Goal: Task Accomplishment & Management: Use online tool/utility

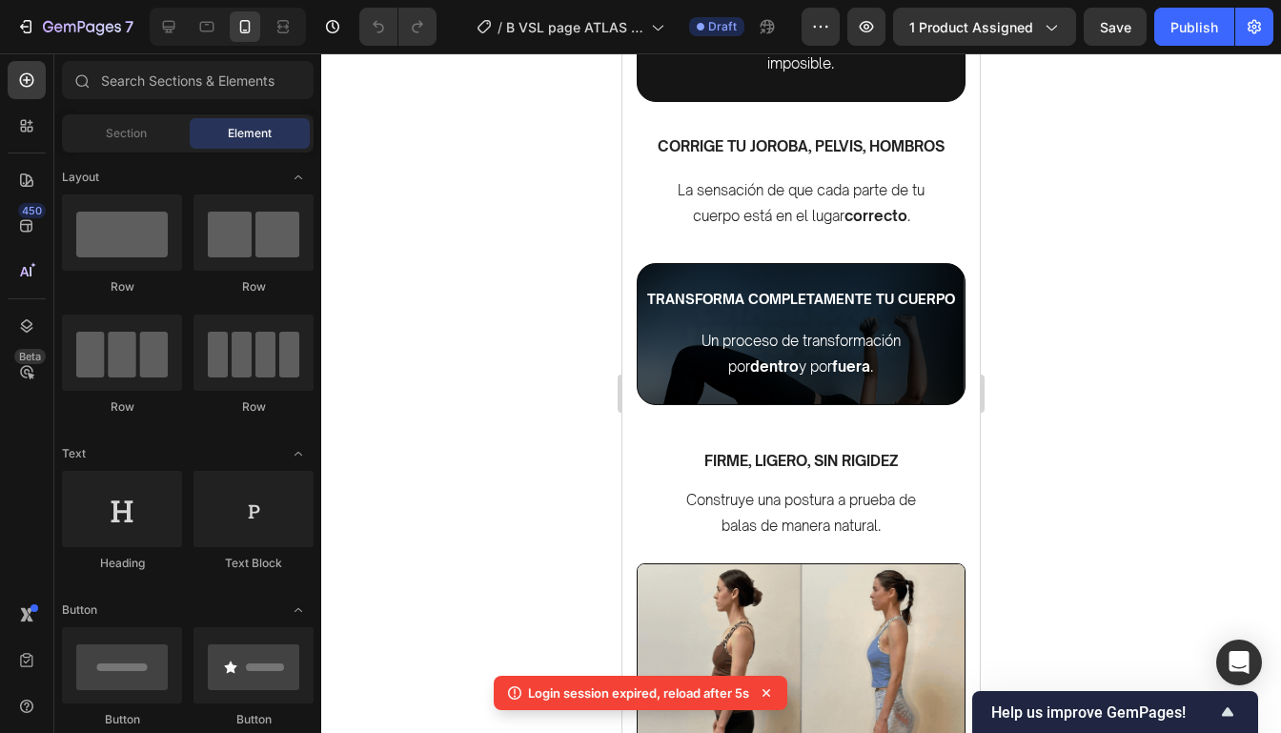
scroll to position [1771, 0]
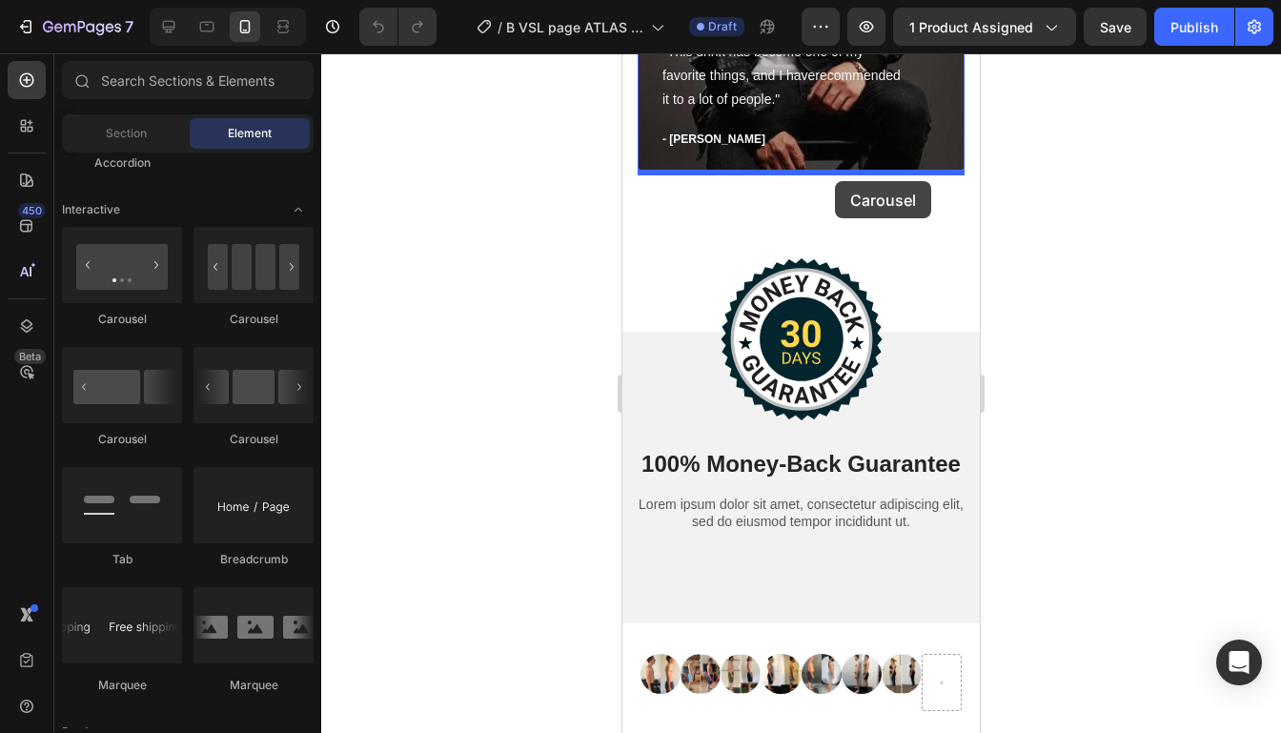
scroll to position [5589, 0]
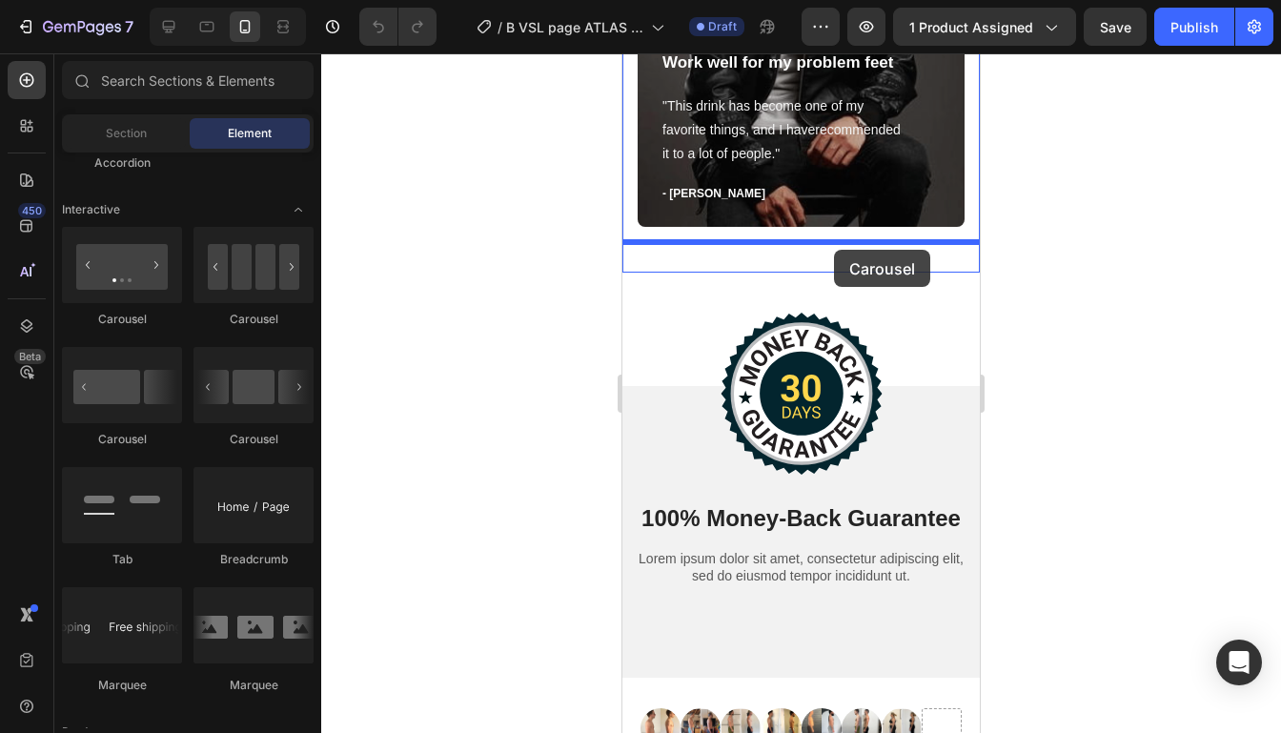
drag, startPoint x: 751, startPoint y: 326, endPoint x: 834, endPoint y: 250, distance: 112.6
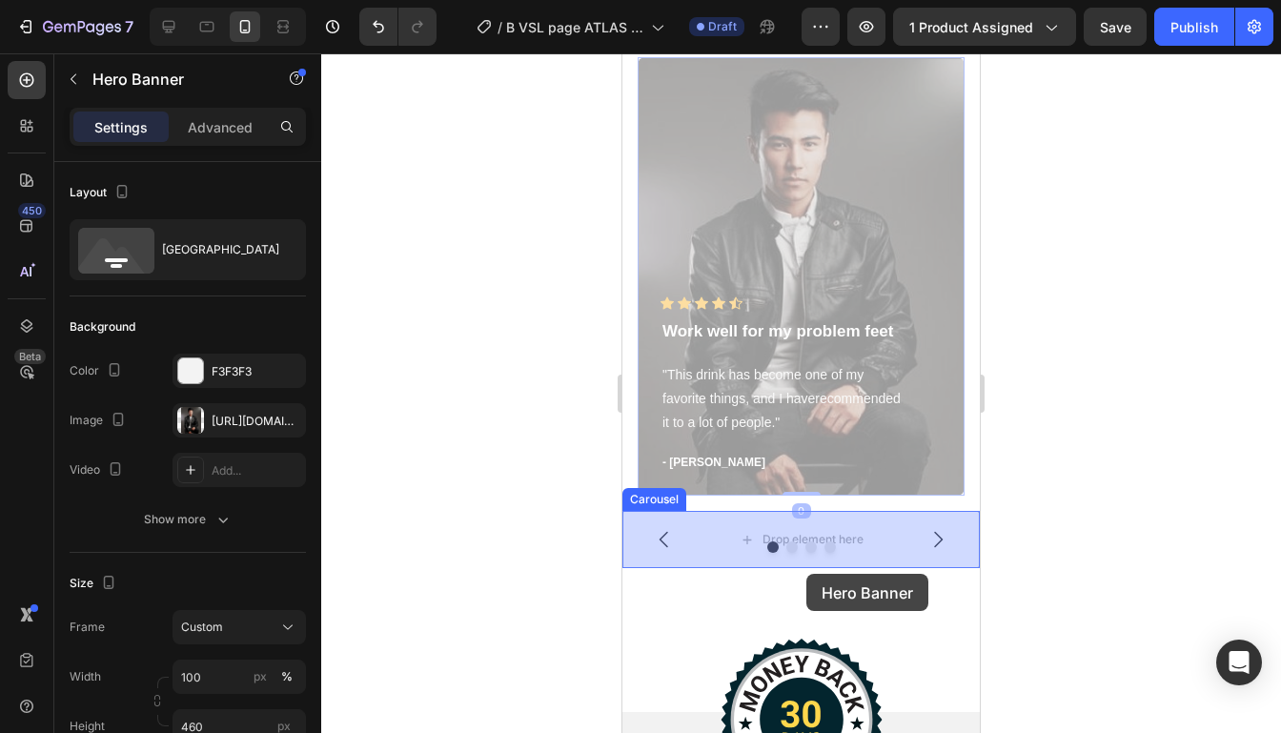
scroll to position [5332, 0]
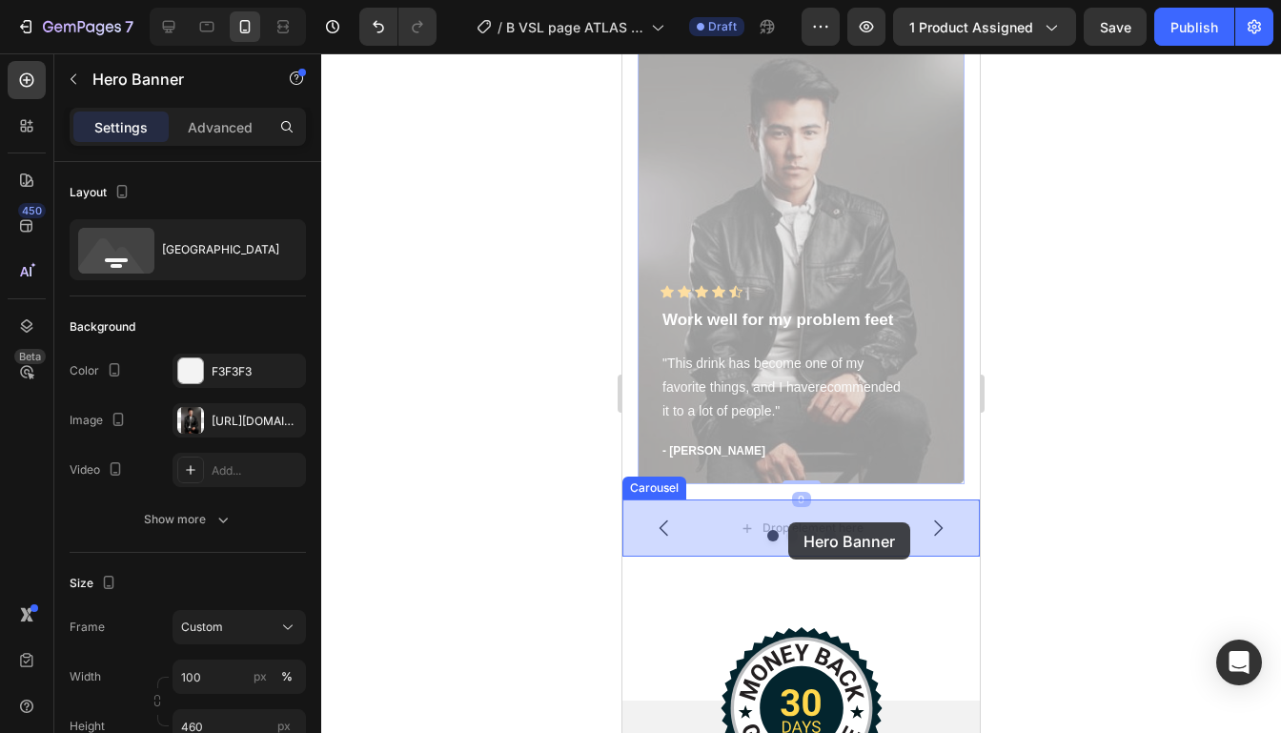
drag, startPoint x: 934, startPoint y: 222, endPoint x: 788, endPoint y: 522, distance: 333.7
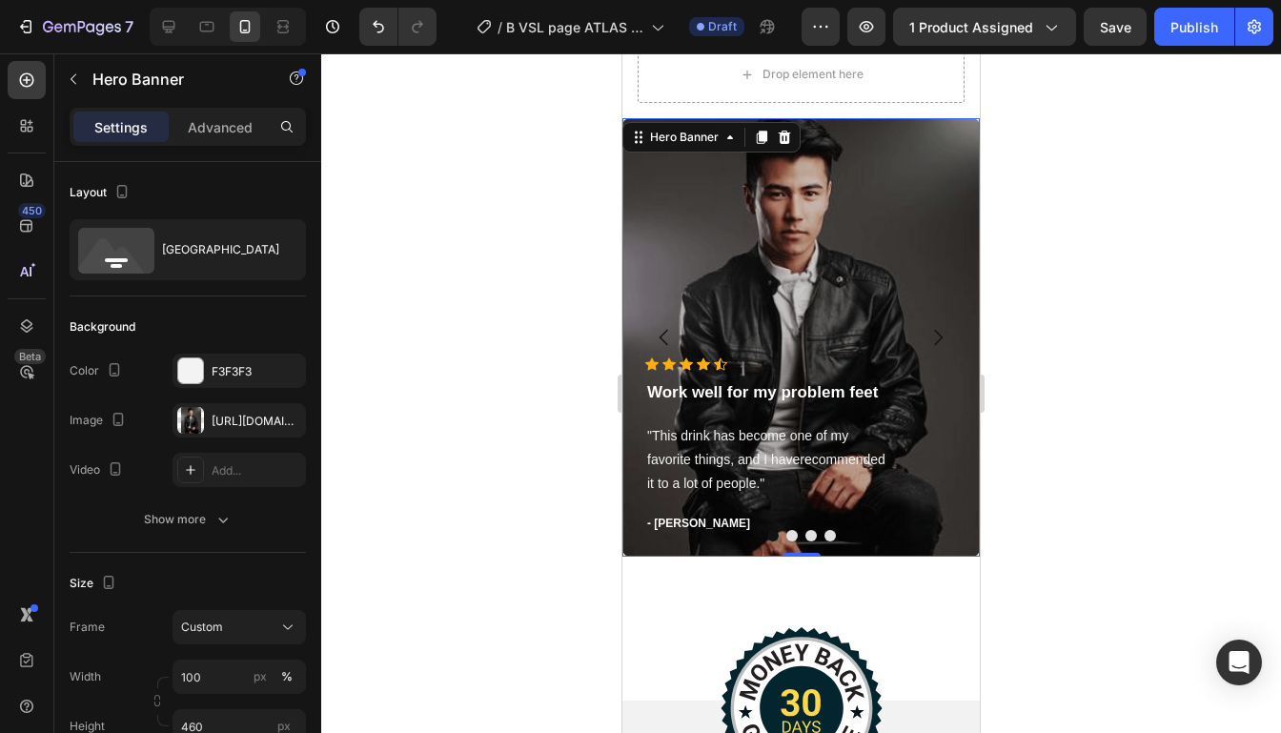
click at [1049, 414] on div at bounding box center [800, 392] width 959 height 679
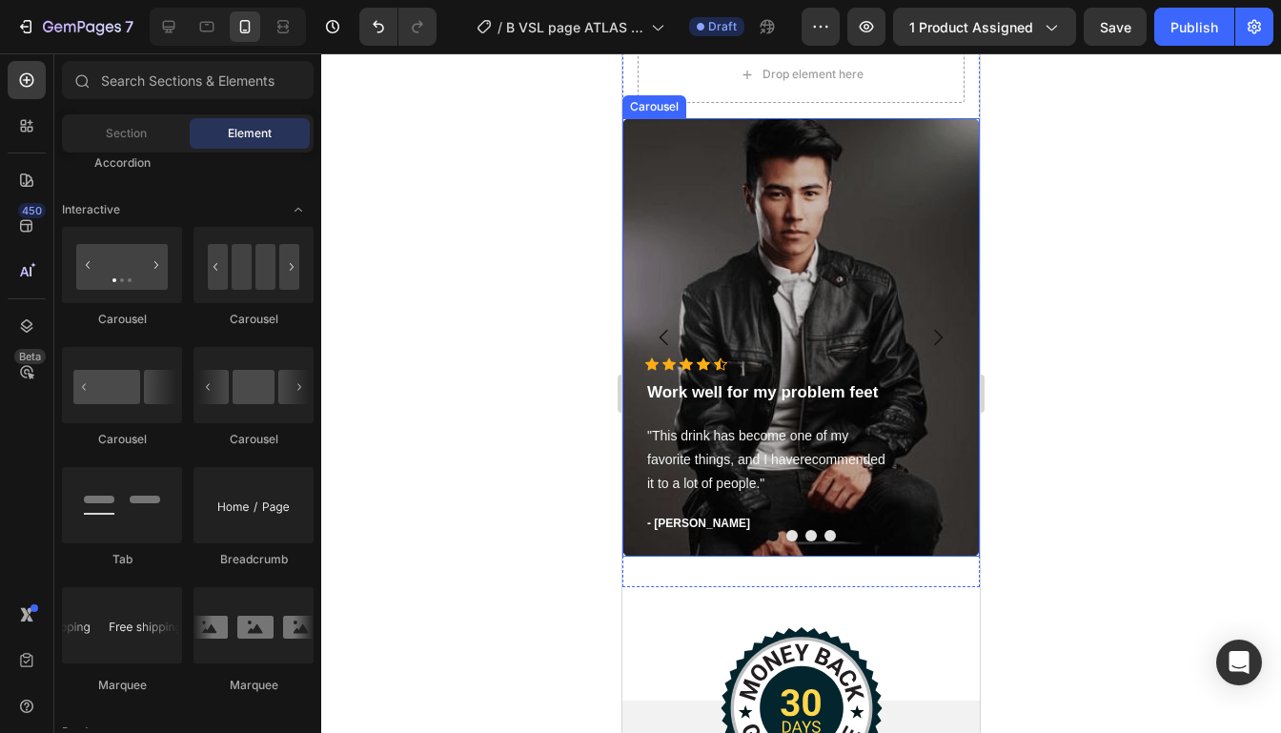
click at [947, 338] on icon "Carousel Next Arrow" at bounding box center [937, 337] width 23 height 23
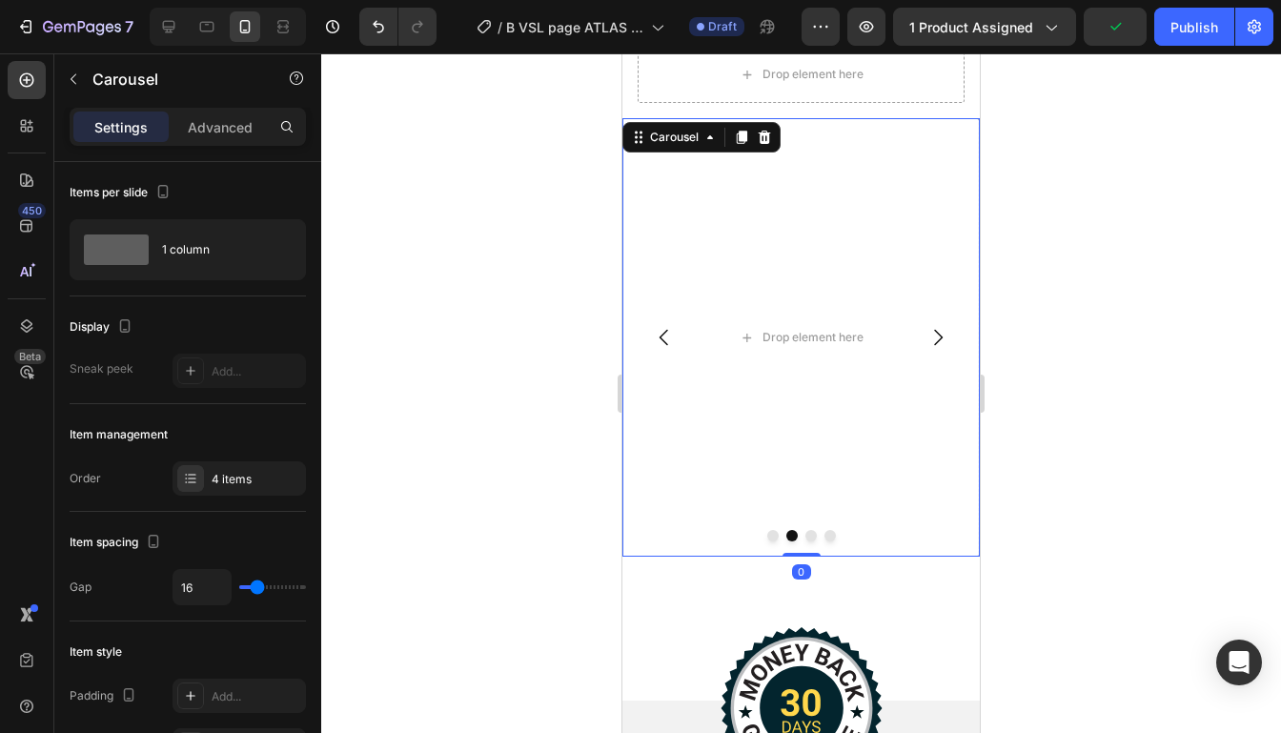
click at [664, 341] on icon "Carousel Back Arrow" at bounding box center [663, 338] width 9 height 16
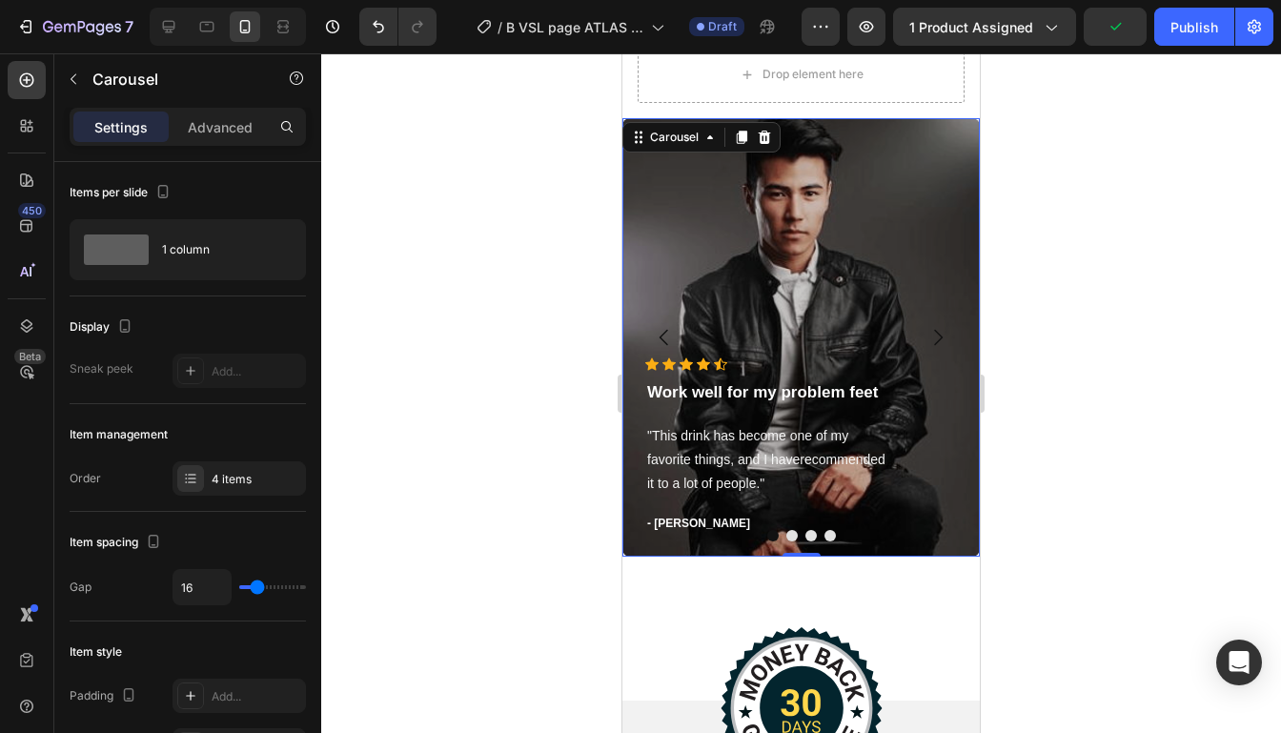
click at [1090, 287] on div at bounding box center [800, 392] width 959 height 679
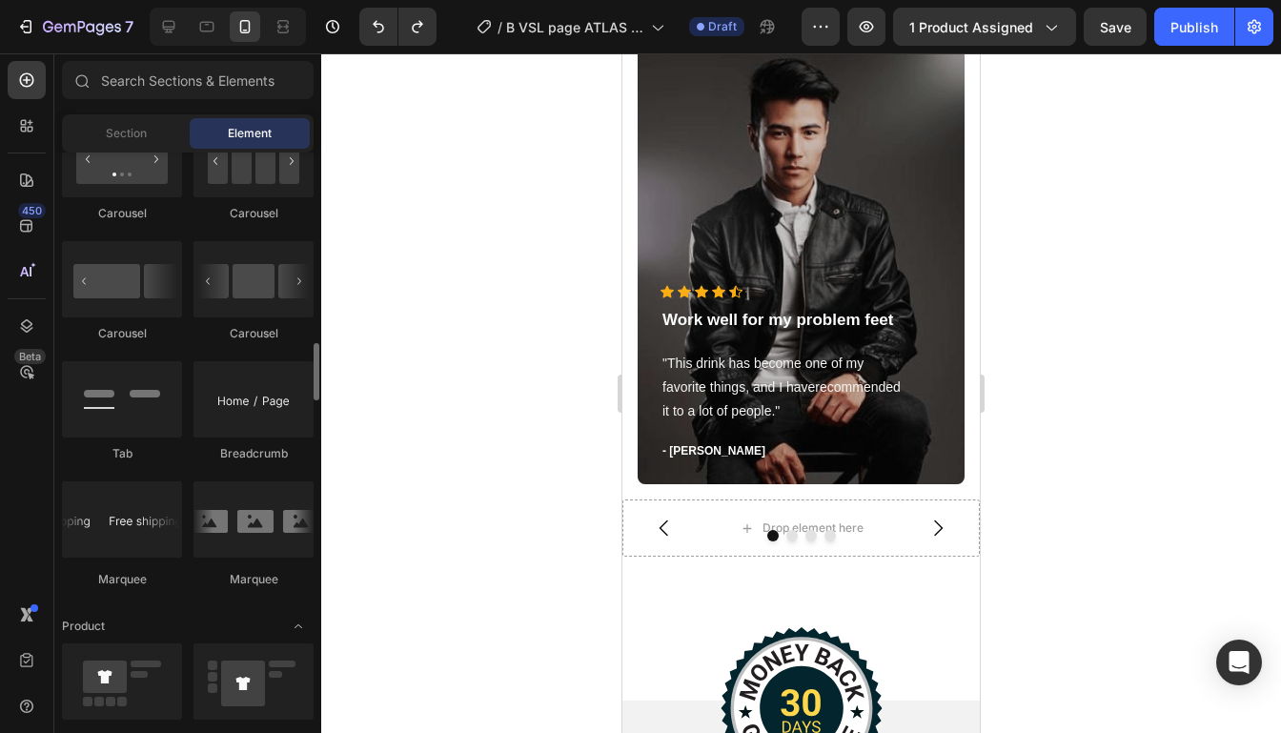
scroll to position [1978, 0]
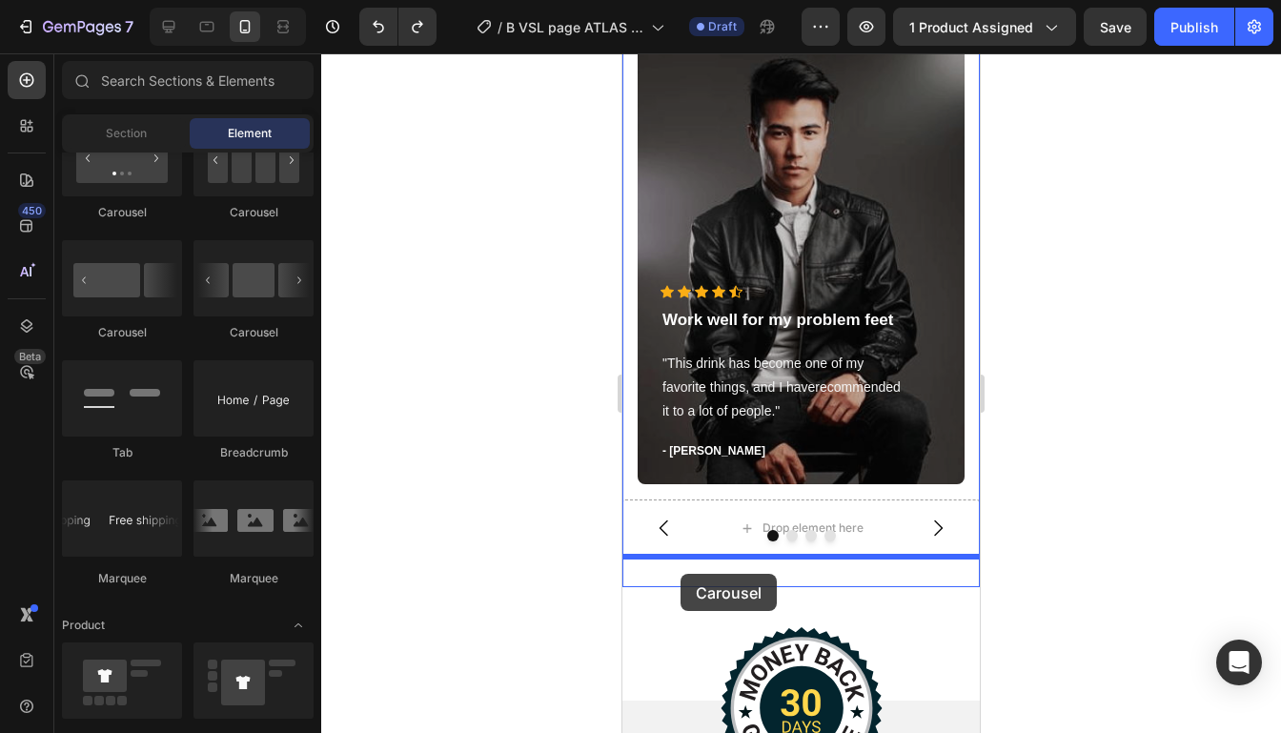
drag, startPoint x: 876, startPoint y: 357, endPoint x: 919, endPoint y: 502, distance: 151.0
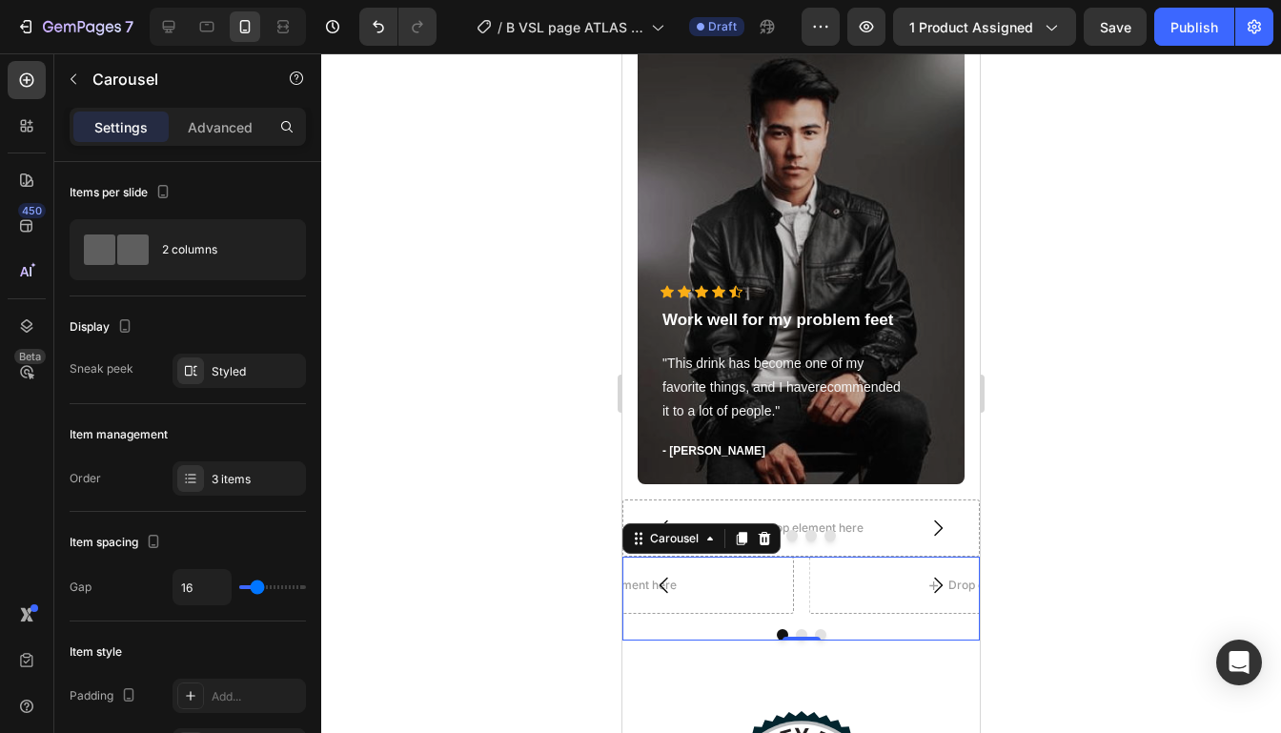
click at [1028, 475] on div at bounding box center [800, 392] width 959 height 679
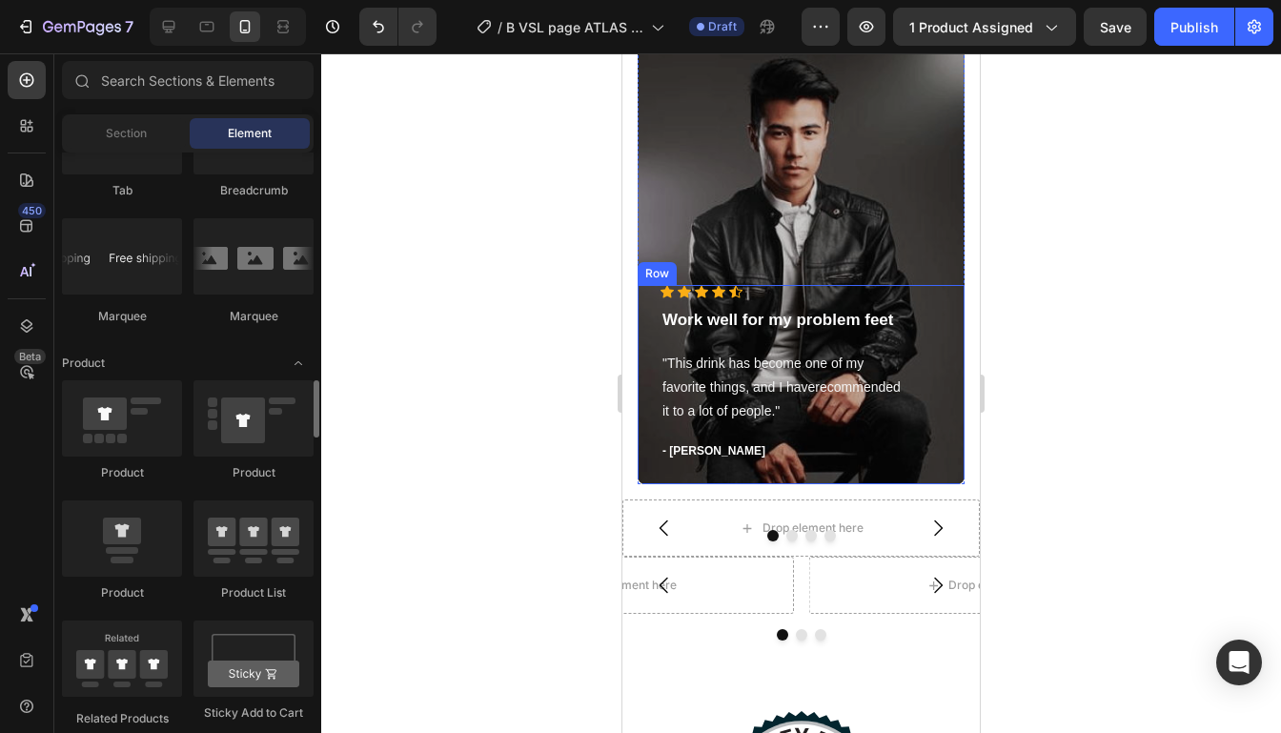
scroll to position [2245, 0]
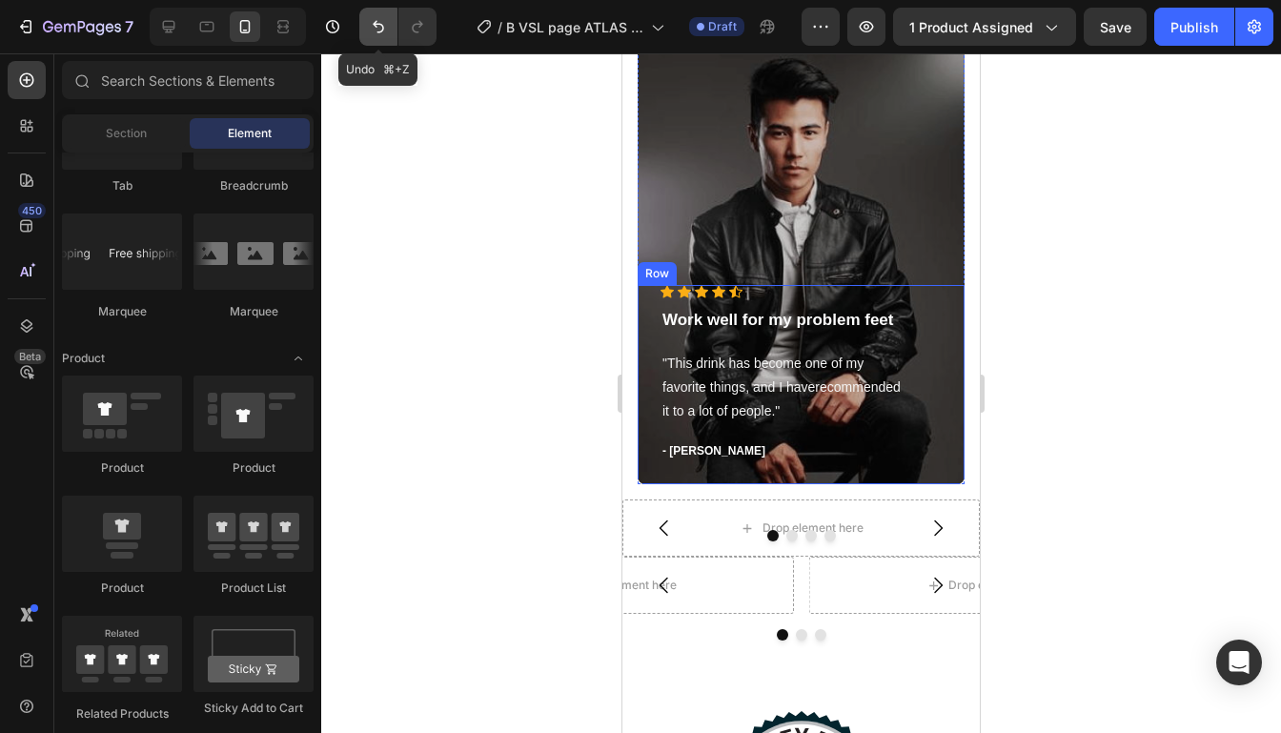
click at [375, 27] on icon "Undo/Redo" at bounding box center [378, 27] width 11 height 12
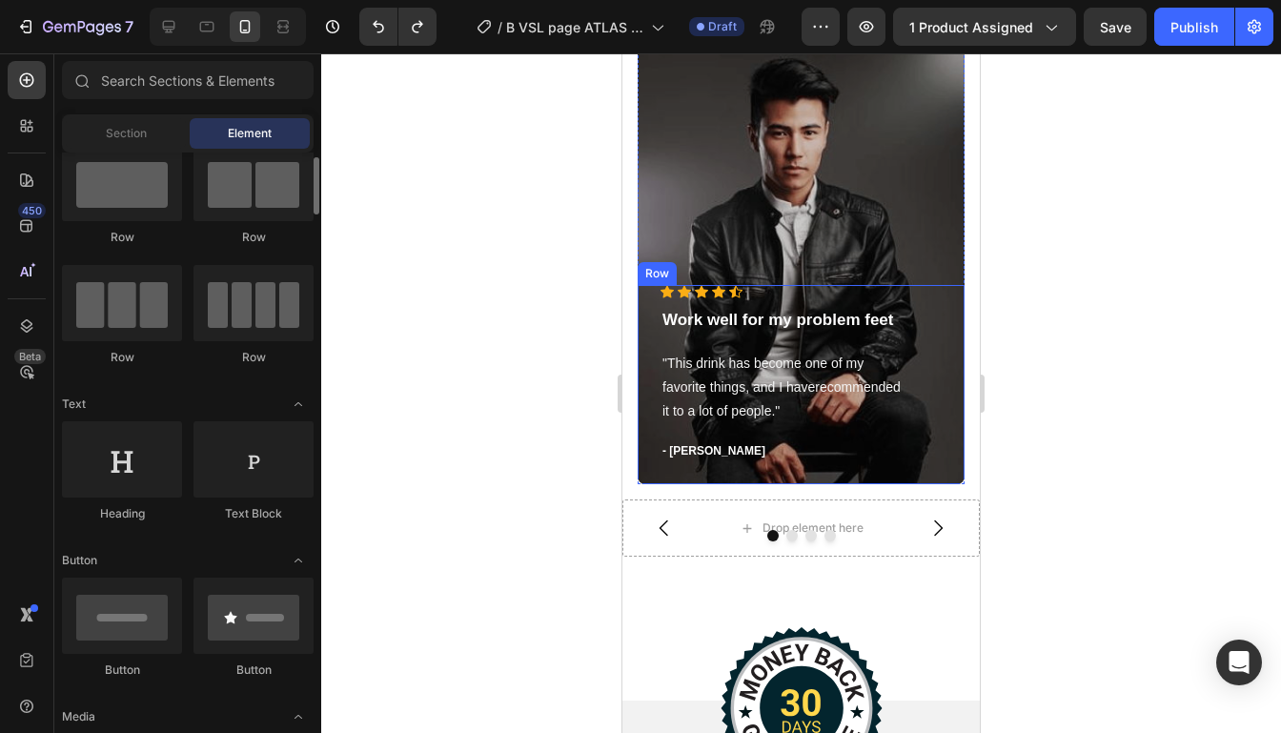
scroll to position [0, 0]
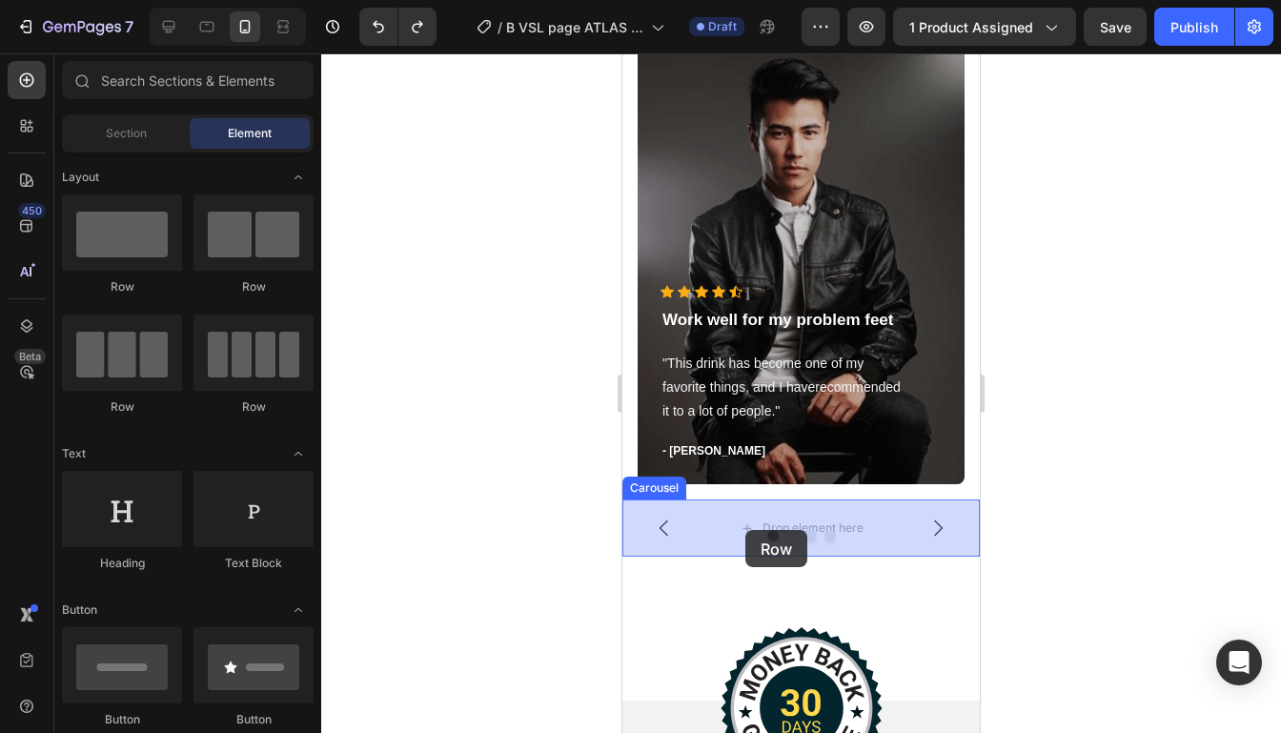
drag, startPoint x: 755, startPoint y: 272, endPoint x: 746, endPoint y: 529, distance: 257.4
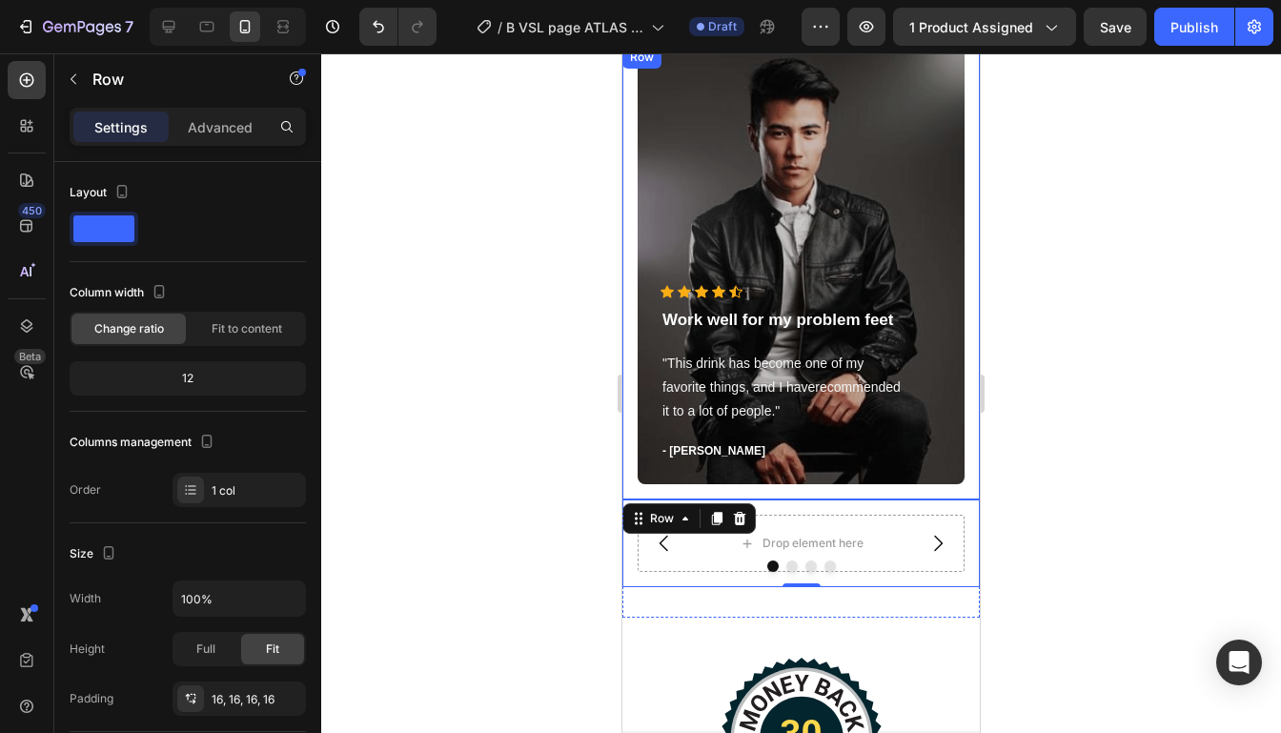
click at [1058, 439] on div at bounding box center [800, 392] width 959 height 679
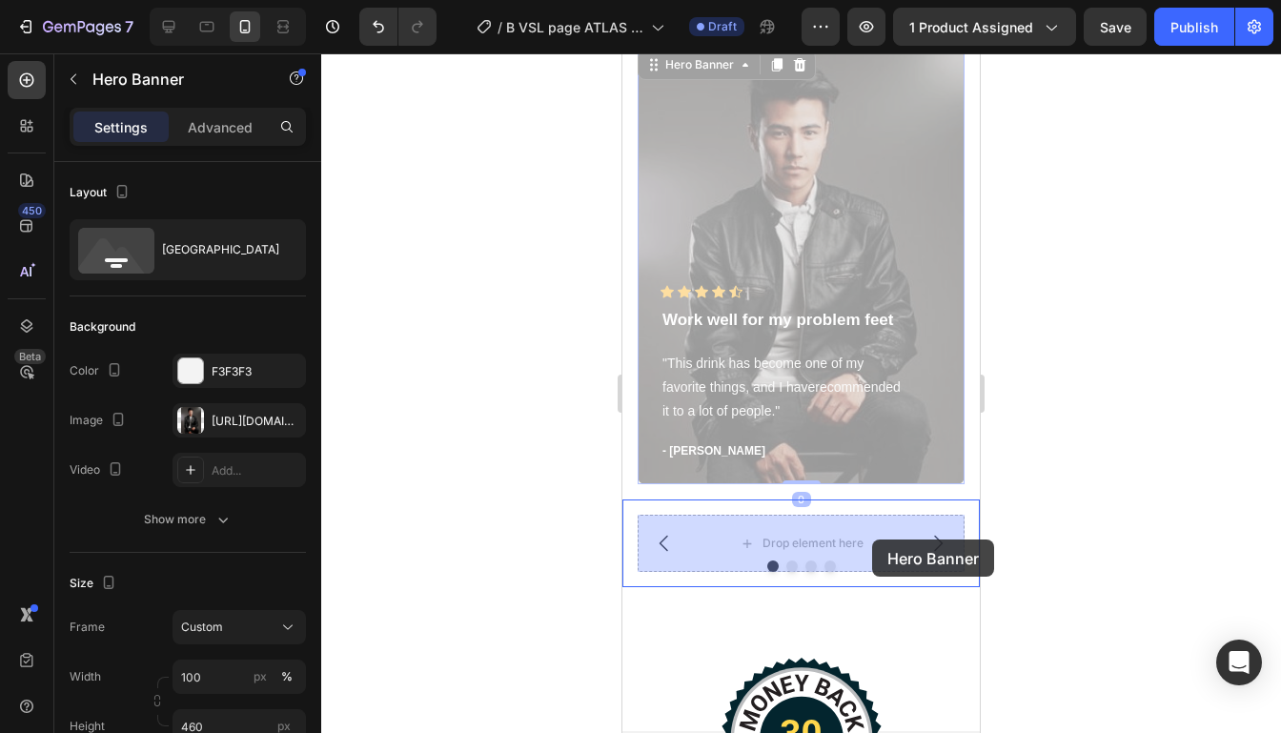
drag, startPoint x: 894, startPoint y: 209, endPoint x: 872, endPoint y: 540, distance: 332.3
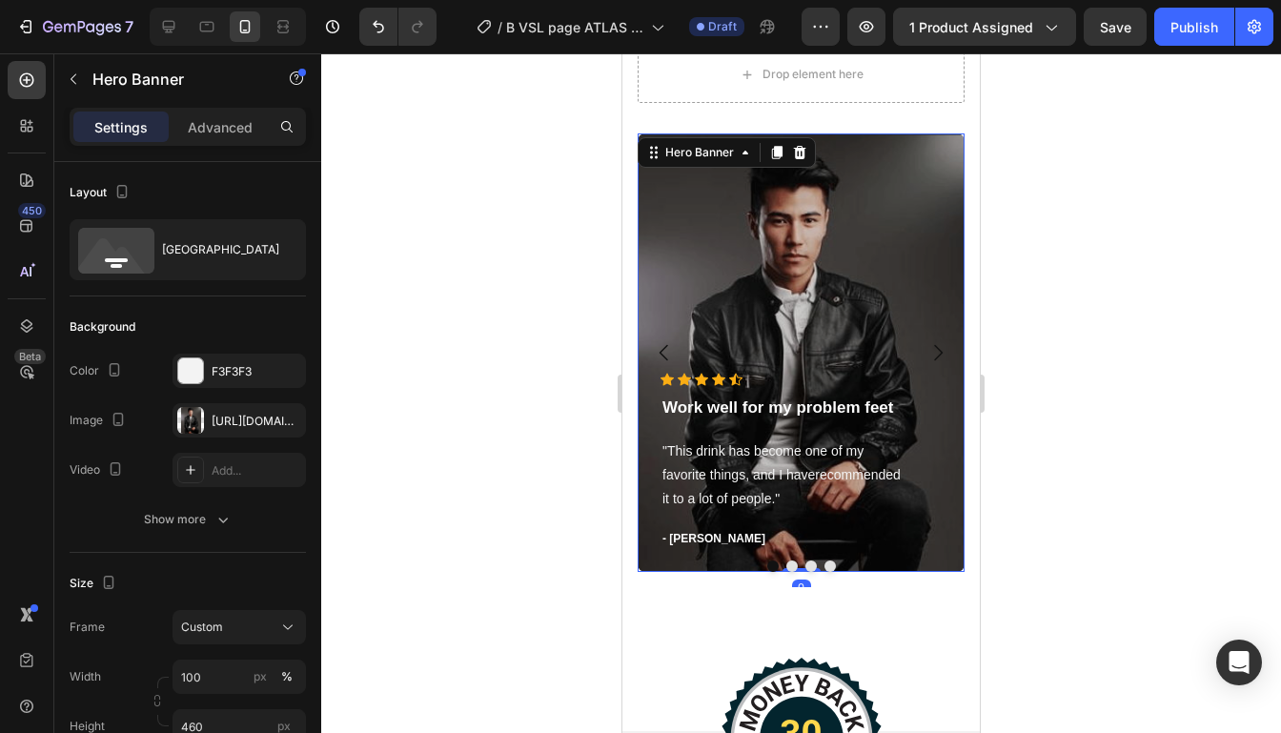
click at [1097, 273] on div at bounding box center [800, 392] width 959 height 679
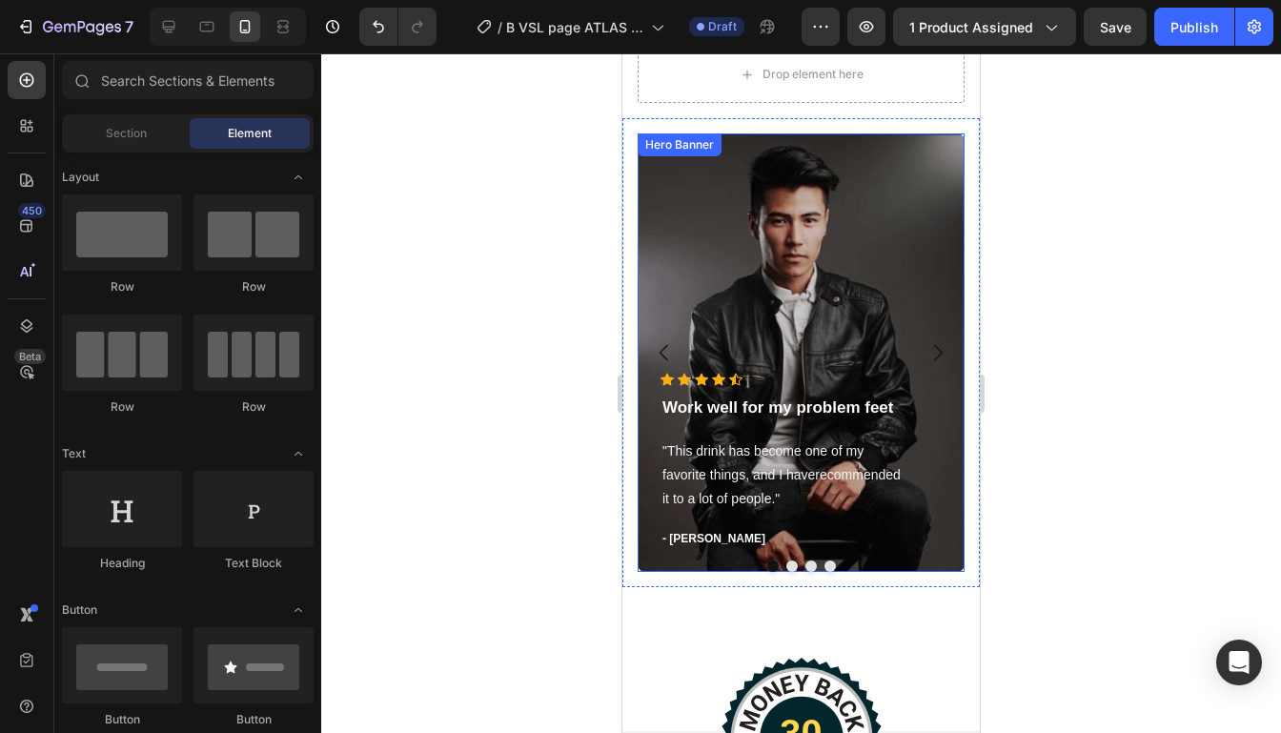
click at [935, 288] on div "Overlay" at bounding box center [800, 352] width 327 height 438
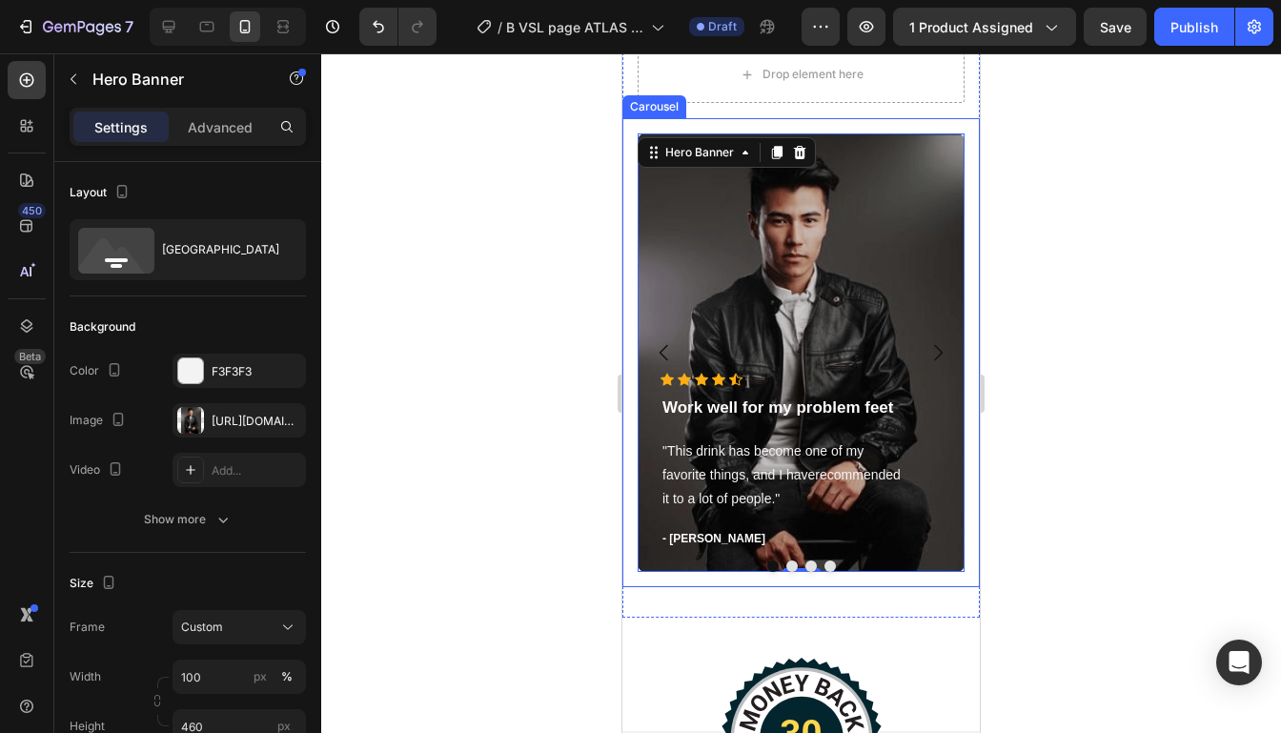
click at [946, 358] on icon "Carousel Next Arrow" at bounding box center [937, 352] width 23 height 23
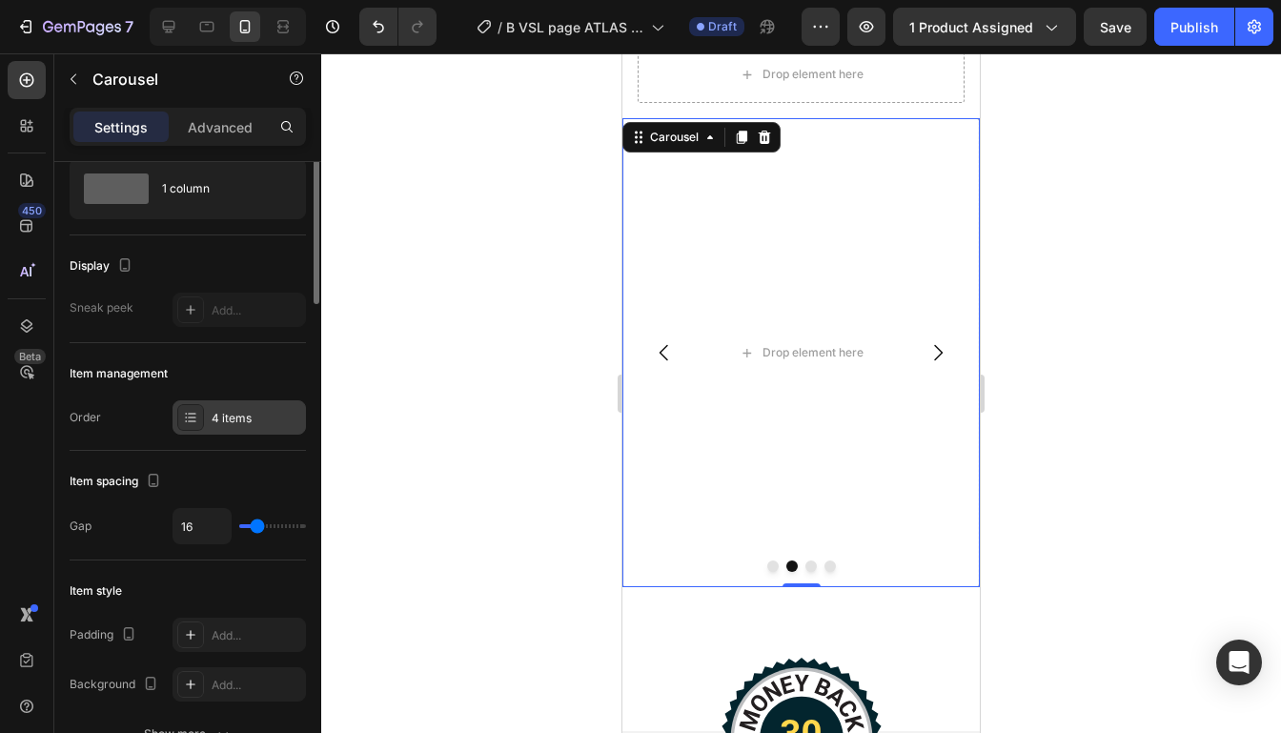
scroll to position [69, 0]
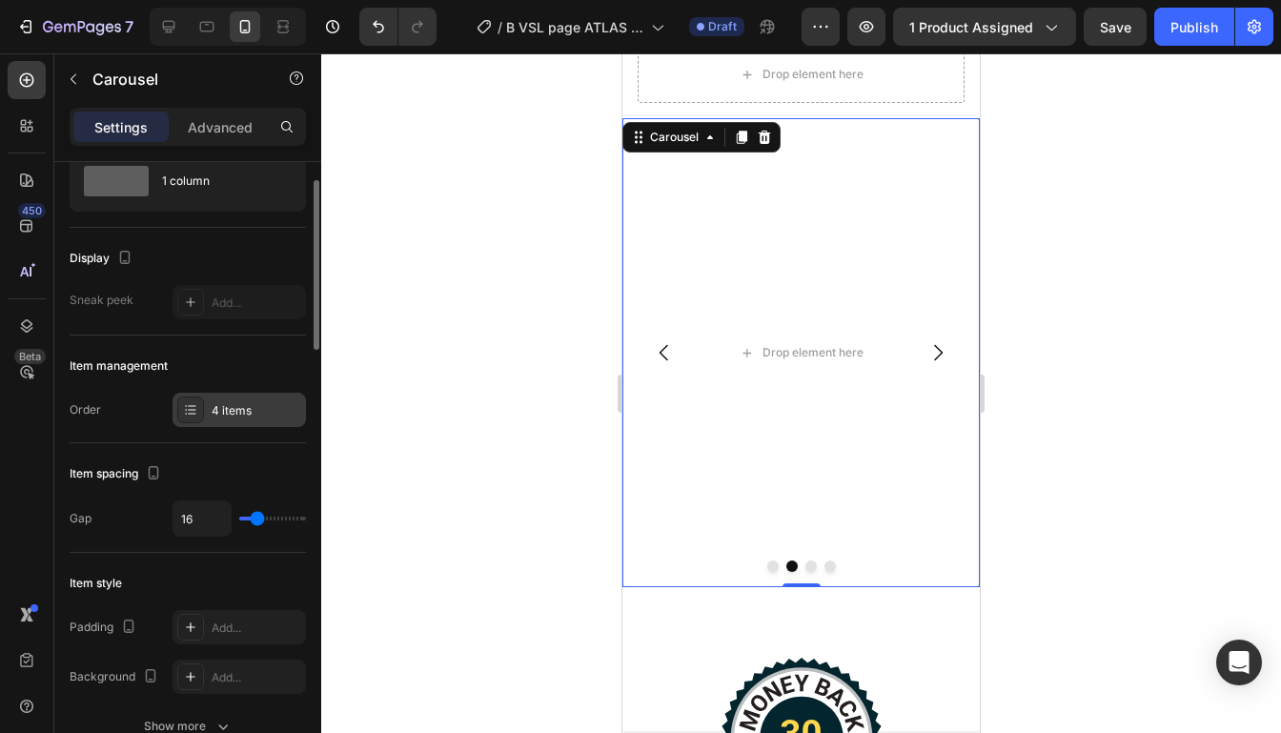
click at [224, 395] on div "4 items" at bounding box center [238, 410] width 133 height 34
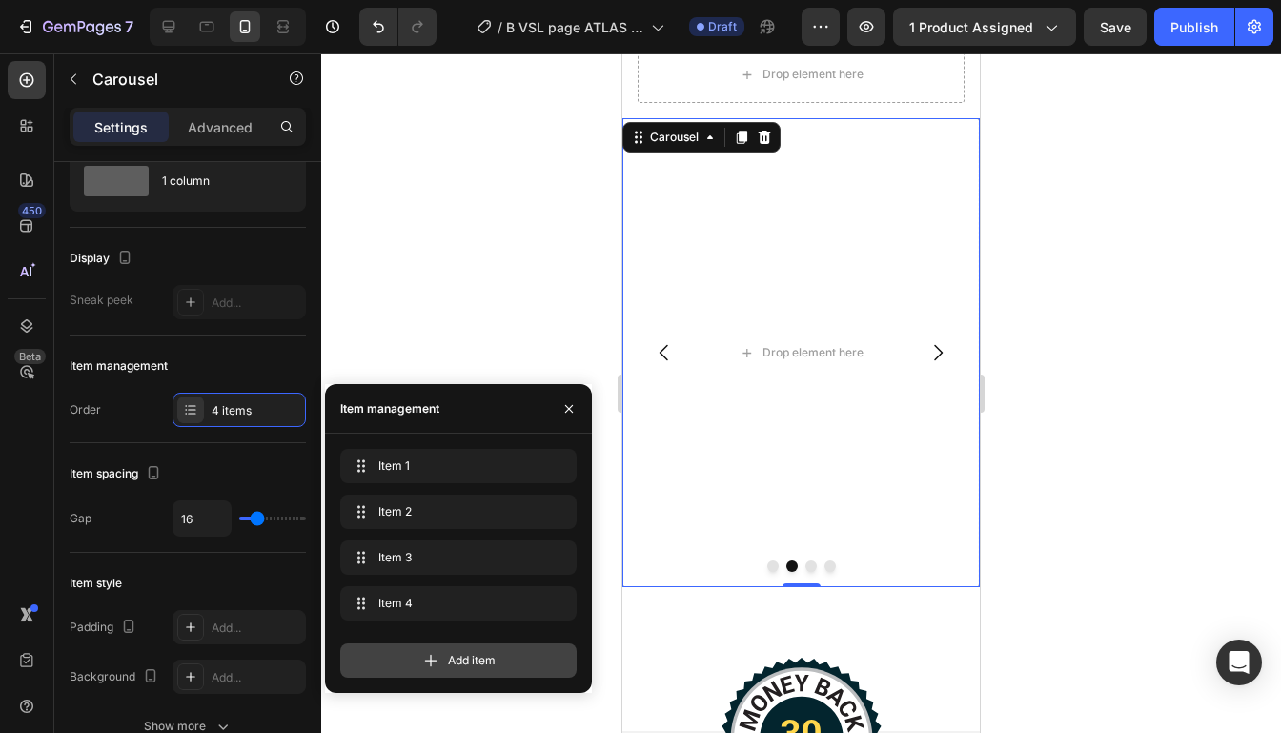
click at [409, 650] on div "Add item" at bounding box center [458, 660] width 236 height 34
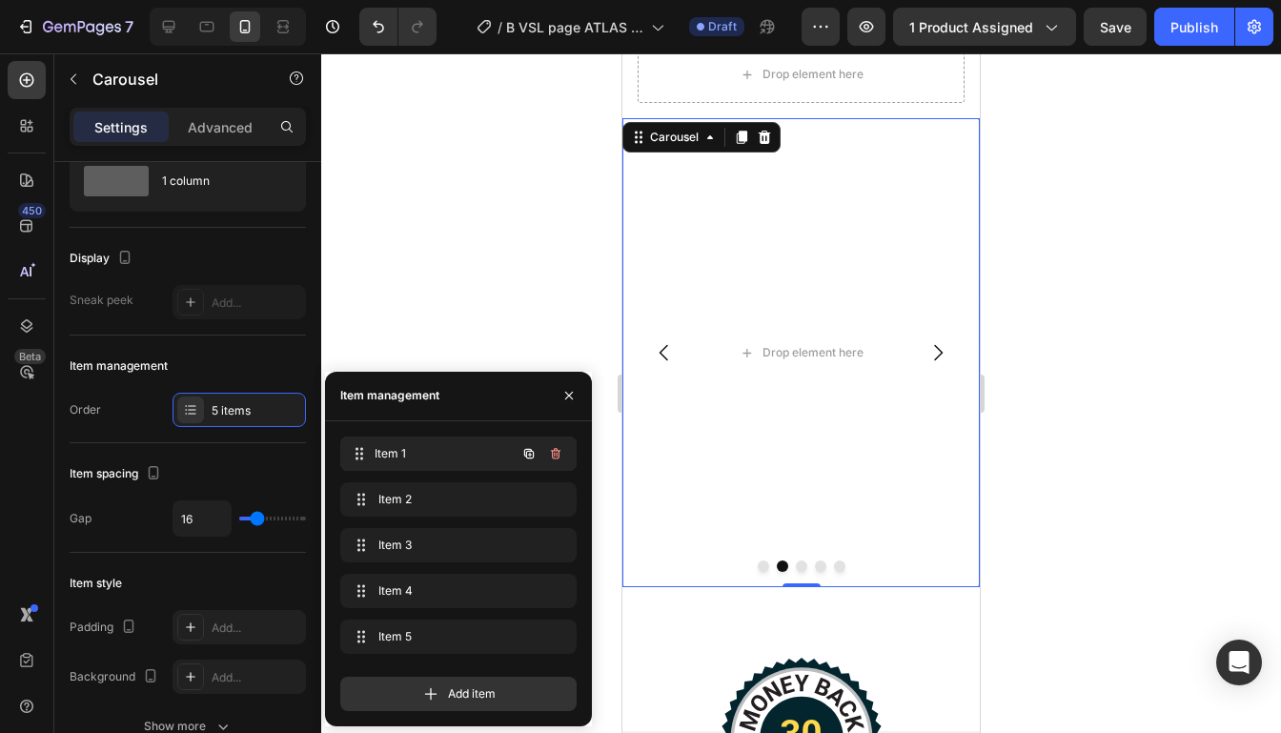
click at [412, 445] on span "Item 1" at bounding box center [444, 453] width 141 height 17
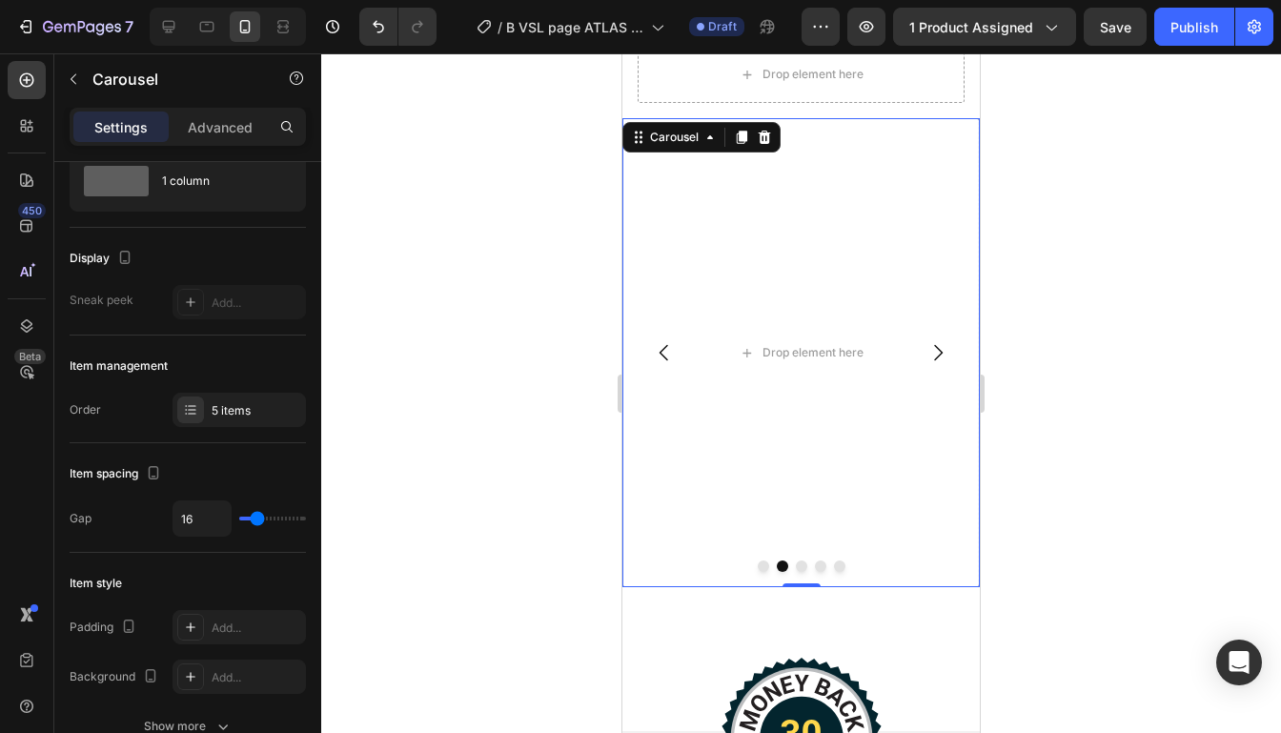
click at [396, 270] on div at bounding box center [800, 392] width 959 height 679
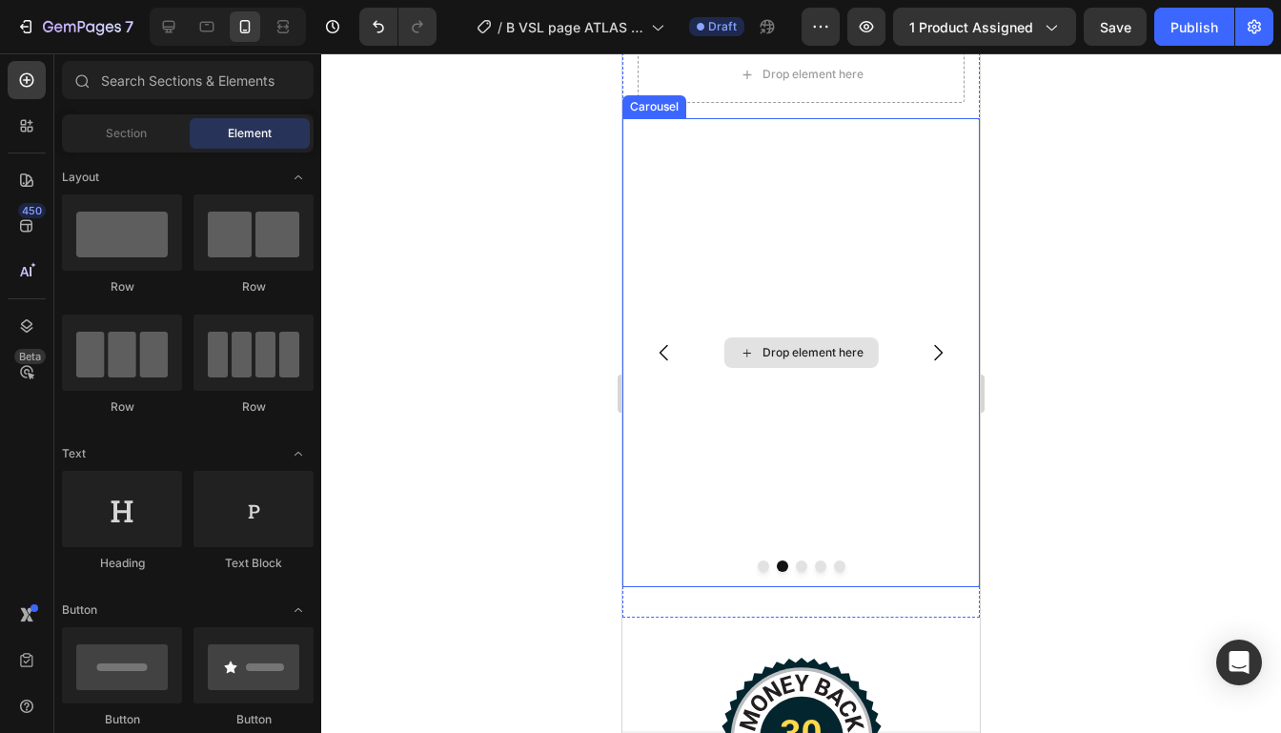
click at [776, 417] on div "Drop element here" at bounding box center [800, 352] width 357 height 469
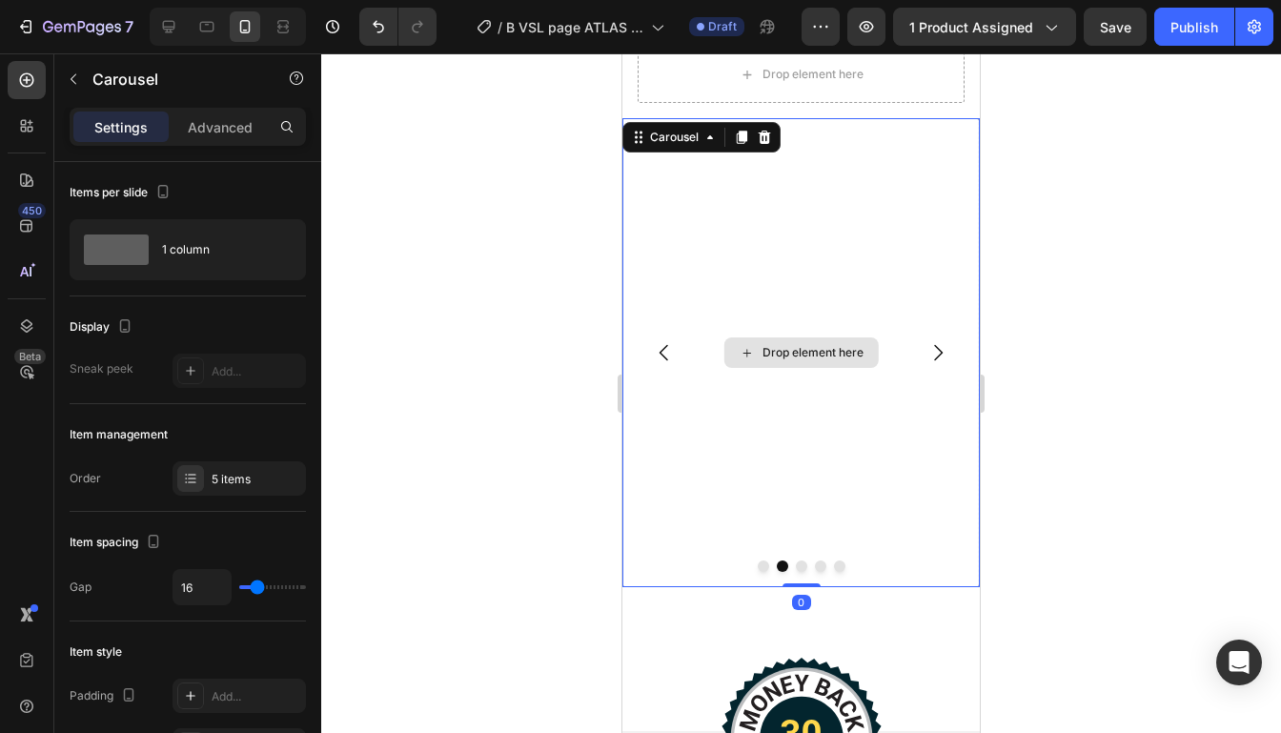
click at [771, 329] on div "Drop element here" at bounding box center [800, 352] width 357 height 469
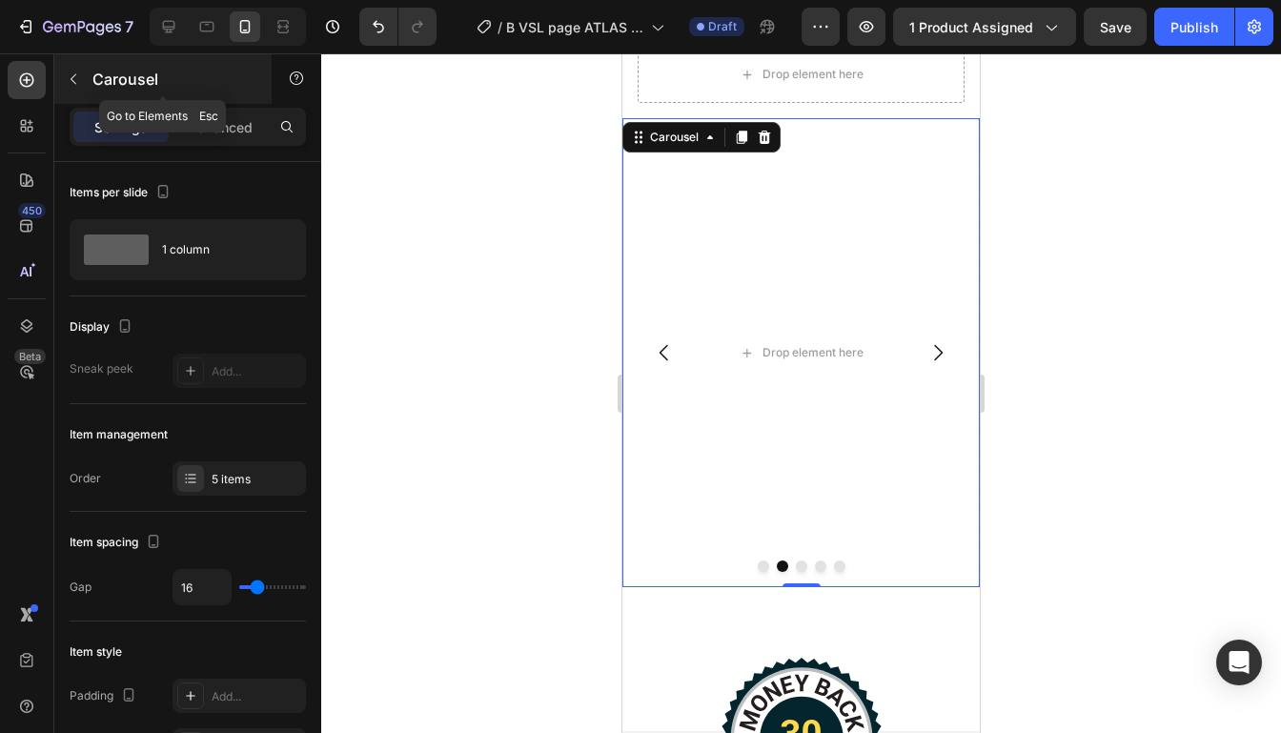
click at [72, 72] on icon "button" at bounding box center [73, 78] width 15 height 15
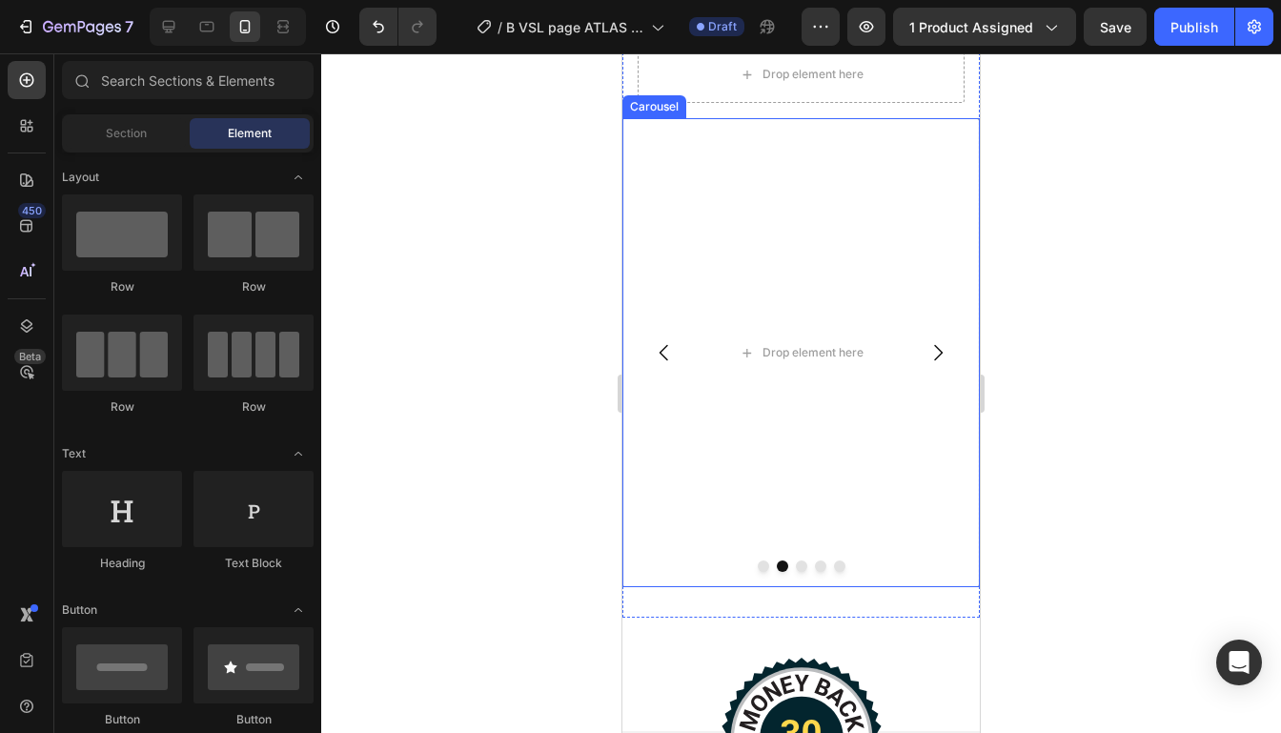
click at [650, 348] on button "Carousel Back Arrow" at bounding box center [663, 352] width 53 height 53
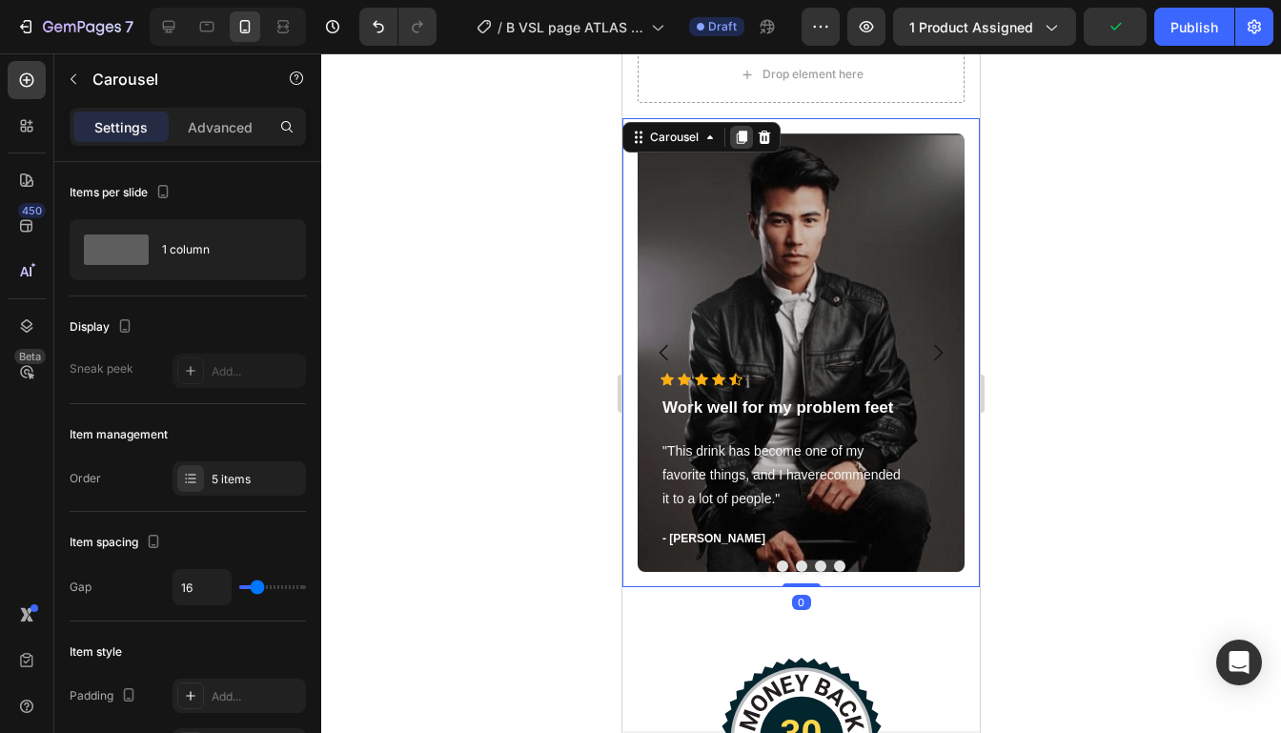
click at [737, 136] on icon at bounding box center [741, 137] width 15 height 15
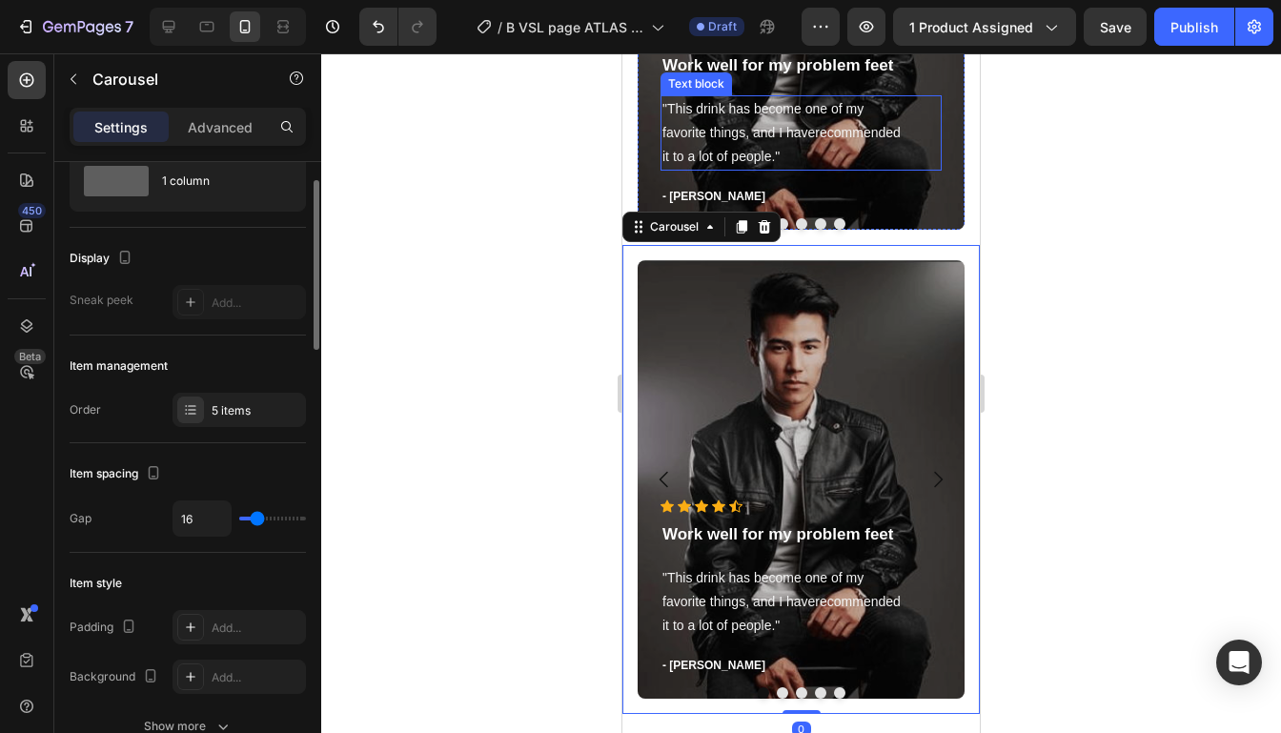
scroll to position [5506, 0]
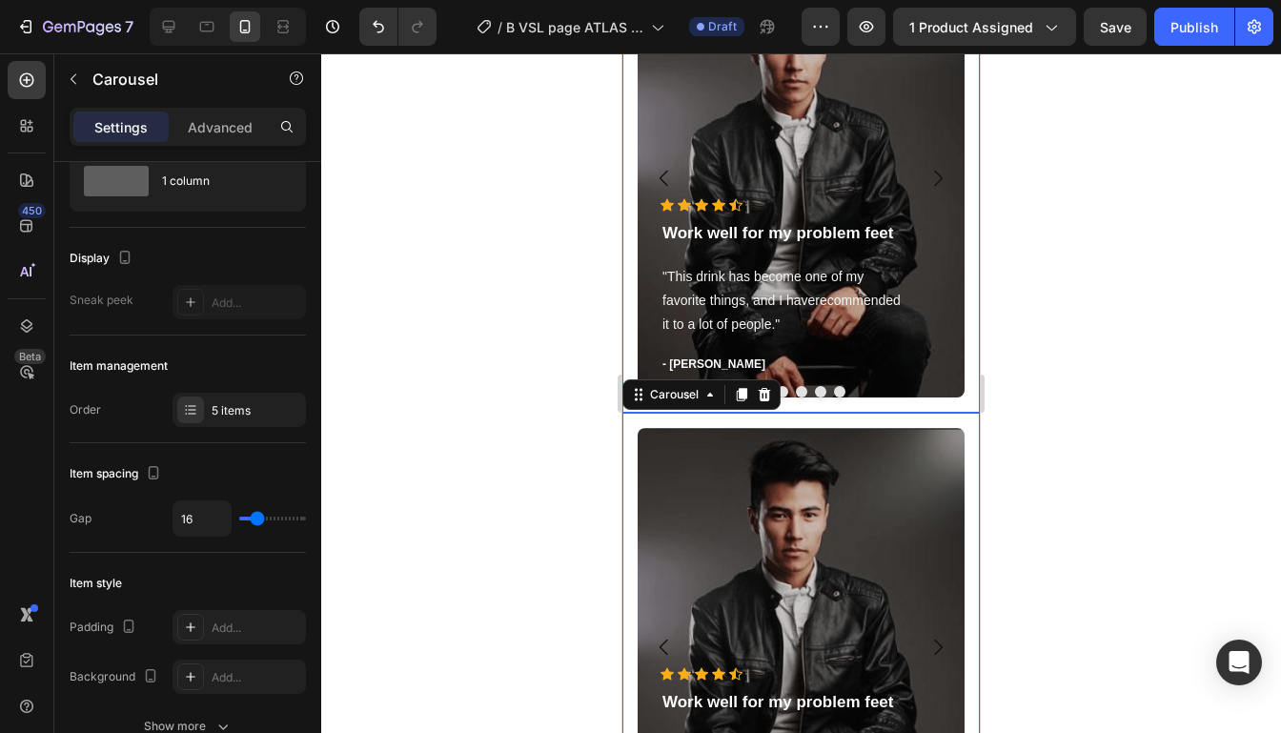
click at [943, 180] on icon "Carousel Next Arrow" at bounding box center [937, 178] width 23 height 23
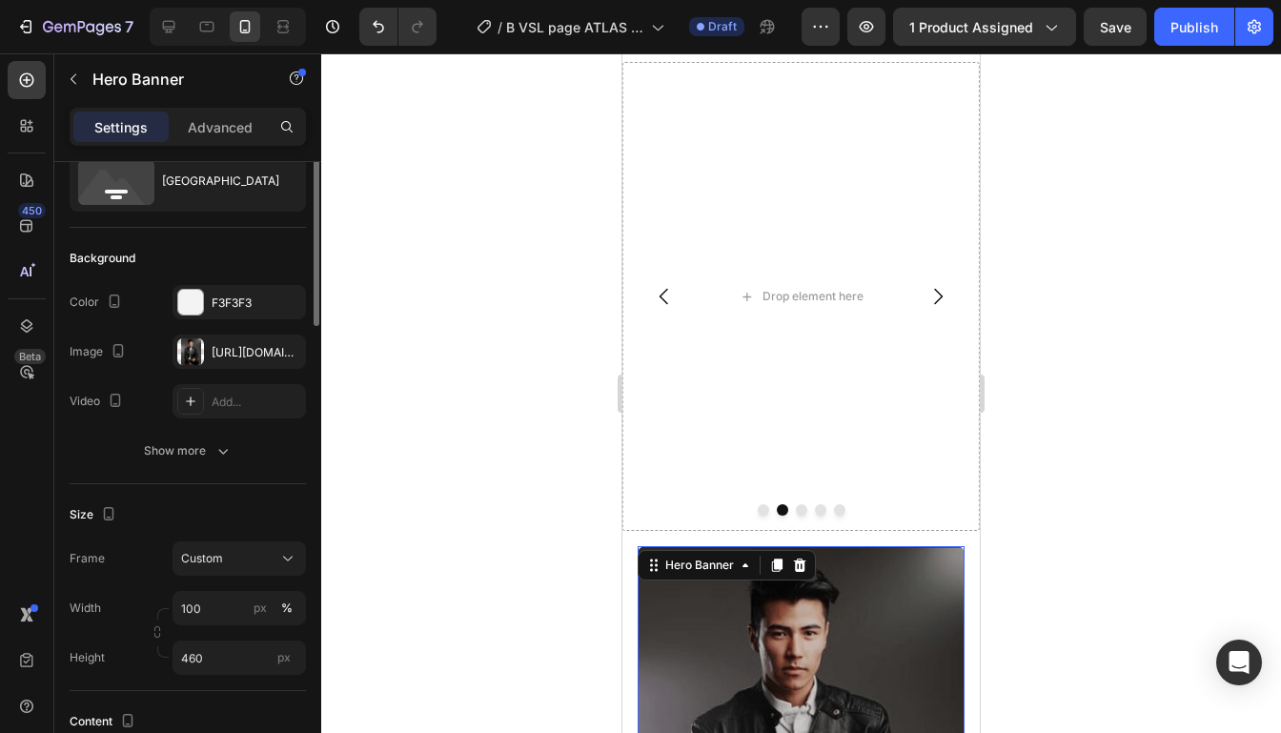
scroll to position [0, 0]
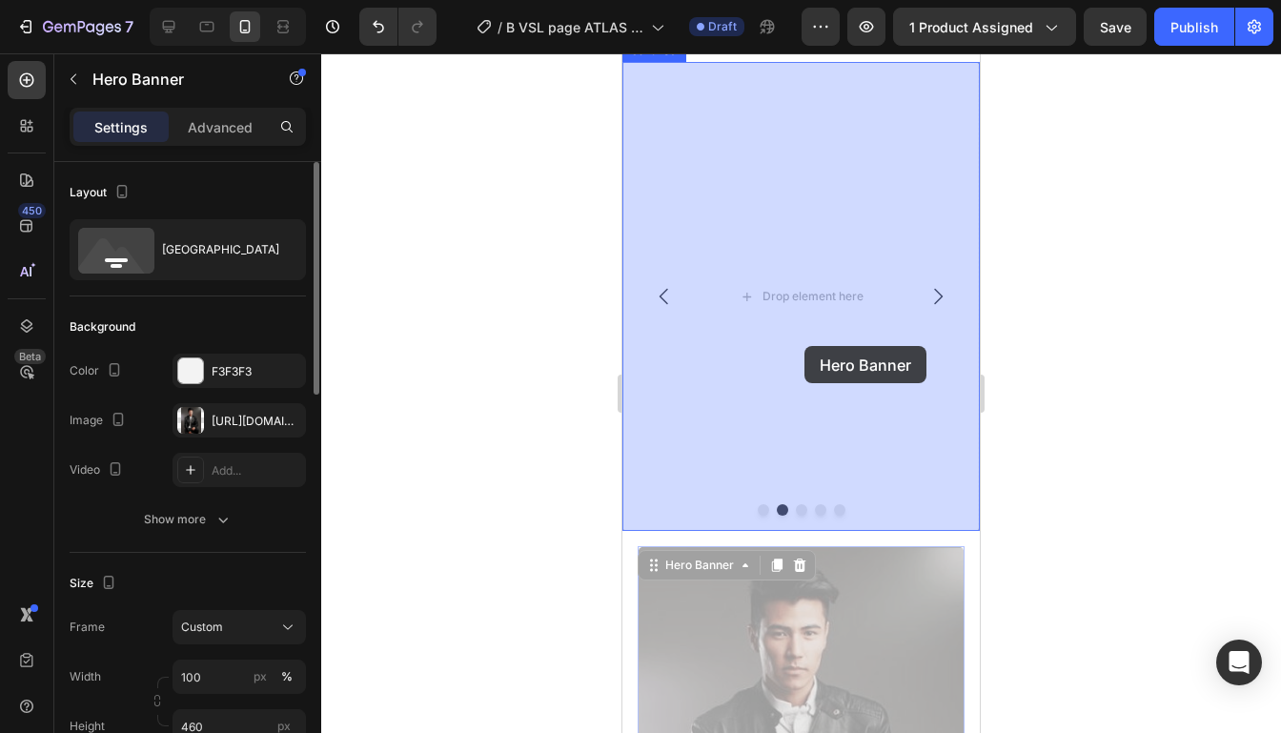
drag, startPoint x: 807, startPoint y: 590, endPoint x: 803, endPoint y: 347, distance: 243.0
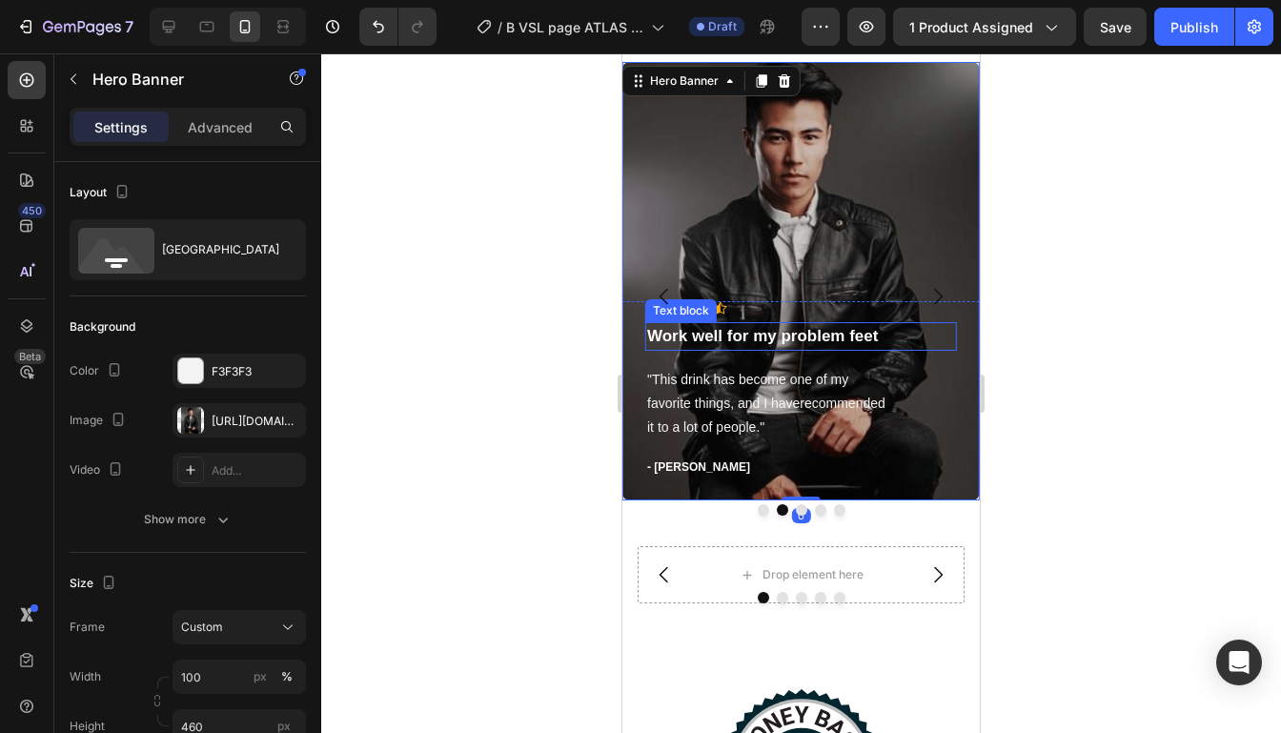
scroll to position [5384, 0]
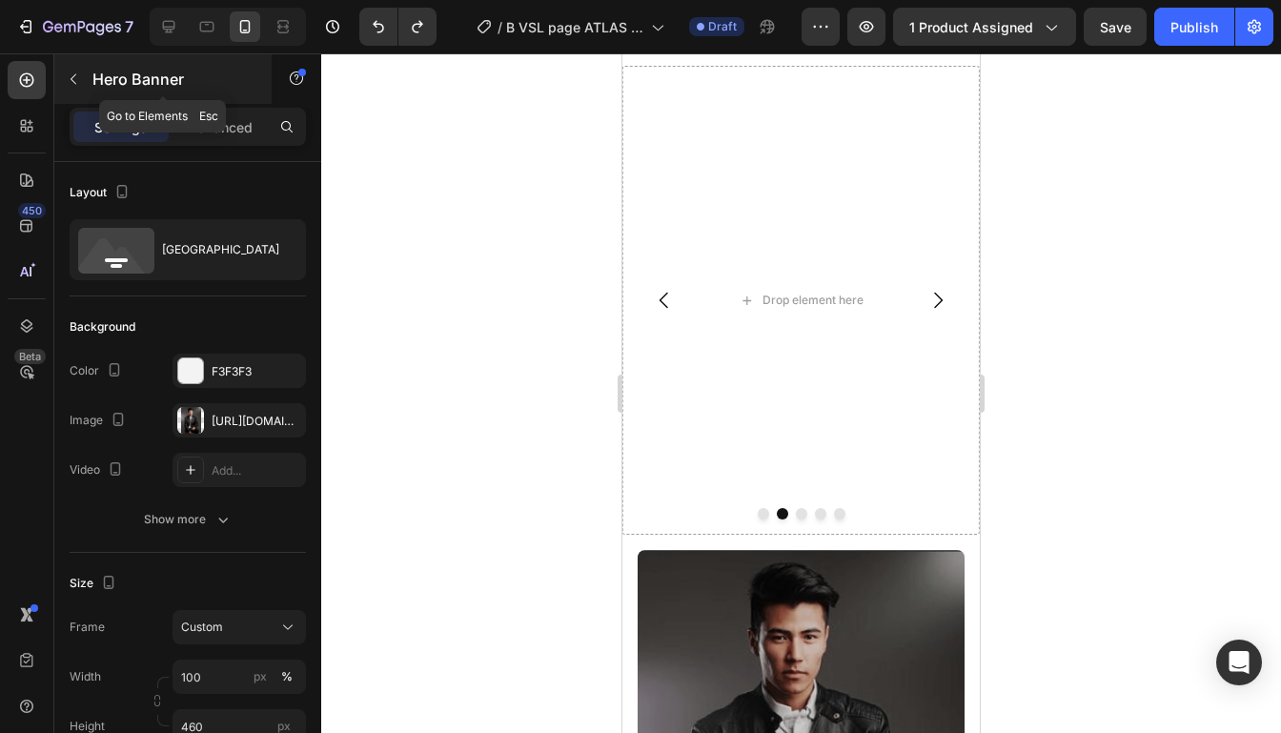
click at [79, 75] on icon "button" at bounding box center [73, 78] width 15 height 15
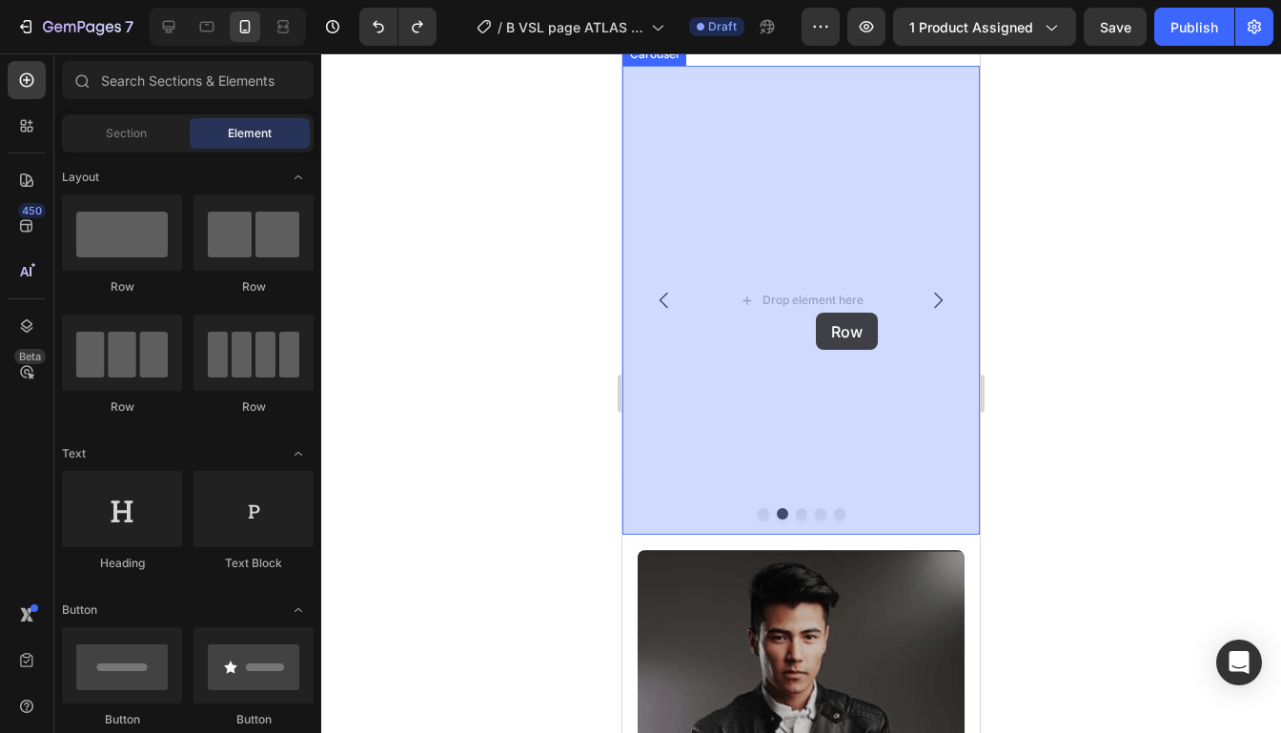
drag, startPoint x: 778, startPoint y: 287, endPoint x: 815, endPoint y: 313, distance: 45.2
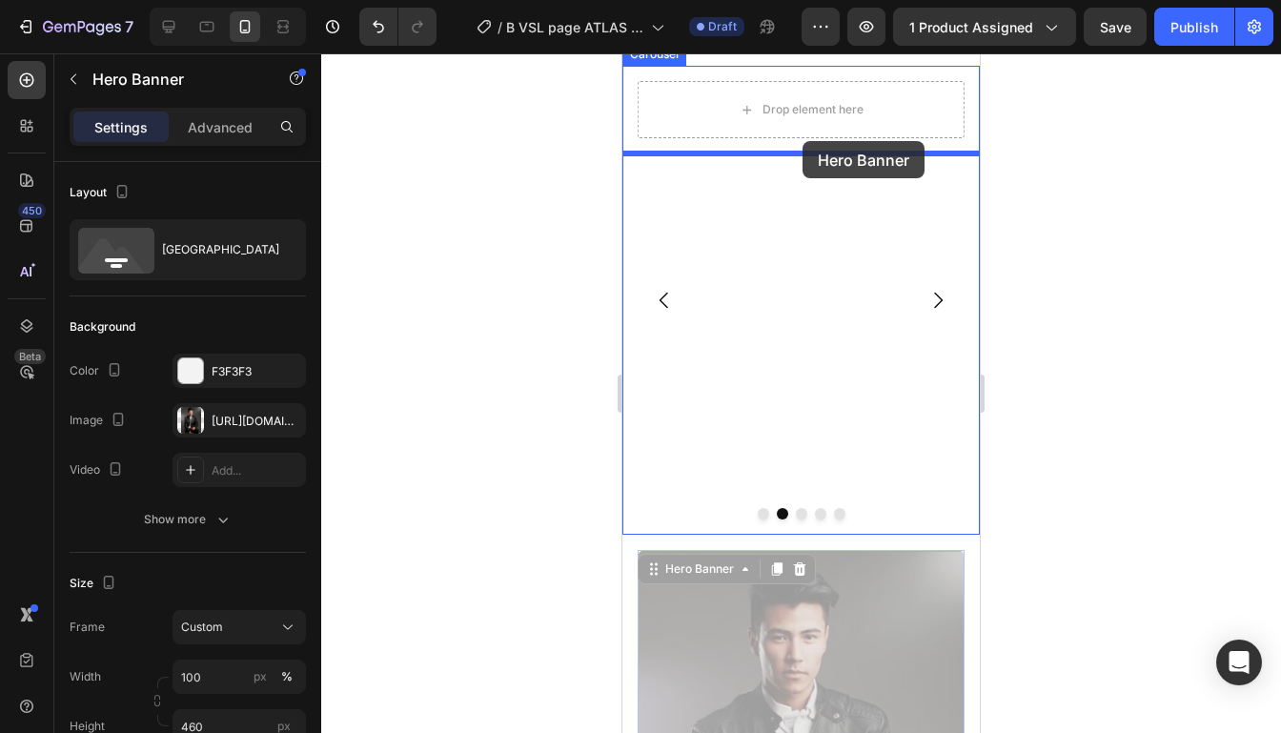
drag, startPoint x: 809, startPoint y: 590, endPoint x: 801, endPoint y: 141, distance: 448.8
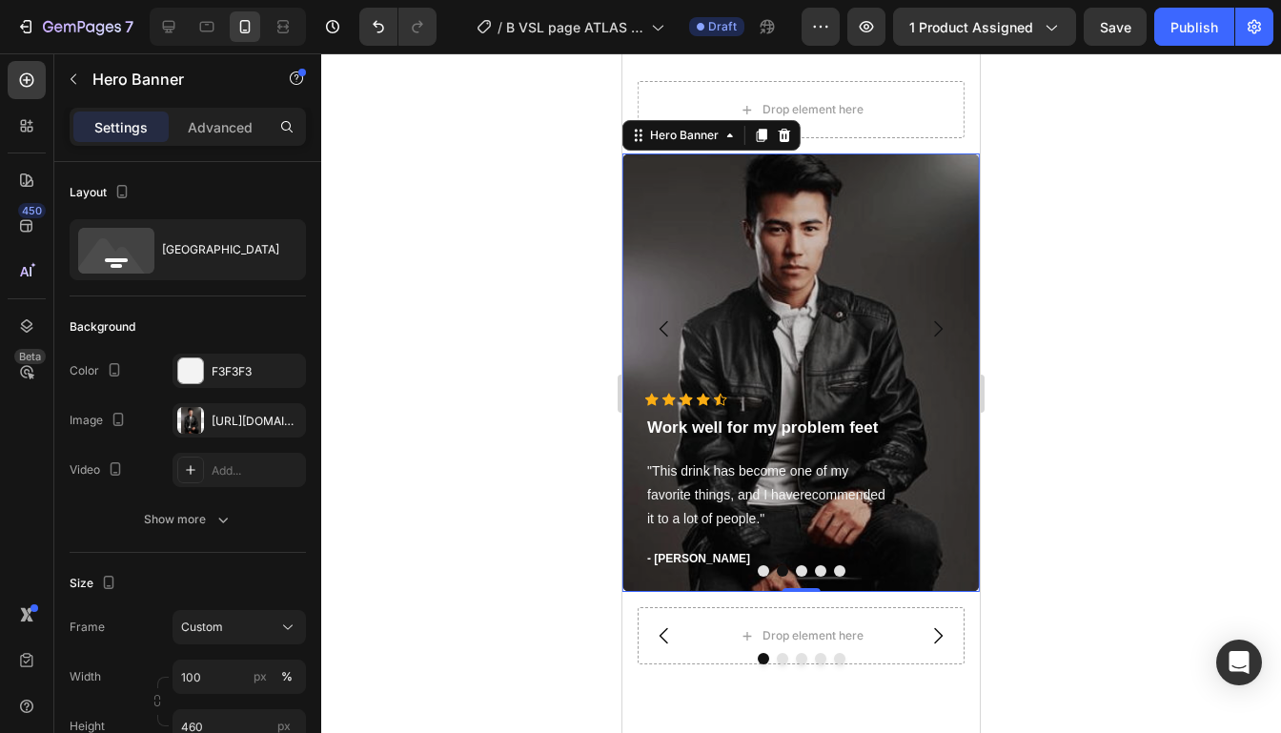
click at [676, 336] on button "Carousel Back Arrow" at bounding box center [663, 328] width 53 height 53
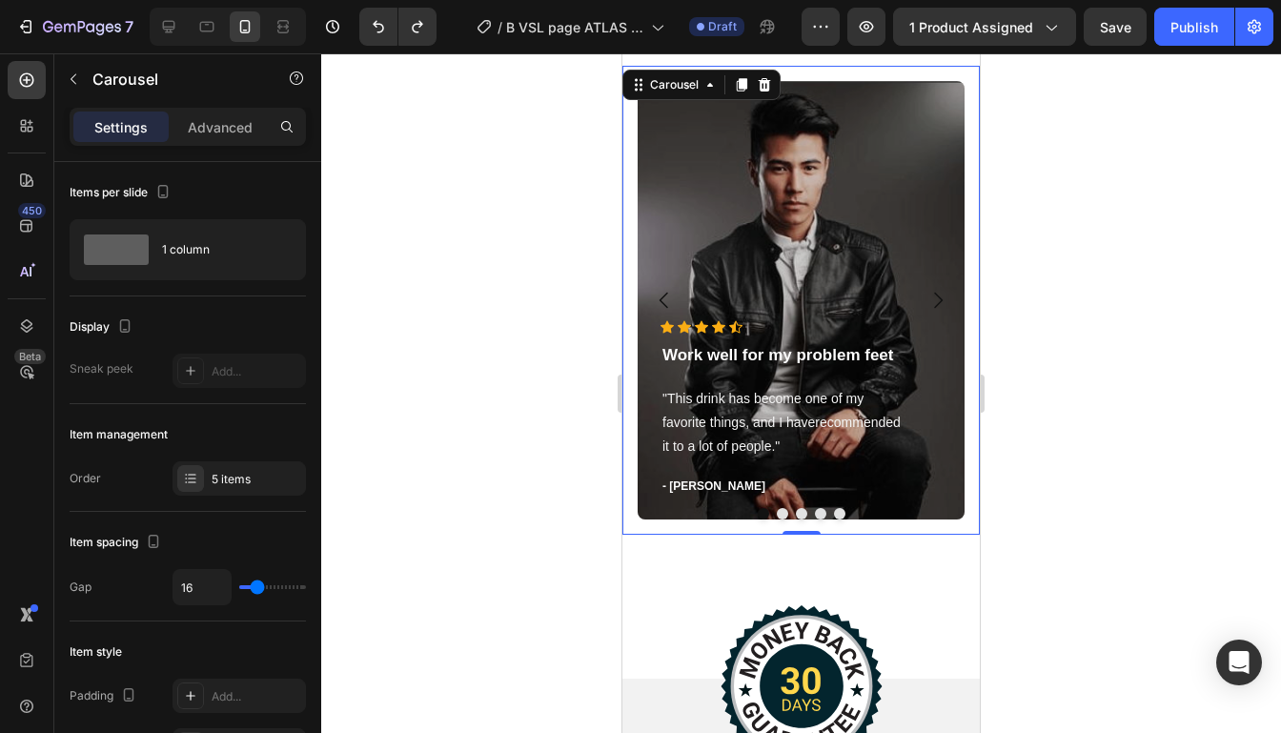
click at [935, 293] on icon "Carousel Next Arrow" at bounding box center [938, 301] width 9 height 16
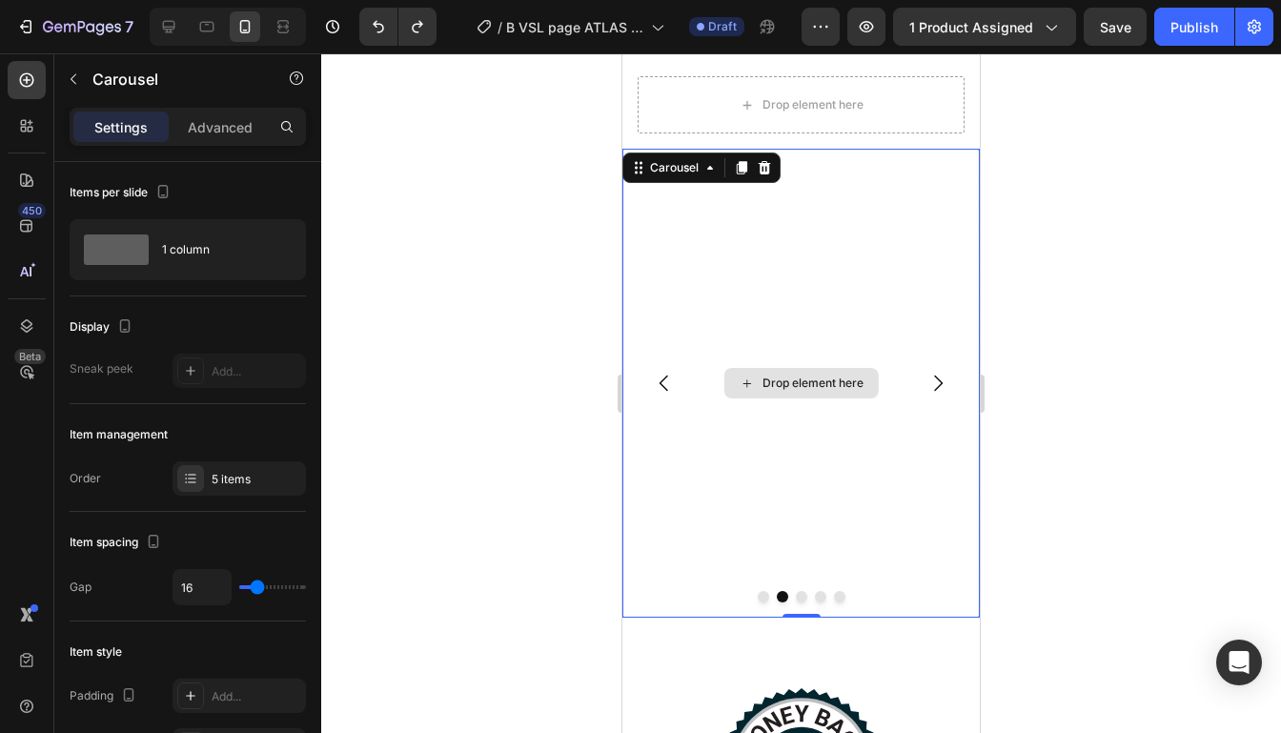
scroll to position [5273, 0]
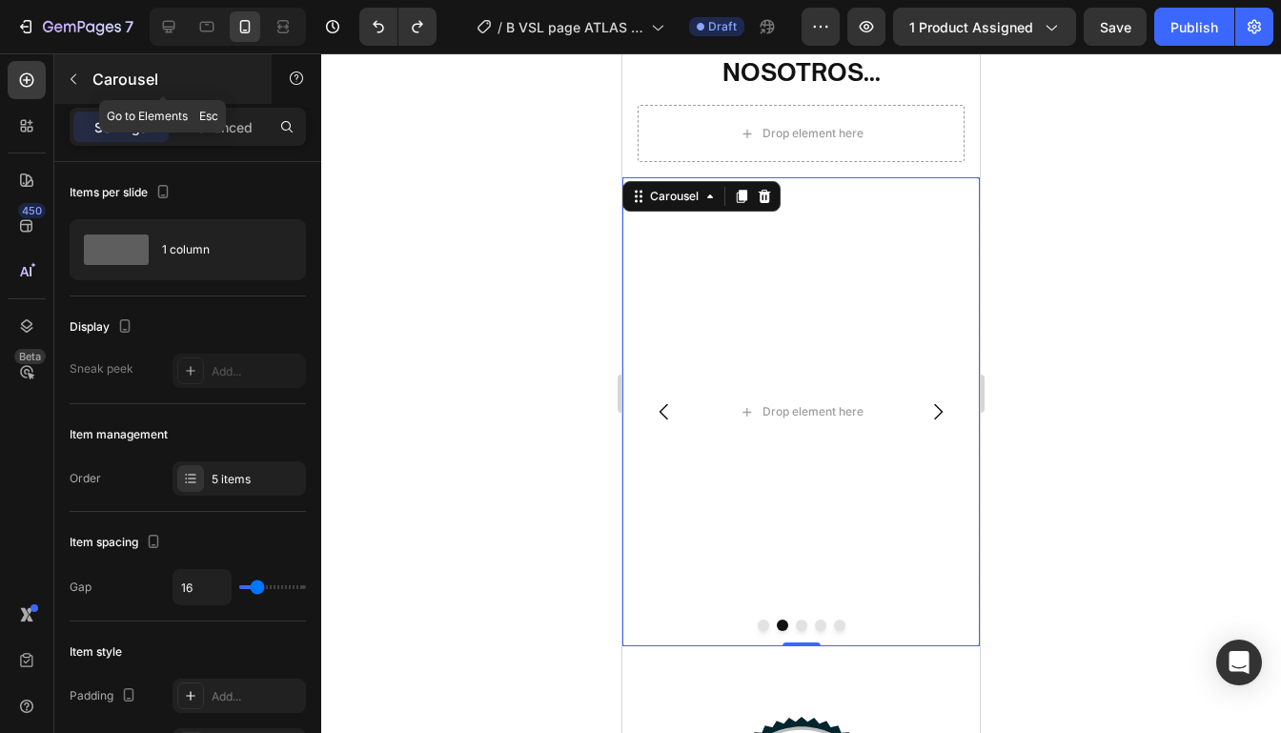
click at [70, 84] on icon "button" at bounding box center [73, 78] width 15 height 15
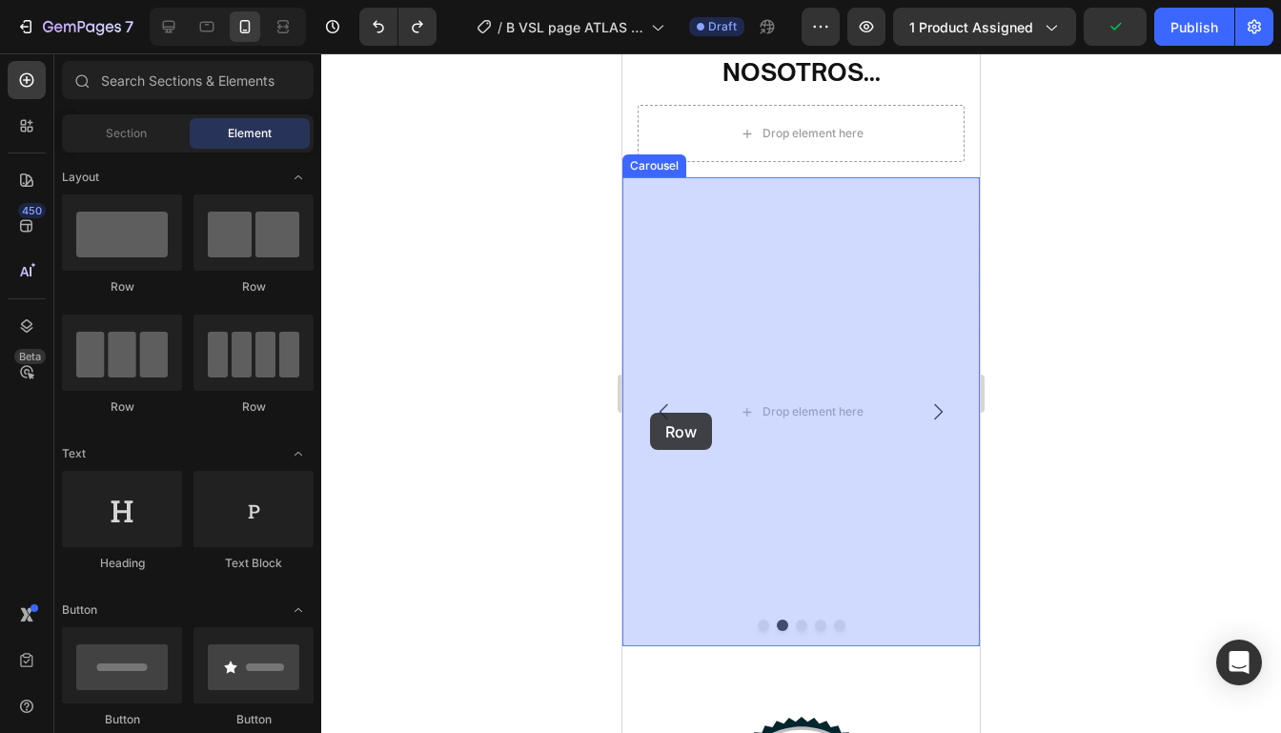
drag, startPoint x: 733, startPoint y: 283, endPoint x: 650, endPoint y: 411, distance: 152.2
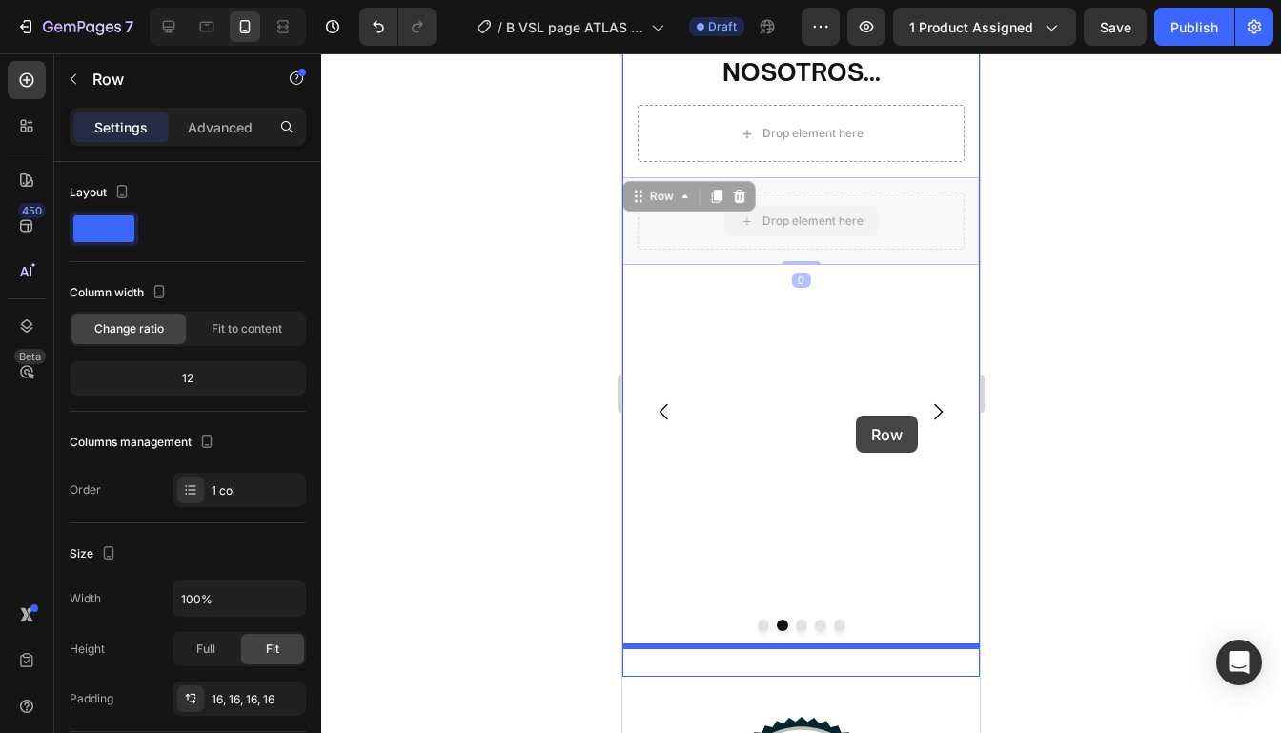
drag, startPoint x: 902, startPoint y: 212, endPoint x: 856, endPoint y: 415, distance: 208.3
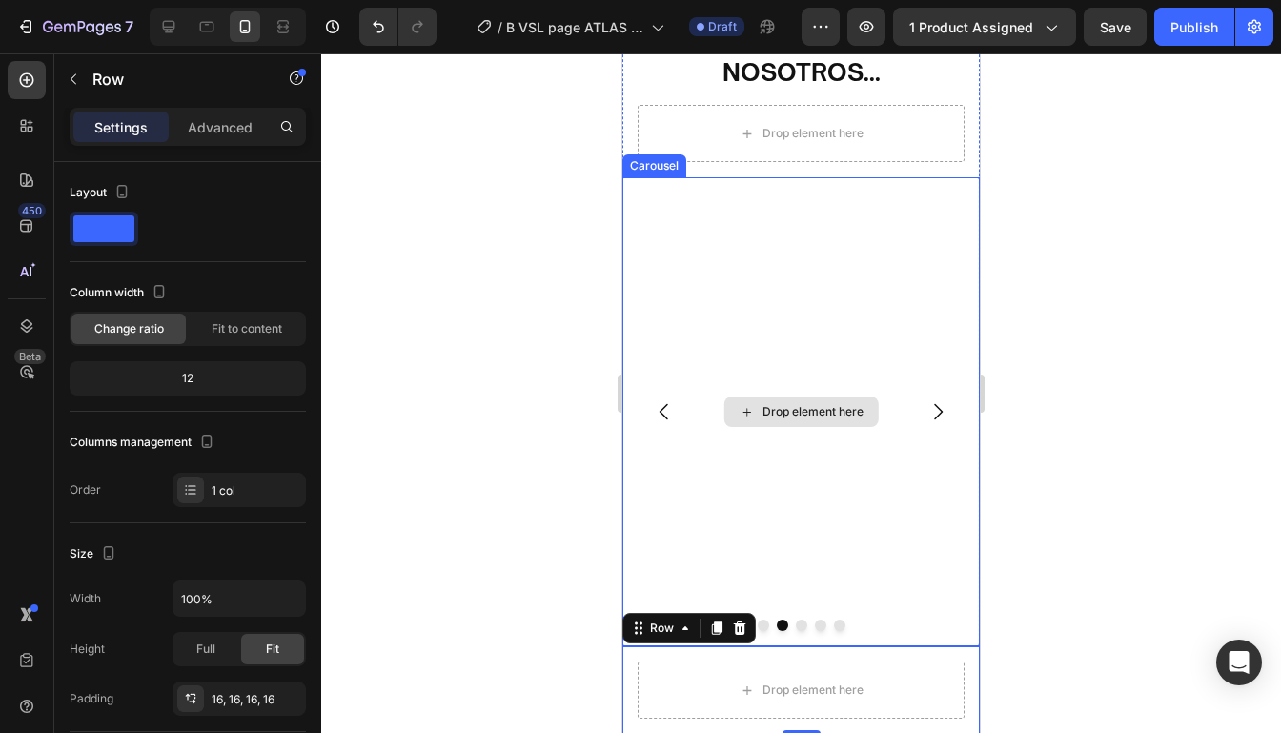
click at [657, 403] on icon "Carousel Back Arrow" at bounding box center [664, 411] width 23 height 23
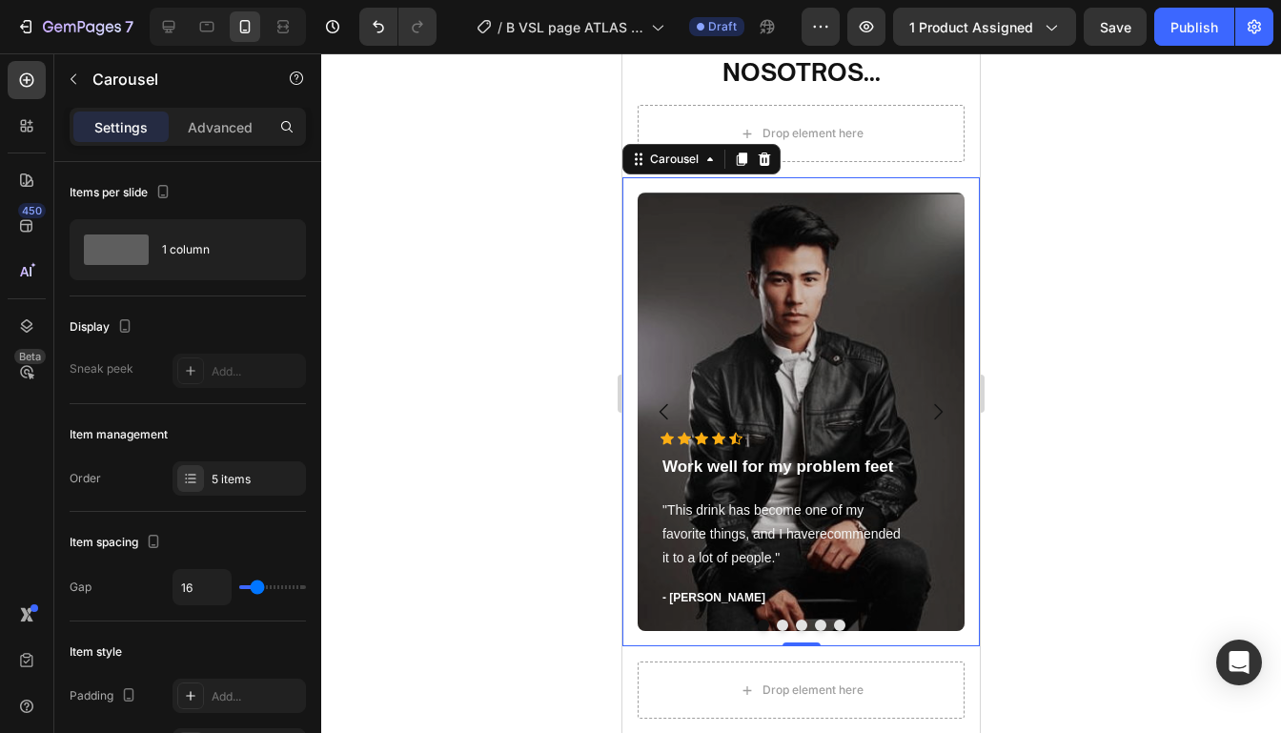
click at [933, 416] on icon "Carousel Next Arrow" at bounding box center [937, 411] width 23 height 23
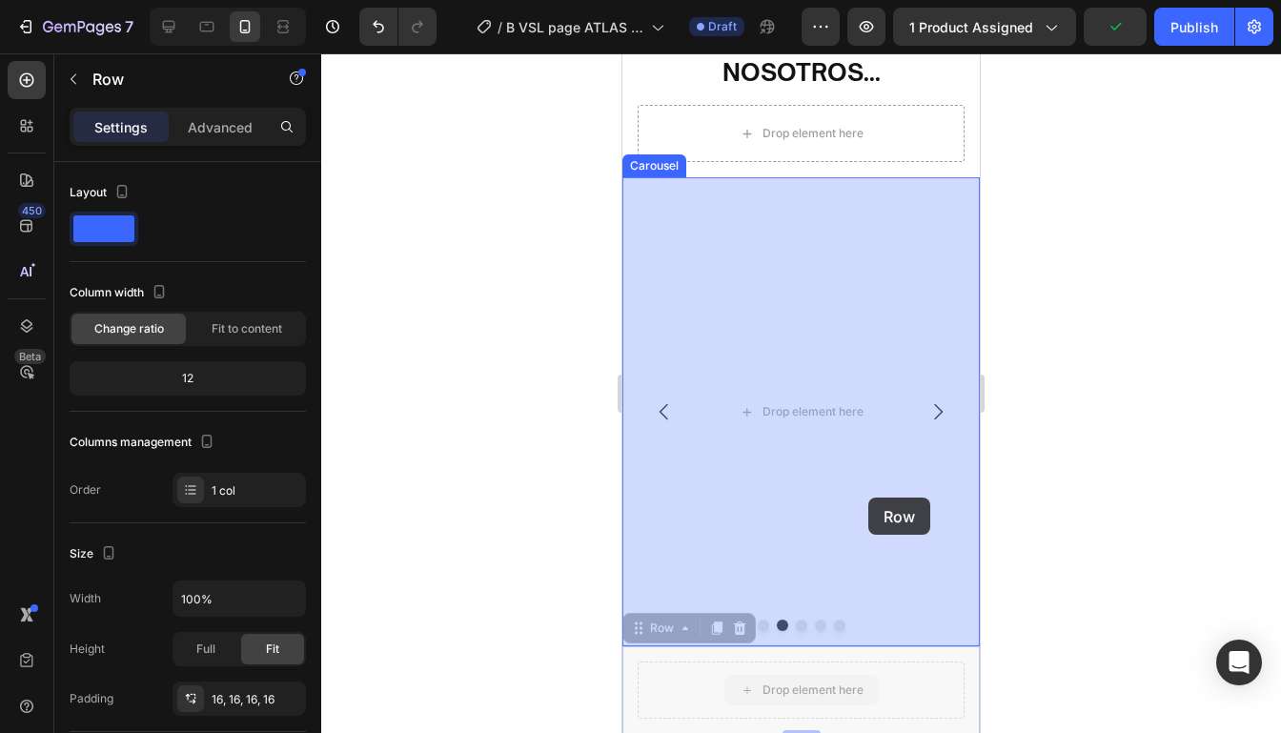
drag, startPoint x: 883, startPoint y: 709, endPoint x: 868, endPoint y: 496, distance: 213.0
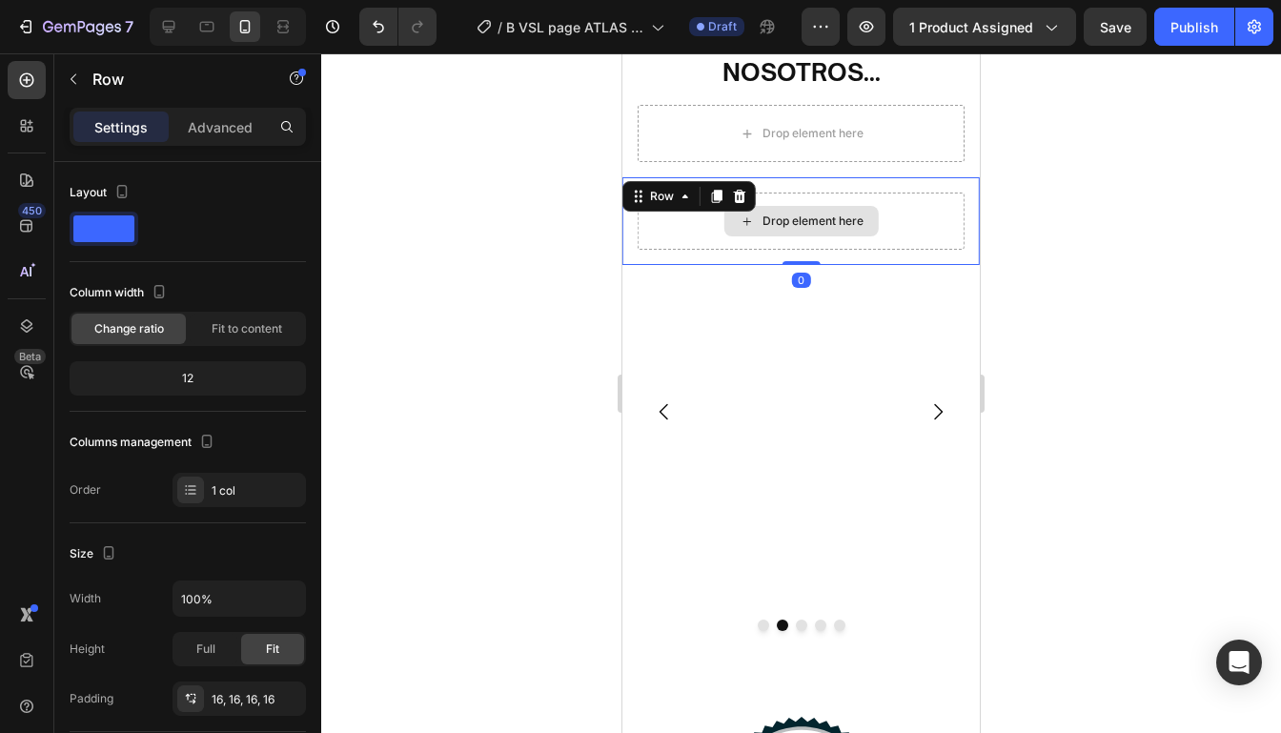
click at [670, 249] on div "Drop element here" at bounding box center [800, 220] width 327 height 57
click at [387, 34] on icon "Undo/Redo" at bounding box center [378, 26] width 19 height 19
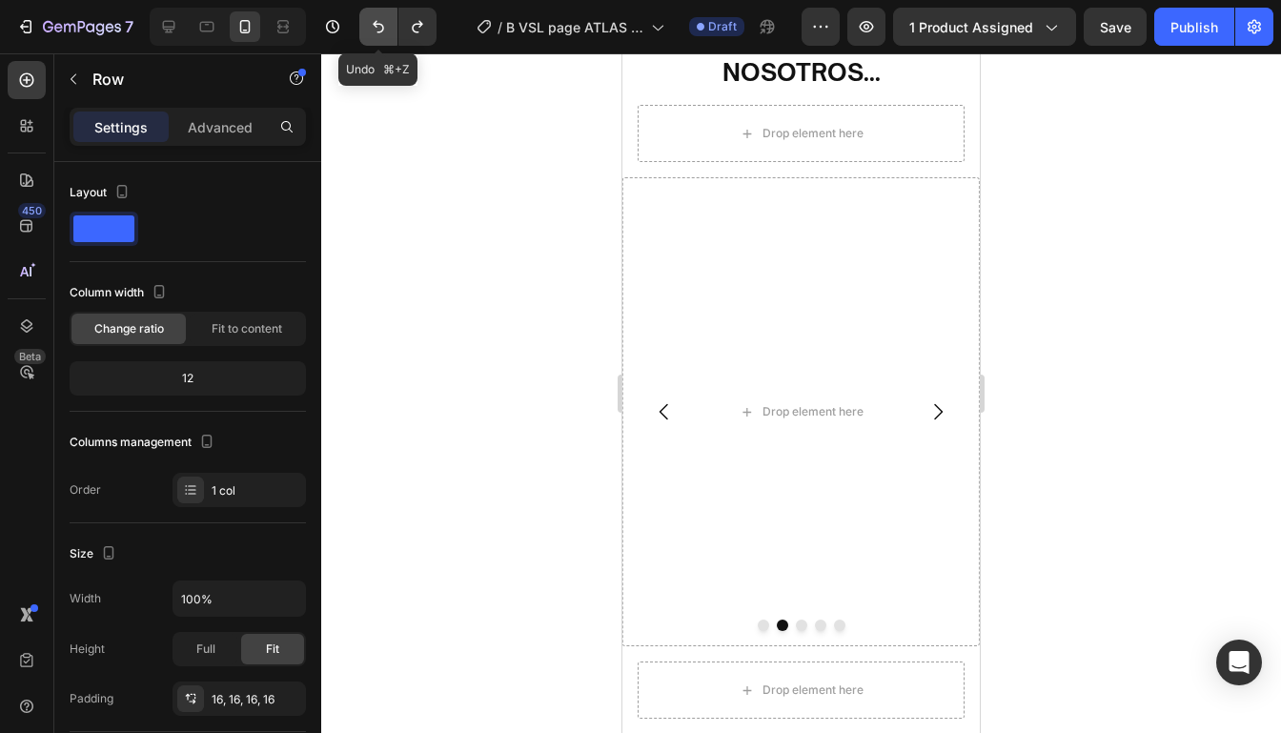
click at [387, 34] on icon "Undo/Redo" at bounding box center [378, 26] width 19 height 19
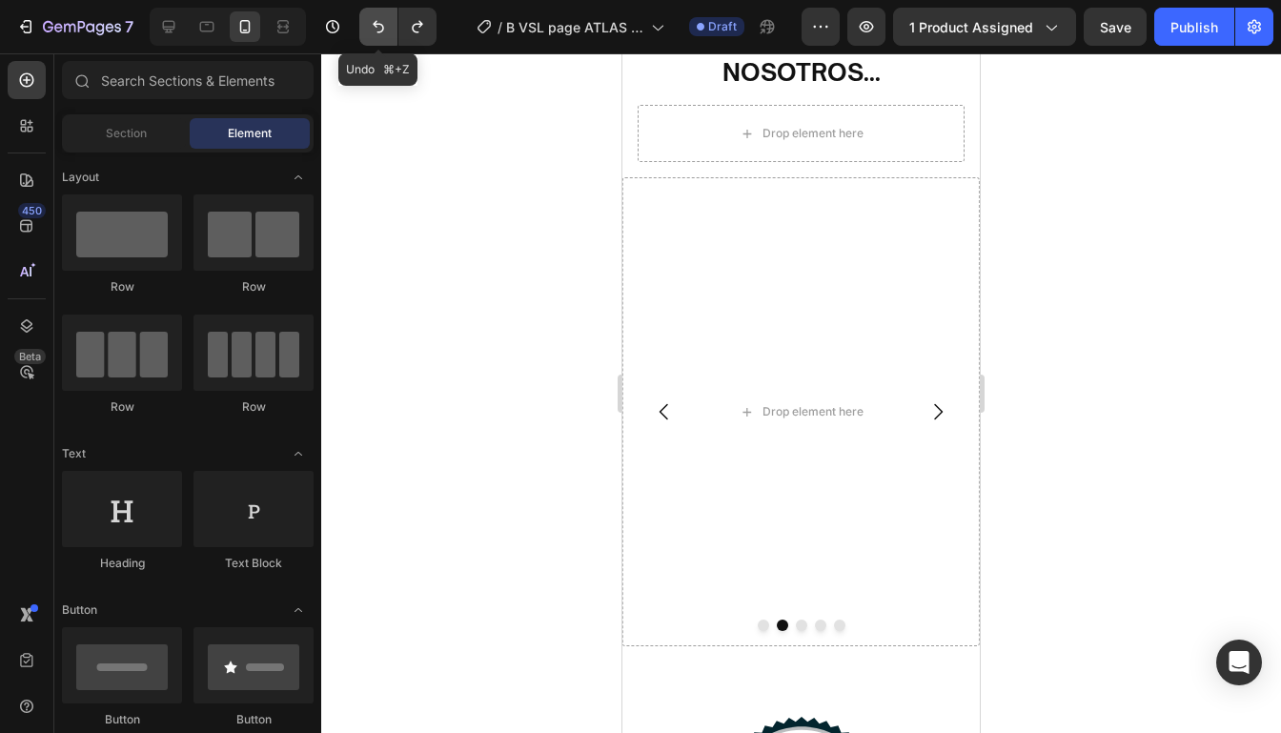
click at [387, 34] on icon "Undo/Redo" at bounding box center [378, 26] width 19 height 19
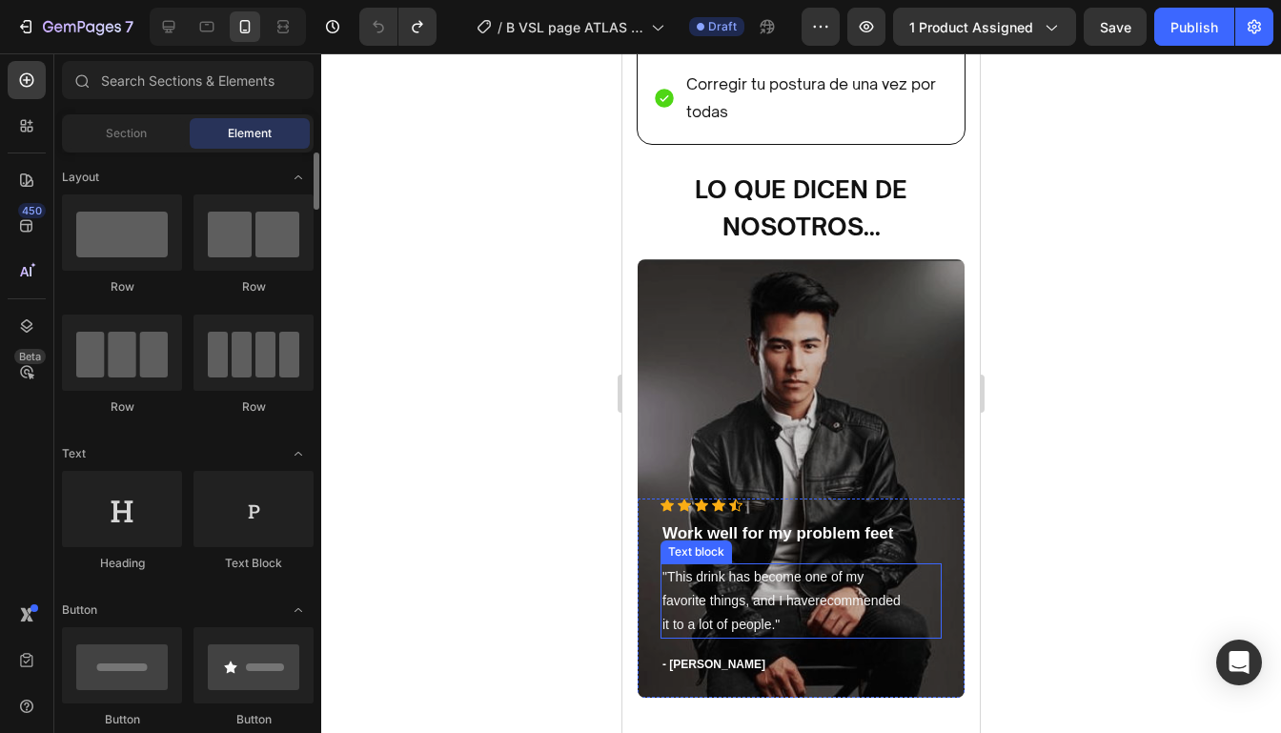
scroll to position [5047, 0]
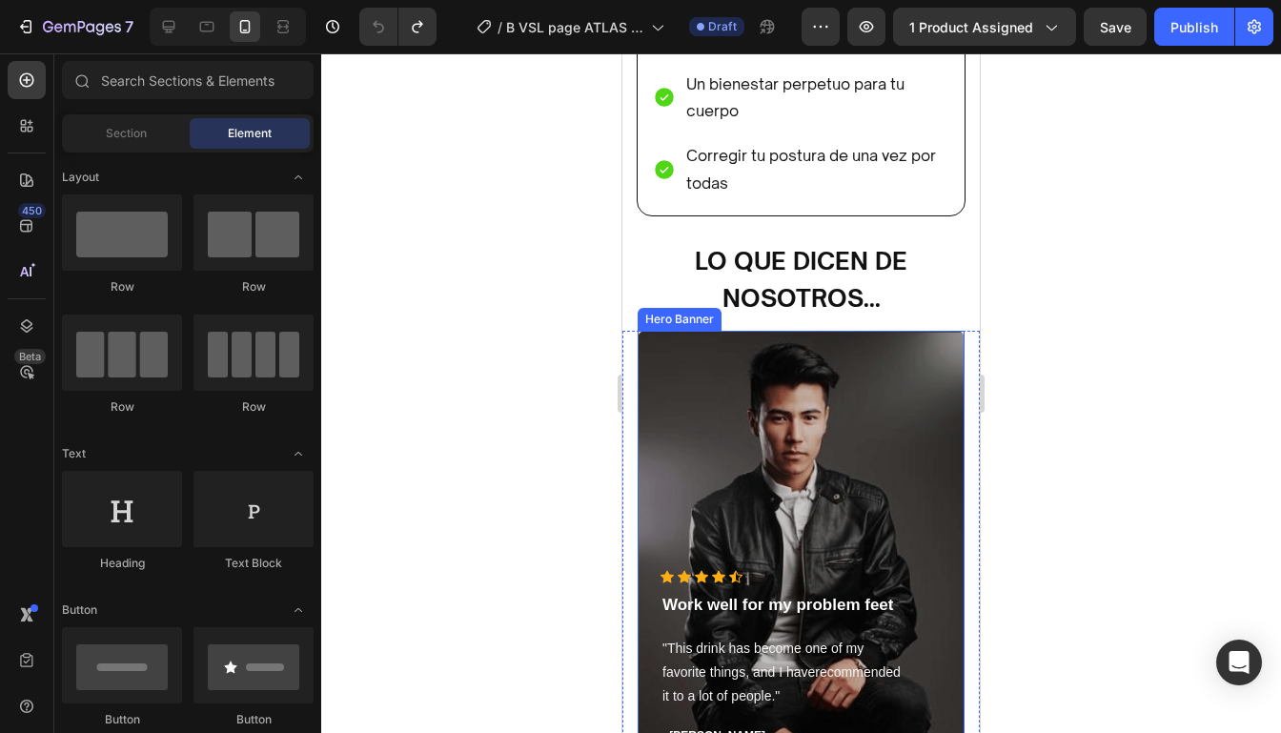
click at [924, 359] on div "Overlay" at bounding box center [800, 550] width 327 height 438
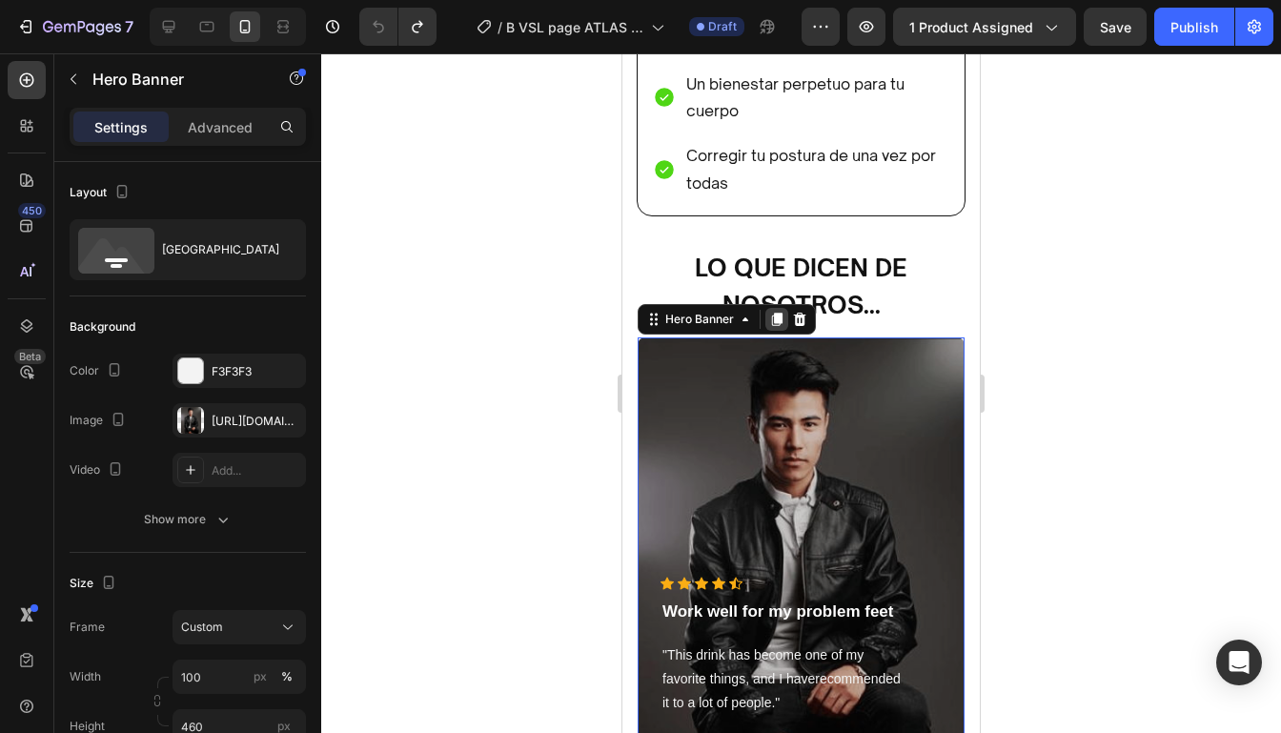
click at [776, 316] on icon at bounding box center [776, 319] width 15 height 15
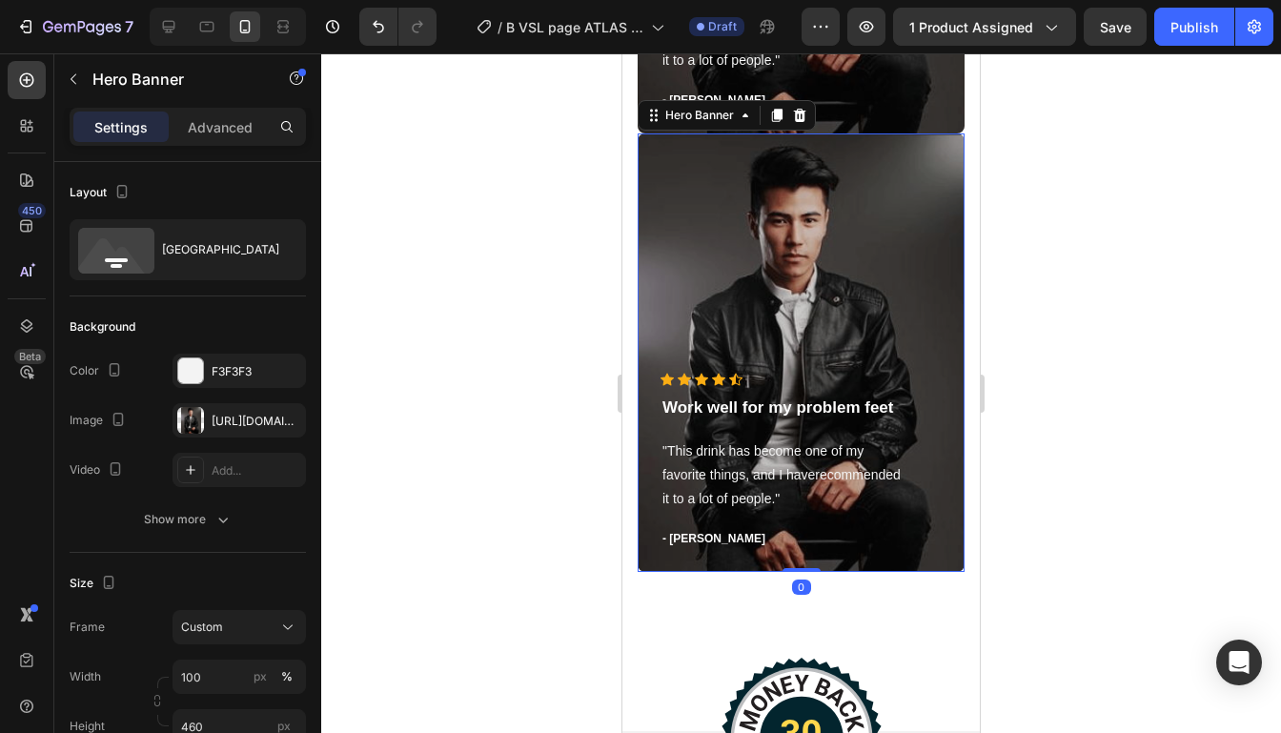
scroll to position [5676, 0]
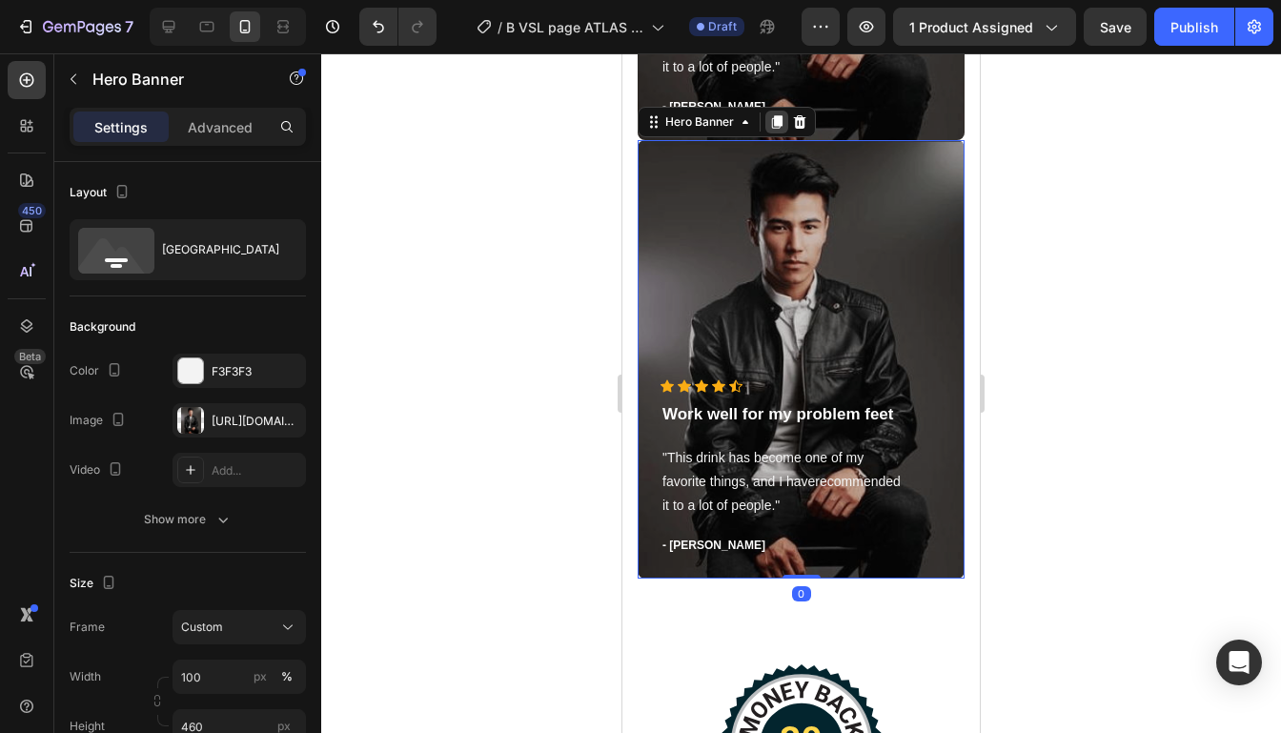
click at [782, 128] on icon at bounding box center [776, 121] width 15 height 15
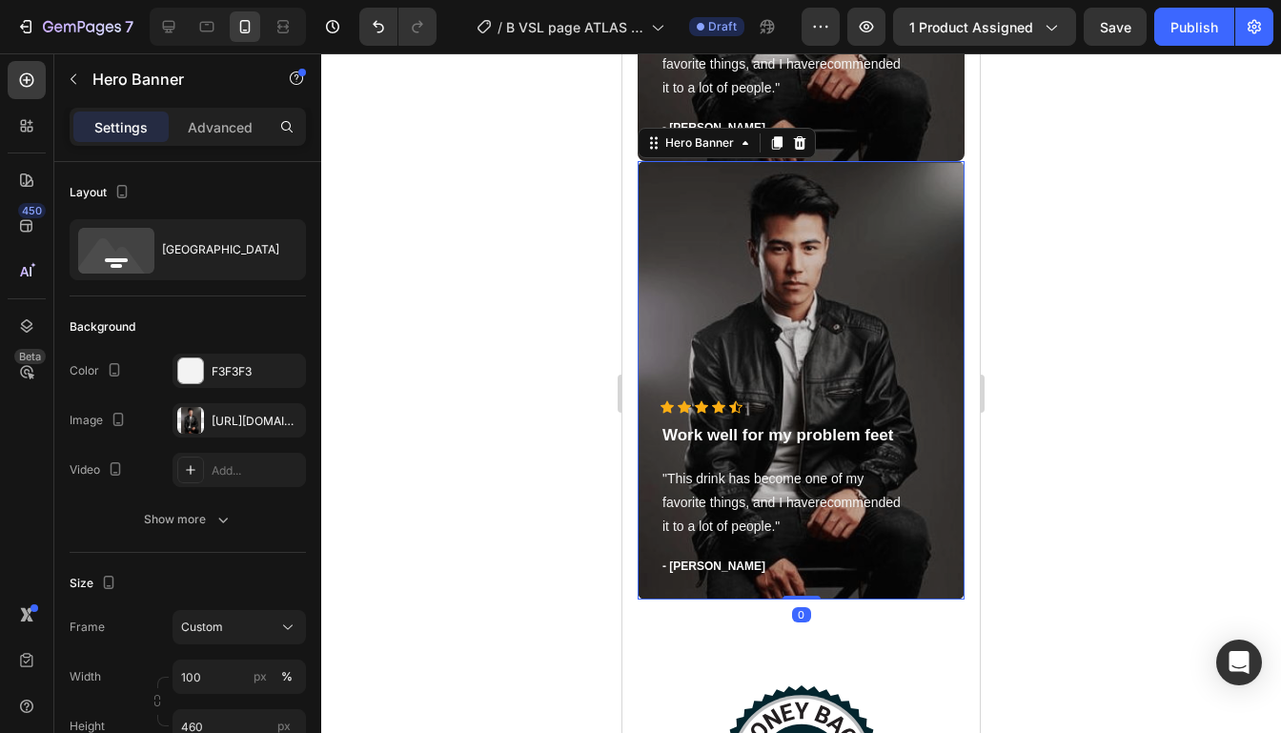
scroll to position [6134, 0]
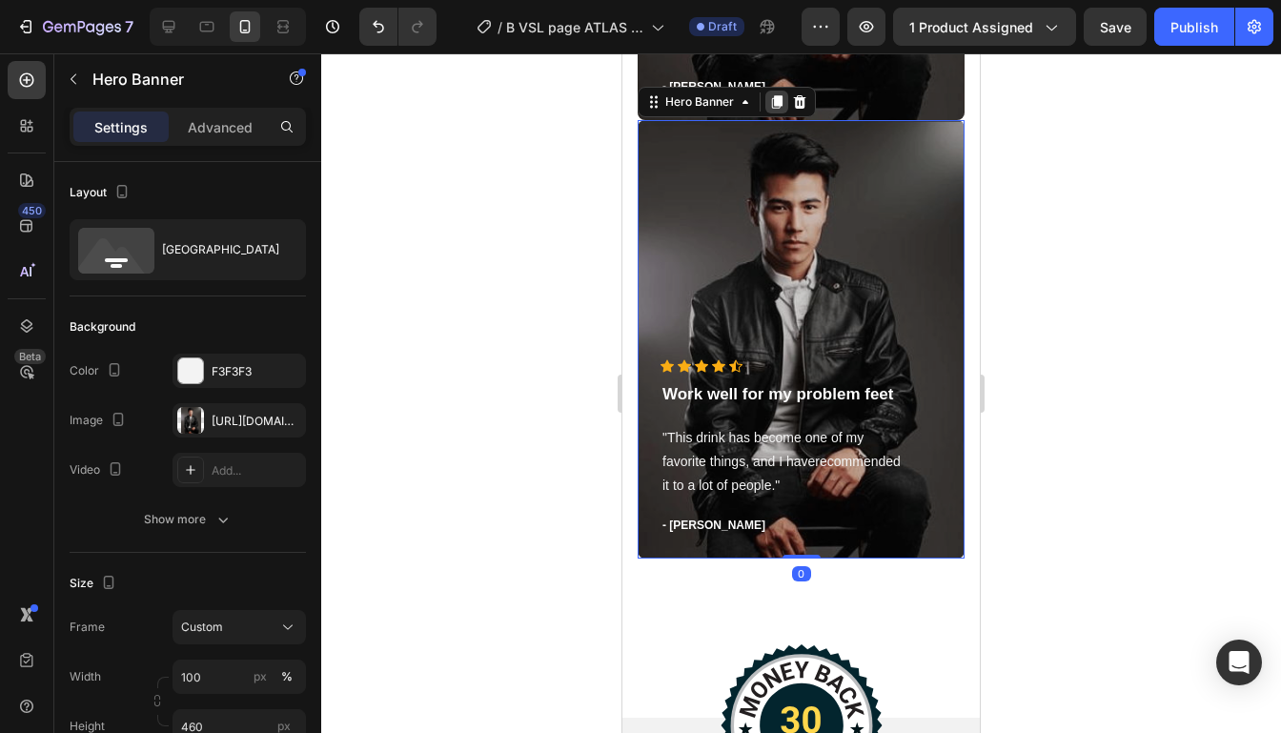
click at [778, 112] on div at bounding box center [776, 102] width 23 height 23
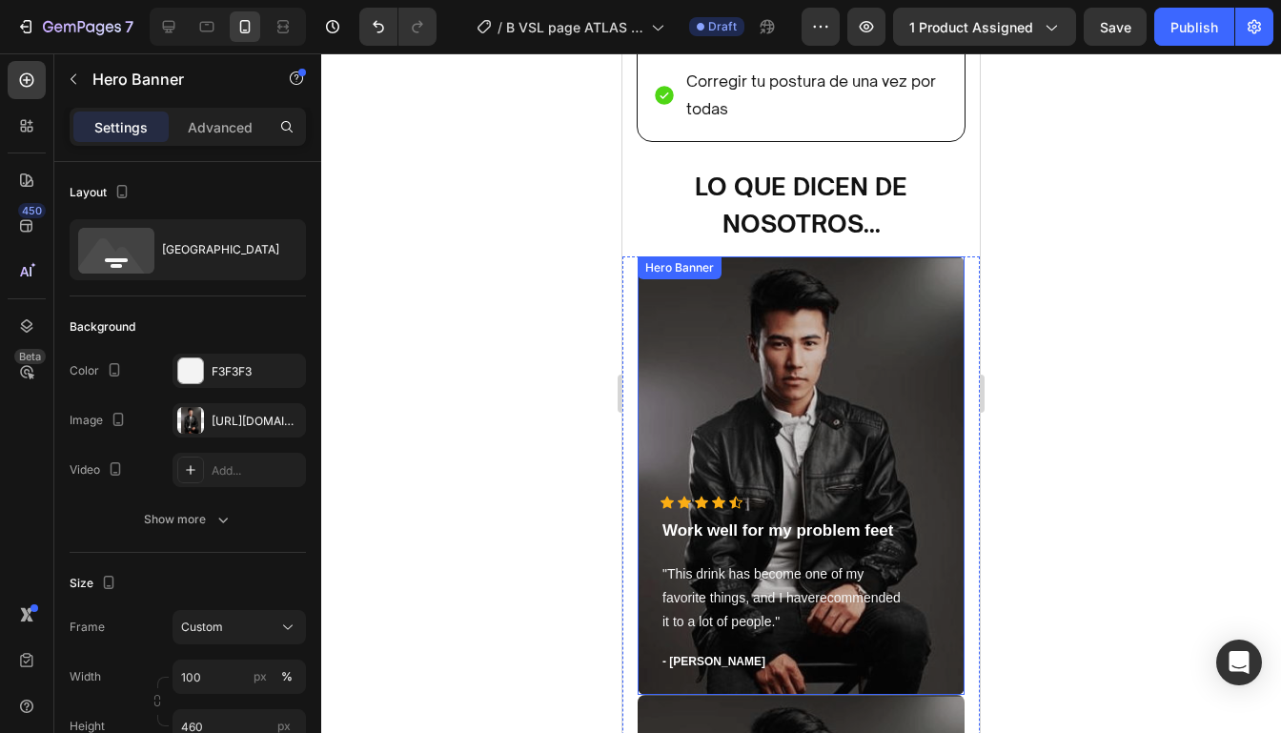
scroll to position [5094, 0]
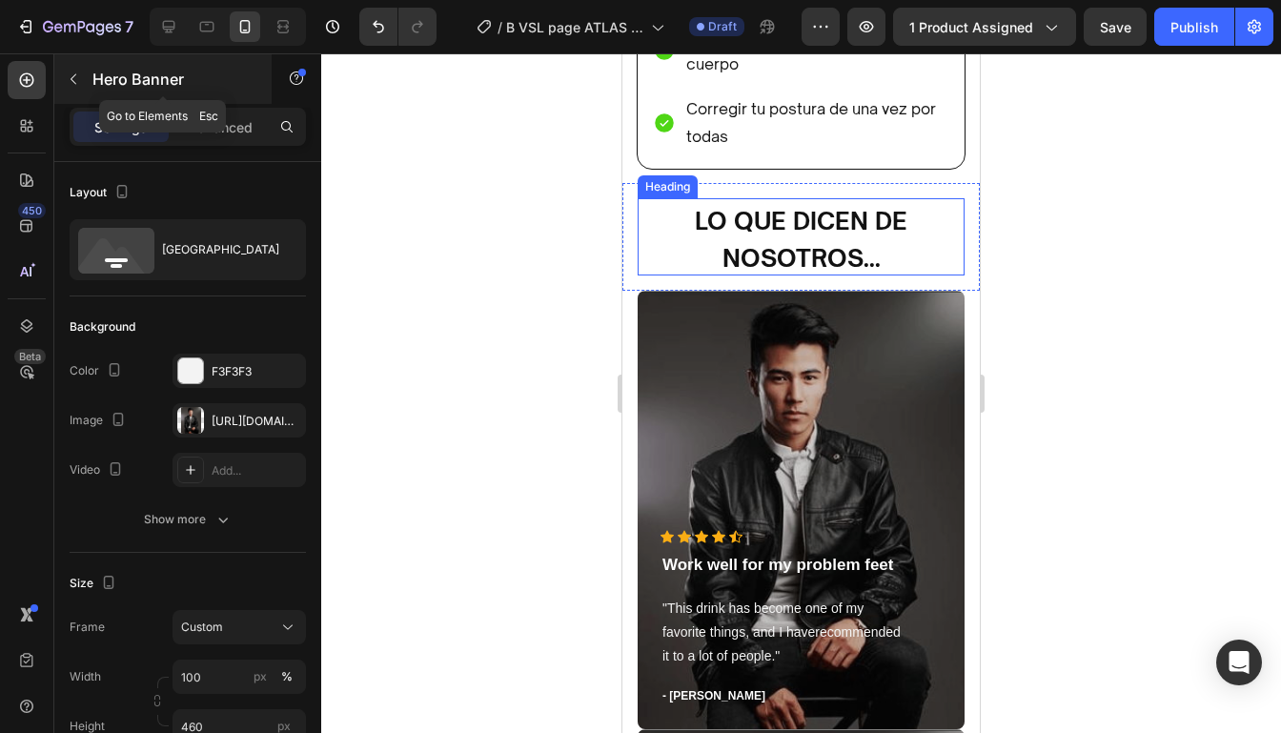
click at [77, 81] on icon "button" at bounding box center [73, 78] width 15 height 15
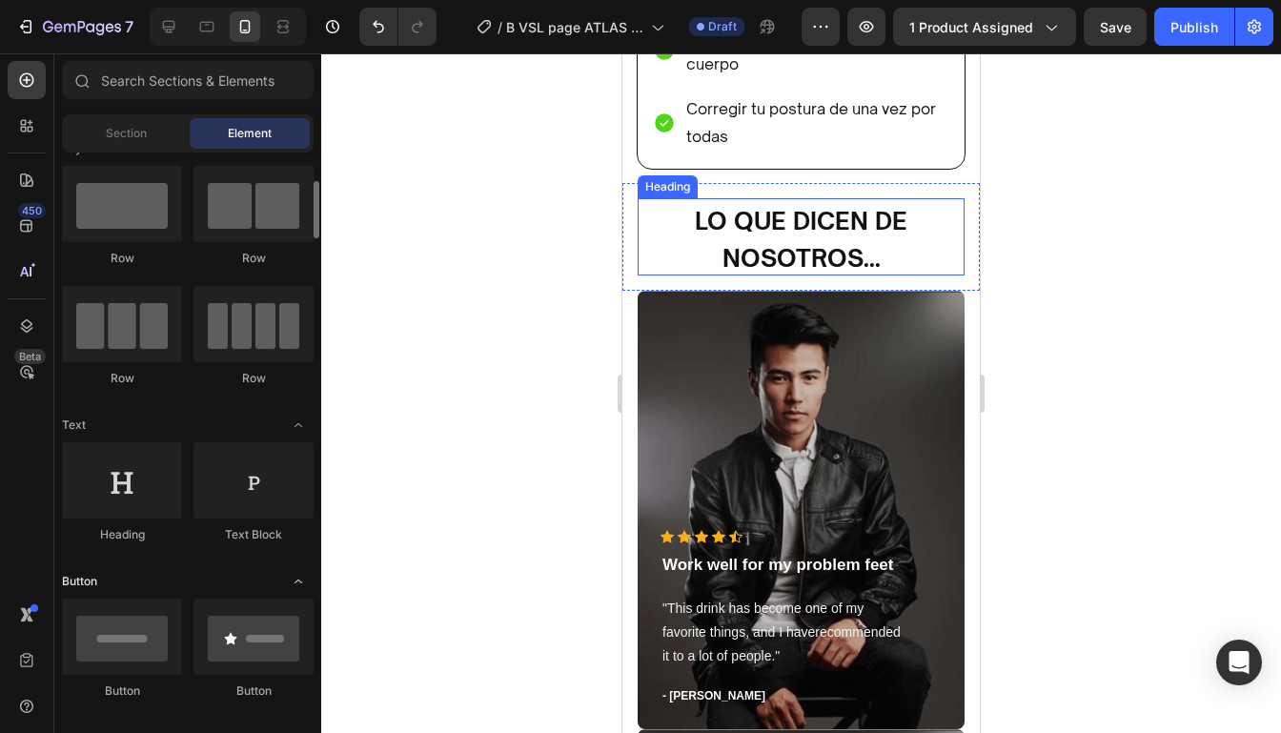
scroll to position [0, 0]
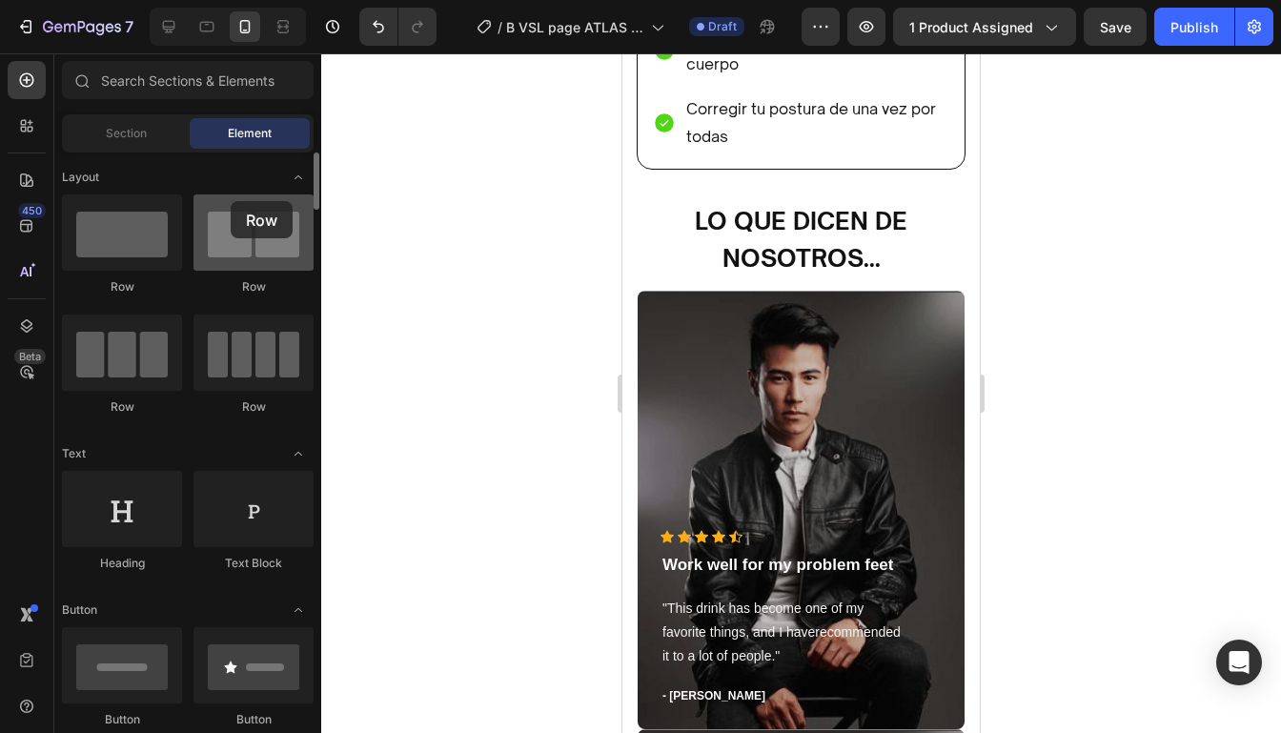
drag, startPoint x: 124, startPoint y: 229, endPoint x: 228, endPoint y: 202, distance: 107.2
click at [228, 202] on div "Row Row Row Row" at bounding box center [188, 313] width 252 height 238
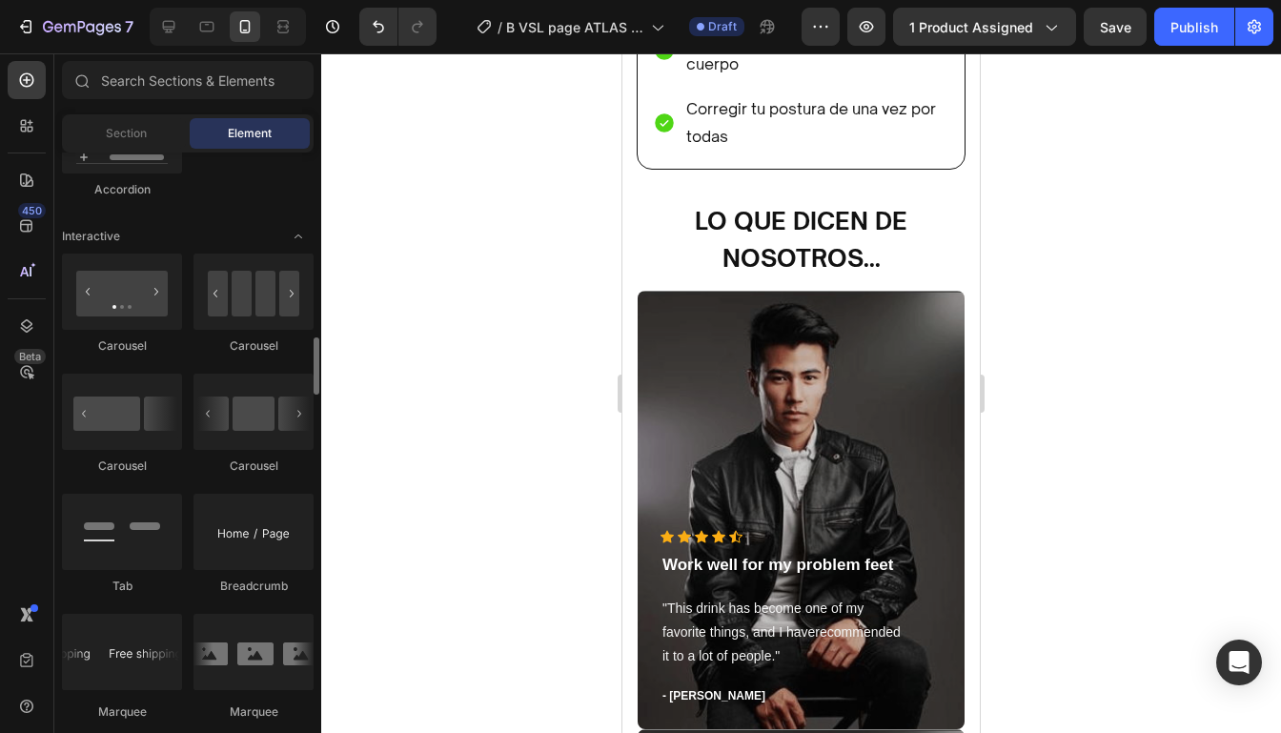
scroll to position [1823, 0]
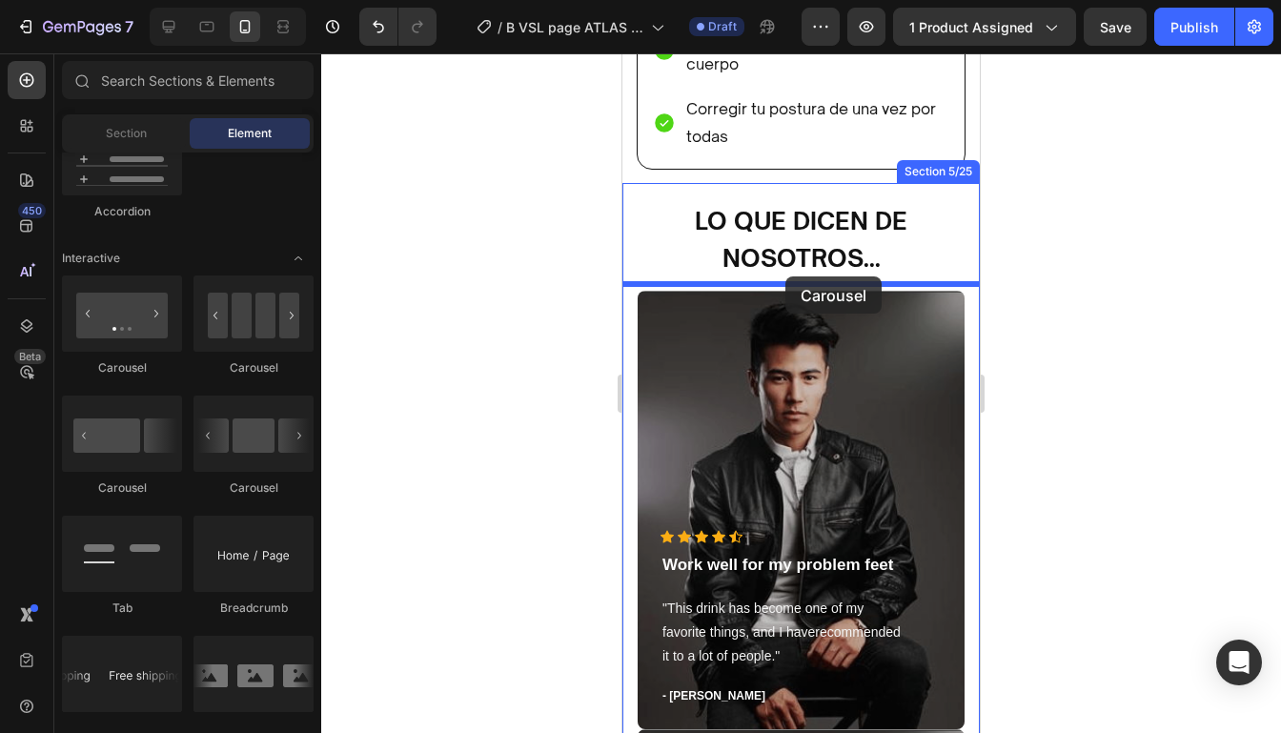
drag, startPoint x: 730, startPoint y: 379, endPoint x: 785, endPoint y: 276, distance: 116.8
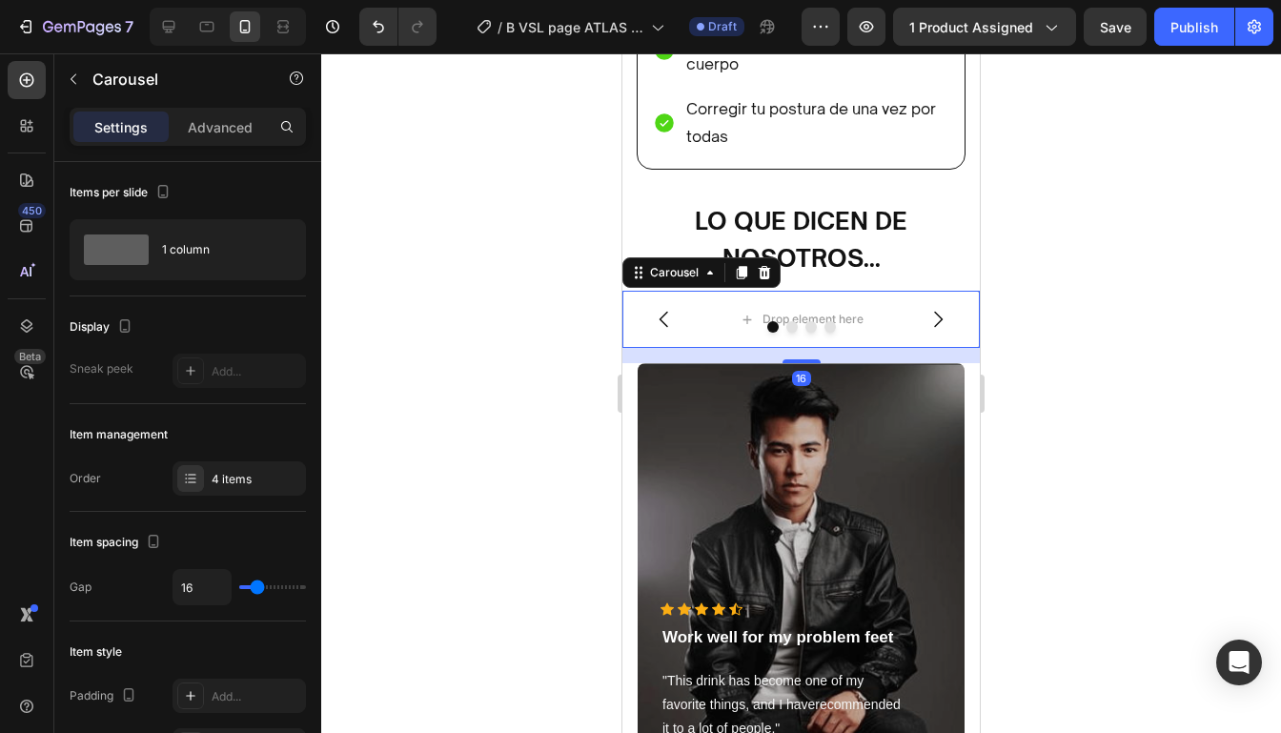
click at [1029, 424] on div at bounding box center [800, 392] width 959 height 679
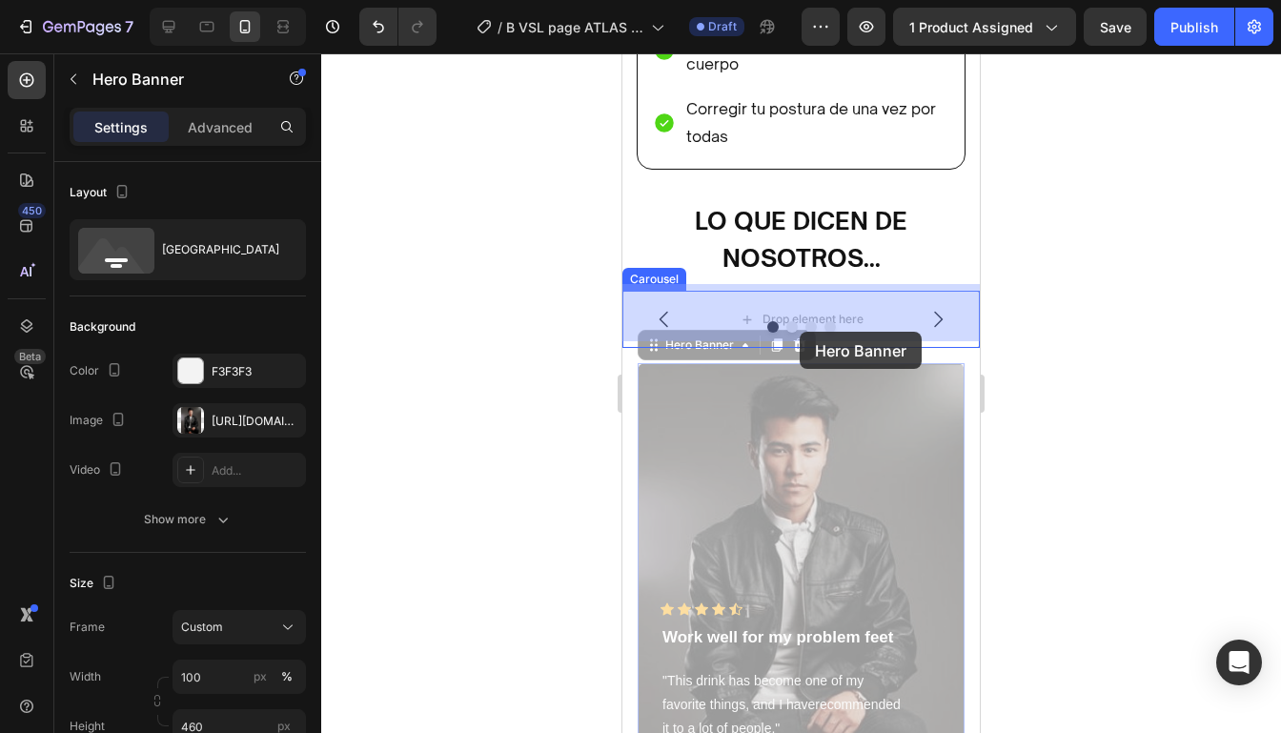
drag, startPoint x: 800, startPoint y: 489, endPoint x: 799, endPoint y: 332, distance: 157.2
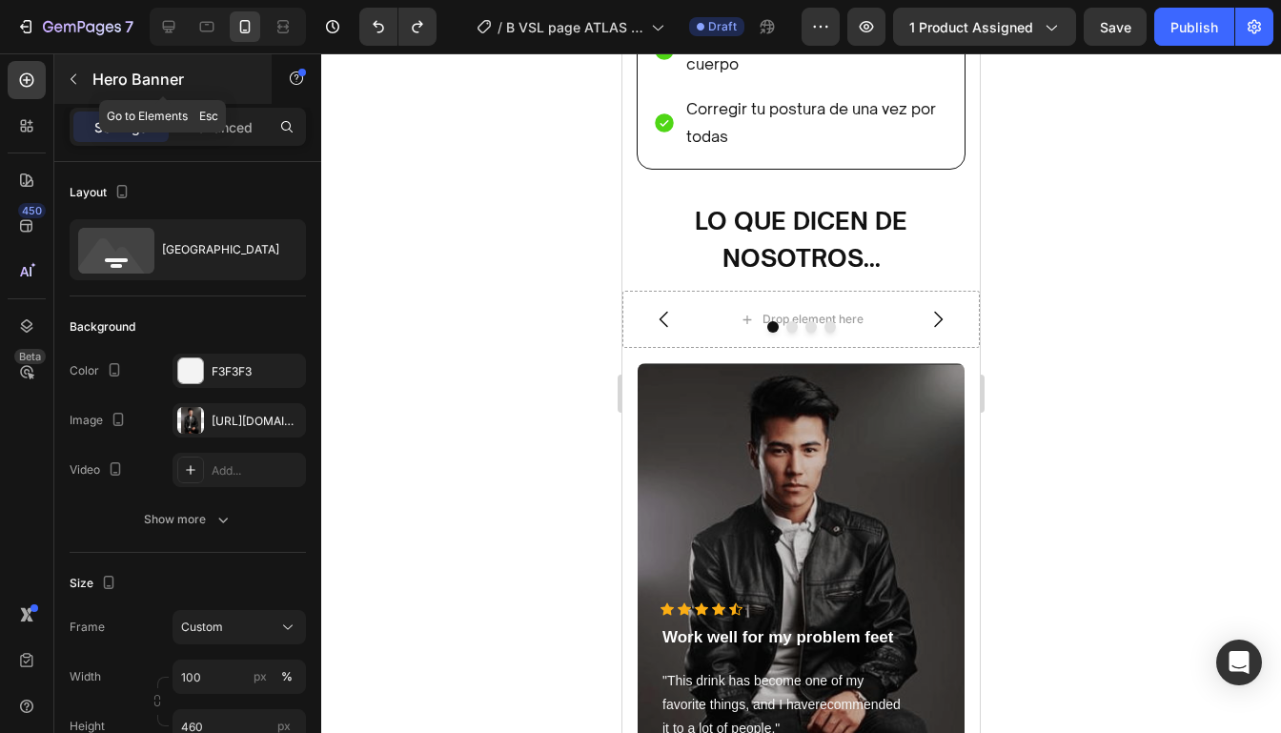
click at [68, 78] on icon "button" at bounding box center [73, 78] width 15 height 15
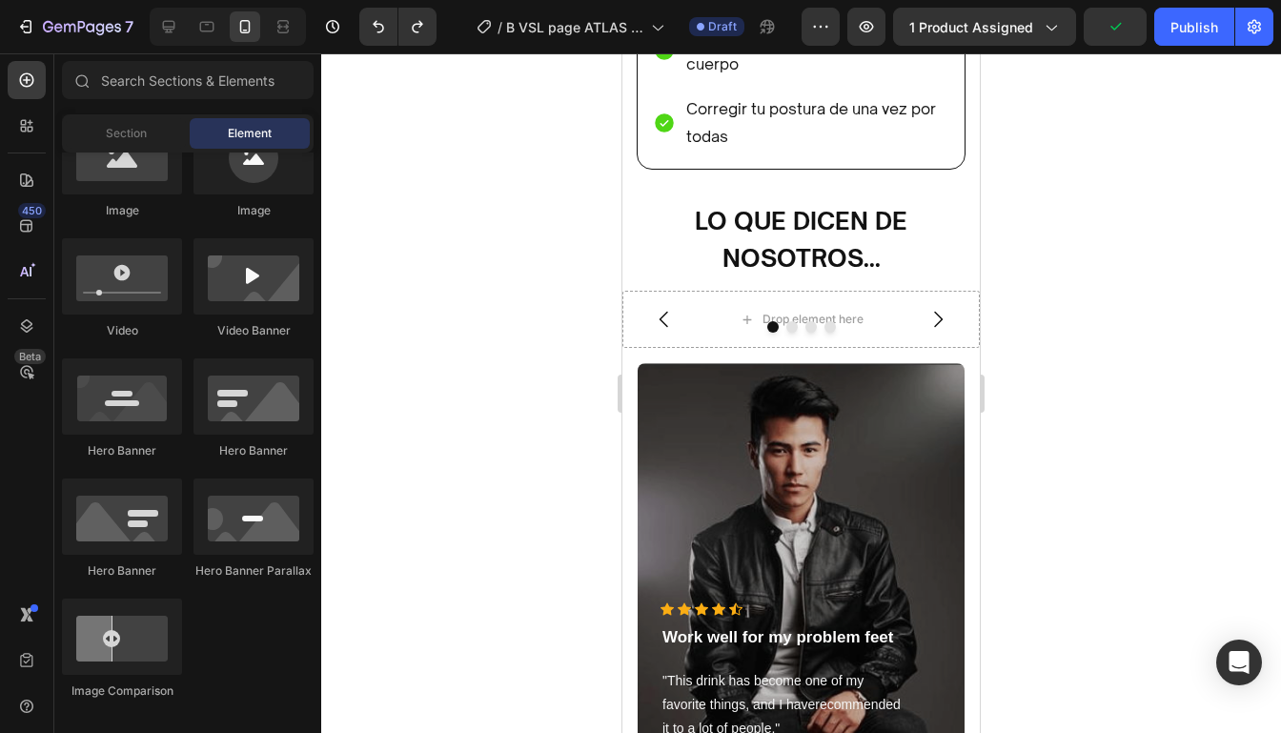
scroll to position [0, 0]
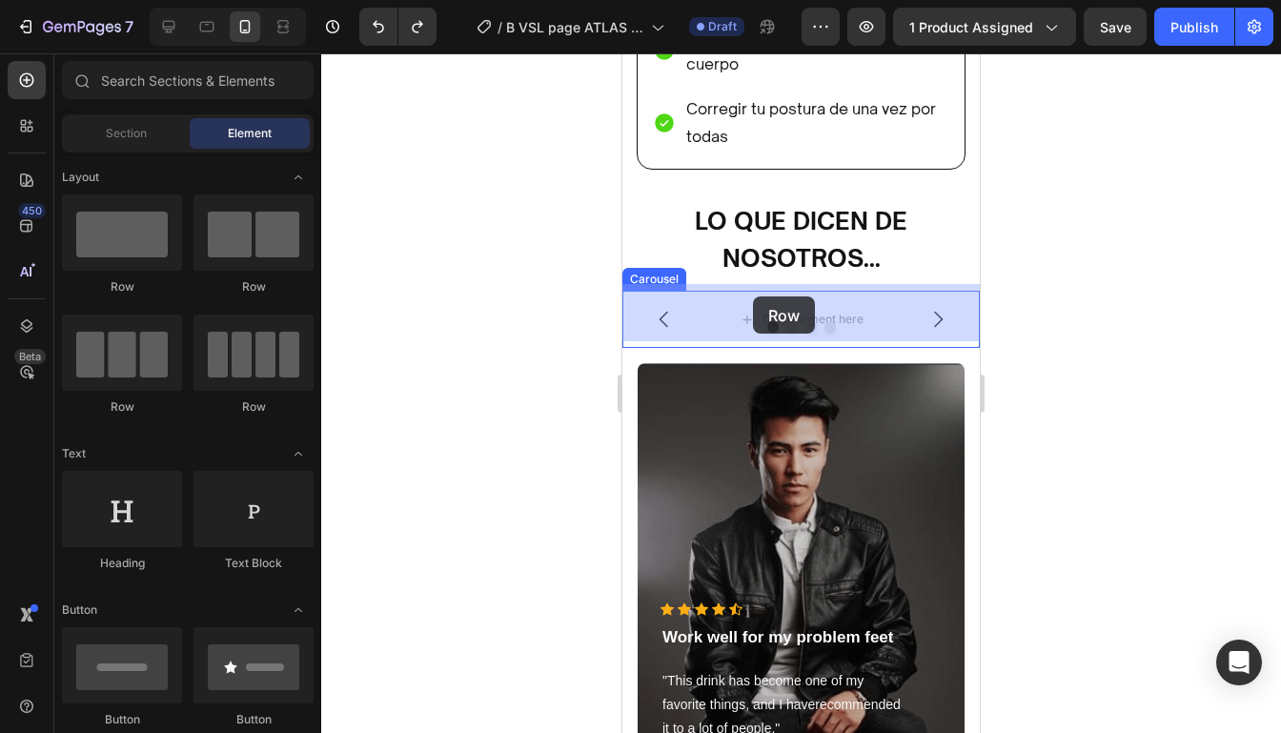
drag, startPoint x: 767, startPoint y: 307, endPoint x: 755, endPoint y: 296, distance: 16.2
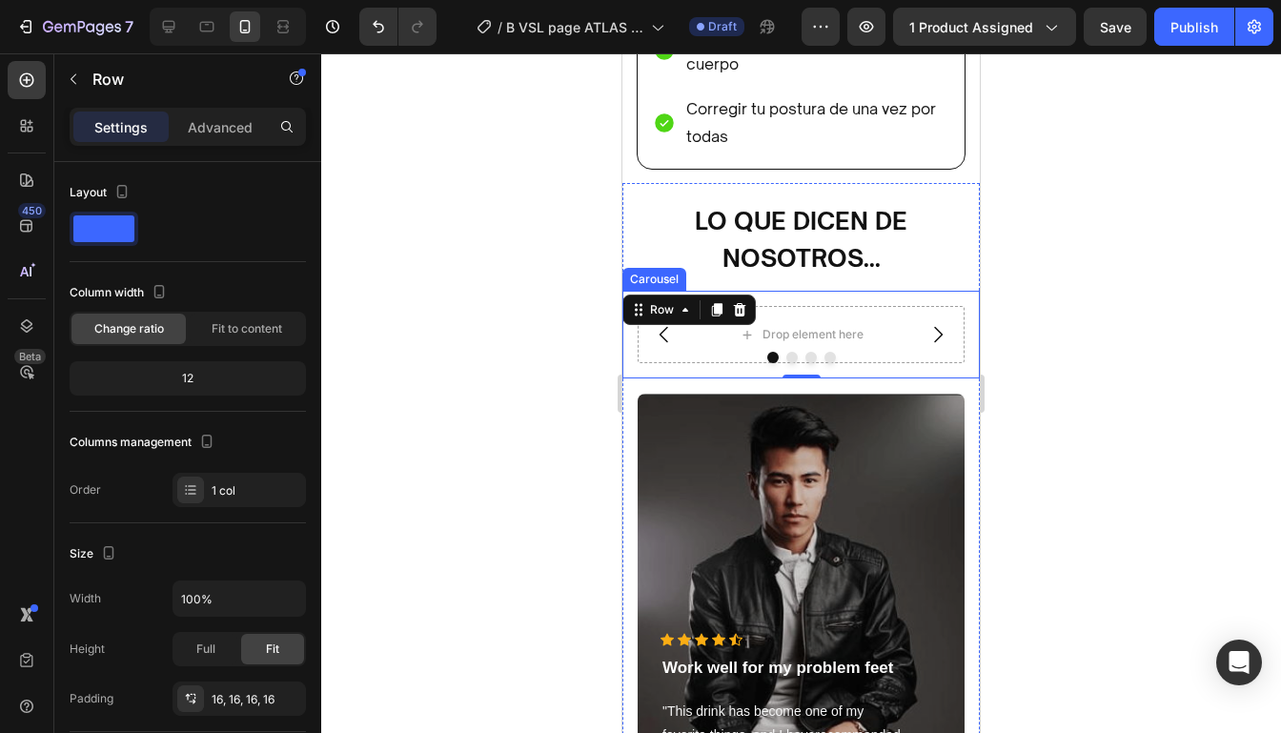
click at [950, 327] on button "Carousel Next Arrow" at bounding box center [937, 334] width 53 height 53
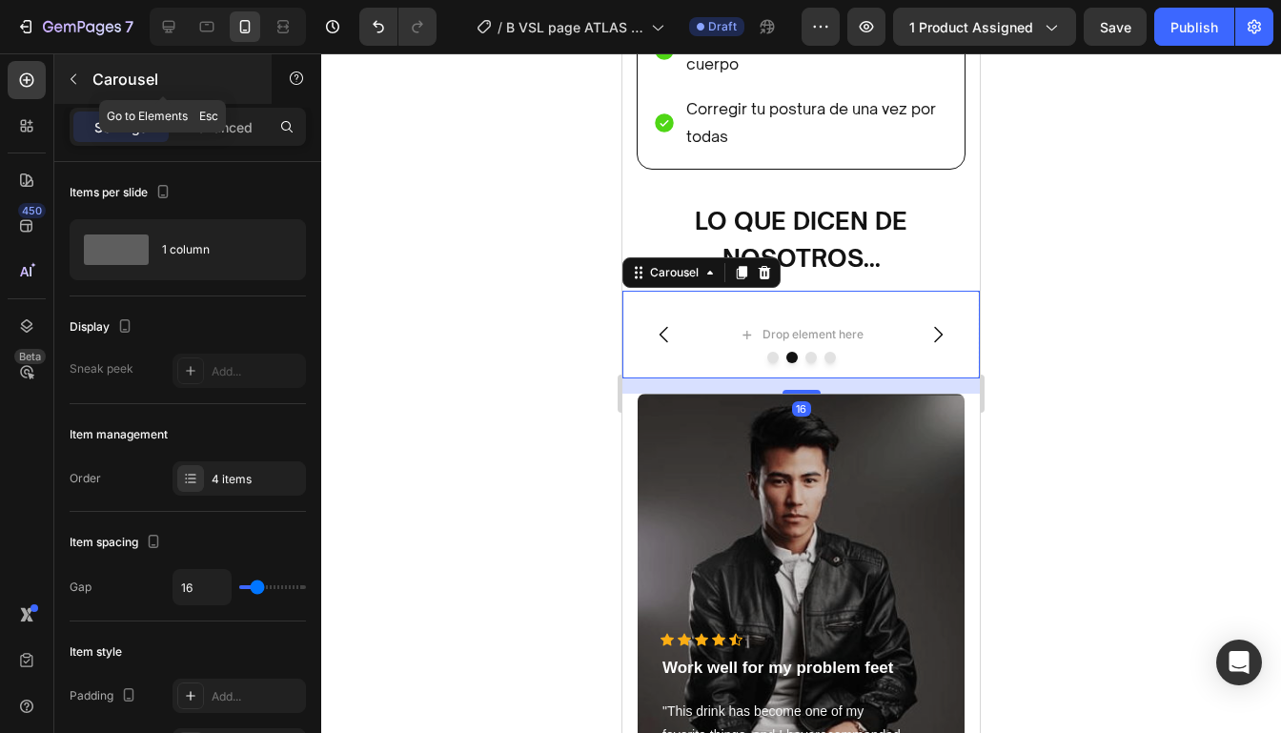
click at [79, 100] on div "Carousel" at bounding box center [162, 79] width 217 height 50
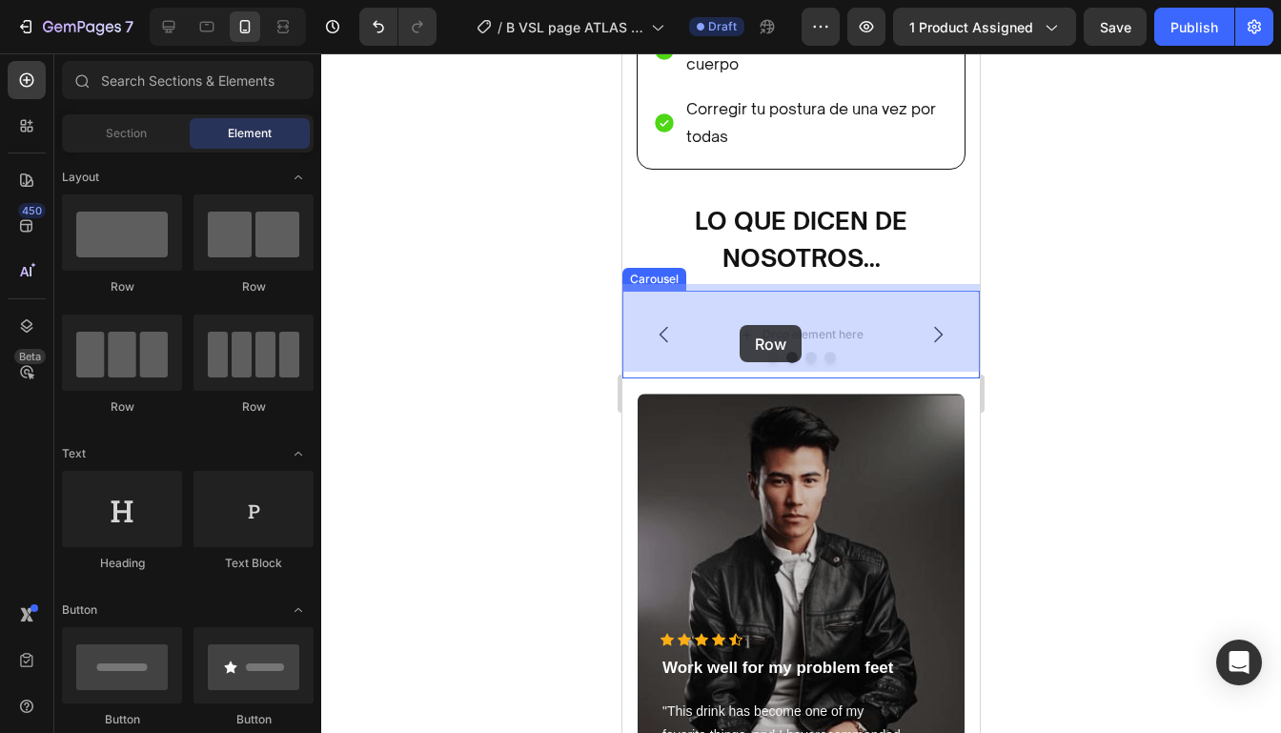
drag, startPoint x: 727, startPoint y: 276, endPoint x: 749, endPoint y: 327, distance: 55.0
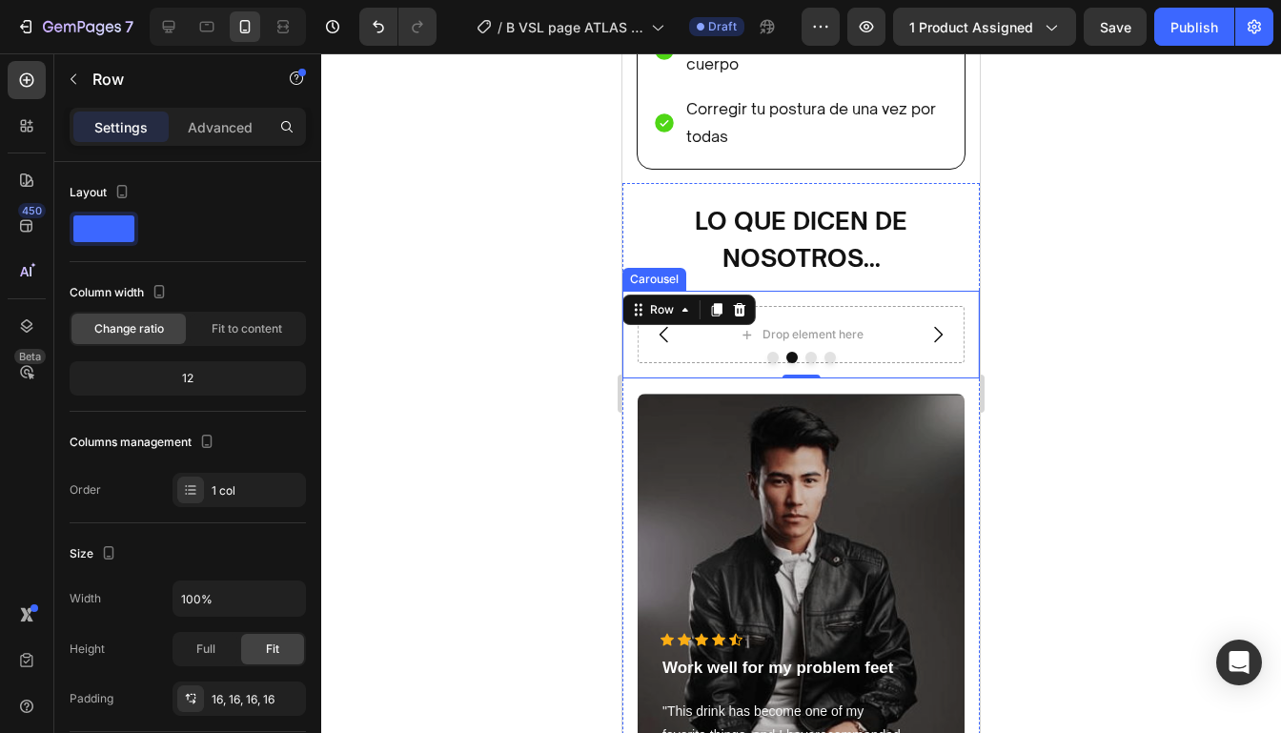
click at [668, 327] on icon "Carousel Back Arrow" at bounding box center [664, 334] width 23 height 23
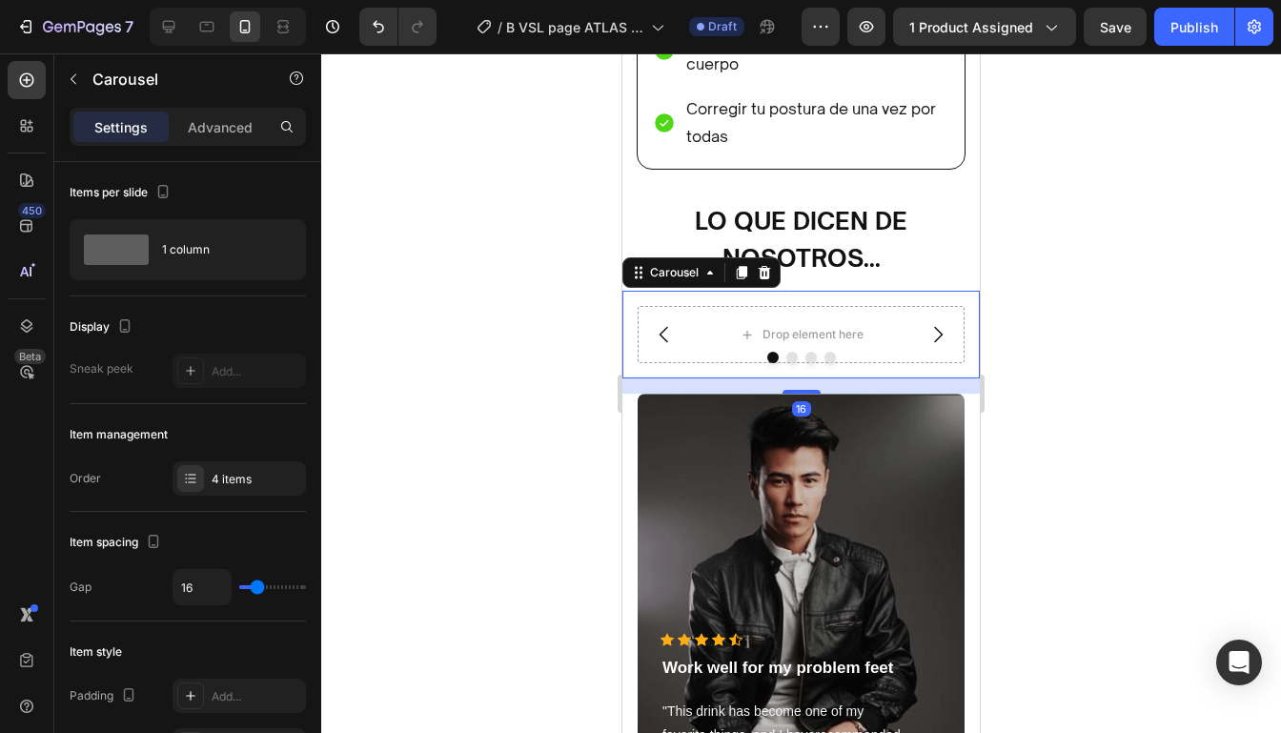
click at [939, 327] on icon "Carousel Next Arrow" at bounding box center [938, 335] width 9 height 16
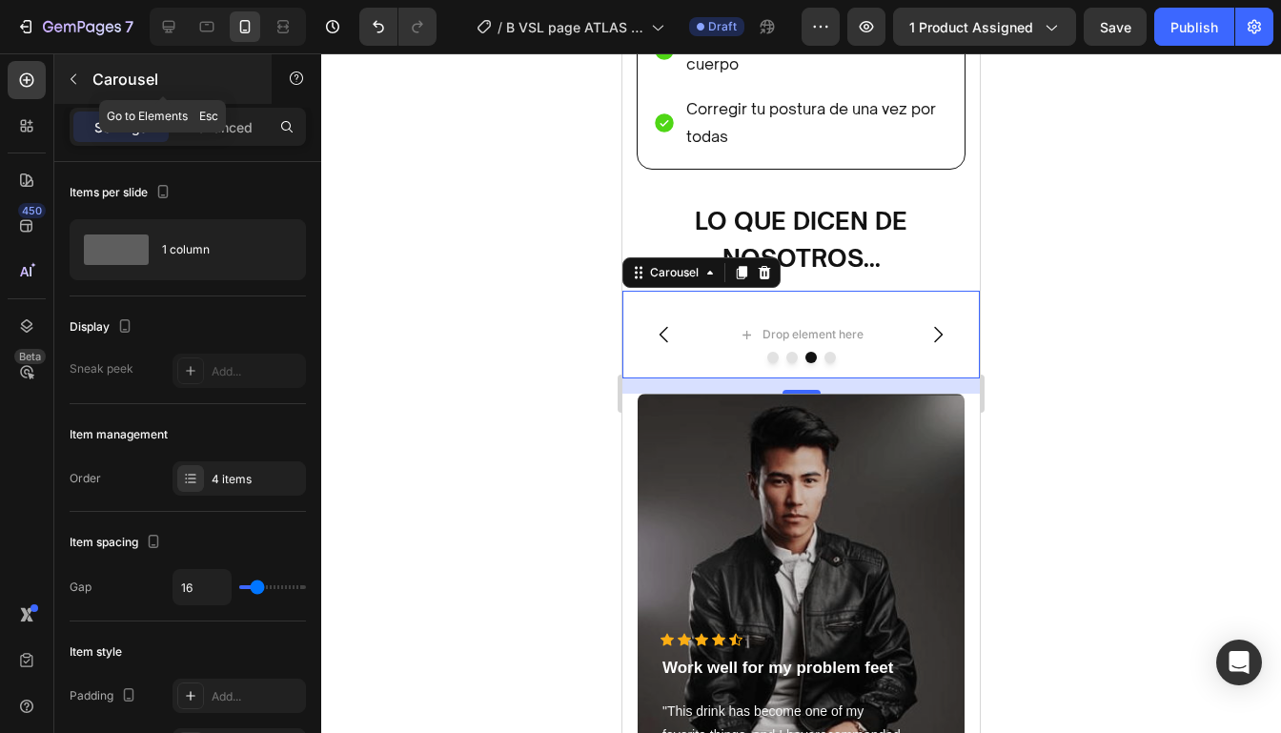
click at [82, 85] on button "button" at bounding box center [73, 79] width 30 height 30
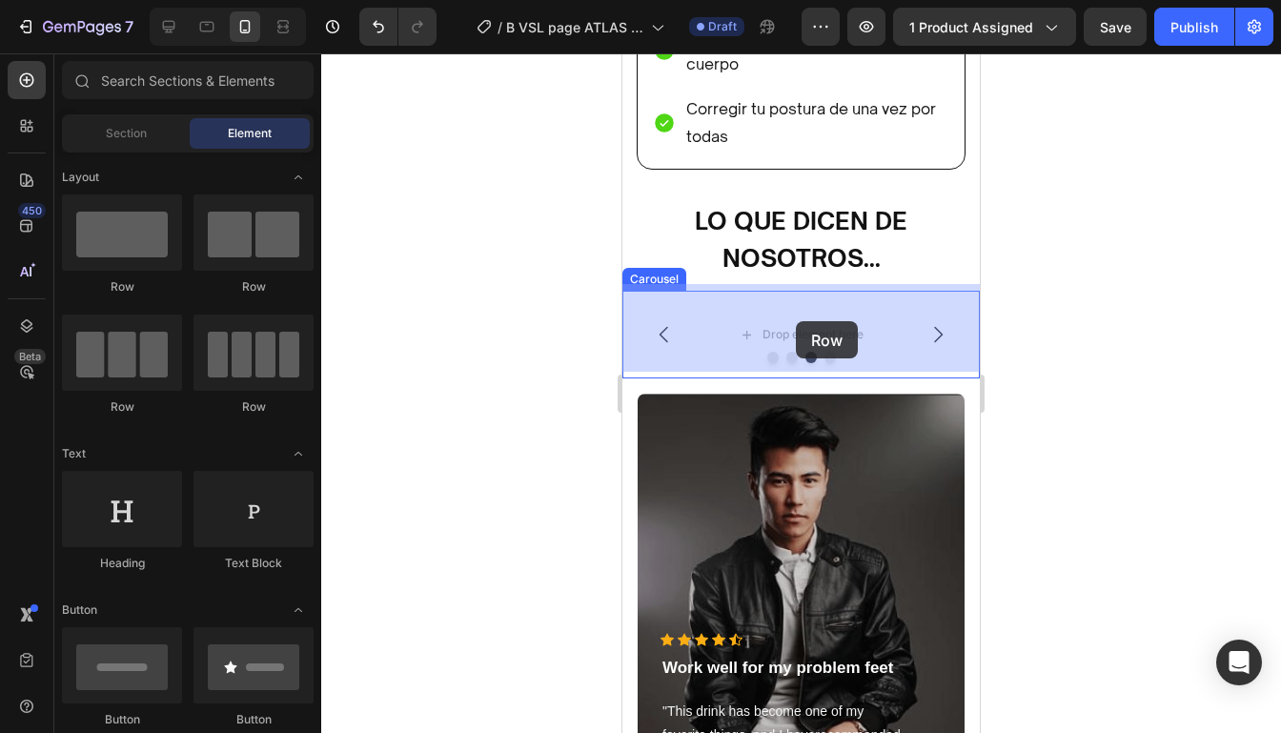
drag, startPoint x: 757, startPoint y: 264, endPoint x: 795, endPoint y: 321, distance: 68.2
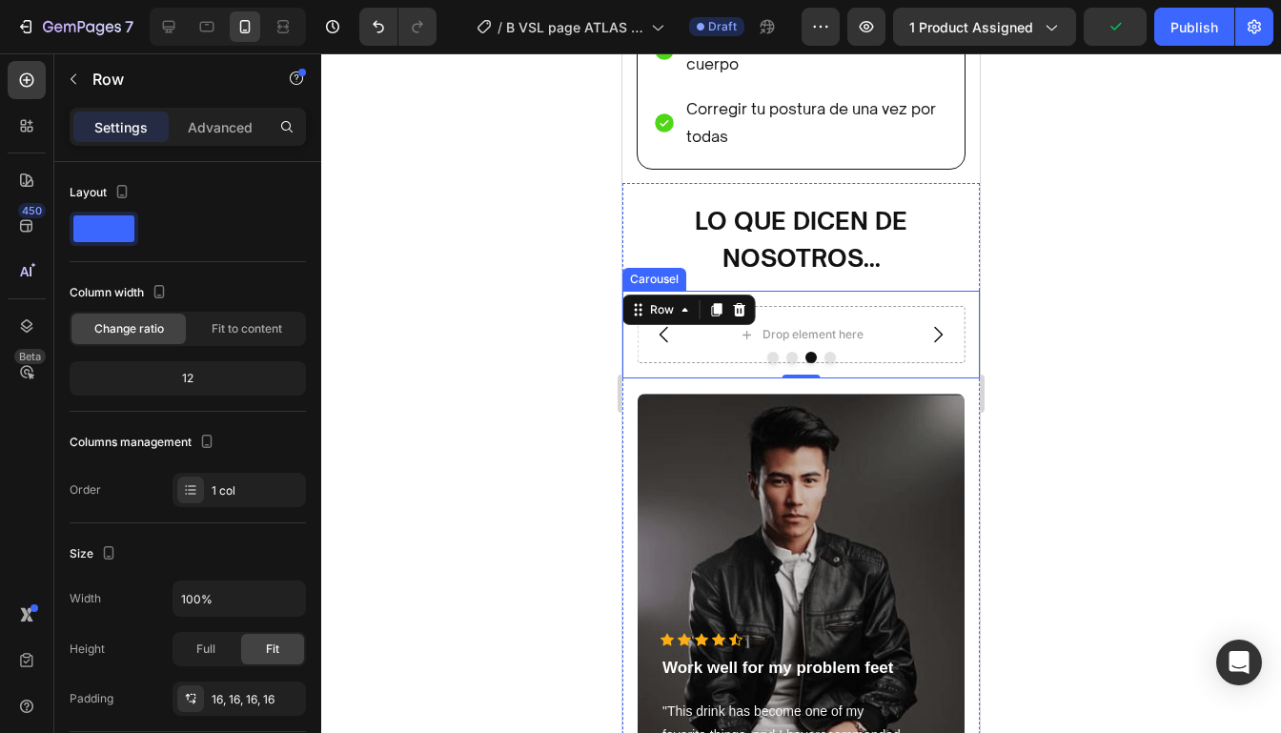
click at [945, 331] on icon "Carousel Next Arrow" at bounding box center [937, 334] width 23 height 23
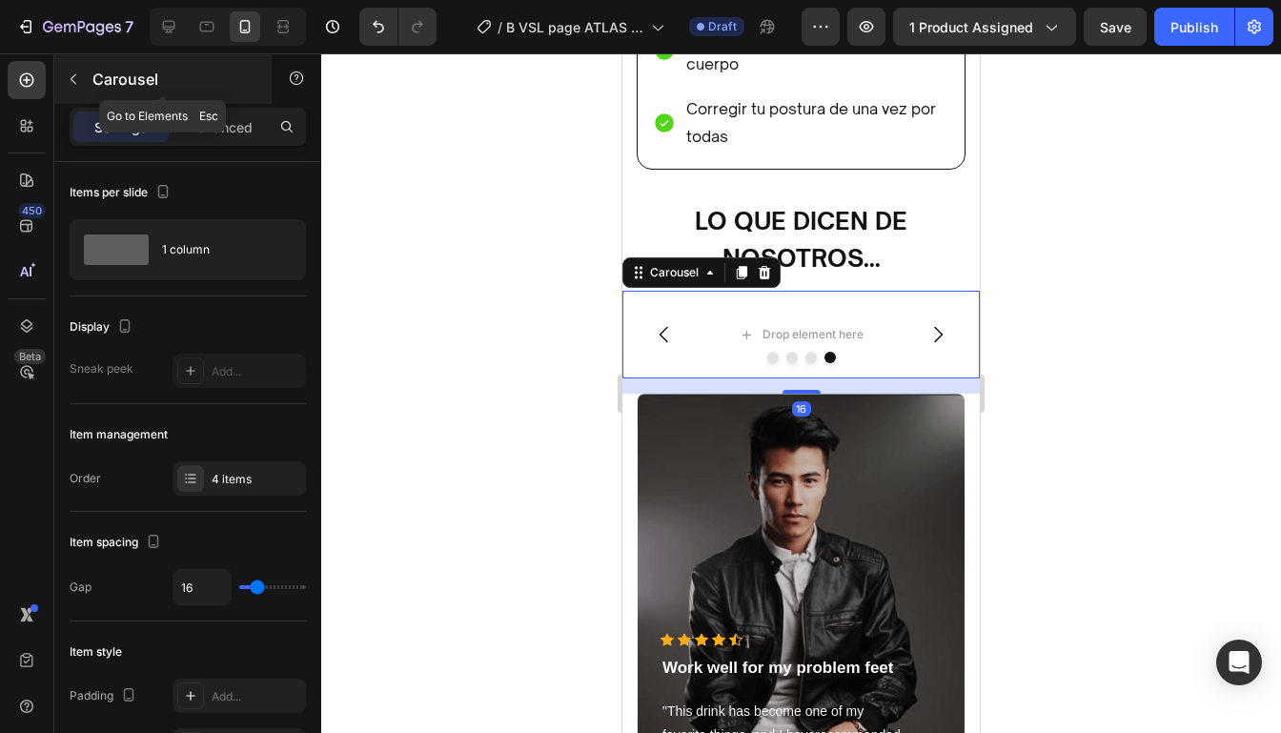
click at [71, 75] on icon "button" at bounding box center [73, 78] width 15 height 15
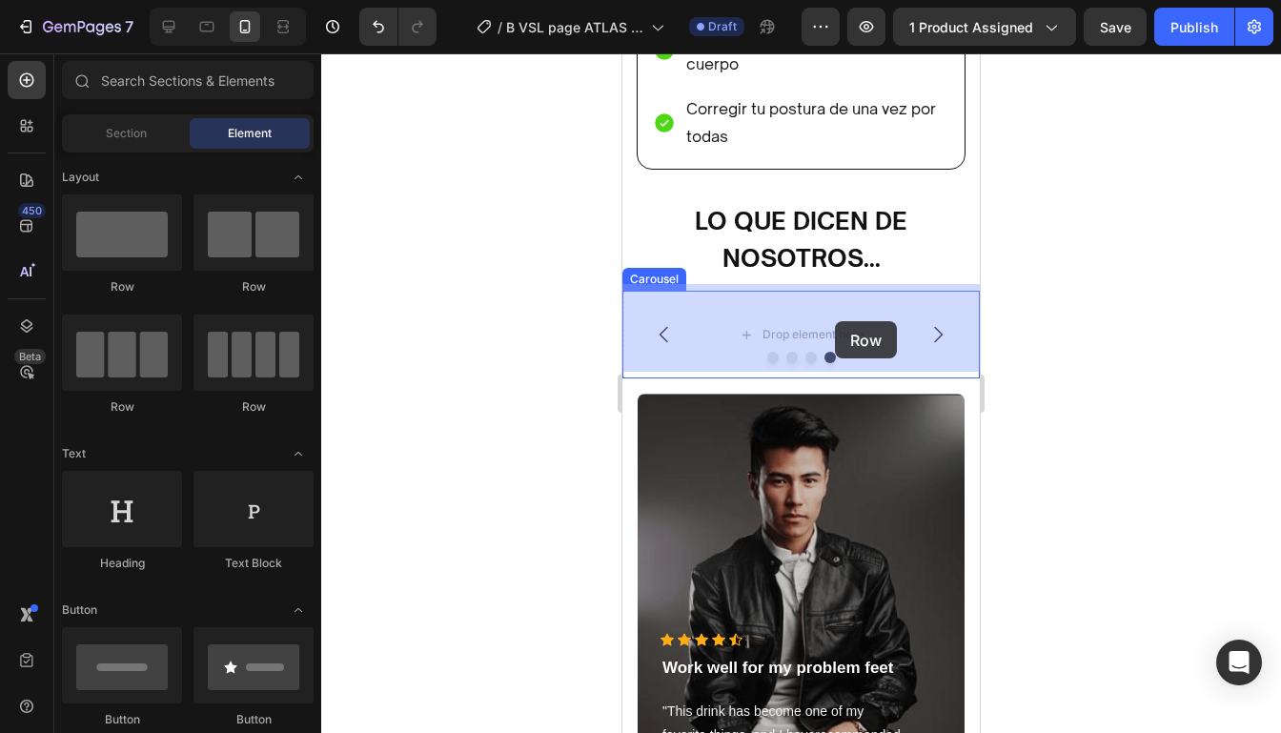
drag, startPoint x: 746, startPoint y: 286, endPoint x: 835, endPoint y: 321, distance: 95.4
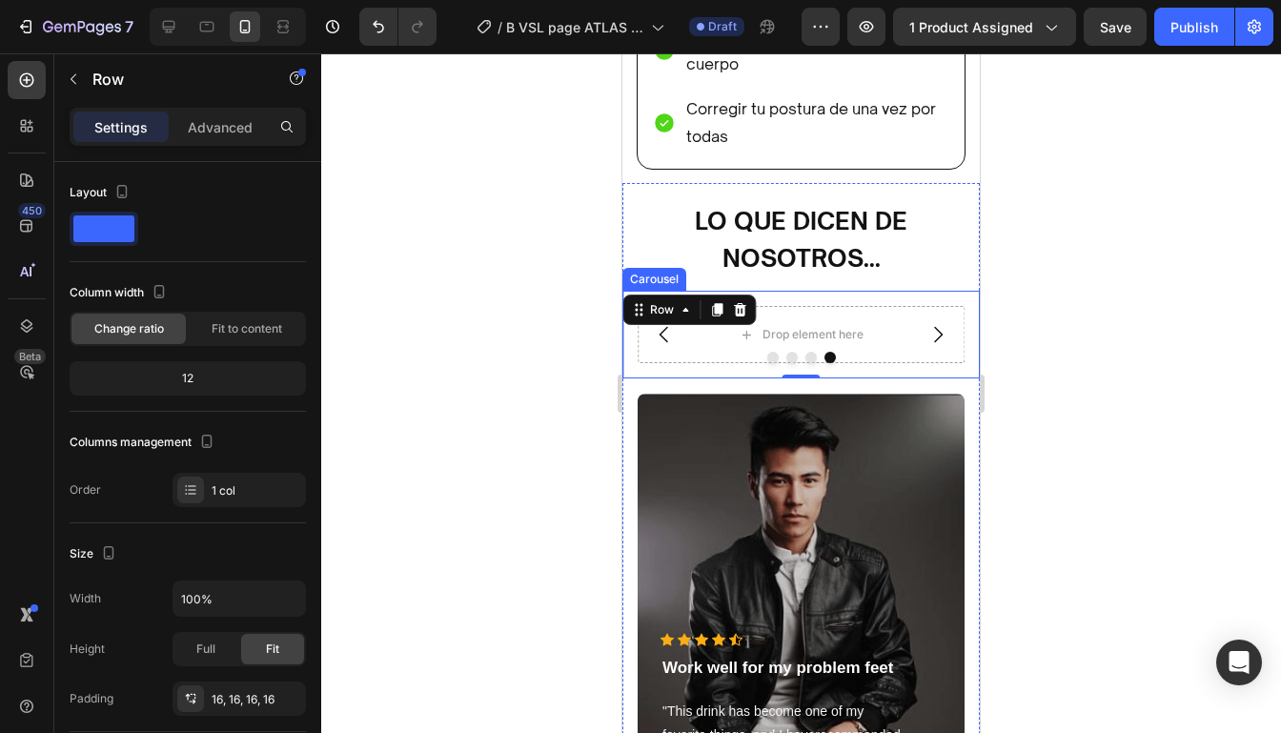
click at [663, 327] on icon "Carousel Back Arrow" at bounding box center [664, 334] width 23 height 23
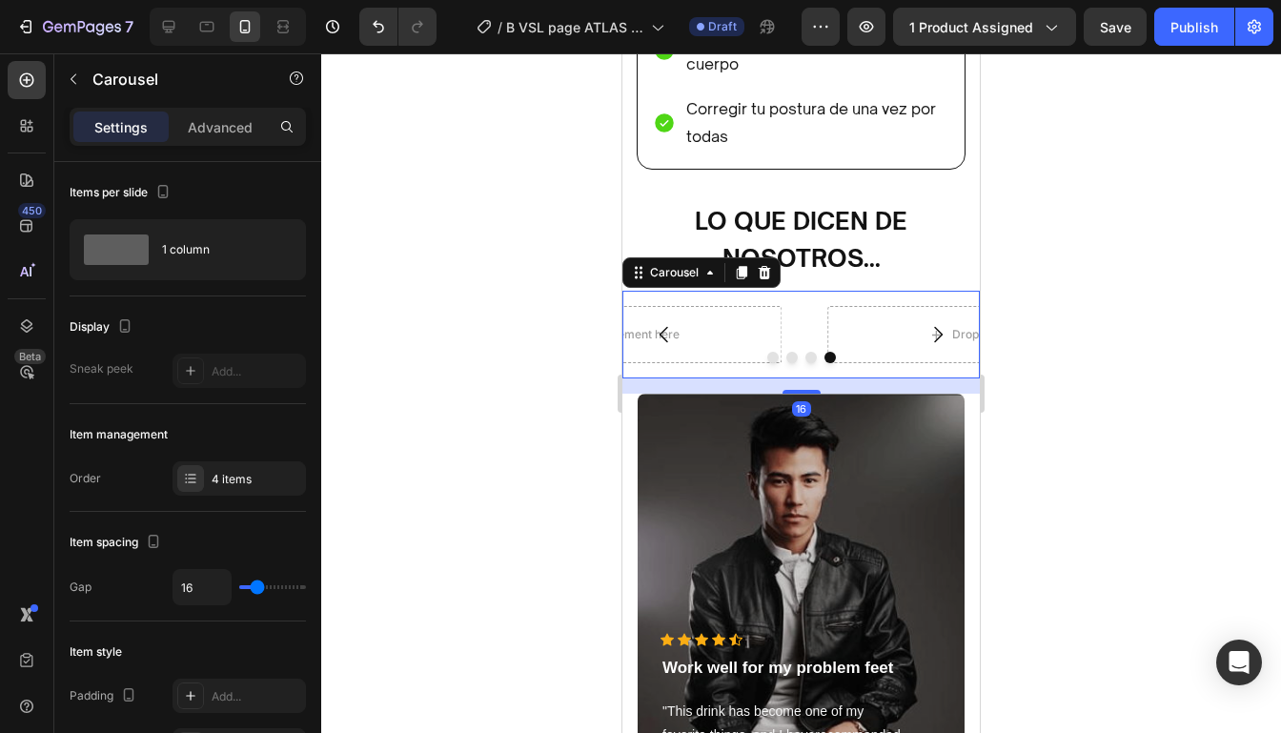
click at [663, 327] on icon "Carousel Back Arrow" at bounding box center [664, 334] width 23 height 23
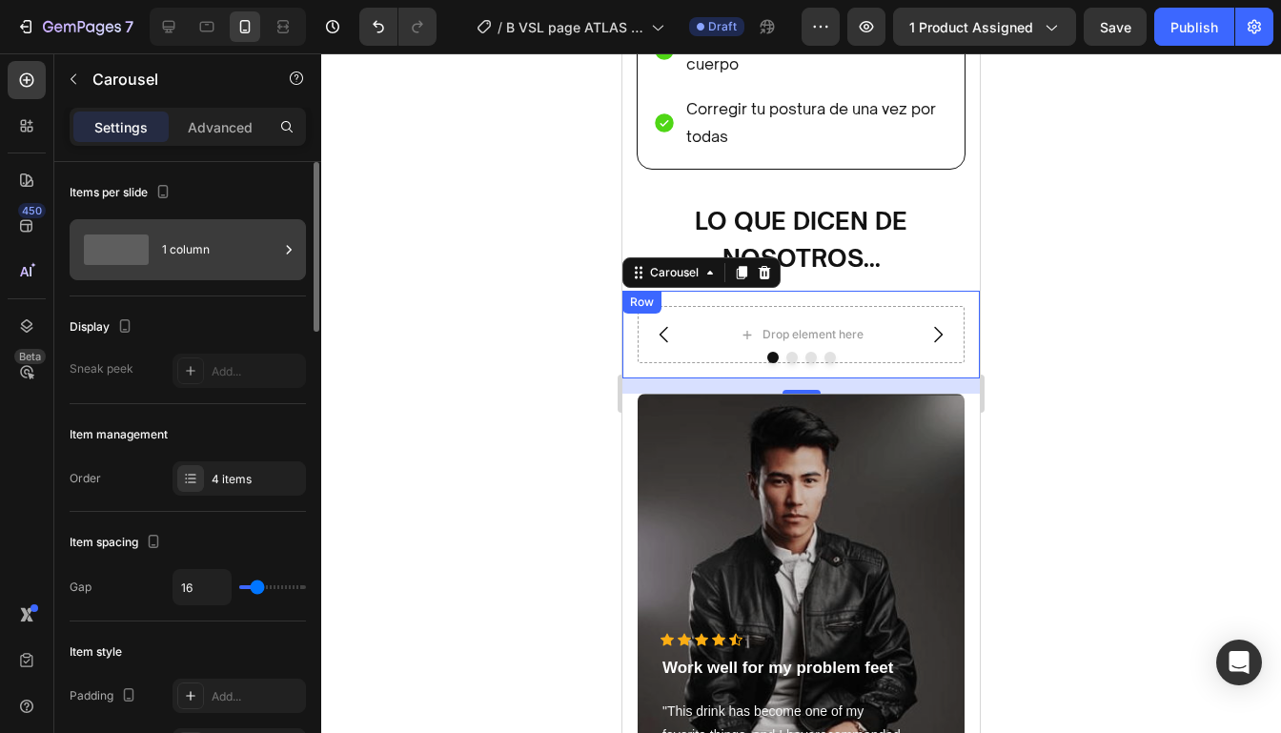
click at [215, 254] on div "1 column" at bounding box center [220, 250] width 116 height 44
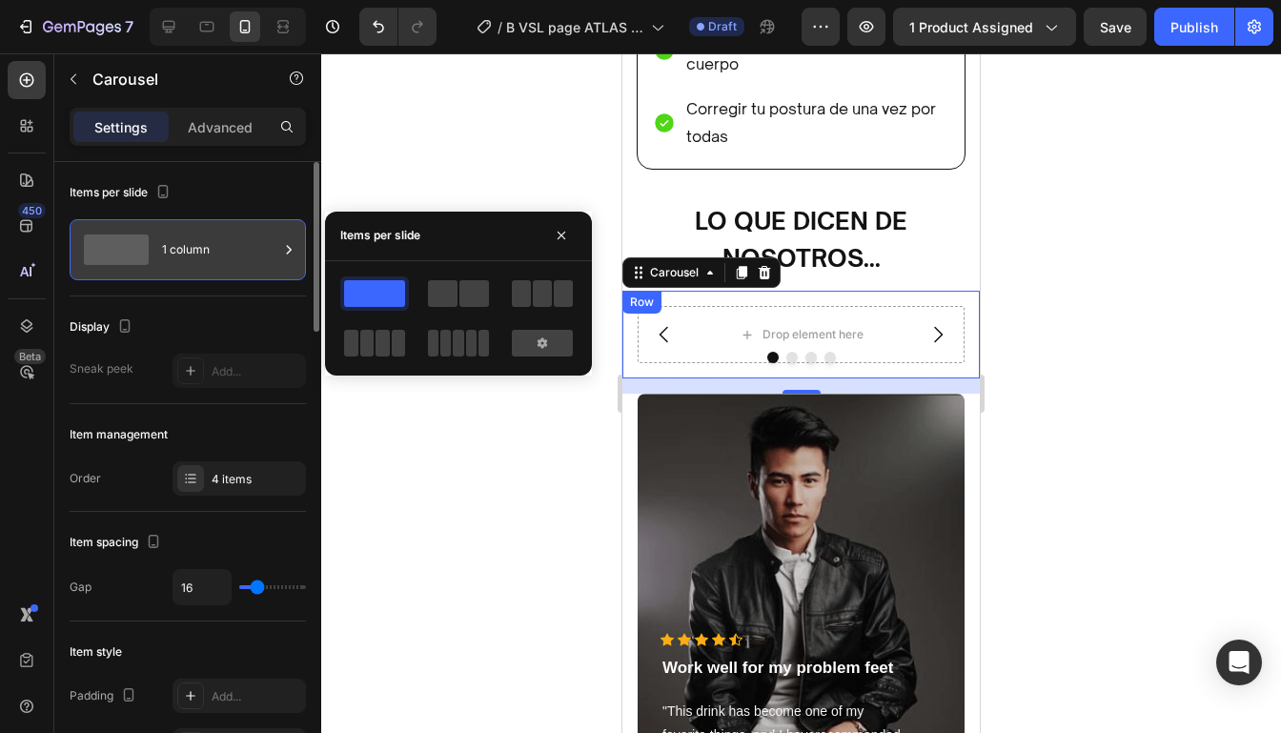
click at [215, 254] on div "1 column" at bounding box center [220, 250] width 116 height 44
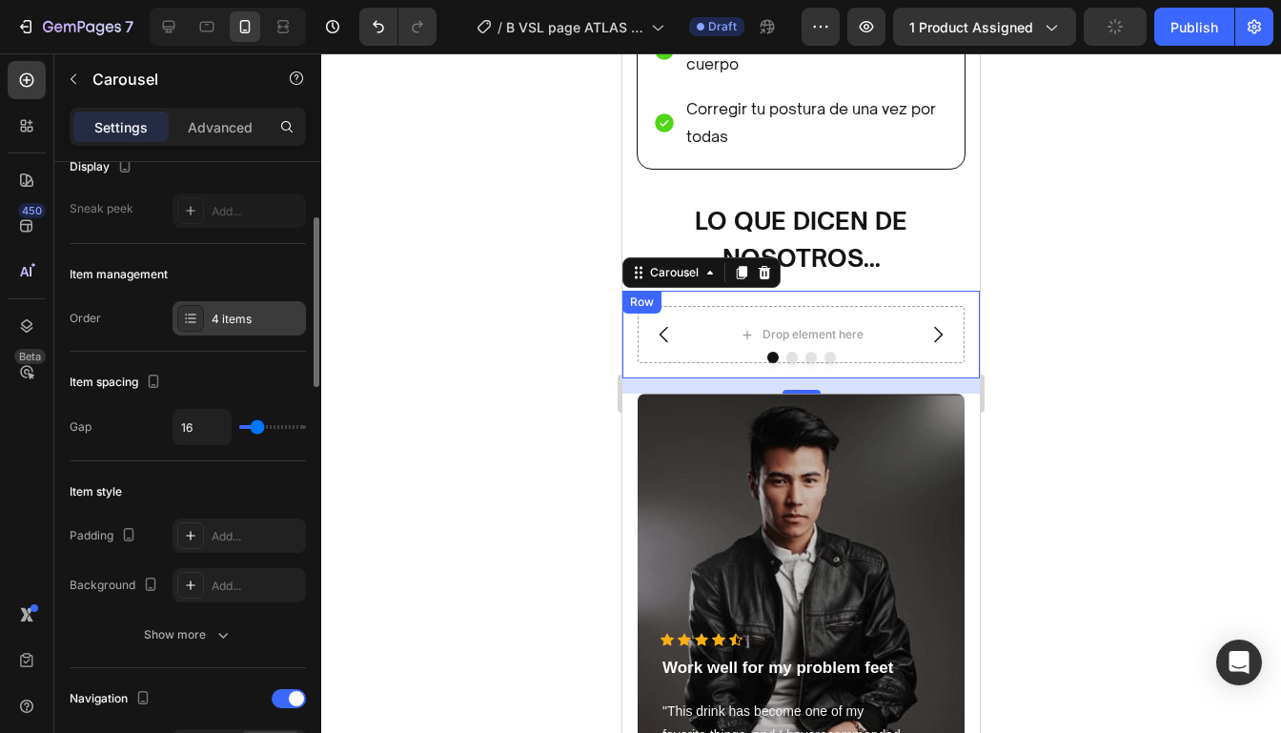
scroll to position [170, 0]
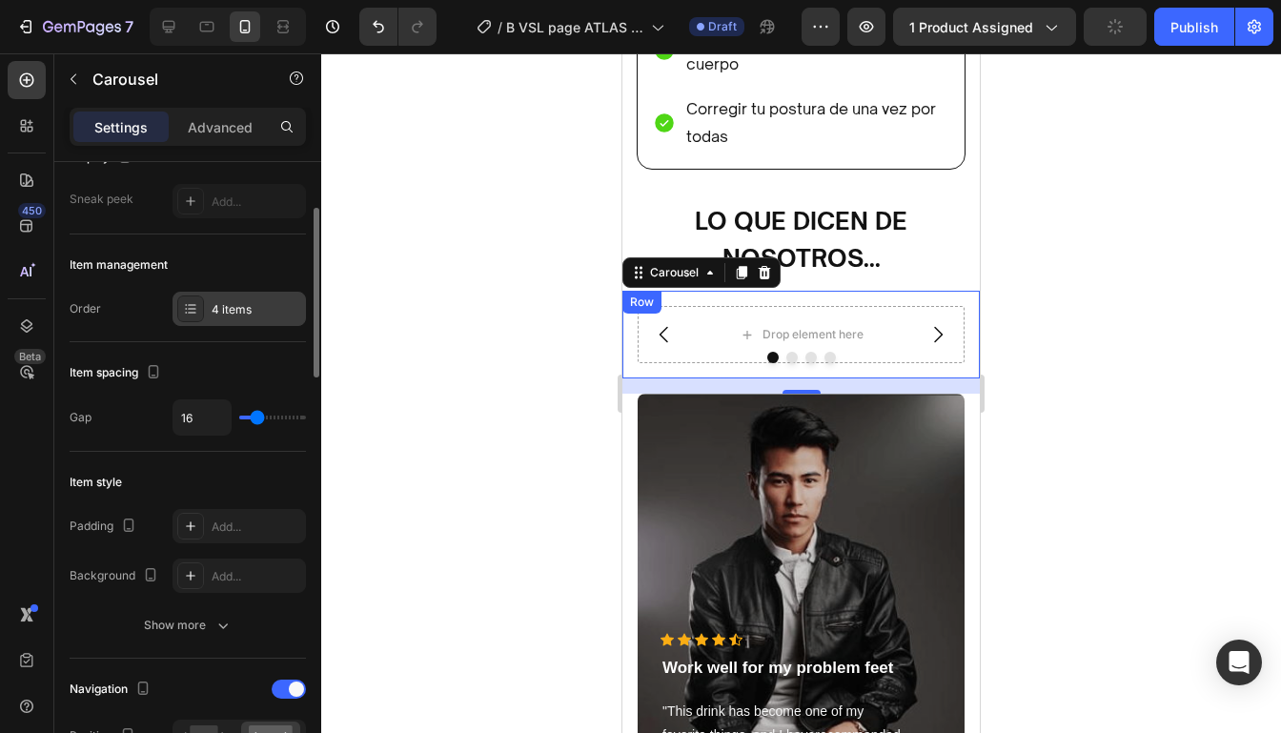
click at [226, 308] on div "4 items" at bounding box center [257, 309] width 90 height 17
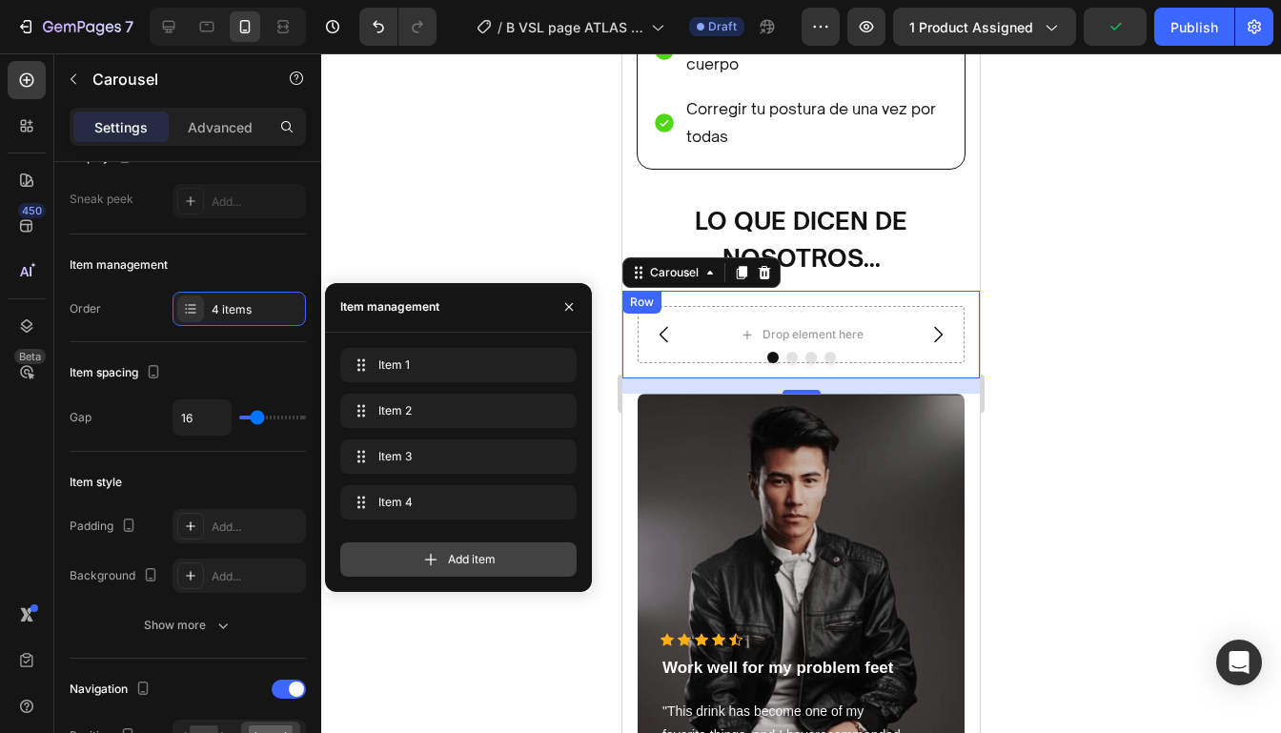
click at [426, 559] on icon at bounding box center [430, 559] width 19 height 19
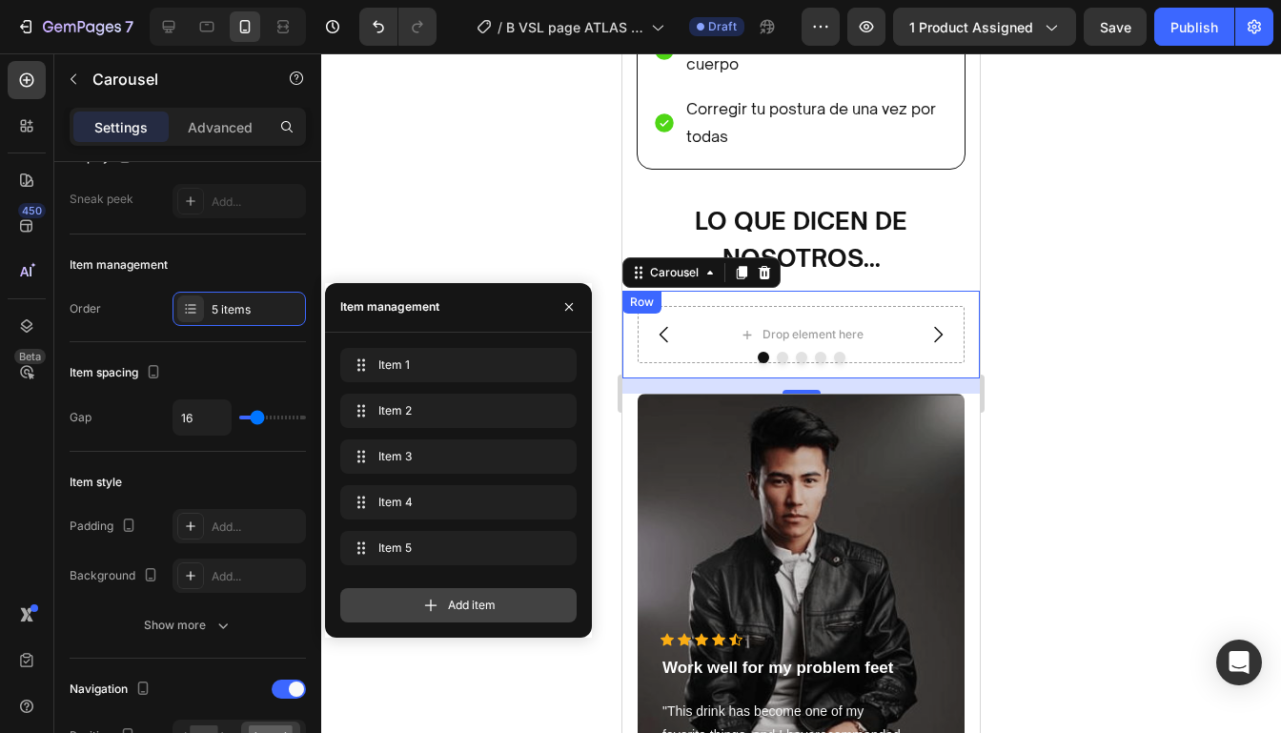
click at [417, 595] on div "Add item" at bounding box center [458, 605] width 236 height 34
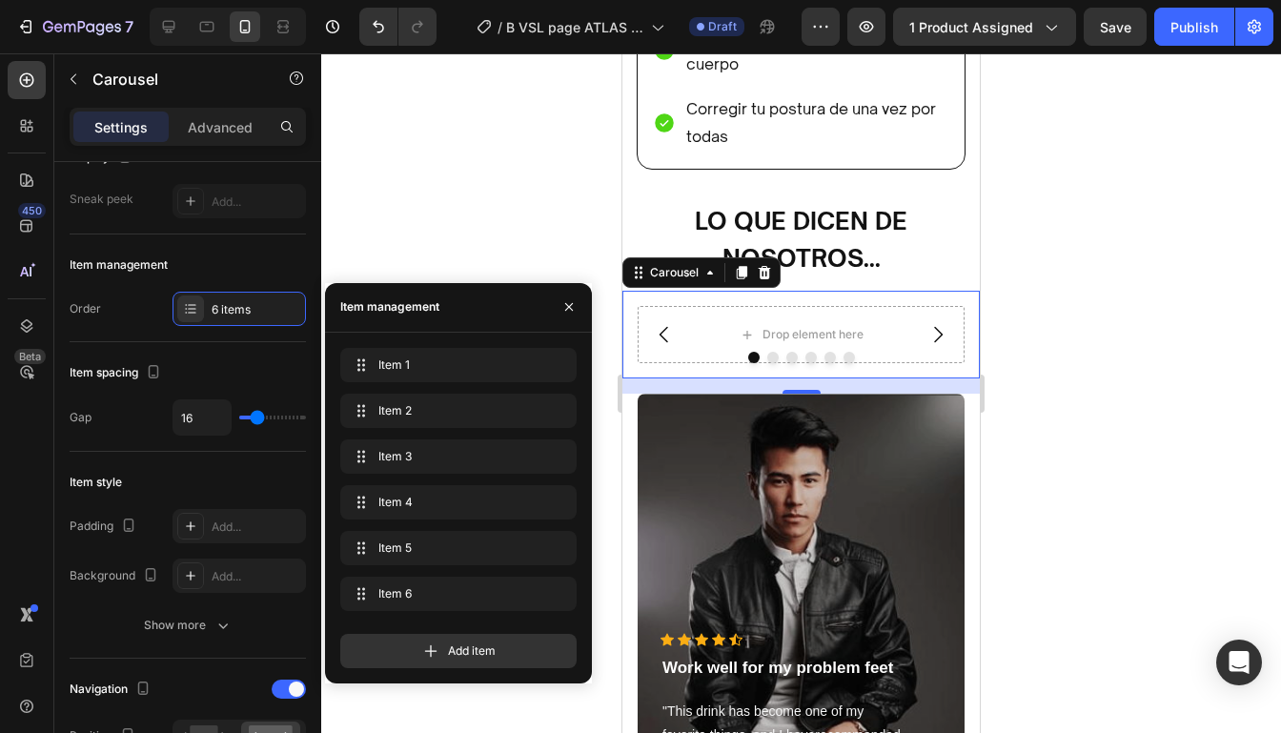
click at [939, 327] on icon "Carousel Next Arrow" at bounding box center [937, 334] width 23 height 23
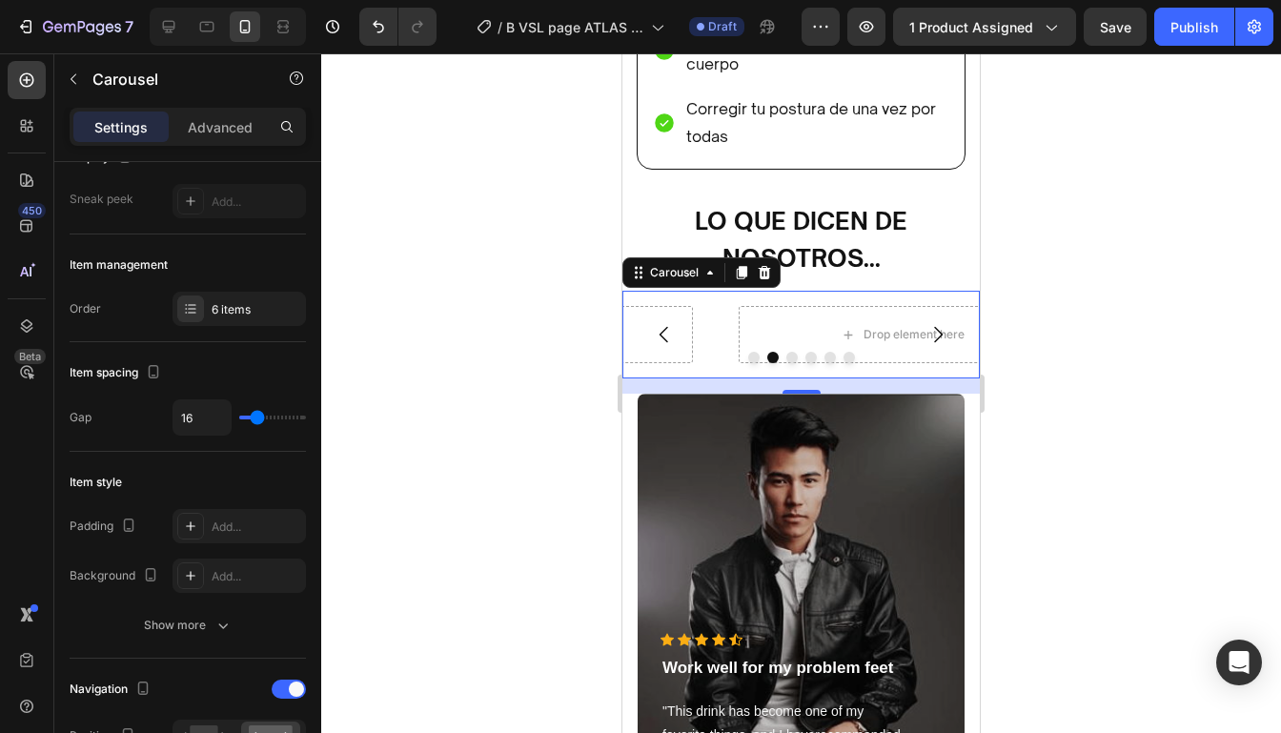
click at [939, 327] on icon "Carousel Next Arrow" at bounding box center [937, 334] width 23 height 23
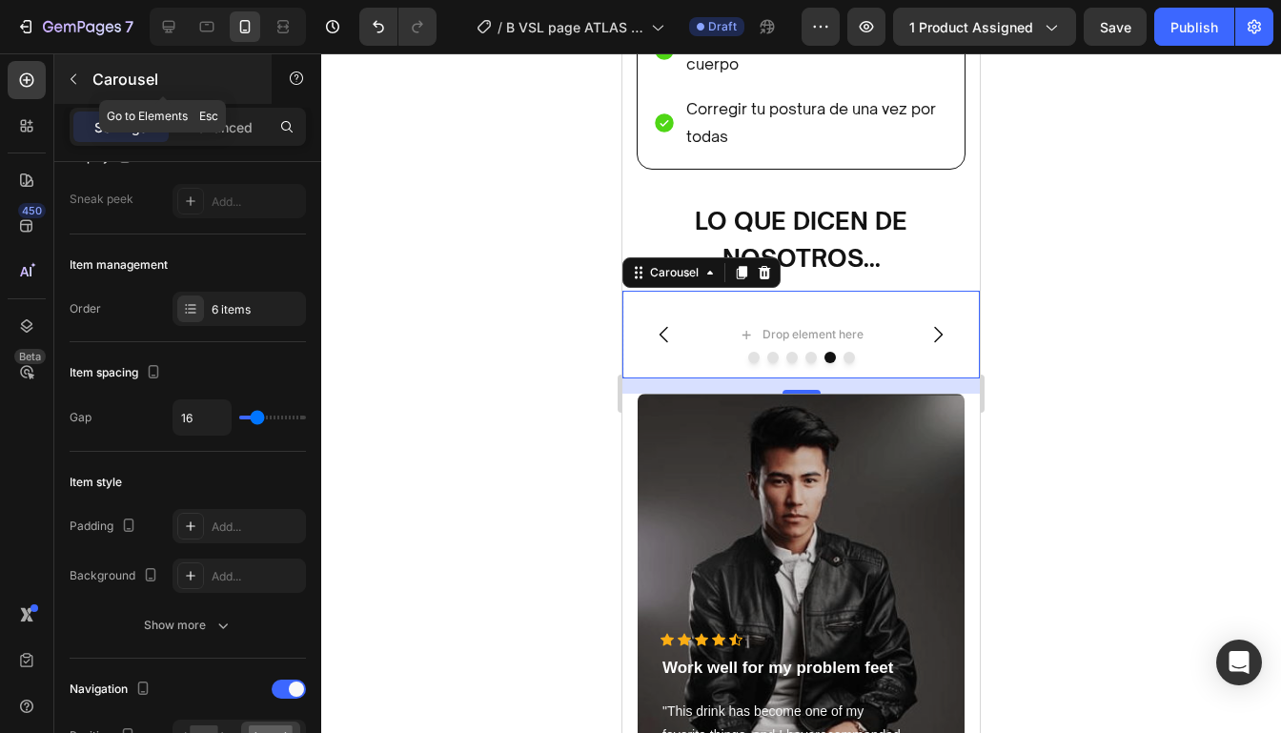
click at [76, 79] on icon "button" at bounding box center [73, 78] width 15 height 15
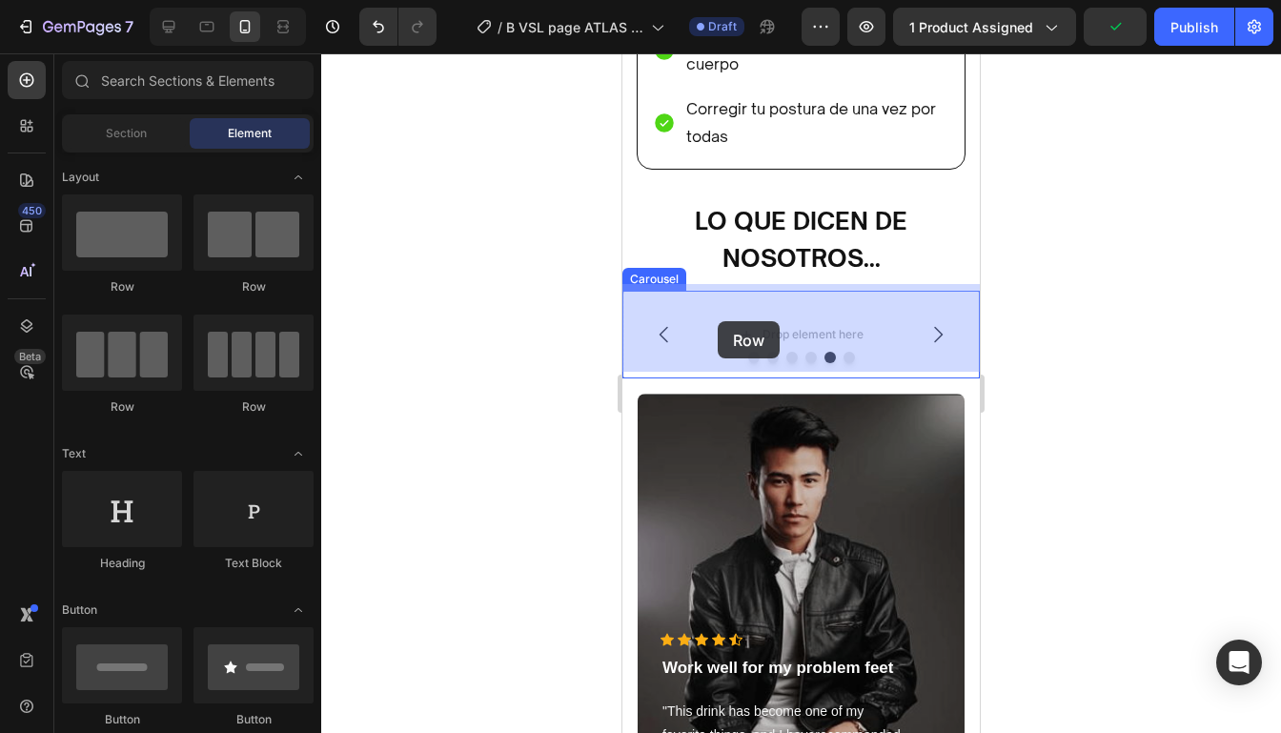
drag, startPoint x: 748, startPoint y: 300, endPoint x: 717, endPoint y: 321, distance: 37.0
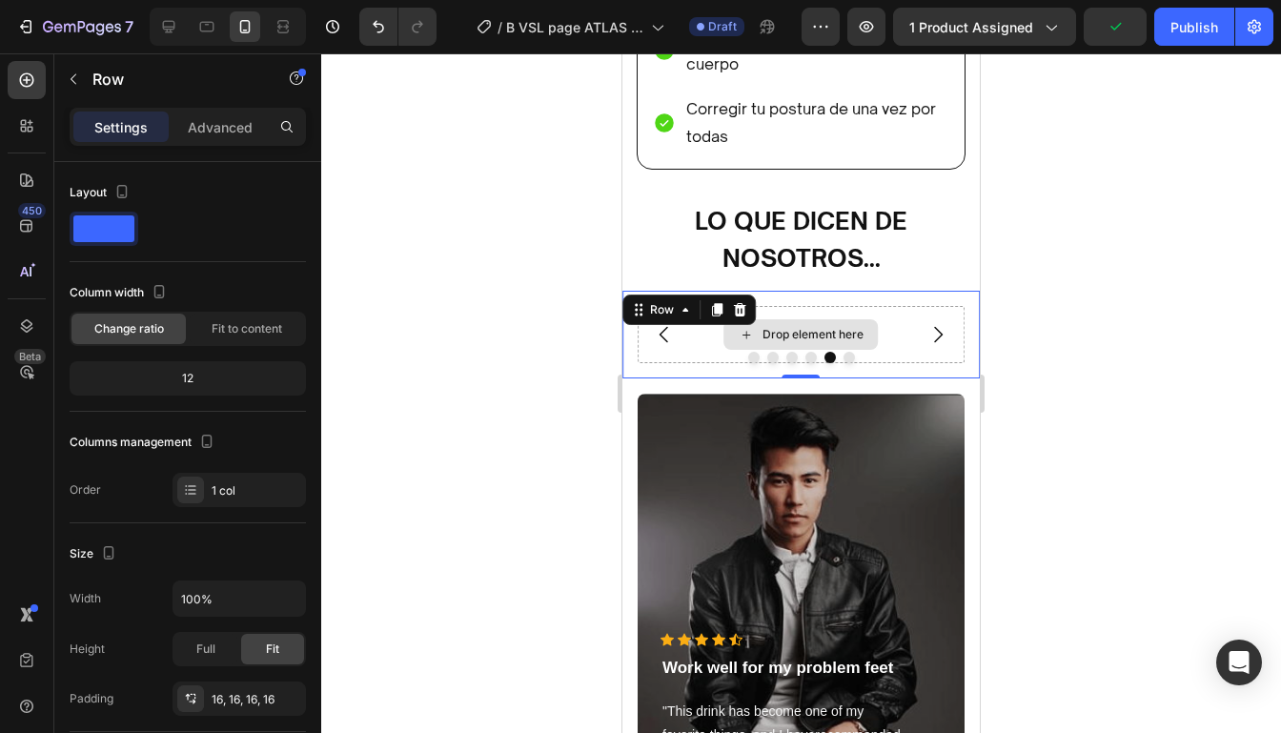
click at [937, 328] on icon "Carousel Next Arrow" at bounding box center [937, 334] width 23 height 23
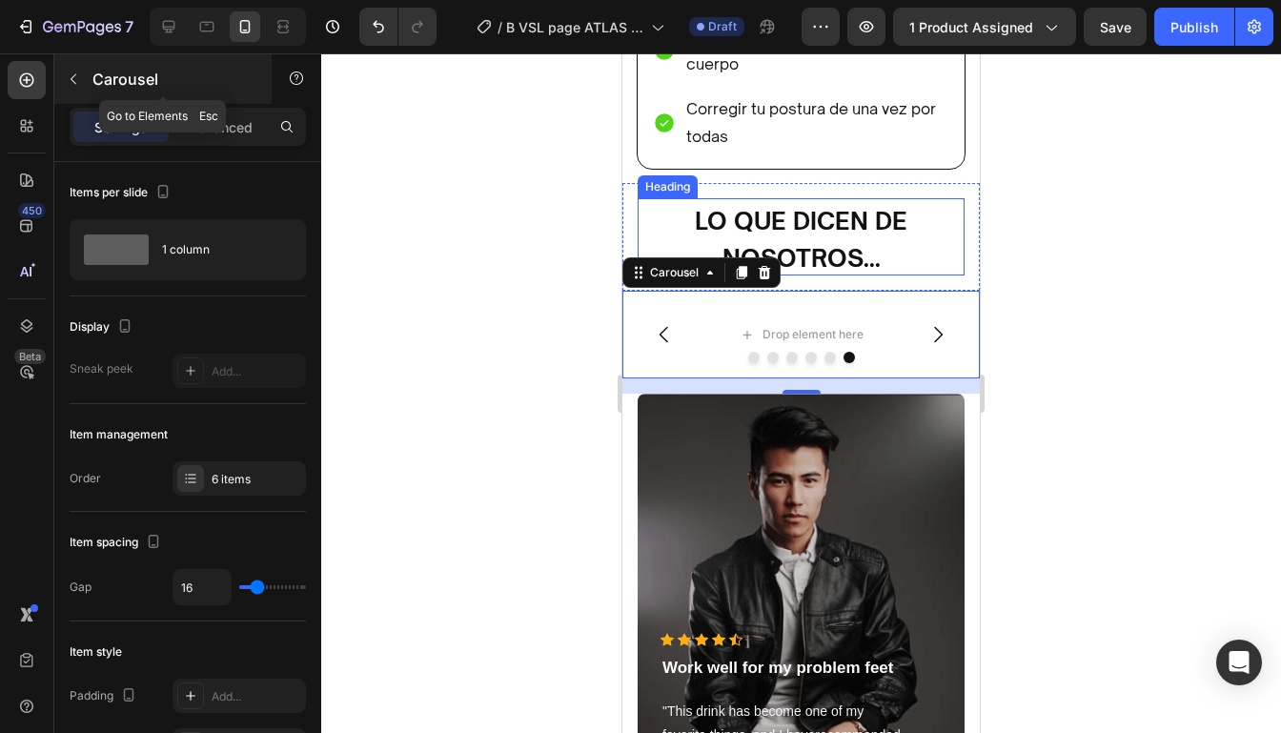
click at [82, 78] on button "button" at bounding box center [73, 79] width 30 height 30
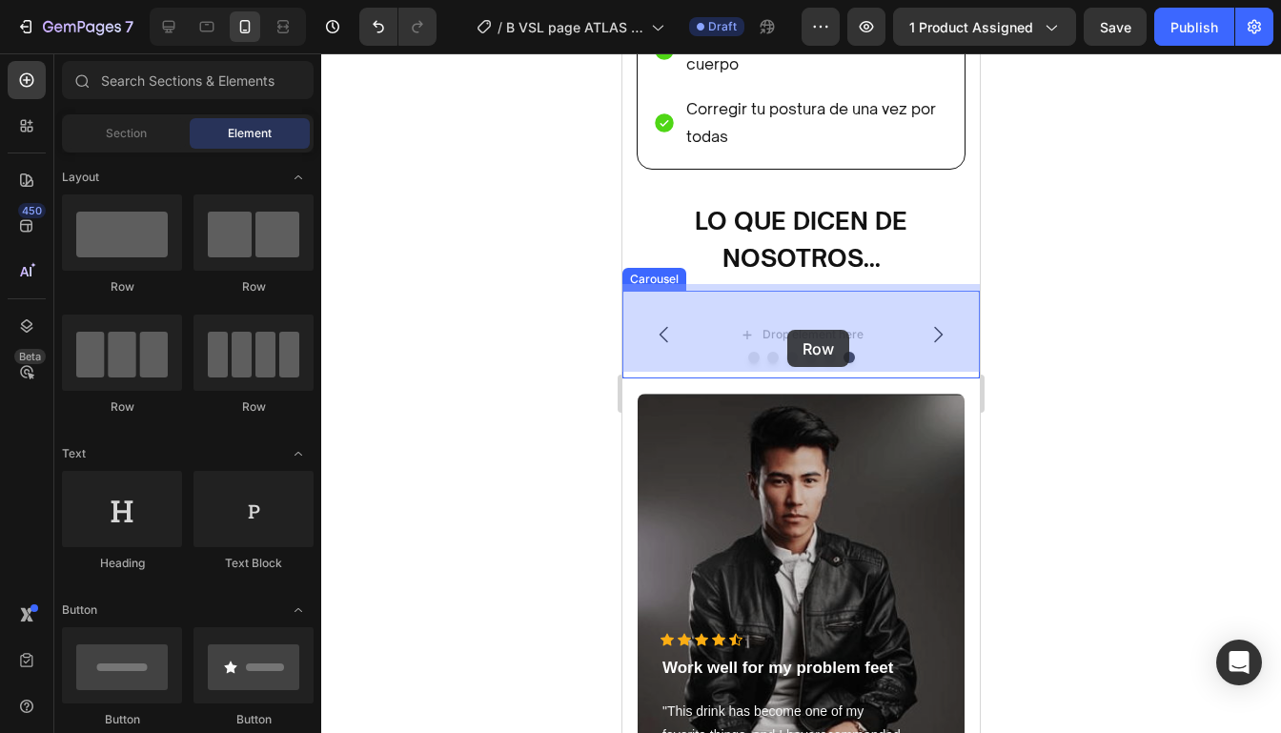
drag, startPoint x: 752, startPoint y: 291, endPoint x: 787, endPoint y: 330, distance: 52.6
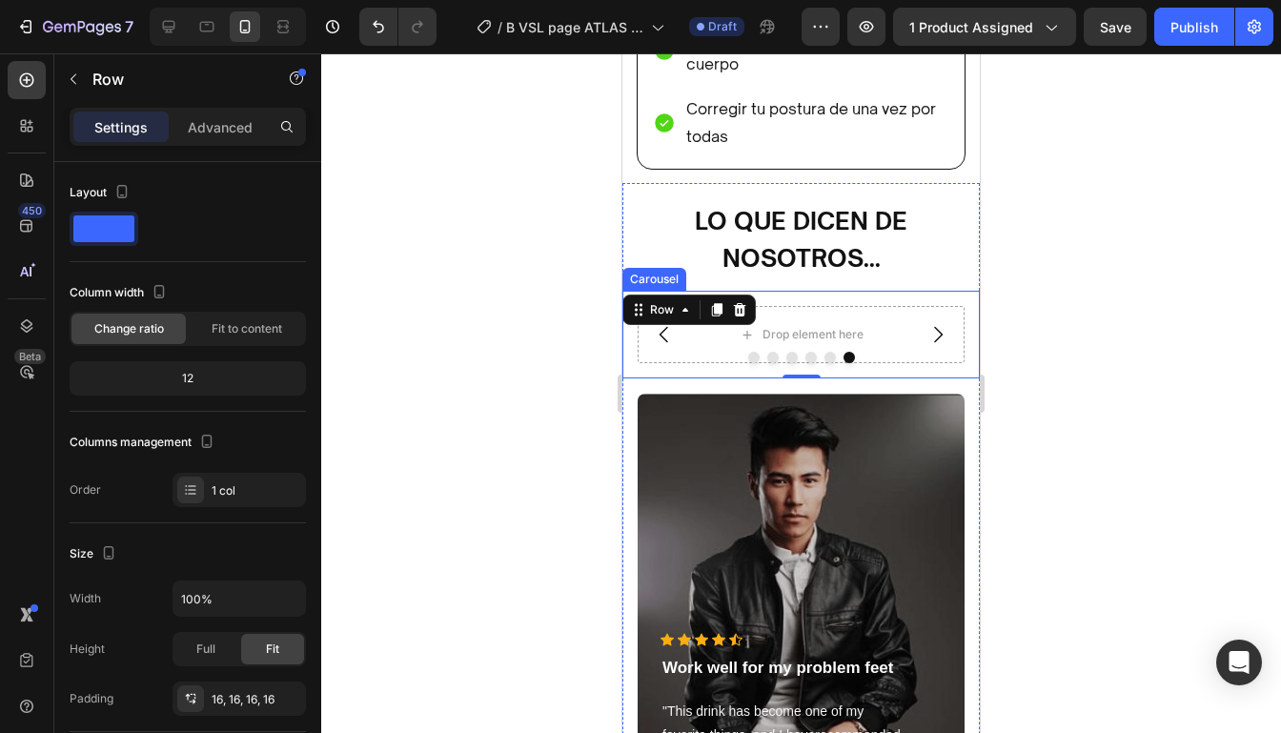
click at [1065, 311] on div at bounding box center [800, 392] width 959 height 679
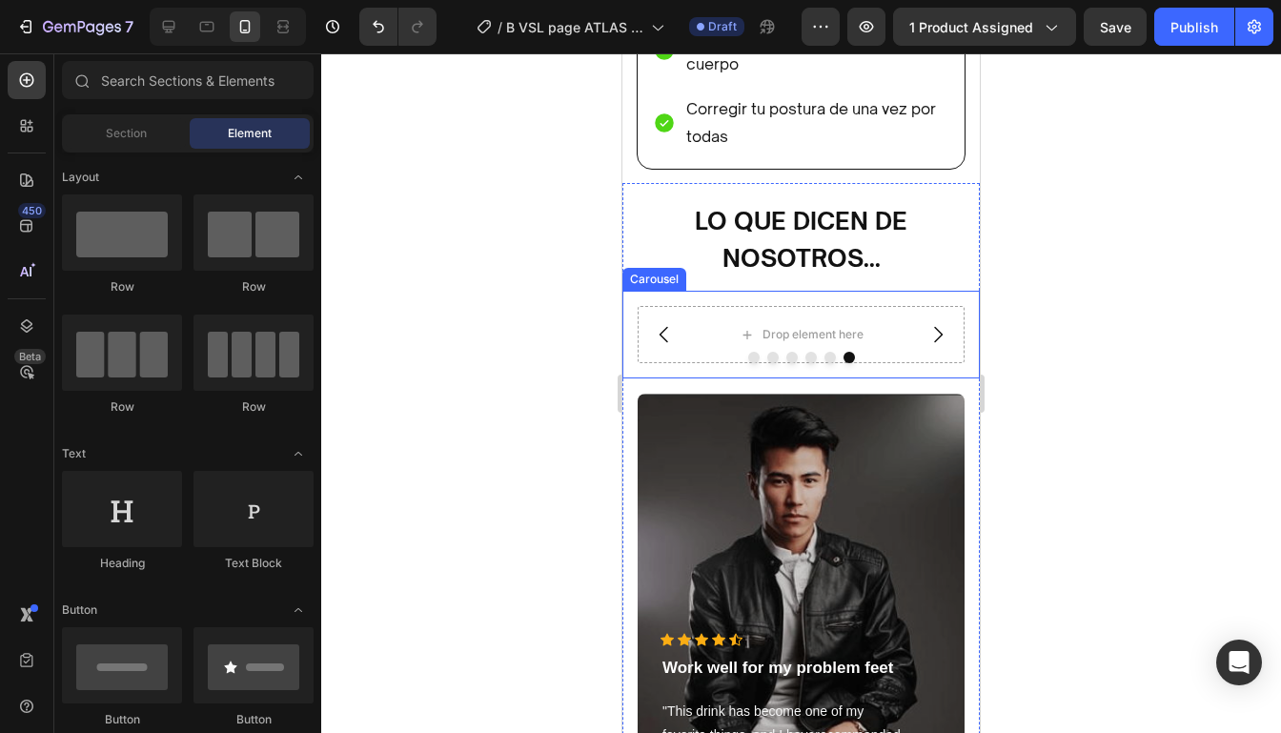
click at [667, 328] on icon "Carousel Back Arrow" at bounding box center [664, 334] width 23 height 23
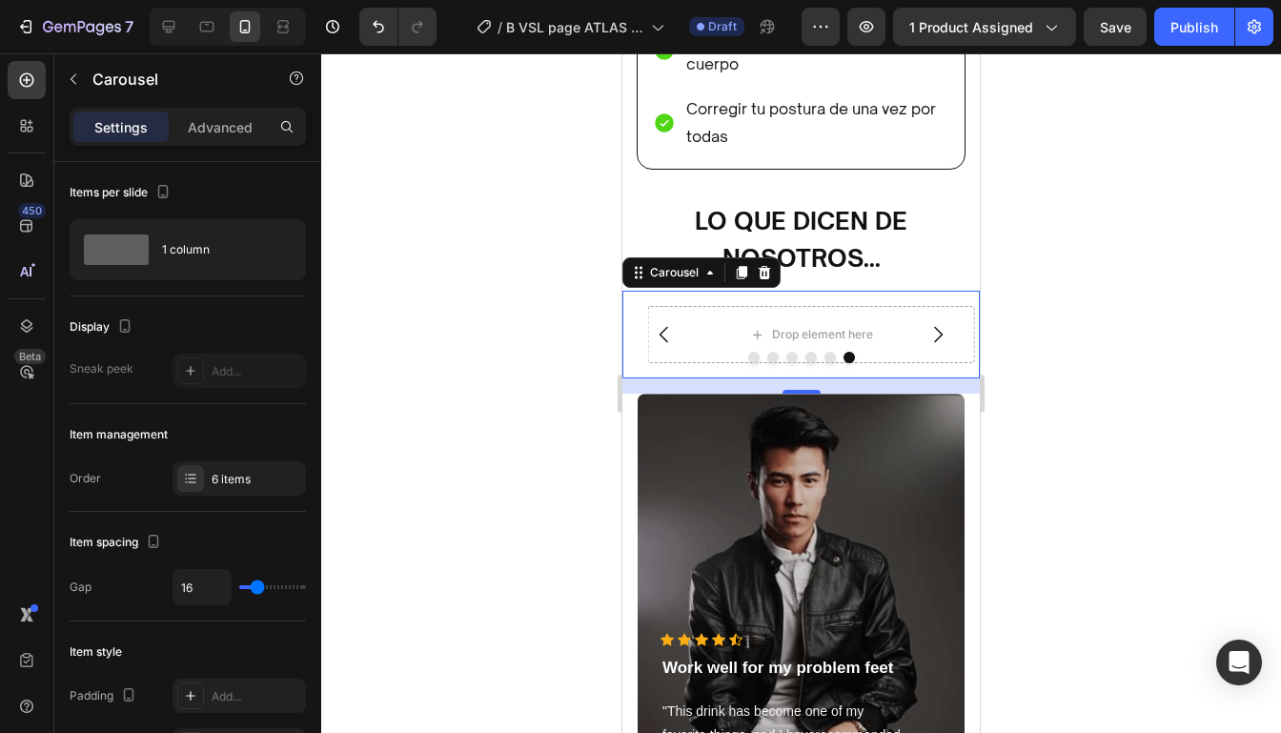
click at [667, 328] on icon "Carousel Back Arrow" at bounding box center [664, 334] width 23 height 23
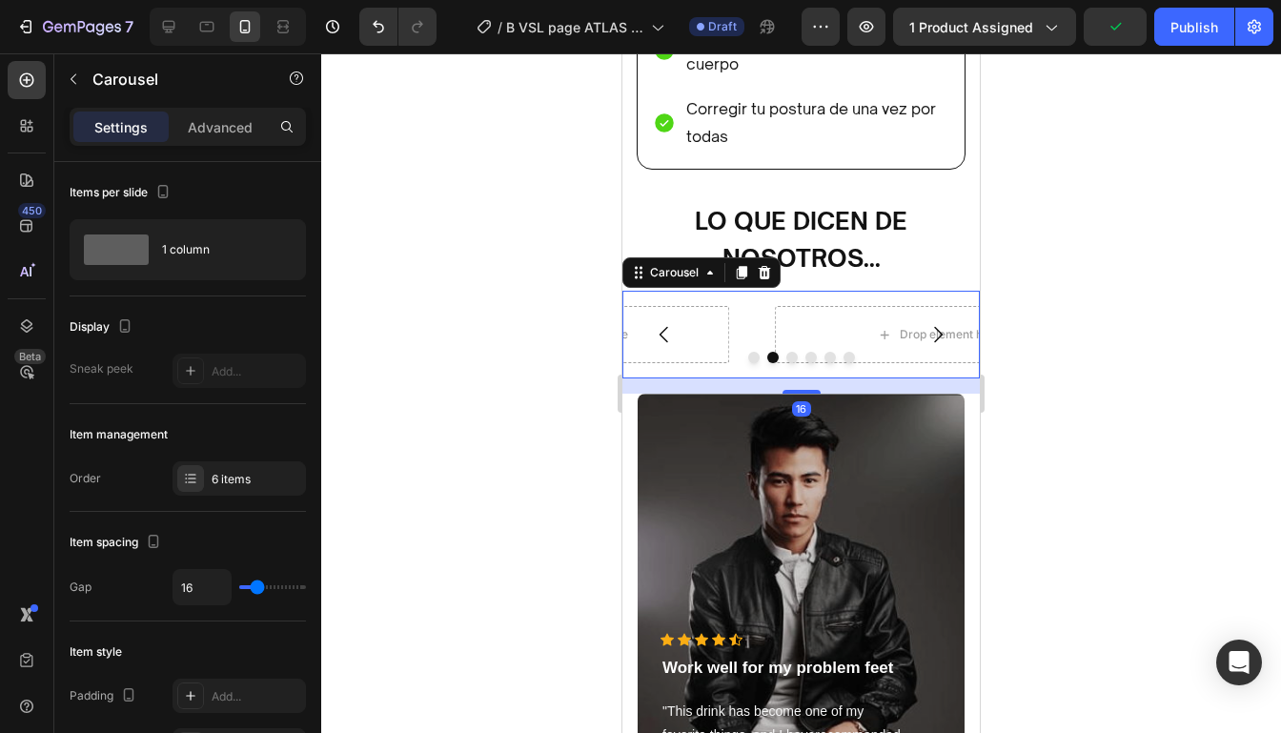
click at [667, 328] on icon "Carousel Back Arrow" at bounding box center [664, 334] width 23 height 23
click at [939, 336] on icon "Carousel Next Arrow" at bounding box center [937, 334] width 23 height 23
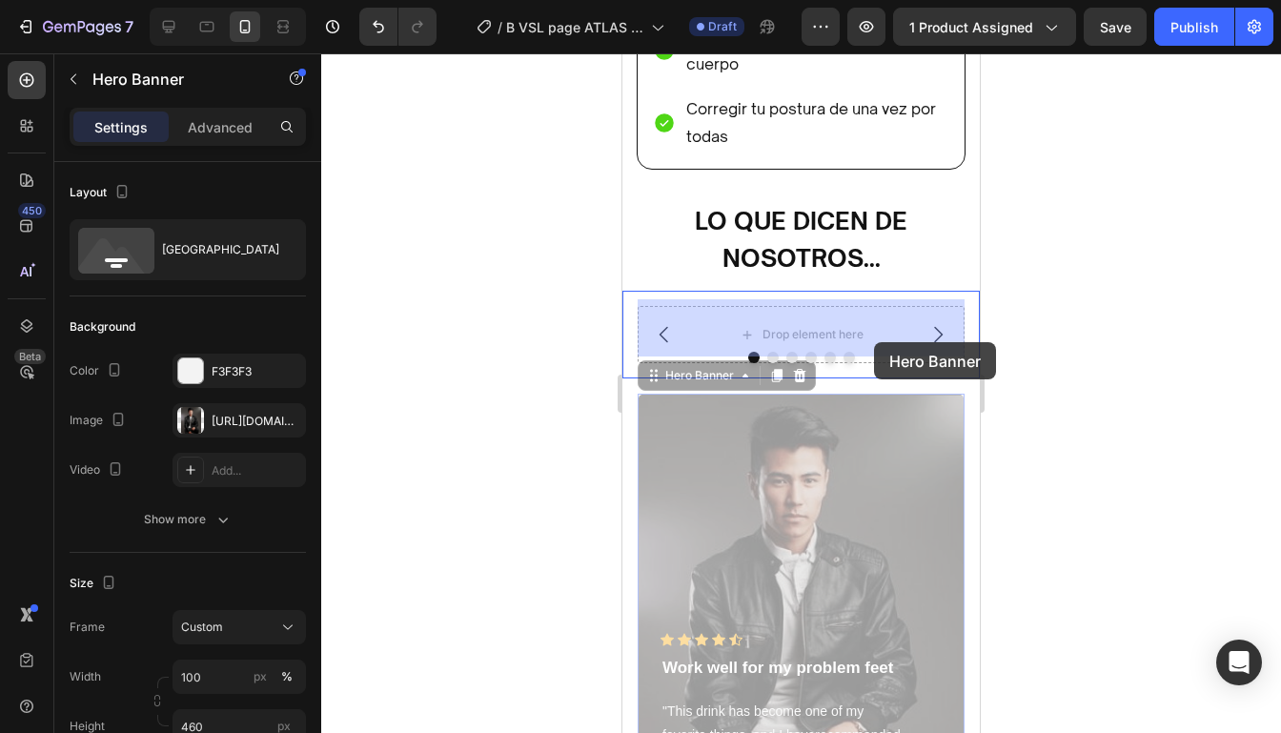
drag, startPoint x: 882, startPoint y: 560, endPoint x: 874, endPoint y: 342, distance: 218.4
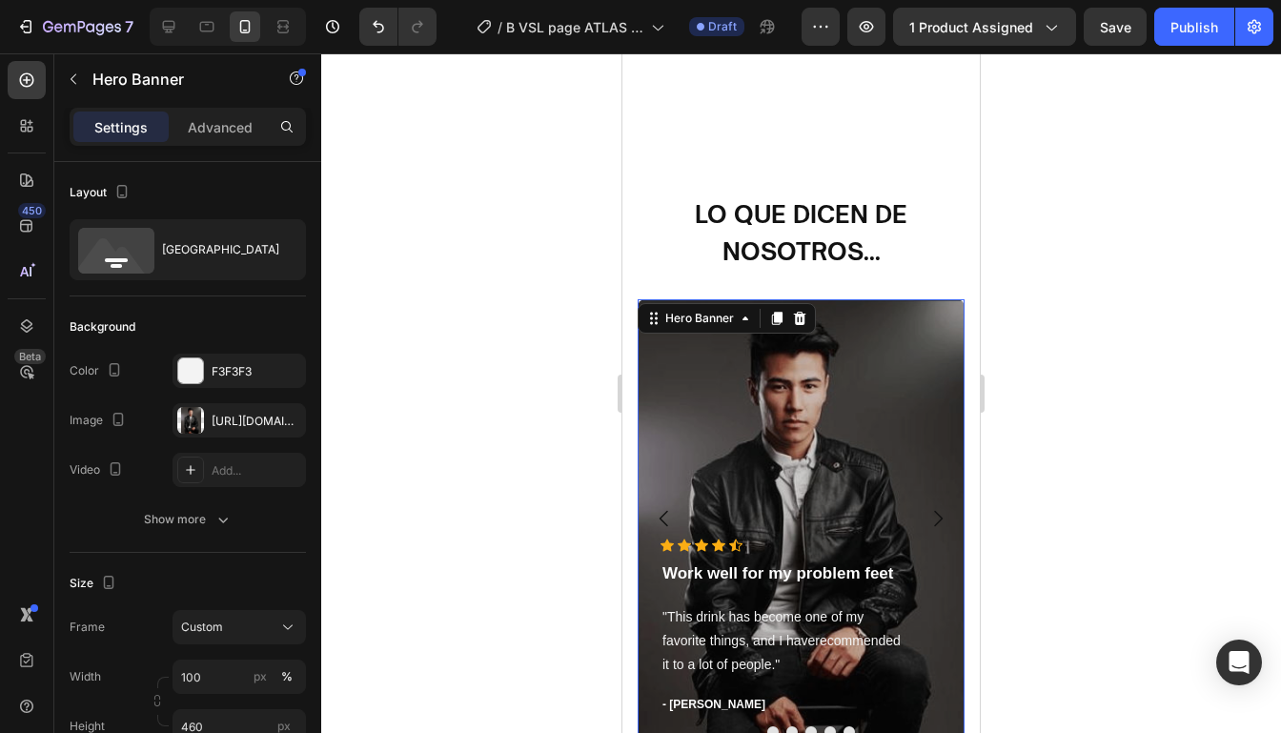
scroll to position [5418, 0]
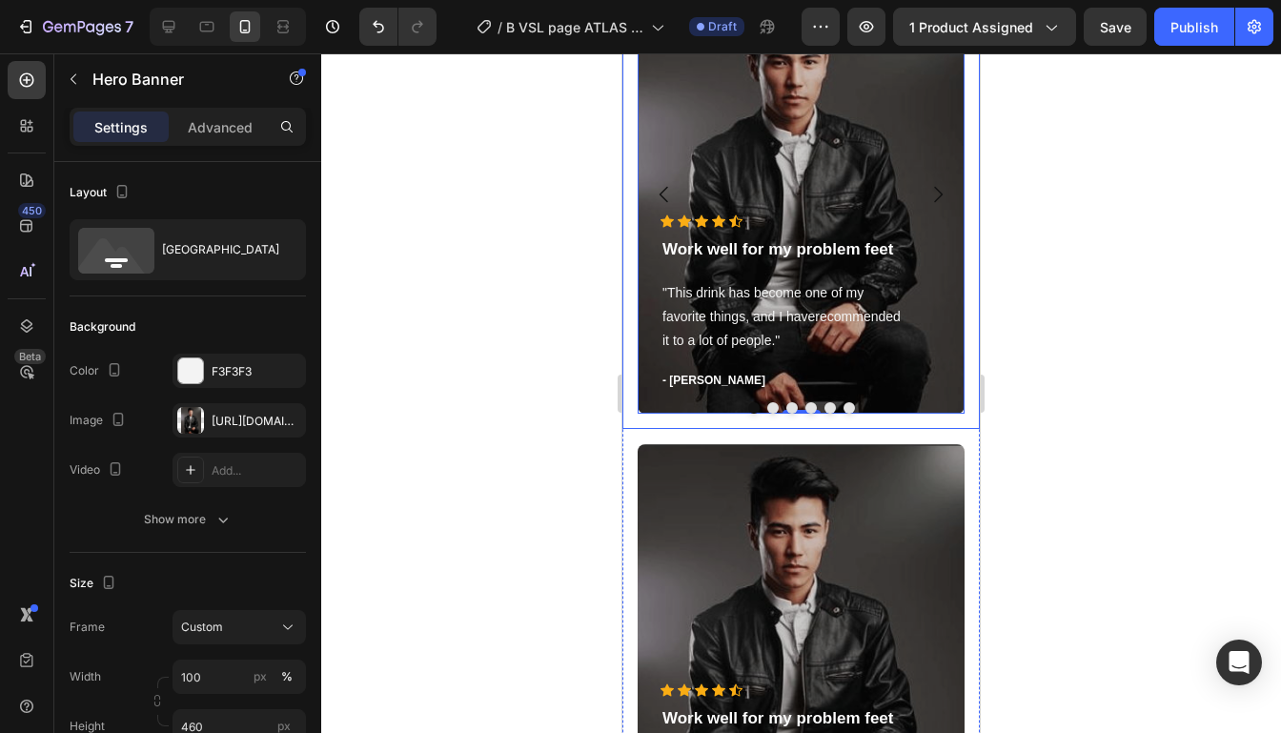
click at [943, 206] on button "Carousel Next Arrow" at bounding box center [937, 194] width 53 height 53
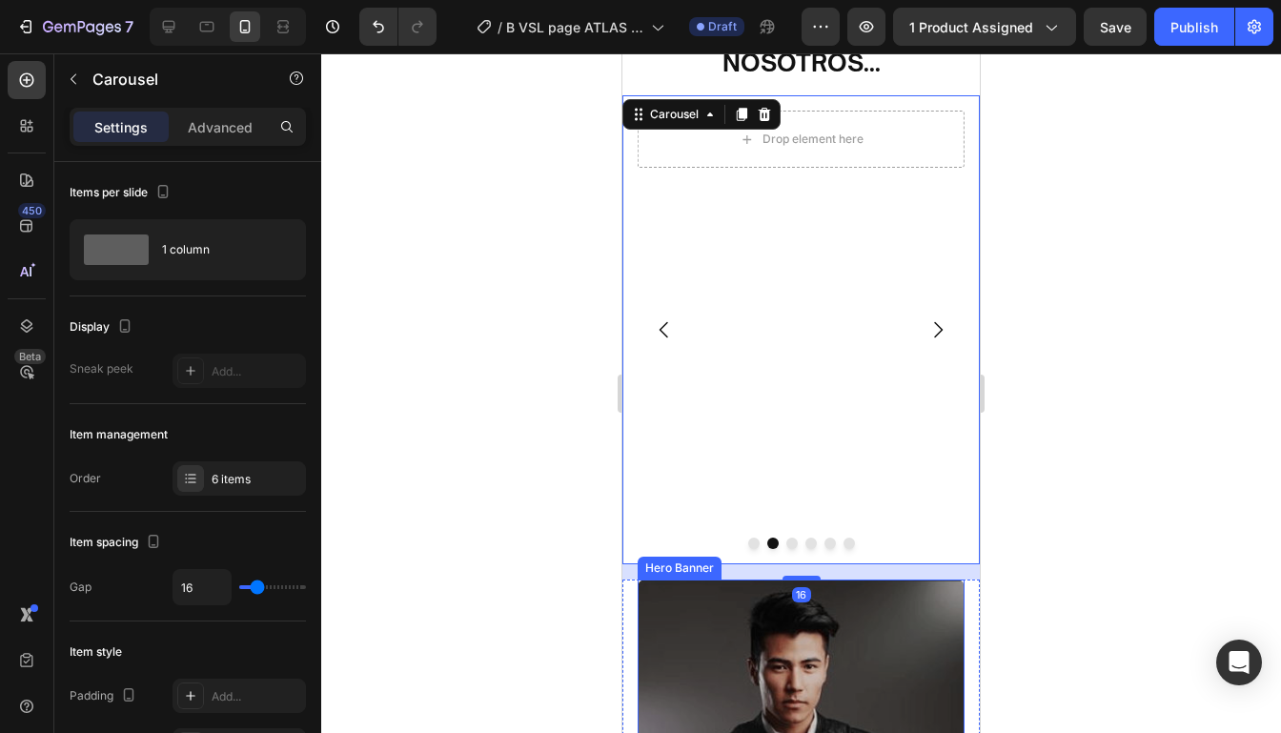
scroll to position [5274, 0]
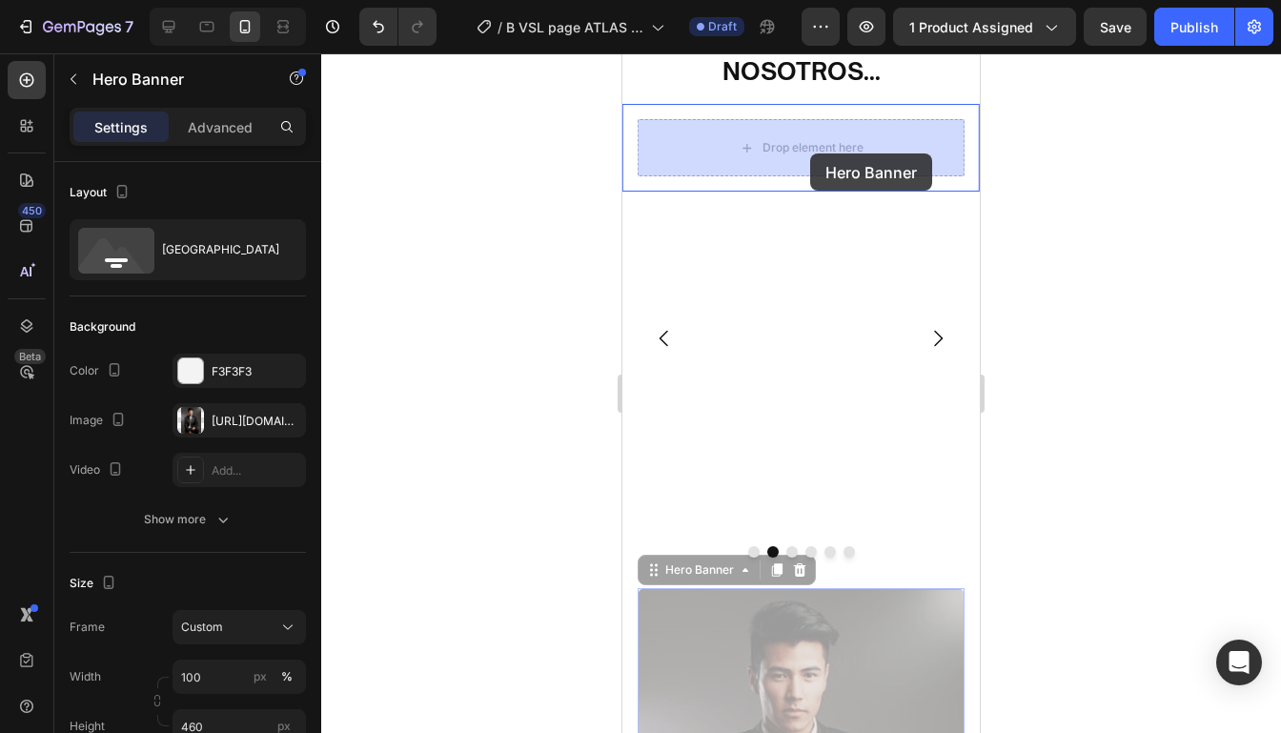
drag, startPoint x: 842, startPoint y: 681, endPoint x: 810, endPoint y: 153, distance: 528.9
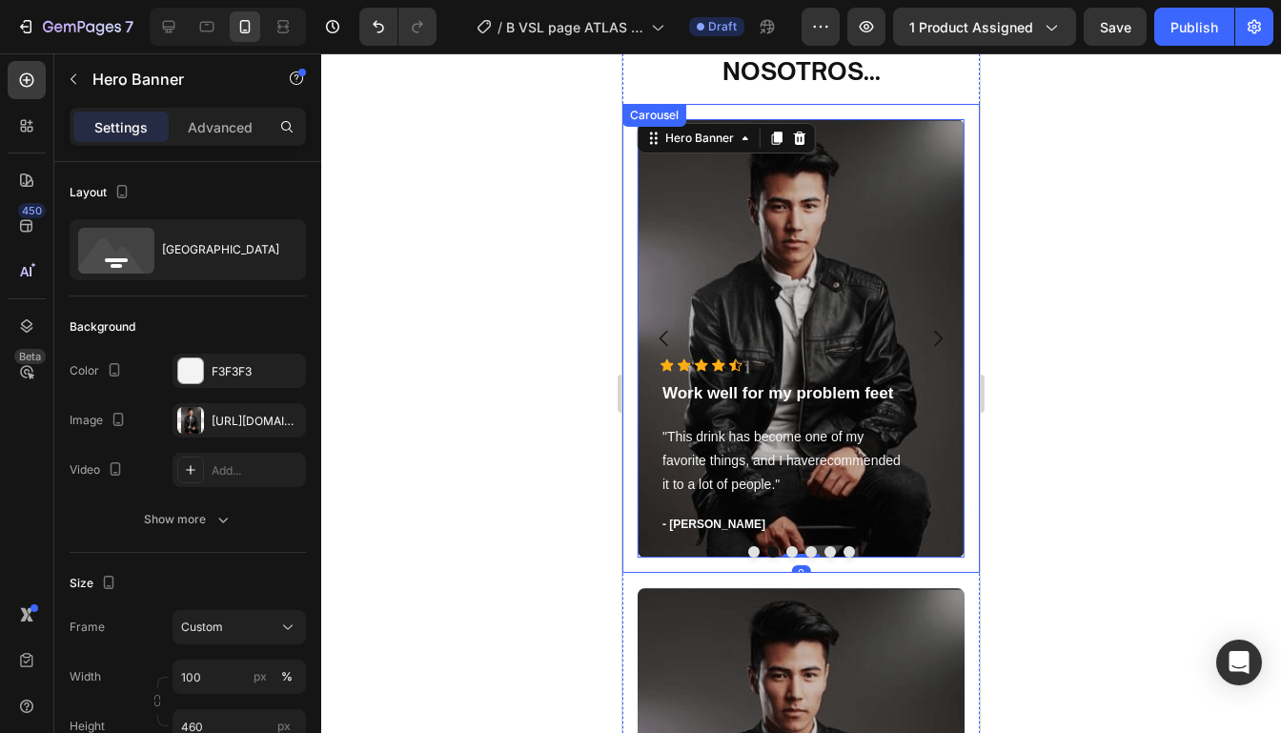
click at [660, 327] on icon "Carousel Back Arrow" at bounding box center [664, 338] width 23 height 23
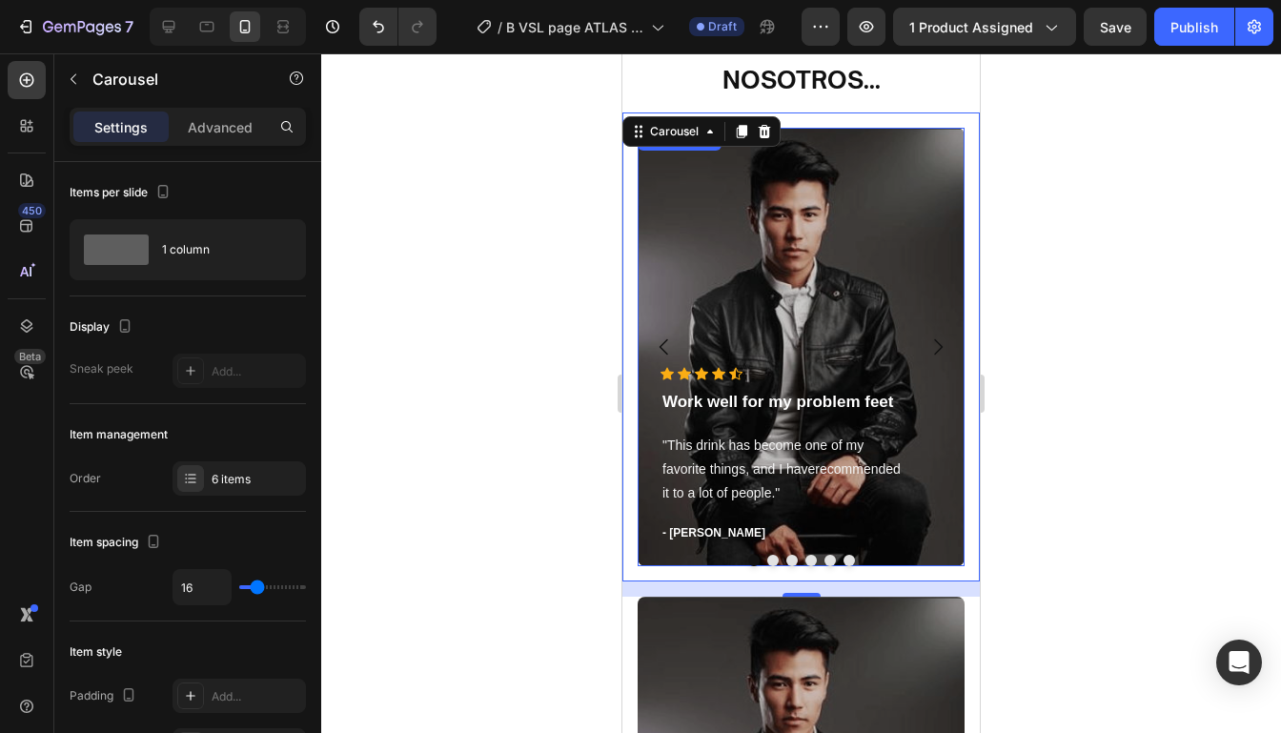
scroll to position [5175, 0]
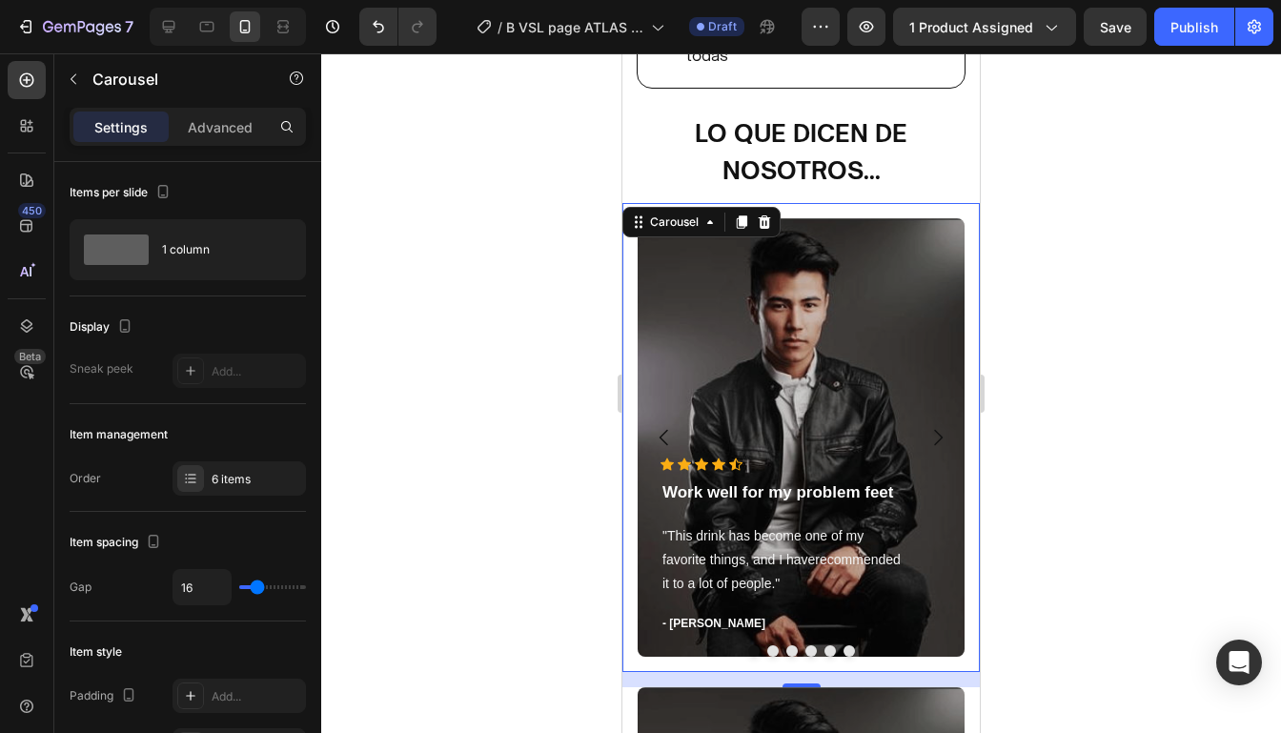
click at [942, 433] on icon "Carousel Next Arrow" at bounding box center [937, 437] width 23 height 23
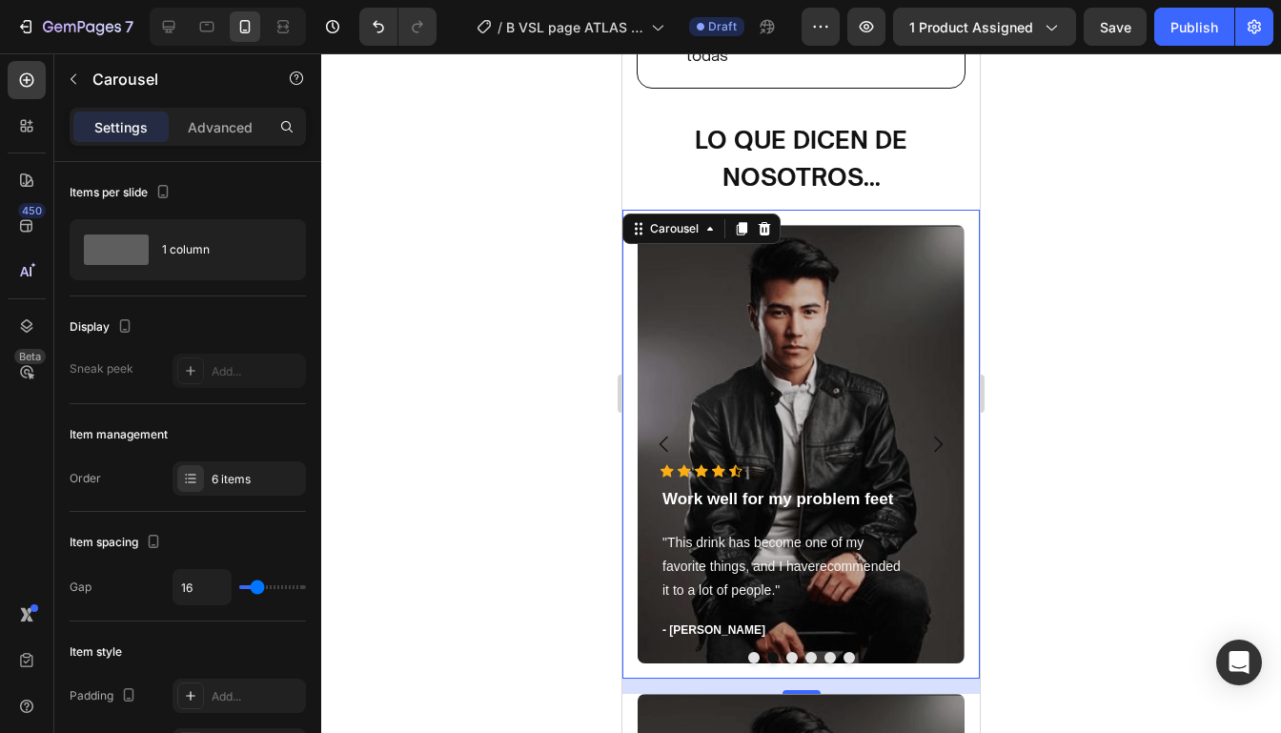
click at [942, 433] on icon "Carousel Next Arrow" at bounding box center [937, 444] width 23 height 23
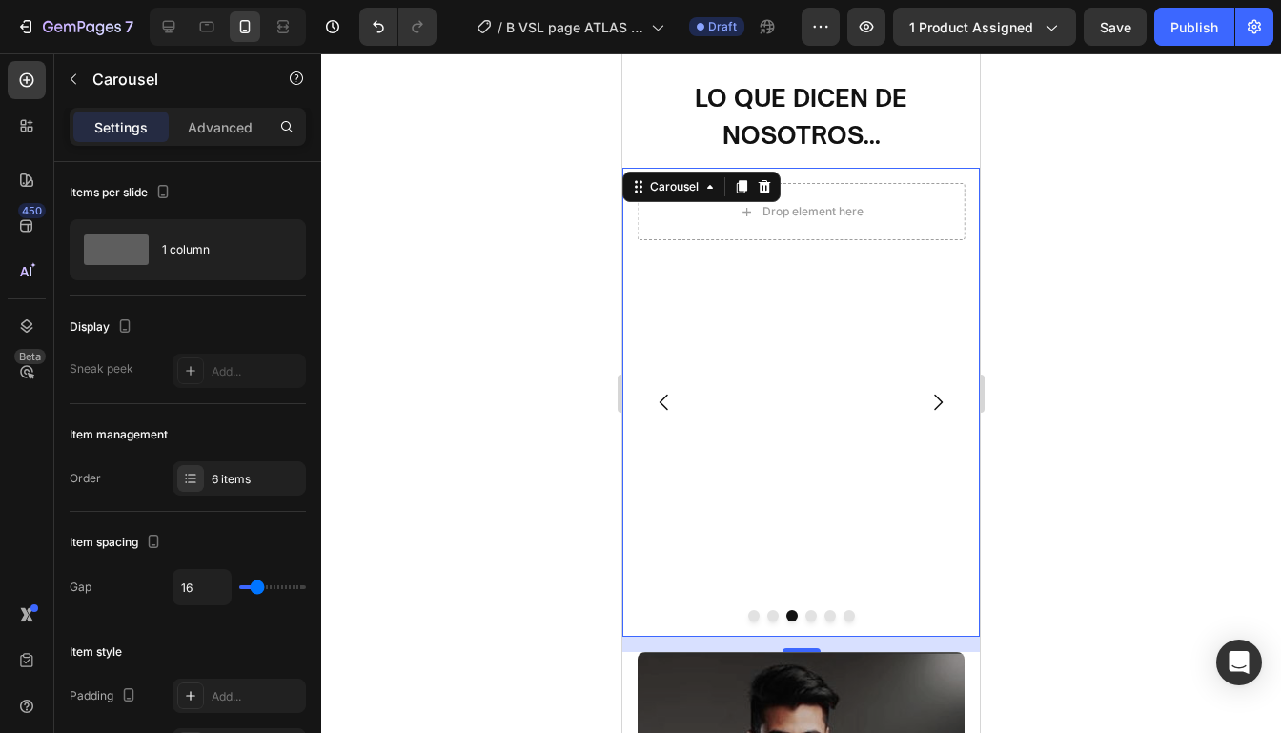
scroll to position [5261, 0]
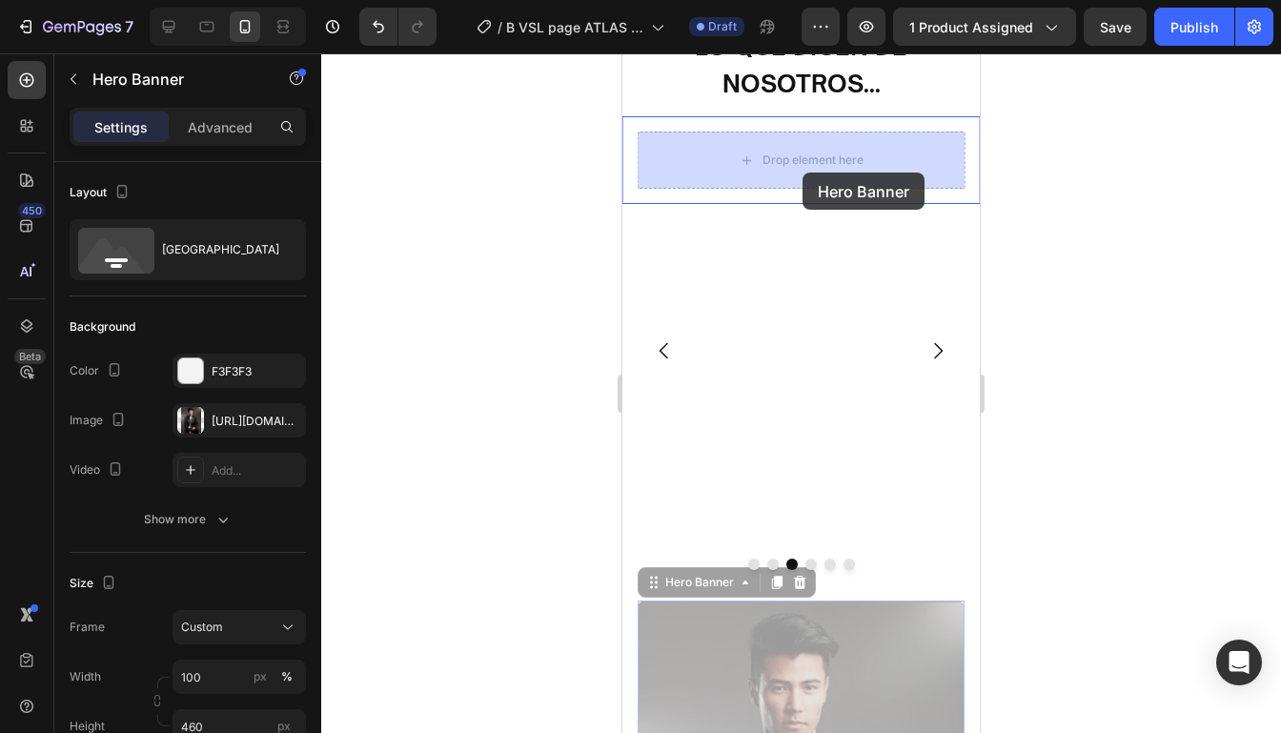
drag, startPoint x: 857, startPoint y: 624, endPoint x: 801, endPoint y: 172, distance: 455.0
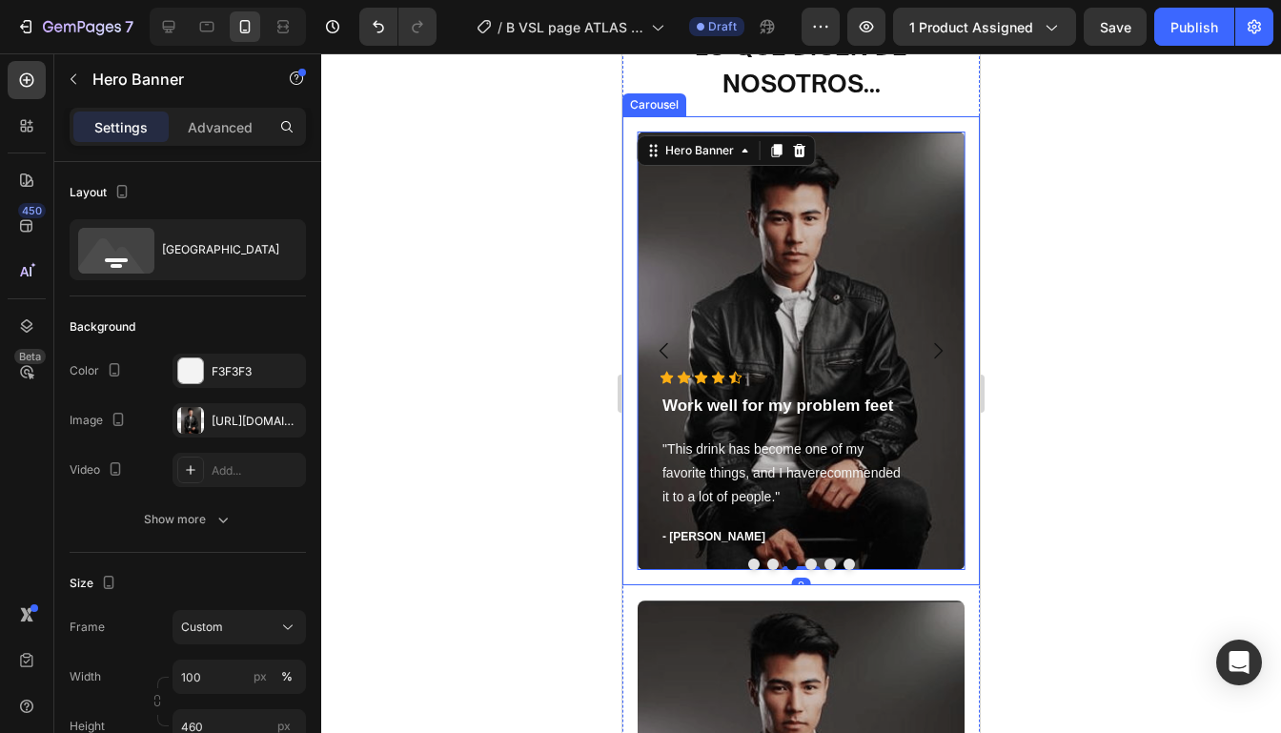
click at [939, 360] on icon "Carousel Next Arrow" at bounding box center [937, 350] width 23 height 23
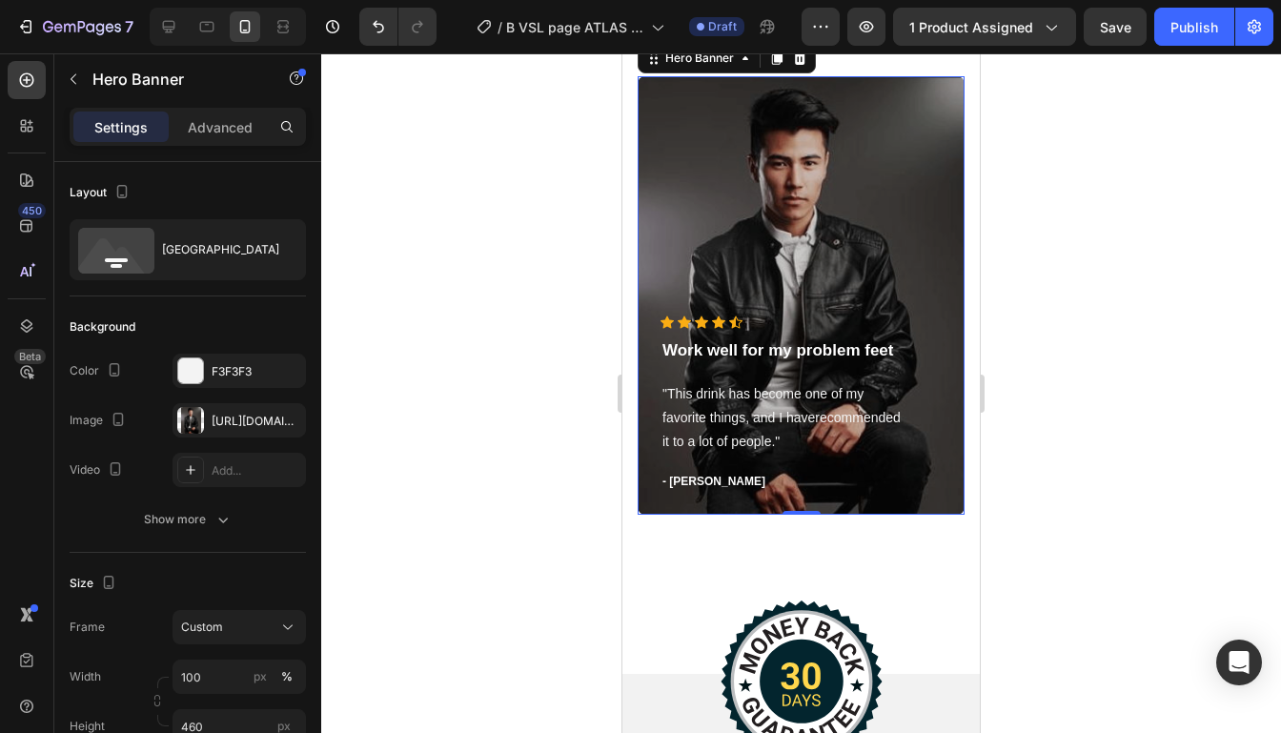
scroll to position [5540, 0]
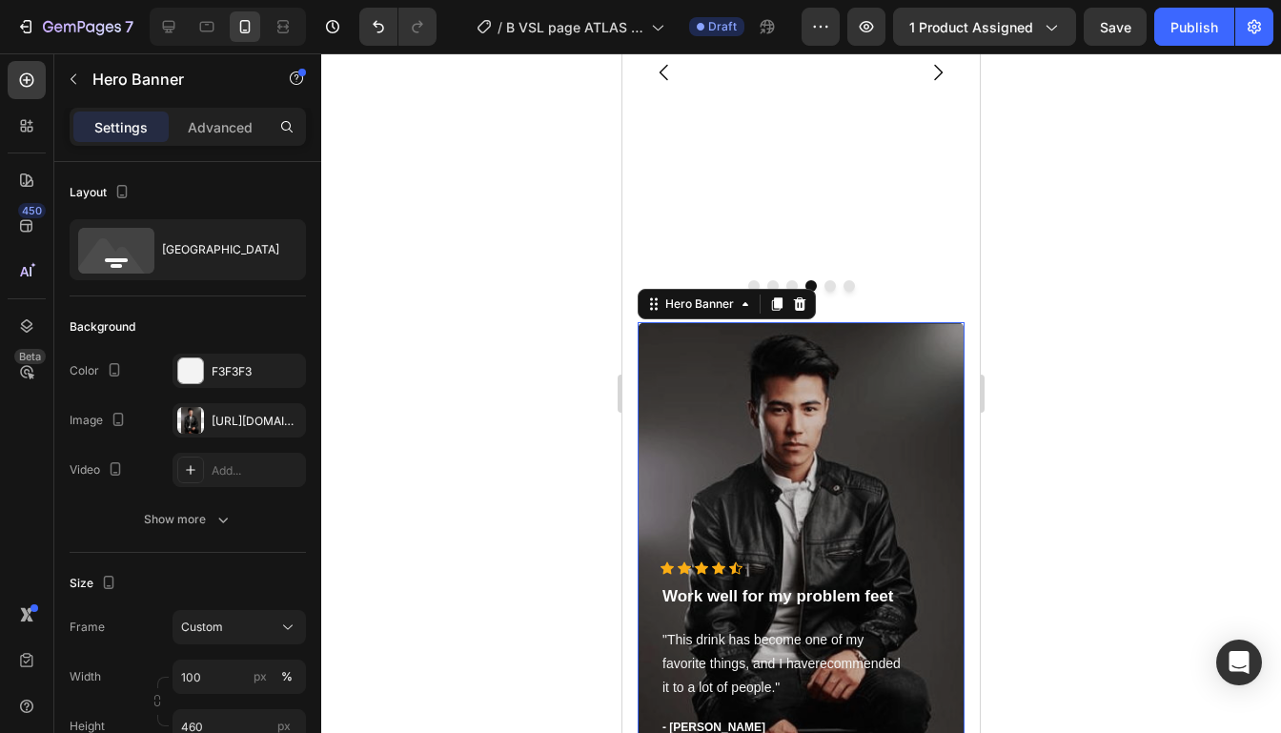
click at [902, 354] on div "Overlay" at bounding box center [800, 541] width 327 height 438
click at [769, 309] on icon at bounding box center [776, 303] width 15 height 15
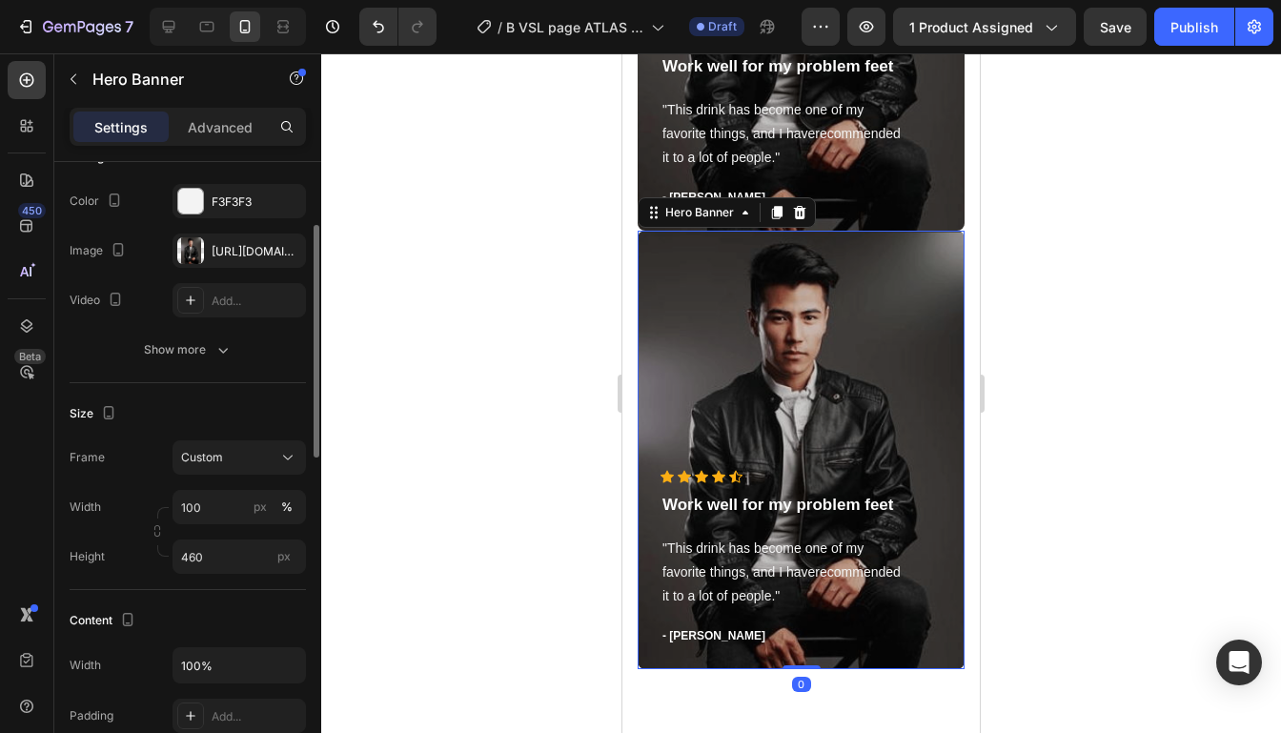
scroll to position [6067, 0]
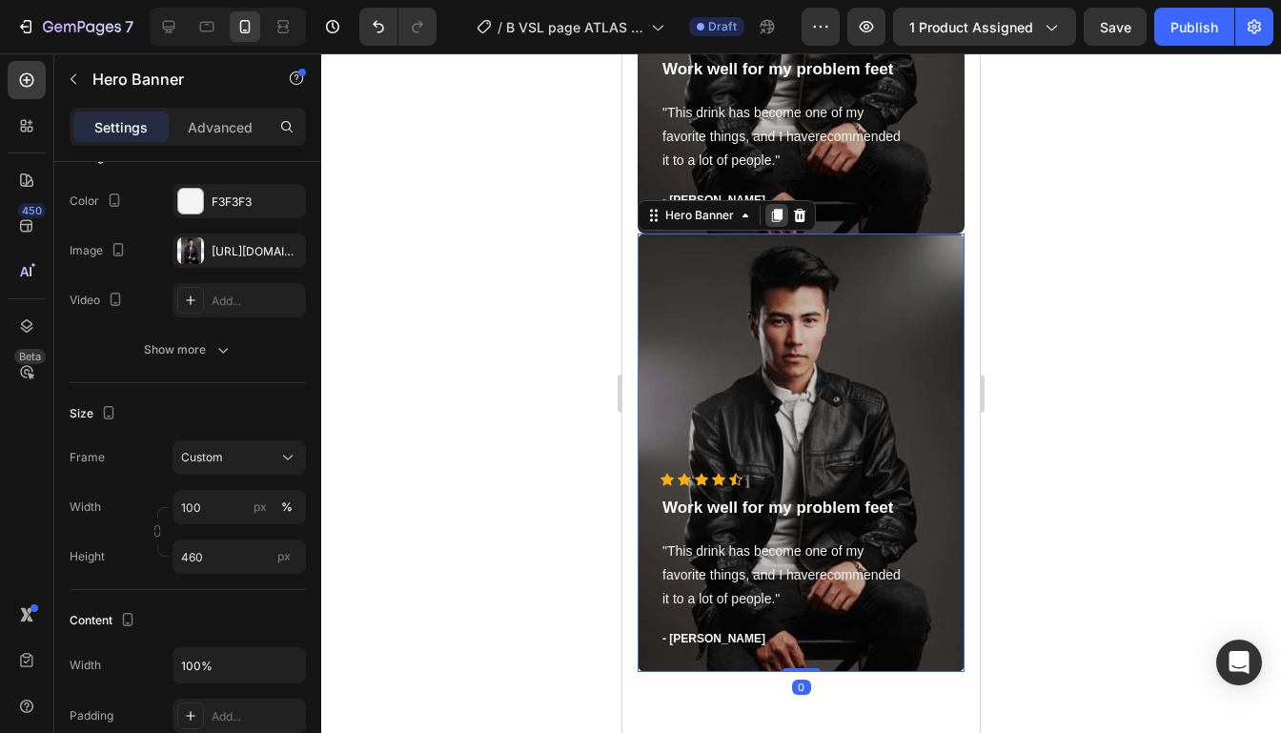
click at [779, 219] on icon at bounding box center [776, 215] width 15 height 15
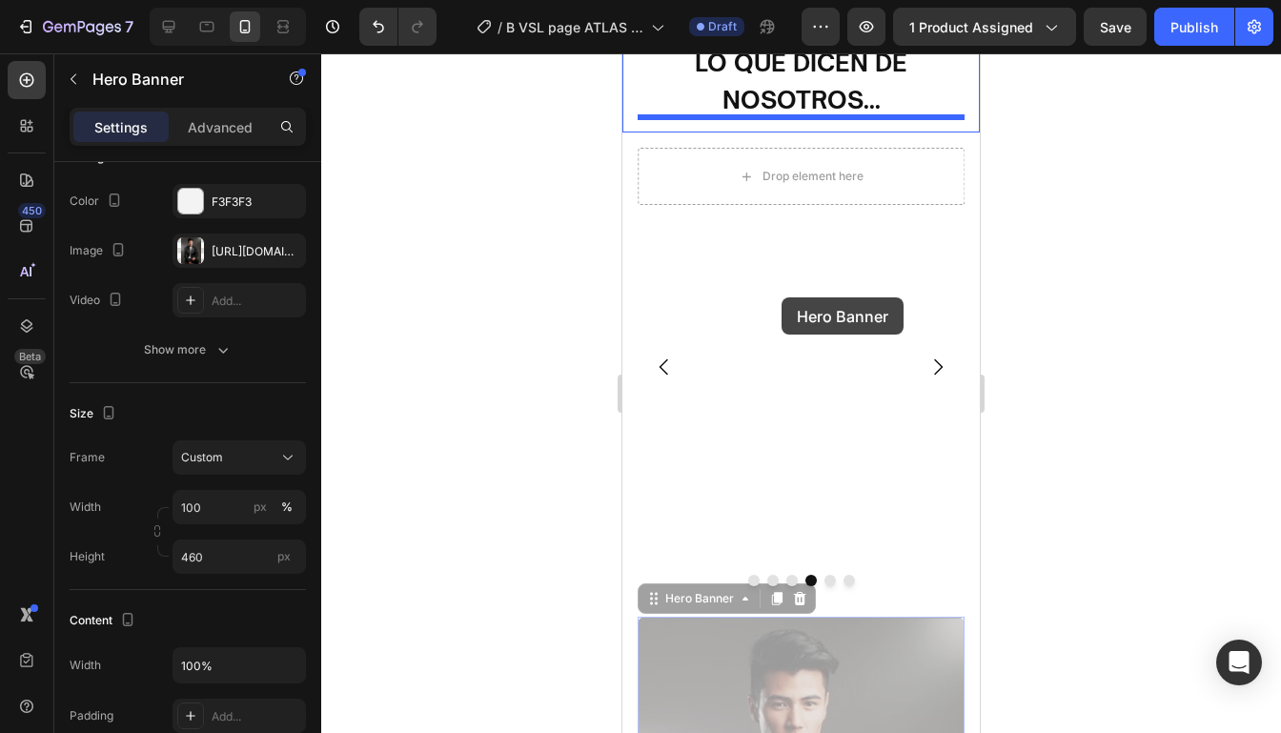
scroll to position [5160, 0]
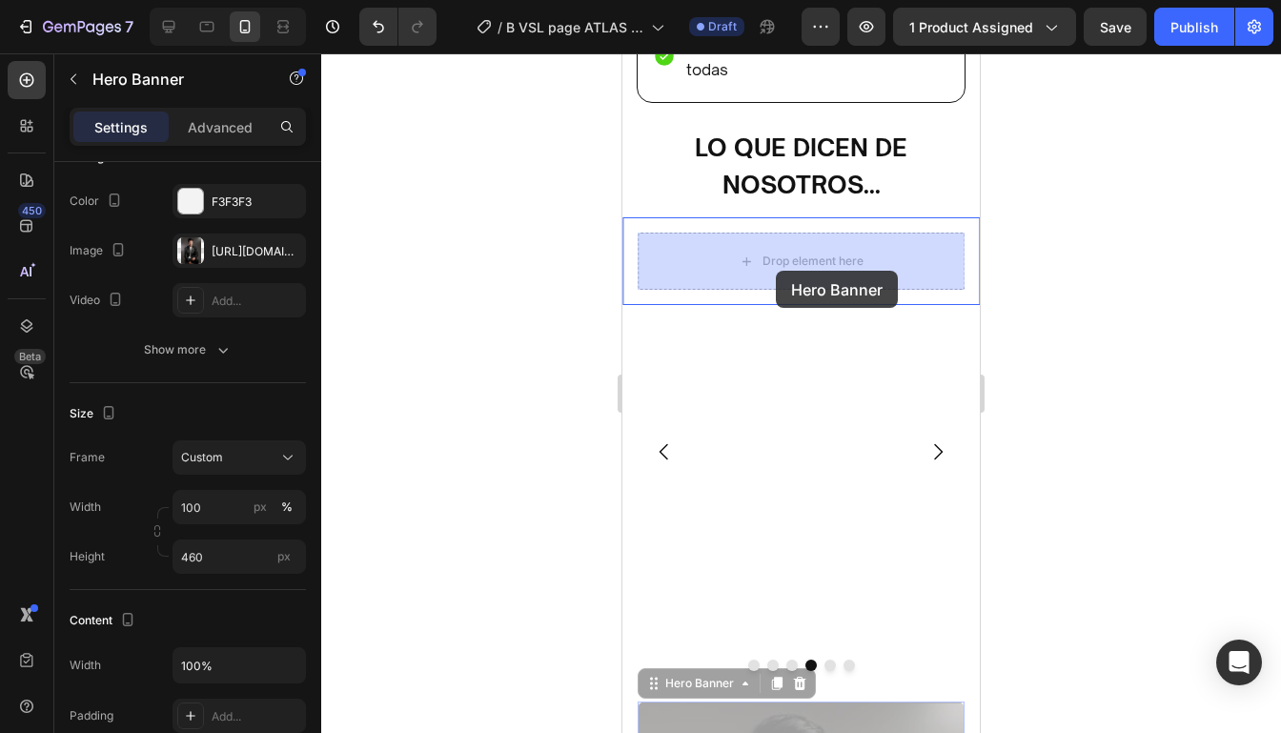
drag, startPoint x: 851, startPoint y: 633, endPoint x: 776, endPoint y: 270, distance: 370.7
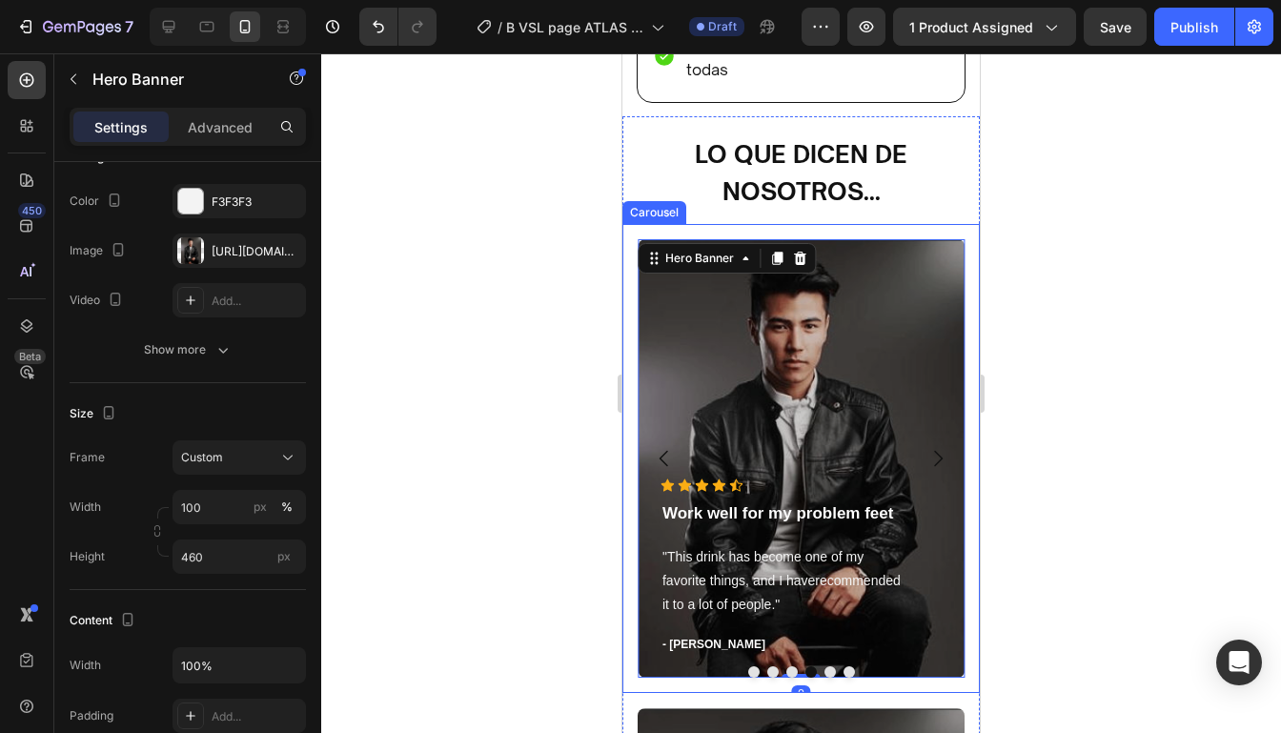
click at [935, 453] on icon "Carousel Next Arrow" at bounding box center [937, 458] width 23 height 23
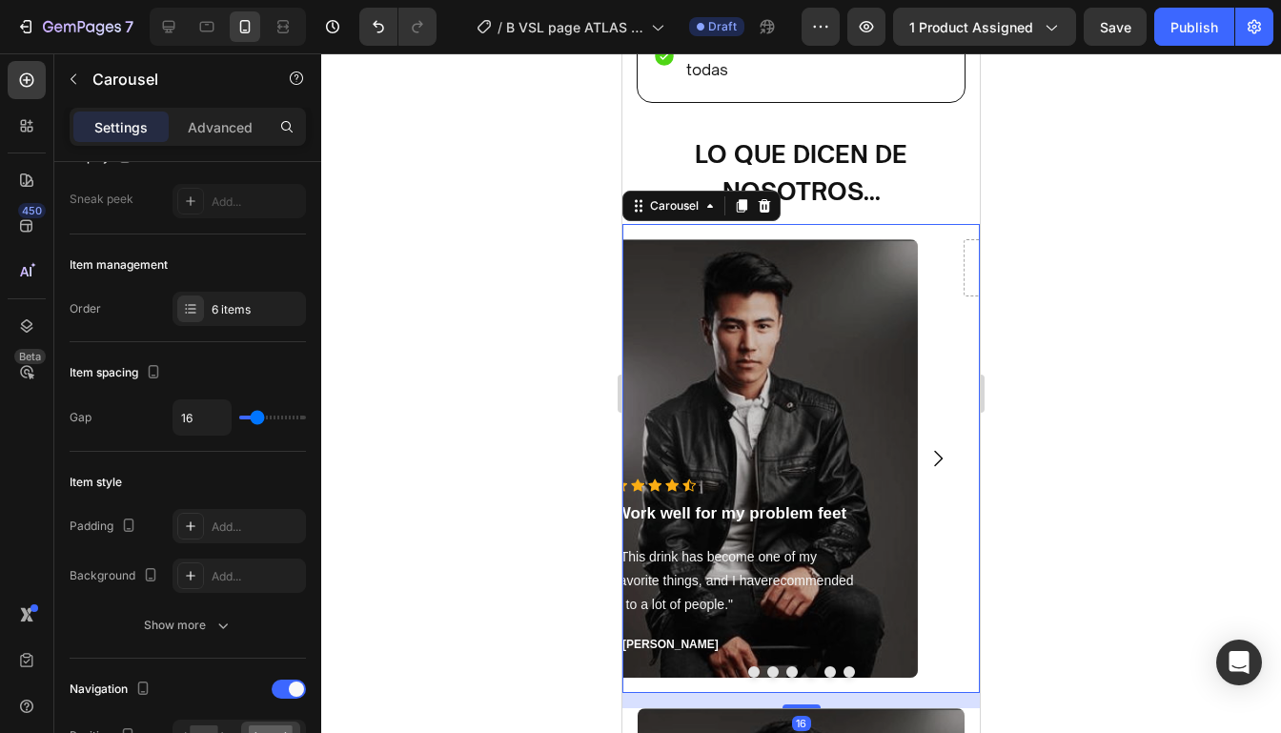
scroll to position [0, 0]
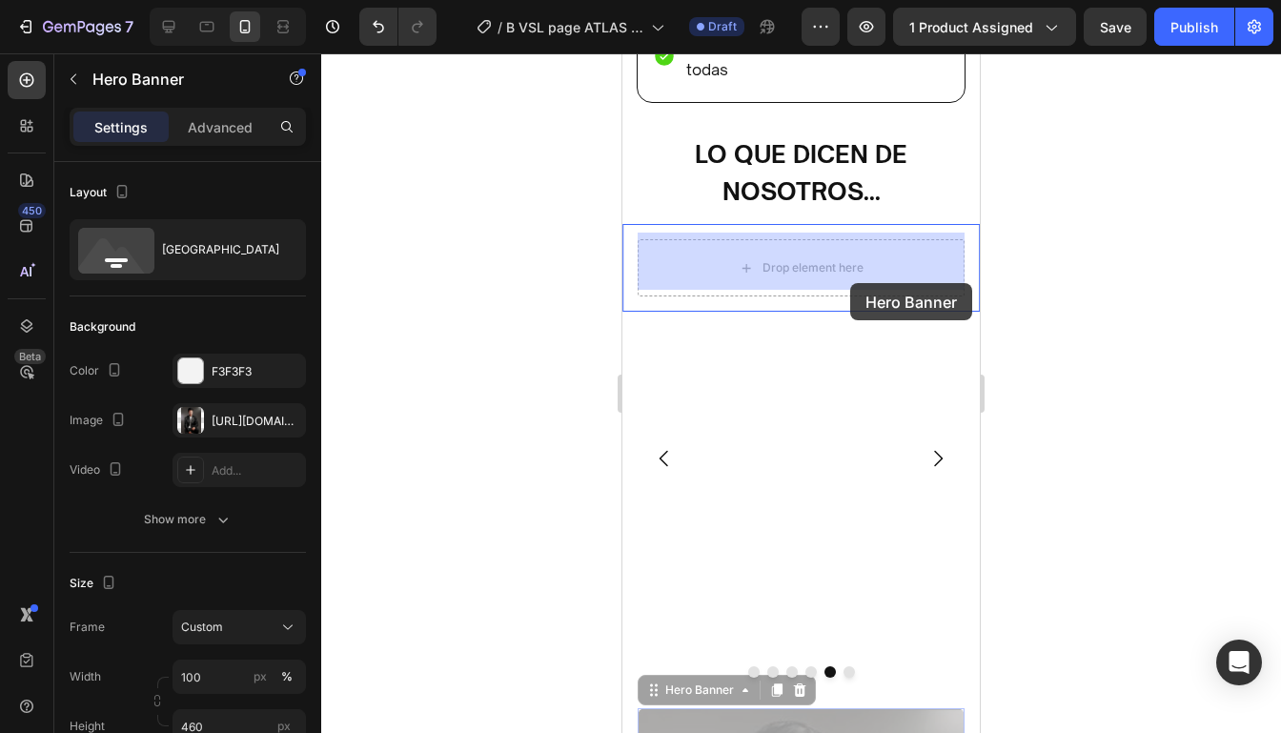
drag, startPoint x: 873, startPoint y: 721, endPoint x: 850, endPoint y: 283, distance: 438.9
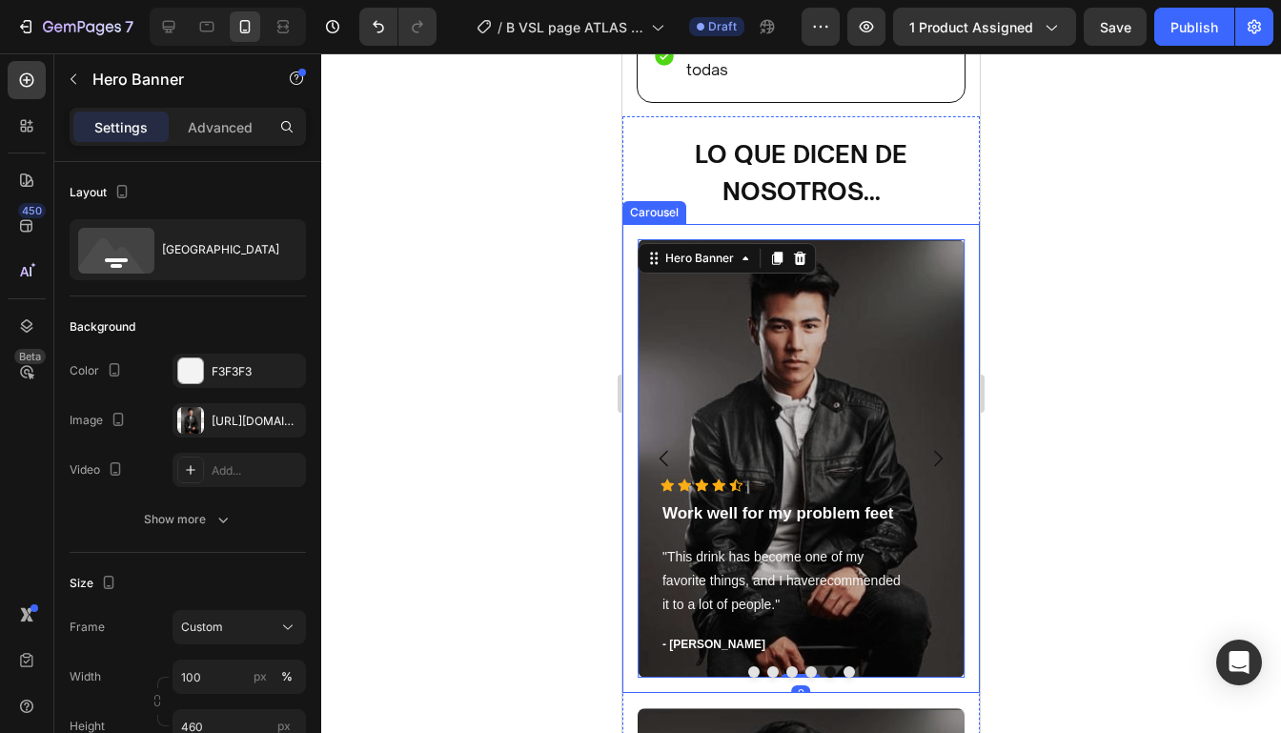
click at [936, 451] on icon "Carousel Next Arrow" at bounding box center [938, 459] width 9 height 16
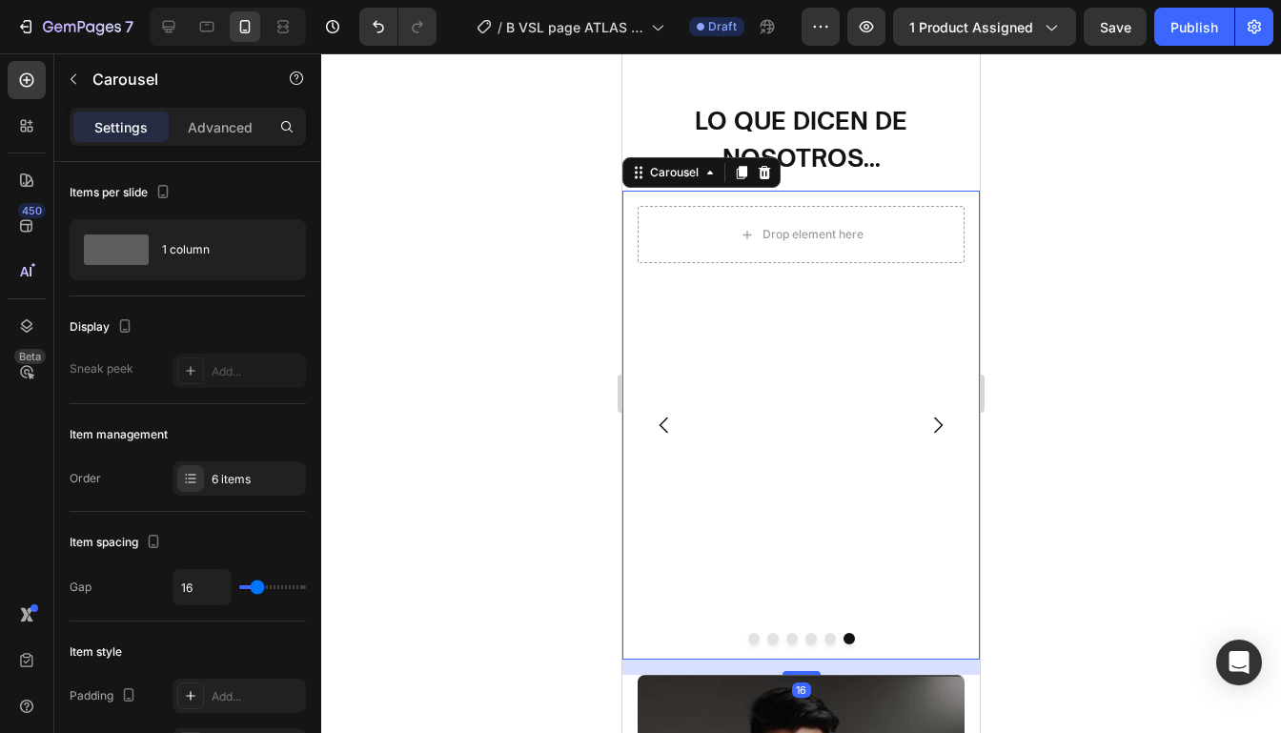
scroll to position [5282, 0]
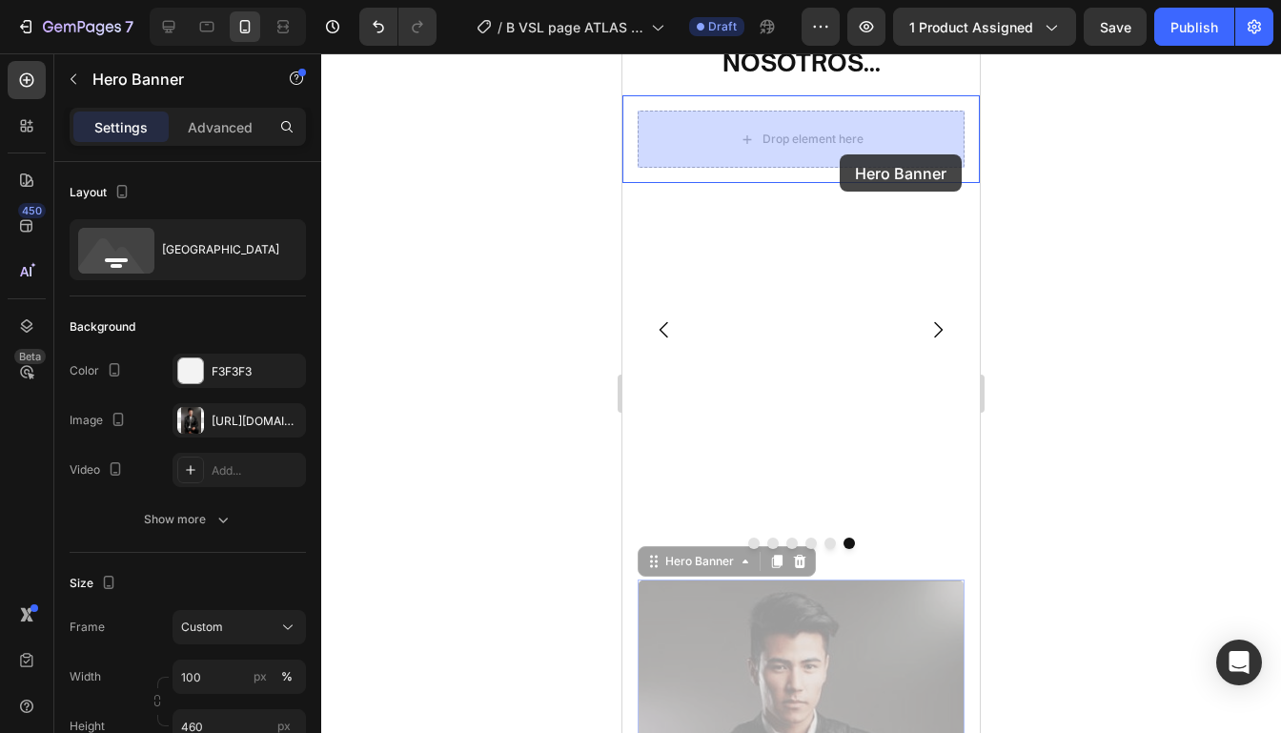
drag, startPoint x: 904, startPoint y: 621, endPoint x: 838, endPoint y: 153, distance: 472.6
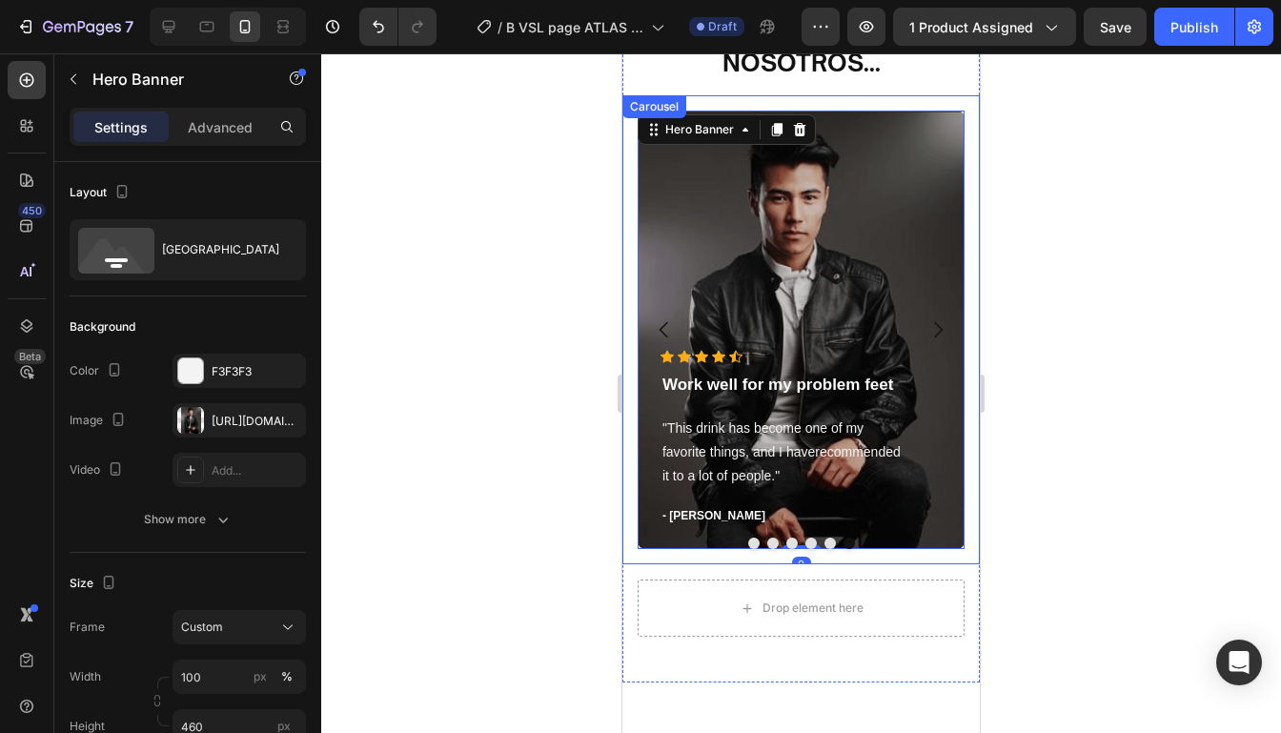
click at [939, 332] on icon "Carousel Next Arrow" at bounding box center [938, 330] width 9 height 16
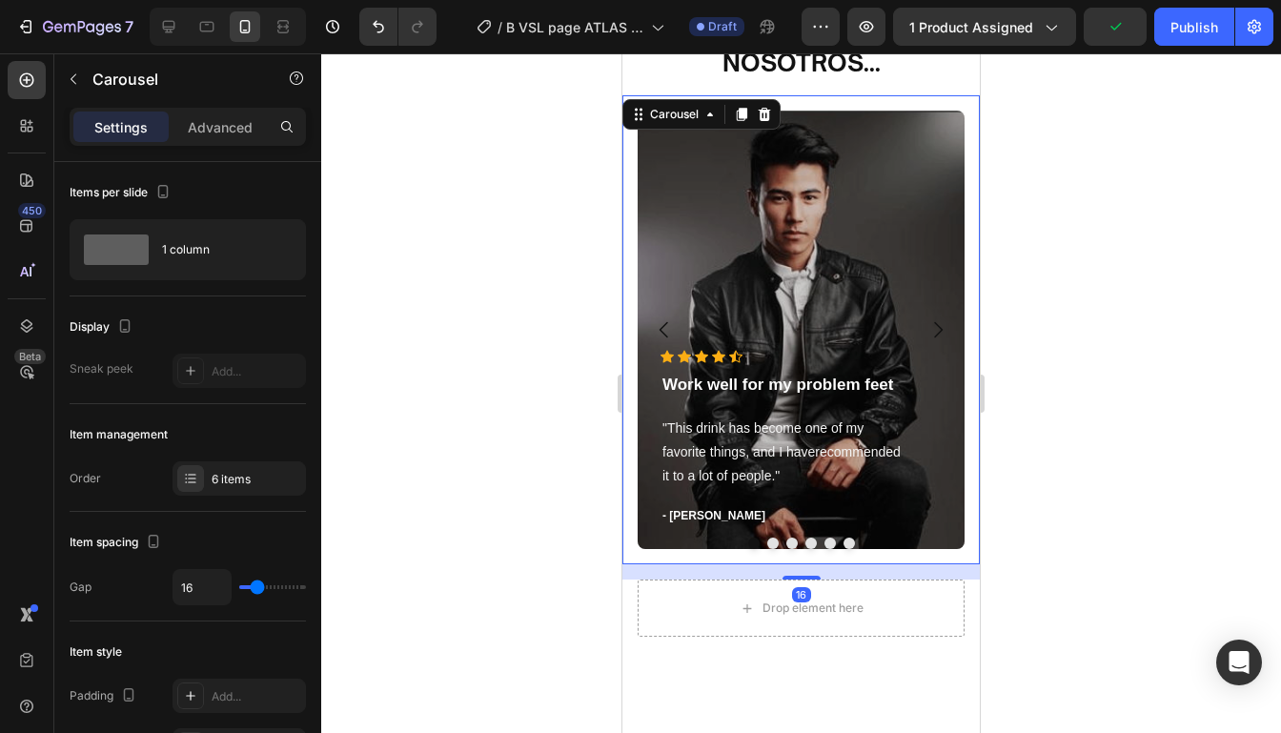
click at [939, 332] on icon "Carousel Next Arrow" at bounding box center [938, 330] width 9 height 16
click at [1018, 308] on div at bounding box center [800, 392] width 959 height 679
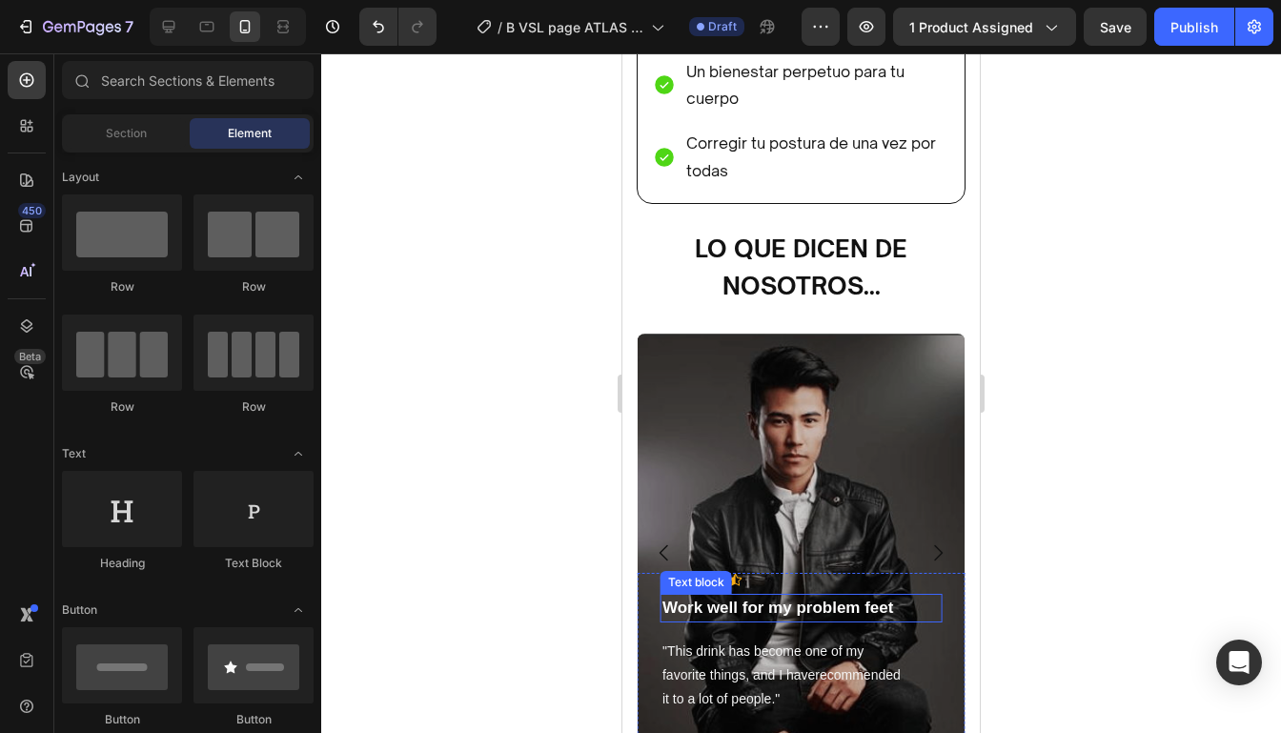
scroll to position [5160, 0]
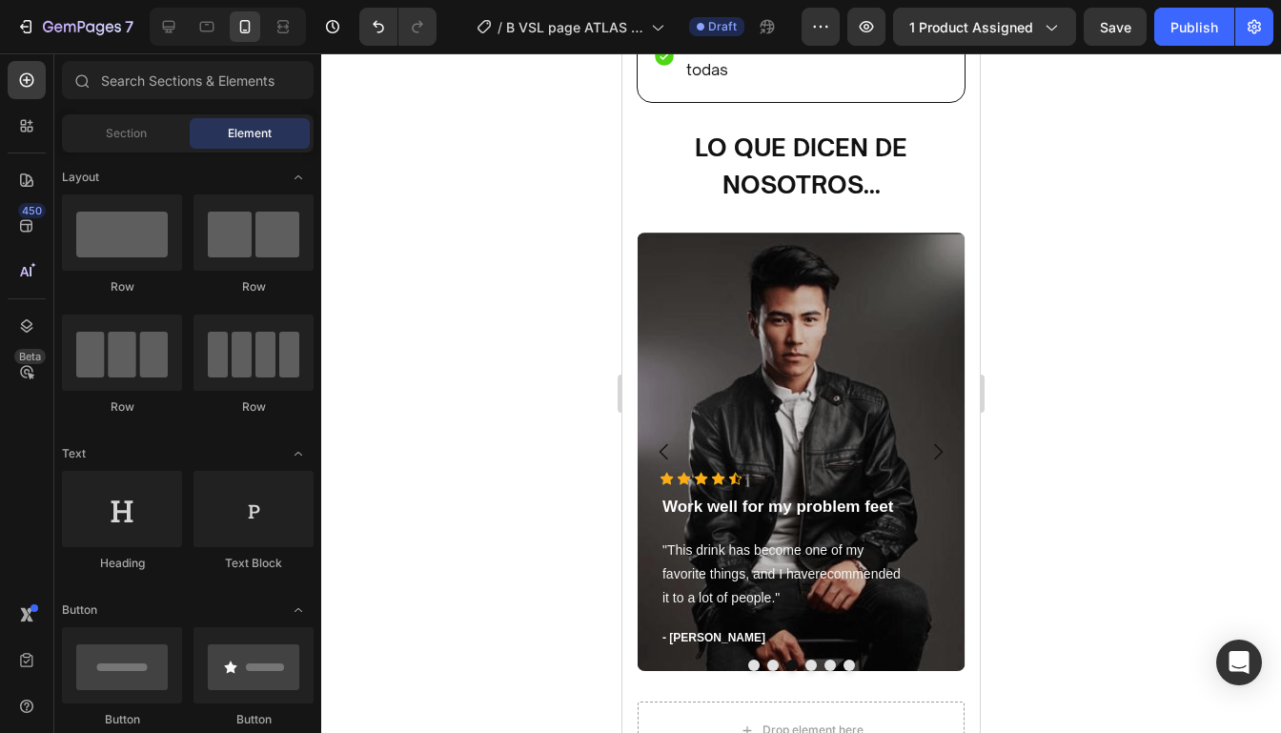
click at [992, 349] on div at bounding box center [800, 392] width 959 height 679
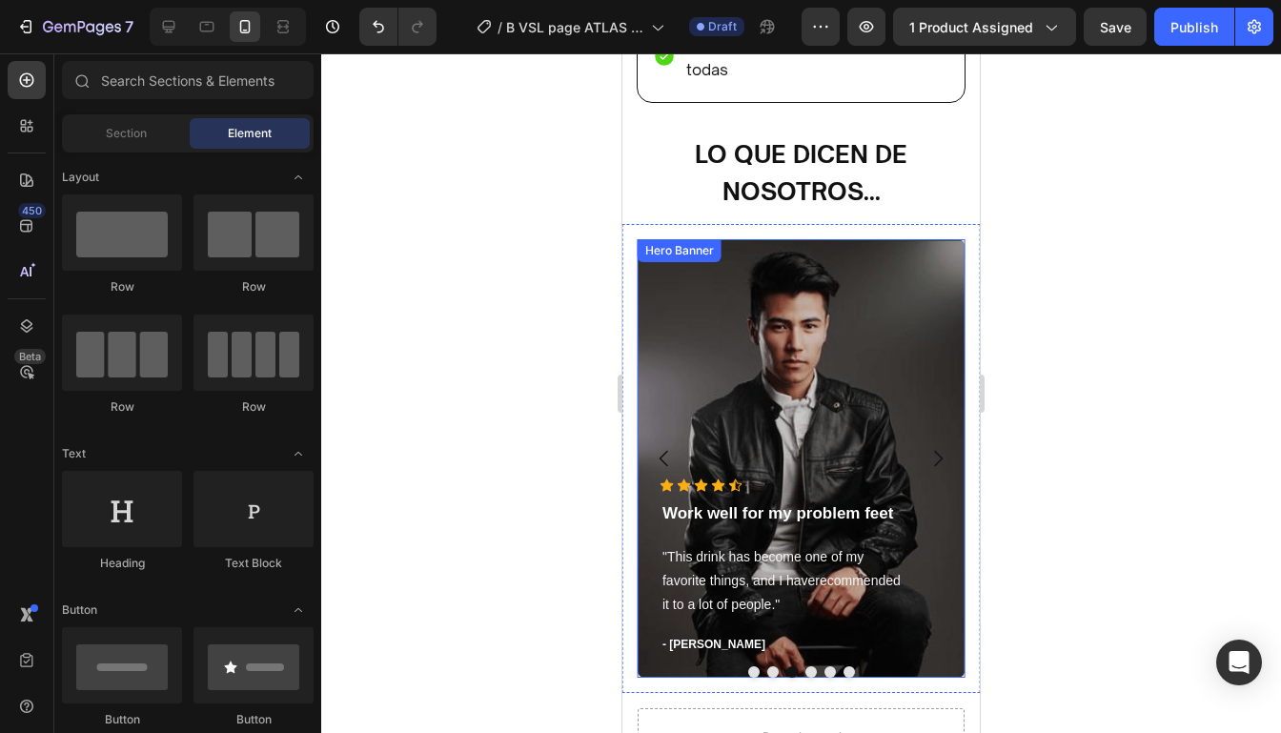
scroll to position [5634, 0]
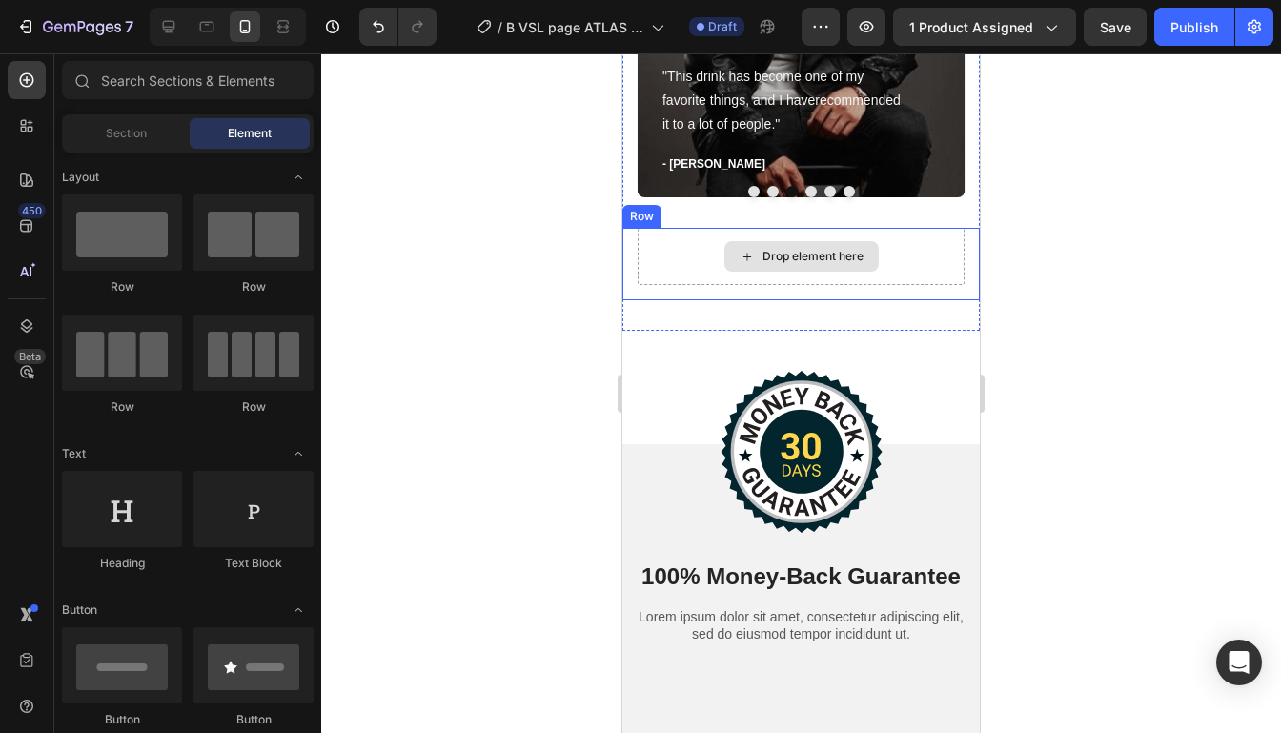
click at [850, 264] on div "Drop element here" at bounding box center [801, 256] width 154 height 30
click at [941, 277] on div "Drop element here" at bounding box center [800, 256] width 327 height 57
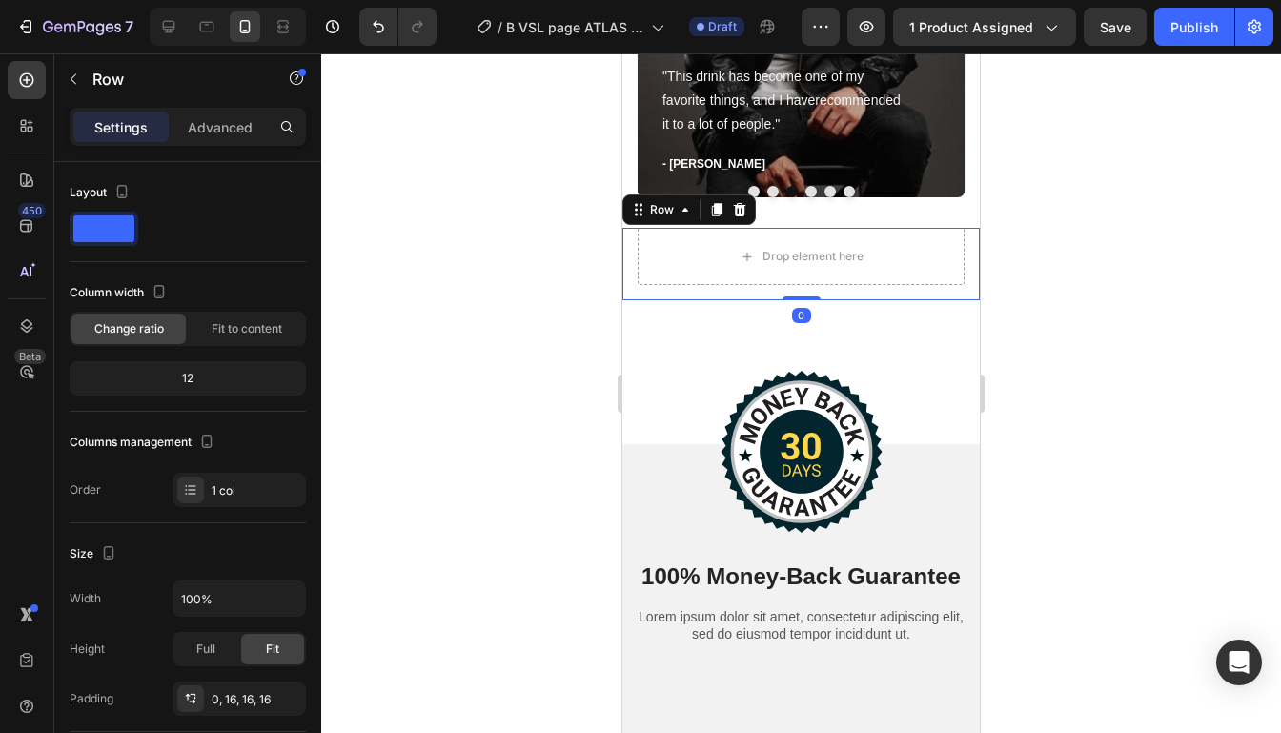
click at [944, 294] on div "Drop element here Row 0" at bounding box center [800, 264] width 357 height 72
click at [737, 212] on icon at bounding box center [739, 209] width 15 height 15
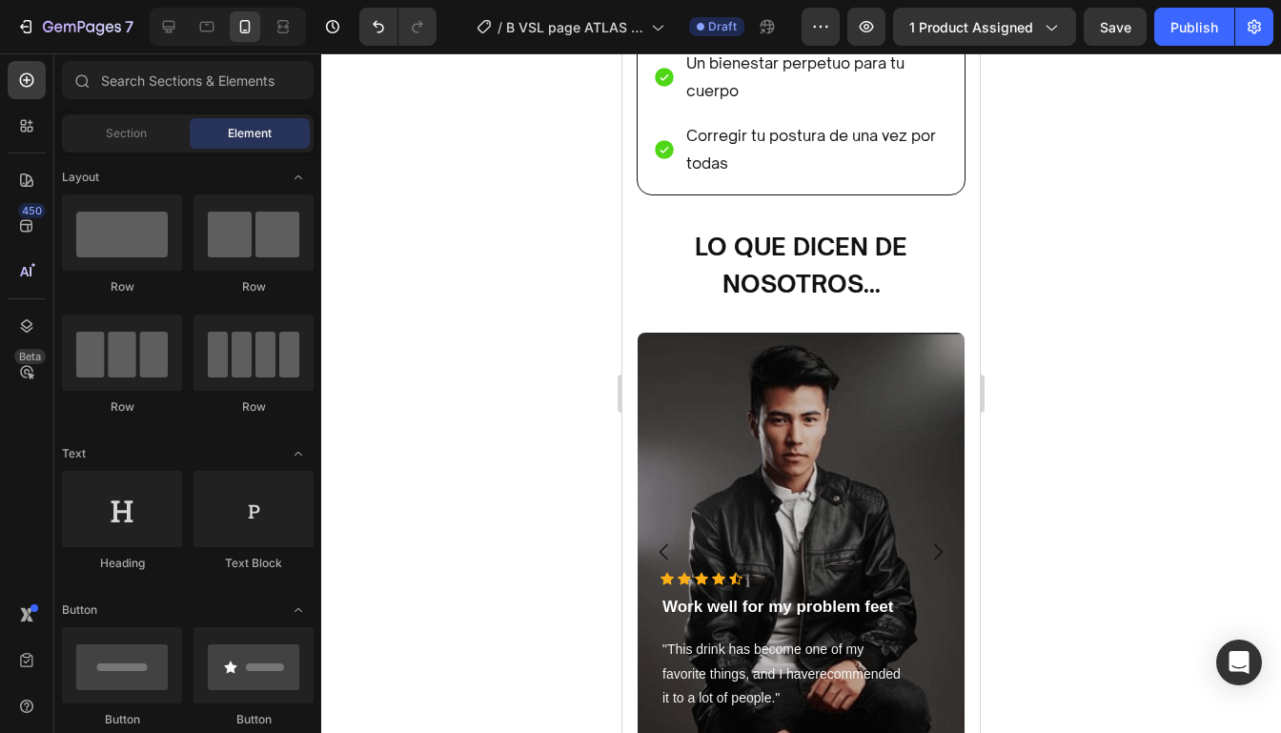
scroll to position [5409, 0]
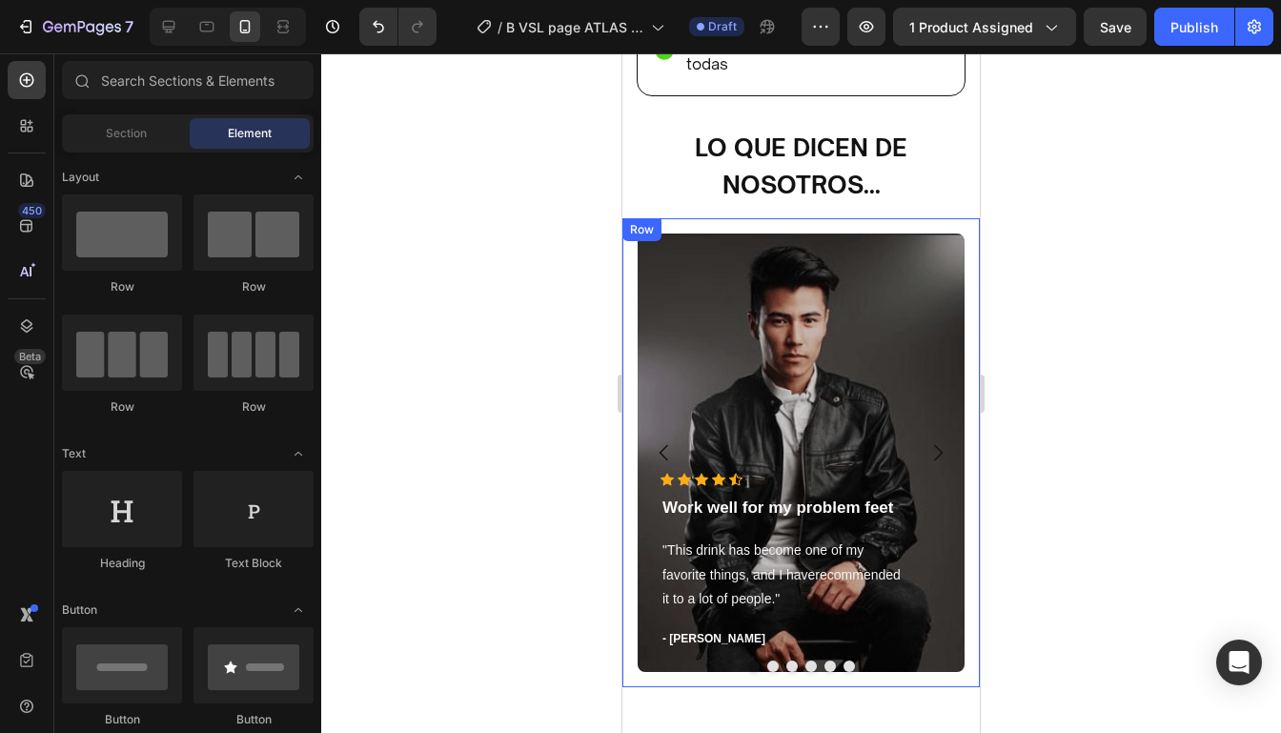
click at [842, 218] on div "Icon Icon Icon Icon Icon Icon List Hoz Work well for my problem feet Text block…" at bounding box center [800, 452] width 357 height 469
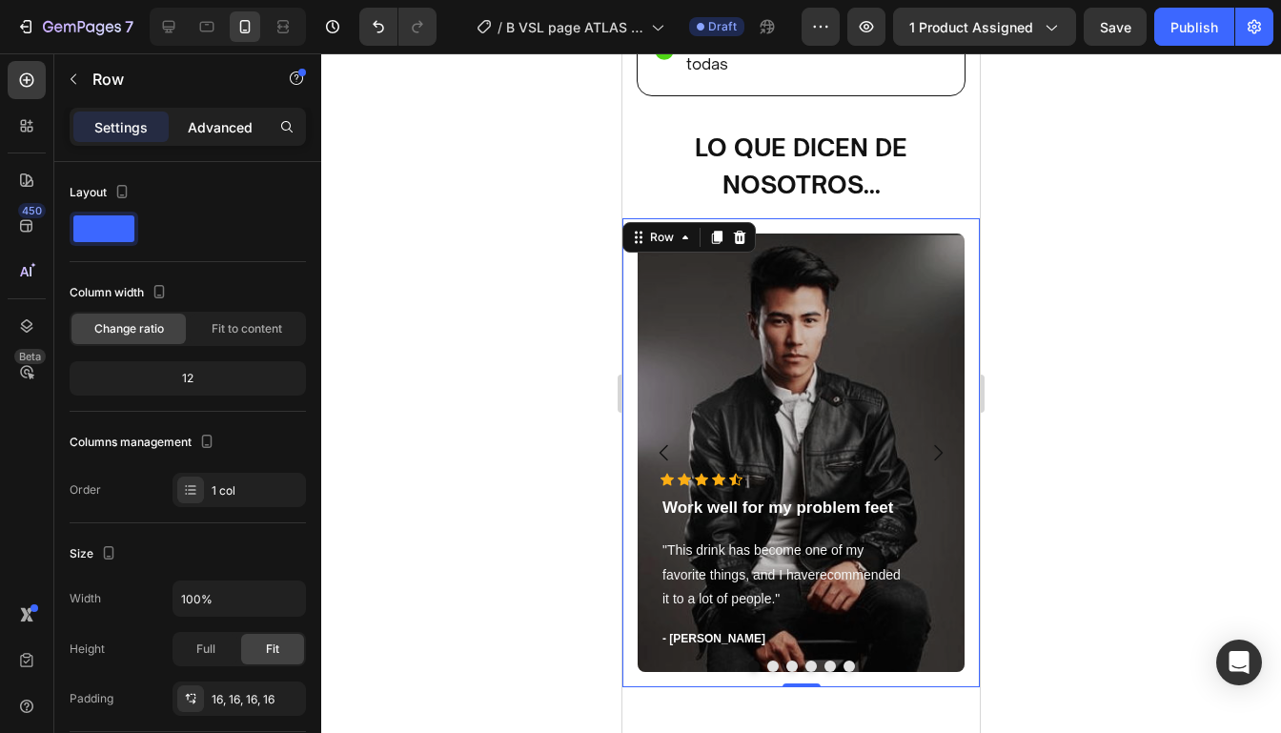
click at [231, 136] on div "Advanced" at bounding box center [219, 126] width 95 height 30
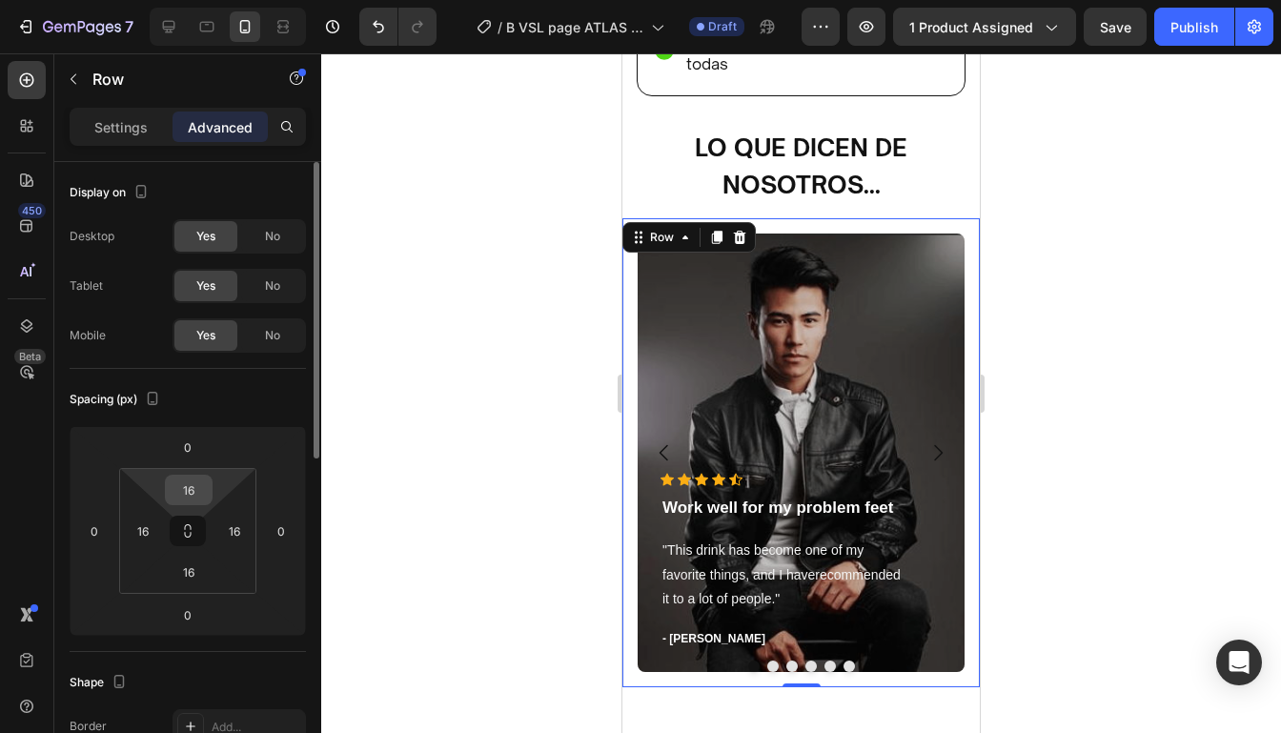
click at [209, 501] on div "16" at bounding box center [189, 490] width 48 height 30
click at [197, 492] on input "16" at bounding box center [189, 489] width 38 height 29
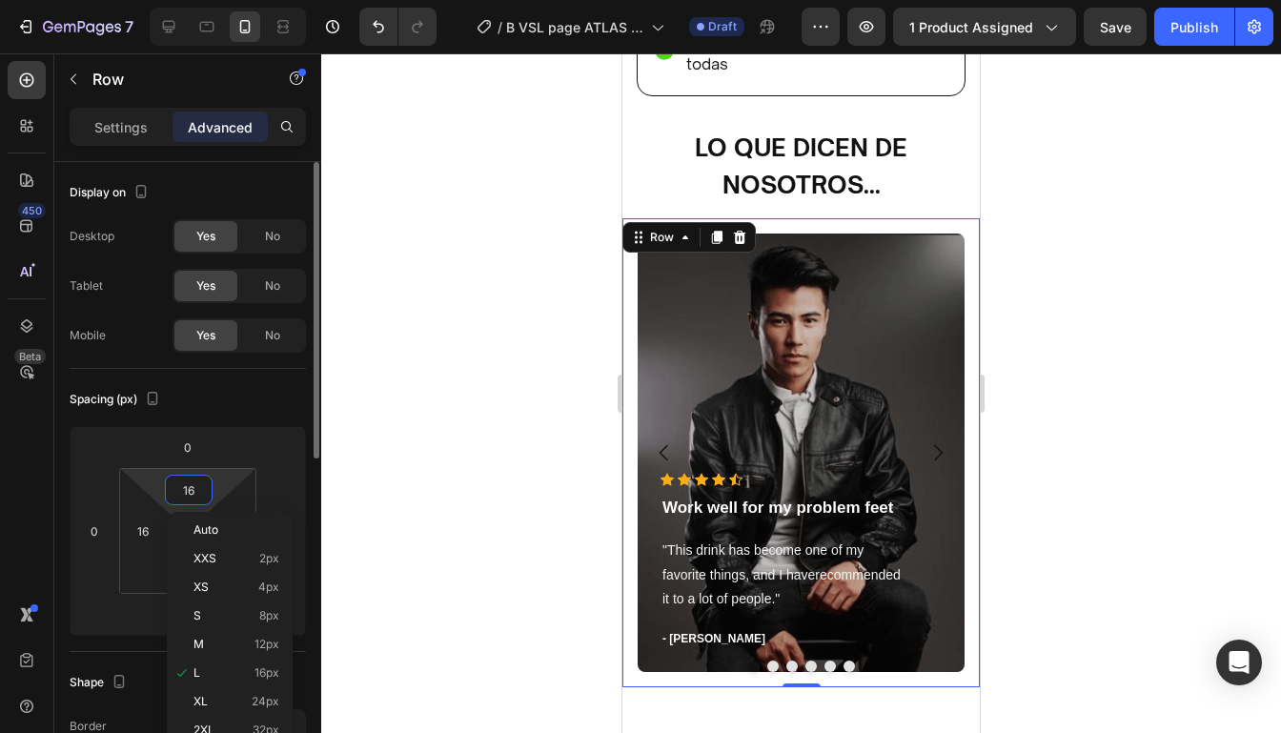
type input "0"
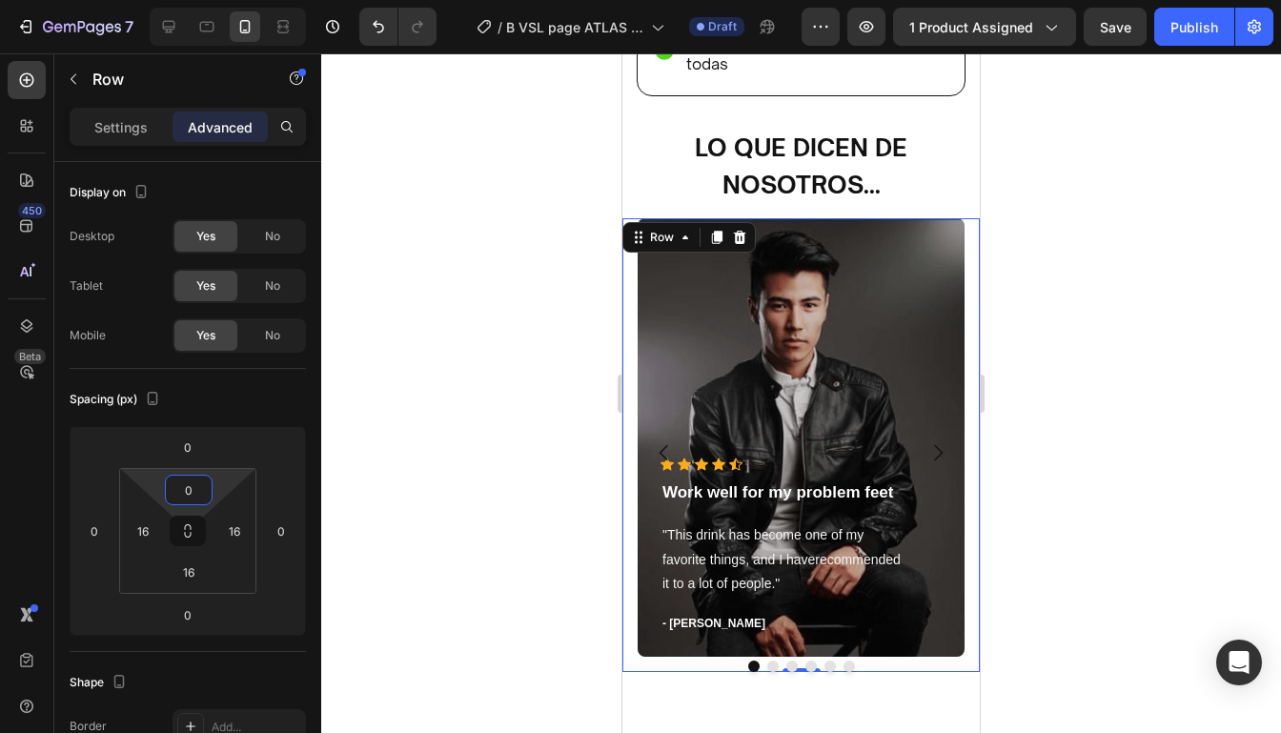
click at [1068, 279] on div at bounding box center [800, 392] width 959 height 679
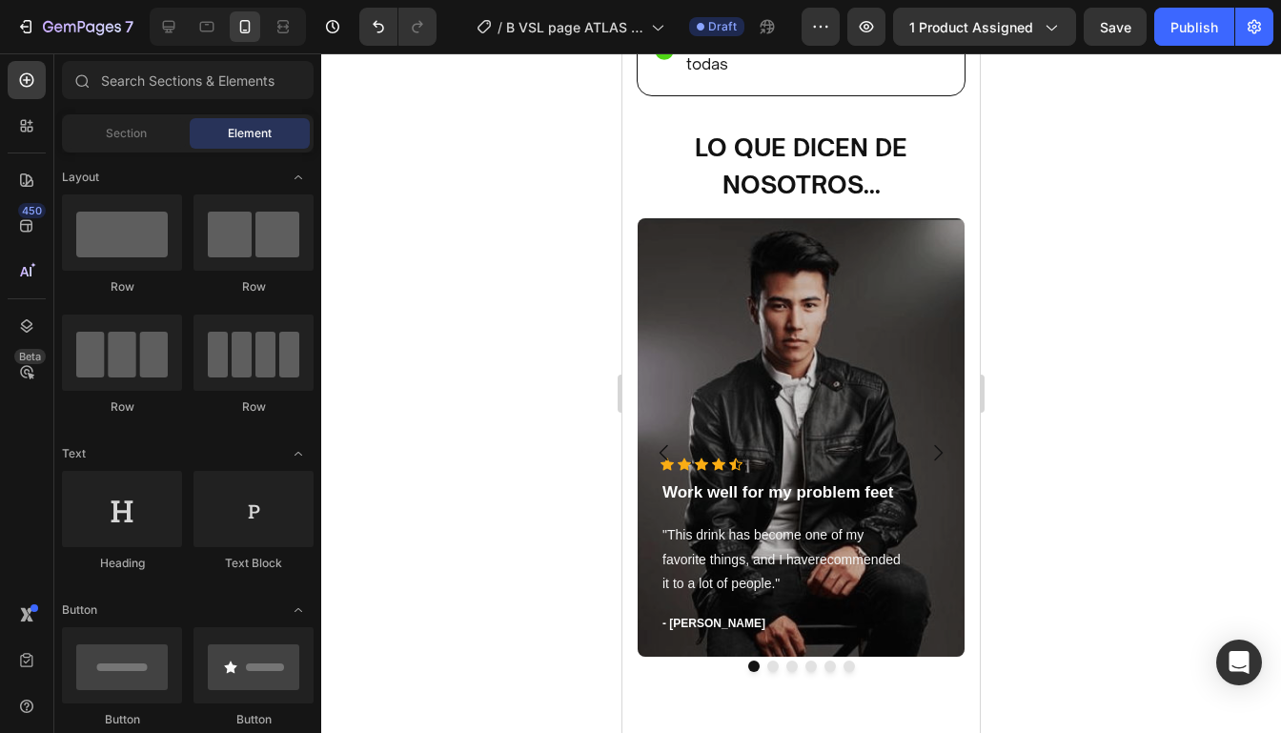
click at [1068, 279] on div at bounding box center [800, 392] width 959 height 679
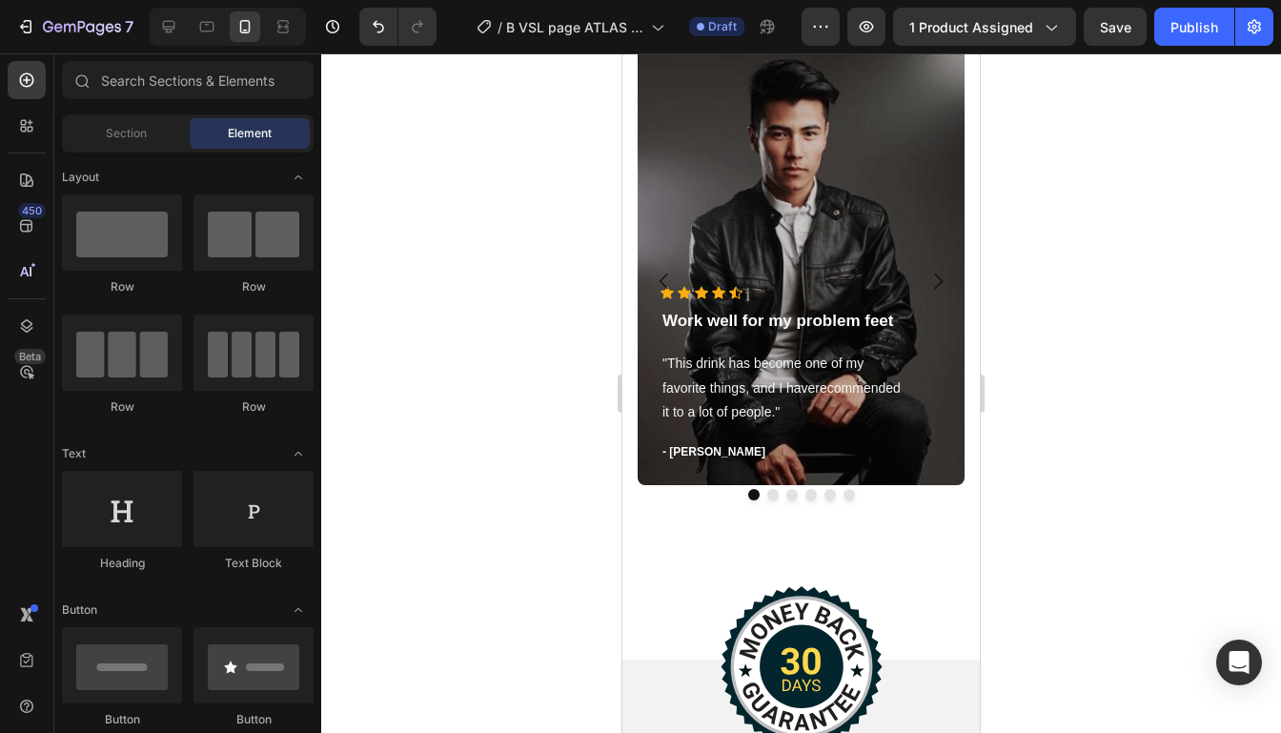
scroll to position [5579, 0]
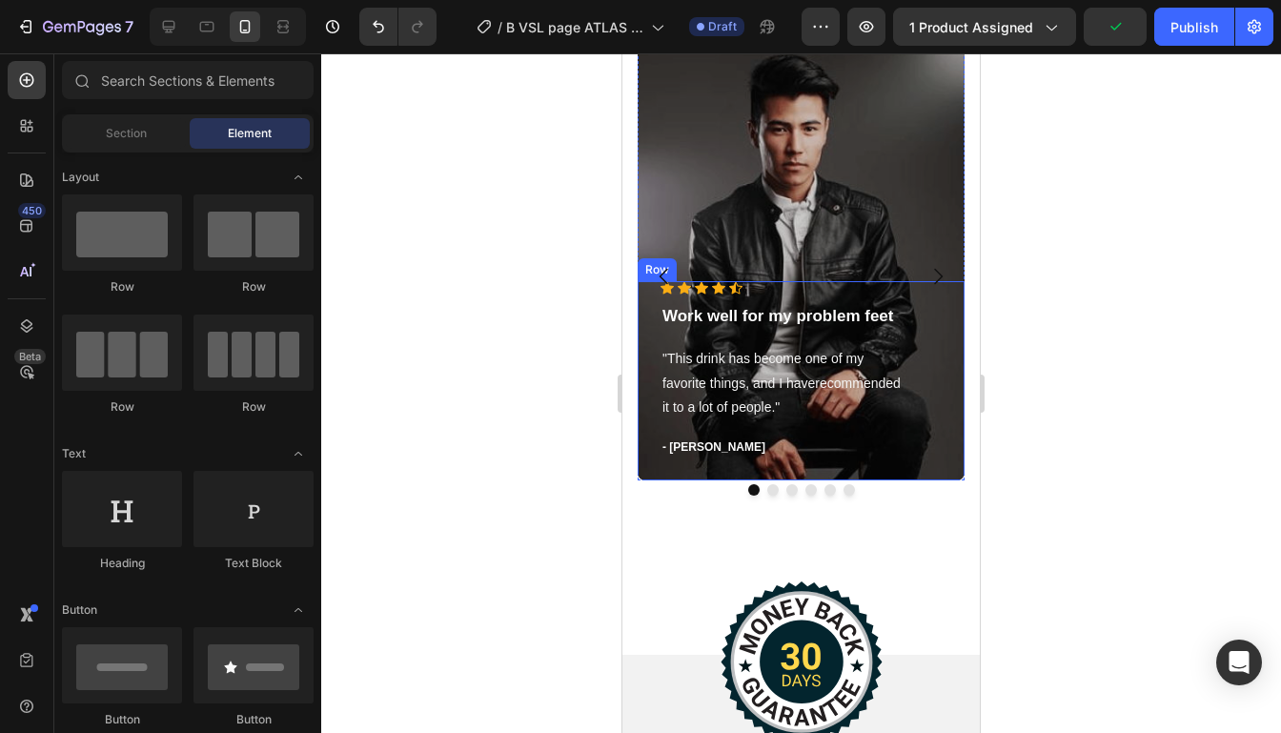
click at [818, 326] on p "Work well for my problem feet" at bounding box center [800, 316] width 277 height 25
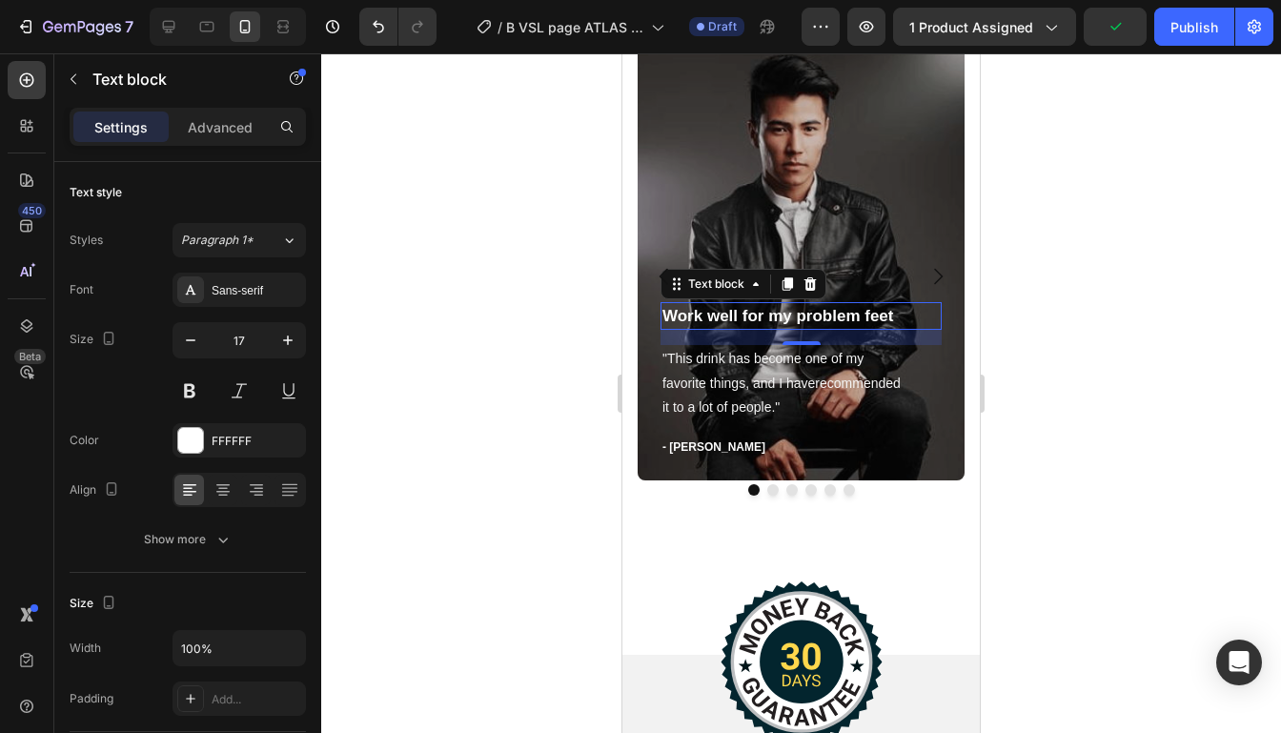
click at [818, 326] on p "Work well for my problem feet" at bounding box center [800, 316] width 277 height 25
click at [896, 312] on p "Work well for my problem feet" at bounding box center [800, 316] width 277 height 25
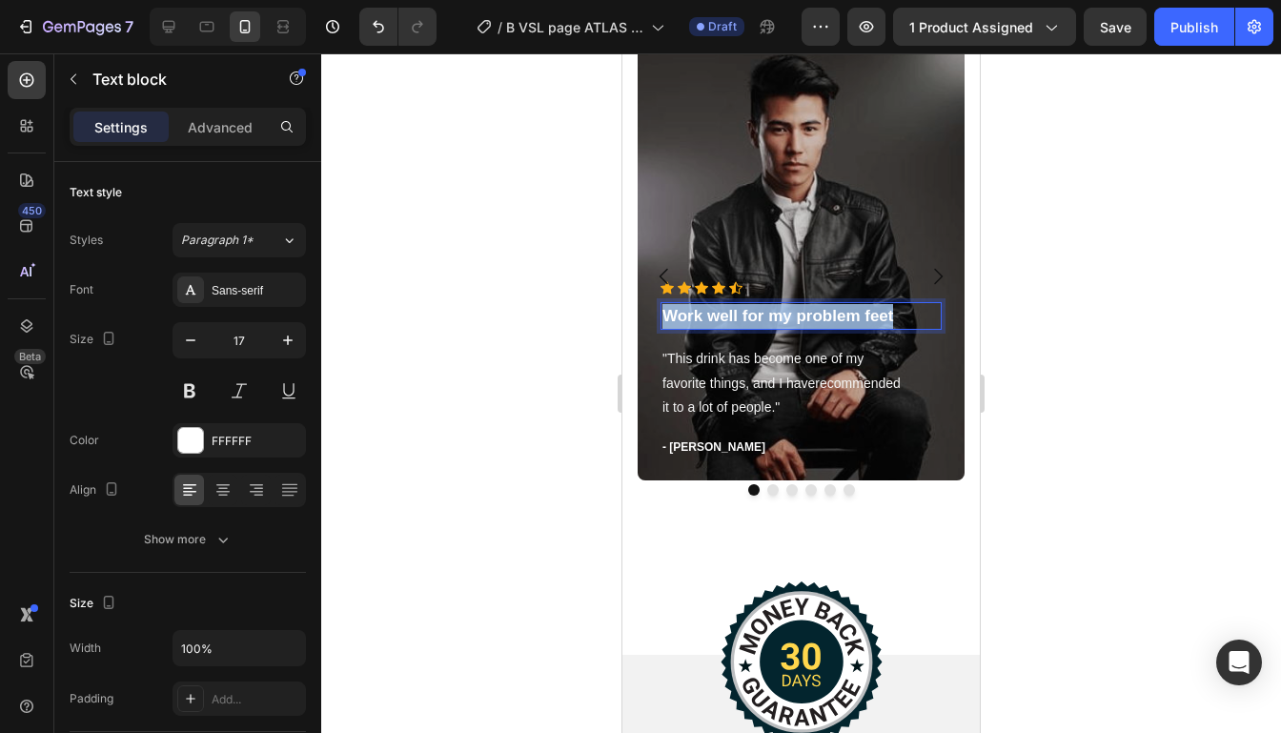
drag, startPoint x: 896, startPoint y: 312, endPoint x: 658, endPoint y: 311, distance: 237.3
click at [658, 312] on div "Icon Icon Icon Icon Icon Icon List Hoz Work well for my problem feet Text block…" at bounding box center [800, 380] width 327 height 199
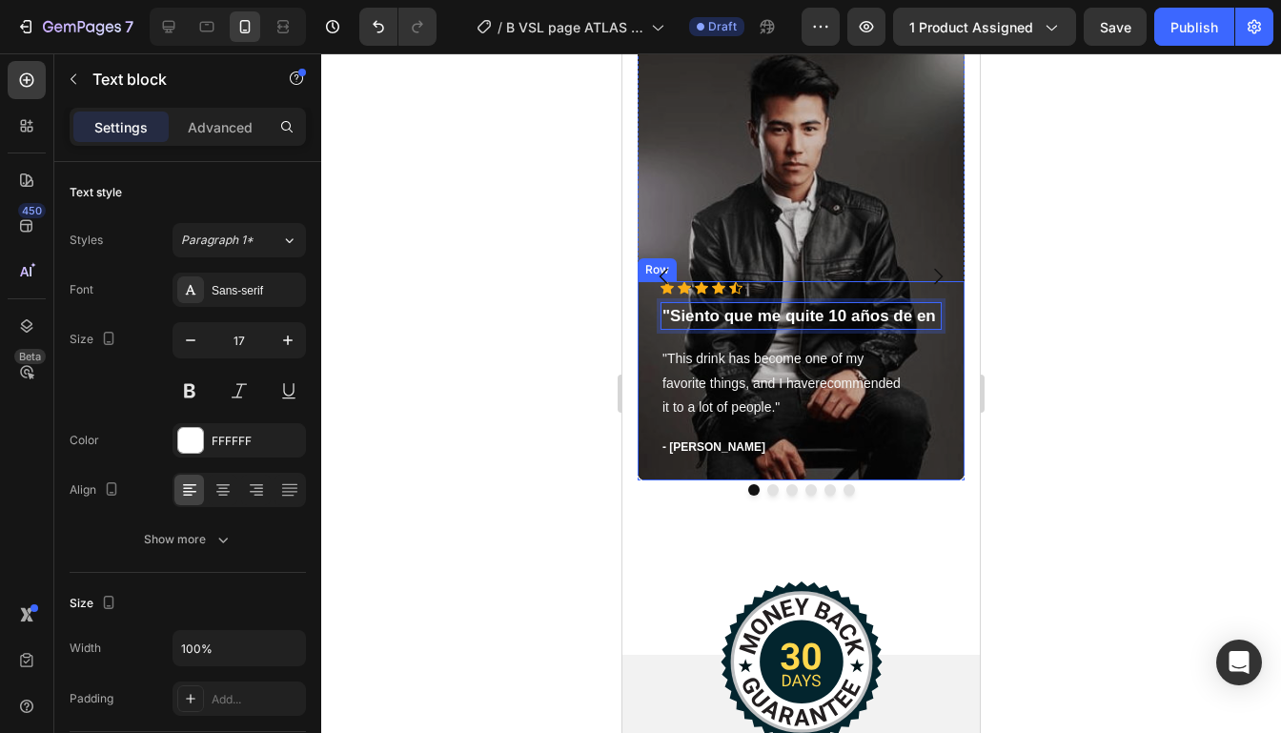
scroll to position [5555, 0]
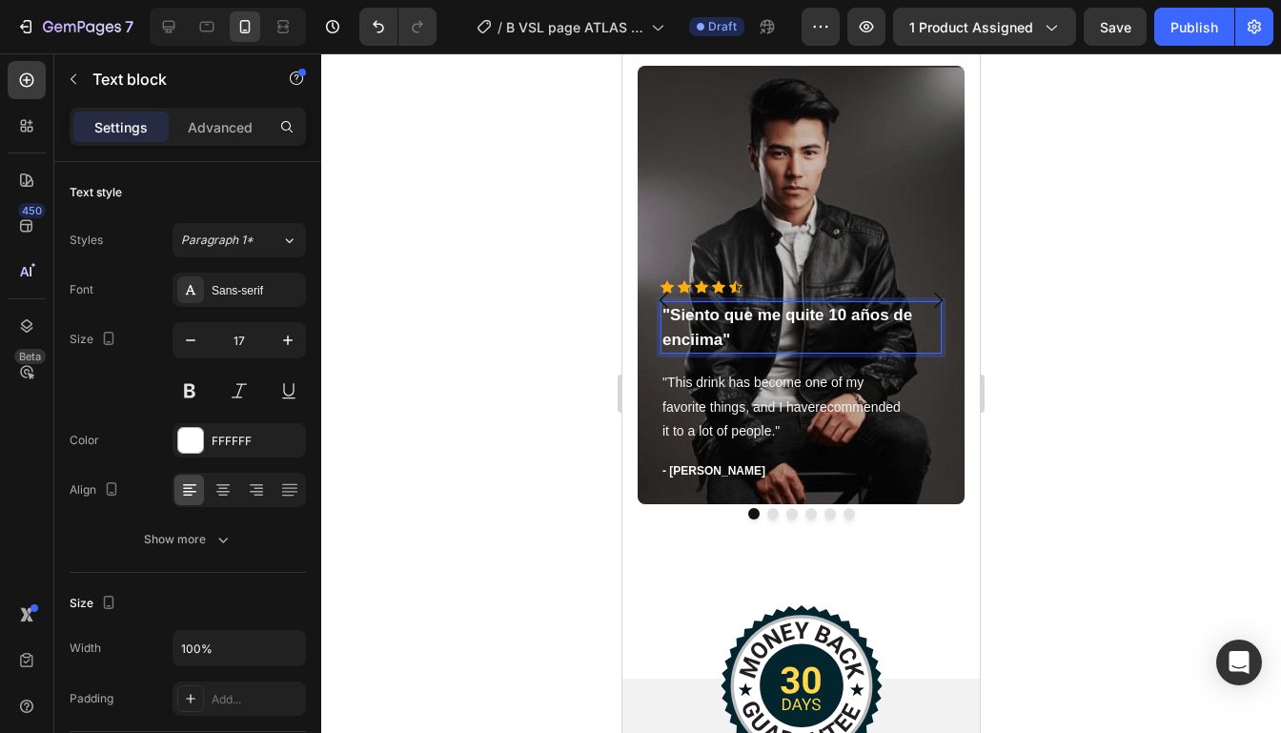
click at [697, 339] on p ""Siento que me quite 10 años de enciima"" at bounding box center [800, 327] width 277 height 49
click at [1105, 316] on div at bounding box center [800, 392] width 959 height 679
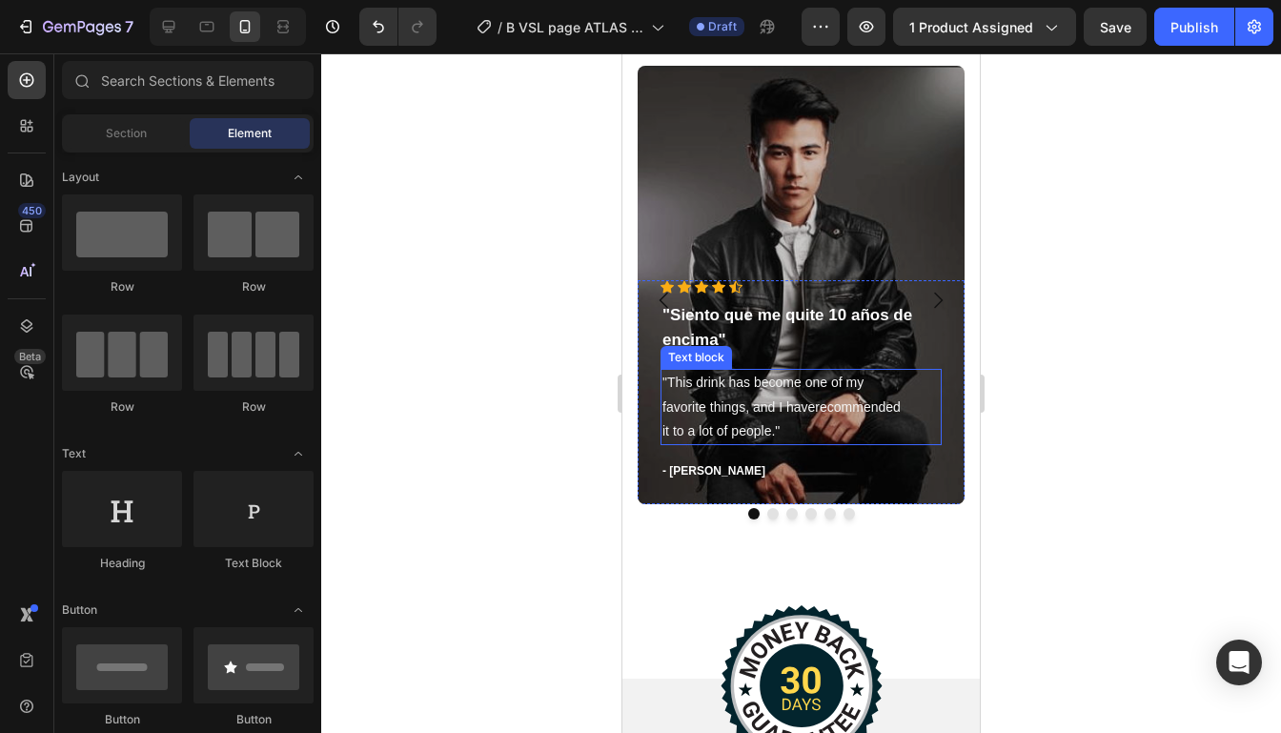
click at [732, 399] on p ""This drink has become one of my favorite things, and I haverecommended it to a…" at bounding box center [800, 407] width 277 height 72
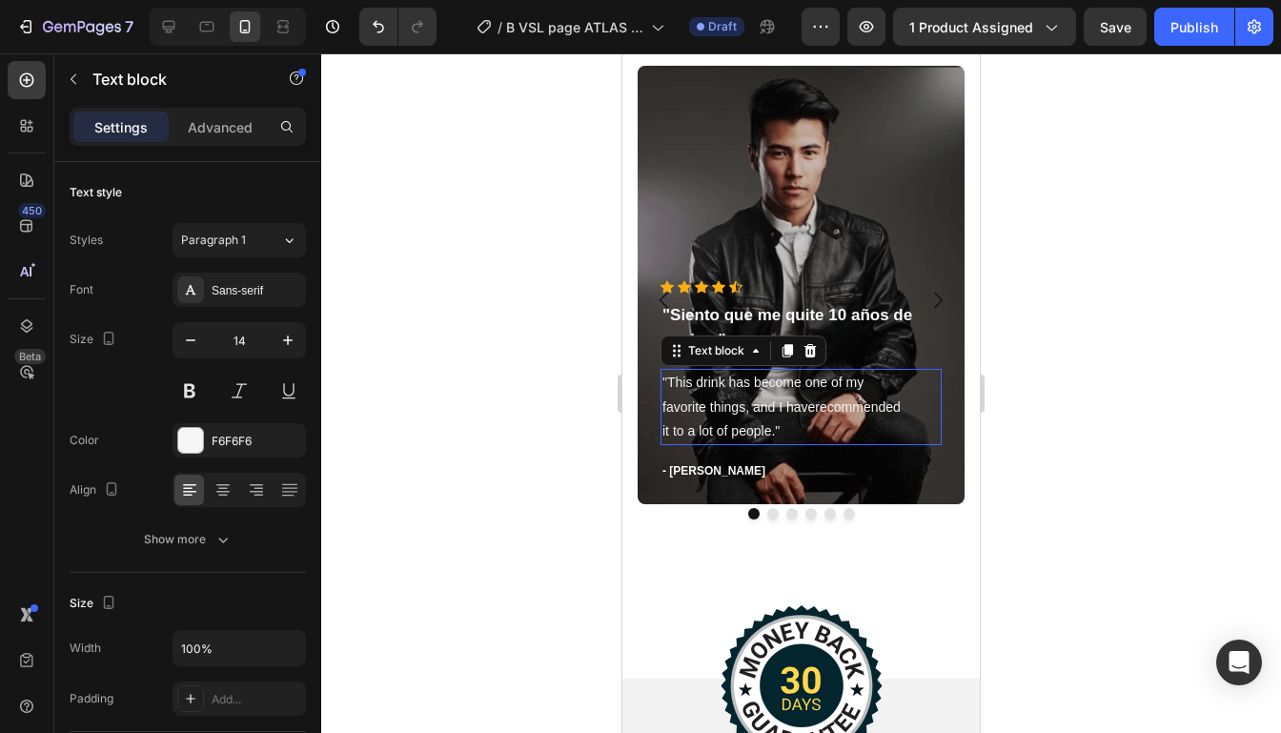
click at [769, 416] on p ""This drink has become one of my favorite things, and I haverecommended it to a…" at bounding box center [800, 407] width 277 height 72
click at [788, 424] on p ""This drink has become one of my favorite things, and I haverecommended it to a…" at bounding box center [800, 407] width 277 height 72
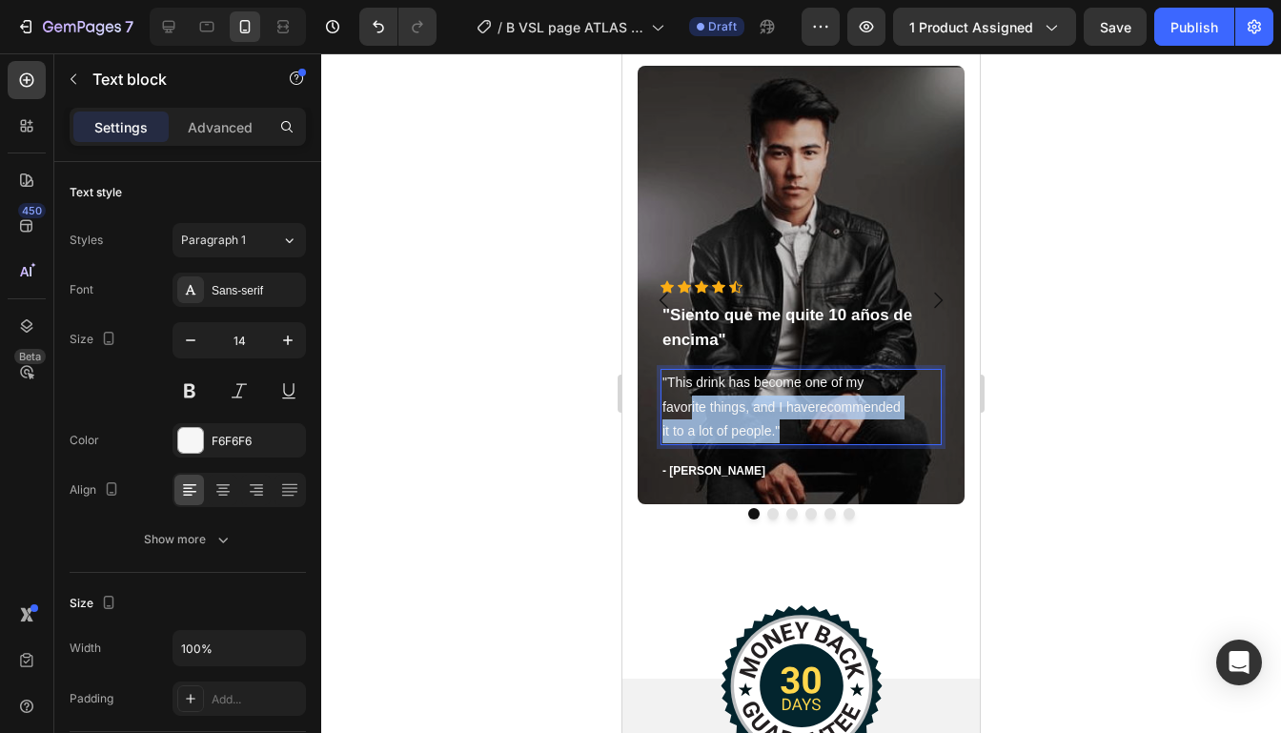
drag, startPoint x: 788, startPoint y: 435, endPoint x: 692, endPoint y: 397, distance: 103.5
click at [692, 397] on p ""This drink has become one of my favorite things, and I haverecommended it to a…" at bounding box center [800, 407] width 277 height 72
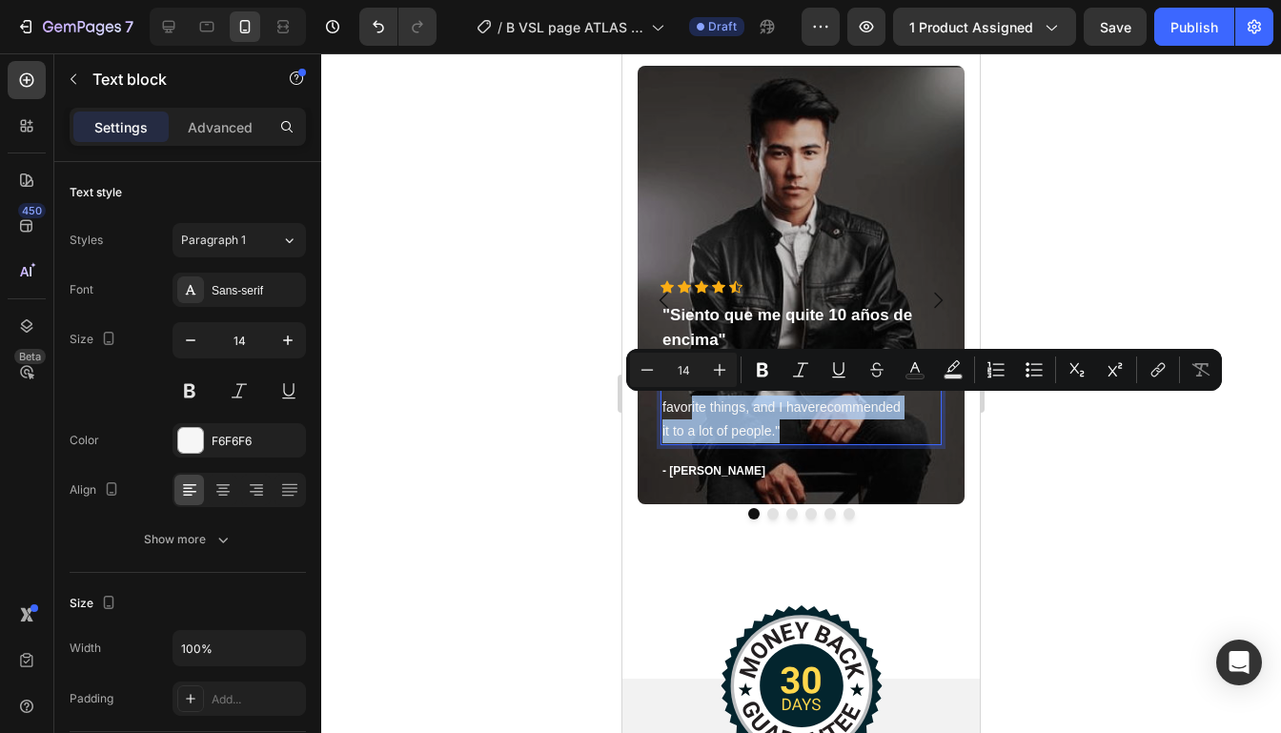
click at [692, 397] on p ""This drink has become one of my favorite things, and I haverecommended it to a…" at bounding box center [800, 407] width 277 height 72
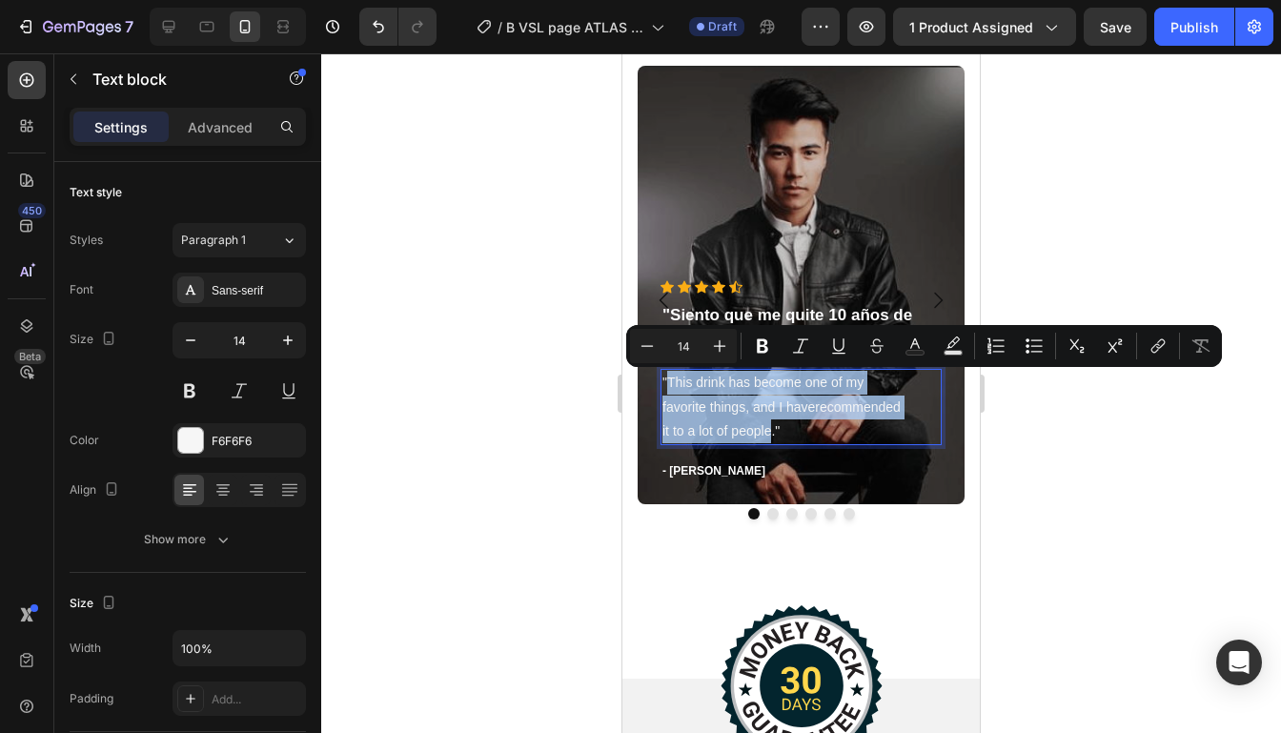
drag, startPoint x: 671, startPoint y: 384, endPoint x: 771, endPoint y: 434, distance: 111.6
click at [771, 434] on p ""This drink has become one of my favorite things, and I haverecommended it to a…" at bounding box center [800, 407] width 277 height 72
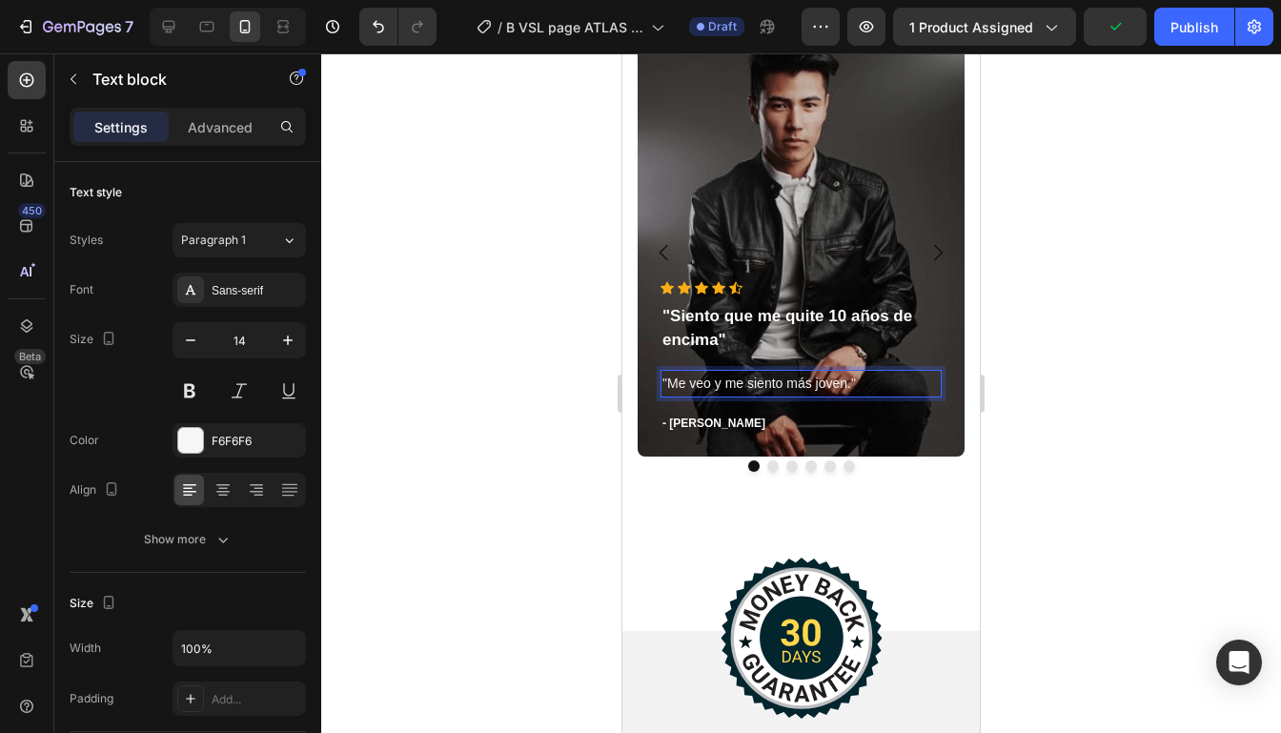
click at [852, 386] on p ""Me veo y me siento más joven."" at bounding box center [800, 384] width 277 height 24
click at [1171, 249] on div at bounding box center [800, 392] width 959 height 679
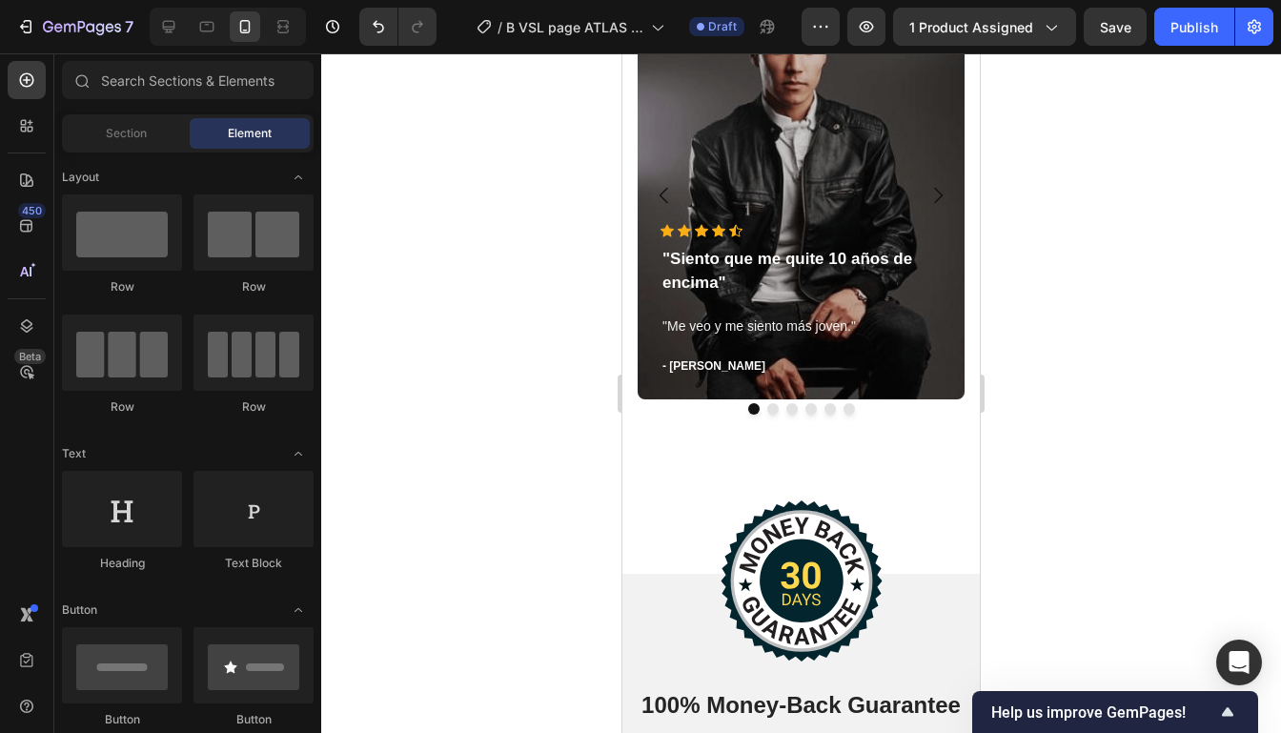
scroll to position [5609, 0]
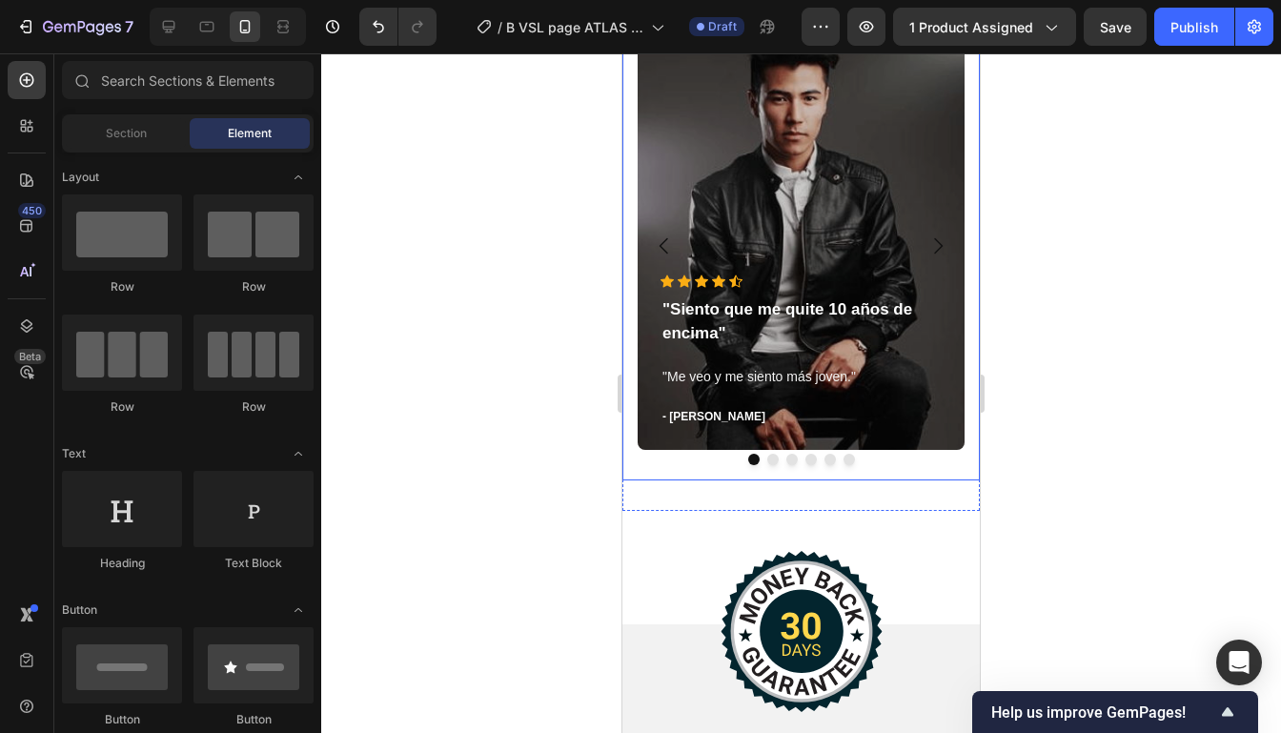
click at [939, 248] on icon "Carousel Next Arrow" at bounding box center [937, 245] width 23 height 23
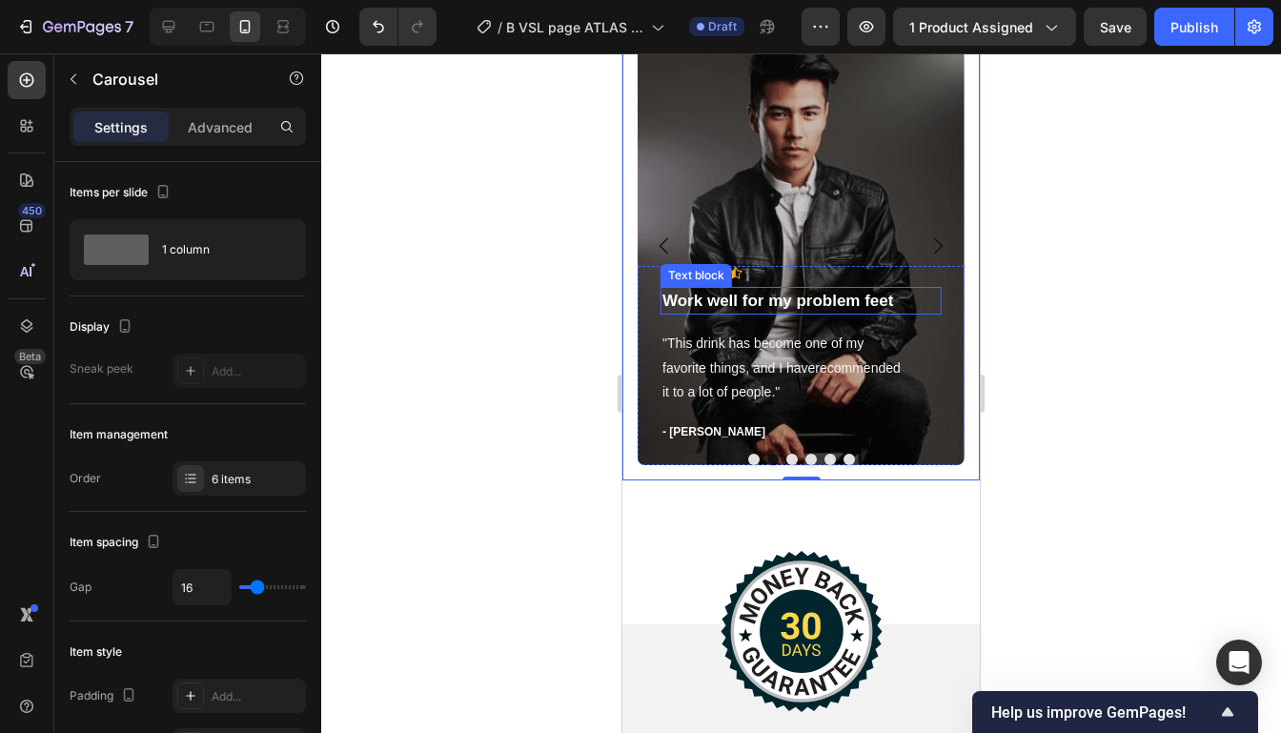
click at [875, 299] on p "Work well for my problem feet" at bounding box center [800, 301] width 277 height 25
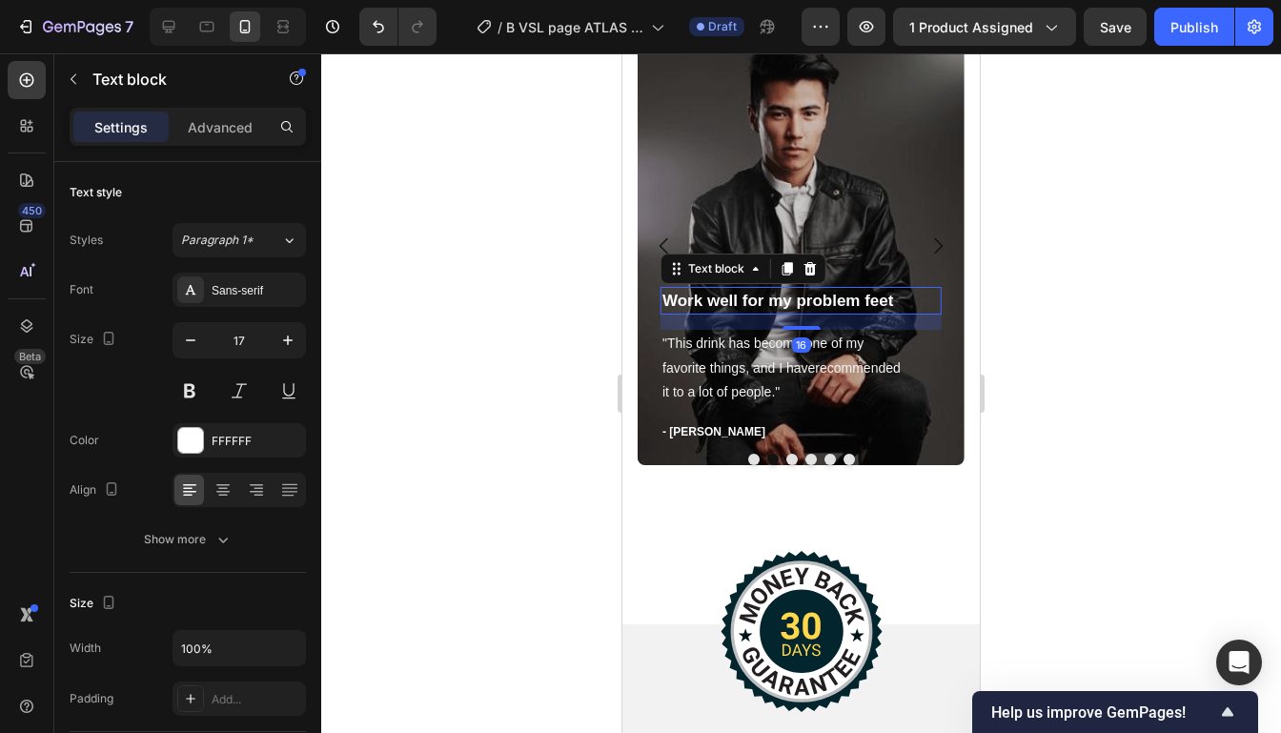
click at [875, 299] on p "Work well for my problem feet" at bounding box center [800, 301] width 277 height 25
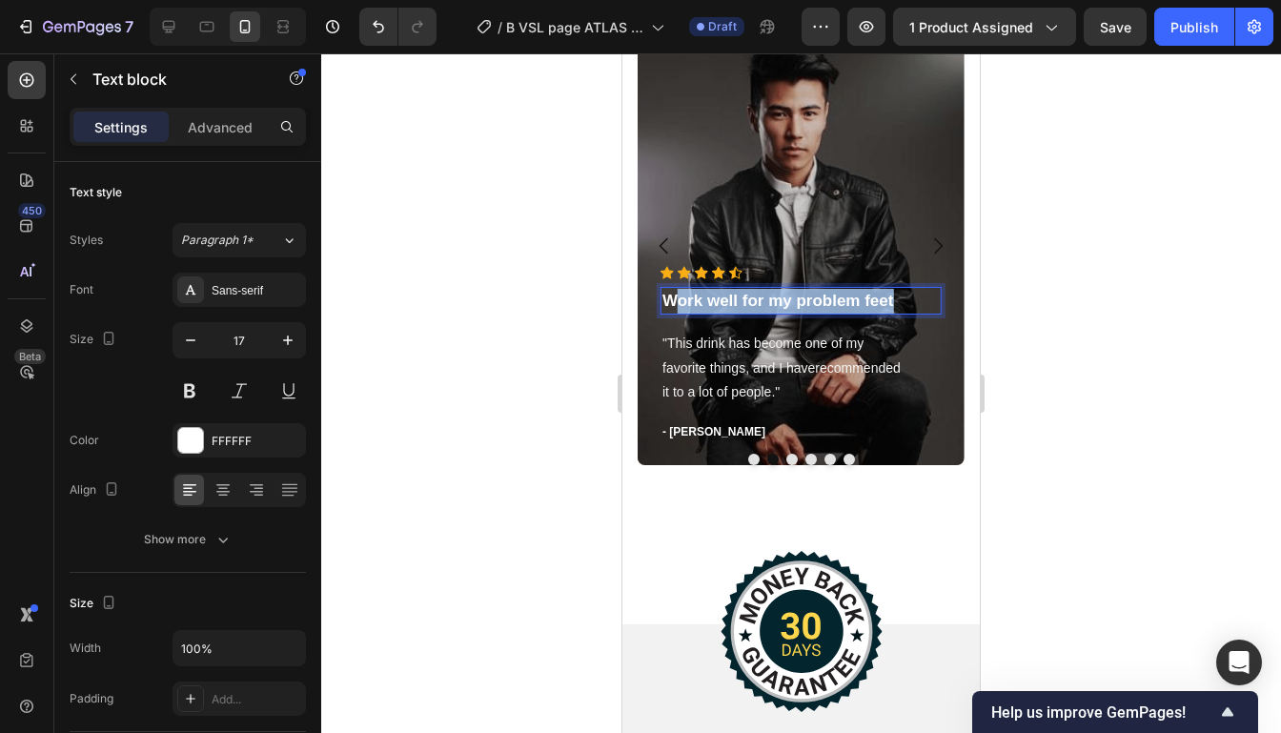
drag, startPoint x: 896, startPoint y: 299, endPoint x: 674, endPoint y: 307, distance: 222.1
click at [674, 307] on p "Work well for my problem feet" at bounding box center [800, 301] width 277 height 25
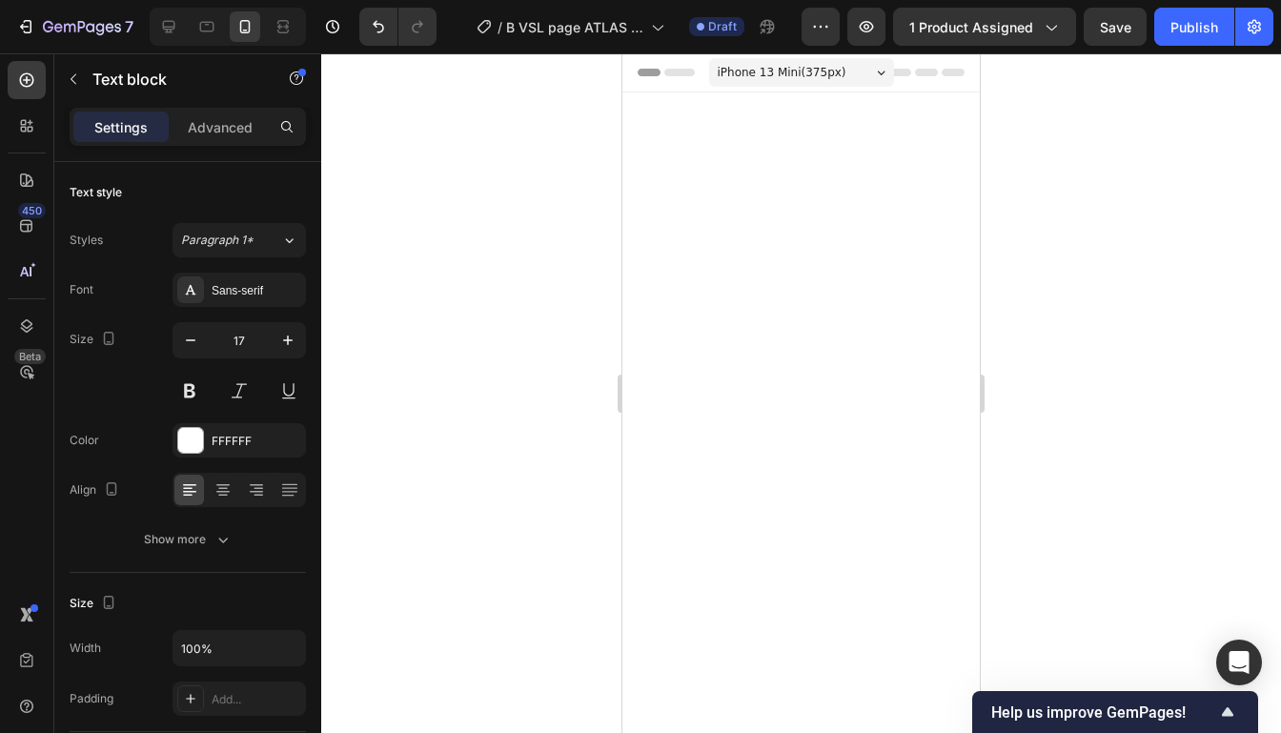
scroll to position [5609, 0]
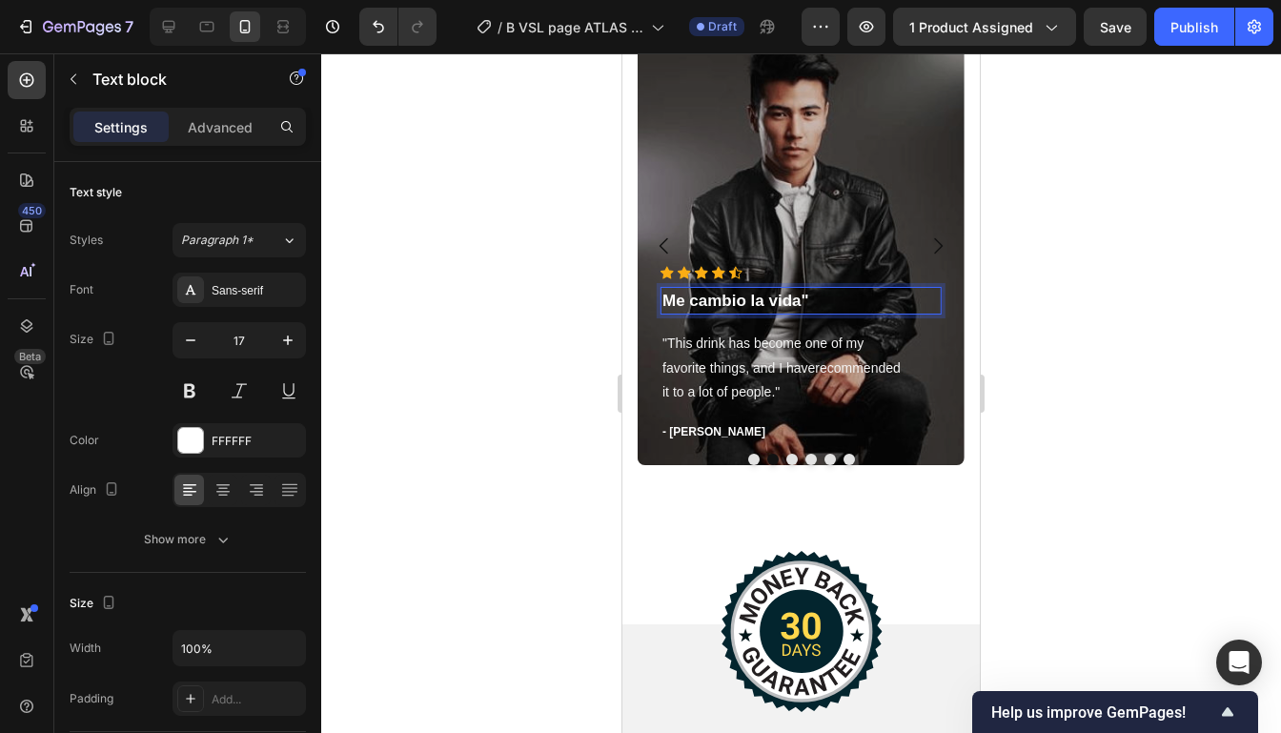
click at [663, 296] on p "Me cambio la vida"" at bounding box center [800, 301] width 277 height 25
click at [1182, 282] on div at bounding box center [800, 392] width 959 height 679
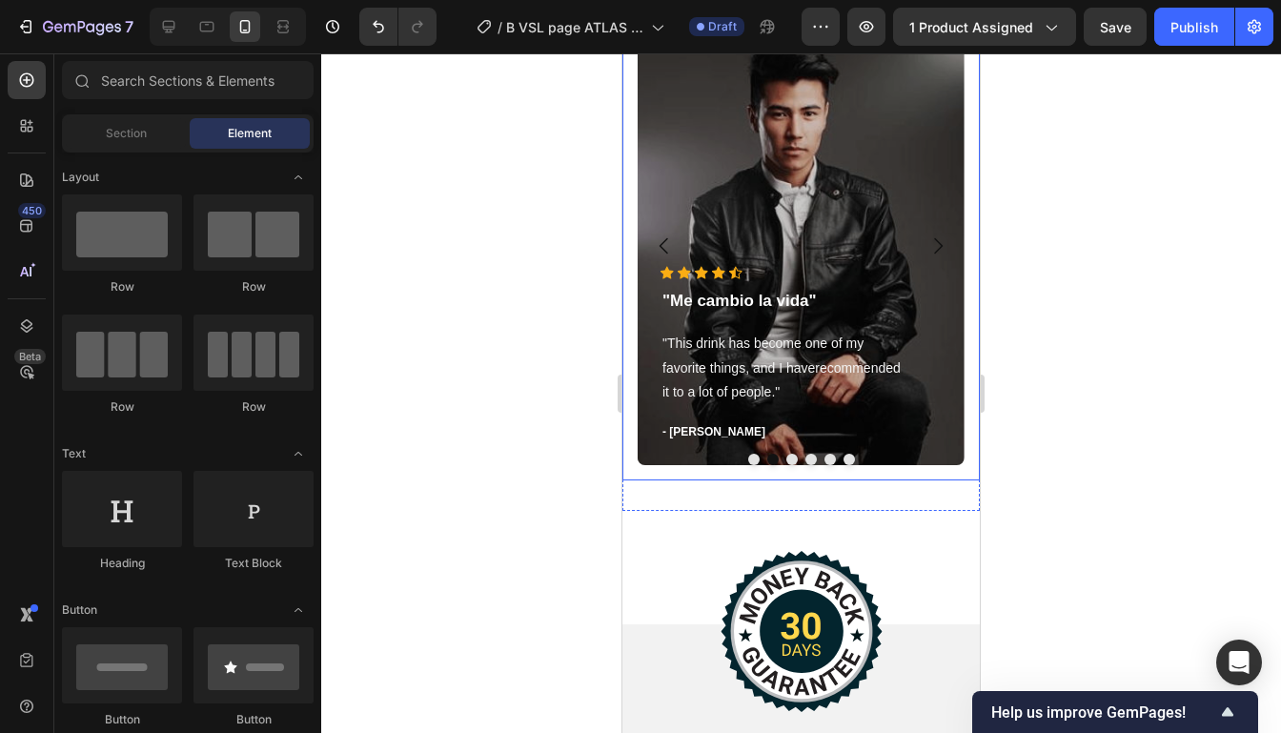
click at [655, 240] on icon "Carousel Back Arrow" at bounding box center [664, 245] width 23 height 23
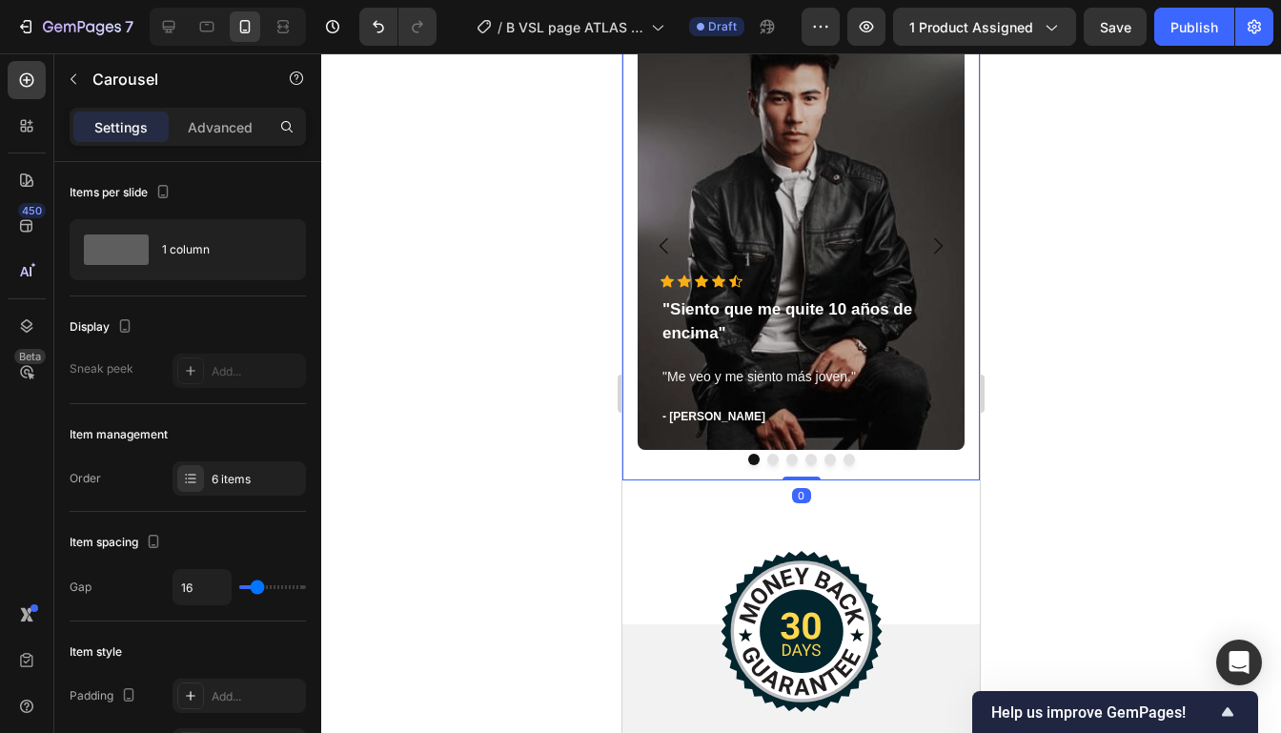
click at [943, 246] on icon "Carousel Next Arrow" at bounding box center [937, 245] width 23 height 23
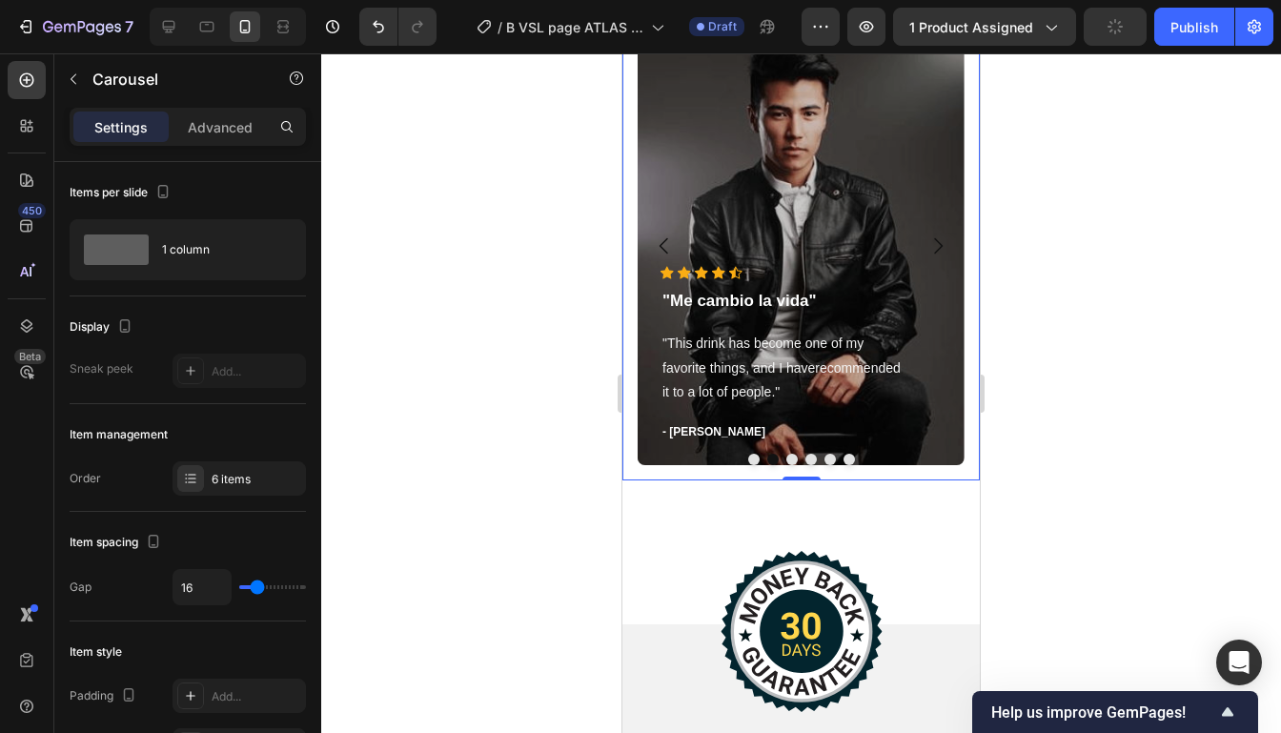
click at [943, 246] on icon "Carousel Next Arrow" at bounding box center [937, 245] width 23 height 23
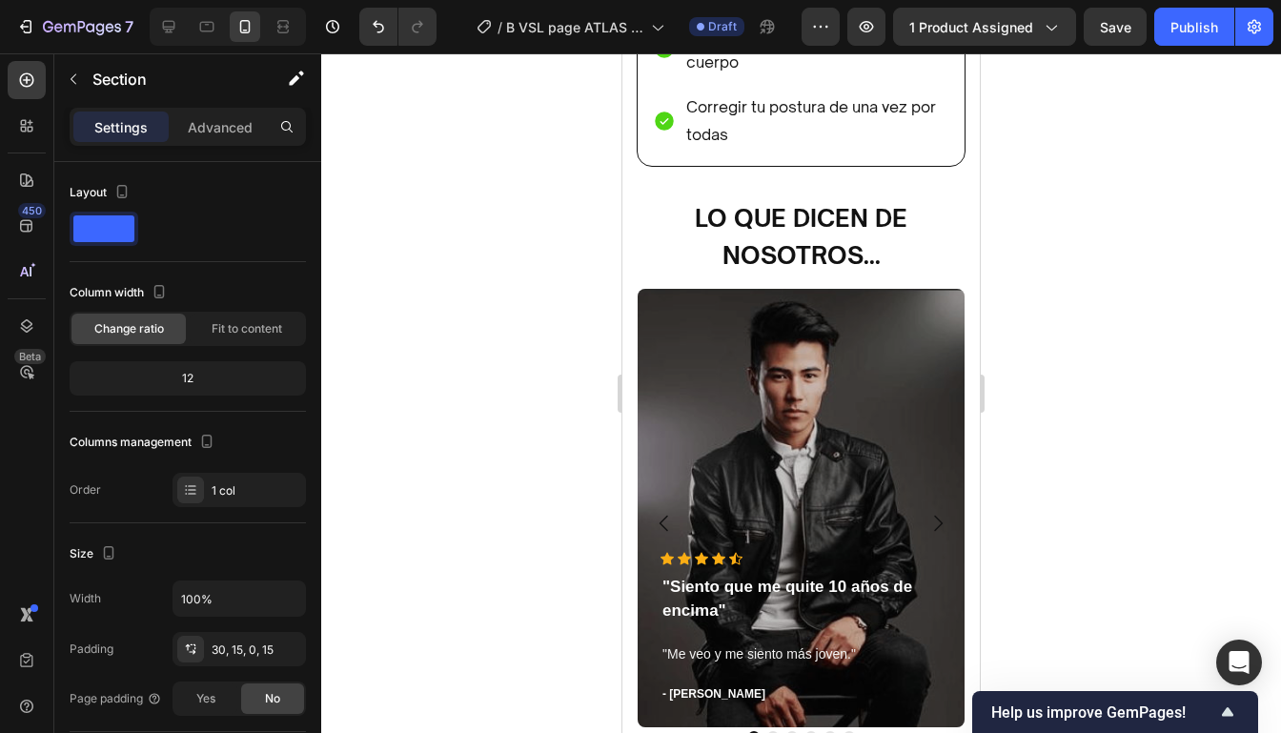
scroll to position [5580, 0]
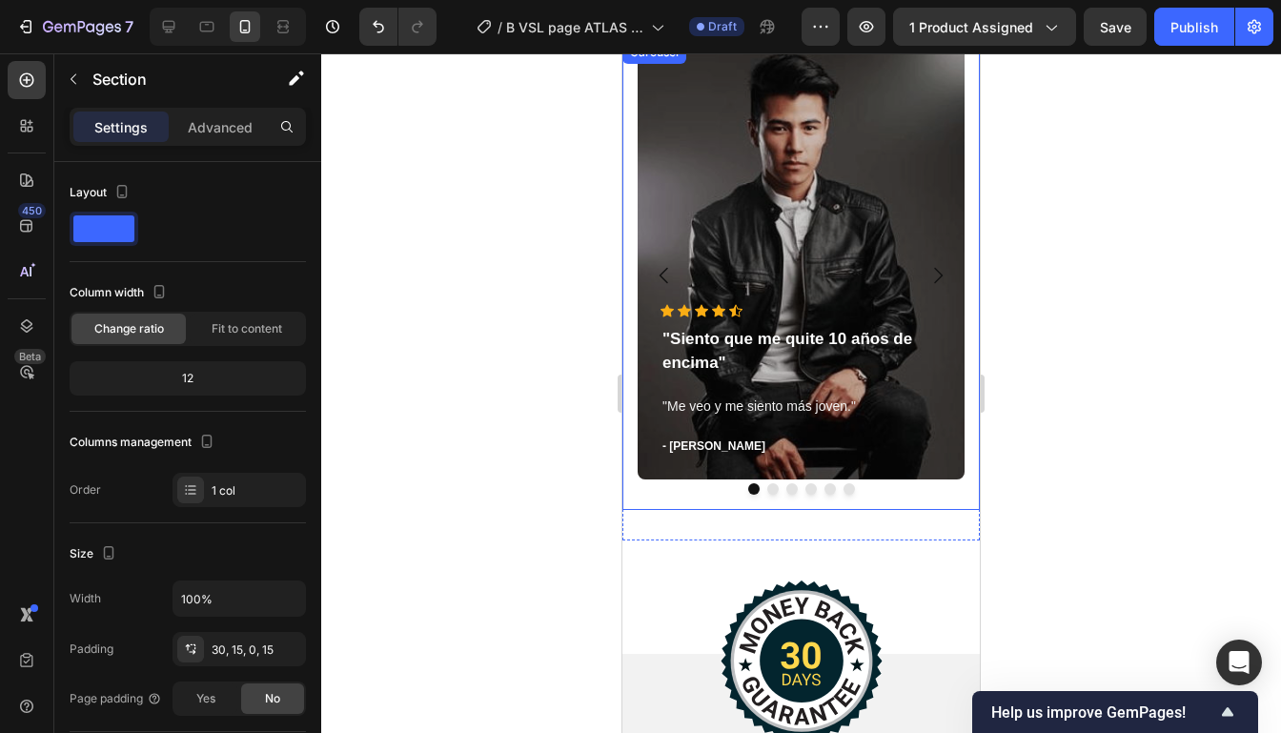
click at [942, 274] on icon "Carousel Next Arrow" at bounding box center [937, 275] width 23 height 23
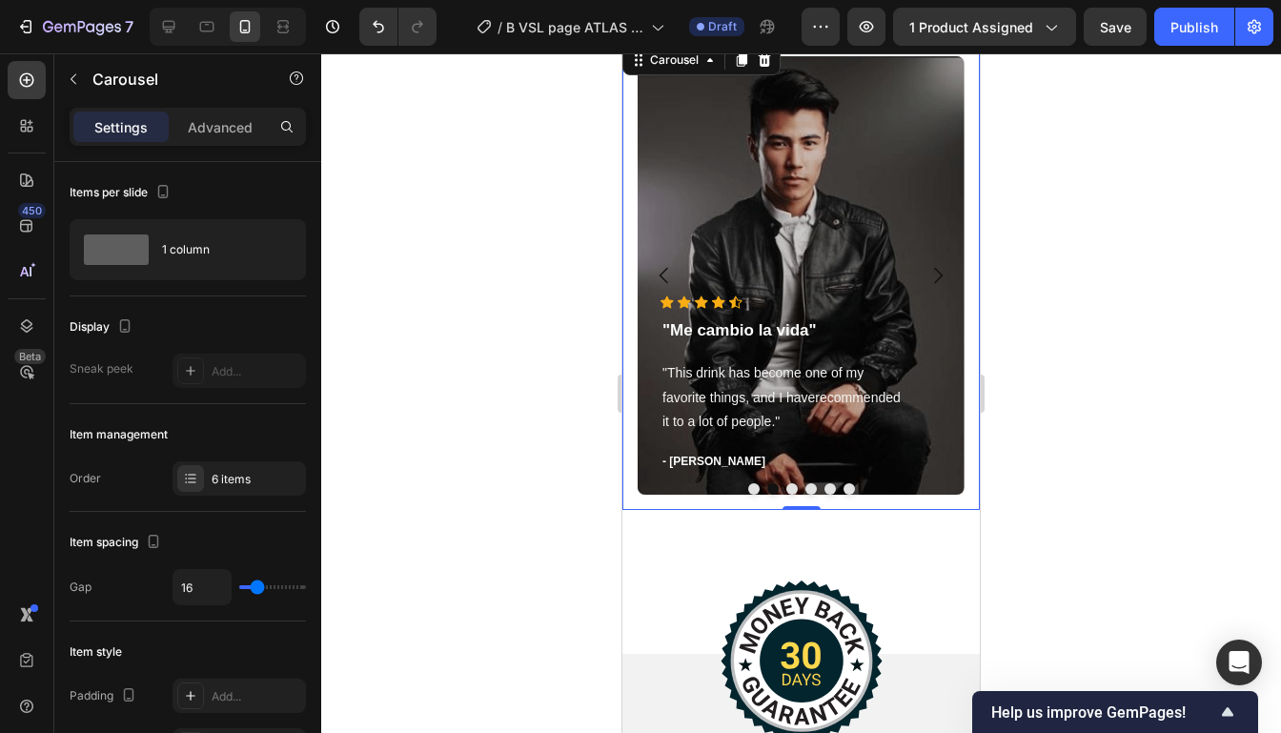
click at [942, 274] on icon "Carousel Next Arrow" at bounding box center [937, 275] width 23 height 23
click at [872, 333] on p "Work well for my problem feet" at bounding box center [800, 330] width 277 height 25
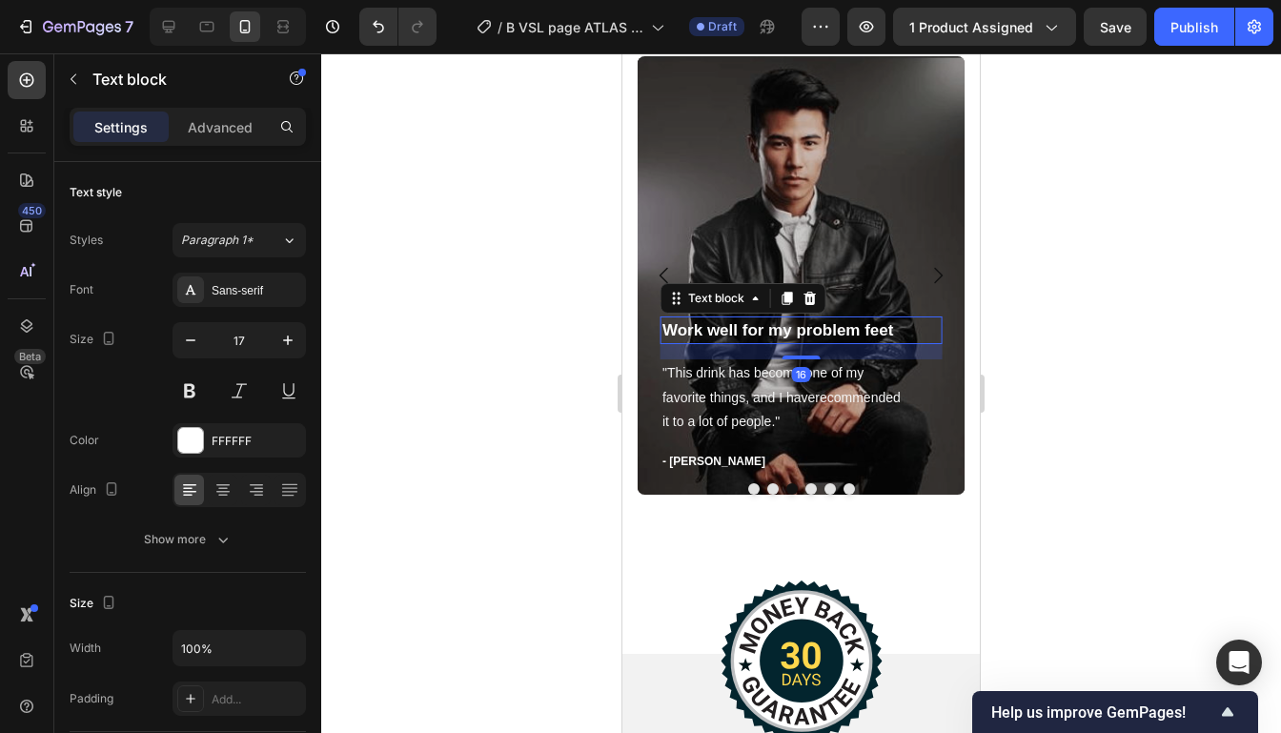
click at [872, 333] on p "Work well for my problem feet" at bounding box center [800, 330] width 277 height 25
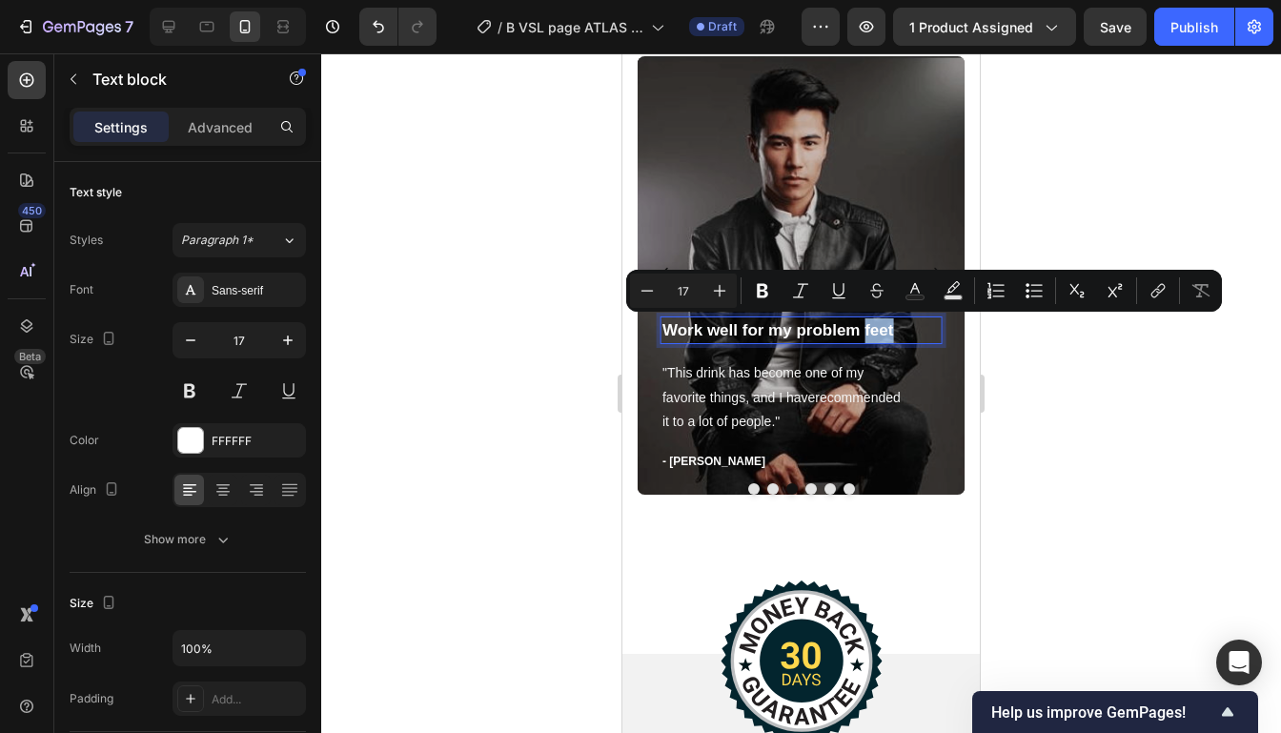
click at [899, 329] on p "Work well for my problem feet" at bounding box center [800, 330] width 277 height 25
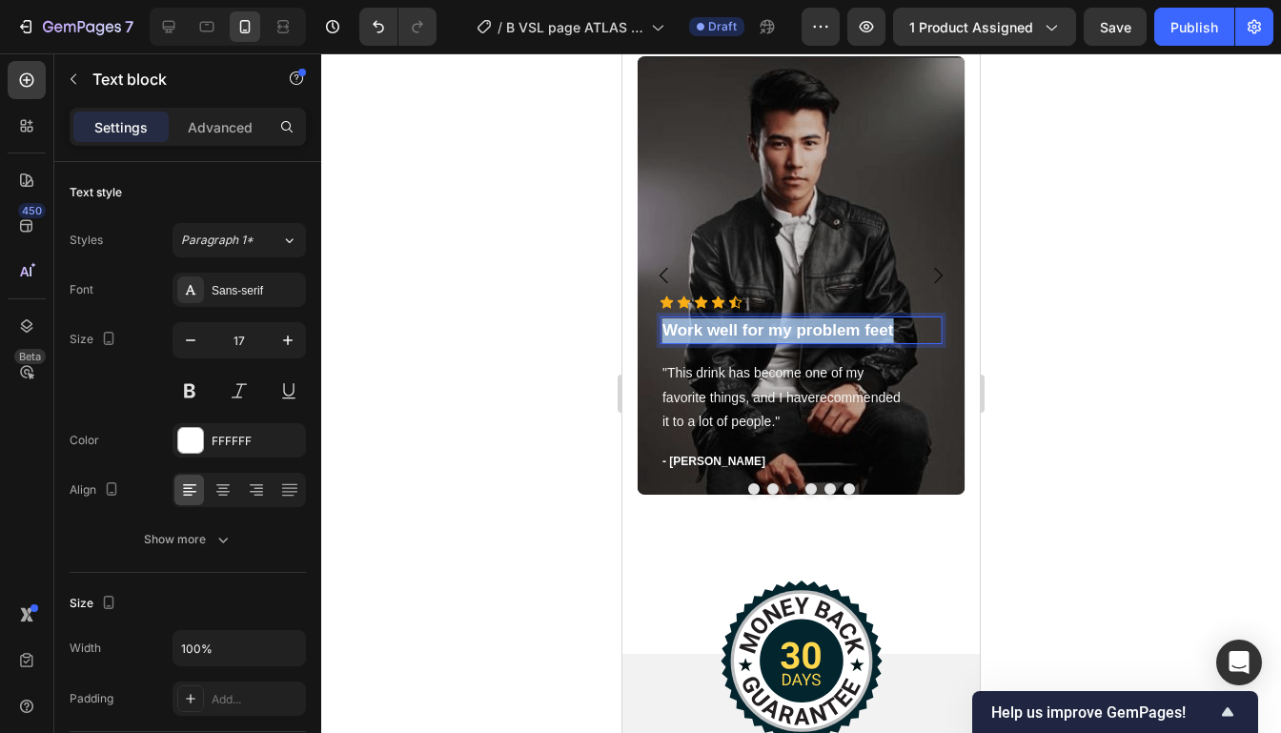
drag, startPoint x: 899, startPoint y: 329, endPoint x: 666, endPoint y: 333, distance: 233.5
click at [666, 333] on p "Work well for my problem feet" at bounding box center [800, 330] width 277 height 25
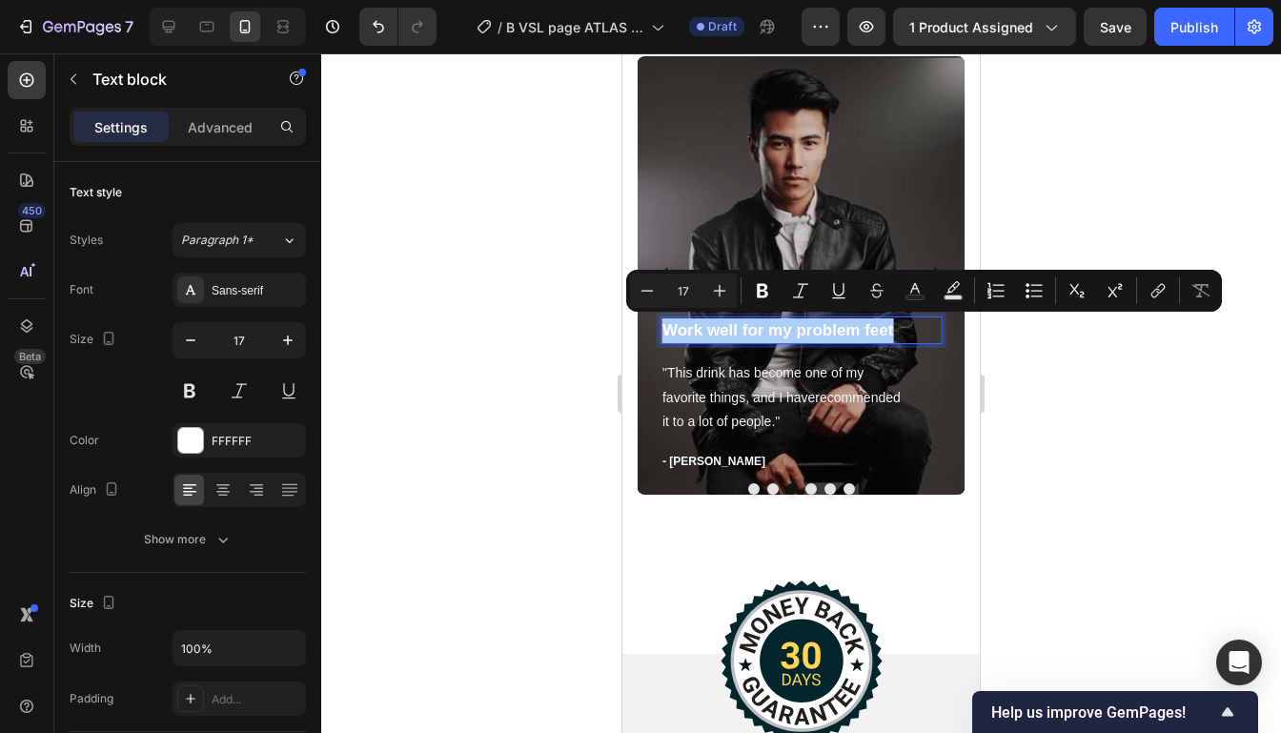
click at [1182, 406] on div at bounding box center [800, 392] width 959 height 679
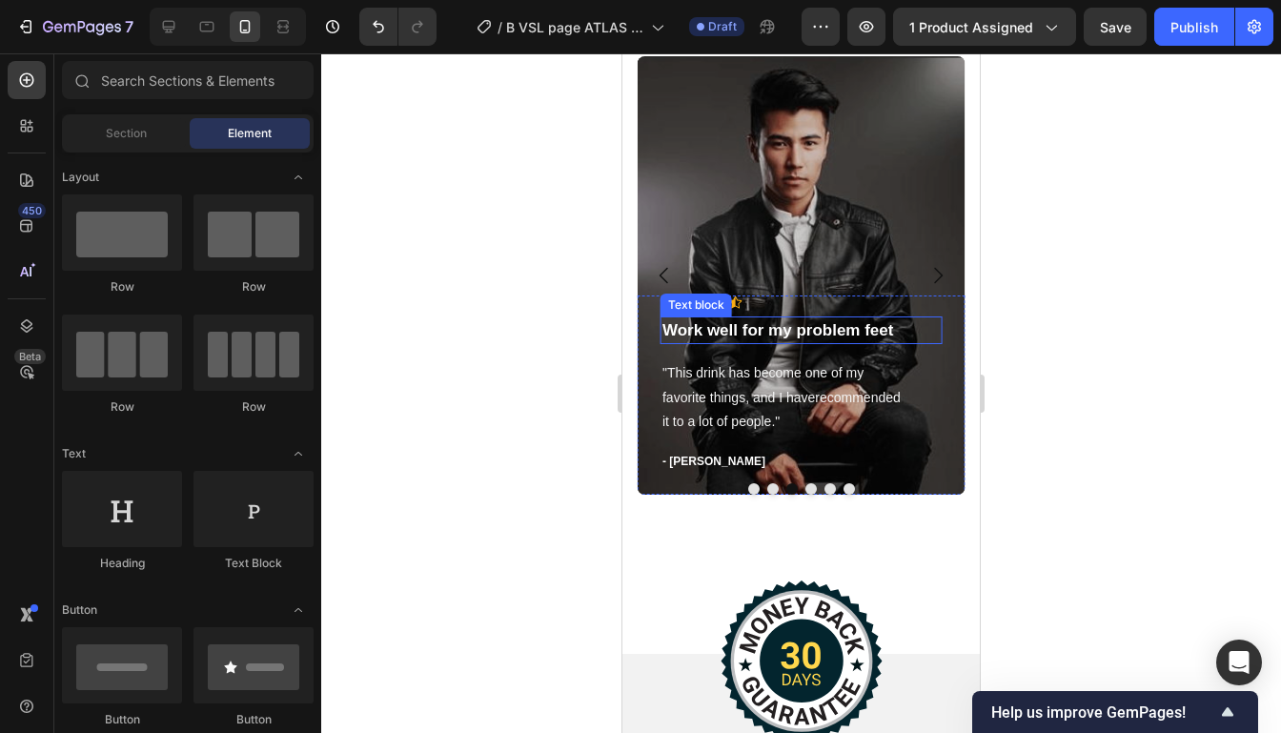
click at [904, 325] on p "Work well for my problem feet" at bounding box center [800, 330] width 277 height 25
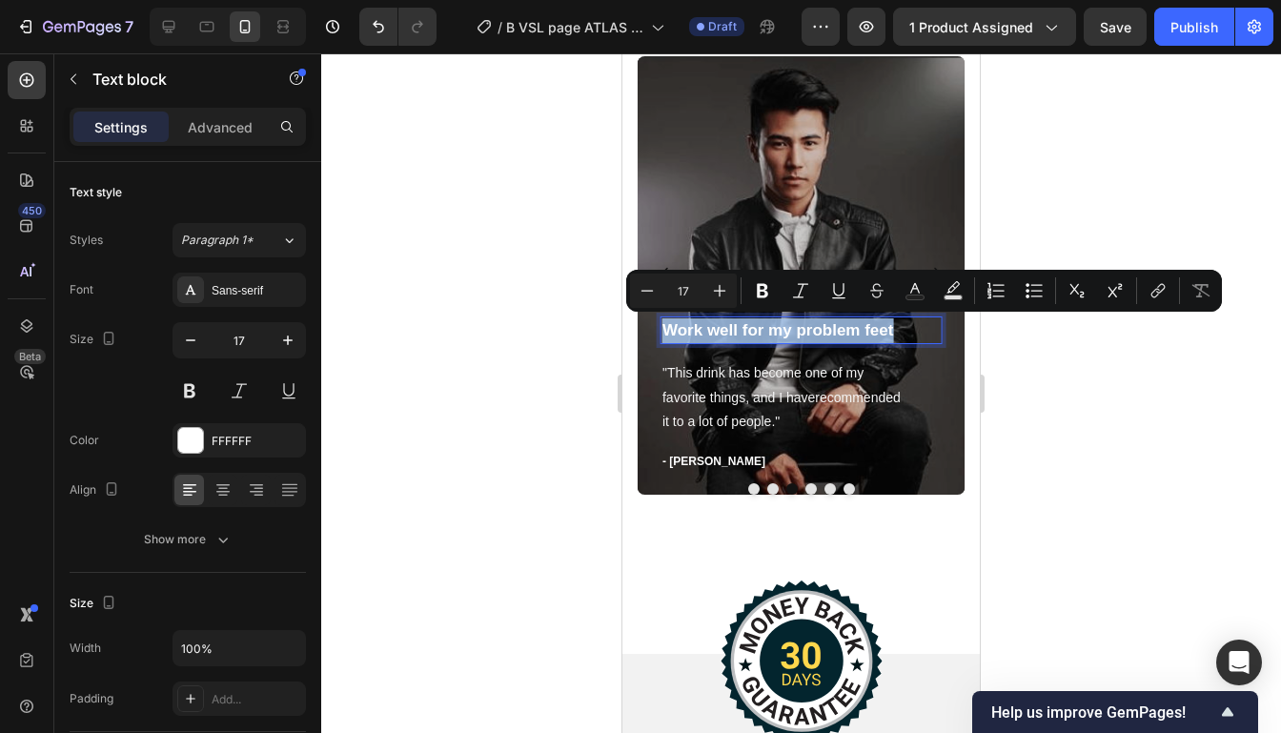
drag, startPoint x: 904, startPoint y: 325, endPoint x: 803, endPoint y: 329, distance: 101.1
click at [803, 329] on p "Work well for my problem feet" at bounding box center [800, 330] width 277 height 25
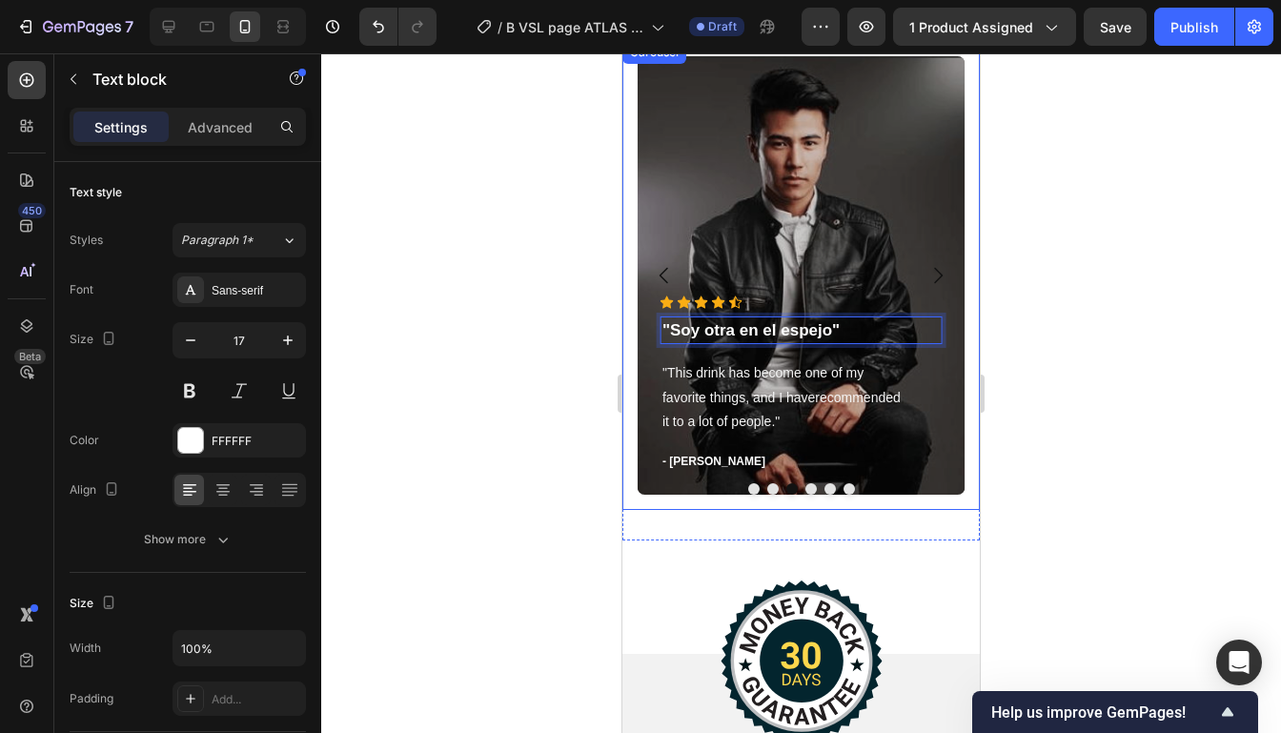
click at [947, 276] on icon "Carousel Next Arrow" at bounding box center [937, 275] width 23 height 23
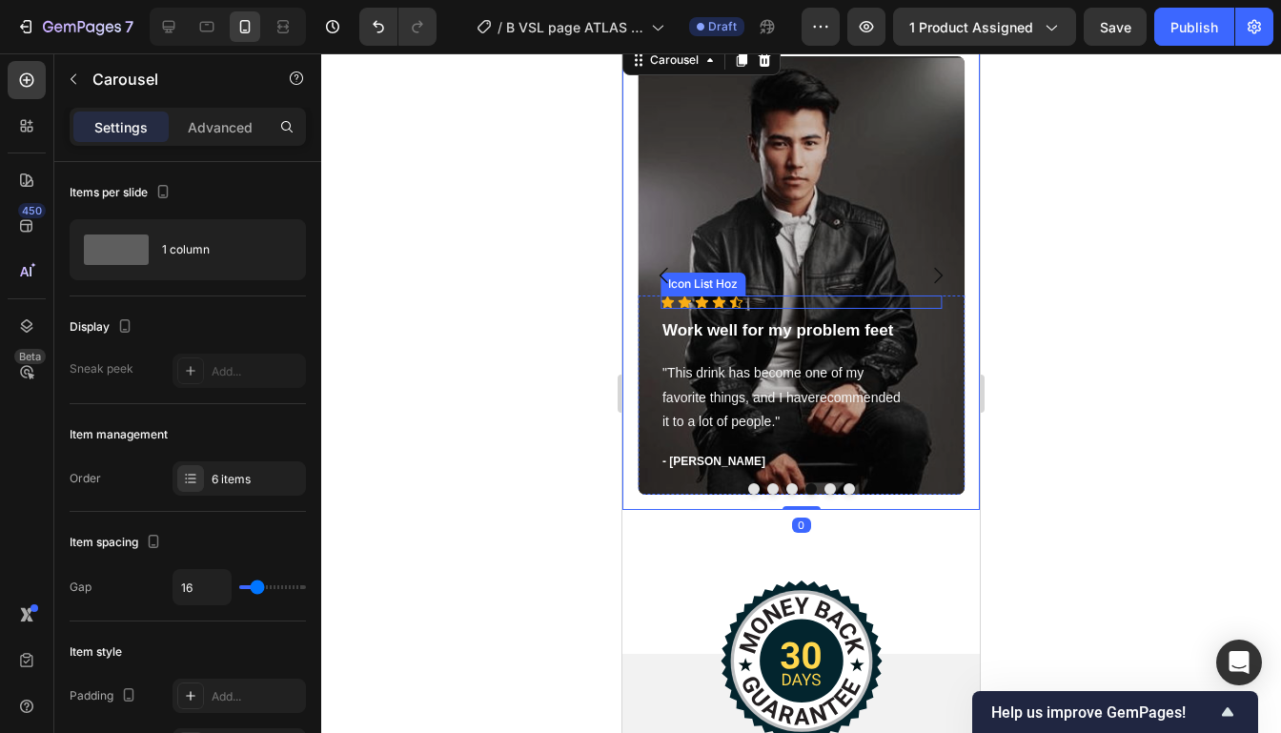
click at [795, 326] on p "Work well for my problem feet" at bounding box center [800, 330] width 277 height 25
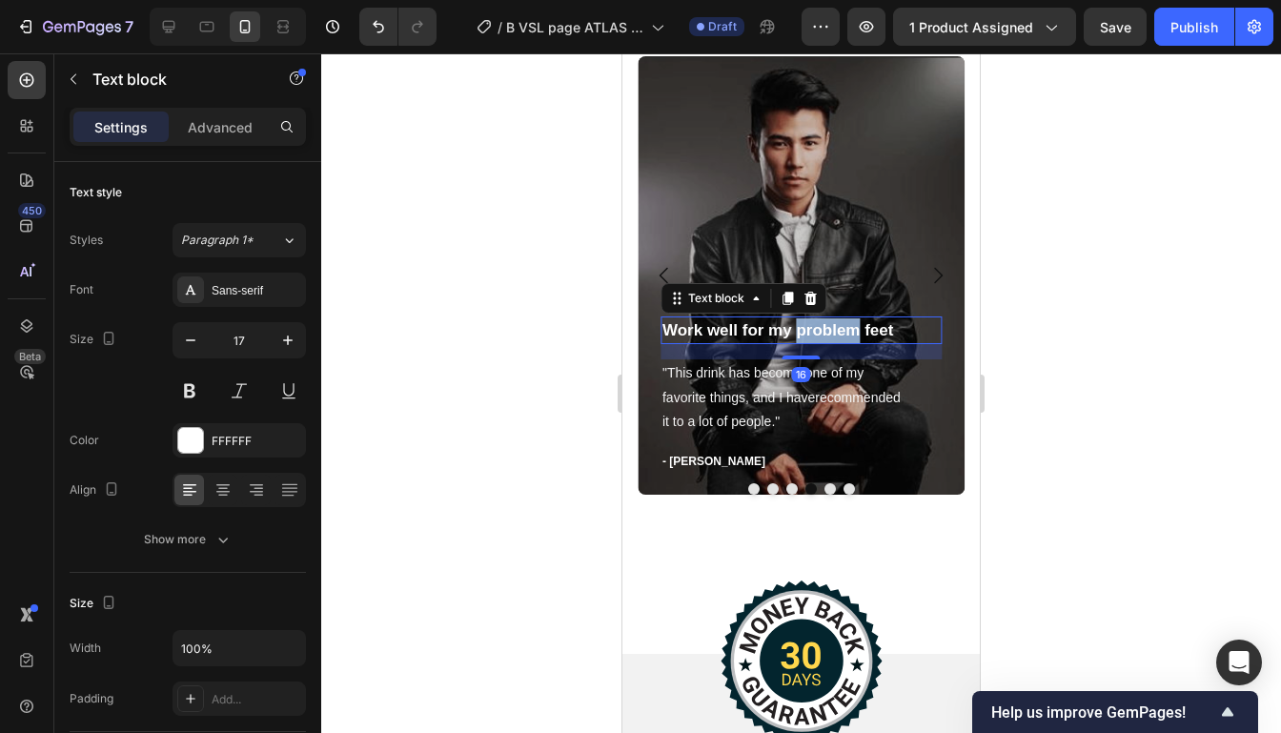
click at [795, 327] on p "Work well for my problem feet" at bounding box center [800, 330] width 277 height 25
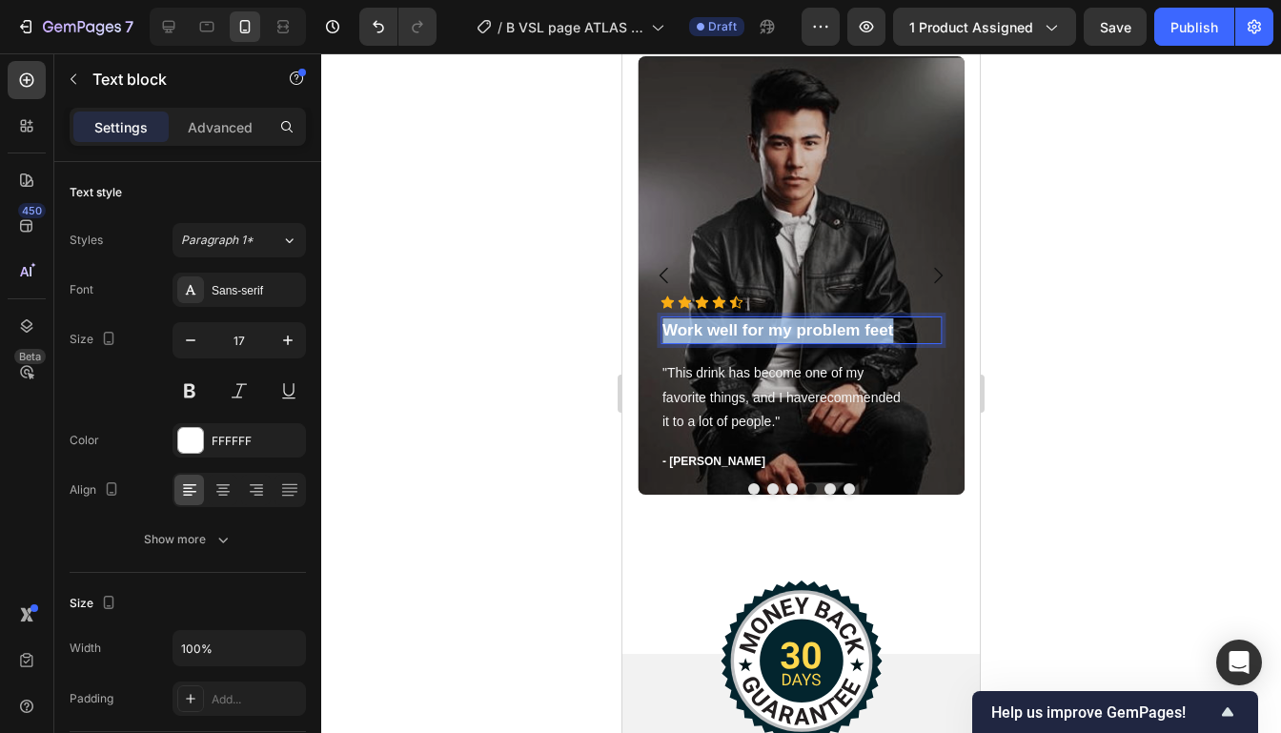
click at [795, 327] on p "Work well for my problem feet" at bounding box center [800, 330] width 277 height 25
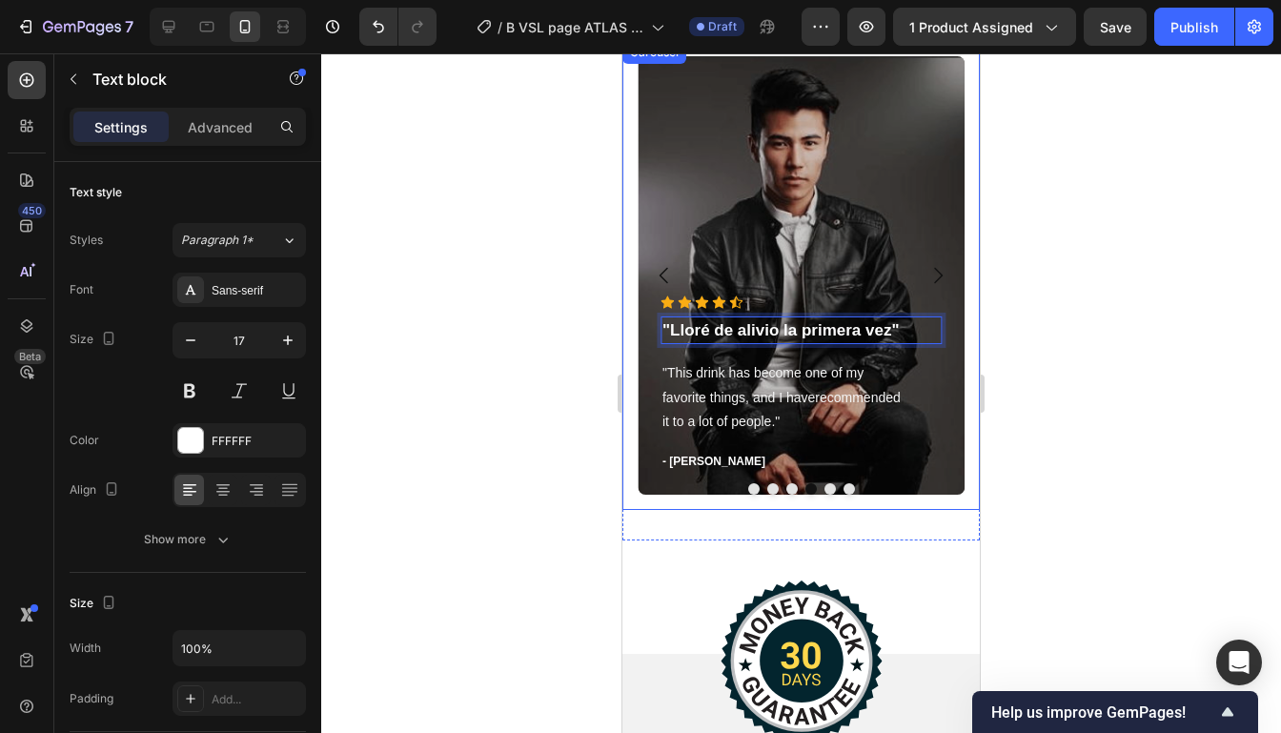
click at [944, 273] on icon "Carousel Next Arrow" at bounding box center [937, 275] width 23 height 23
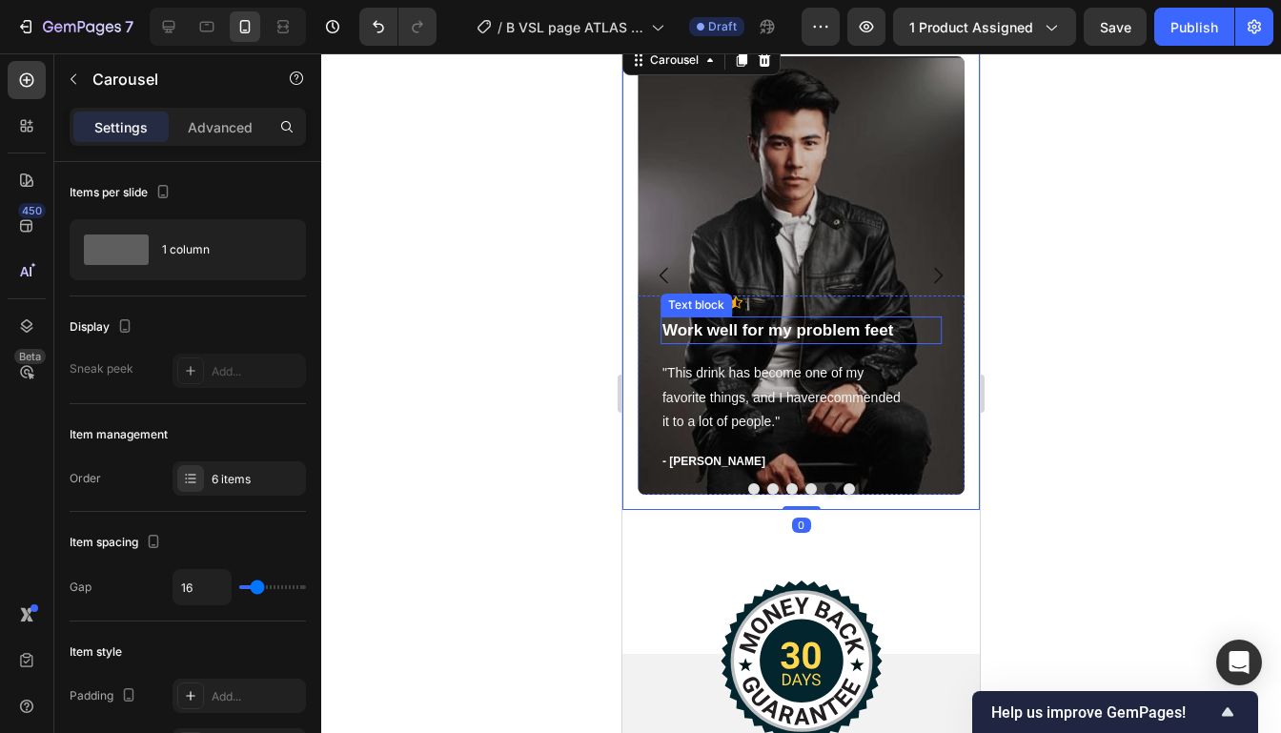
click at [820, 328] on p "Work well for my problem feet" at bounding box center [800, 330] width 277 height 25
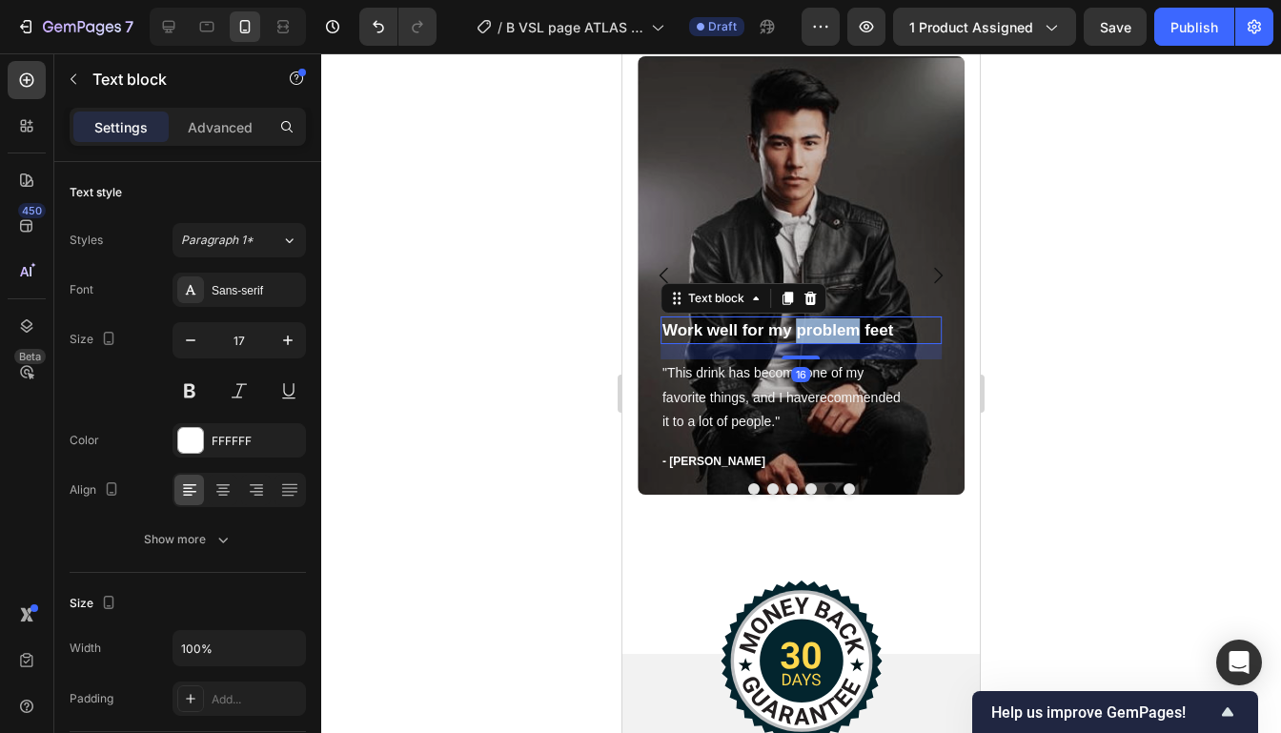
click at [820, 328] on p "Work well for my problem feet" at bounding box center [800, 330] width 277 height 25
click at [878, 326] on p "Work well for my problem feet" at bounding box center [800, 330] width 277 height 25
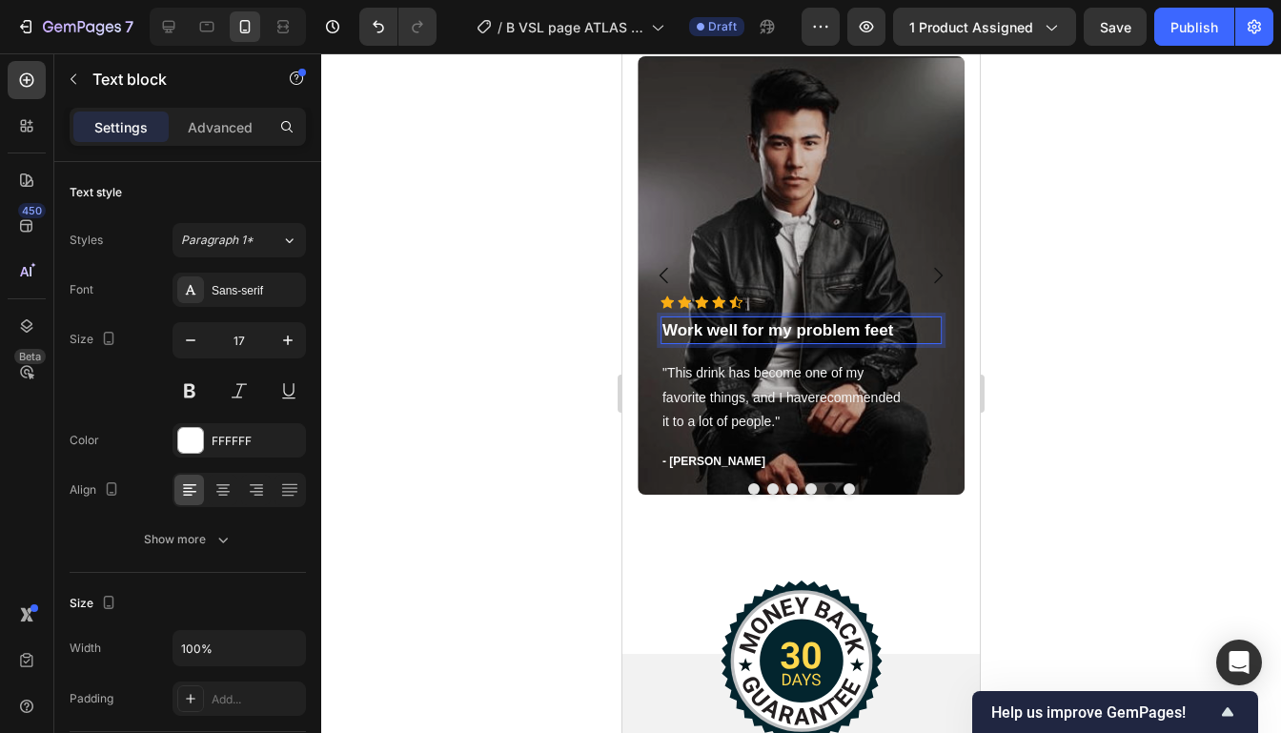
click at [897, 328] on p "Work well for my problem feet" at bounding box center [800, 330] width 277 height 25
drag, startPoint x: 897, startPoint y: 328, endPoint x: 666, endPoint y: 333, distance: 230.7
click at [667, 333] on p "Work well for my problem feet" at bounding box center [800, 330] width 277 height 25
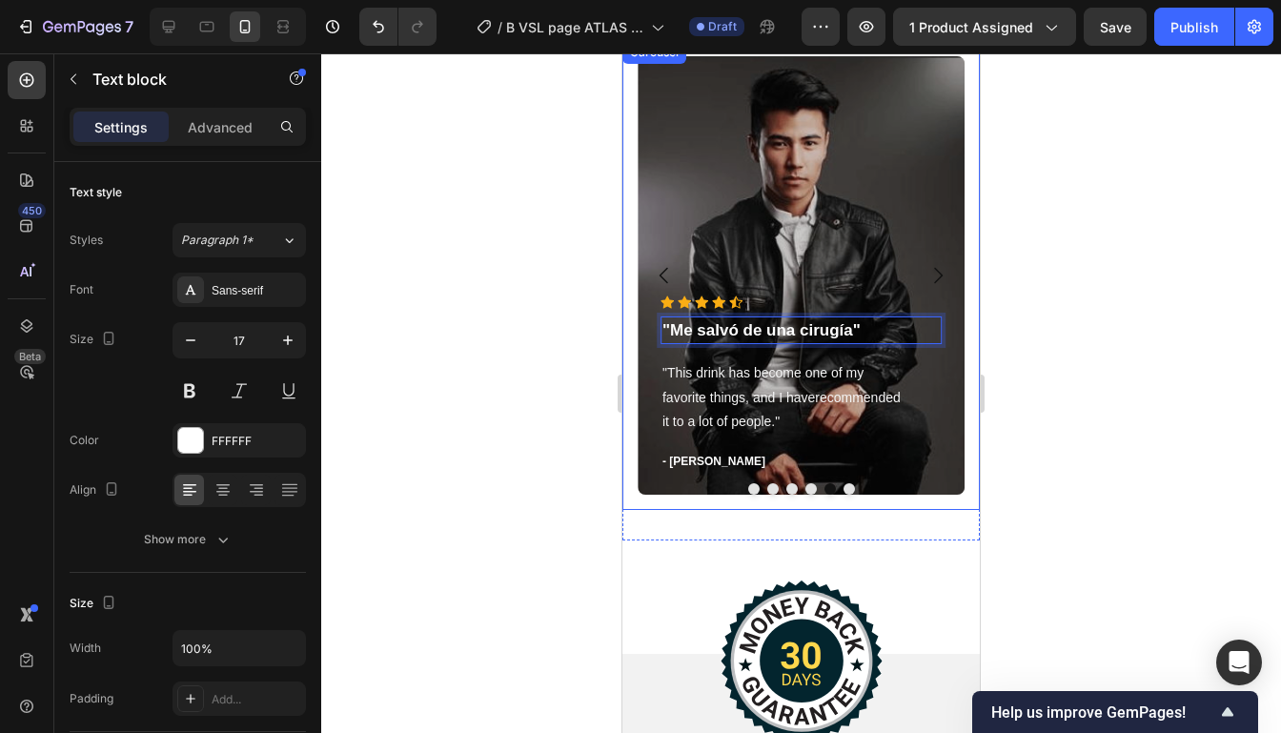
click at [939, 282] on icon "Carousel Next Arrow" at bounding box center [937, 275] width 23 height 23
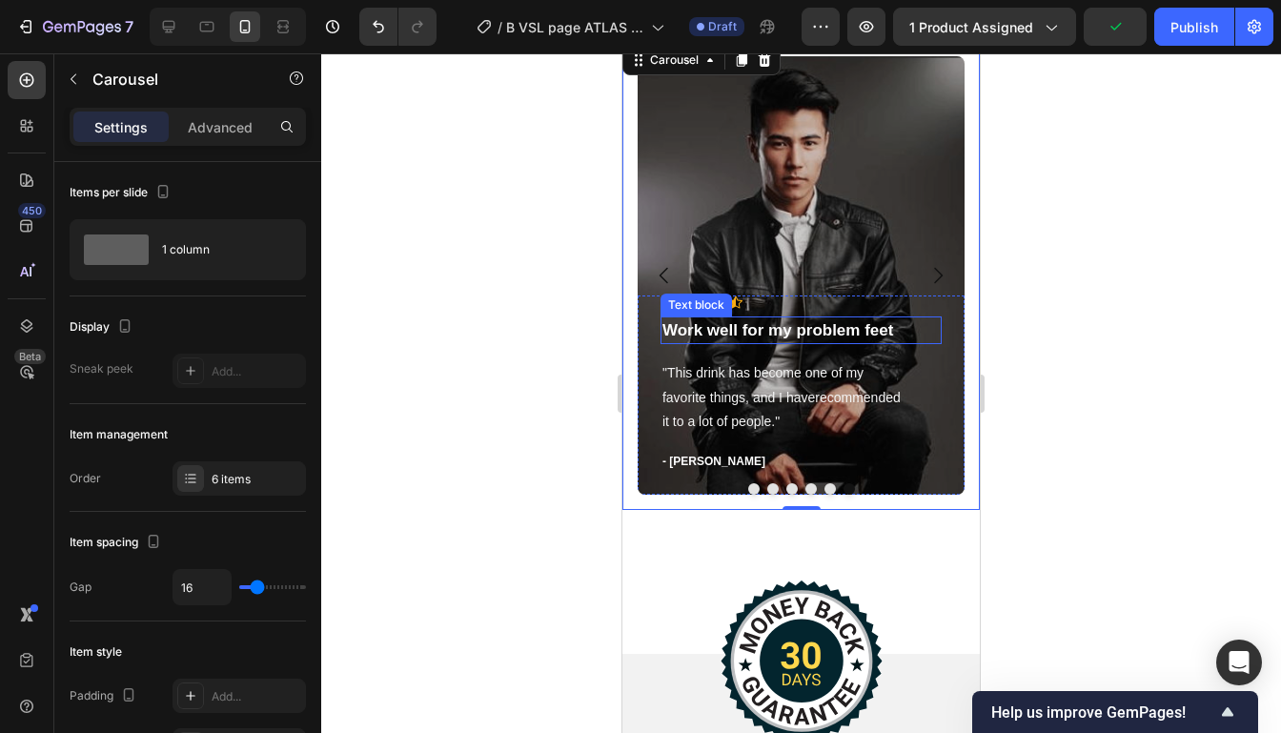
click at [869, 336] on p "Work well for my problem feet" at bounding box center [800, 330] width 277 height 25
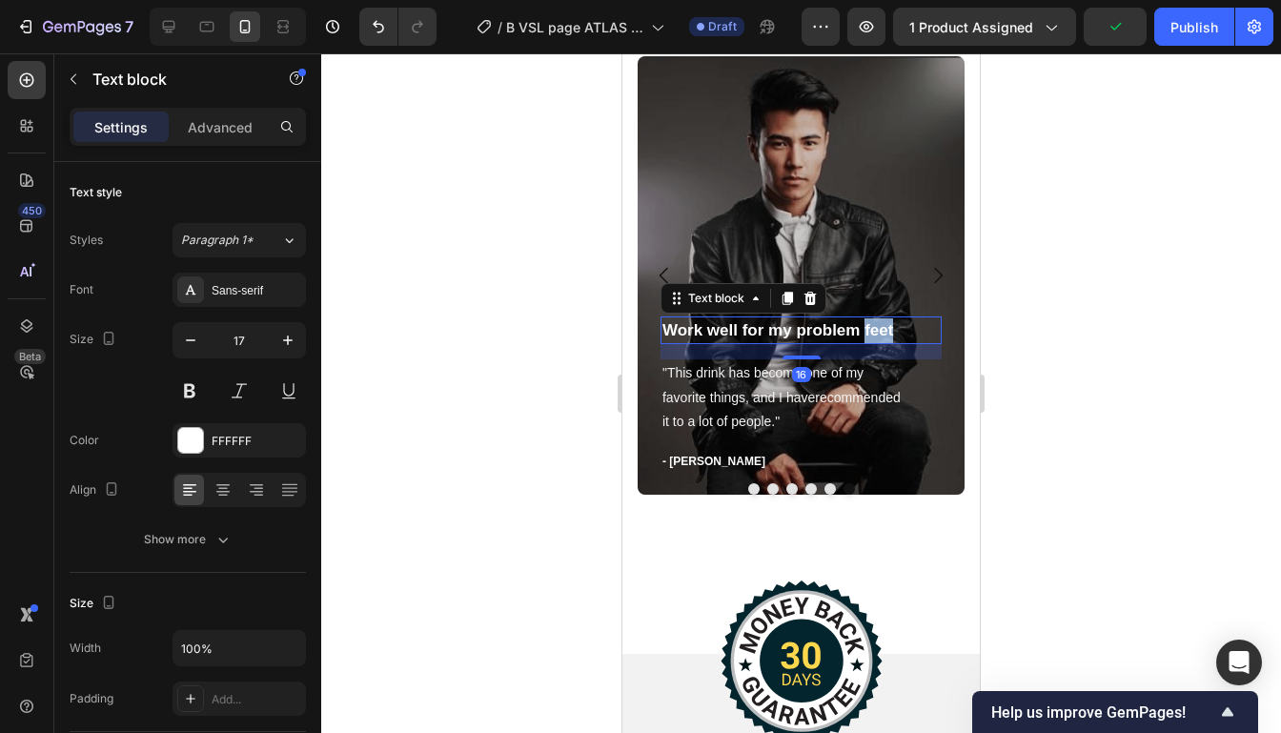
click at [869, 336] on p "Work well for my problem feet" at bounding box center [800, 330] width 277 height 25
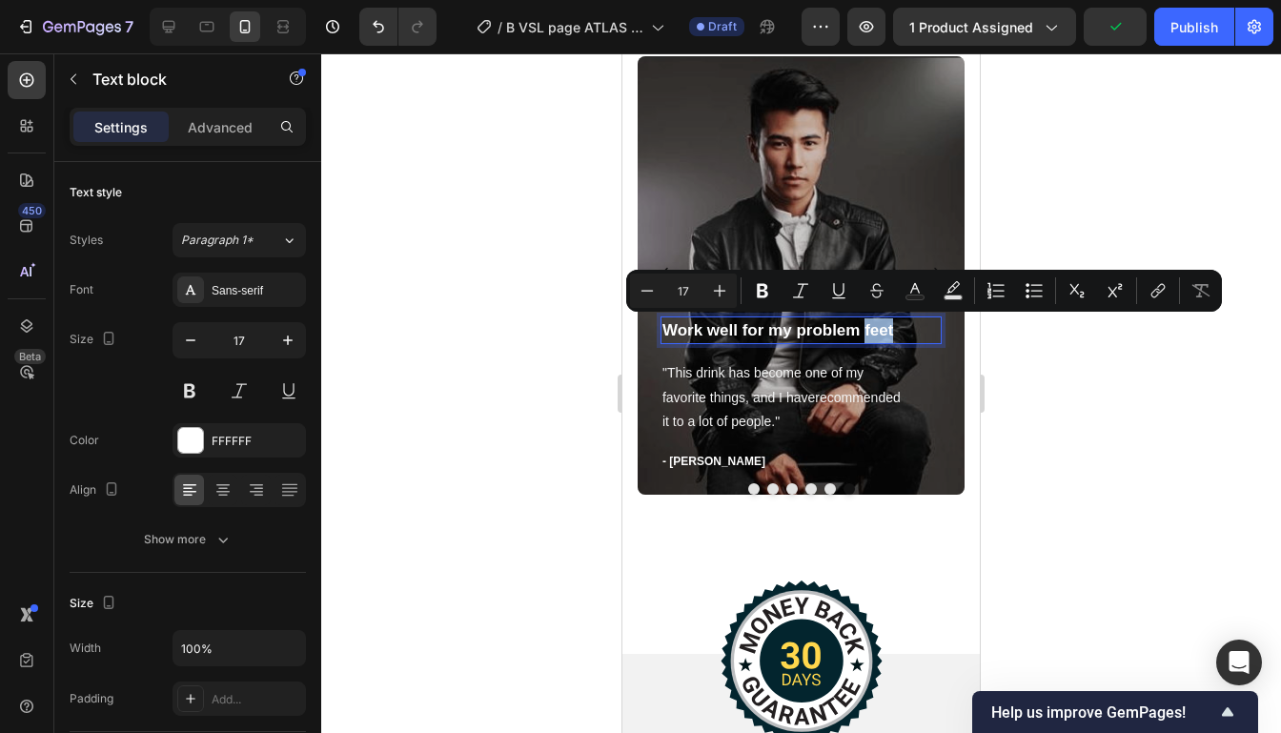
click at [899, 333] on p "Work well for my problem feet" at bounding box center [800, 330] width 277 height 25
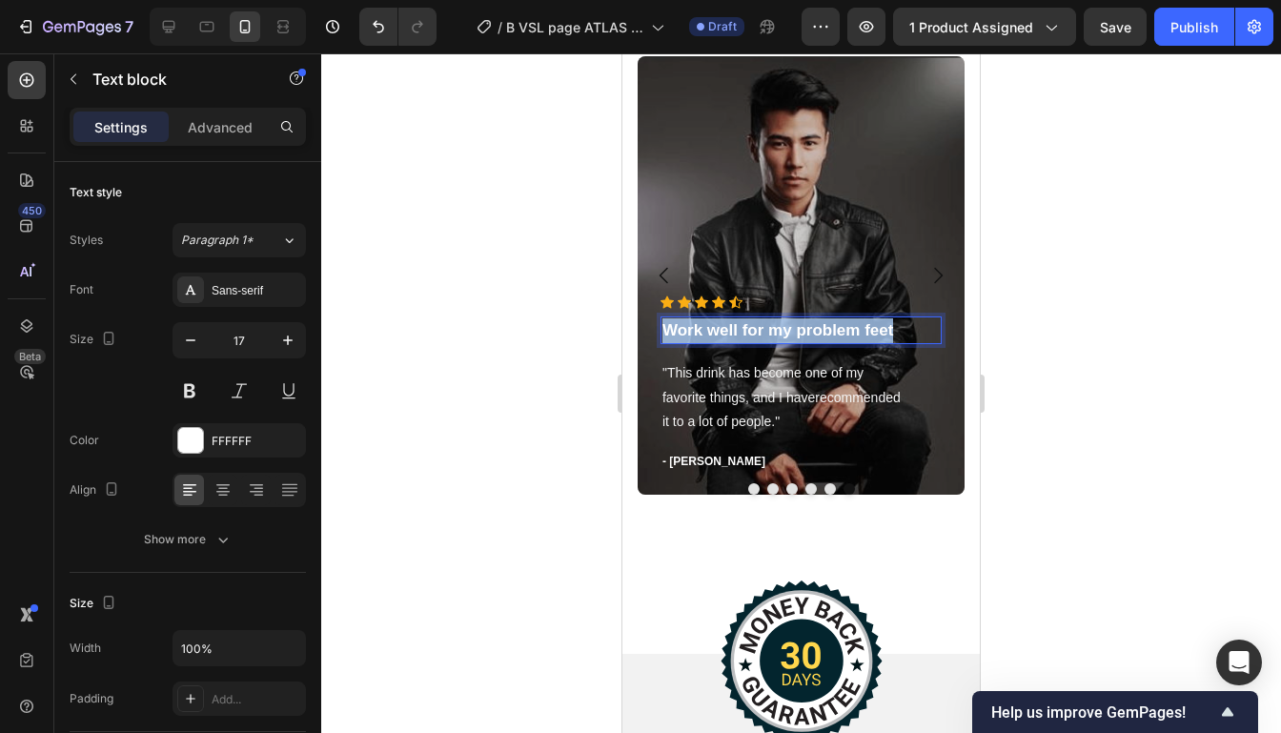
drag, startPoint x: 899, startPoint y: 333, endPoint x: 657, endPoint y: 330, distance: 241.1
click at [658, 329] on div "Icon Icon Icon Icon Icon Icon List Hoz Work well for my problem feet Text block…" at bounding box center [800, 394] width 327 height 199
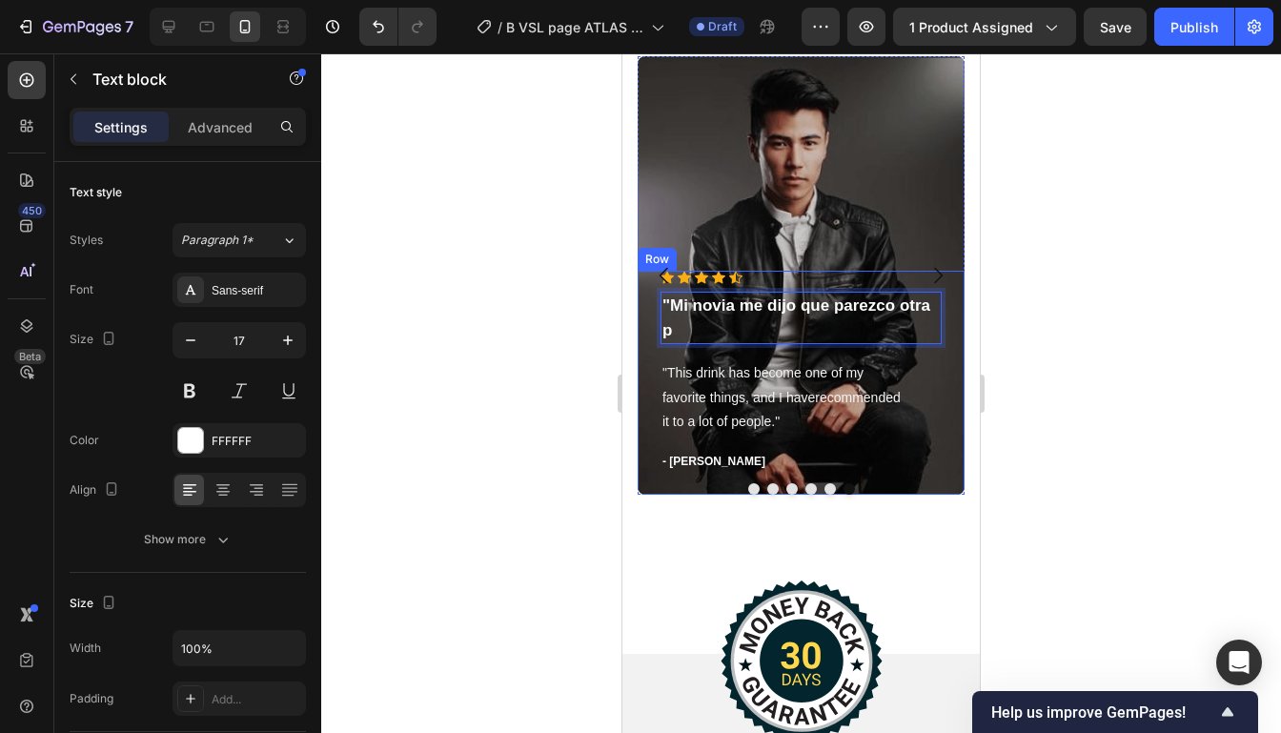
scroll to position [5556, 0]
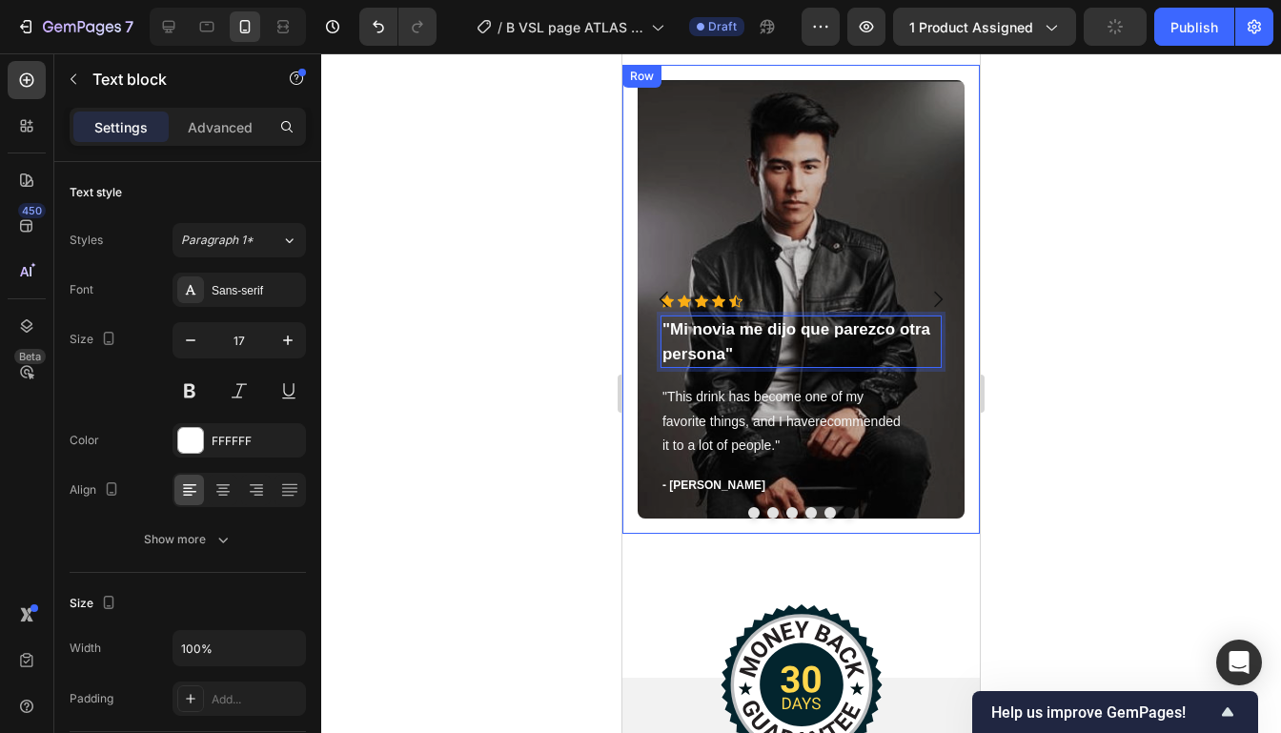
click at [974, 260] on div "Icon Icon Icon Icon Icon Icon List Hoz "Mi novia me dijo que parezco otra perso…" at bounding box center [800, 299] width 357 height 469
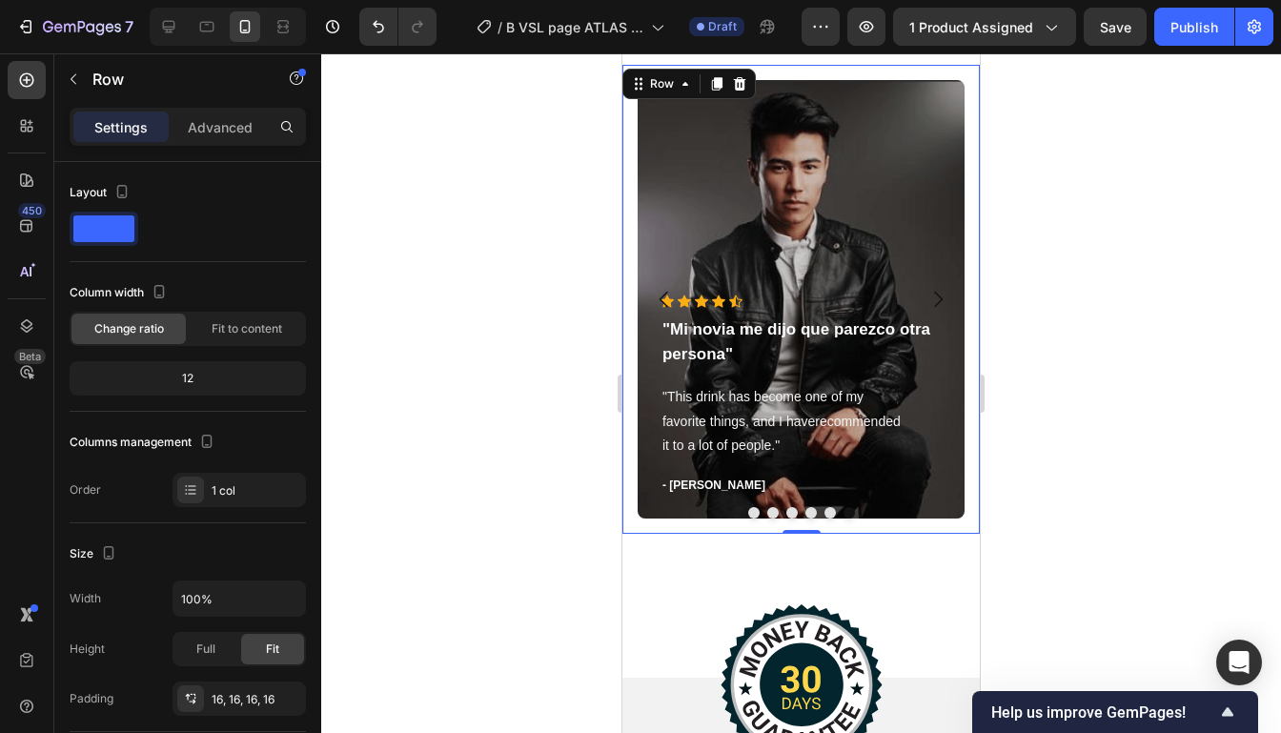
click at [1062, 262] on div at bounding box center [800, 392] width 959 height 679
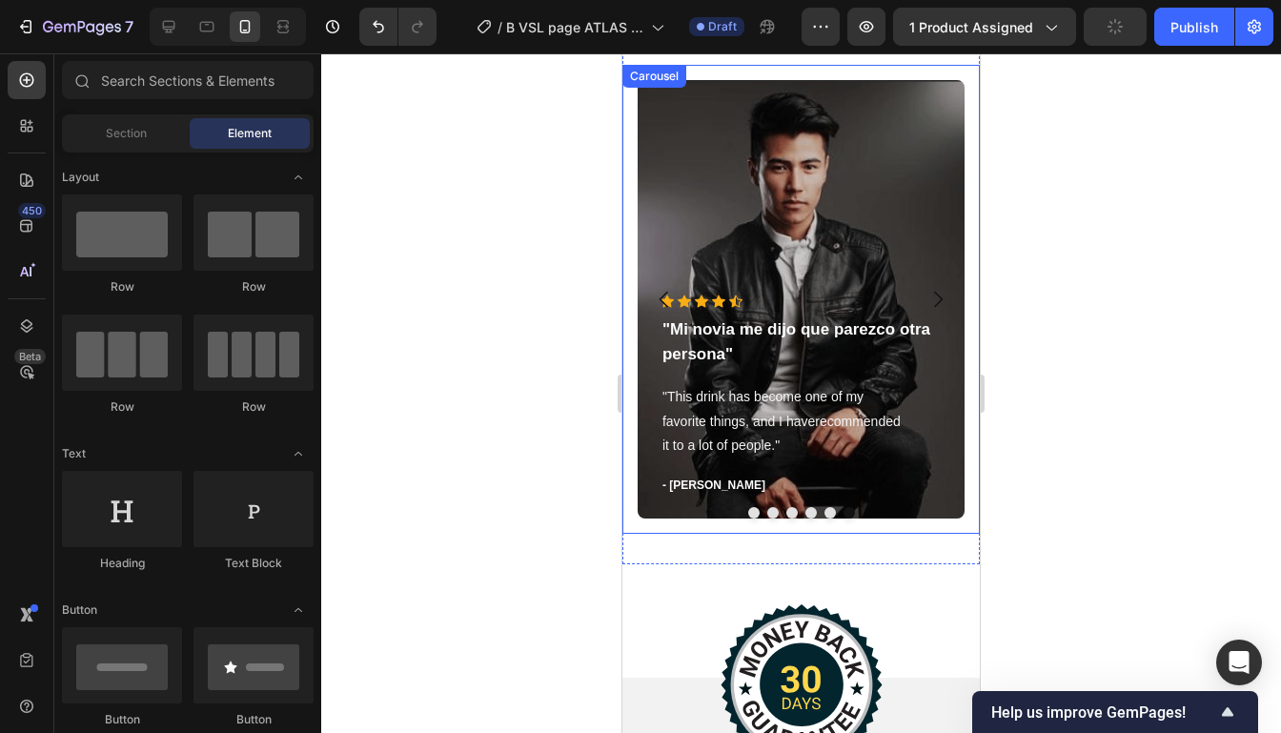
click at [673, 306] on icon "Carousel Back Arrow" at bounding box center [664, 299] width 23 height 23
click at [672, 307] on icon "Carousel Back Arrow" at bounding box center [664, 299] width 23 height 23
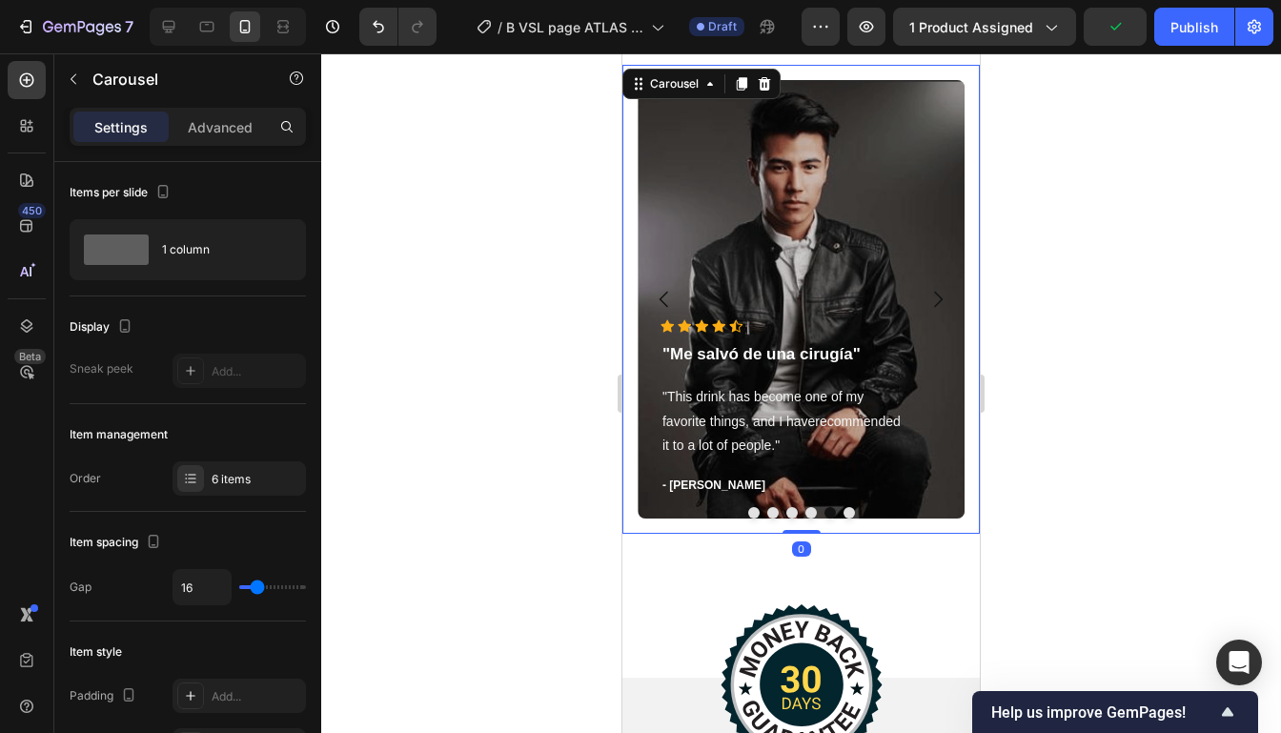
click at [669, 304] on icon "Carousel Back Arrow" at bounding box center [664, 299] width 23 height 23
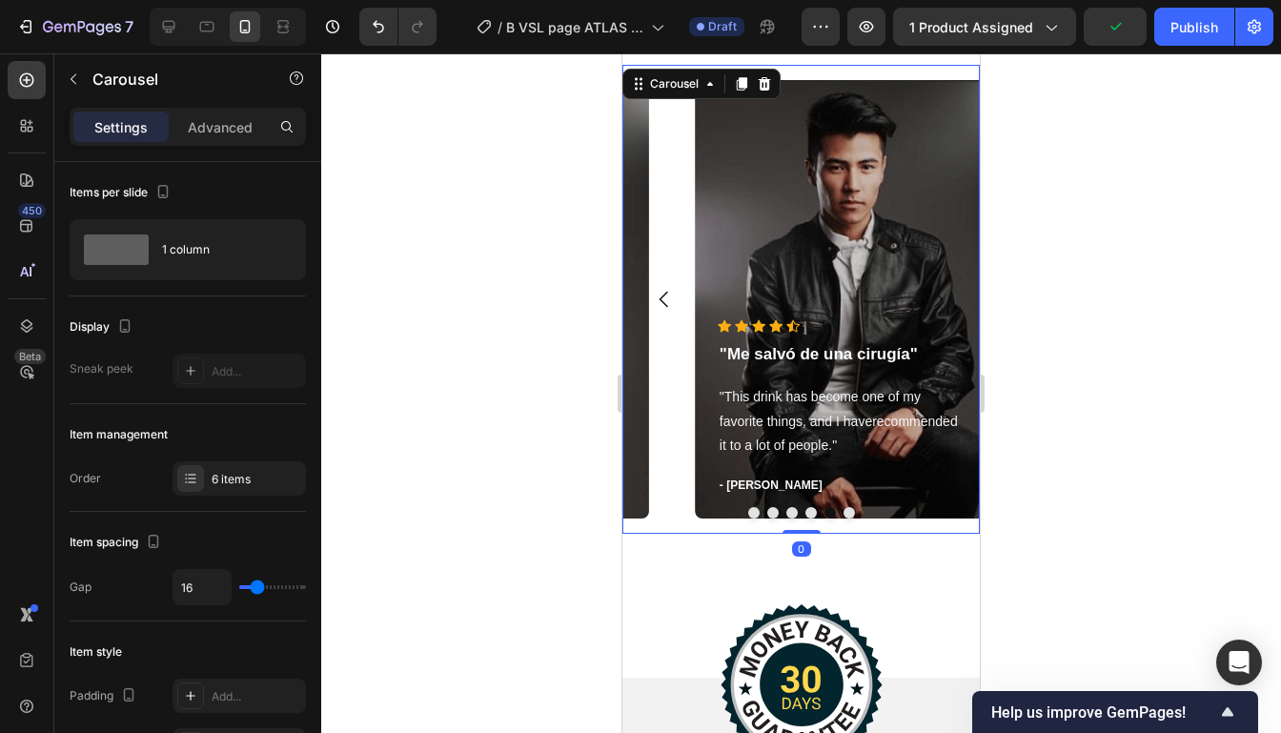
click at [666, 305] on icon "Carousel Back Arrow" at bounding box center [663, 300] width 9 height 16
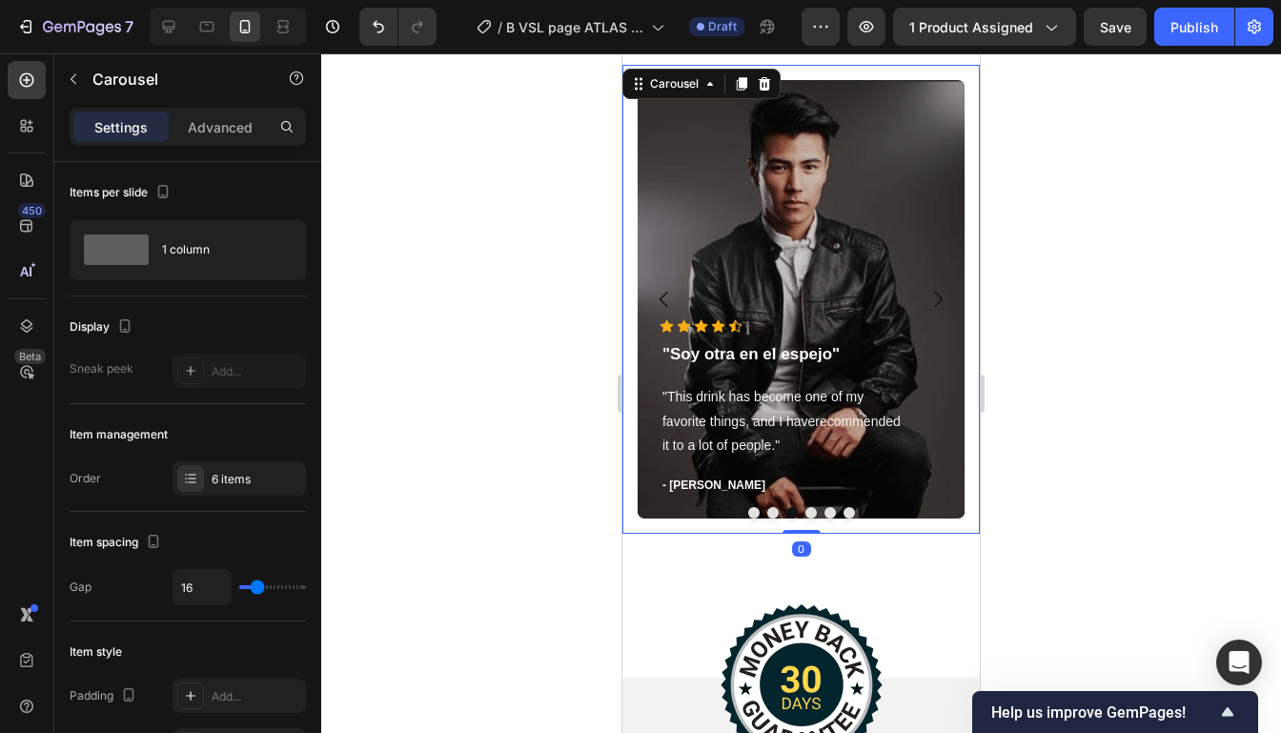
click at [665, 306] on icon "Carousel Back Arrow" at bounding box center [664, 299] width 23 height 23
click at [1109, 165] on div at bounding box center [800, 392] width 959 height 679
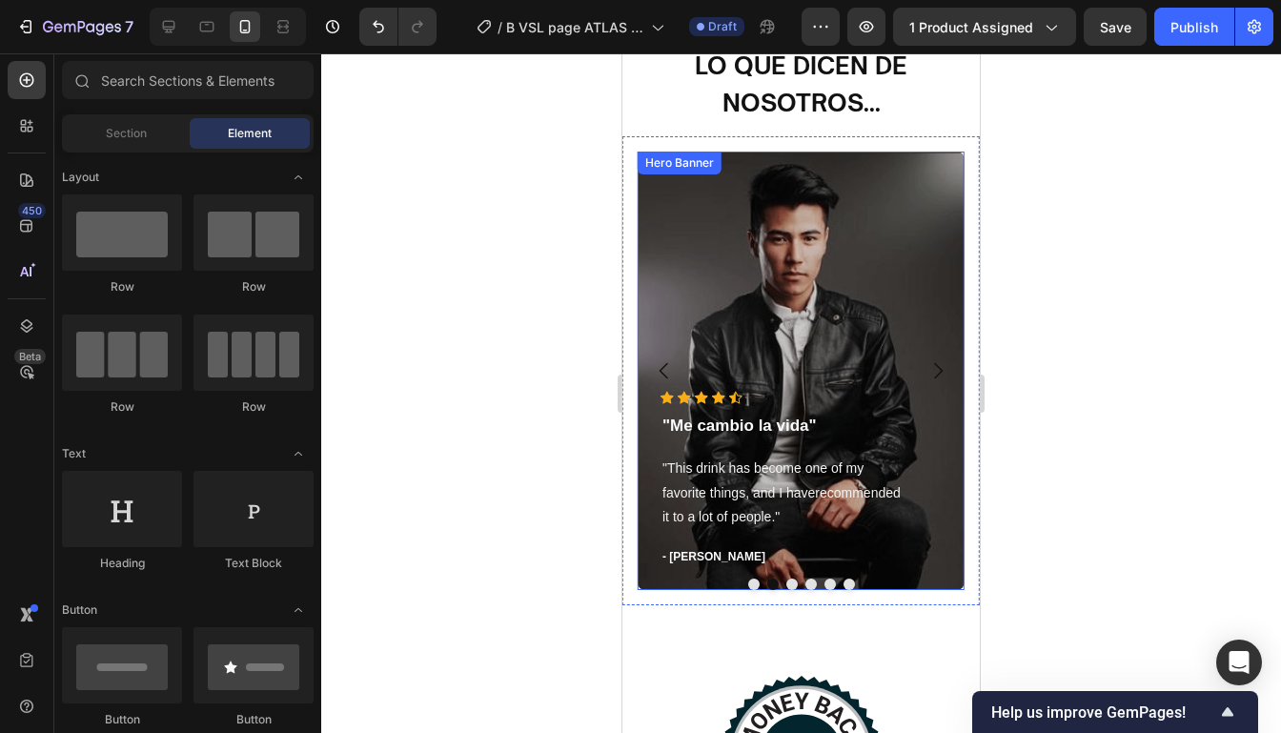
scroll to position [5393, 0]
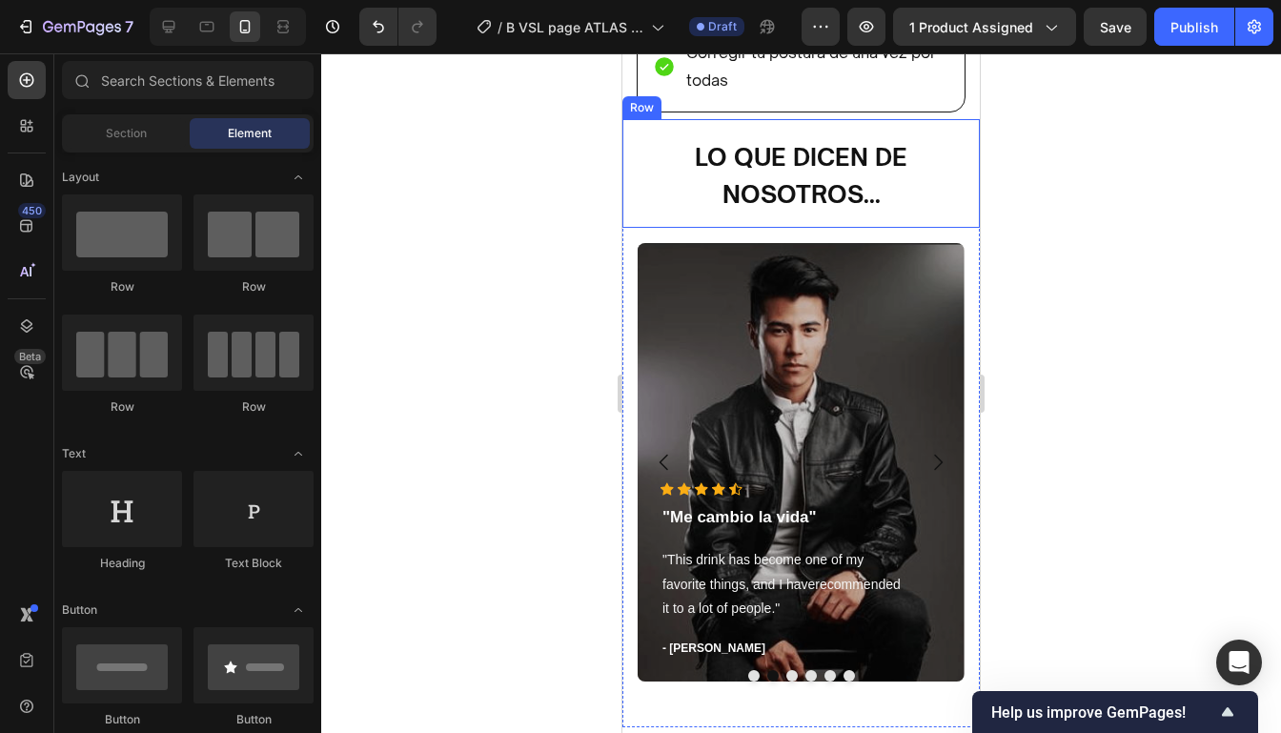
click at [1083, 219] on div at bounding box center [800, 392] width 959 height 679
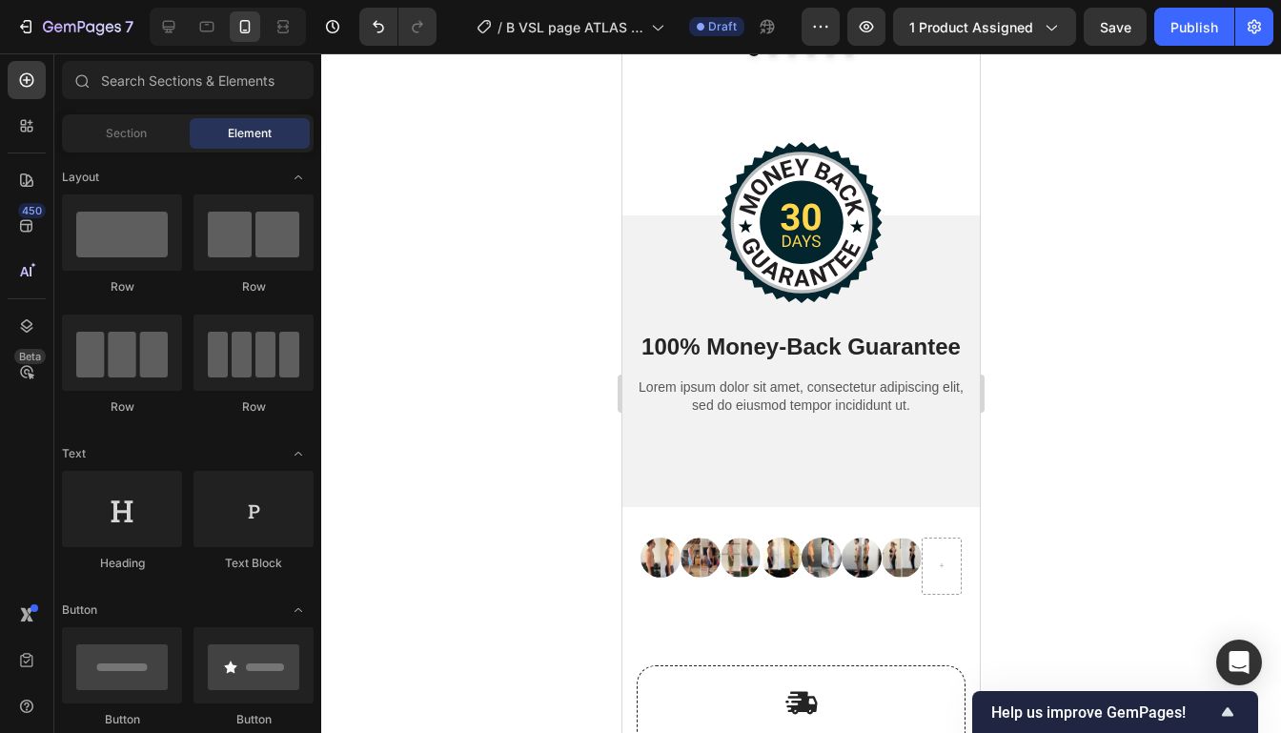
scroll to position [5939, 0]
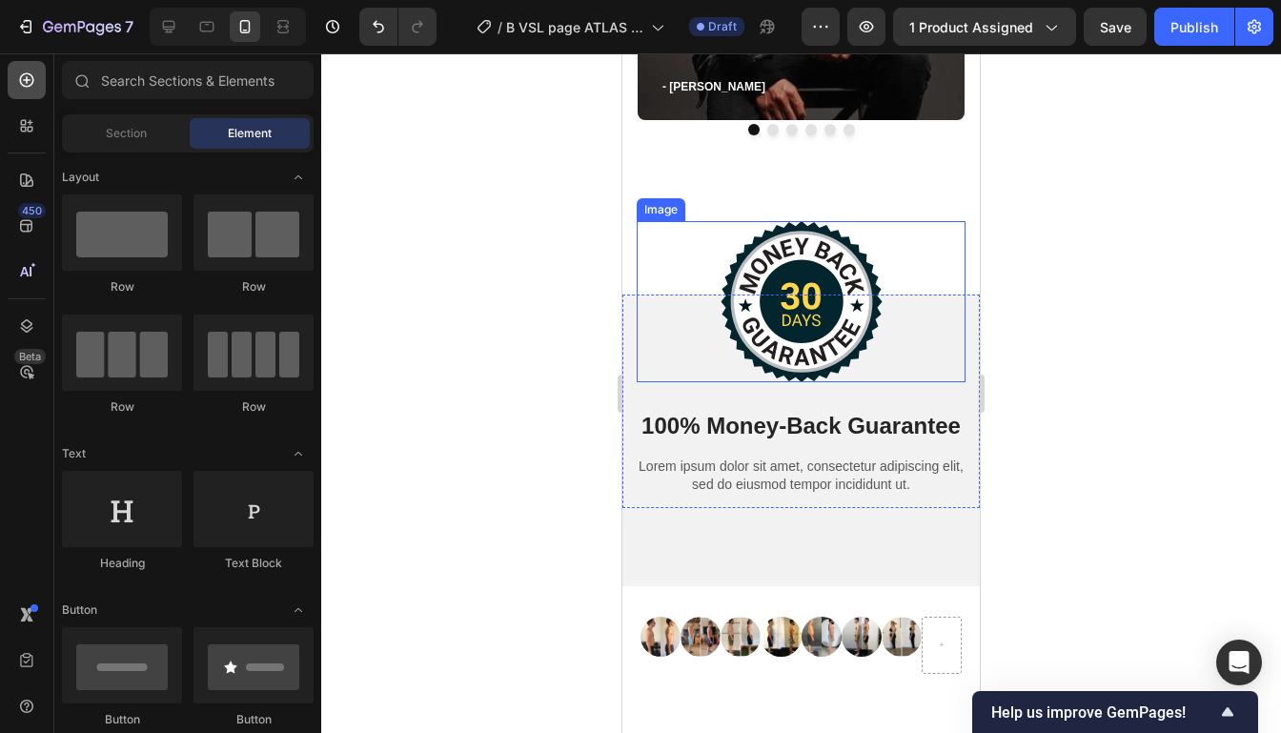
click at [31, 89] on icon at bounding box center [26, 80] width 19 height 19
click at [117, 134] on span "Section" at bounding box center [126, 133] width 41 height 17
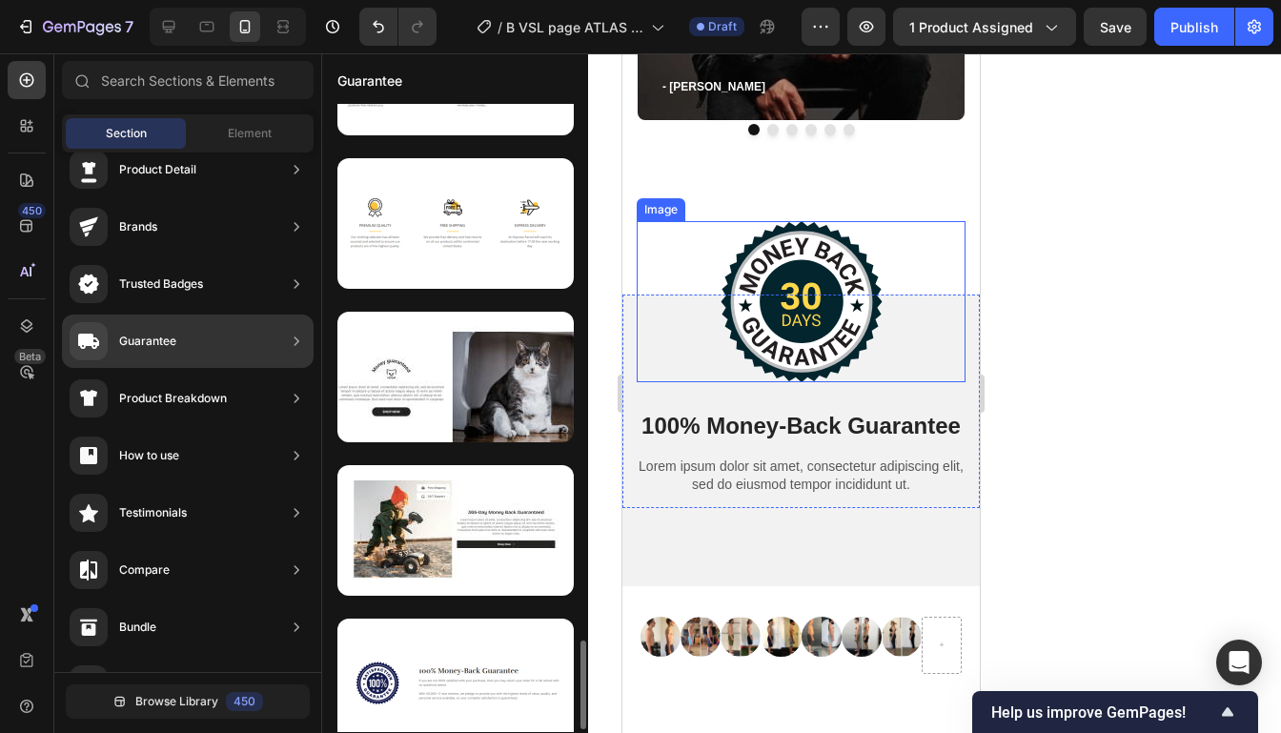
scroll to position [3808, 0]
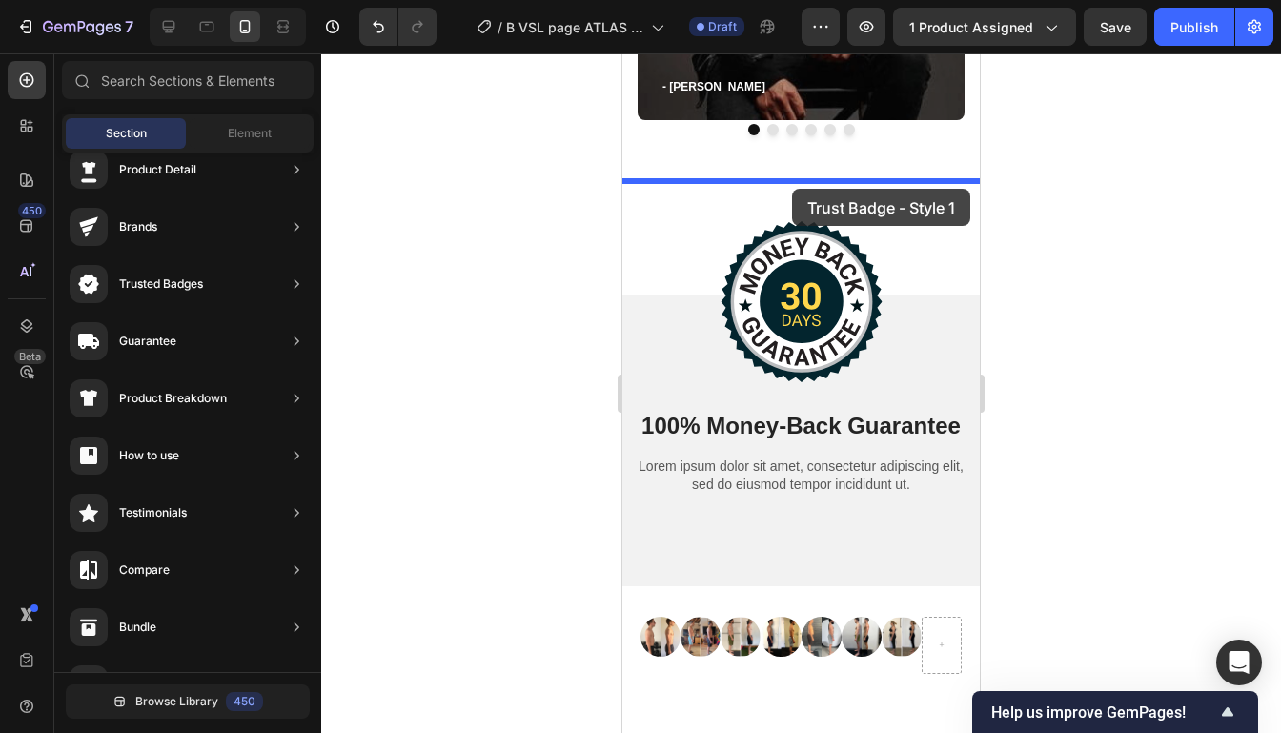
drag, startPoint x: 1058, startPoint y: 757, endPoint x: 790, endPoint y: 188, distance: 628.7
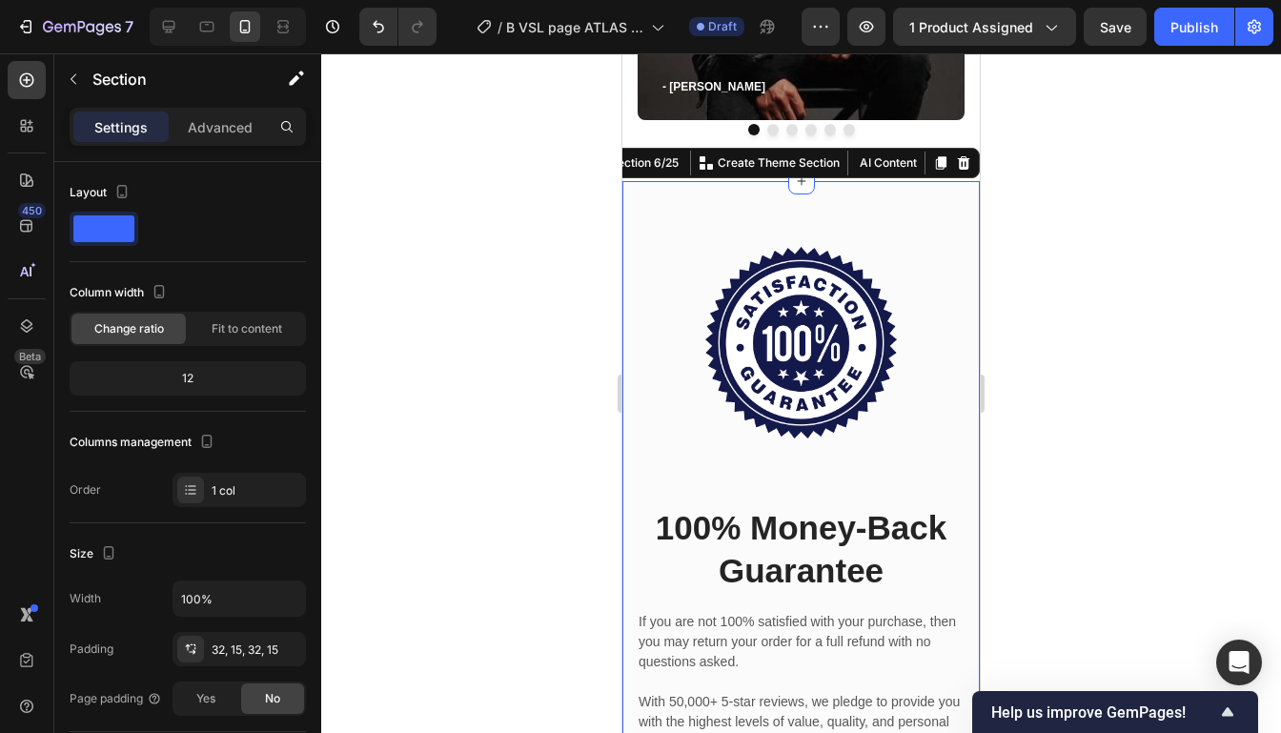
click at [1060, 274] on div at bounding box center [800, 392] width 959 height 679
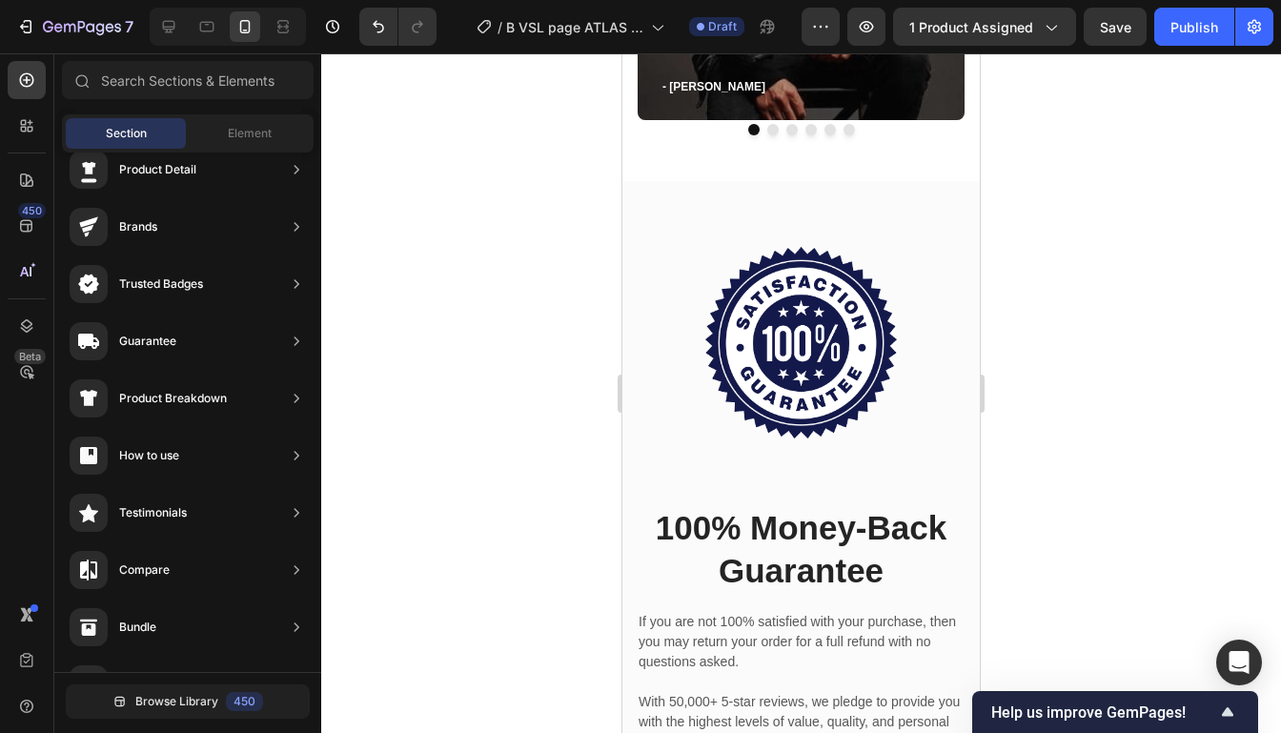
click at [897, 332] on div "Image" at bounding box center [800, 343] width 329 height 262
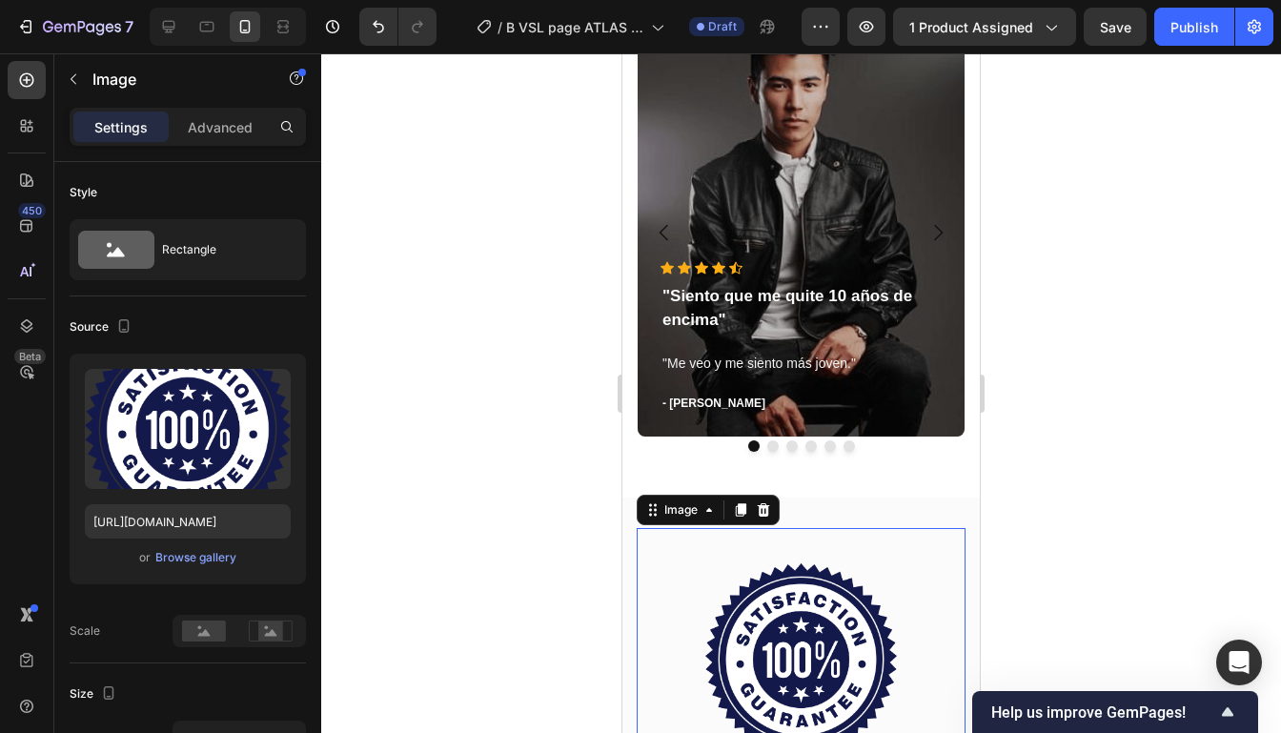
scroll to position [5625, 0]
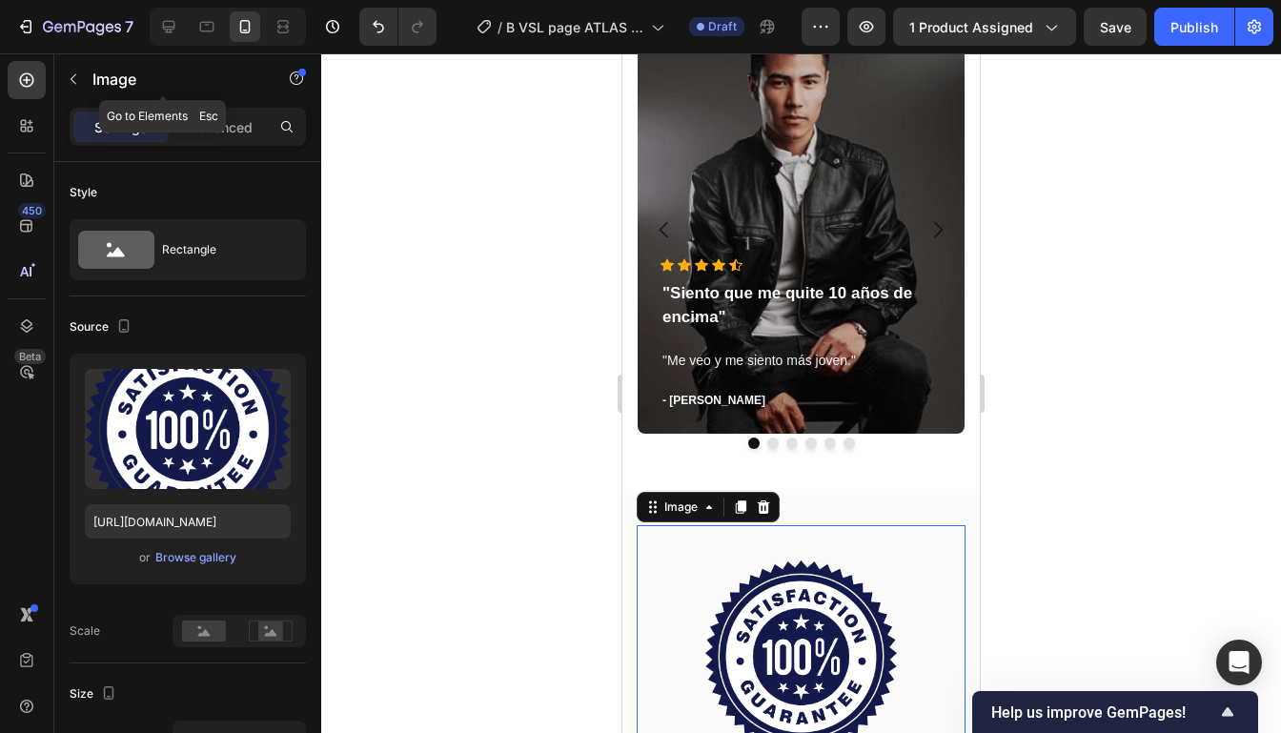
click at [79, 81] on icon "button" at bounding box center [73, 78] width 15 height 15
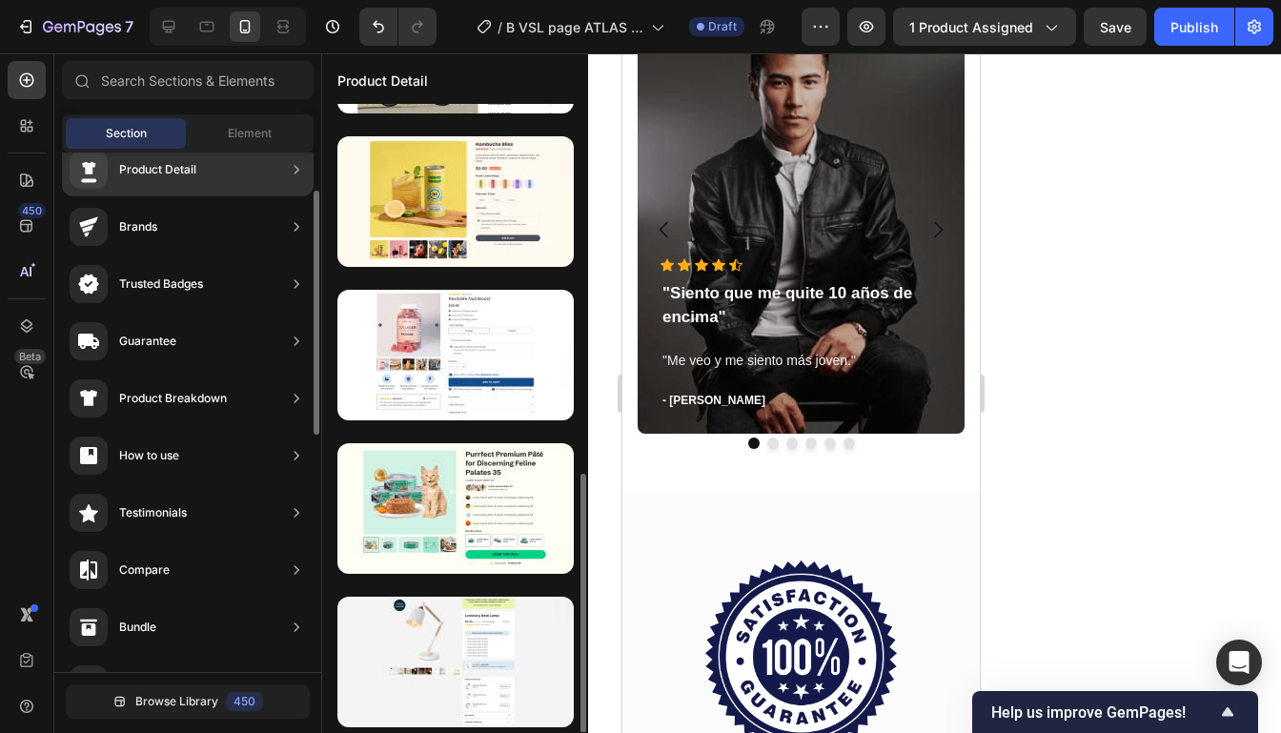
scroll to position [0, 0]
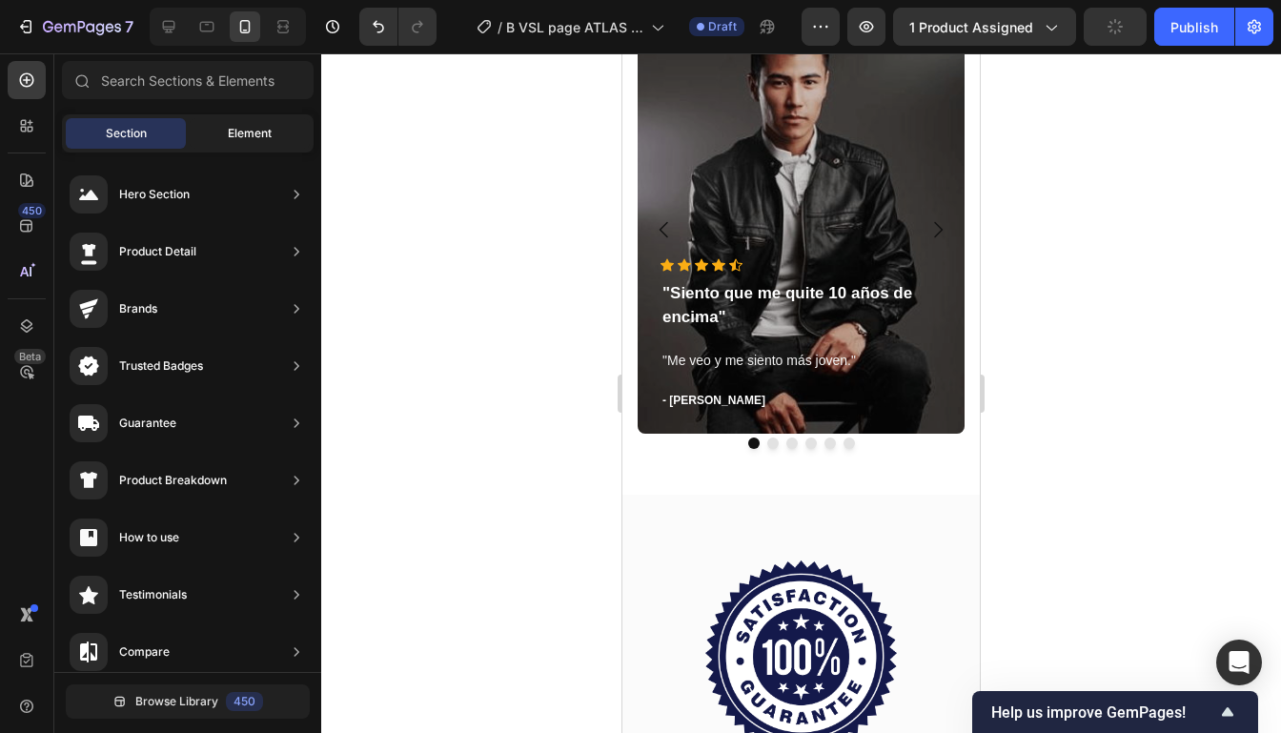
click at [228, 131] on span "Element" at bounding box center [250, 133] width 44 height 17
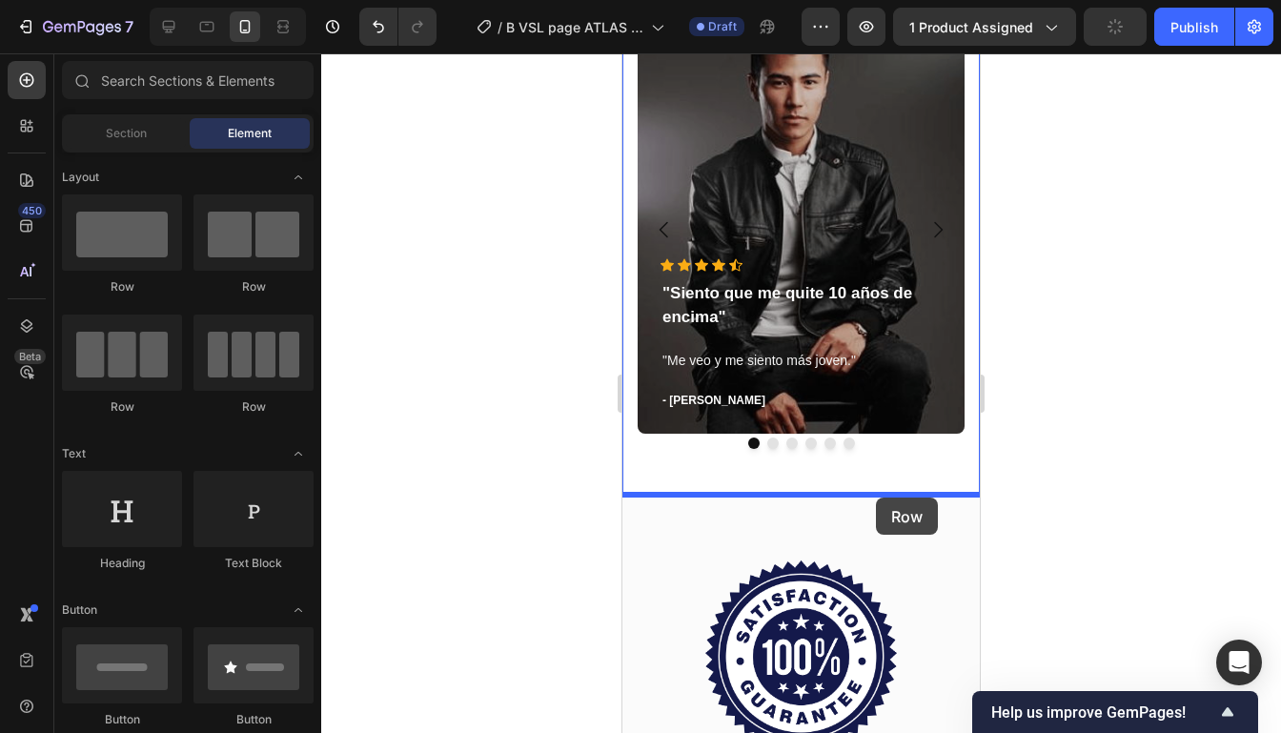
drag, startPoint x: 734, startPoint y: 310, endPoint x: 876, endPoint y: 497, distance: 235.3
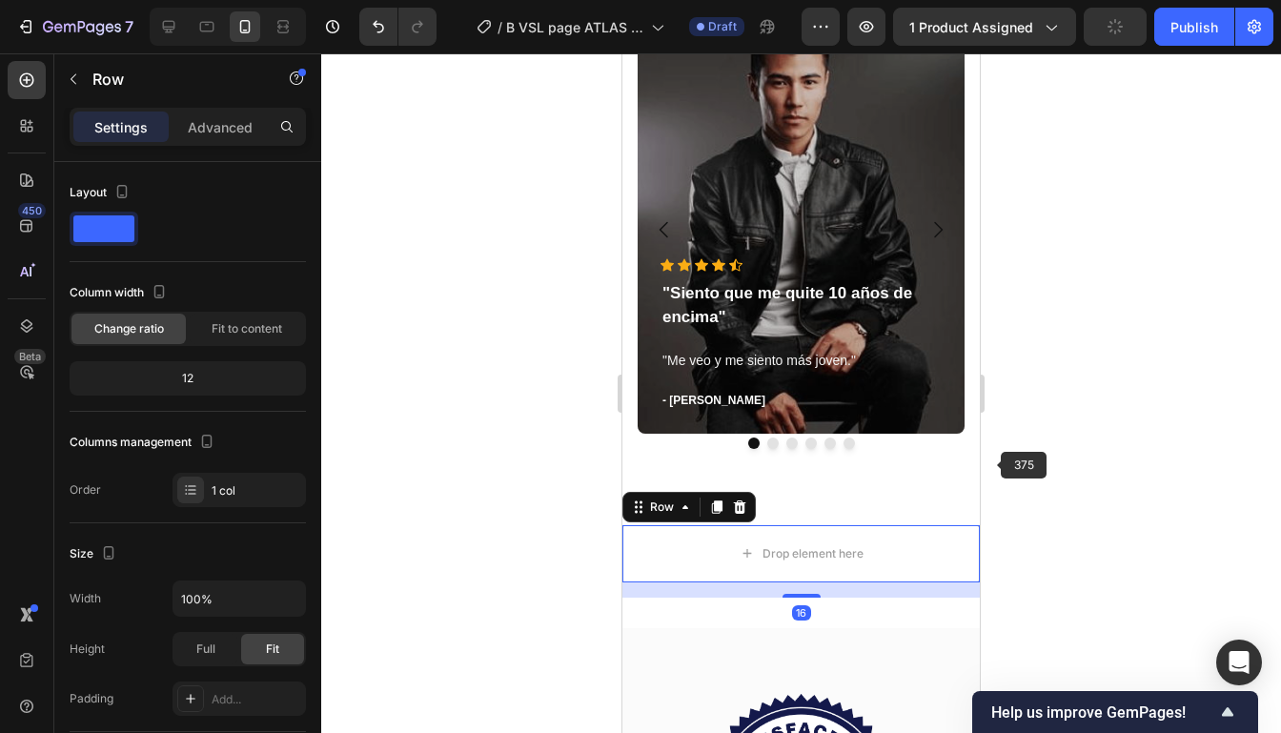
click at [1016, 454] on div at bounding box center [800, 392] width 959 height 679
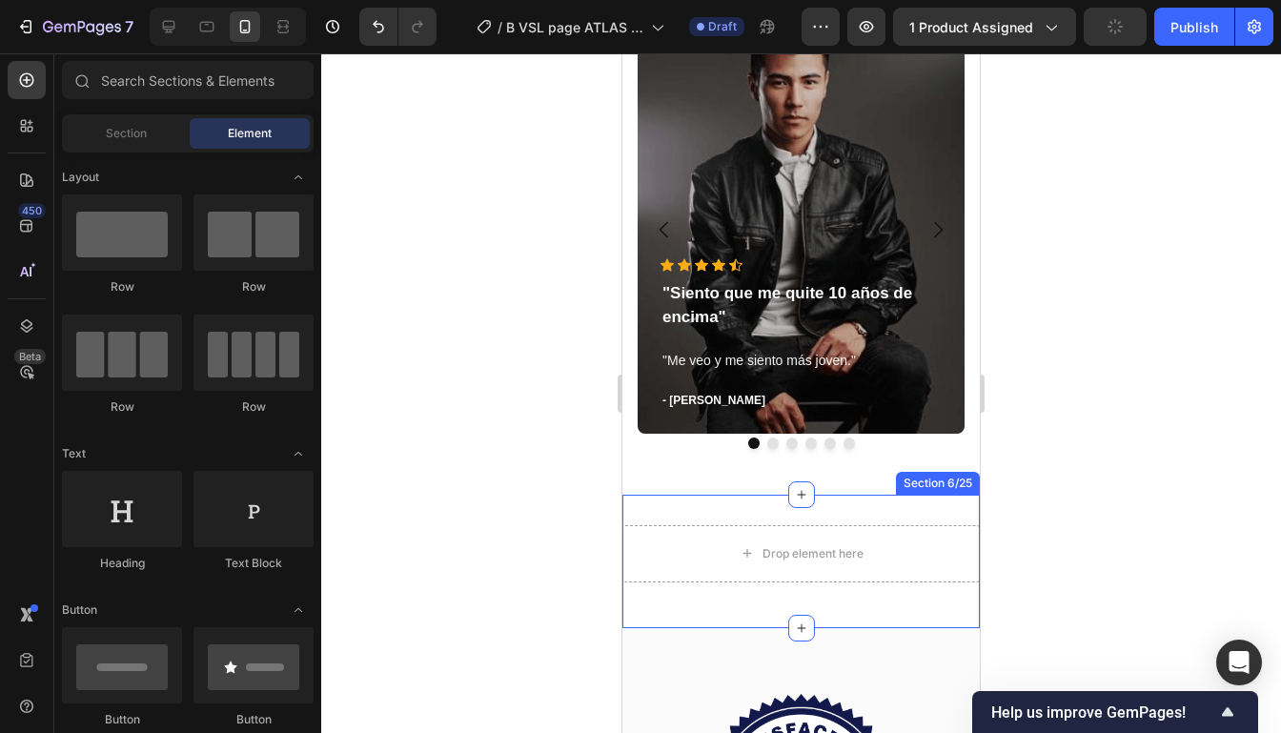
click at [826, 517] on div "Drop element here Row Section 6/25" at bounding box center [800, 561] width 357 height 133
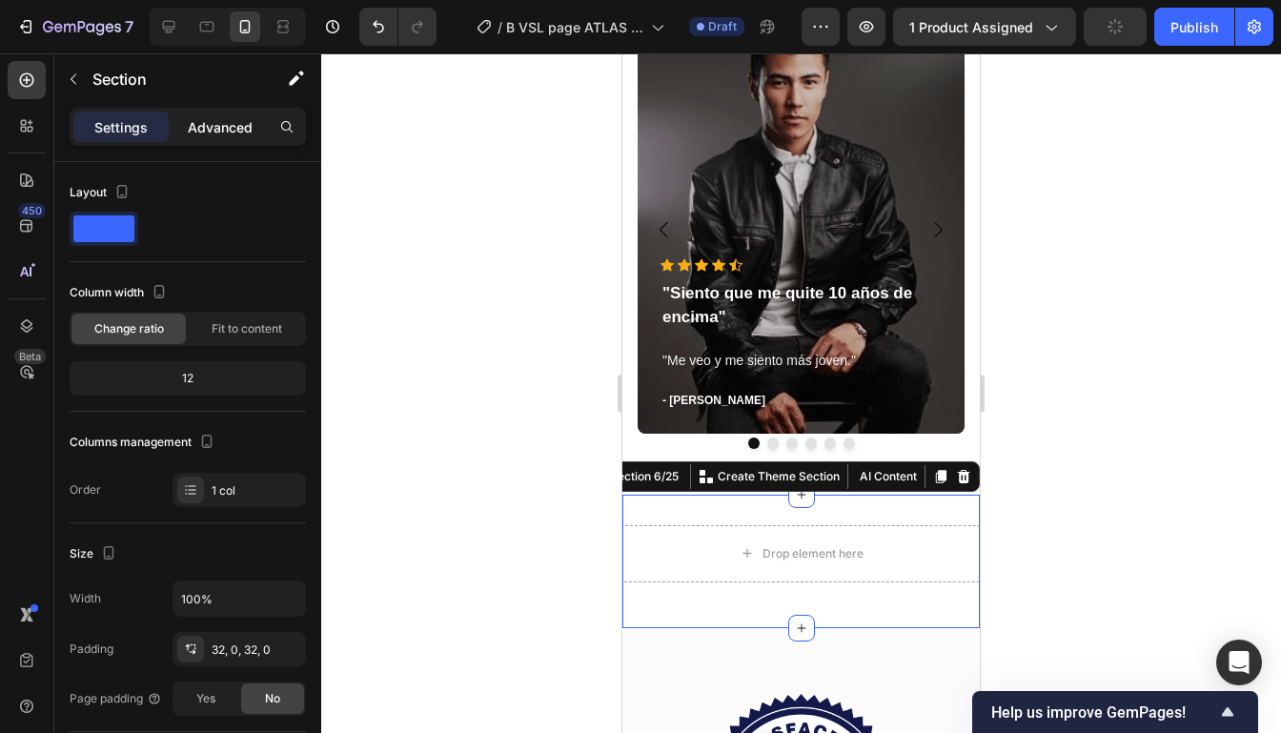
click at [232, 126] on p "Advanced" at bounding box center [220, 127] width 65 height 20
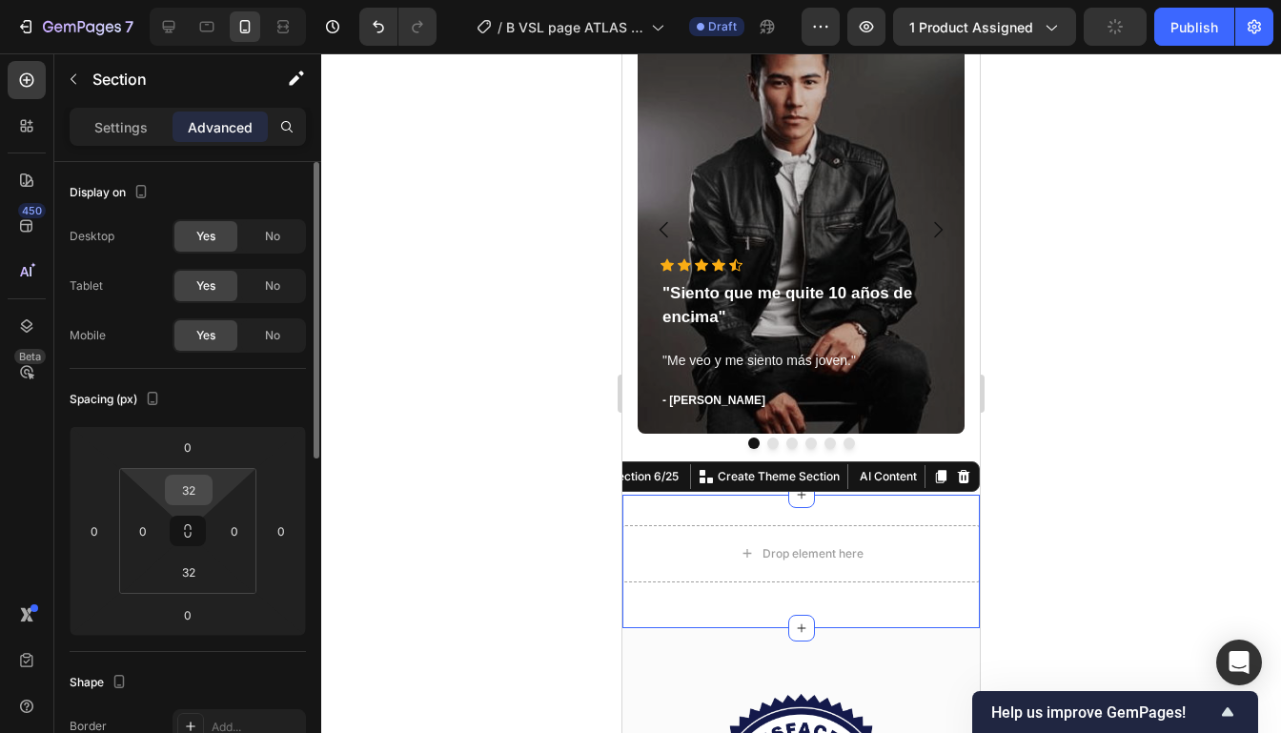
click at [195, 492] on input "32" at bounding box center [189, 489] width 38 height 29
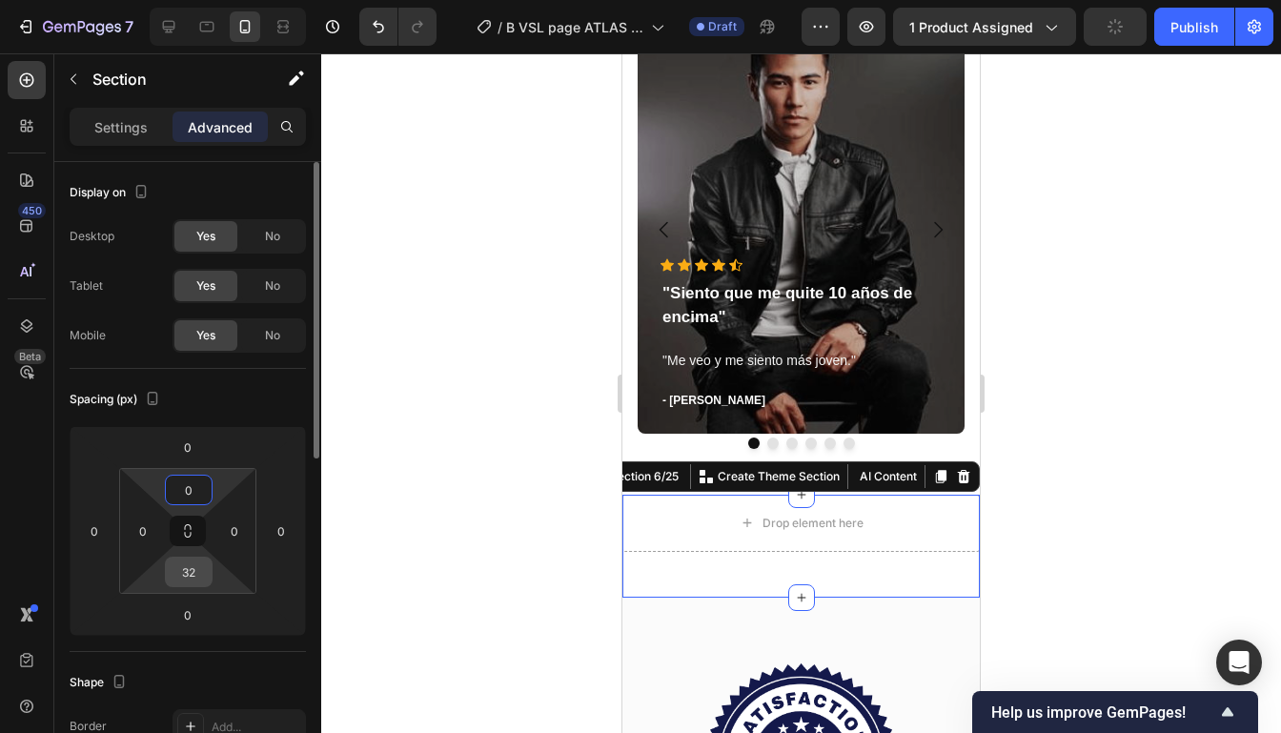
type input "0"
click at [197, 574] on input "32" at bounding box center [189, 571] width 38 height 29
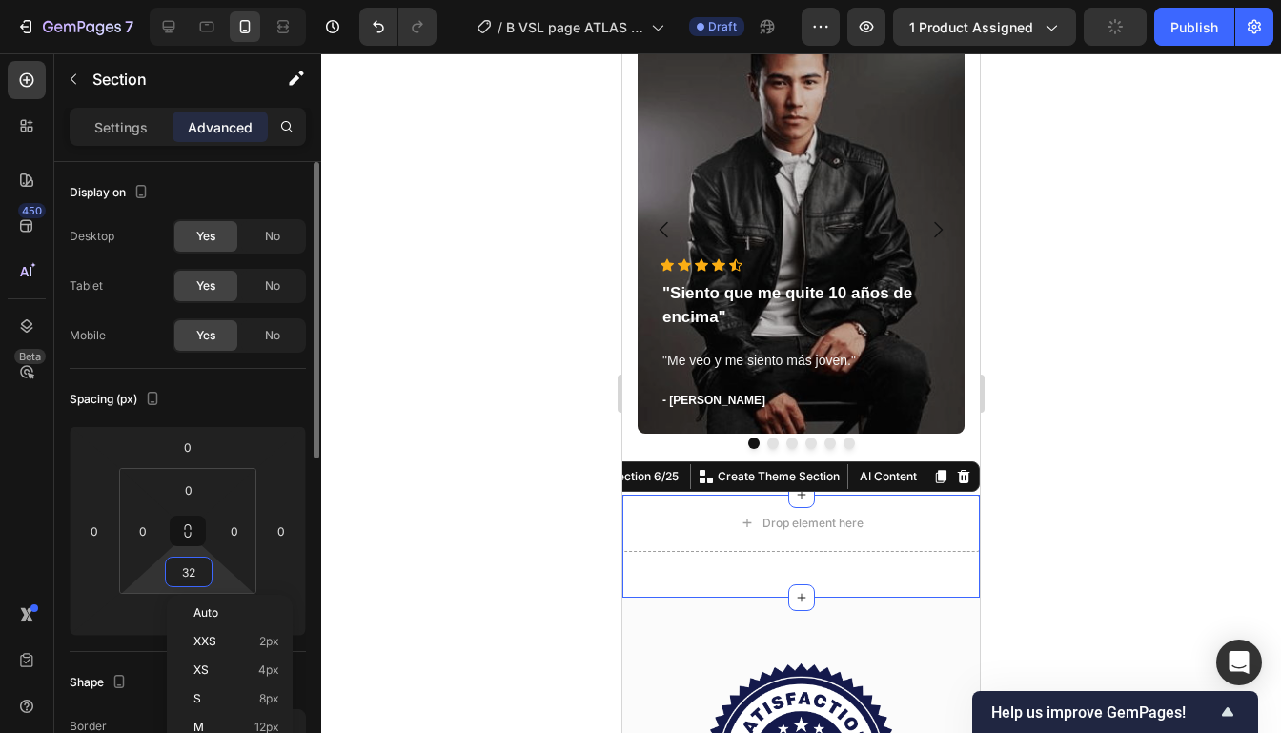
type input "0"
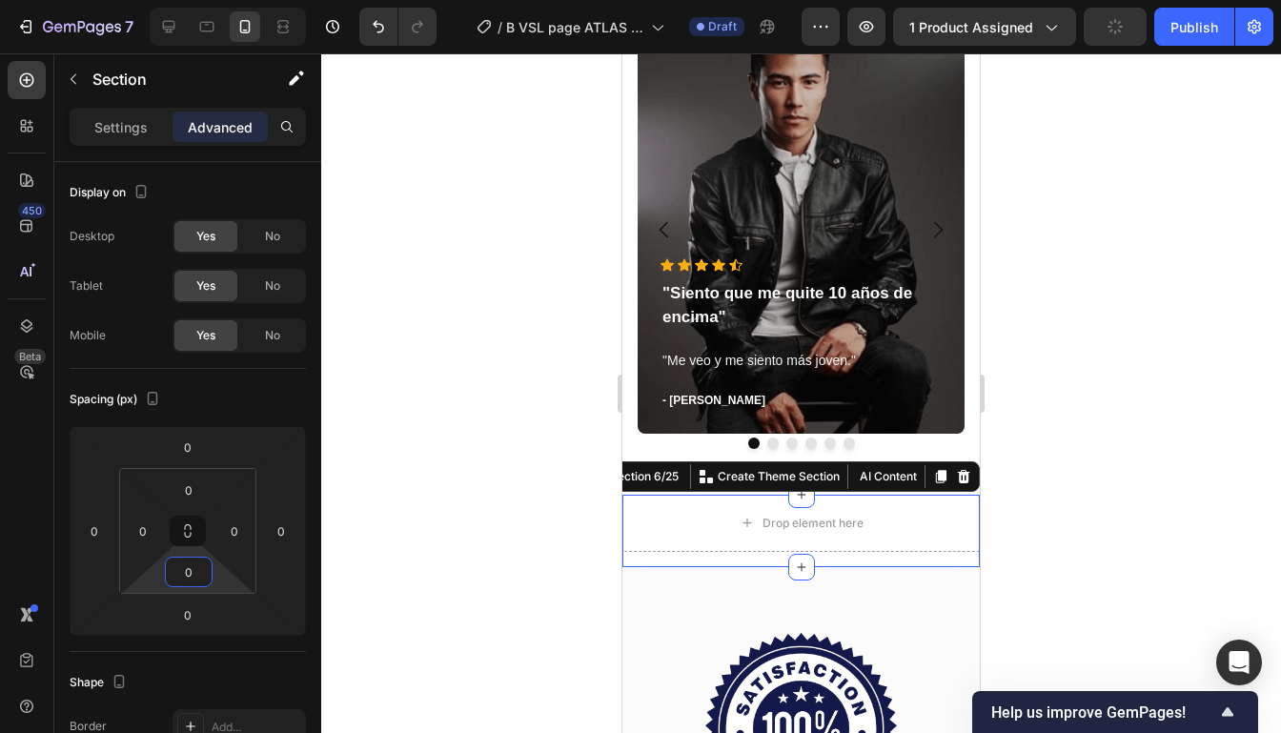
click at [1061, 476] on div at bounding box center [800, 392] width 959 height 679
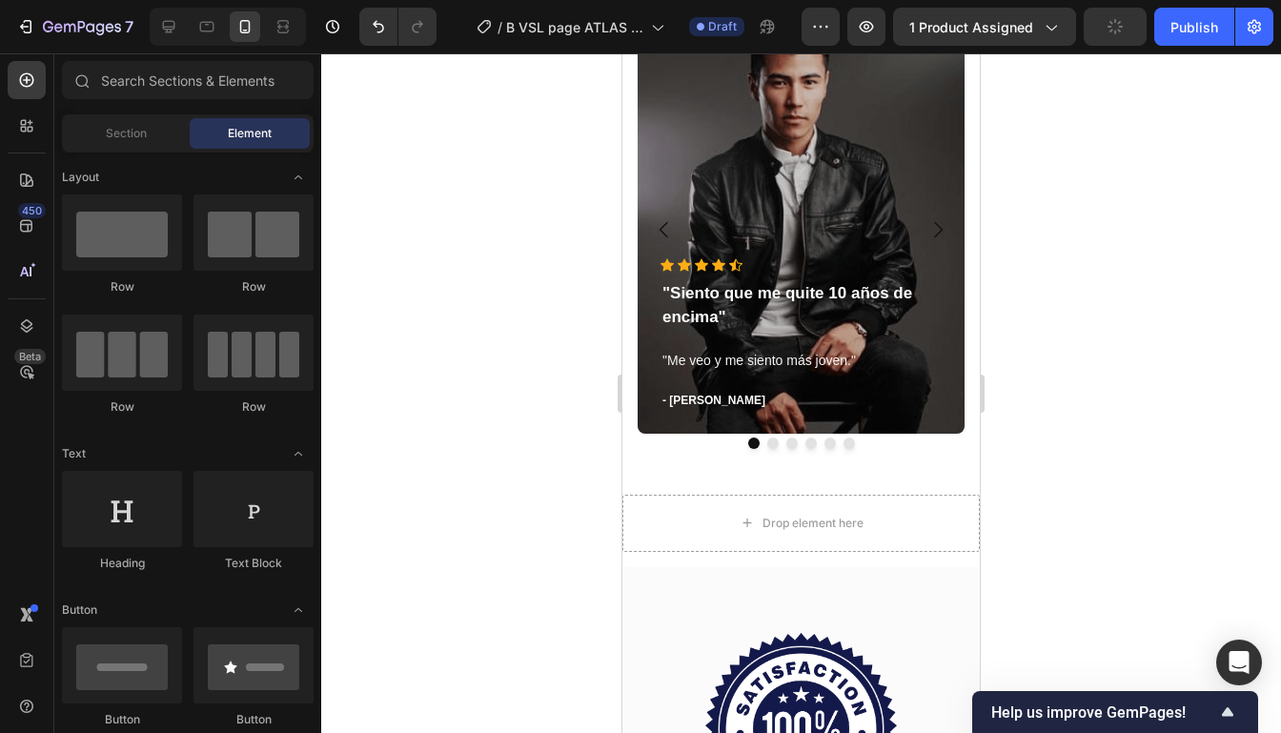
click at [1062, 476] on div at bounding box center [800, 392] width 959 height 679
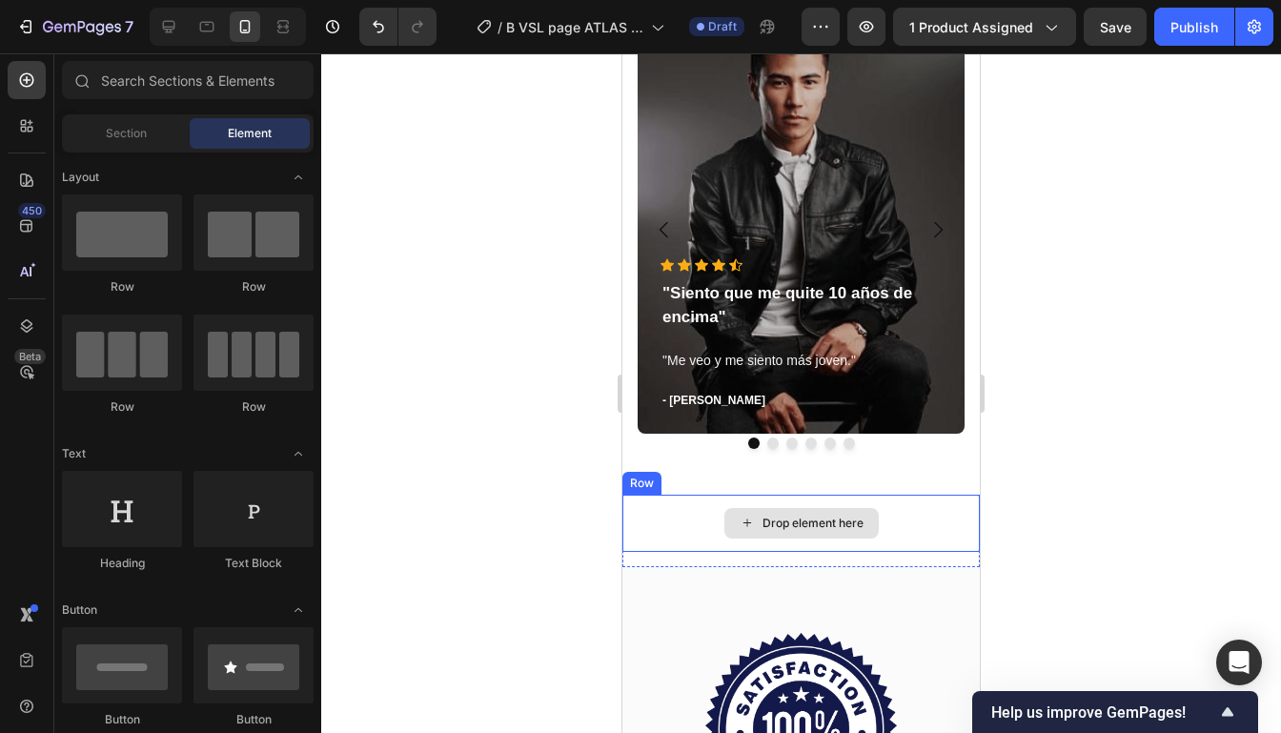
click at [838, 542] on div "Drop element here" at bounding box center [800, 523] width 357 height 57
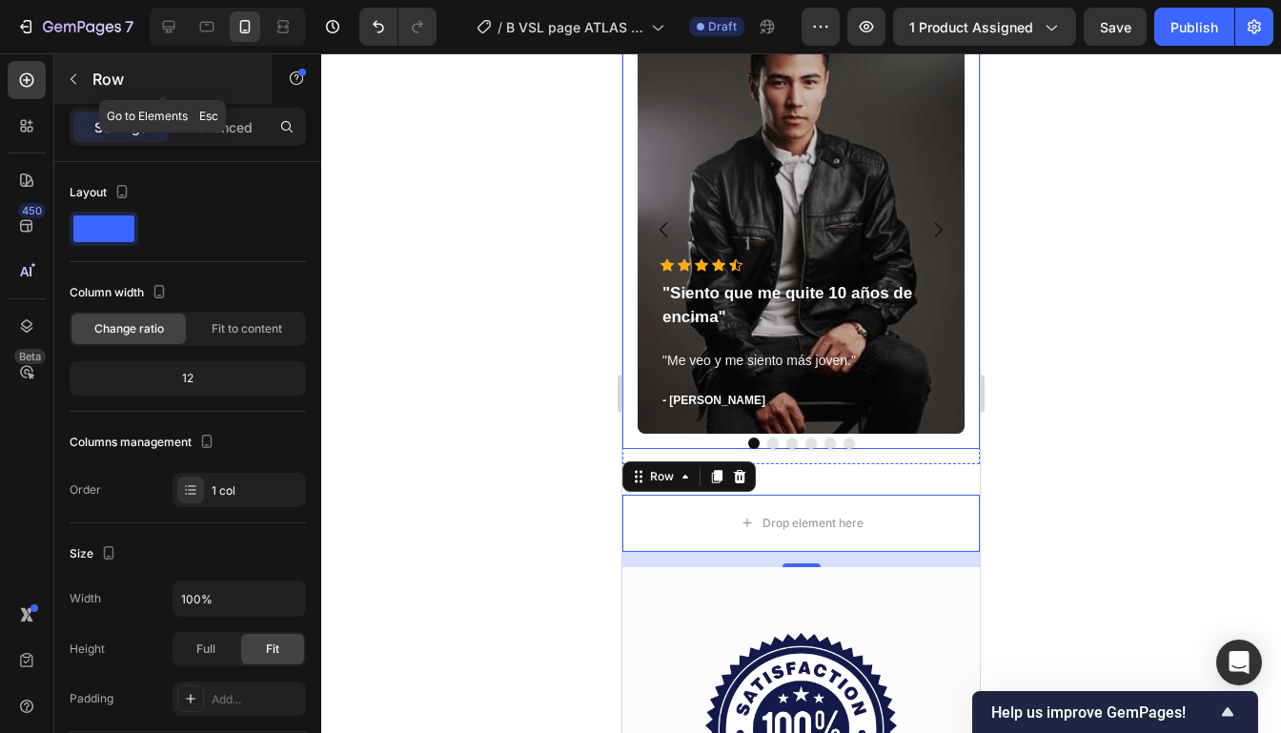
click at [73, 81] on icon "button" at bounding box center [74, 79] width 6 height 10
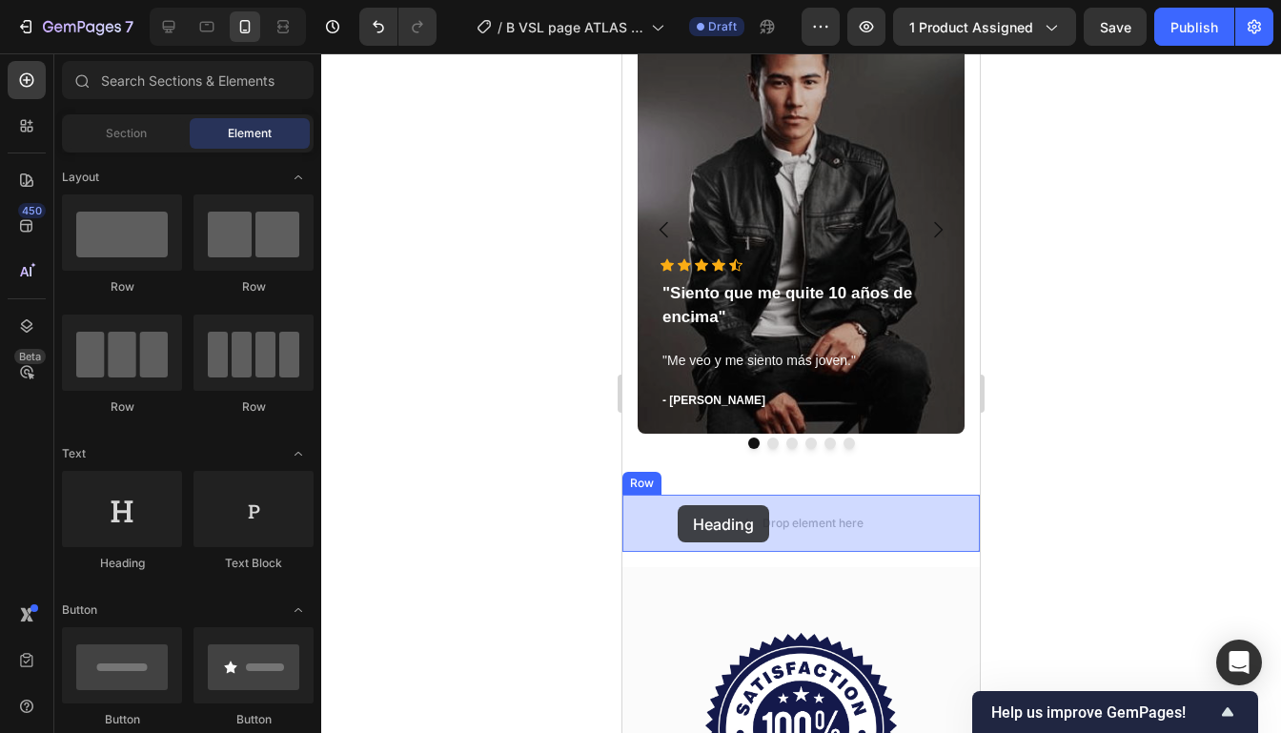
drag, startPoint x: 776, startPoint y: 551, endPoint x: 679, endPoint y: 505, distance: 106.6
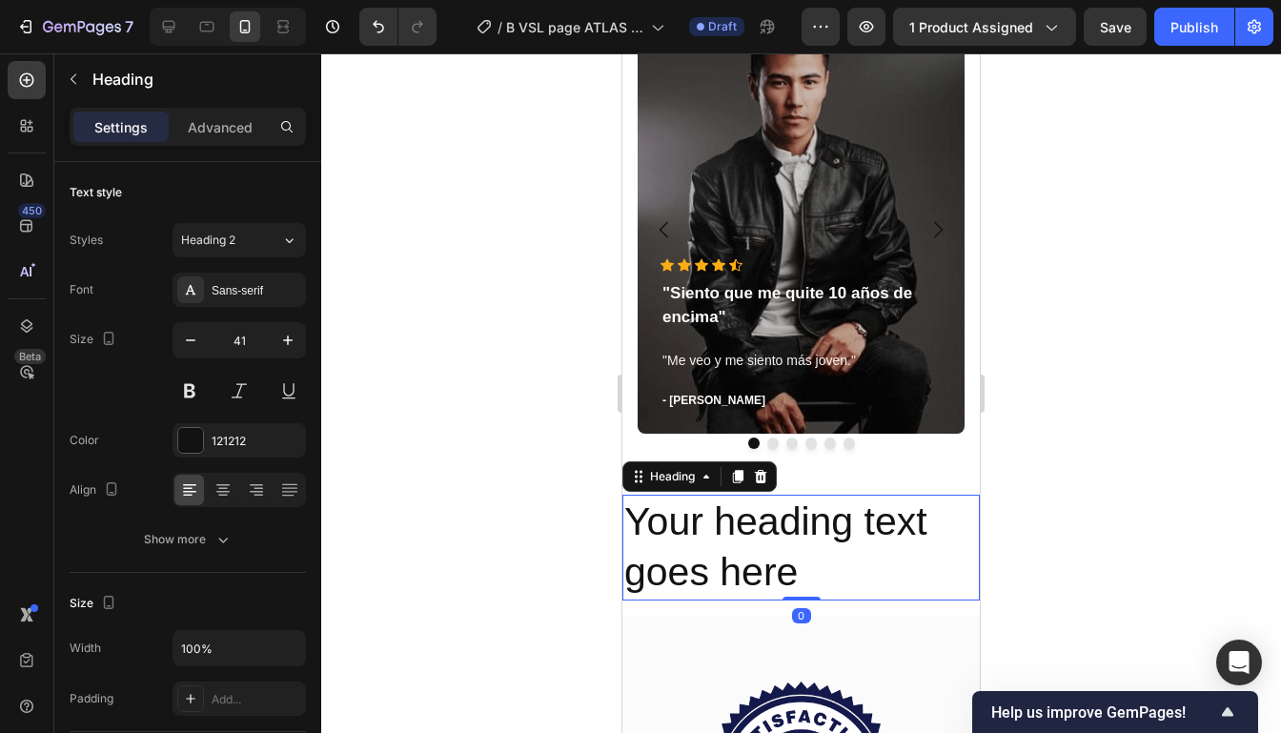
click at [778, 529] on h2 "Your heading text goes here" at bounding box center [800, 548] width 357 height 106
click at [778, 529] on p "Your heading text goes here" at bounding box center [800, 547] width 353 height 102
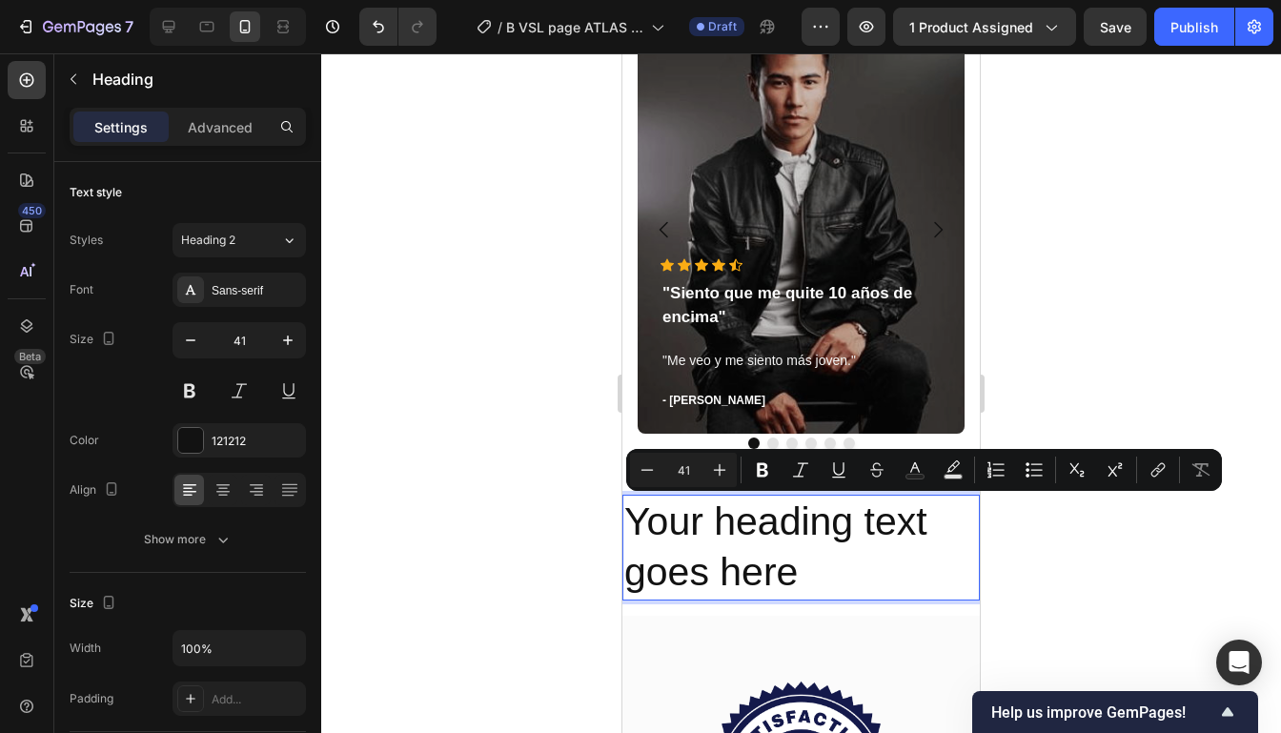
click at [806, 559] on p "Your heading text goes here" at bounding box center [800, 547] width 353 height 102
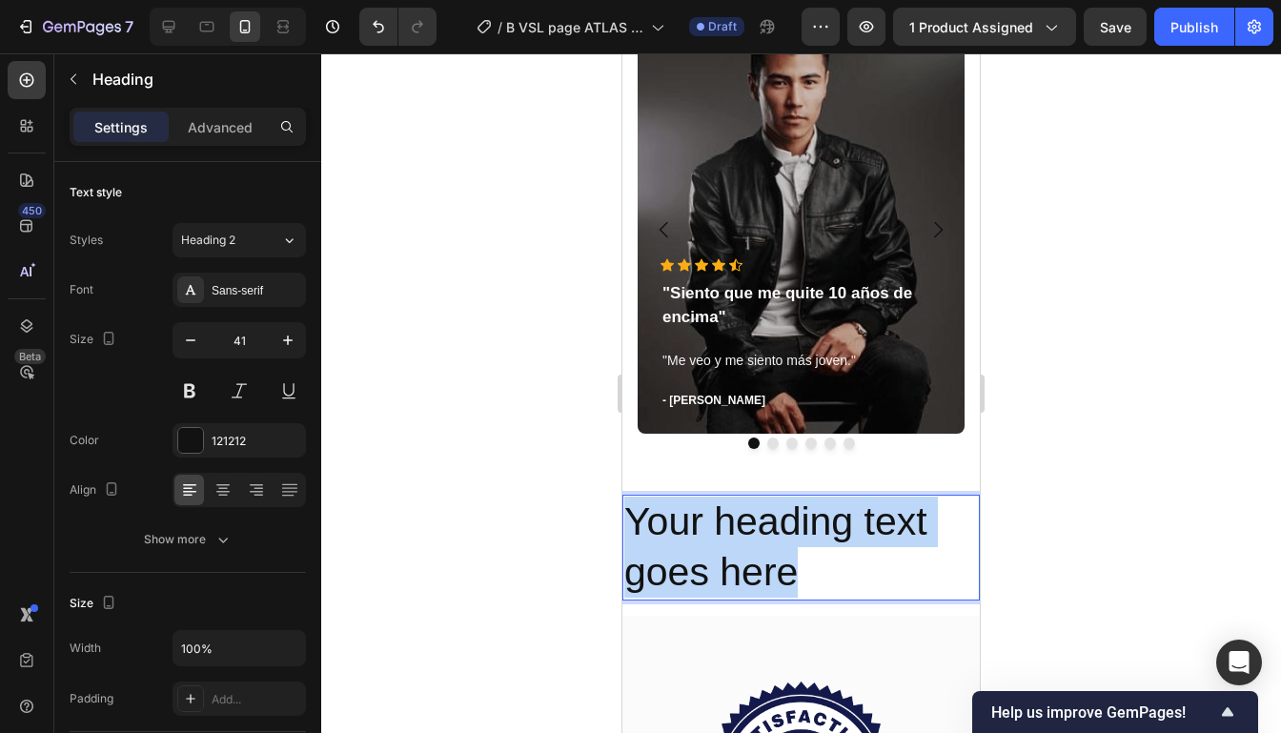
drag, startPoint x: 814, startPoint y: 581, endPoint x: 600, endPoint y: 517, distance: 222.8
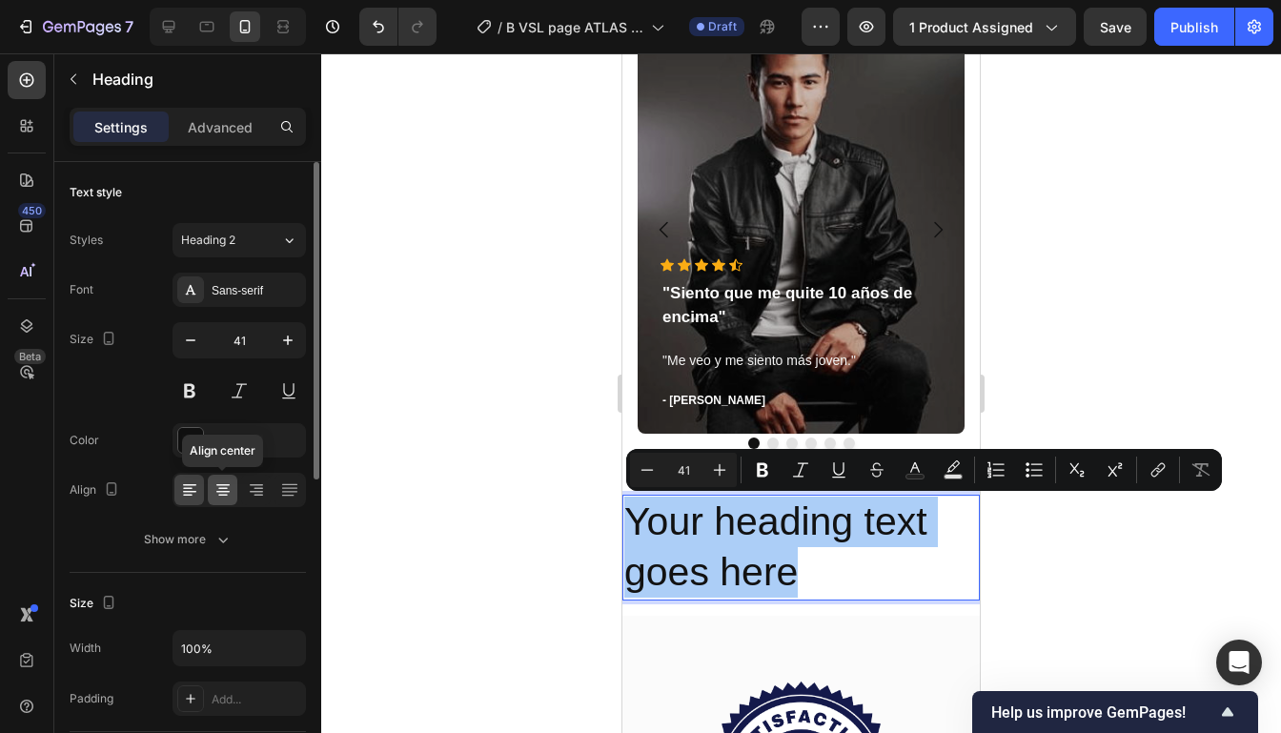
click at [226, 485] on icon at bounding box center [222, 489] width 19 height 19
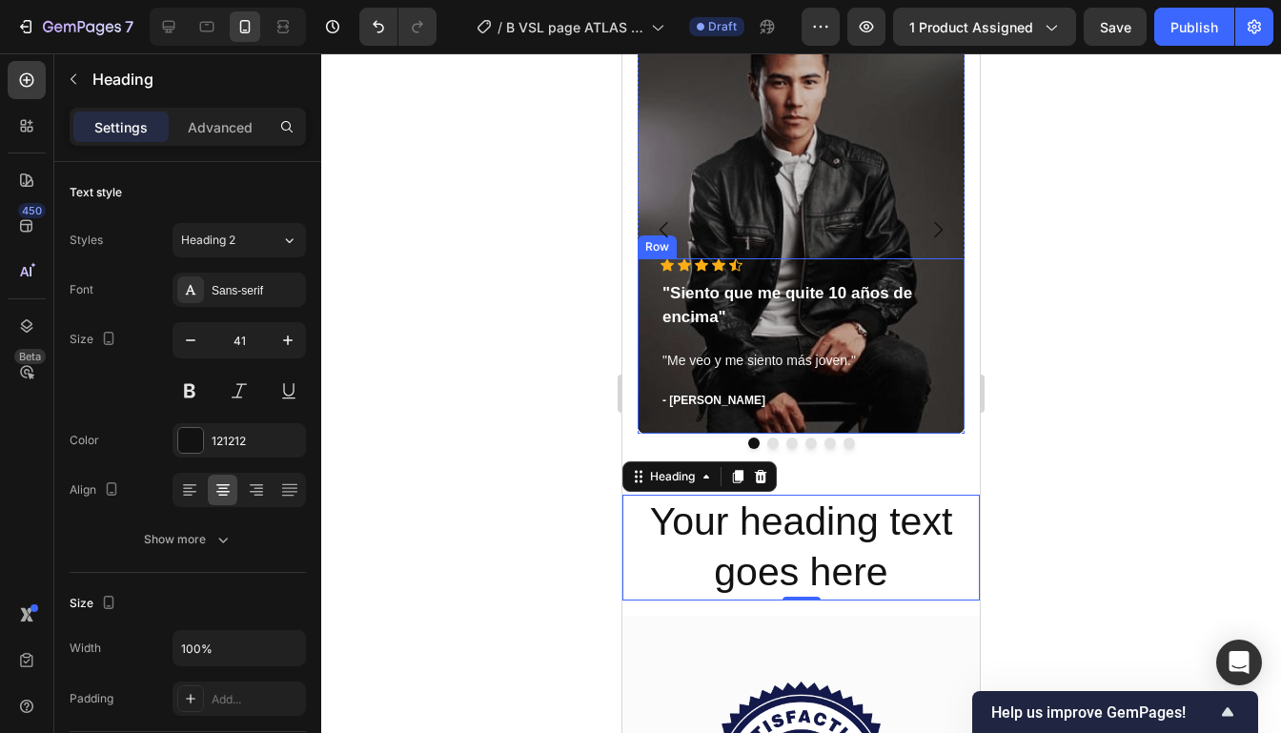
click at [1087, 410] on div at bounding box center [800, 392] width 959 height 679
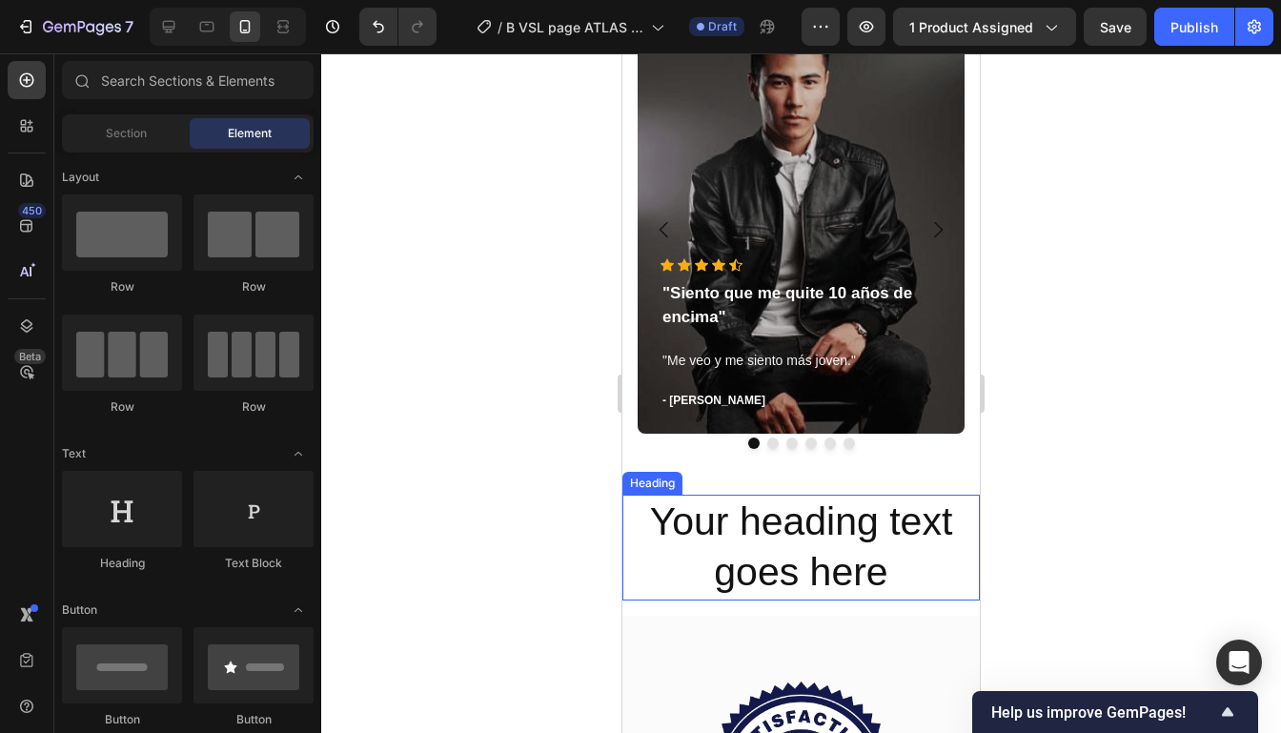
click at [943, 515] on p "Your heading text goes here" at bounding box center [800, 547] width 353 height 102
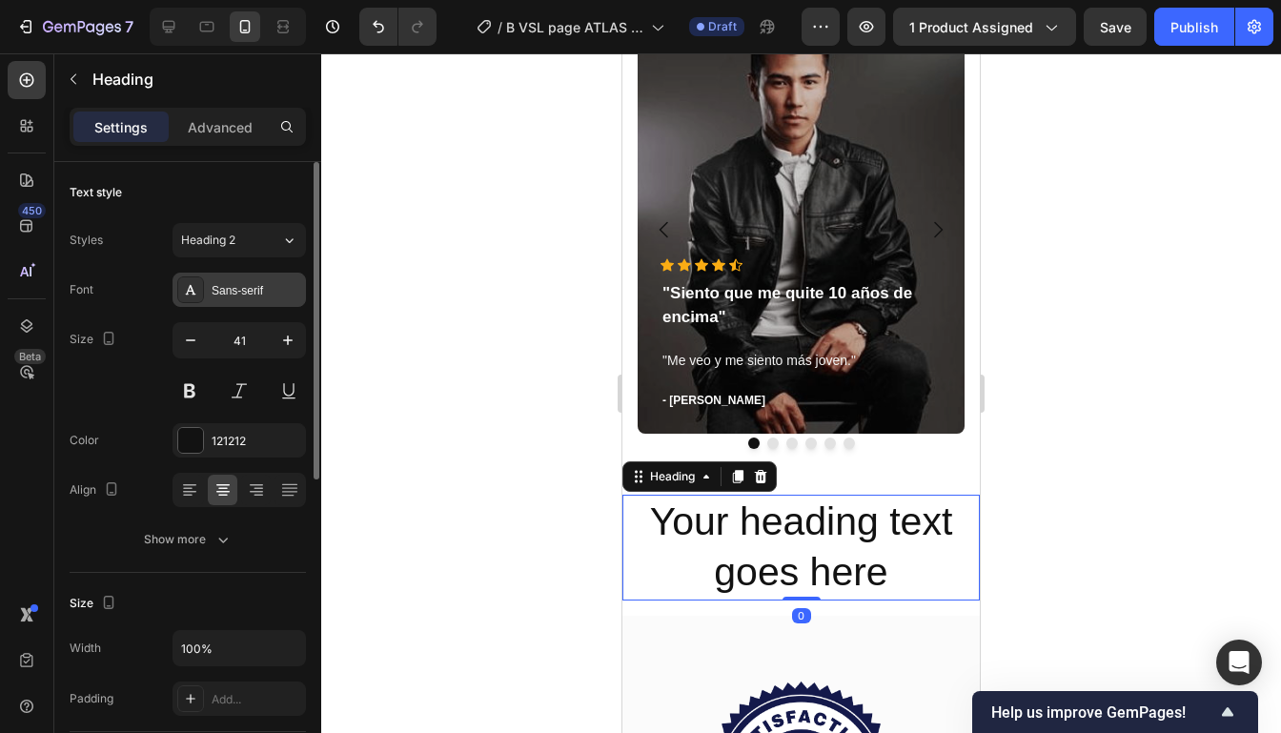
click at [235, 288] on div "Sans-serif" at bounding box center [257, 290] width 90 height 17
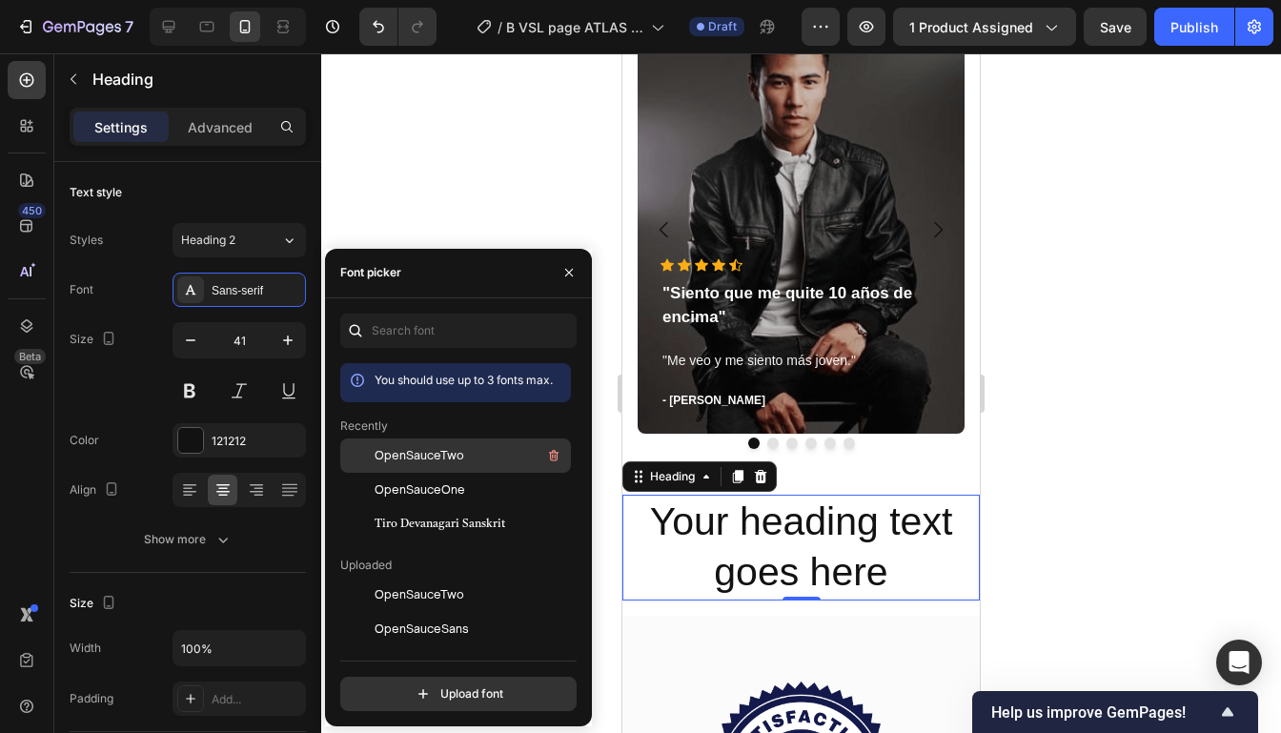
click at [422, 462] on span "OpenSauceTwo" at bounding box center [419, 455] width 90 height 17
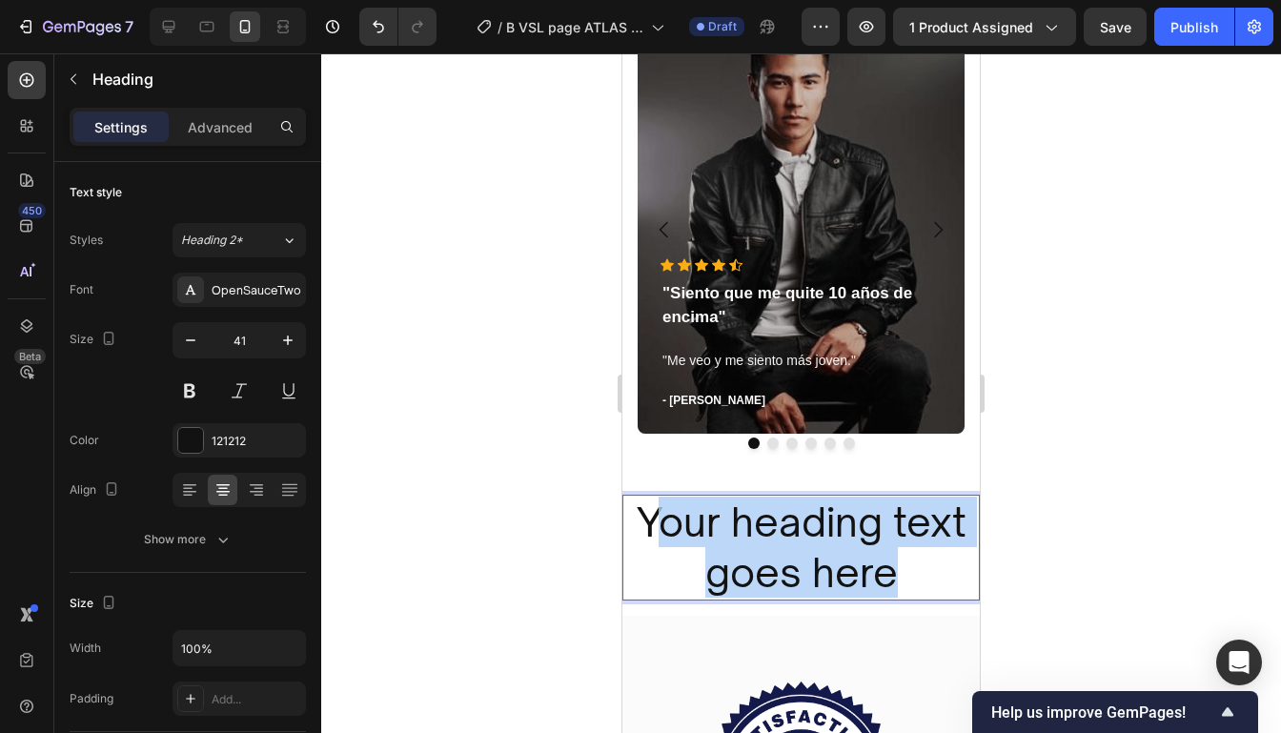
drag, startPoint x: 912, startPoint y: 570, endPoint x: 646, endPoint y: 532, distance: 268.6
click at [646, 532] on p "Your heading text goes here" at bounding box center [800, 547] width 353 height 102
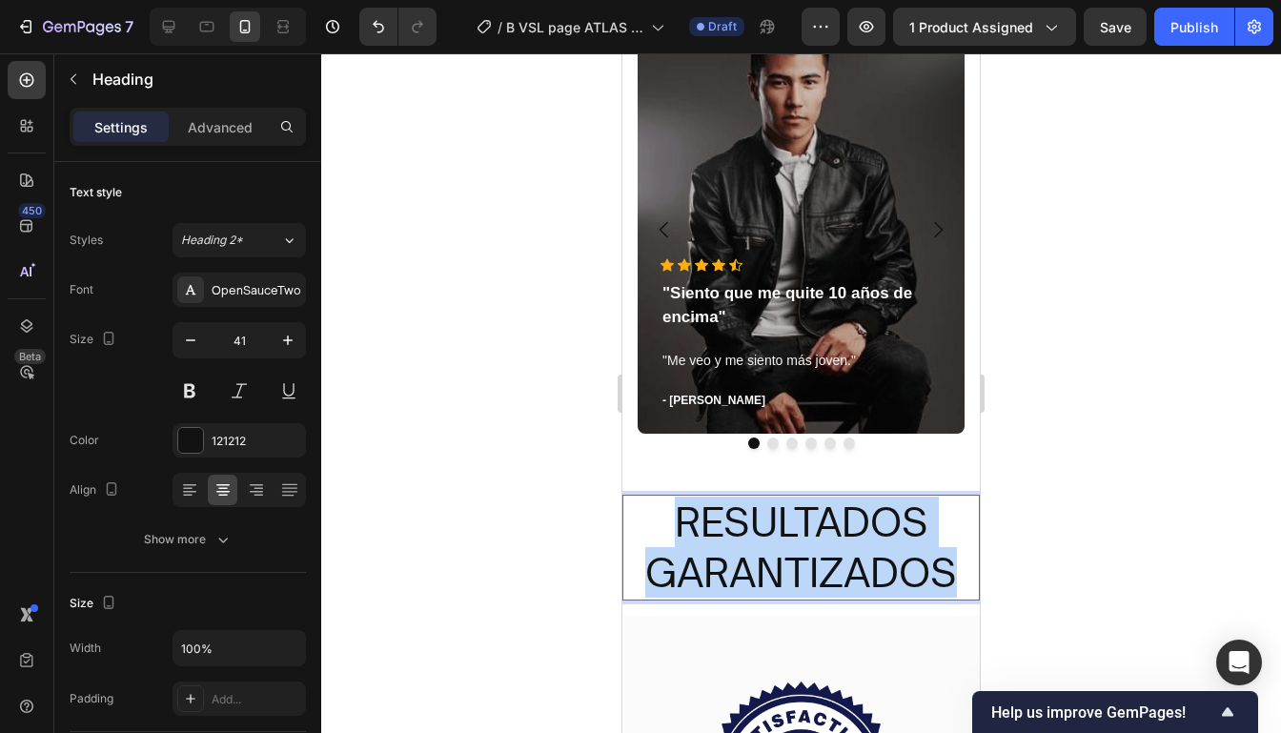
drag, startPoint x: 965, startPoint y: 574, endPoint x: 635, endPoint y: 524, distance: 334.3
click at [635, 524] on p "RESULTADOS GARANTIZADOS" at bounding box center [800, 547] width 353 height 102
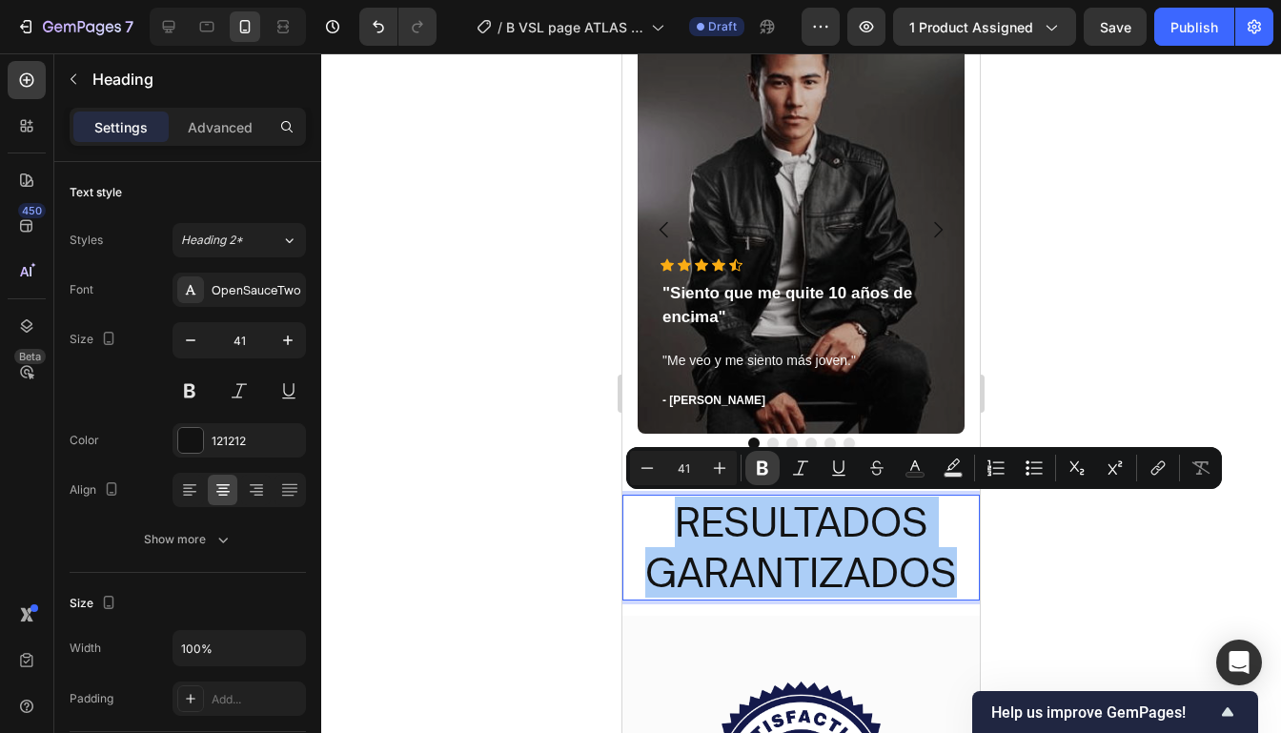
click at [765, 474] on icon "Editor contextual toolbar" at bounding box center [762, 468] width 11 height 14
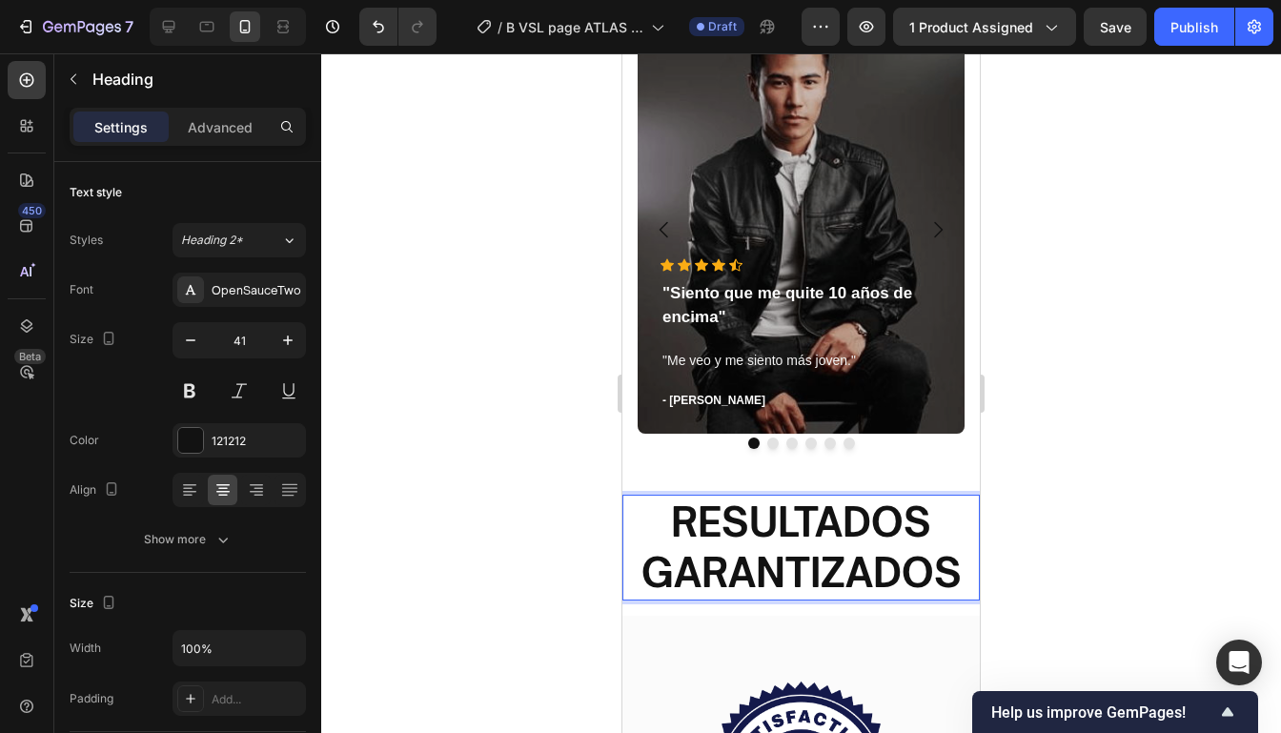
click at [933, 542] on p "RESULTADOS GARANTIZADOS" at bounding box center [800, 547] width 353 height 102
click at [1081, 386] on div at bounding box center [800, 392] width 959 height 679
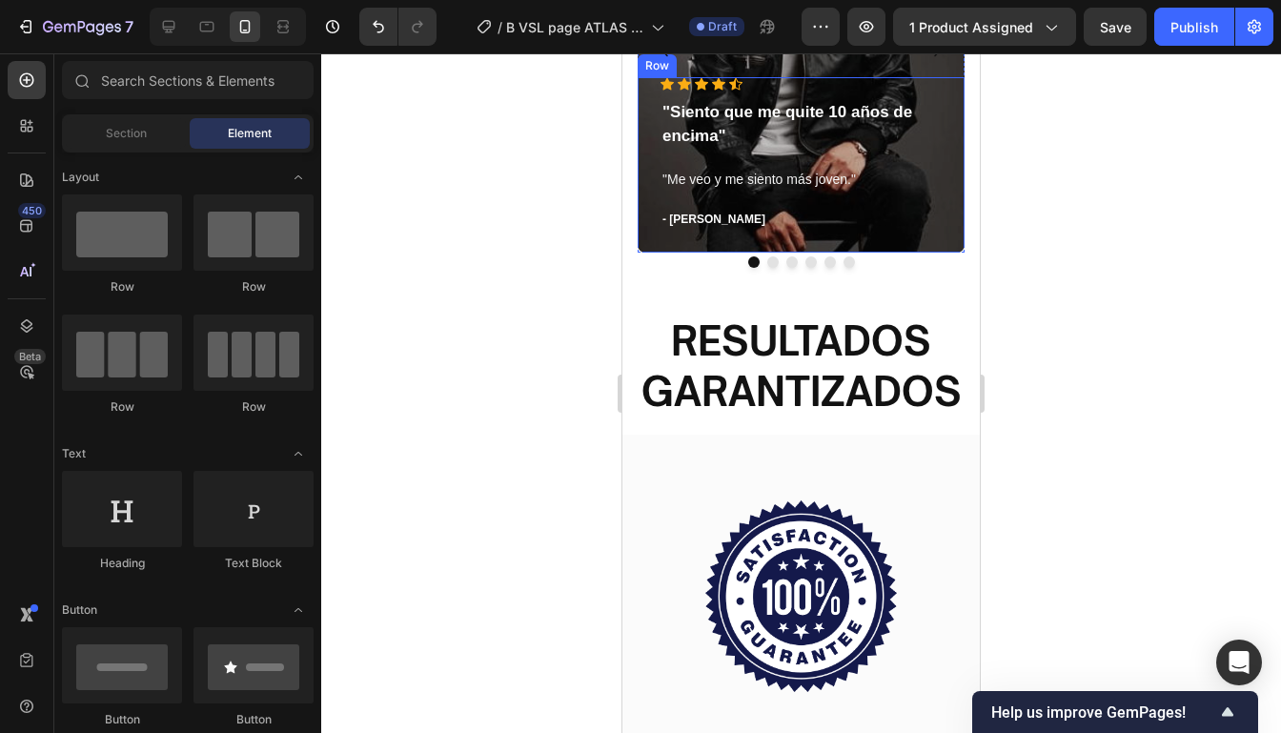
scroll to position [5835, 0]
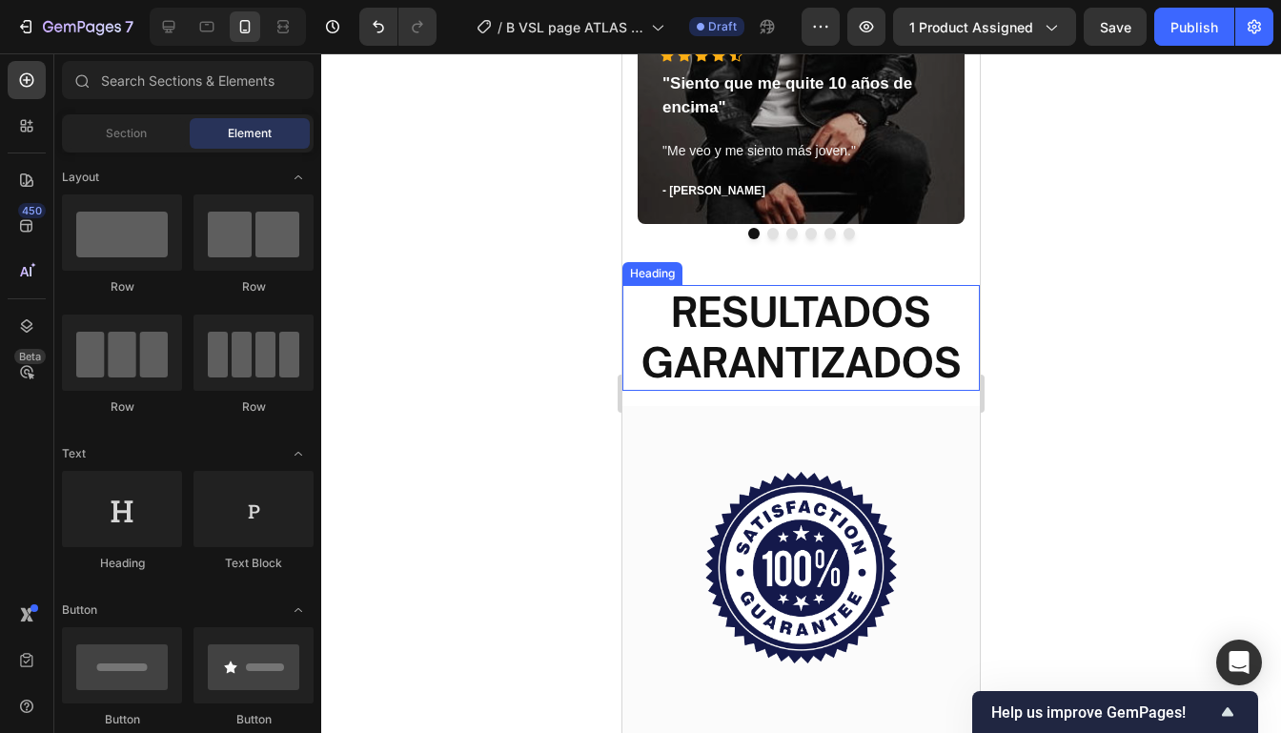
click at [871, 313] on strong "RESULTADOS GARANTIZADOS" at bounding box center [801, 337] width 320 height 99
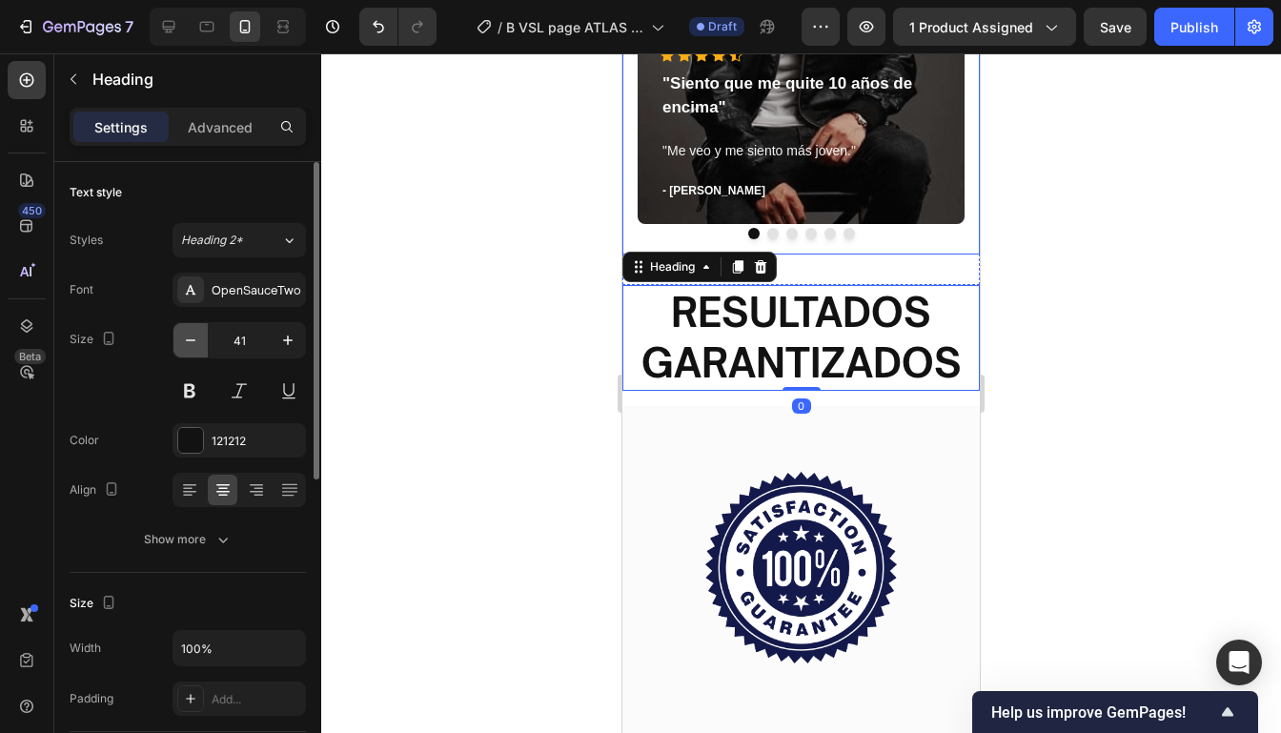
click at [186, 355] on button "button" at bounding box center [190, 340] width 34 height 34
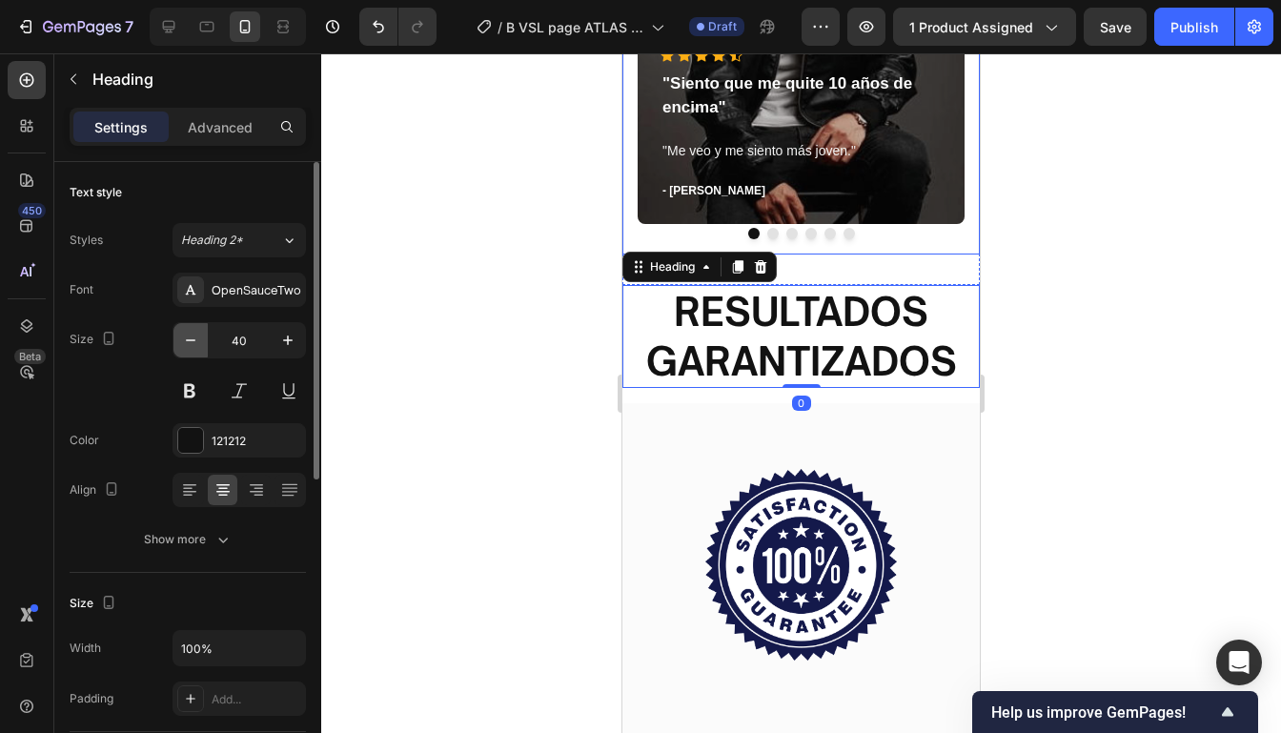
click at [186, 355] on button "button" at bounding box center [190, 340] width 34 height 34
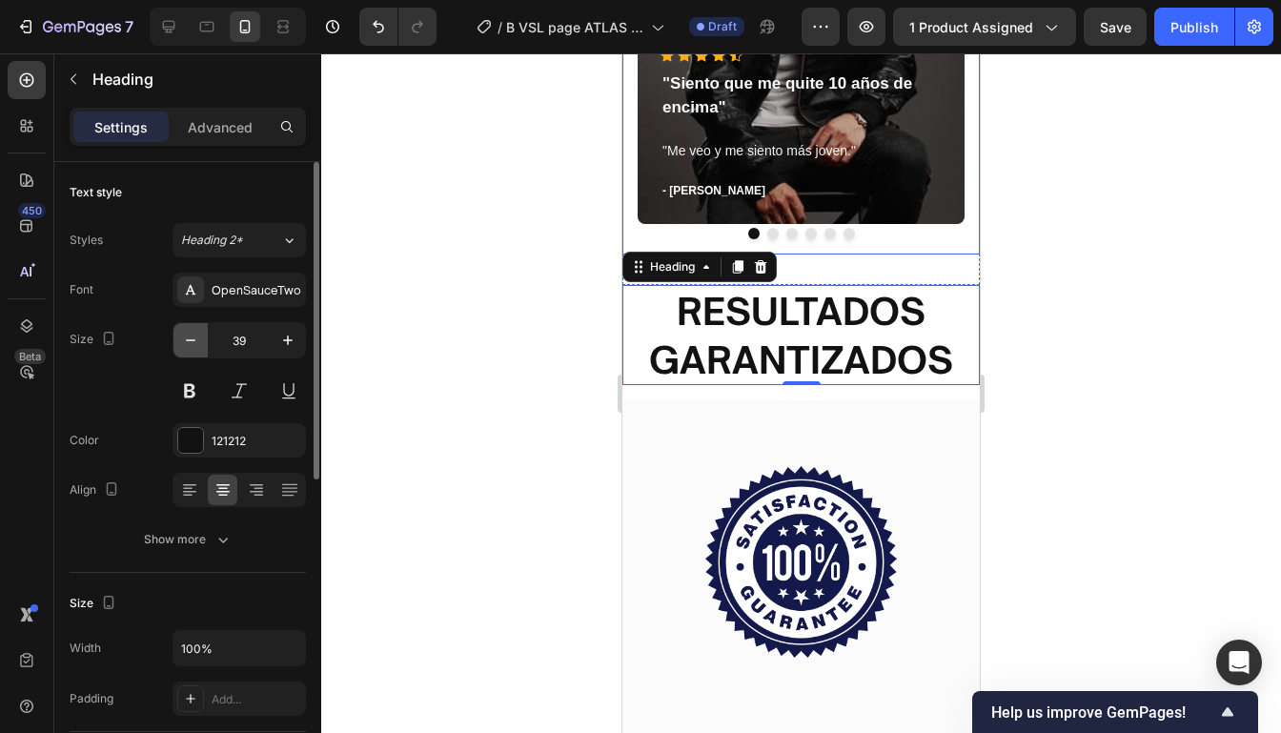
click at [186, 355] on button "button" at bounding box center [190, 340] width 34 height 34
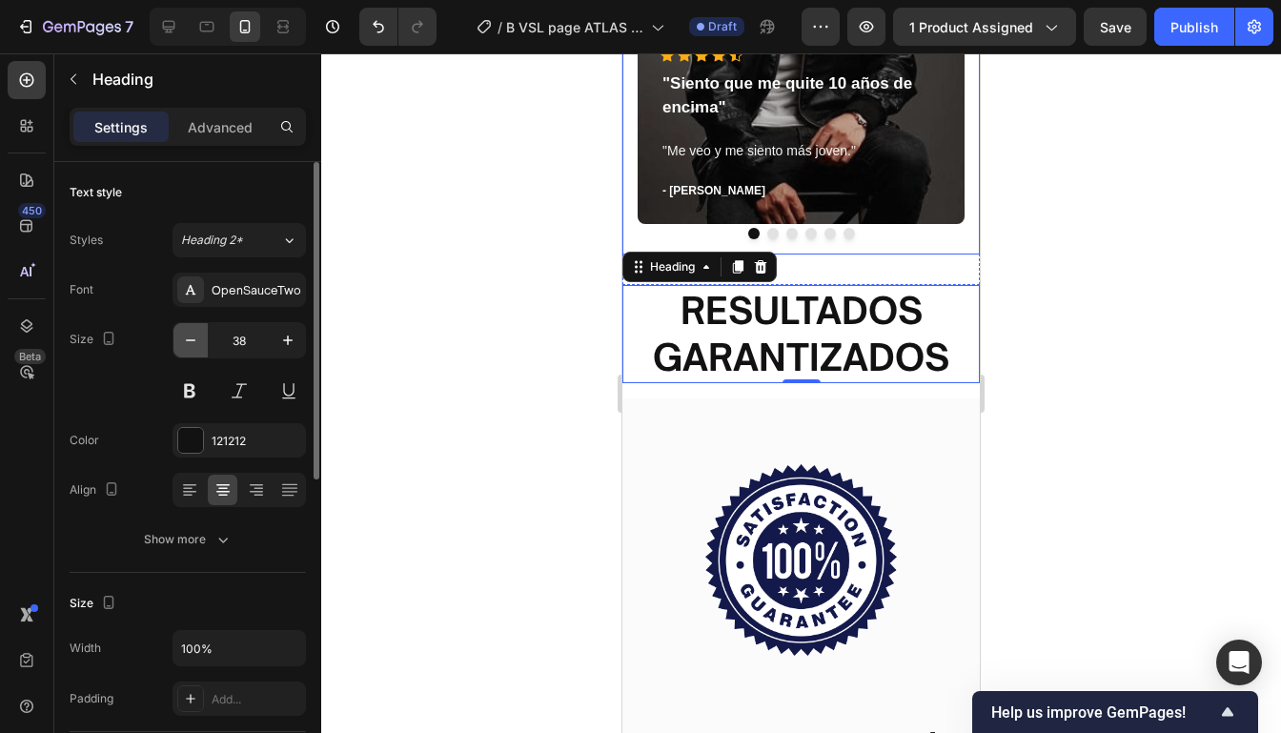
click at [186, 355] on button "button" at bounding box center [190, 340] width 34 height 34
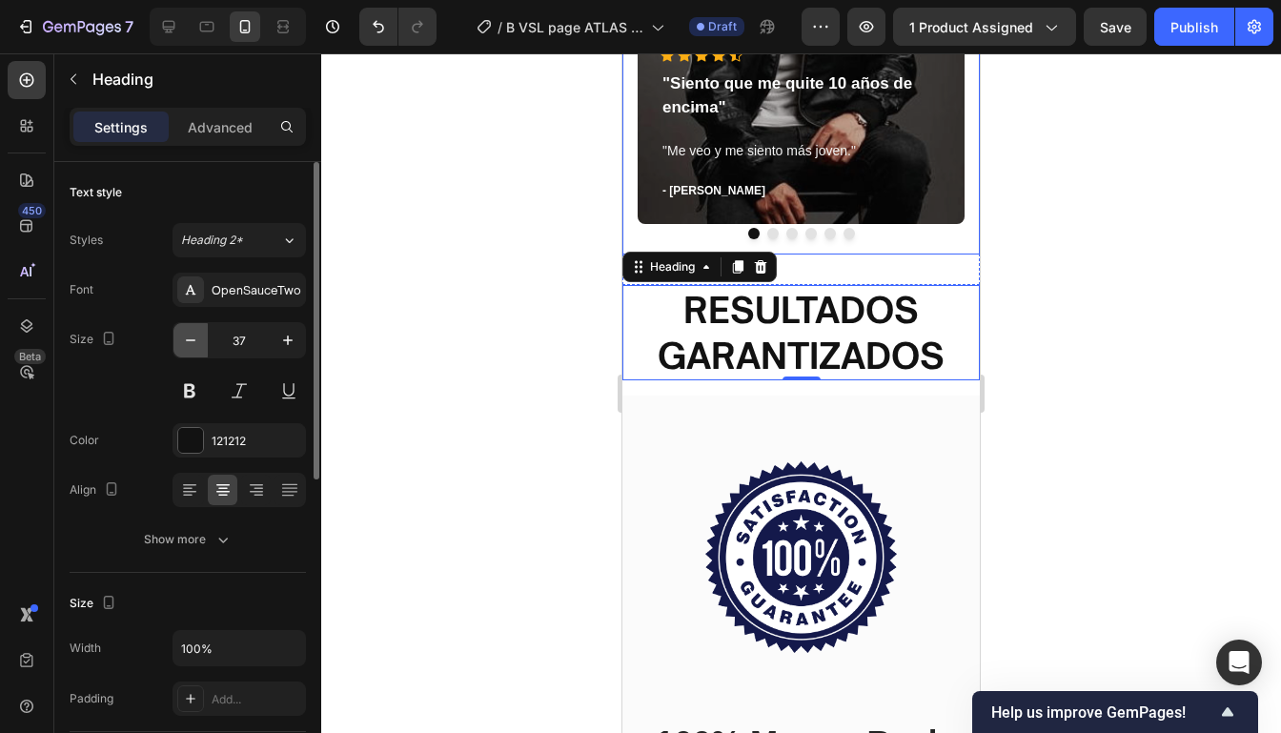
click at [186, 355] on button "button" at bounding box center [190, 340] width 34 height 34
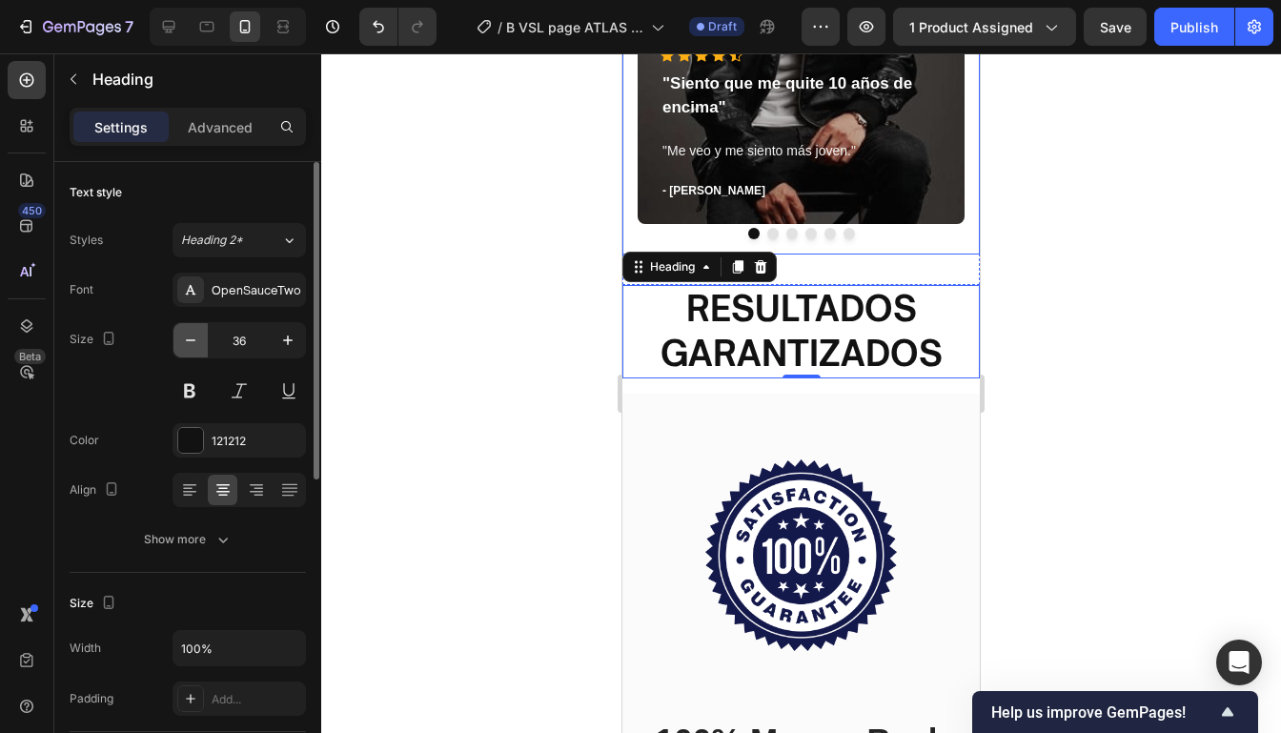
click at [186, 355] on button "button" at bounding box center [190, 340] width 34 height 34
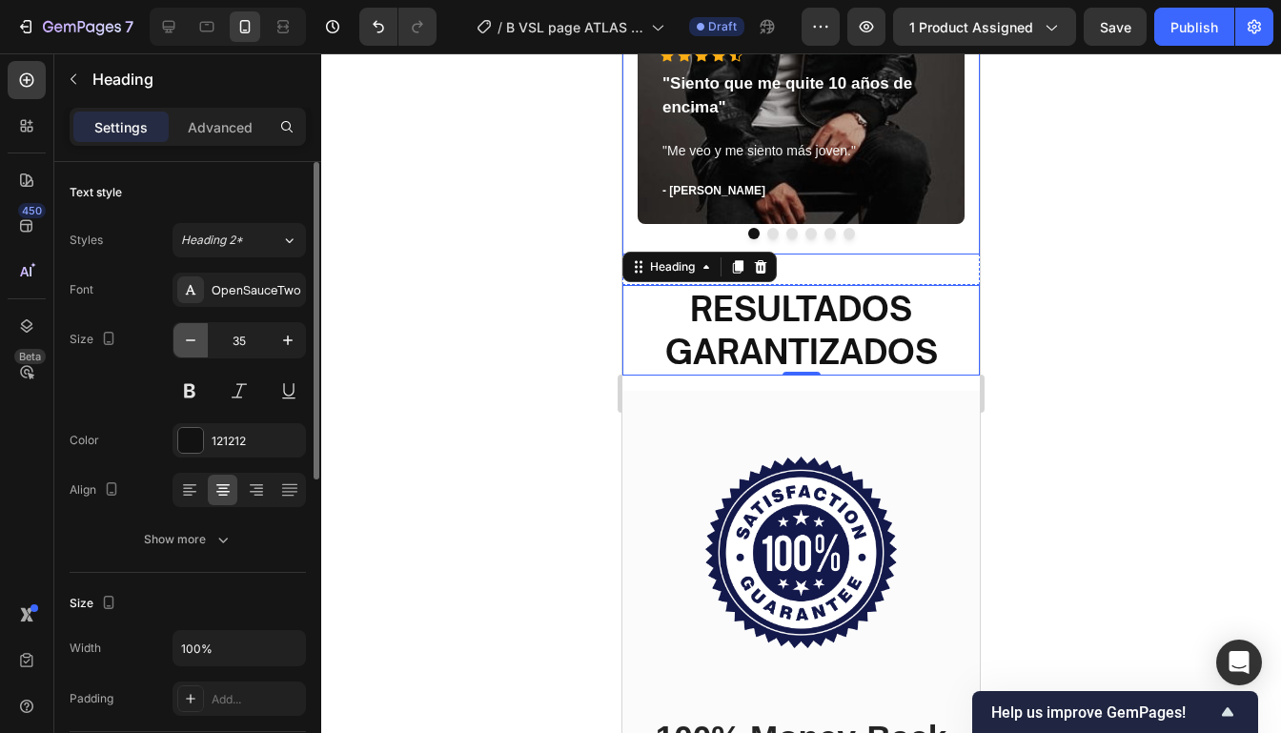
click at [186, 355] on button "button" at bounding box center [190, 340] width 34 height 34
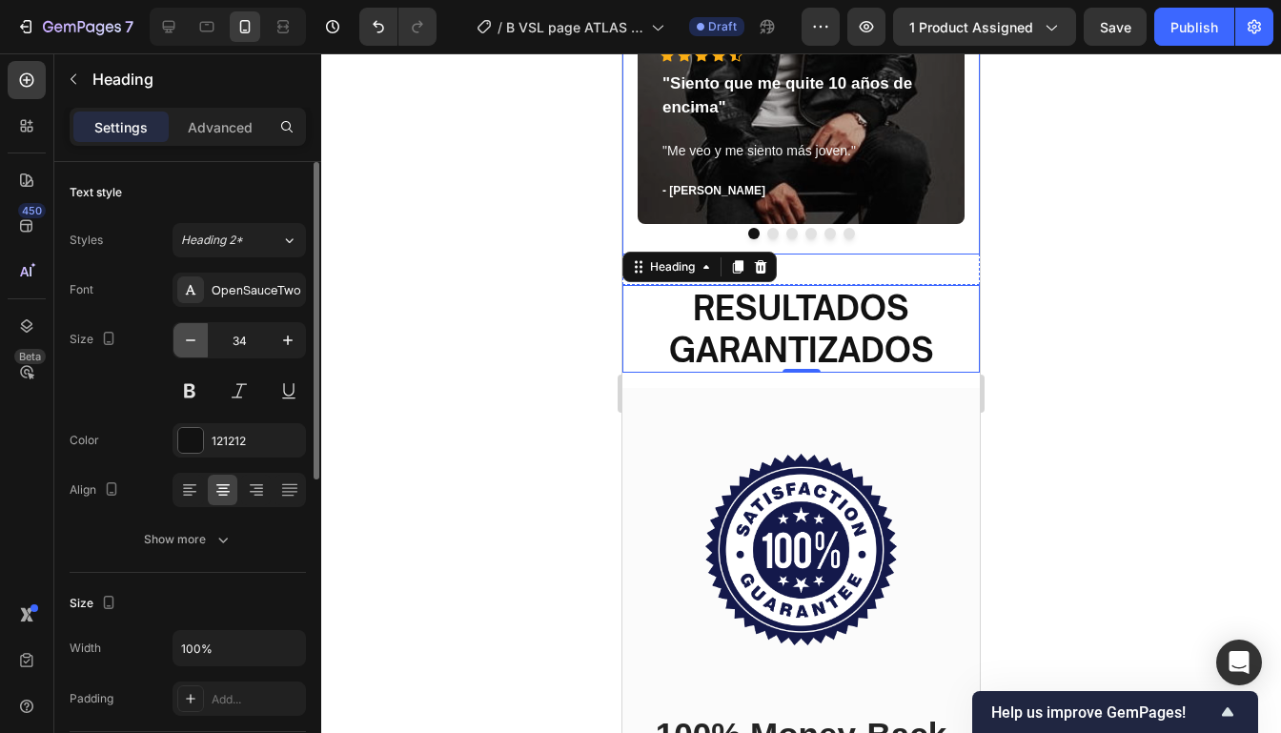
click at [186, 355] on button "button" at bounding box center [190, 340] width 34 height 34
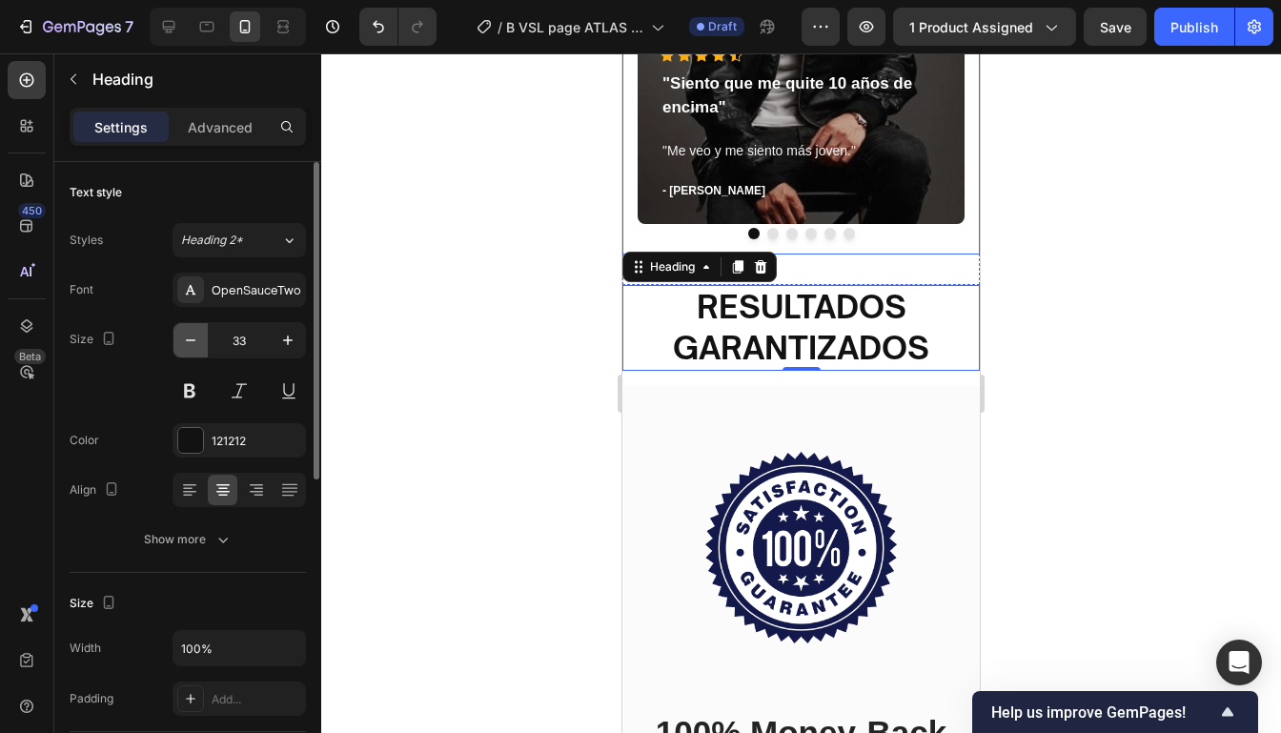
click at [186, 355] on button "button" at bounding box center [190, 340] width 34 height 34
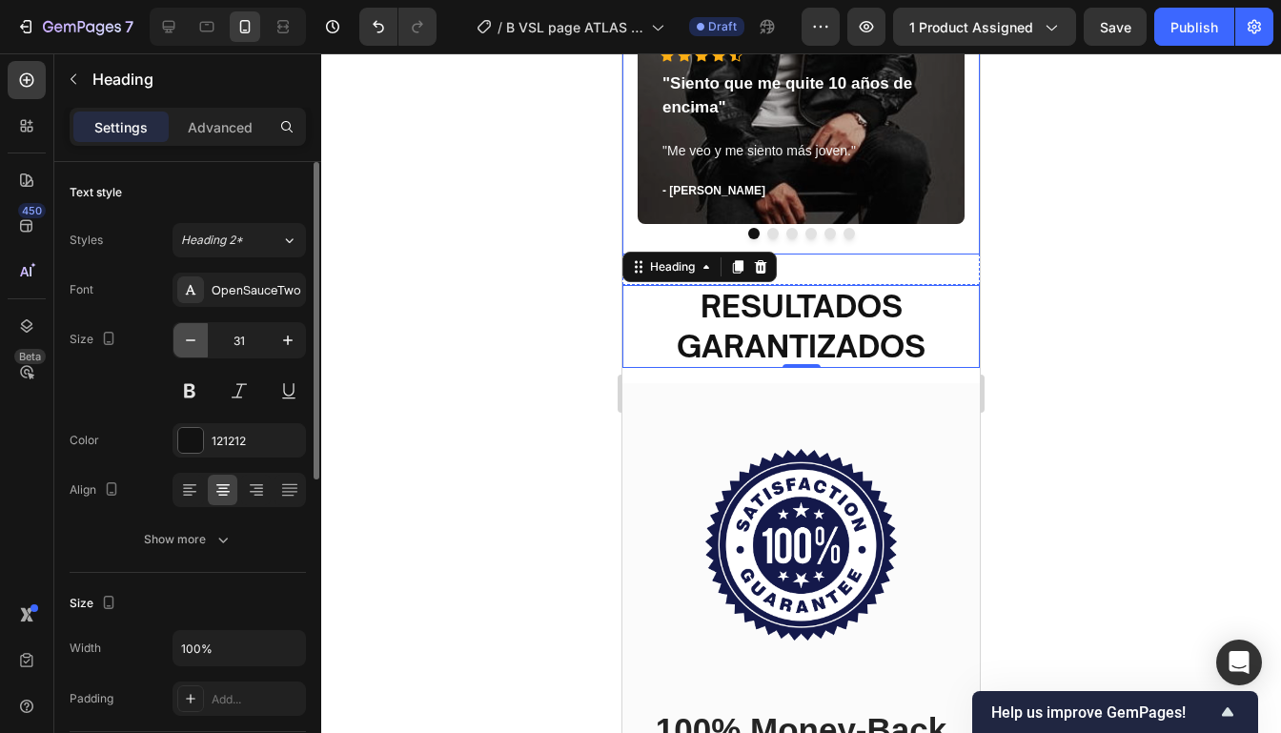
click at [186, 355] on button "button" at bounding box center [190, 340] width 34 height 34
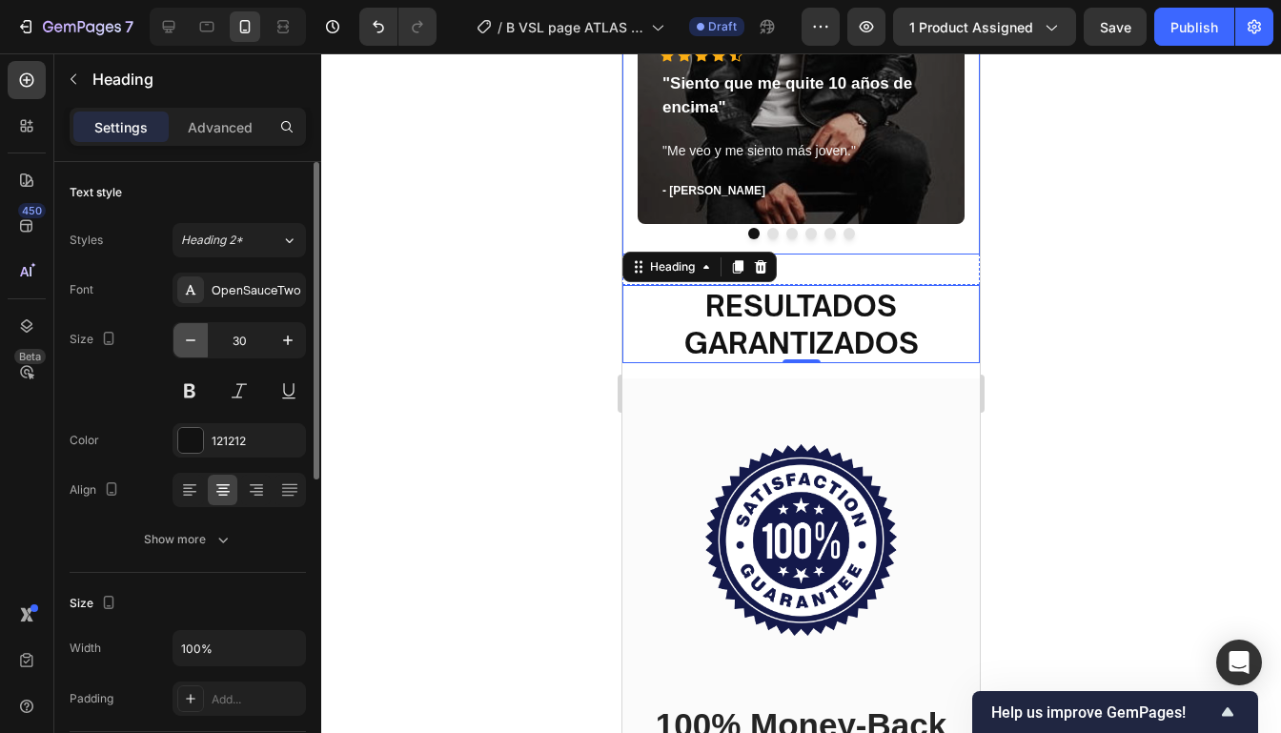
click at [186, 355] on button "button" at bounding box center [190, 340] width 34 height 34
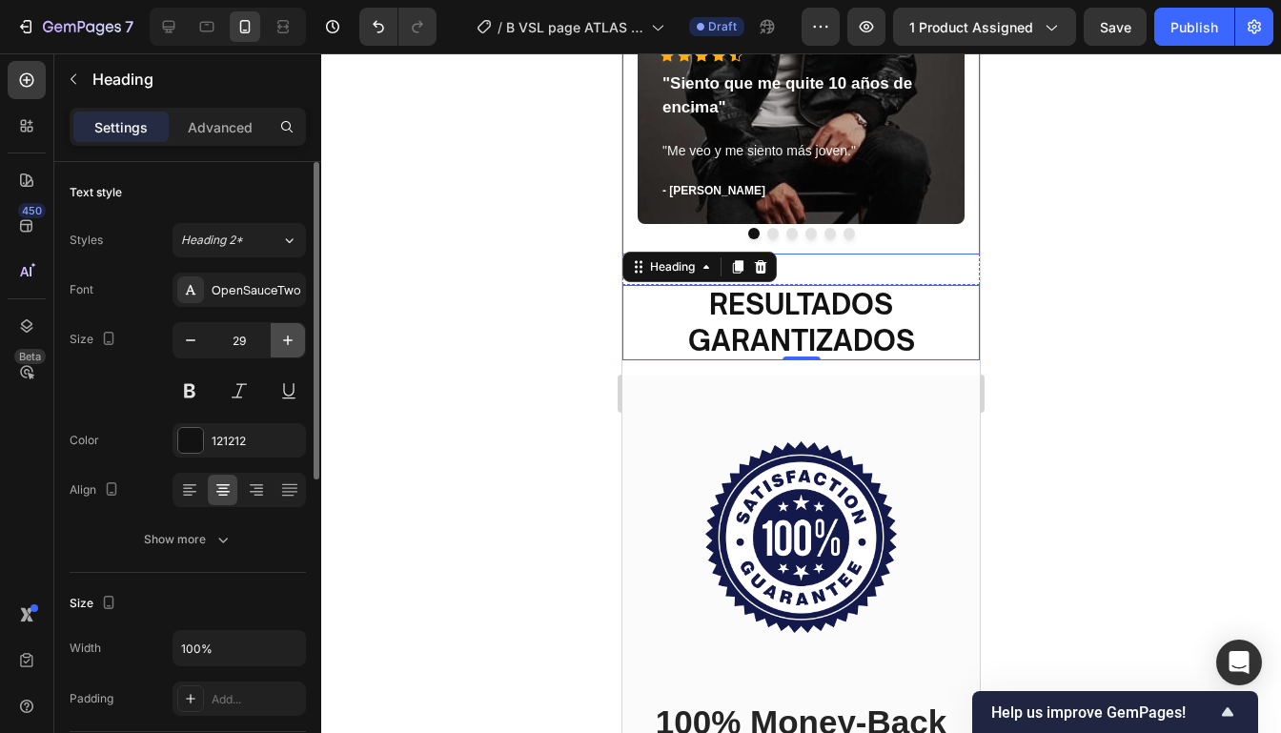
click at [281, 346] on icon "button" at bounding box center [287, 340] width 19 height 19
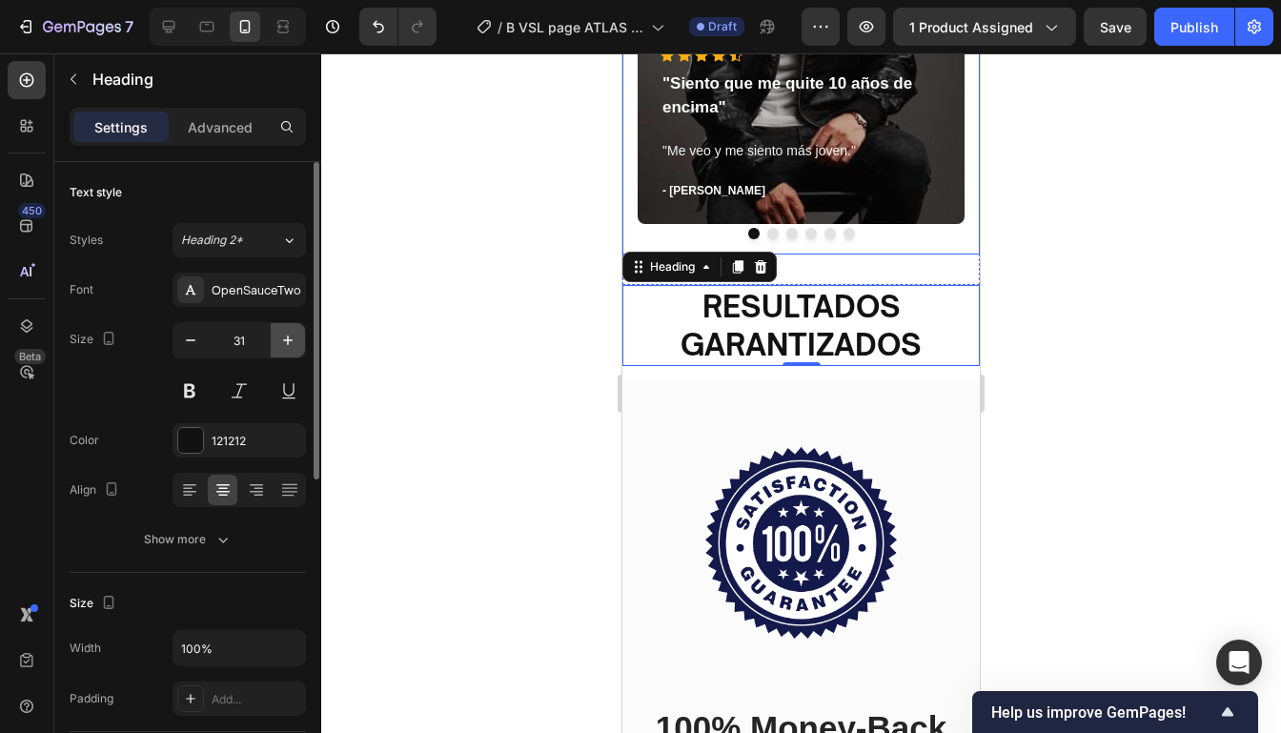
click at [281, 346] on icon "button" at bounding box center [287, 340] width 19 height 19
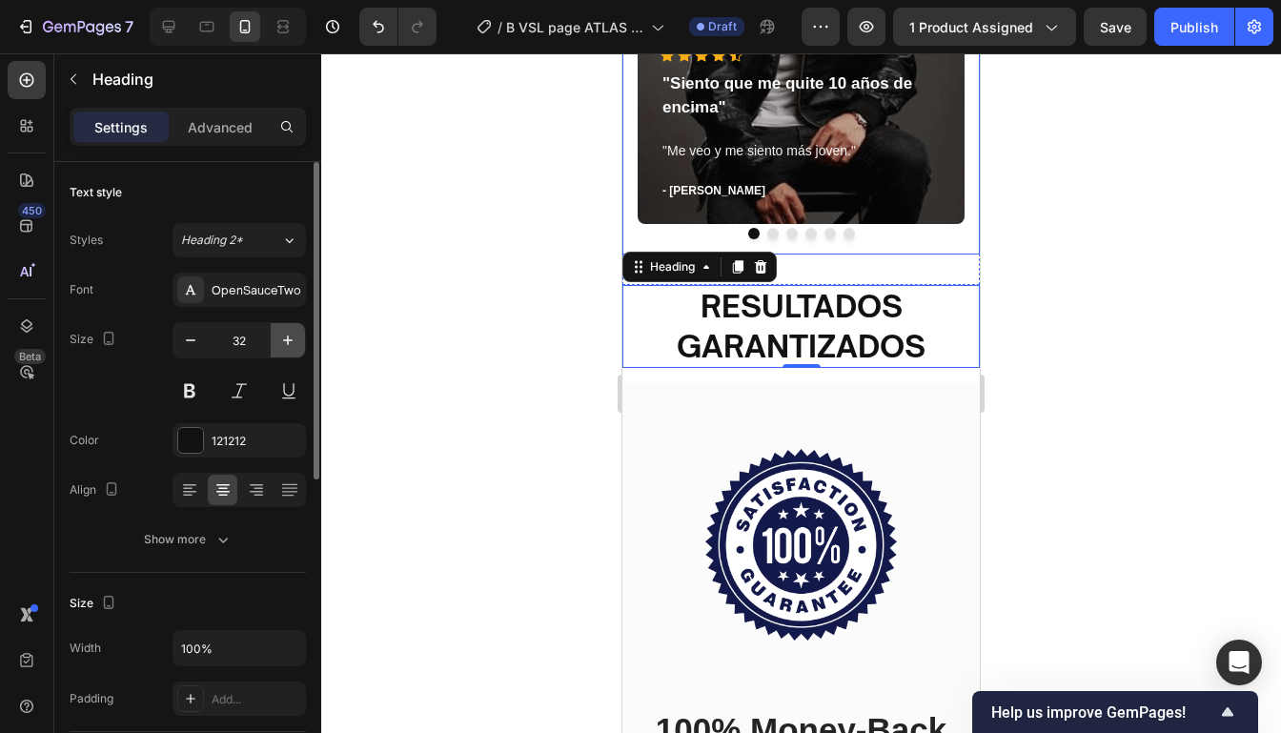
click at [281, 346] on icon "button" at bounding box center [287, 340] width 19 height 19
type input "33"
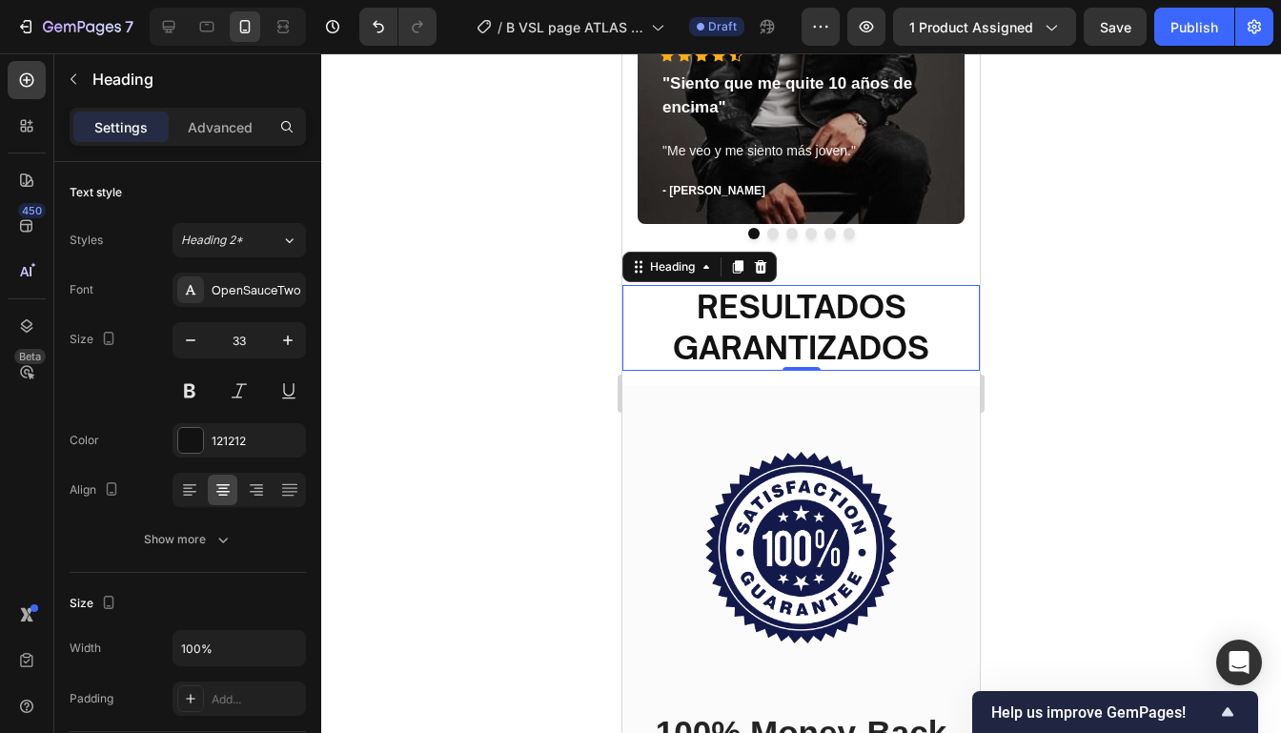
drag, startPoint x: 963, startPoint y: 353, endPoint x: 1620, endPoint y: 406, distance: 658.7
click at [1025, 350] on div at bounding box center [800, 392] width 959 height 679
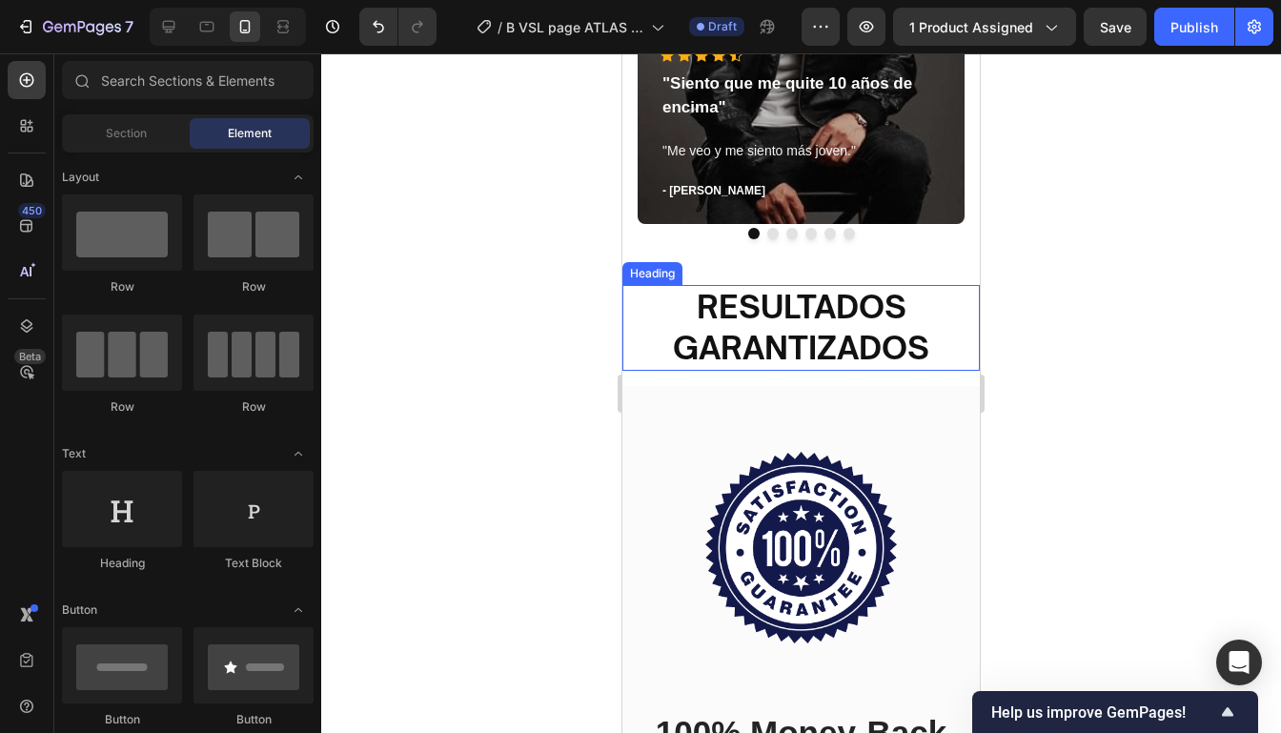
click at [935, 323] on p "⁠⁠⁠⁠⁠⁠⁠ RESULTADOS GARANTIZADOS" at bounding box center [800, 328] width 353 height 82
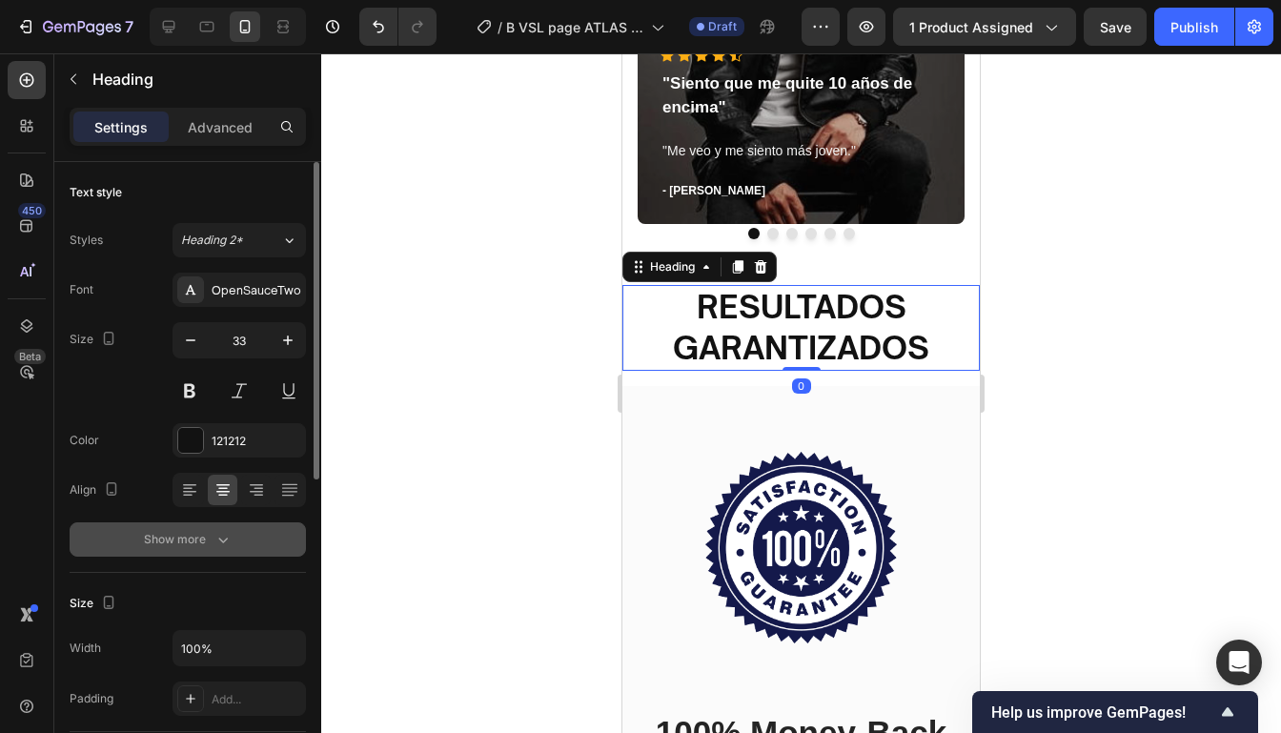
click at [215, 535] on icon "button" at bounding box center [222, 539] width 19 height 19
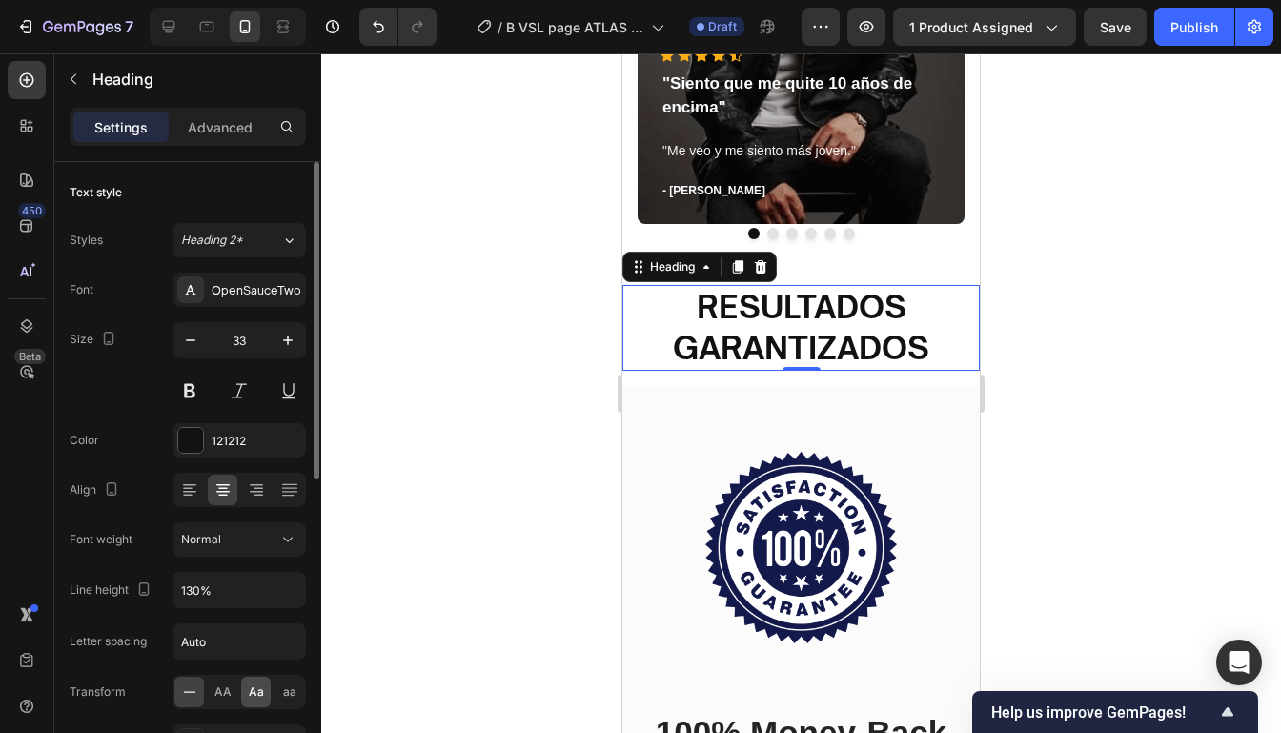
click at [255, 689] on span "Aa" at bounding box center [256, 691] width 15 height 17
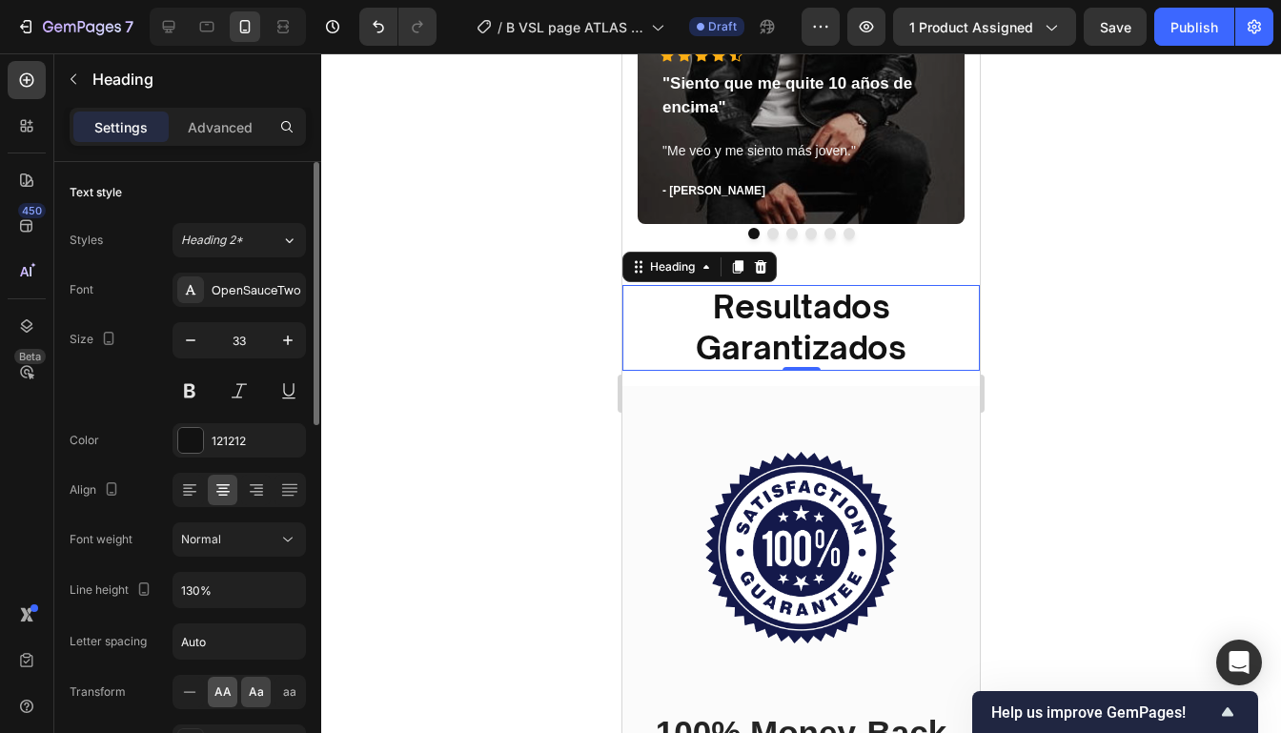
click at [232, 690] on div "AA" at bounding box center [223, 692] width 30 height 30
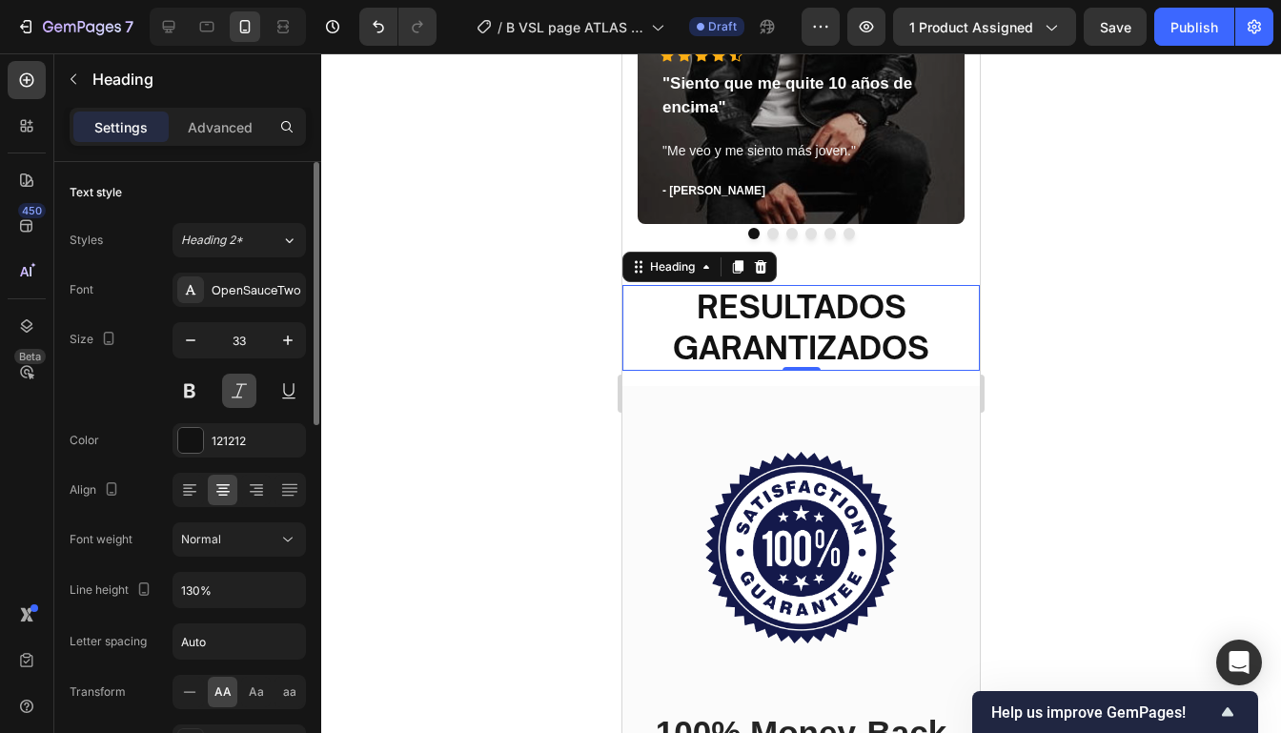
click at [240, 385] on button at bounding box center [239, 391] width 34 height 34
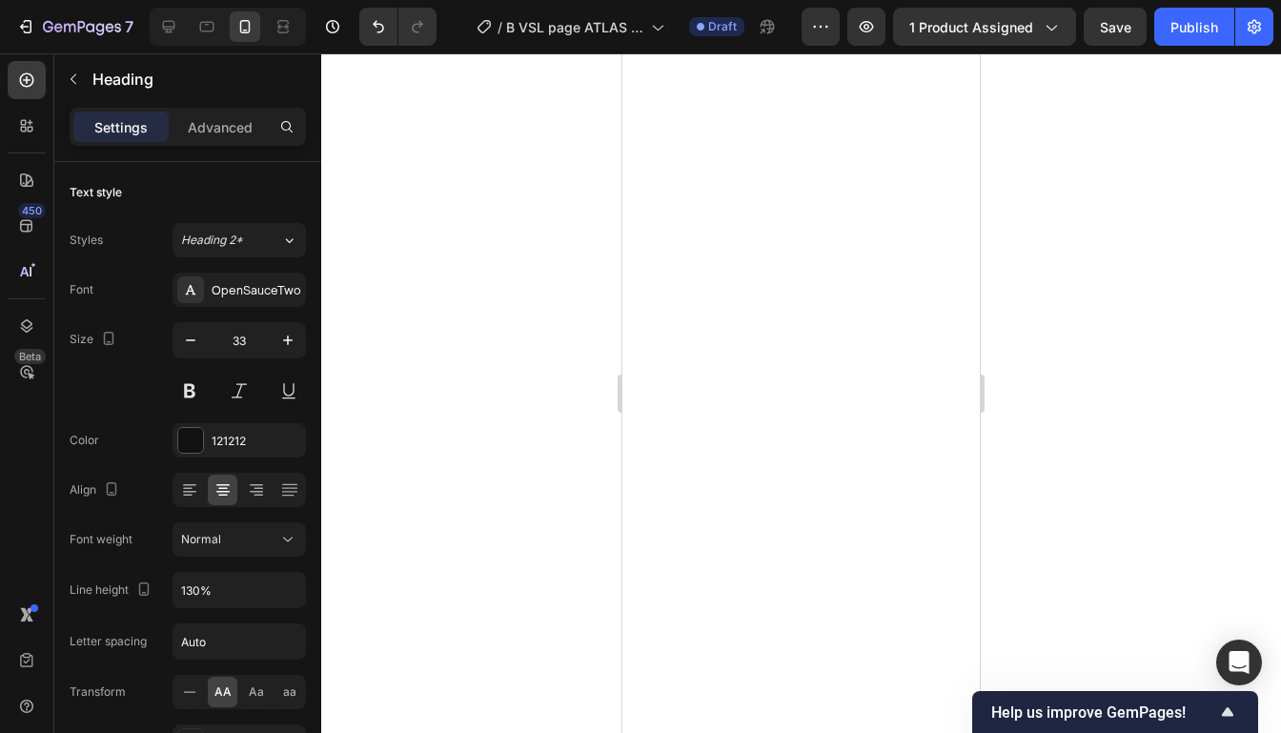
scroll to position [0, 0]
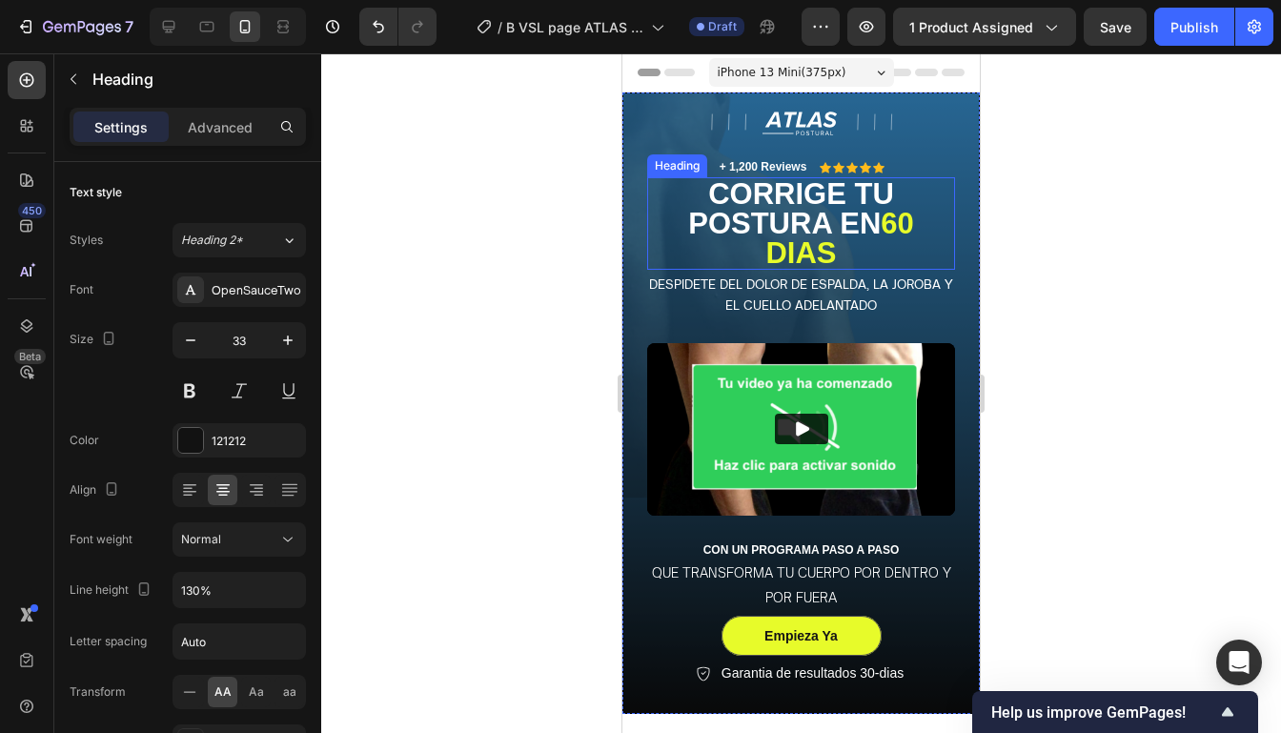
click at [829, 207] on h2 "corrige tu postura en 60 dias" at bounding box center [801, 223] width 308 height 92
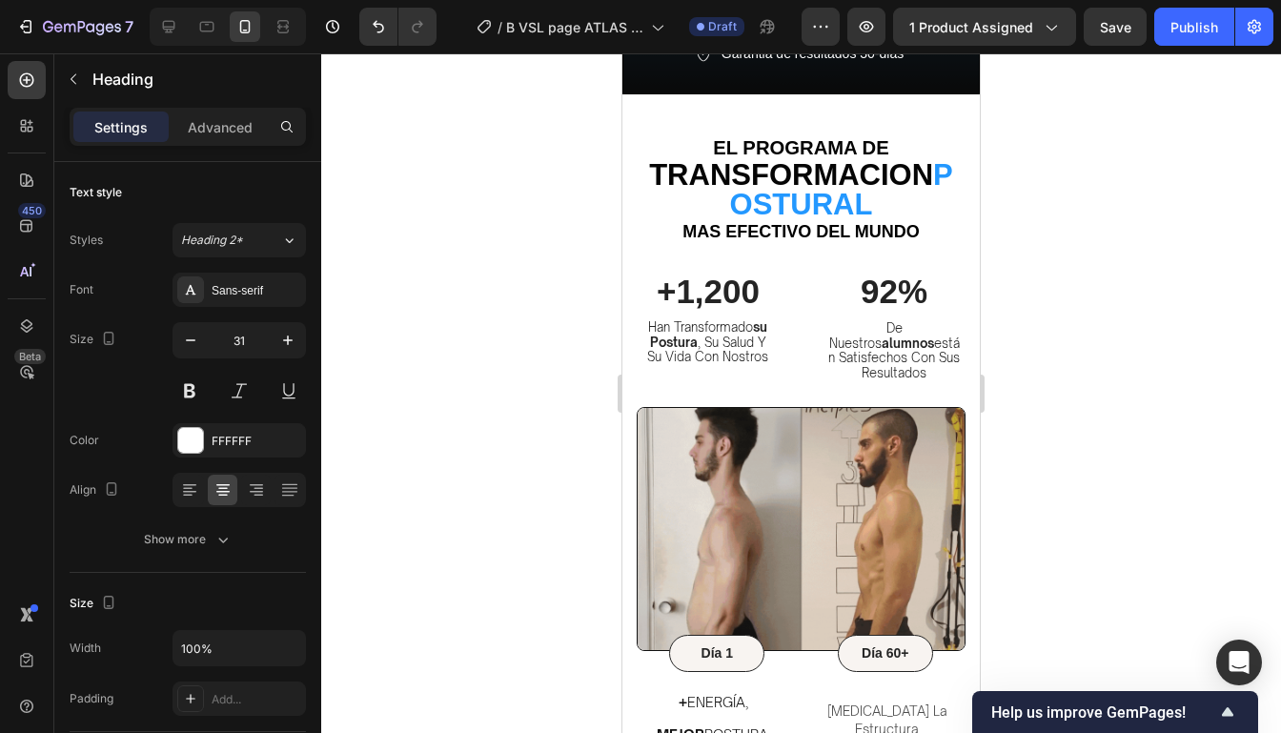
scroll to position [472, 0]
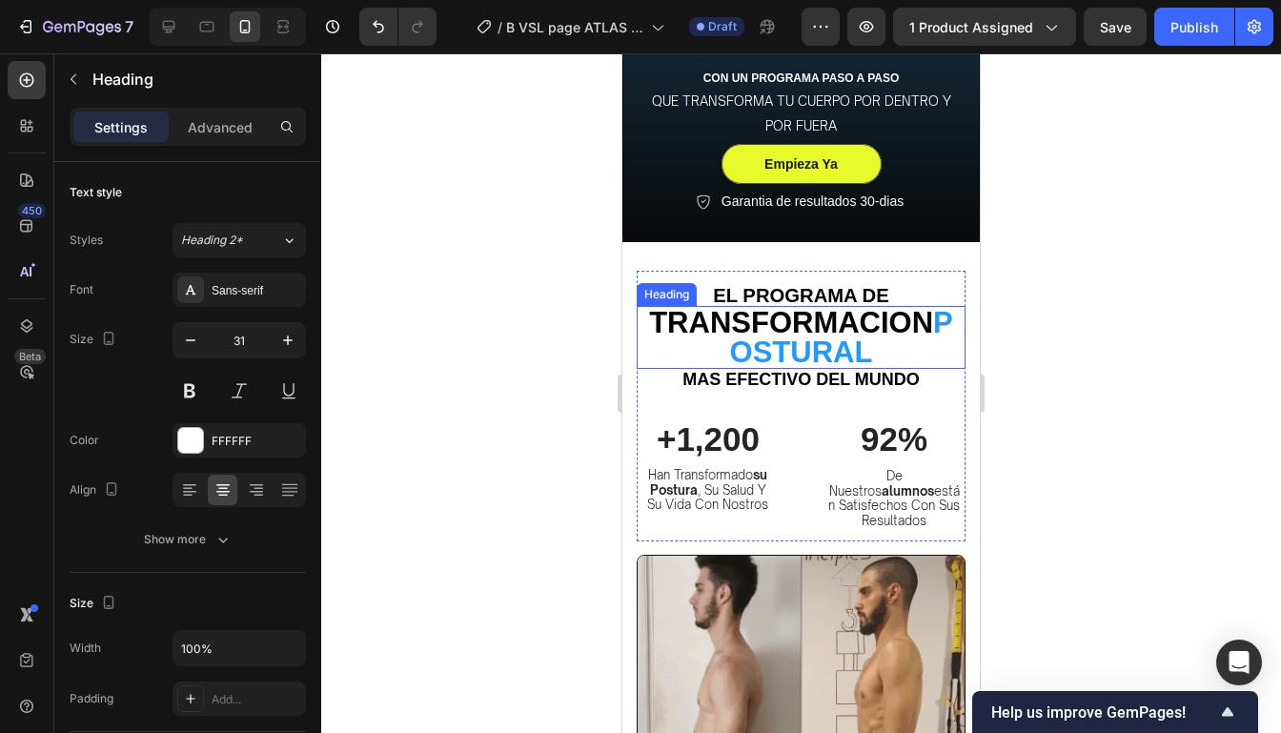
click at [803, 347] on span "POSTURAL" at bounding box center [841, 337] width 223 height 63
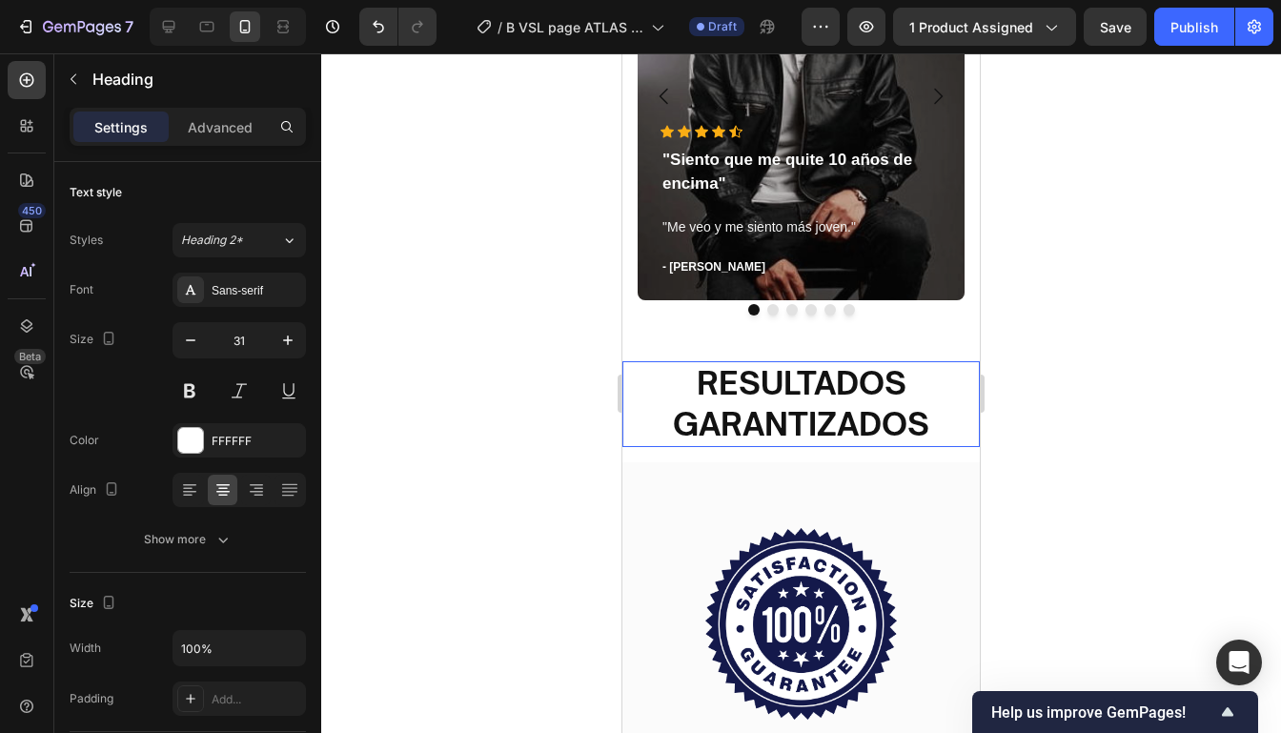
scroll to position [5774, 0]
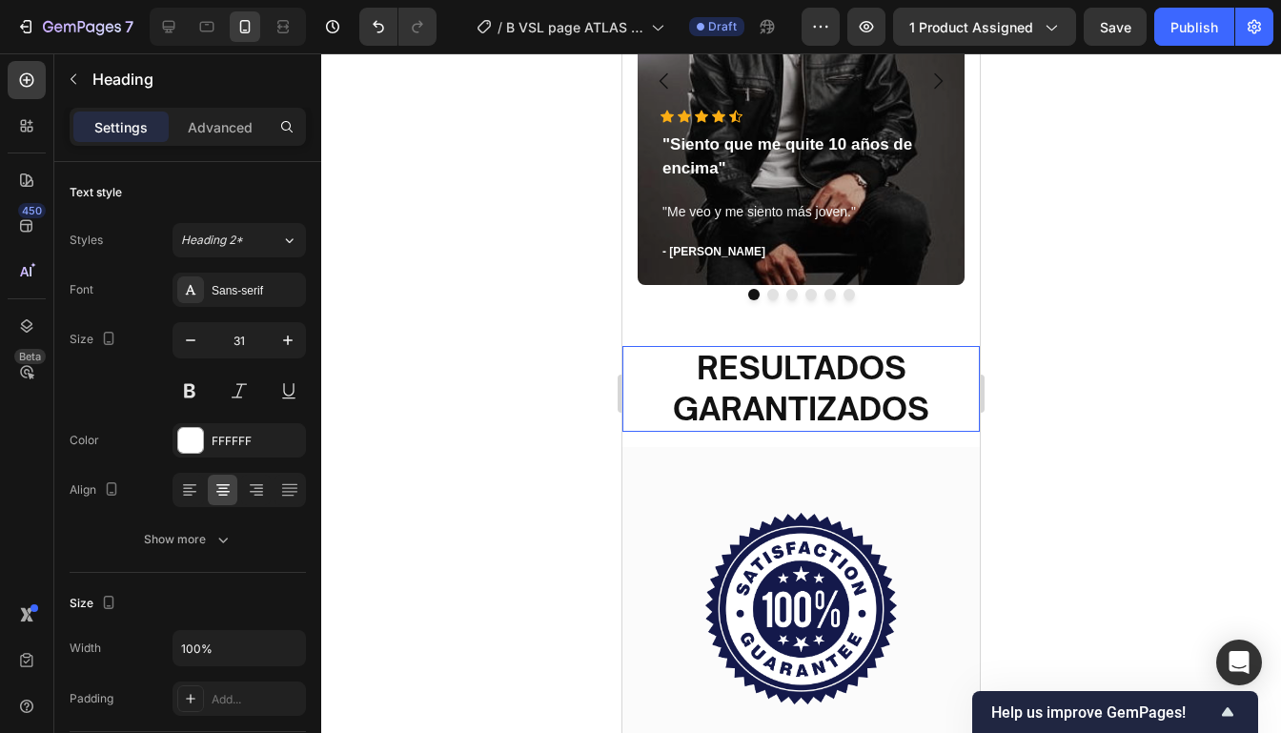
click at [804, 377] on strong "RESULTADOS GARANTIZADOS" at bounding box center [801, 388] width 256 height 80
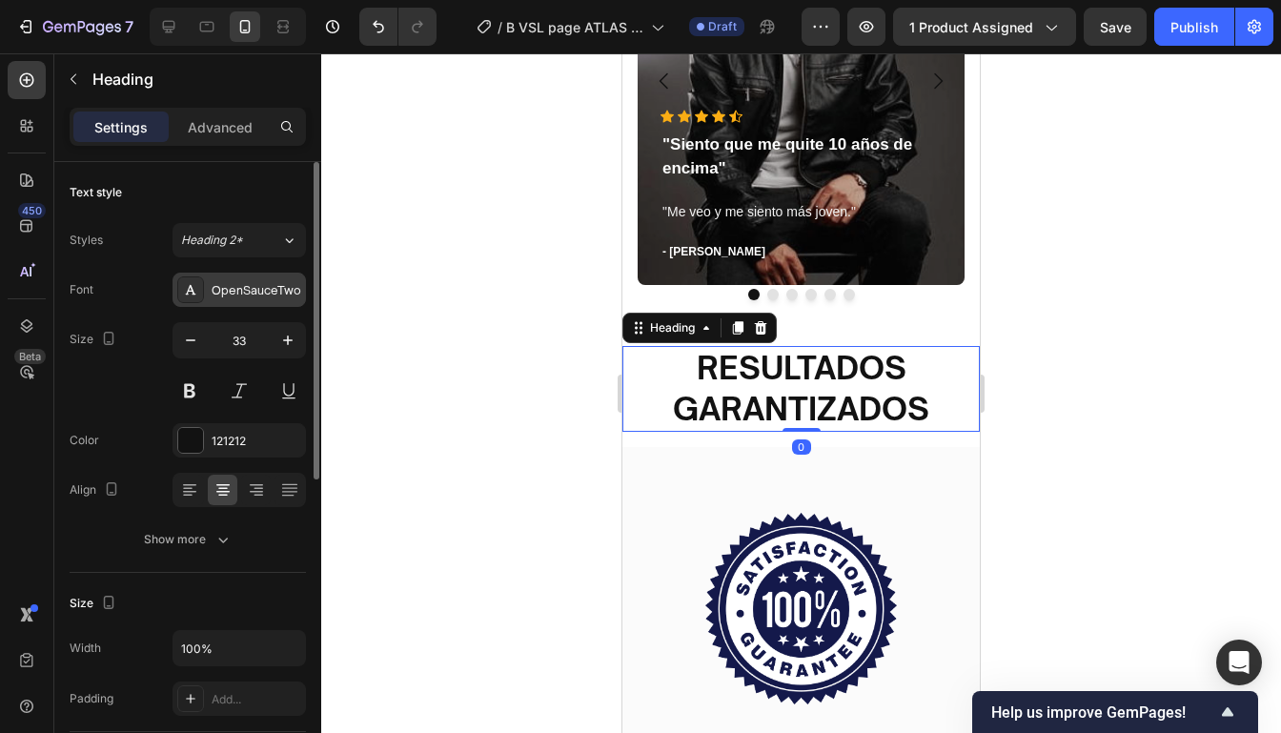
click at [216, 286] on div "OpenSauceTwo" at bounding box center [257, 290] width 90 height 17
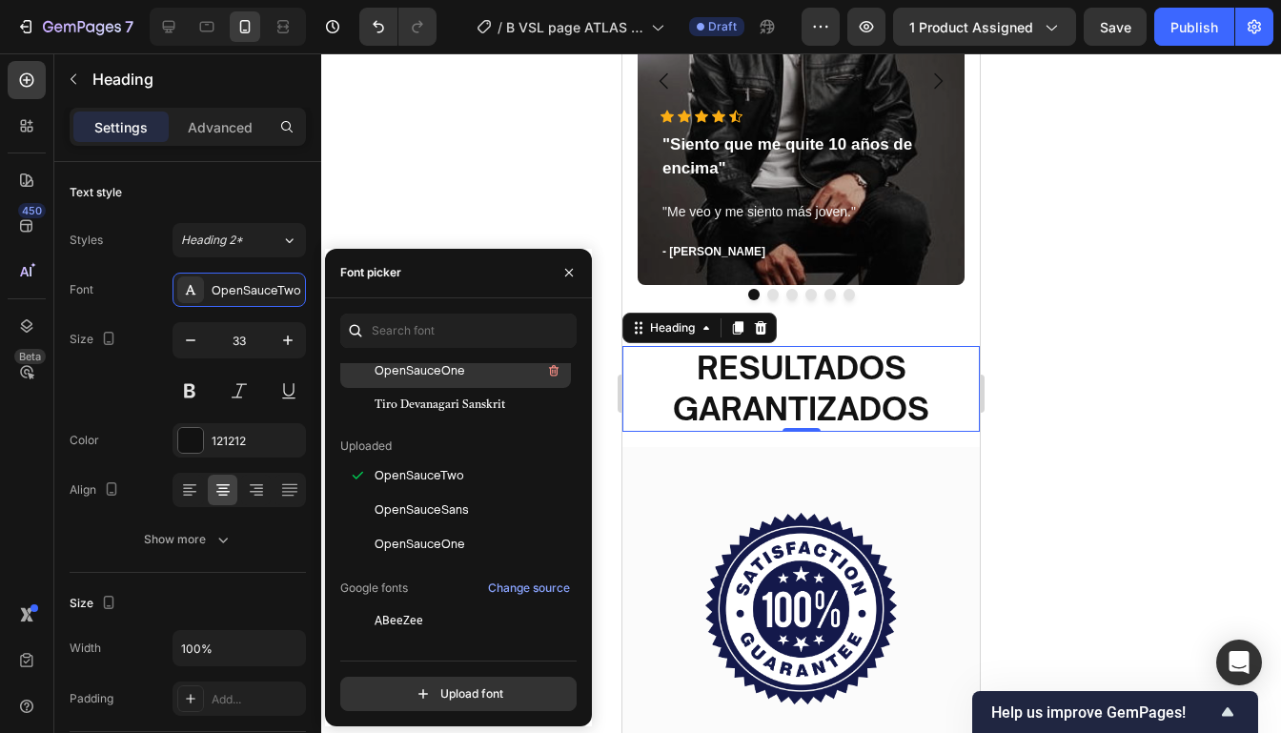
scroll to position [121, 0]
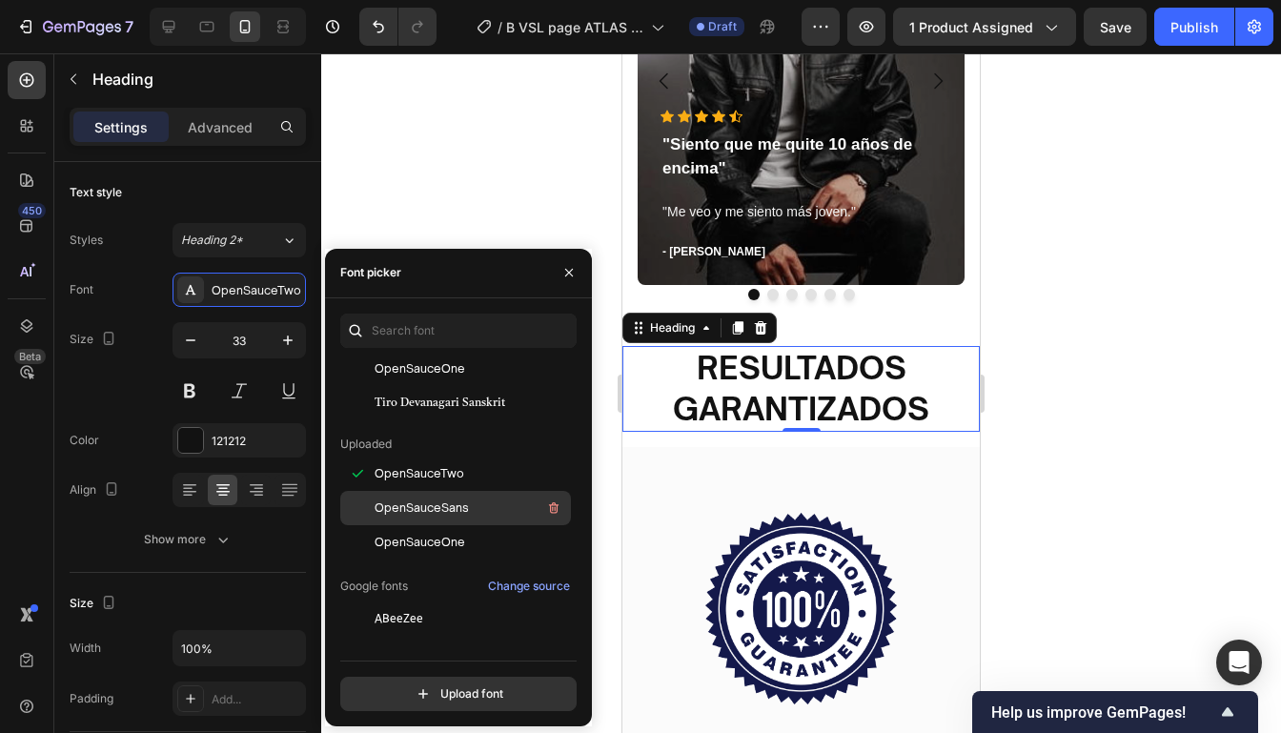
click at [440, 509] on span "OpenSauceSans" at bounding box center [421, 507] width 94 height 17
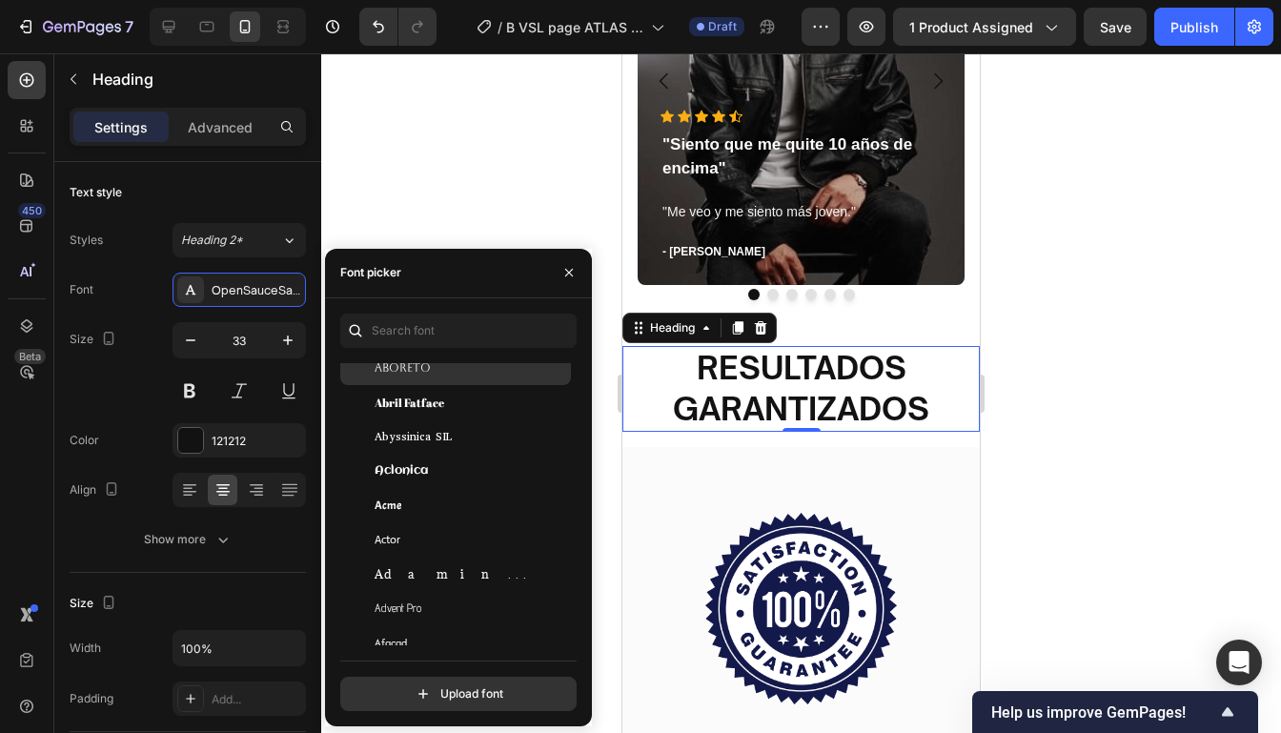
scroll to position [543, 0]
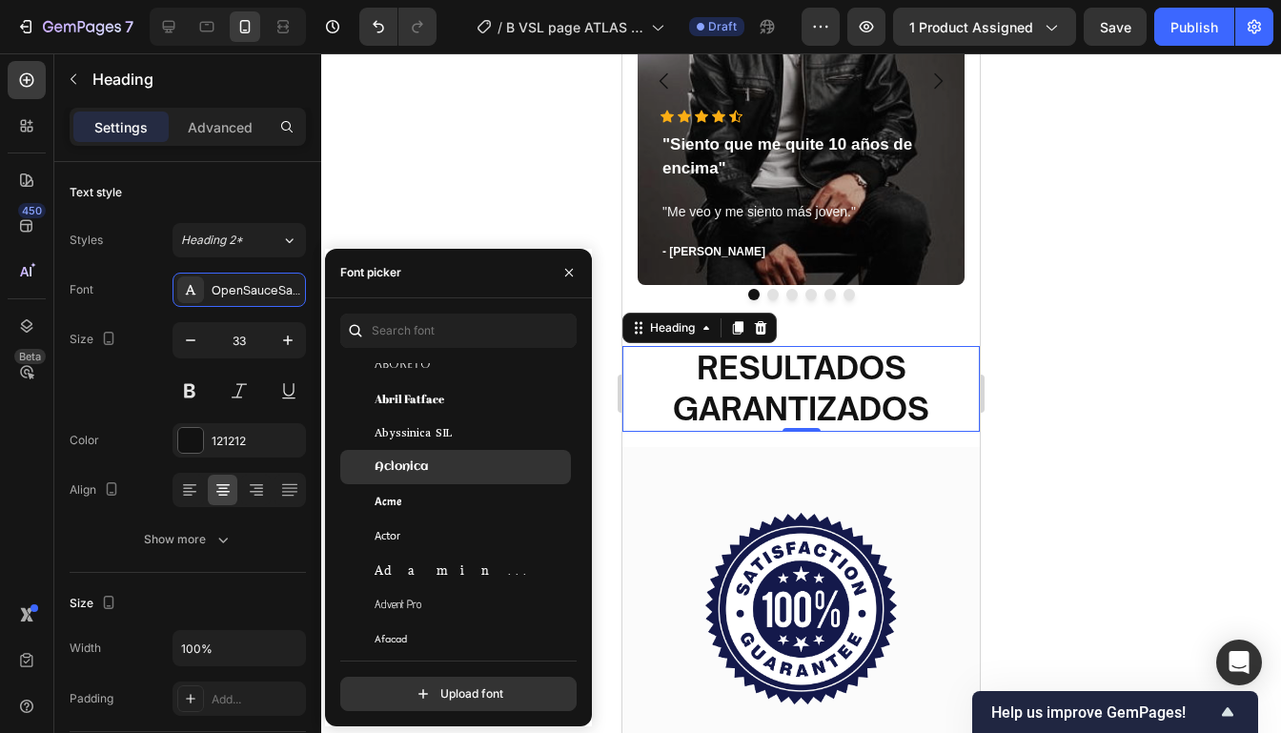
click at [427, 471] on span "Aclonica" at bounding box center [400, 466] width 53 height 17
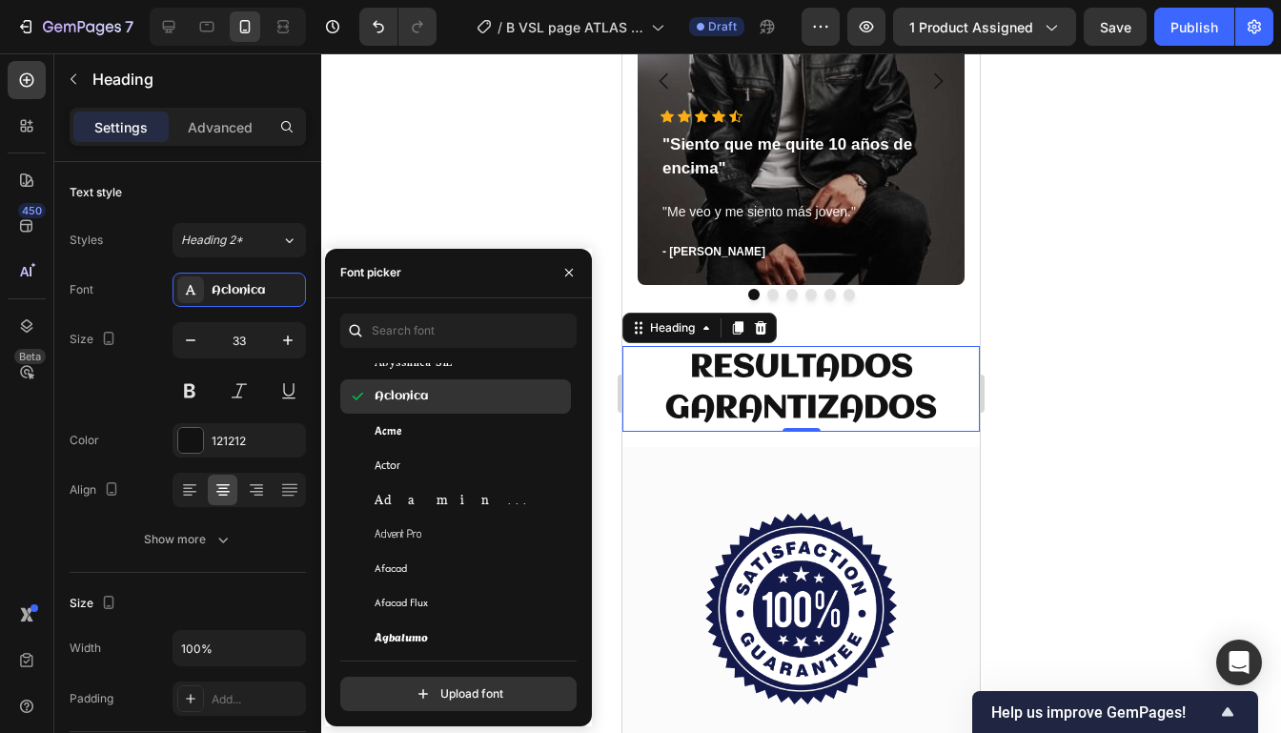
scroll to position [635, 0]
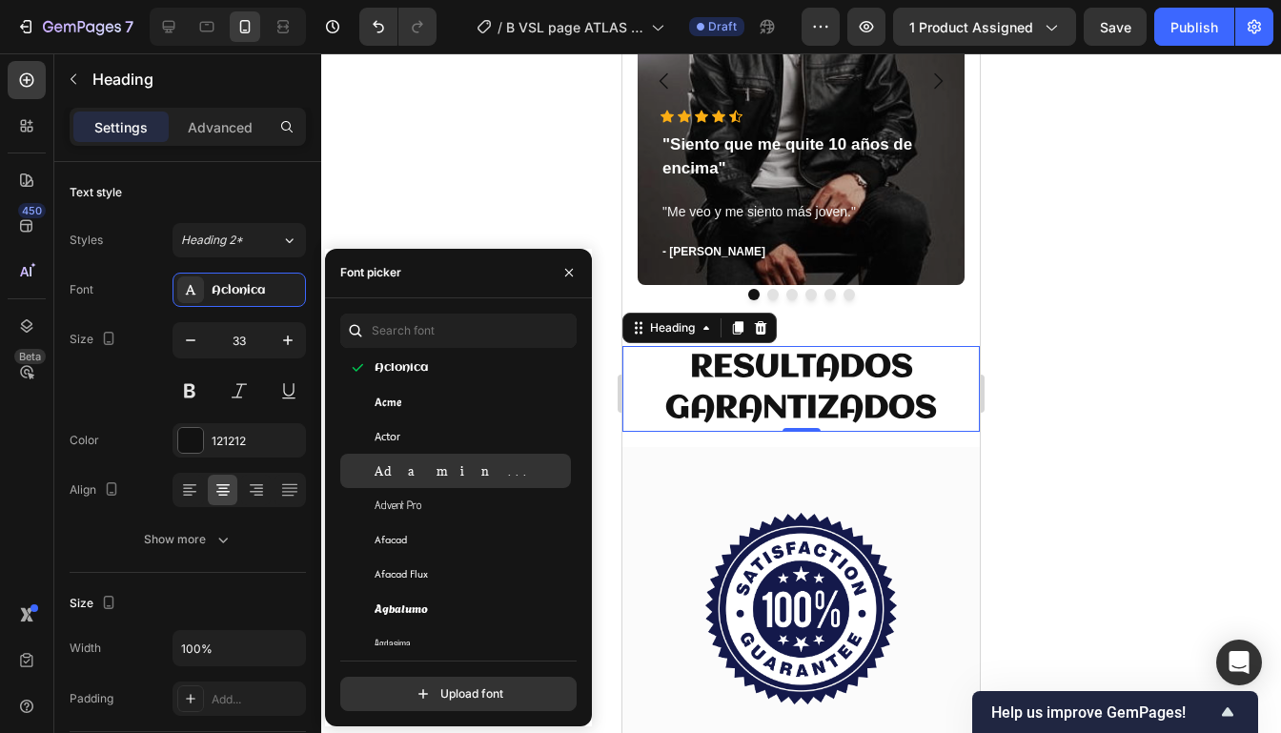
click at [427, 463] on div "Adamina" at bounding box center [470, 470] width 192 height 17
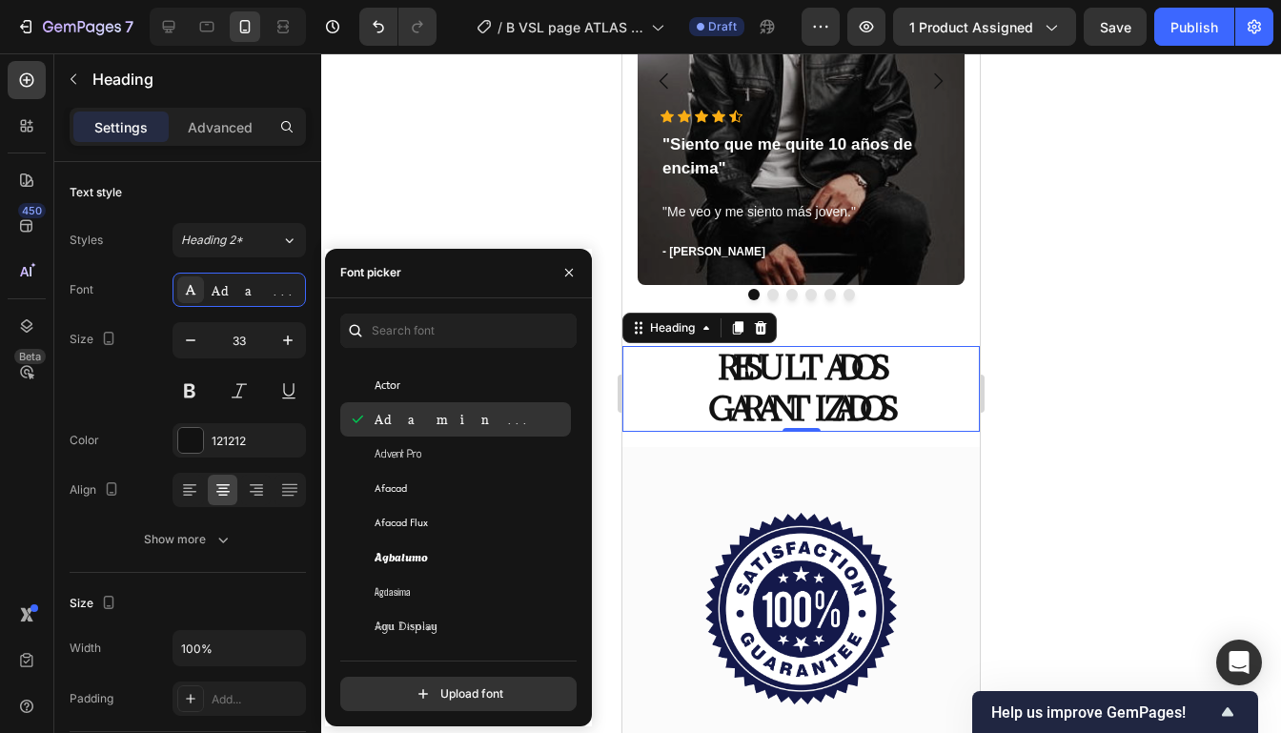
scroll to position [686, 0]
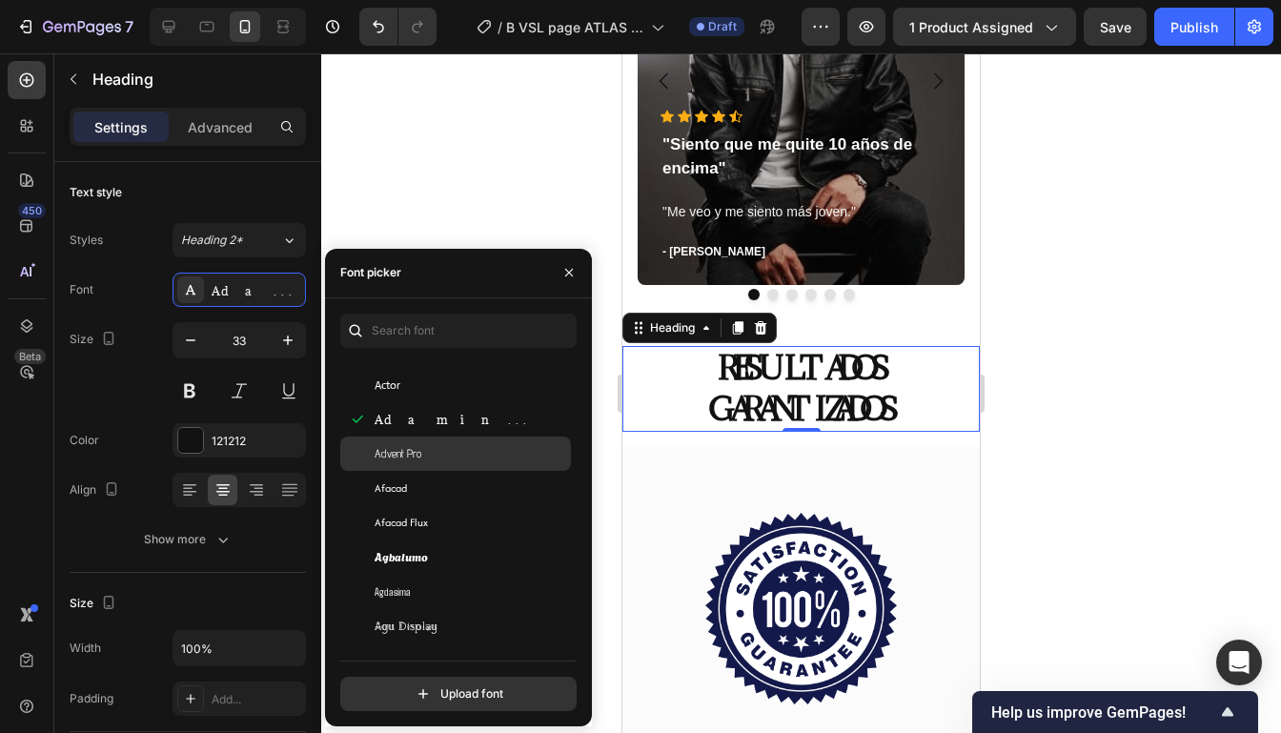
click at [427, 463] on div "Advent Pro" at bounding box center [455, 453] width 231 height 34
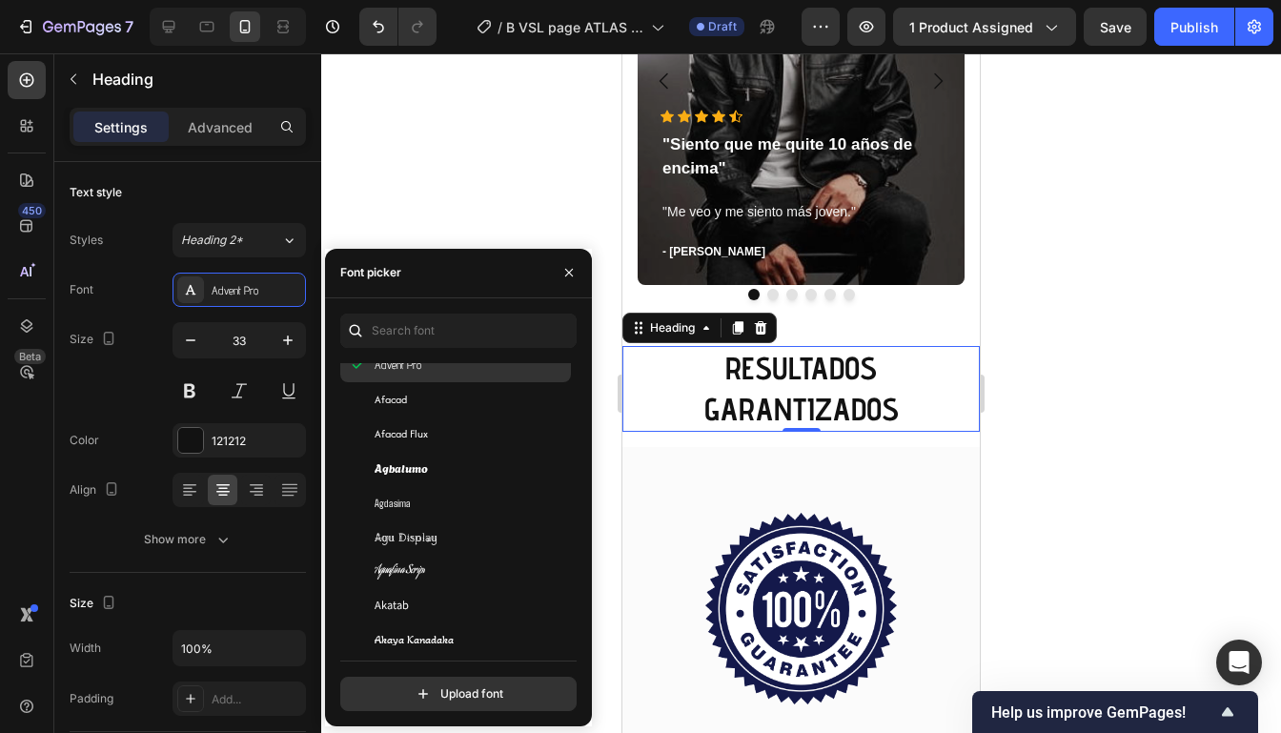
scroll to position [782, 0]
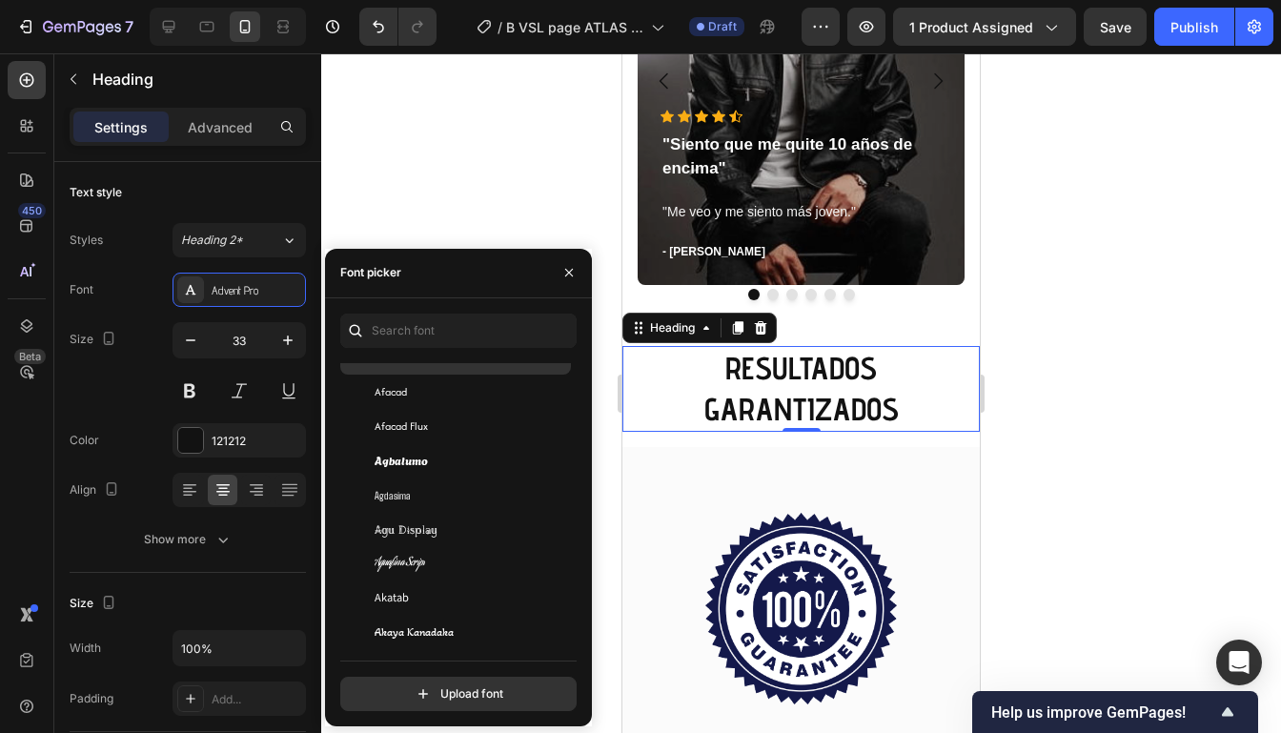
click at [427, 454] on div "Agbalumo" at bounding box center [470, 460] width 192 height 17
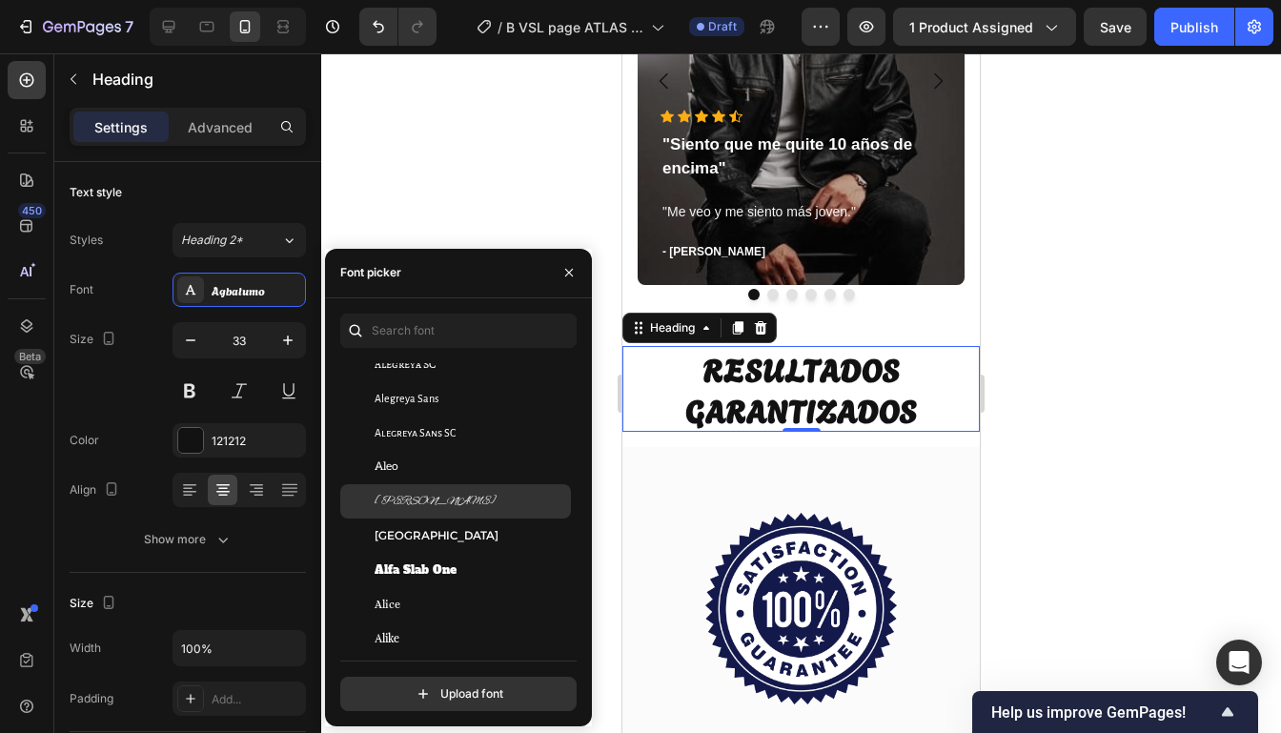
scroll to position [1521, 0]
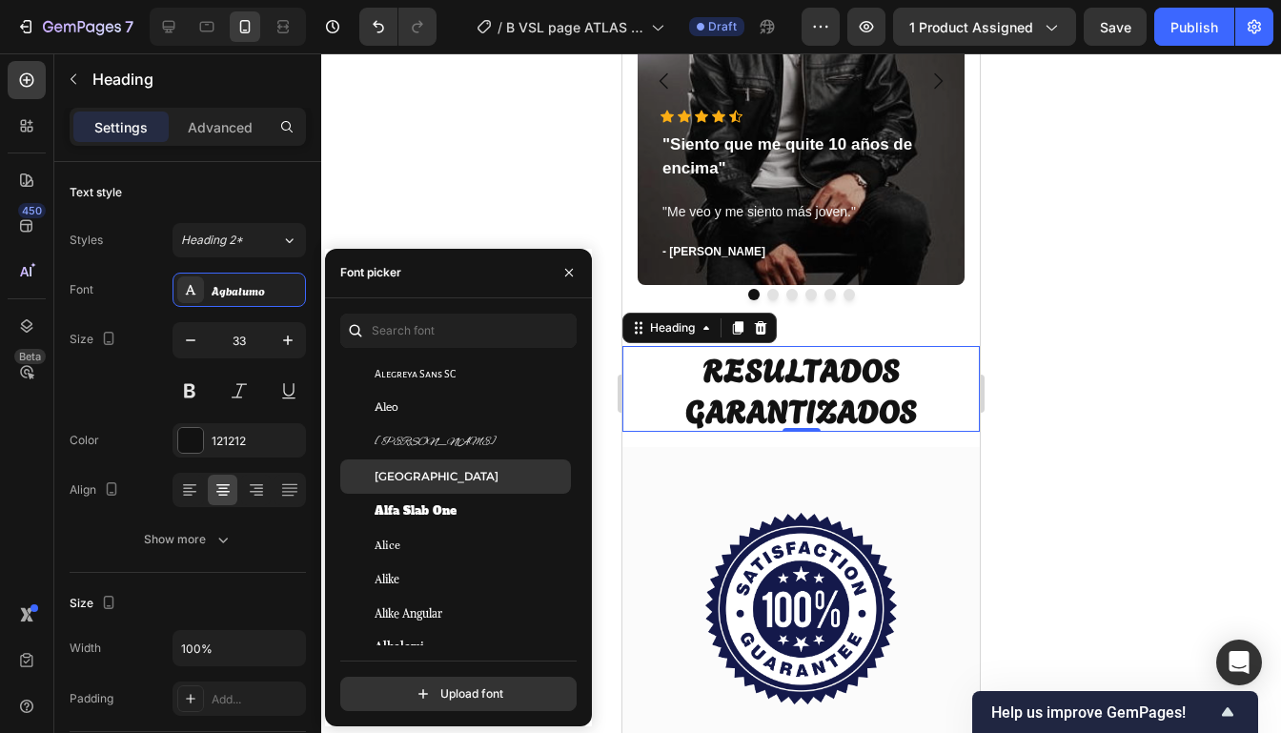
click at [442, 471] on div "Alexandria" at bounding box center [470, 476] width 192 height 17
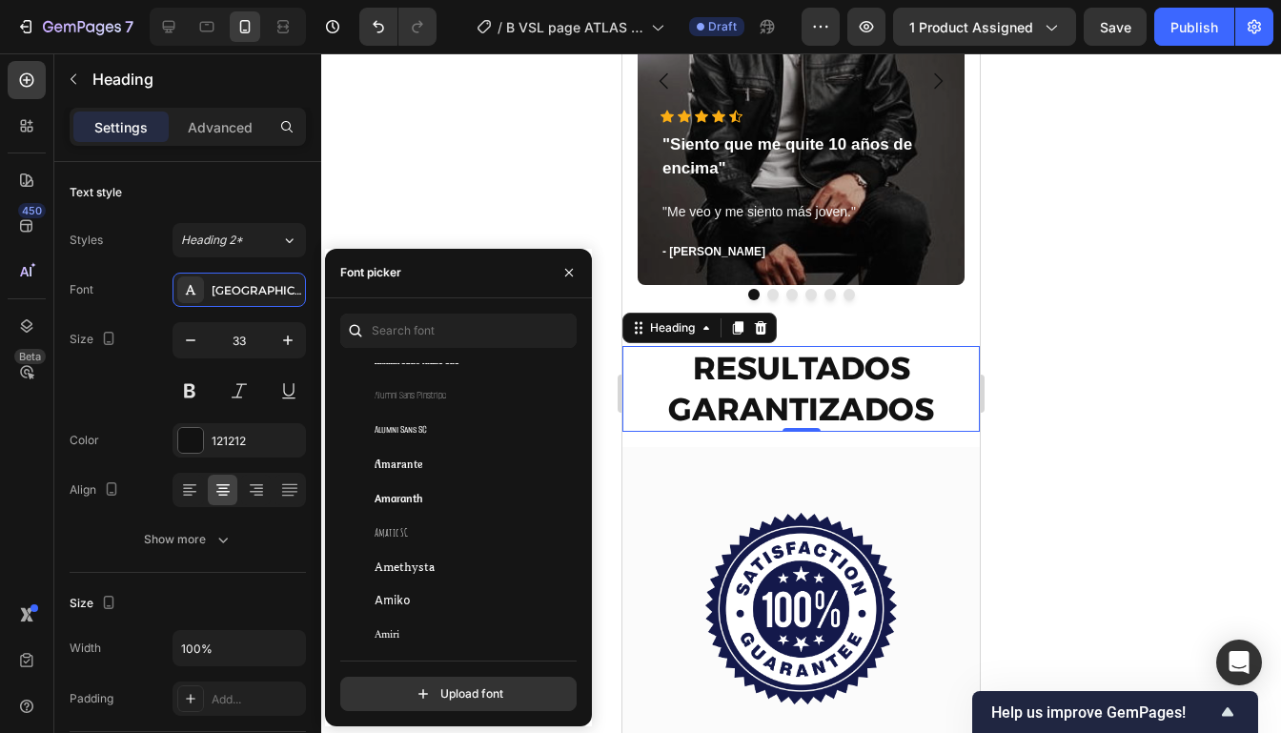
scroll to position [2256, 0]
click at [439, 599] on div "Amiko" at bounding box center [470, 598] width 192 height 17
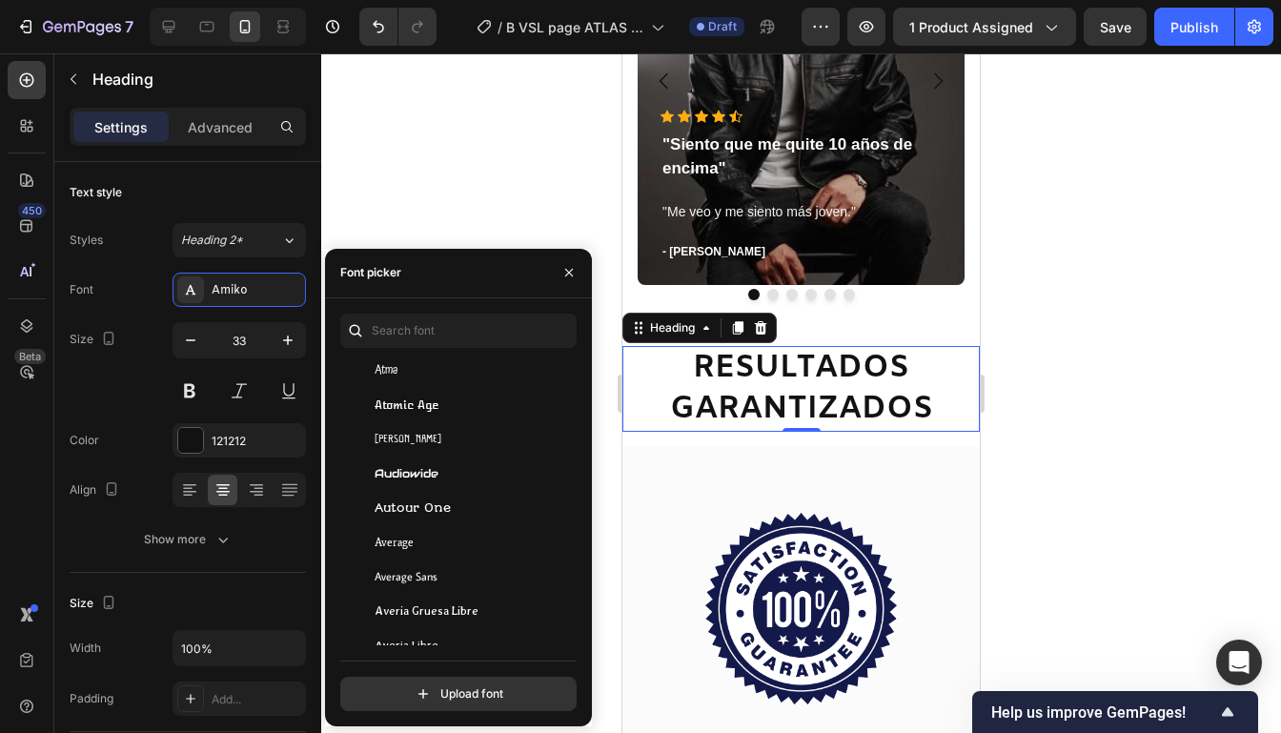
scroll to position [4720, 0]
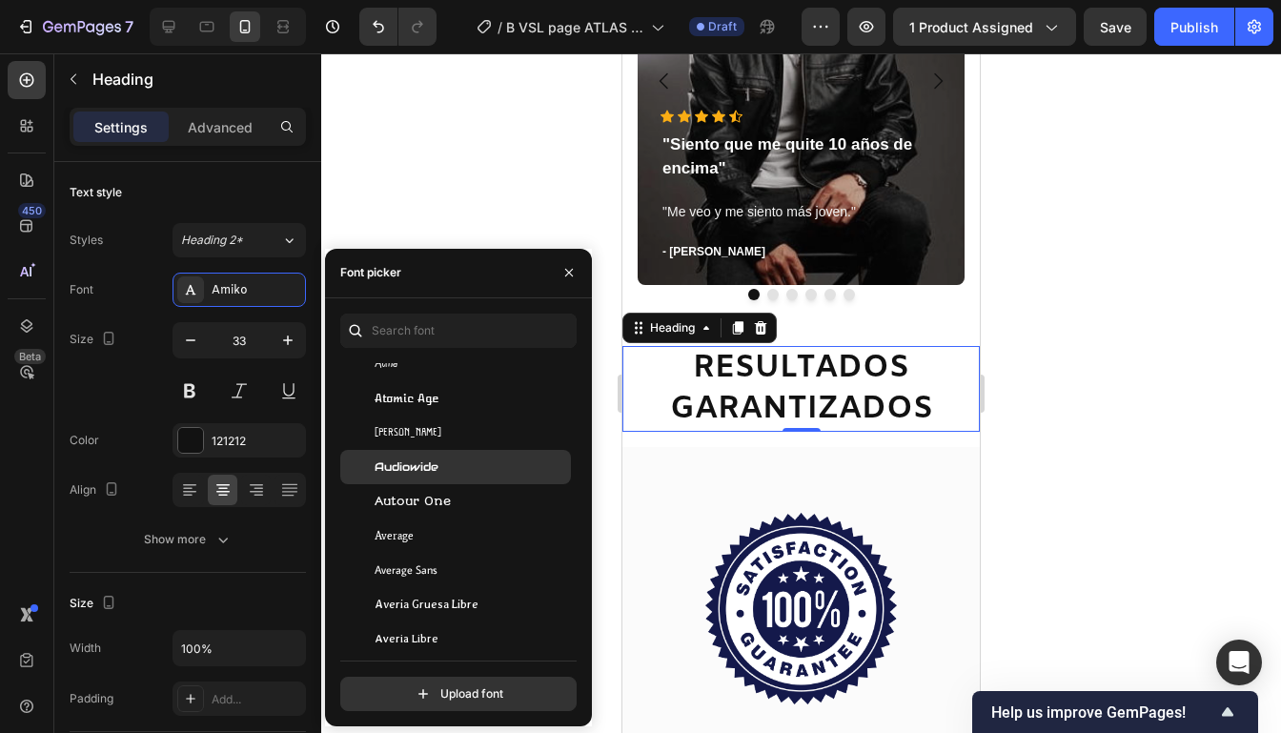
click at [429, 464] on span "Audiowide" at bounding box center [406, 466] width 64 height 17
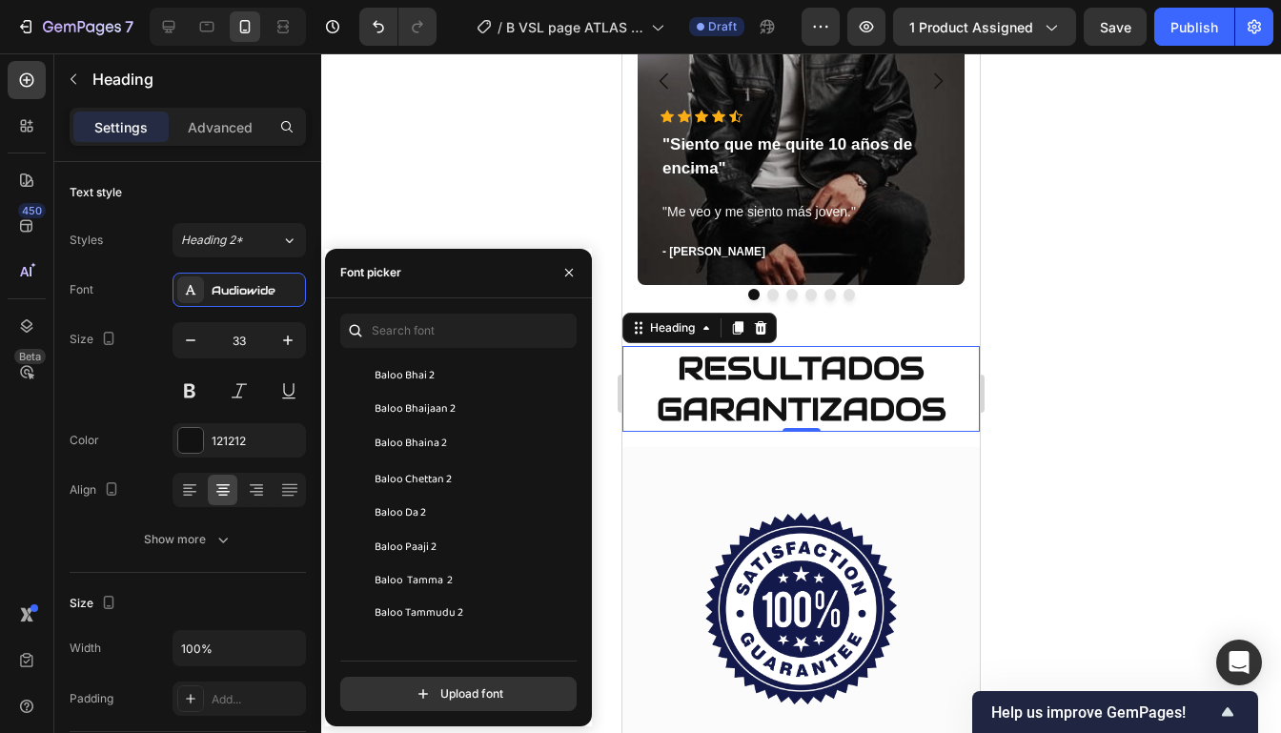
scroll to position [5740, 0]
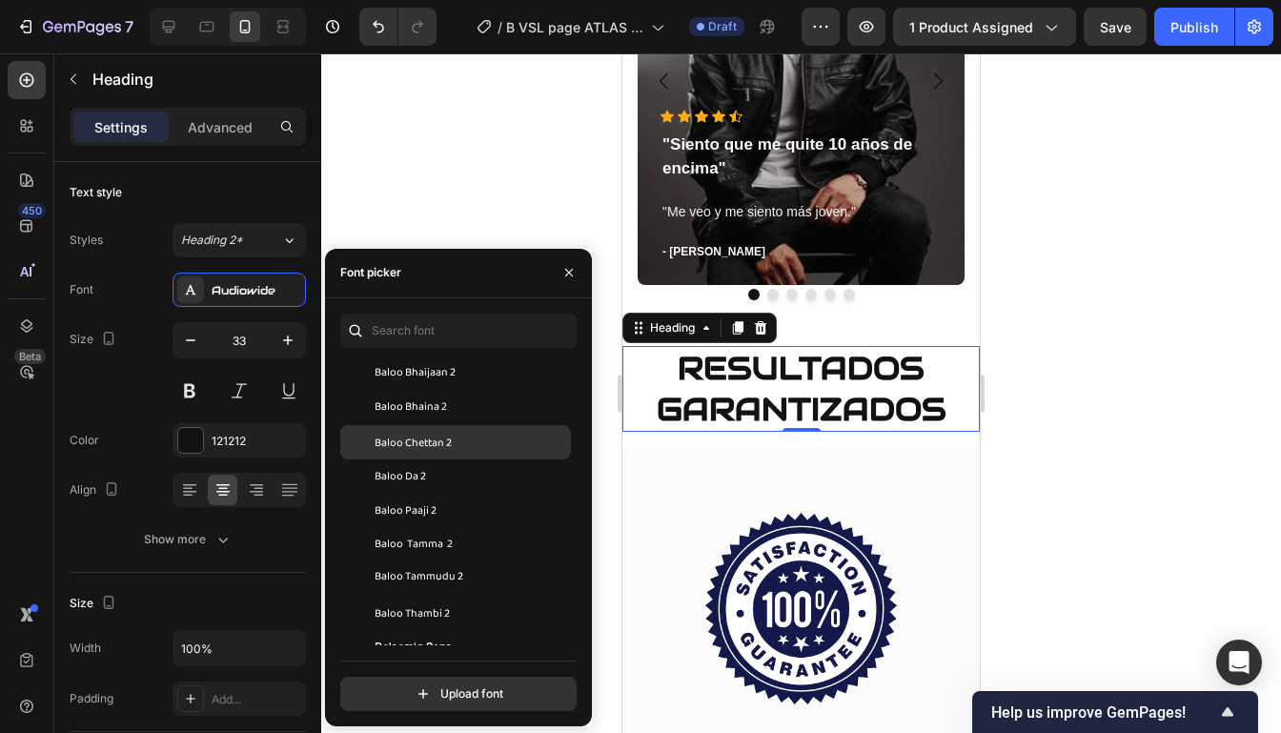
click at [439, 438] on span "Baloo Chettan 2" at bounding box center [412, 442] width 77 height 17
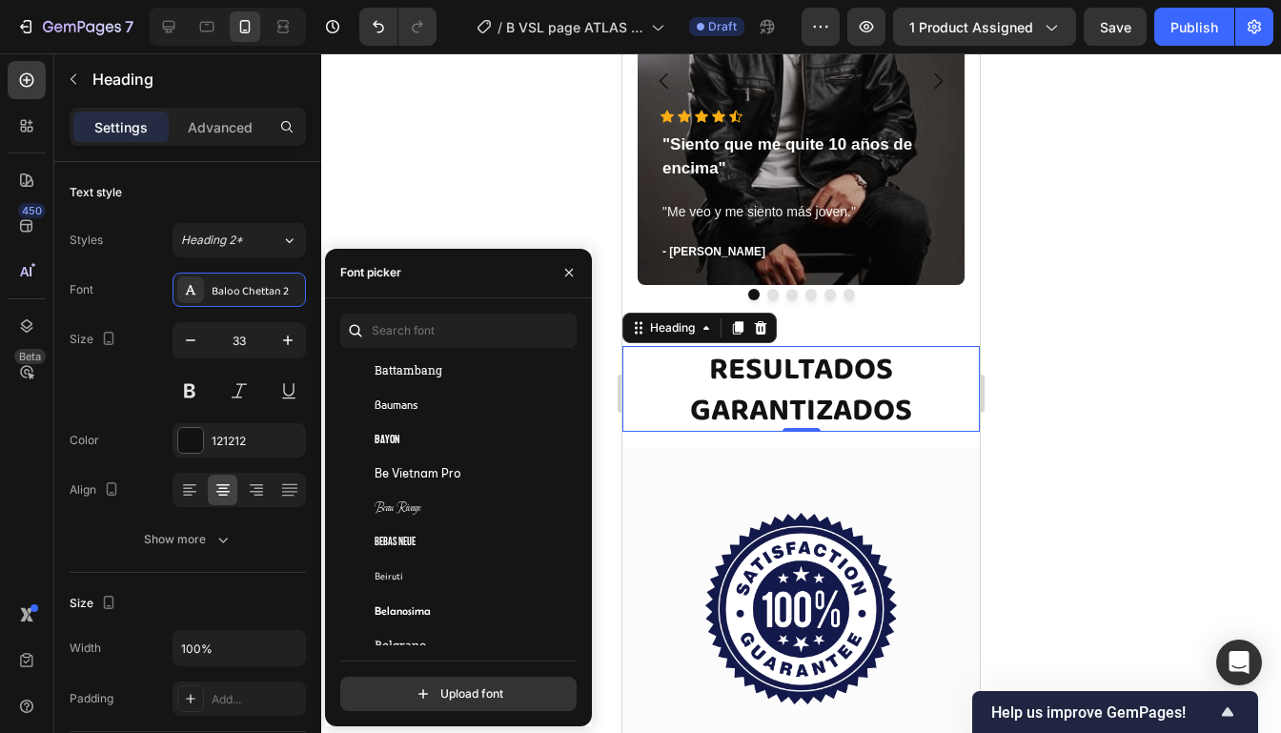
scroll to position [6398, 0]
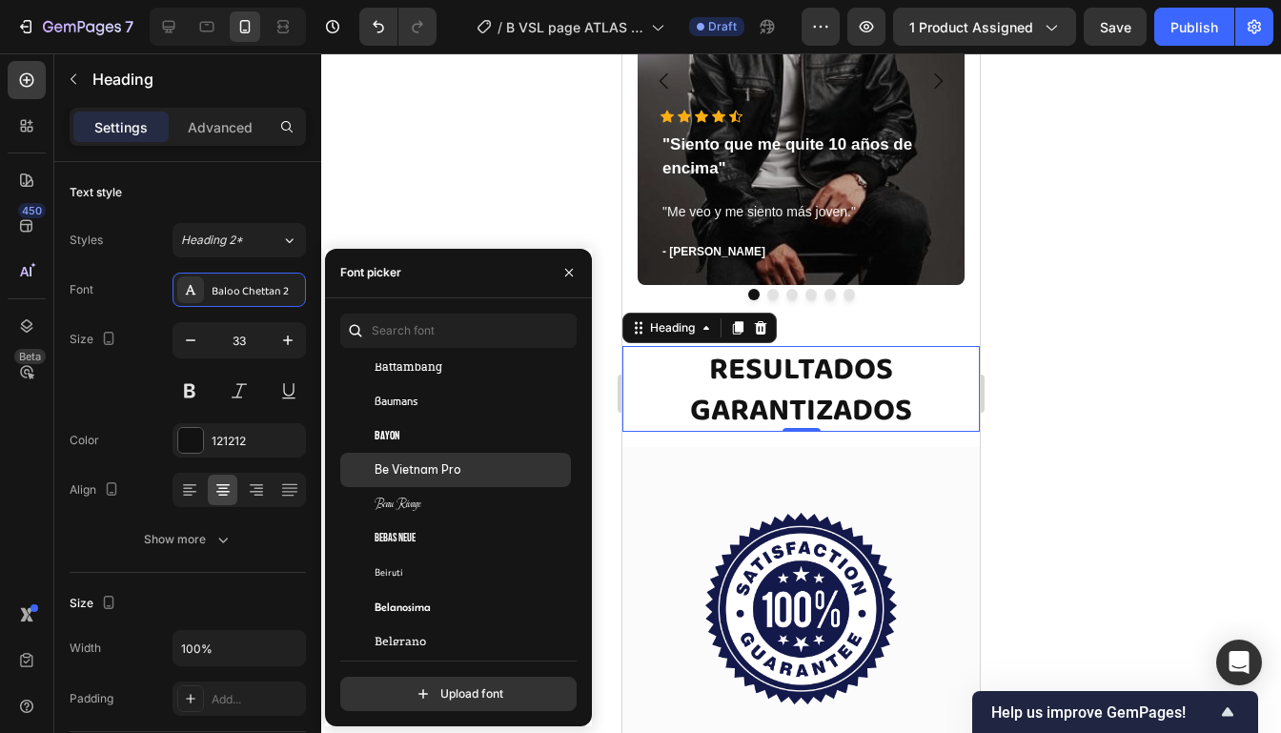
click at [438, 462] on span "Be Vietnam Pro" at bounding box center [417, 469] width 87 height 17
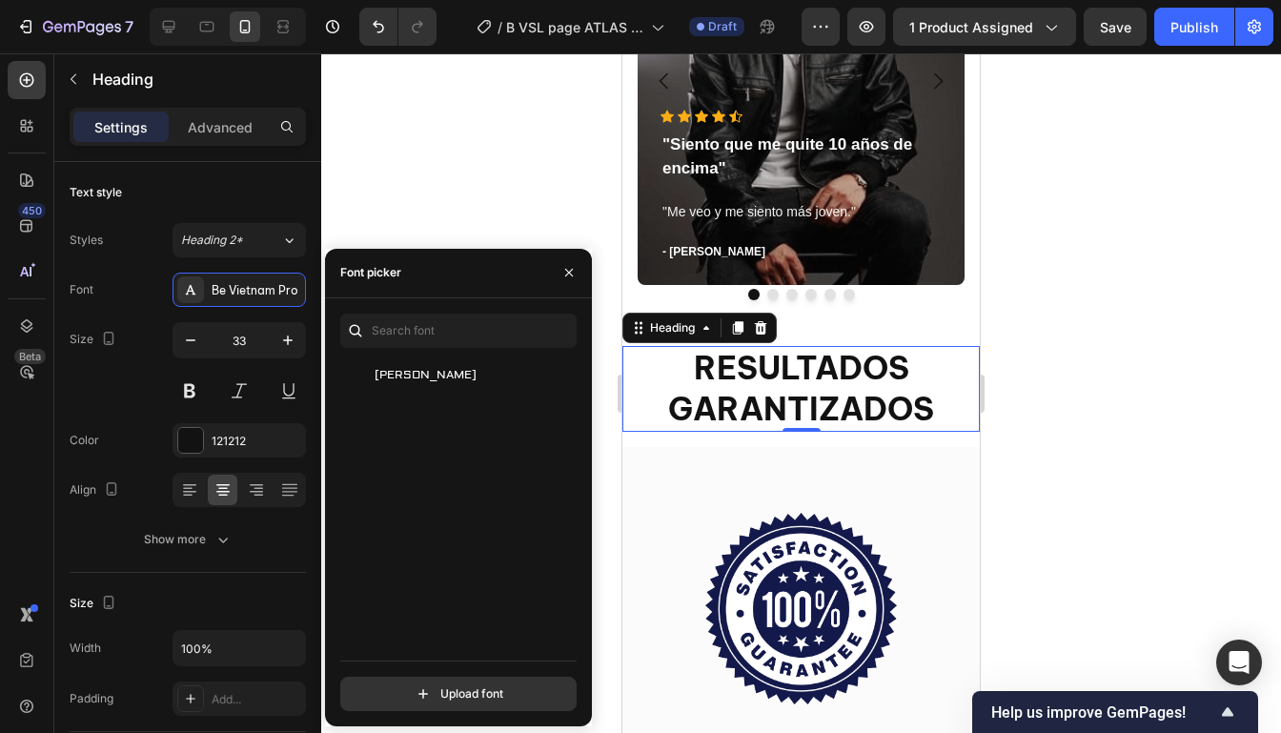
scroll to position [0, 0]
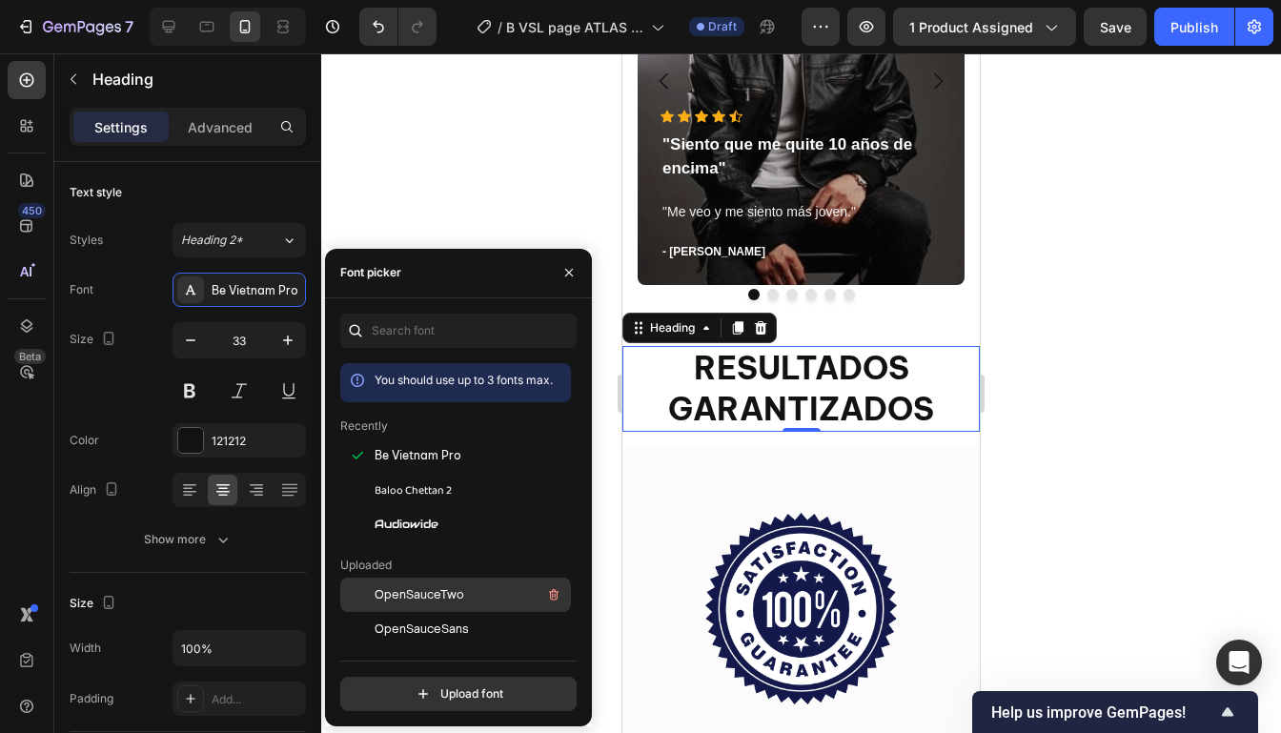
click at [410, 596] on span "OpenSauceTwo" at bounding box center [419, 594] width 90 height 17
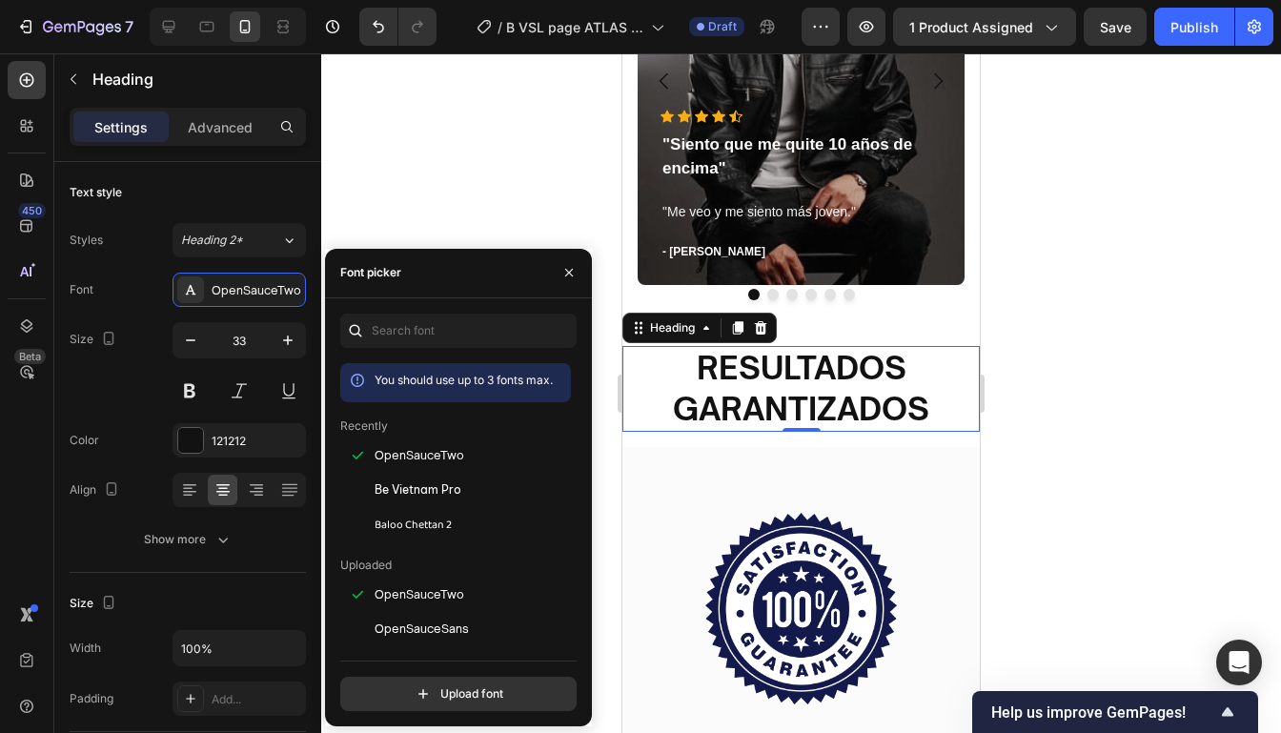
click at [1018, 415] on div at bounding box center [800, 392] width 959 height 679
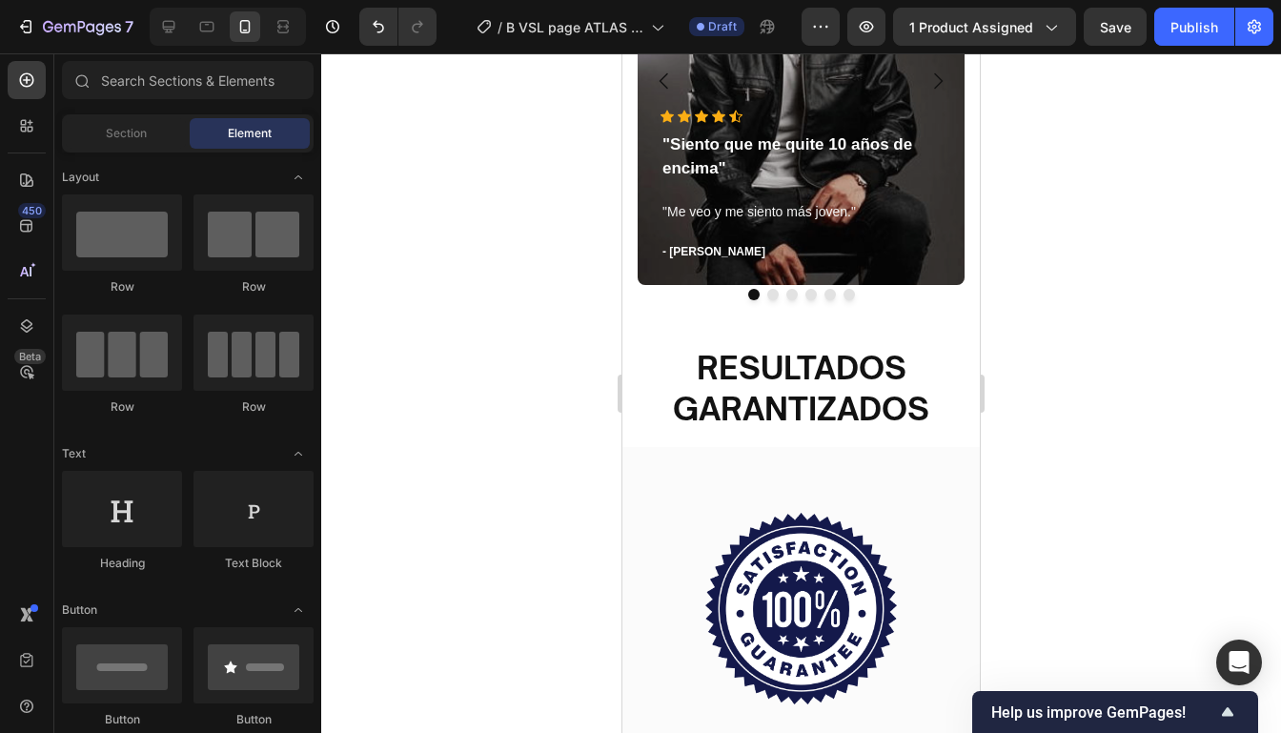
click at [1018, 415] on div at bounding box center [800, 392] width 959 height 679
click at [884, 409] on strong "RESULTADOS GARANTIZADOS" at bounding box center [801, 388] width 256 height 80
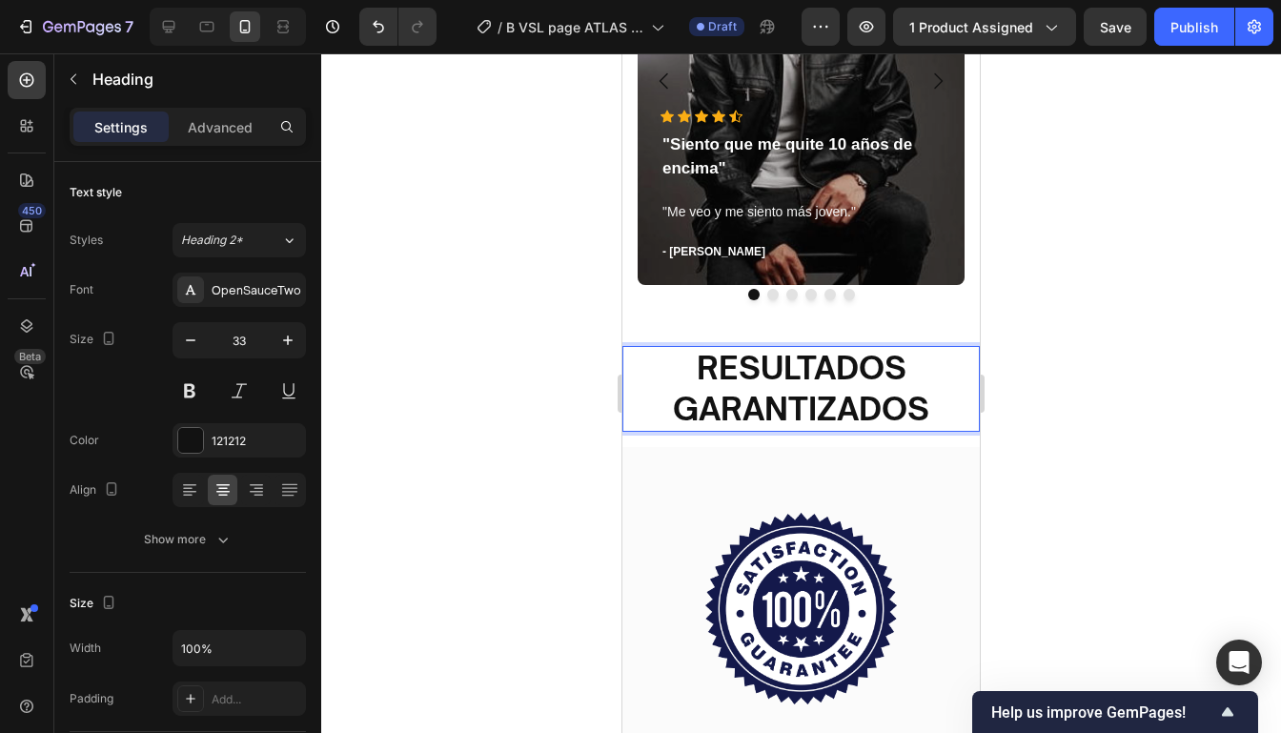
click at [959, 408] on h2 "RESULTADOS GARANTIZADOS" at bounding box center [800, 389] width 357 height 86
click at [959, 408] on p "RESULTADOS GARANTIZADOS" at bounding box center [800, 389] width 353 height 82
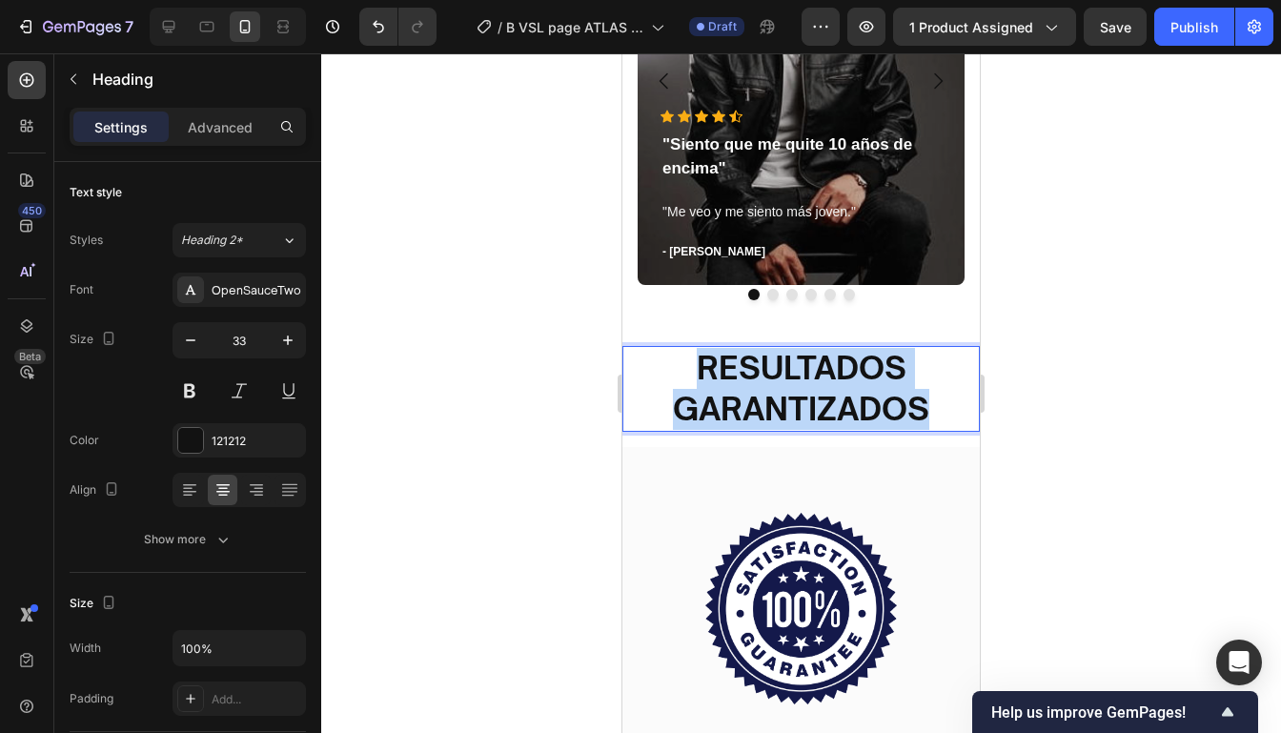
drag, startPoint x: 959, startPoint y: 408, endPoint x: 687, endPoint y: 374, distance: 273.7
click at [687, 374] on p "RESULTADOS GARANTIZADOS" at bounding box center [800, 389] width 353 height 82
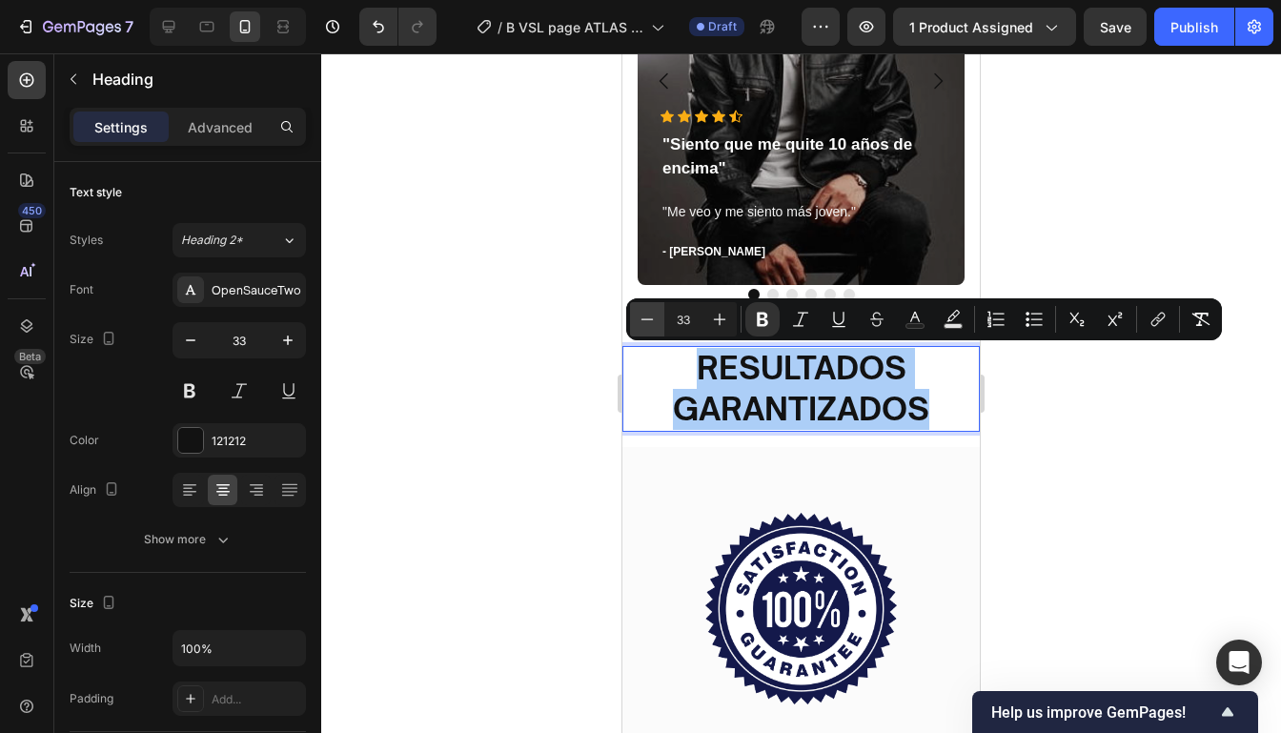
click at [642, 324] on icon "Editor contextual toolbar" at bounding box center [646, 319] width 19 height 19
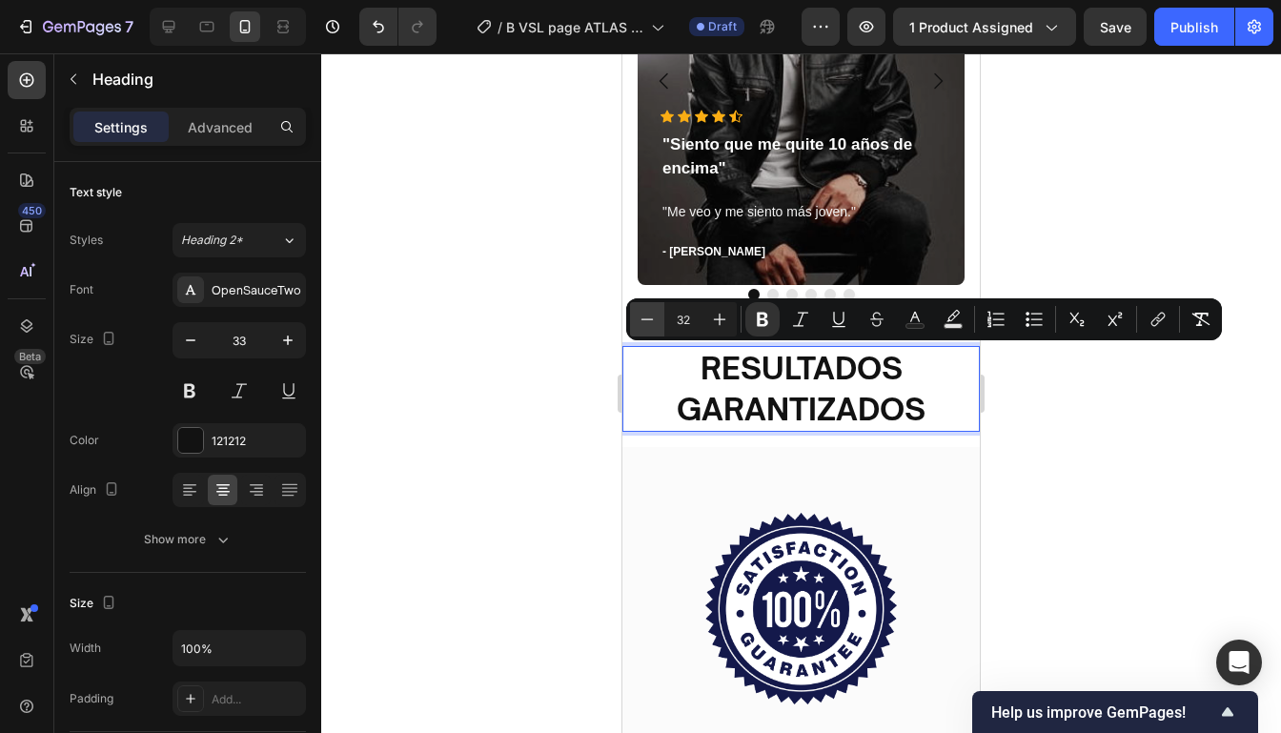
click at [642, 324] on icon "Editor contextual toolbar" at bounding box center [646, 319] width 19 height 19
click at [717, 327] on icon "Editor contextual toolbar" at bounding box center [719, 319] width 19 height 19
click at [718, 326] on icon "Editor contextual toolbar" at bounding box center [719, 319] width 19 height 19
type input "33"
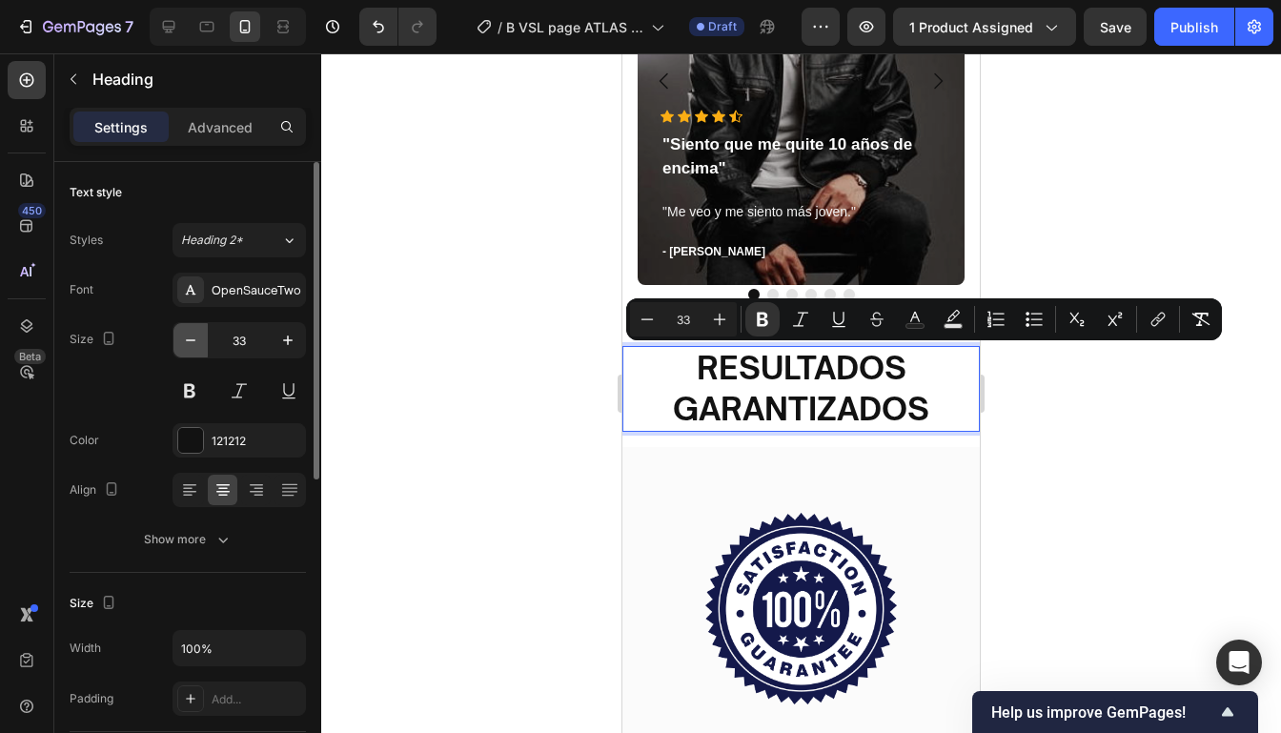
click at [199, 338] on icon "button" at bounding box center [190, 340] width 19 height 19
click at [198, 338] on icon "button" at bounding box center [190, 340] width 19 height 19
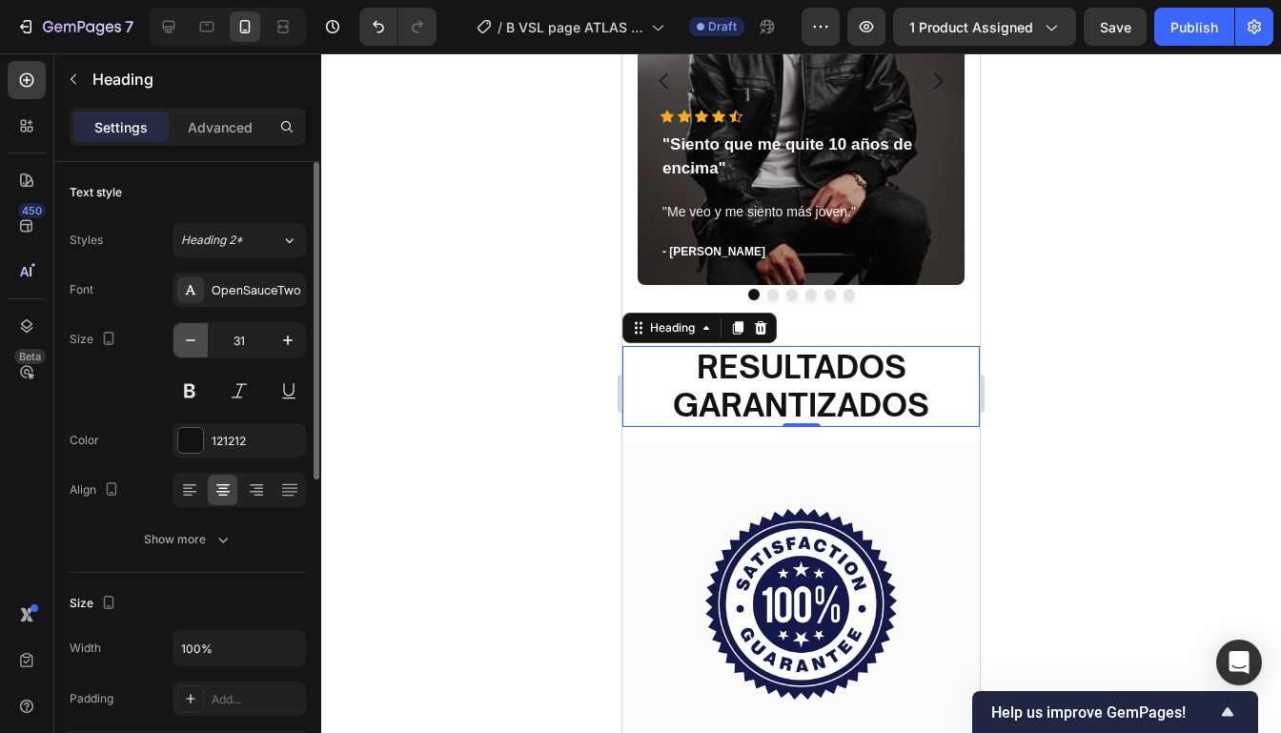
click at [198, 338] on icon "button" at bounding box center [190, 340] width 19 height 19
click at [285, 336] on icon "button" at bounding box center [287, 340] width 19 height 19
type input "32"
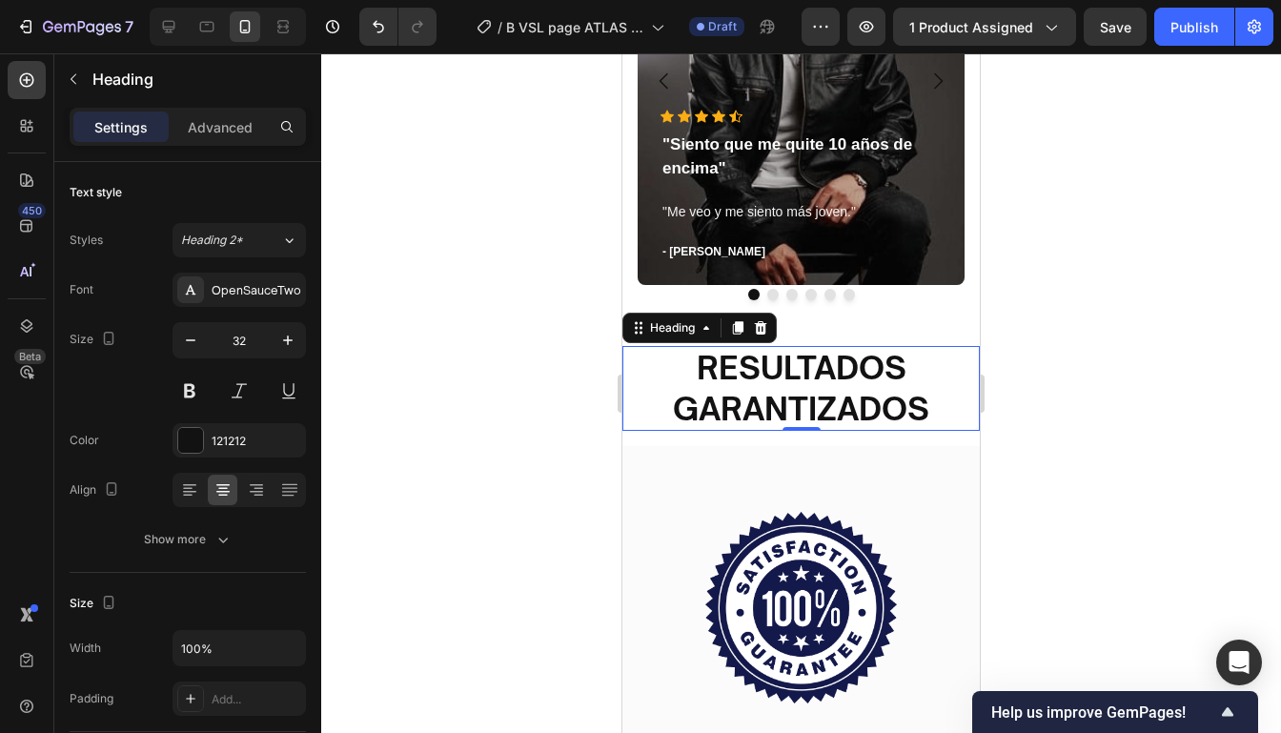
click at [1101, 352] on div at bounding box center [800, 392] width 959 height 679
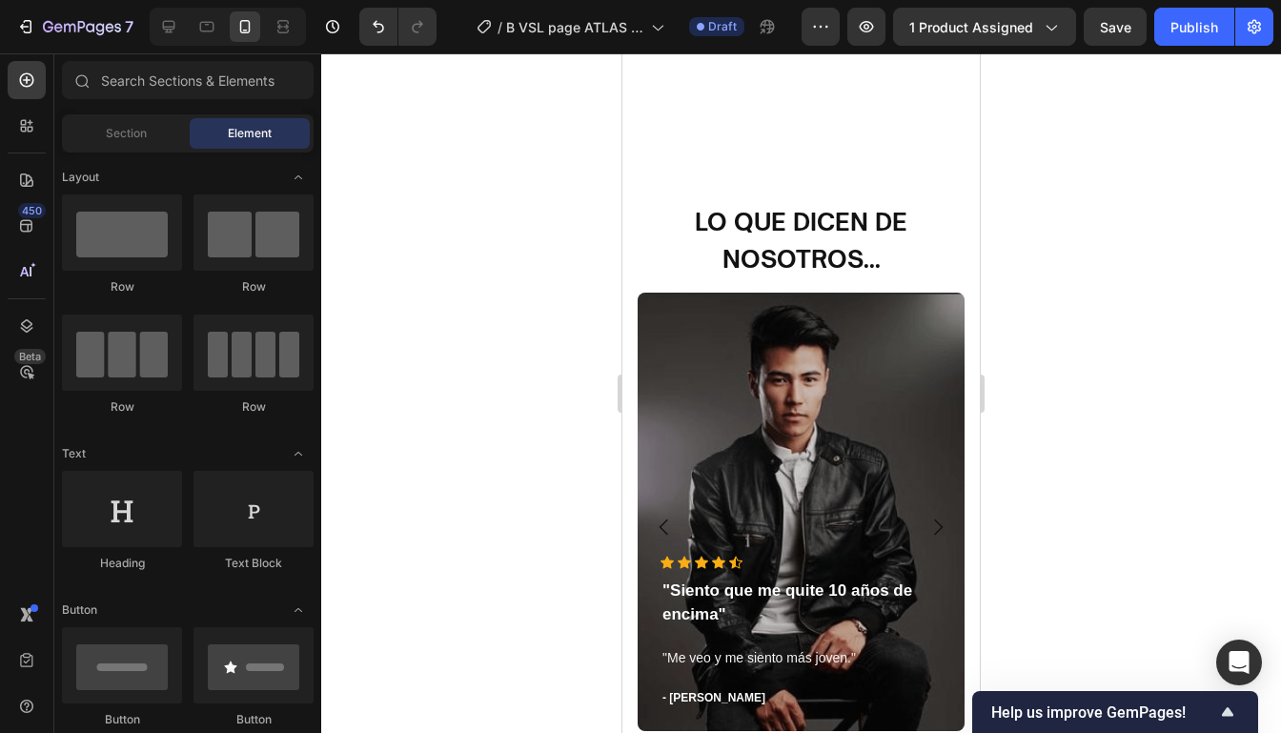
scroll to position [5752, 0]
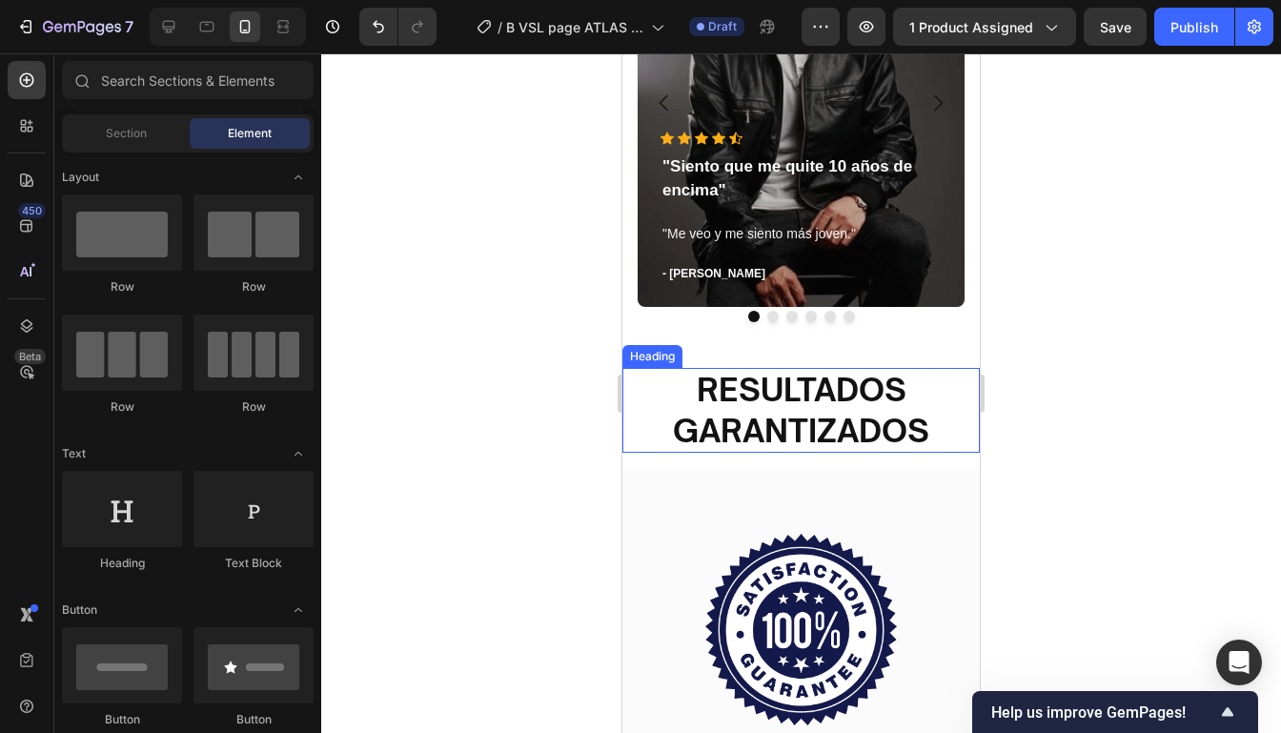
click at [941, 426] on h2 "RESULTADOS GARANTIZADOS" at bounding box center [800, 410] width 357 height 85
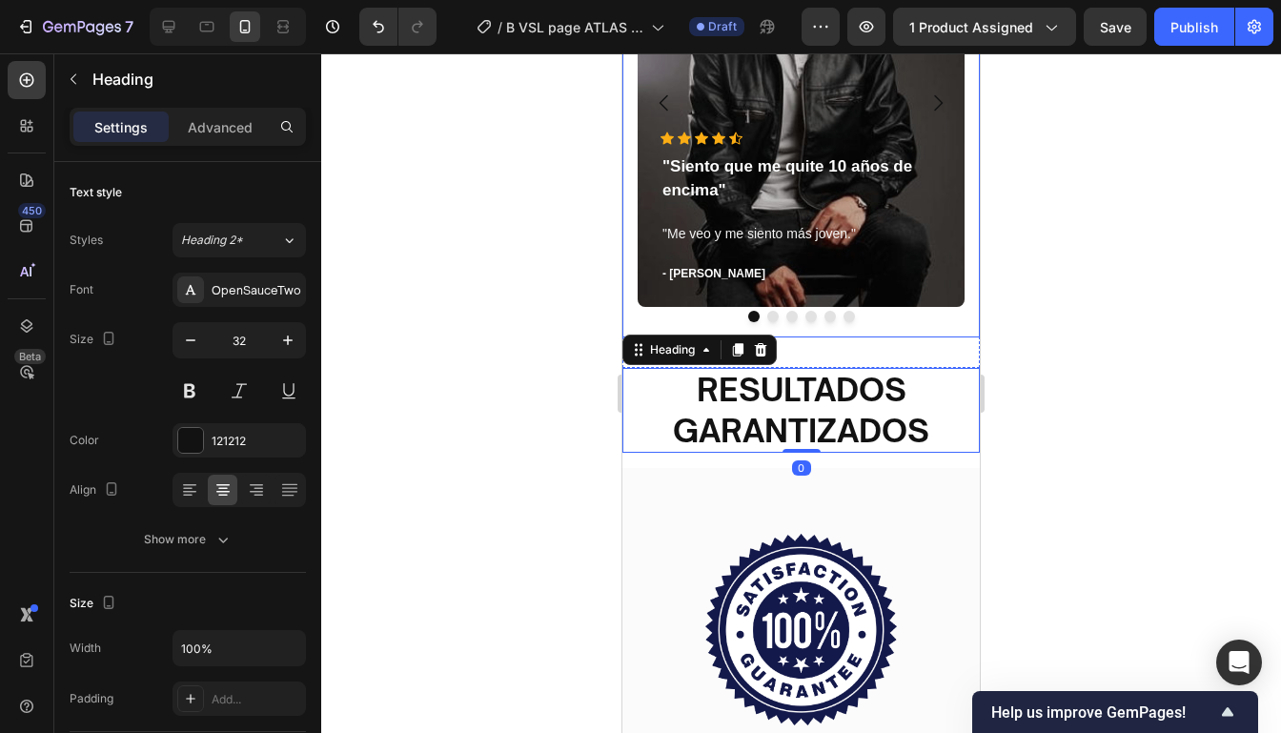
click at [1015, 300] on div at bounding box center [800, 392] width 959 height 679
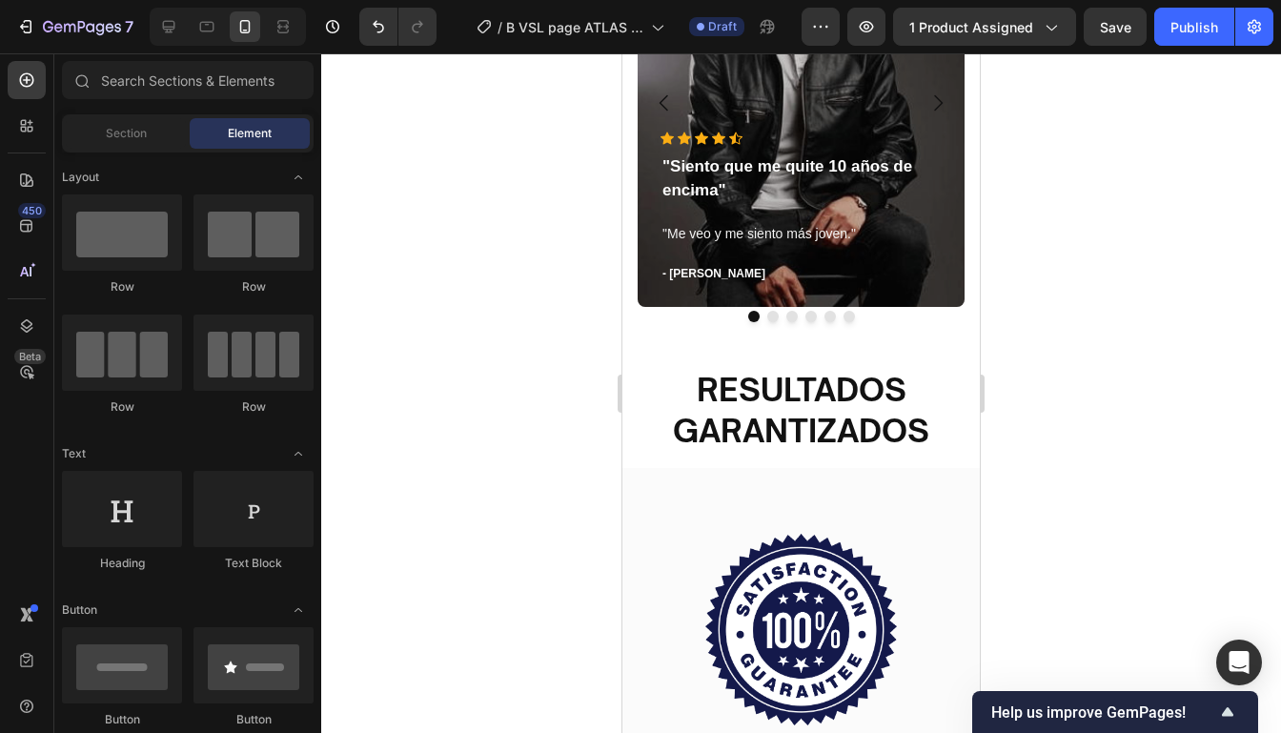
click at [1184, 277] on div at bounding box center [800, 392] width 959 height 679
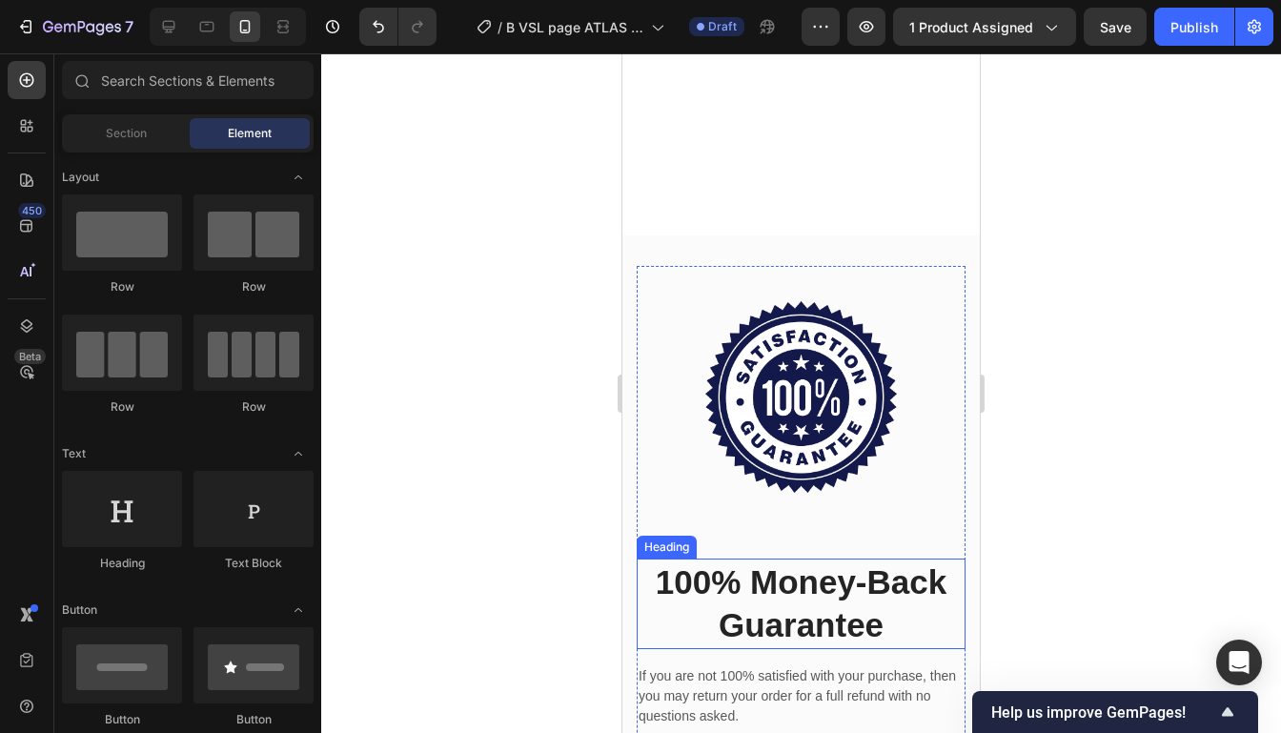
scroll to position [6186, 0]
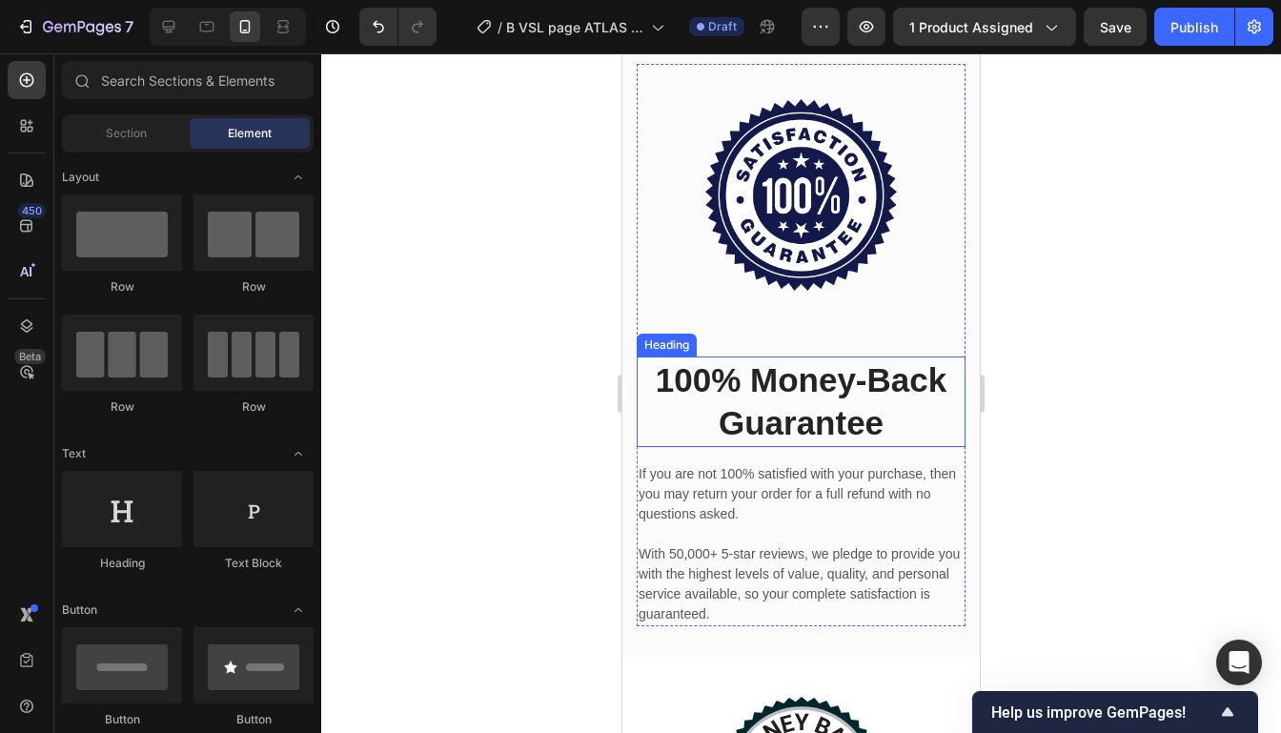
click at [831, 358] on p "100% Money-Back Guarantee" at bounding box center [800, 401] width 325 height 87
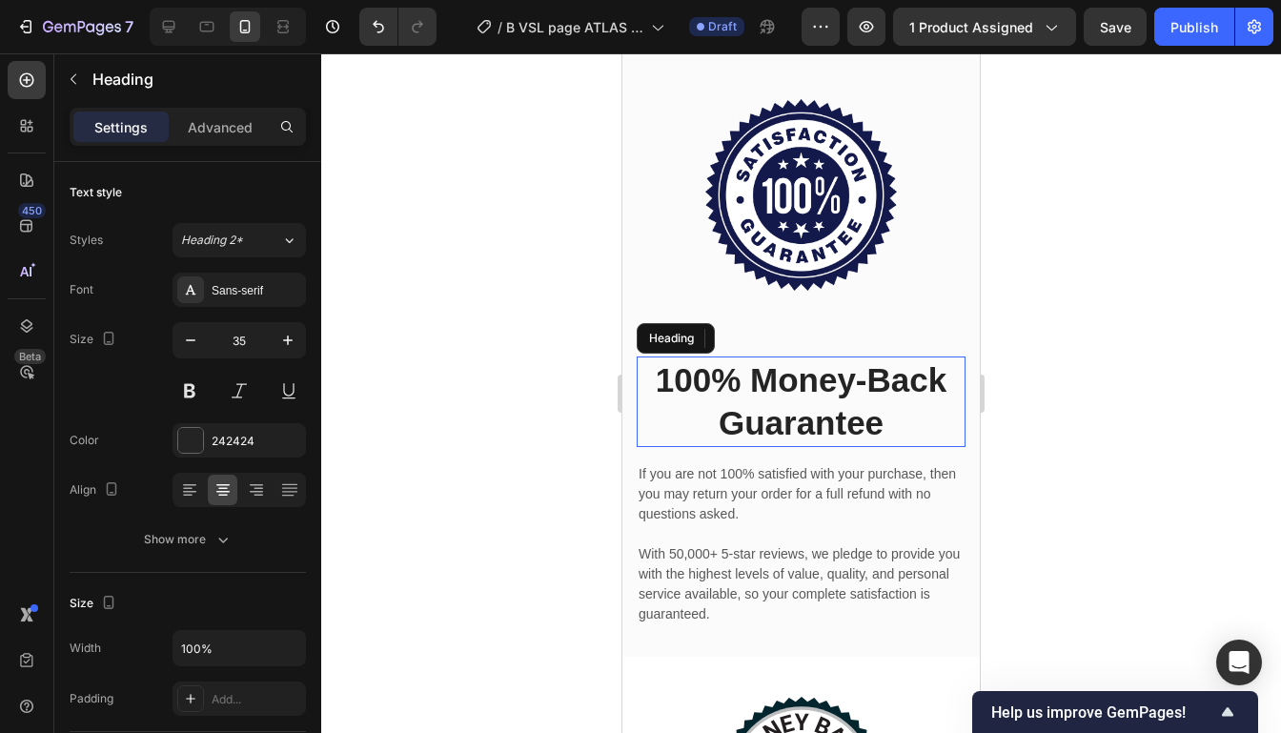
click at [838, 372] on p "100% Money-Back Guarantee" at bounding box center [800, 401] width 325 height 87
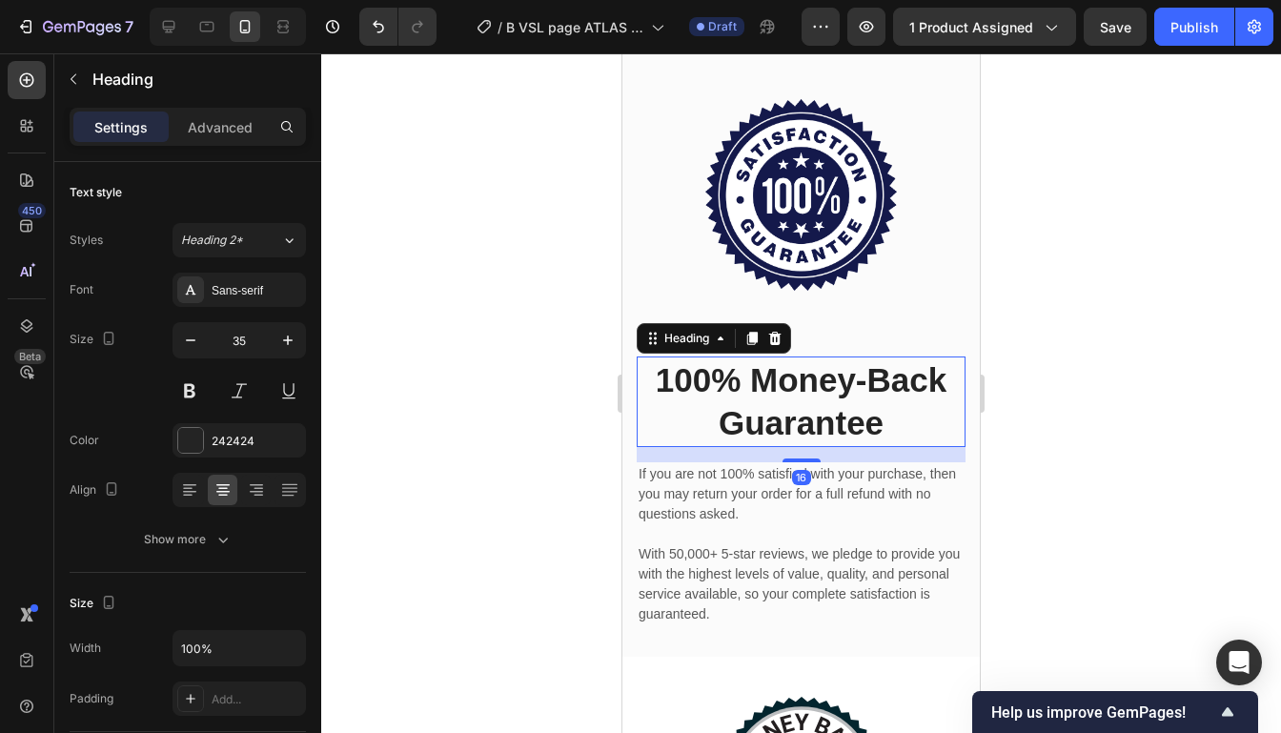
click at [838, 372] on p "100% Money-Back Guarantee" at bounding box center [800, 401] width 325 height 87
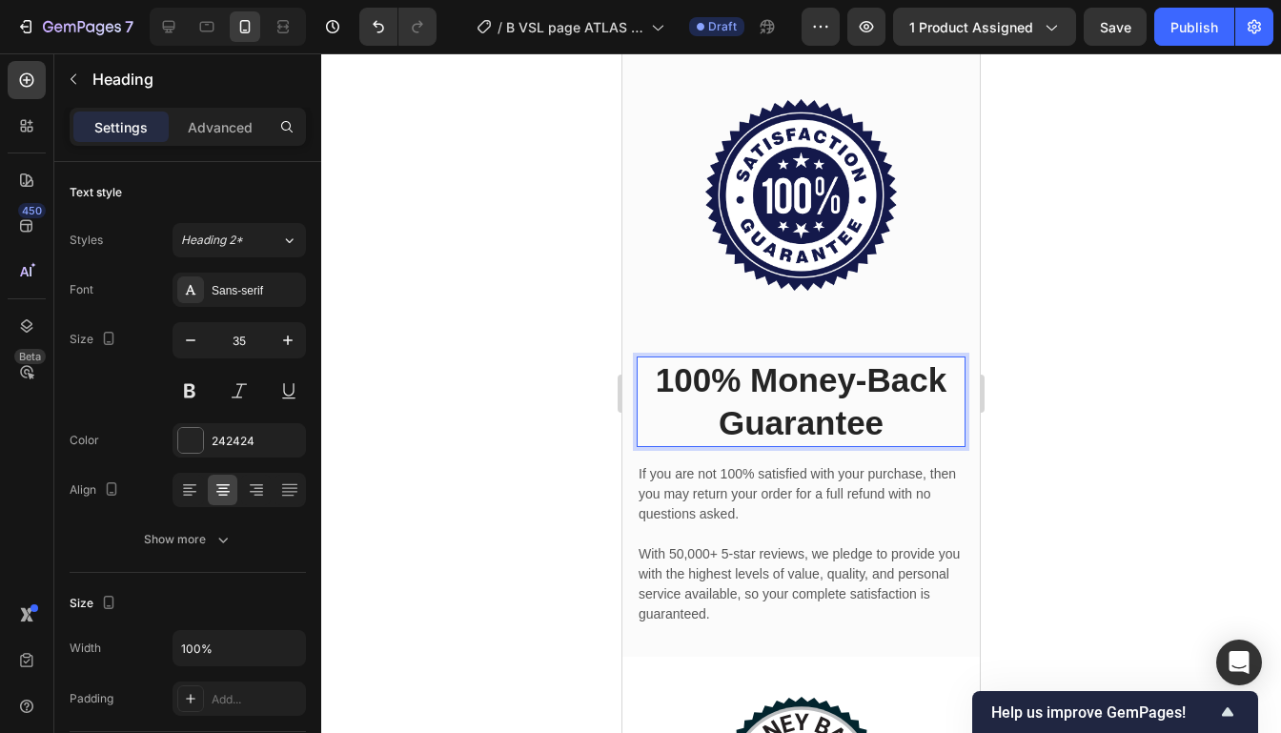
click at [893, 380] on p "100% Money-Back Guarantee" at bounding box center [800, 401] width 325 height 87
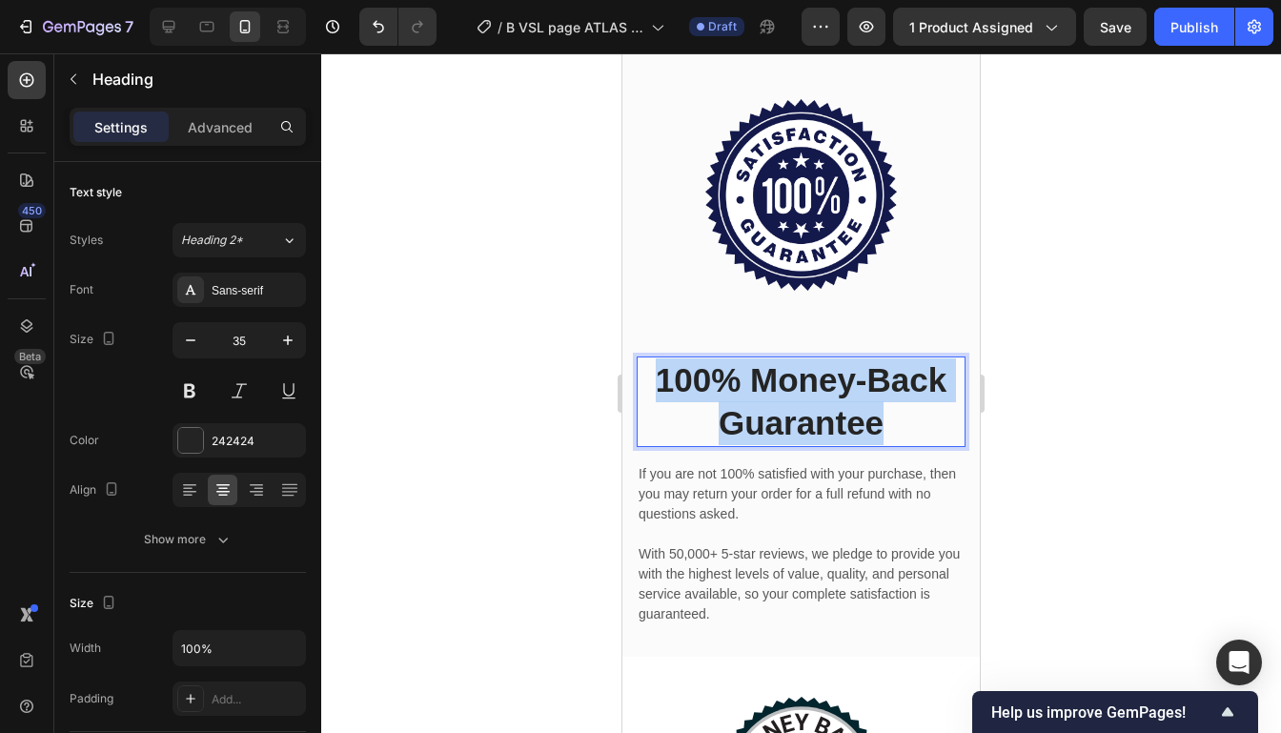
drag, startPoint x: 909, startPoint y: 430, endPoint x: 638, endPoint y: 385, distance: 274.3
click at [638, 385] on p "100% Money-Back Guarantee" at bounding box center [800, 401] width 325 height 87
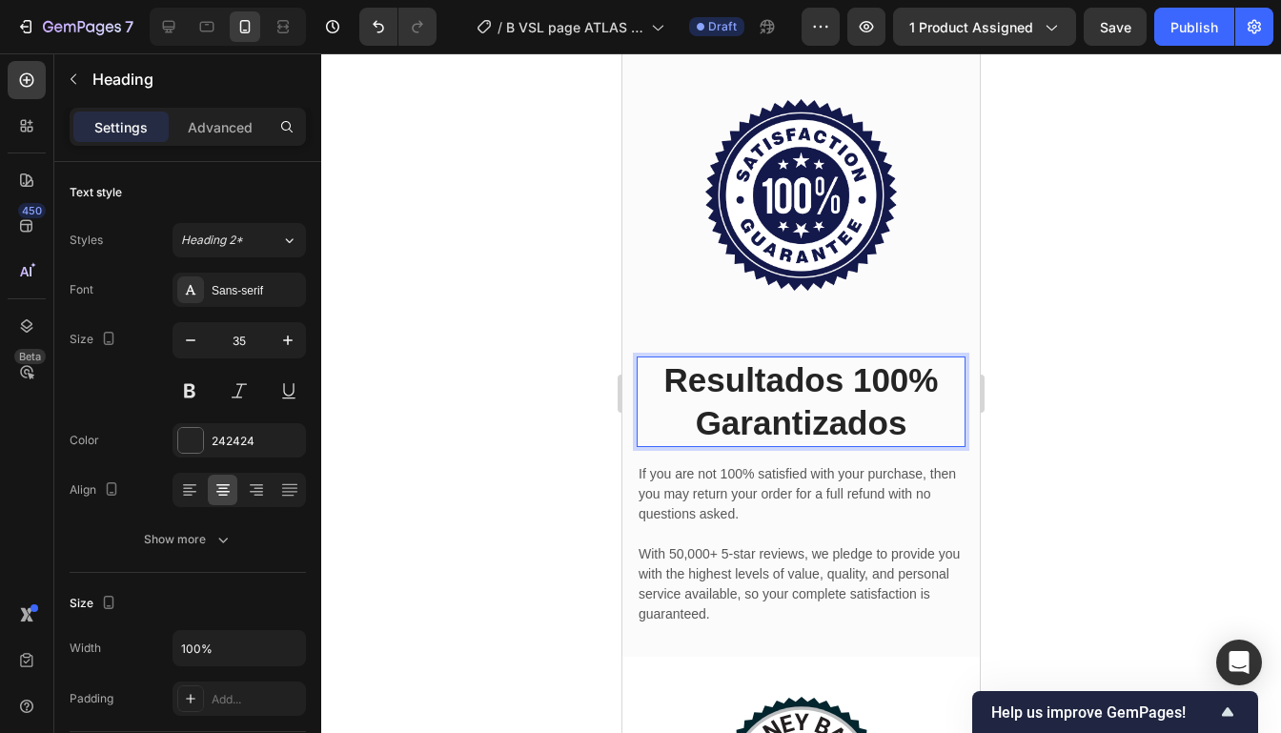
click at [1084, 330] on div at bounding box center [800, 392] width 959 height 679
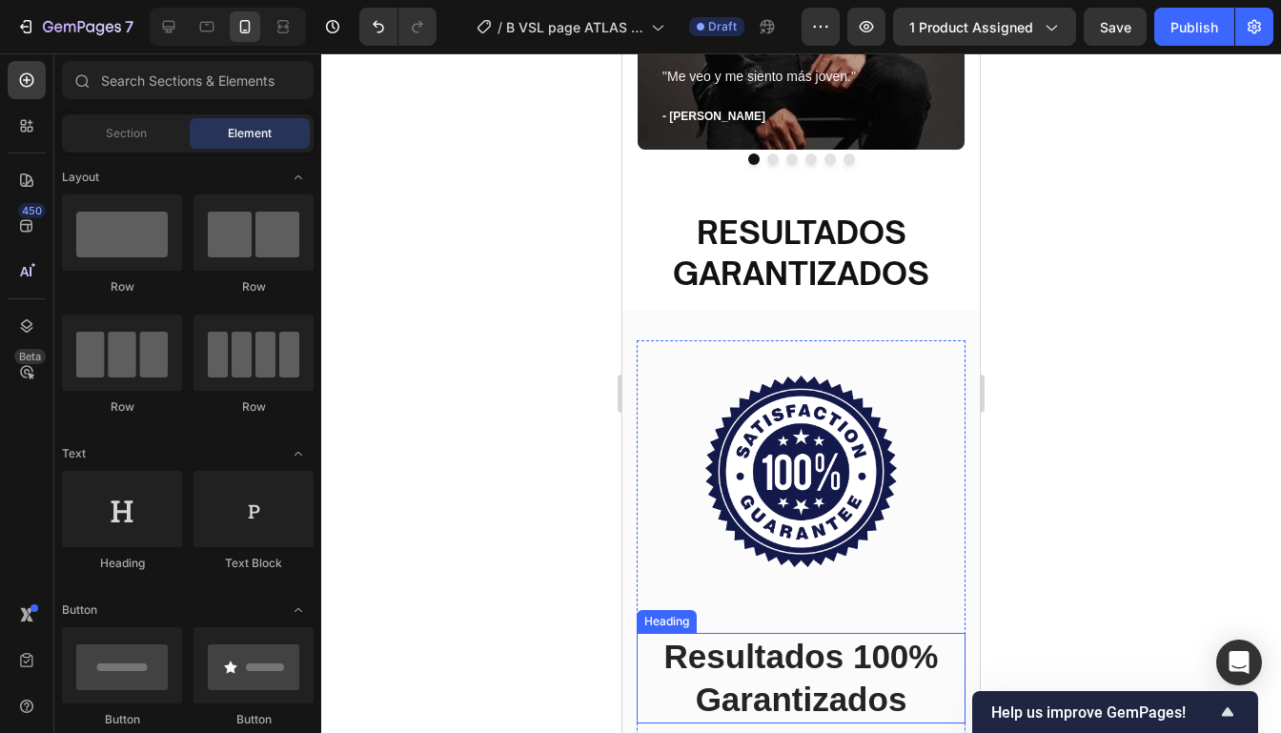
scroll to position [5908, 0]
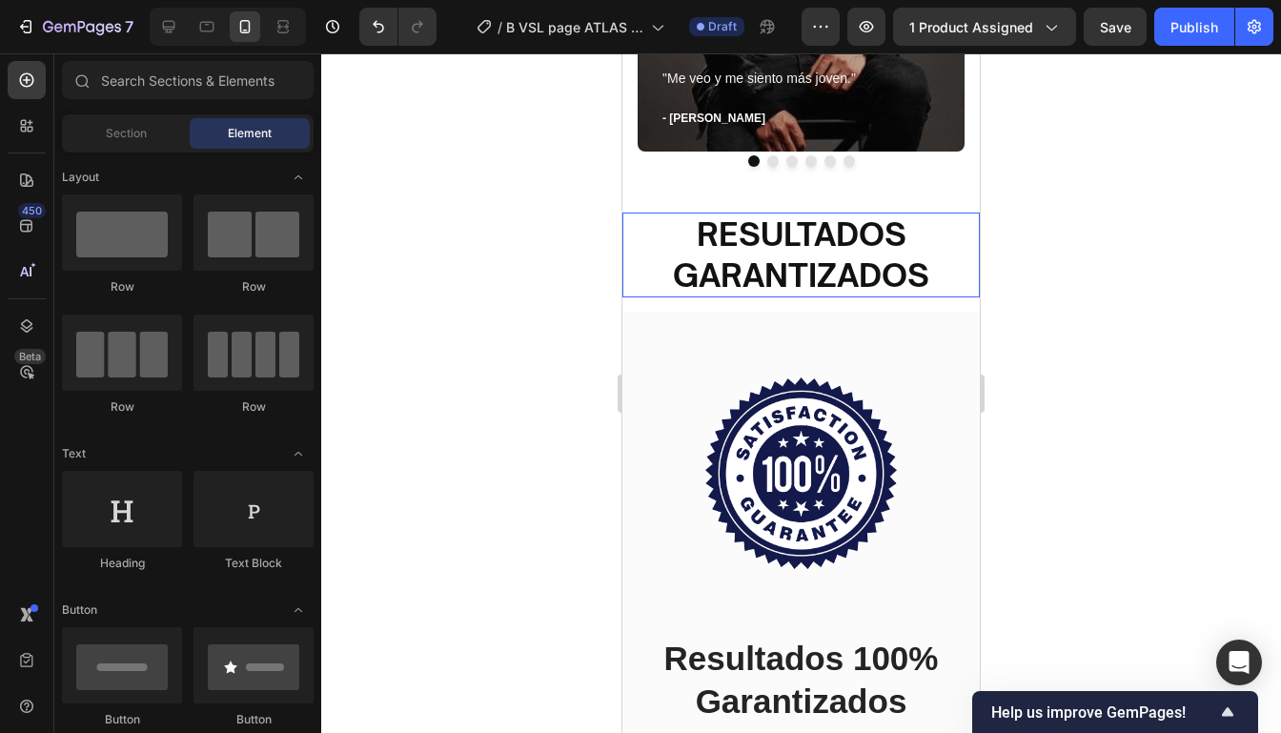
click at [937, 273] on h2 "RESULTADOS GARANTIZADOS" at bounding box center [800, 254] width 357 height 85
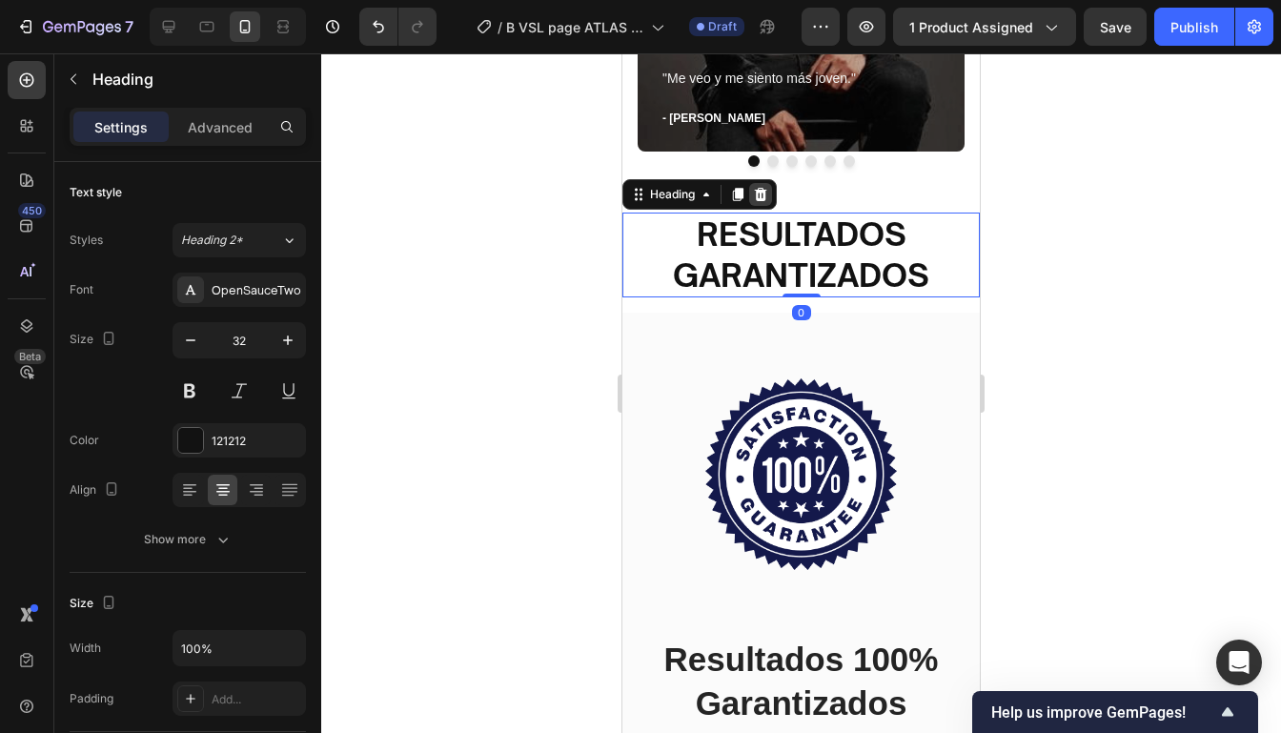
click at [768, 192] on div at bounding box center [760, 194] width 23 height 23
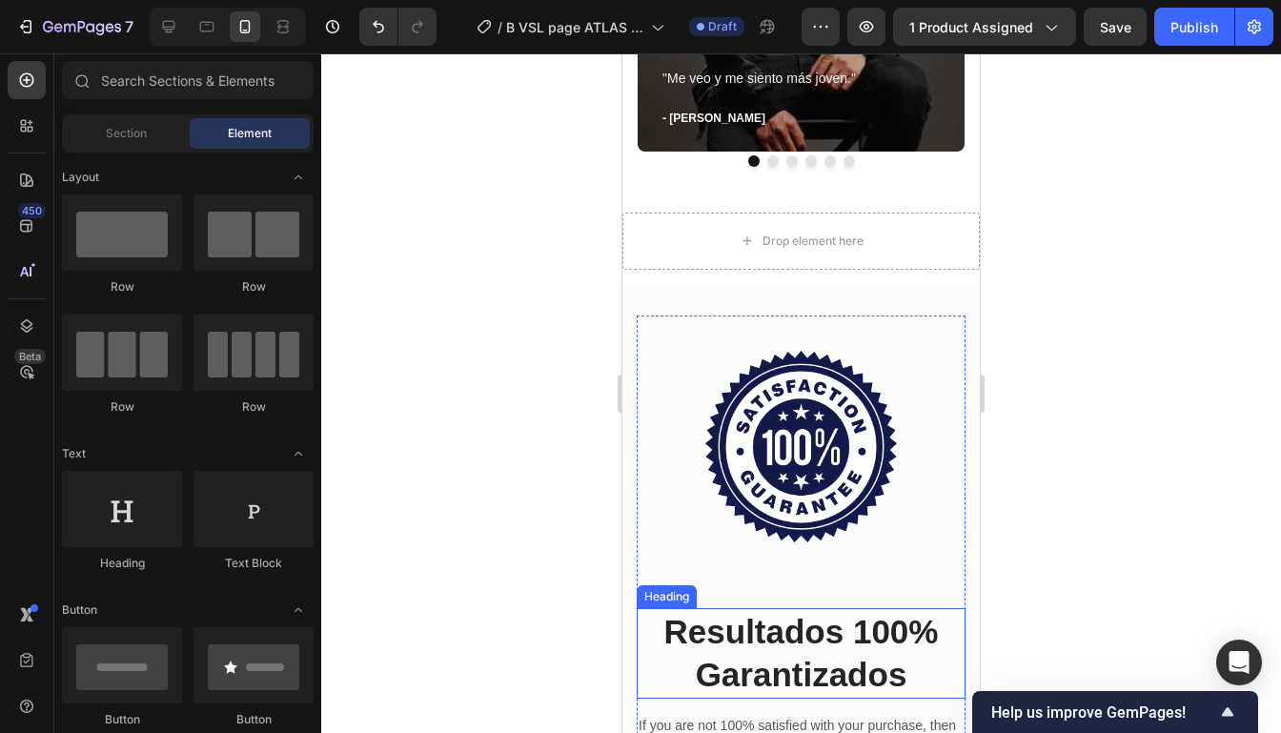
click at [891, 654] on p "Resultados 100% Garantizados" at bounding box center [800, 653] width 325 height 87
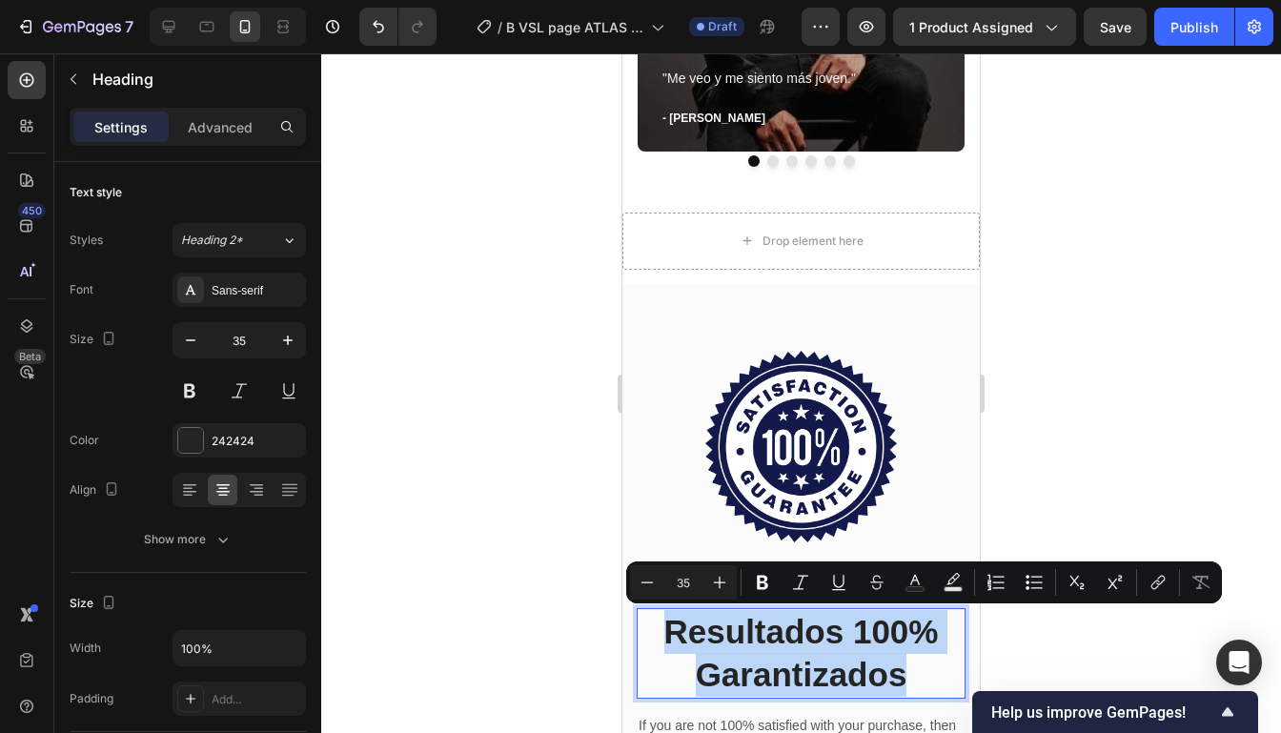
drag, startPoint x: 941, startPoint y: 654, endPoint x: 993, endPoint y: 434, distance: 225.1
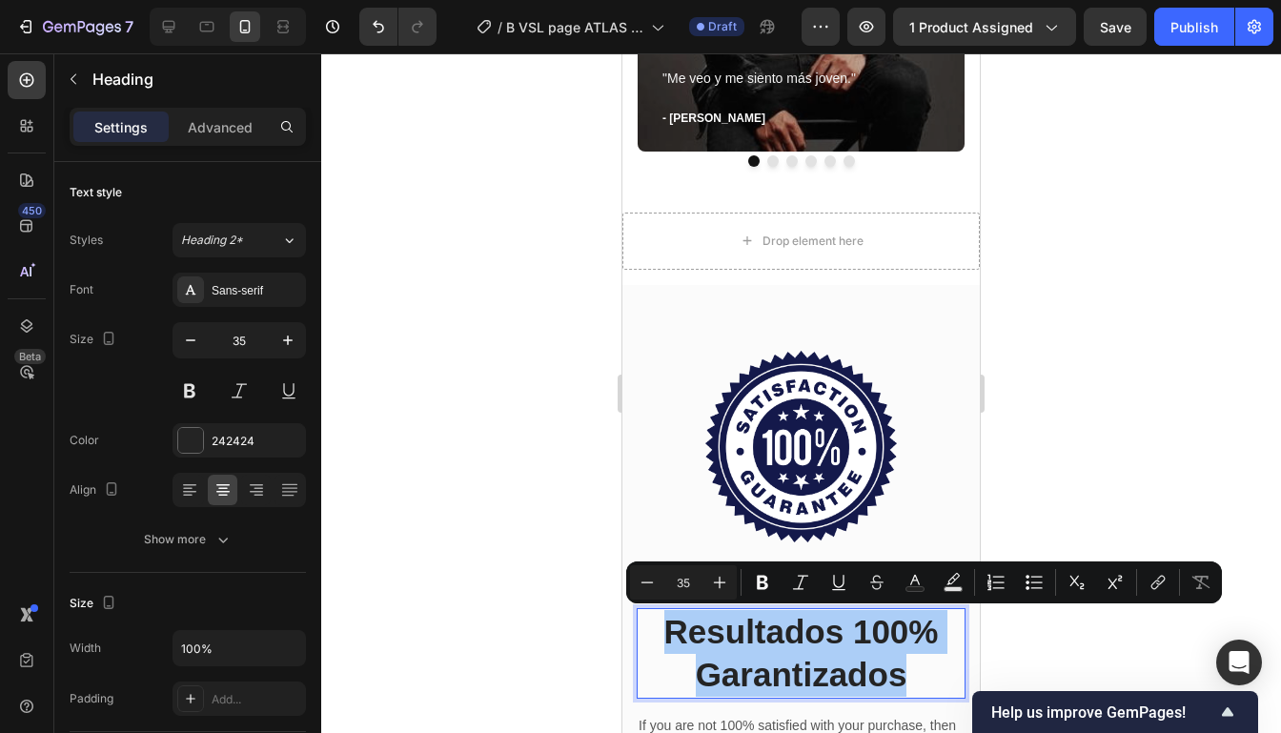
click at [1106, 434] on div at bounding box center [800, 392] width 959 height 679
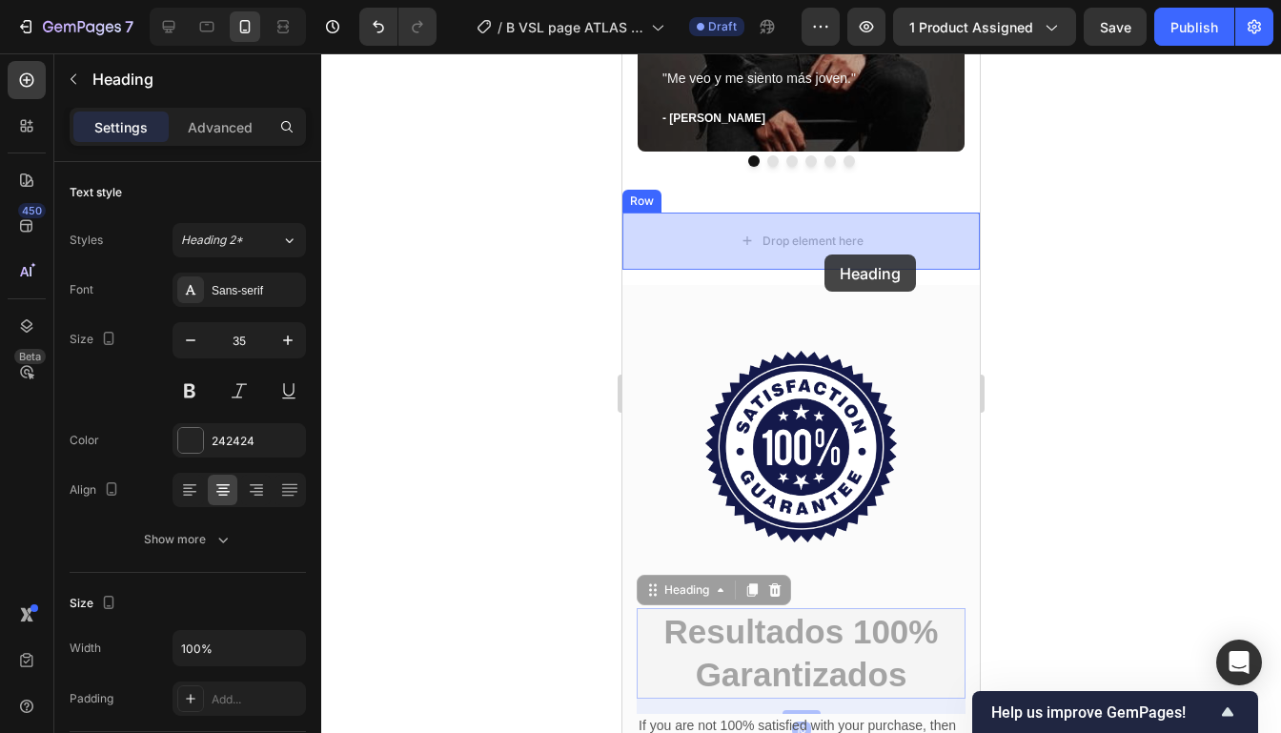
drag, startPoint x: 839, startPoint y: 648, endPoint x: 824, endPoint y: 257, distance: 391.0
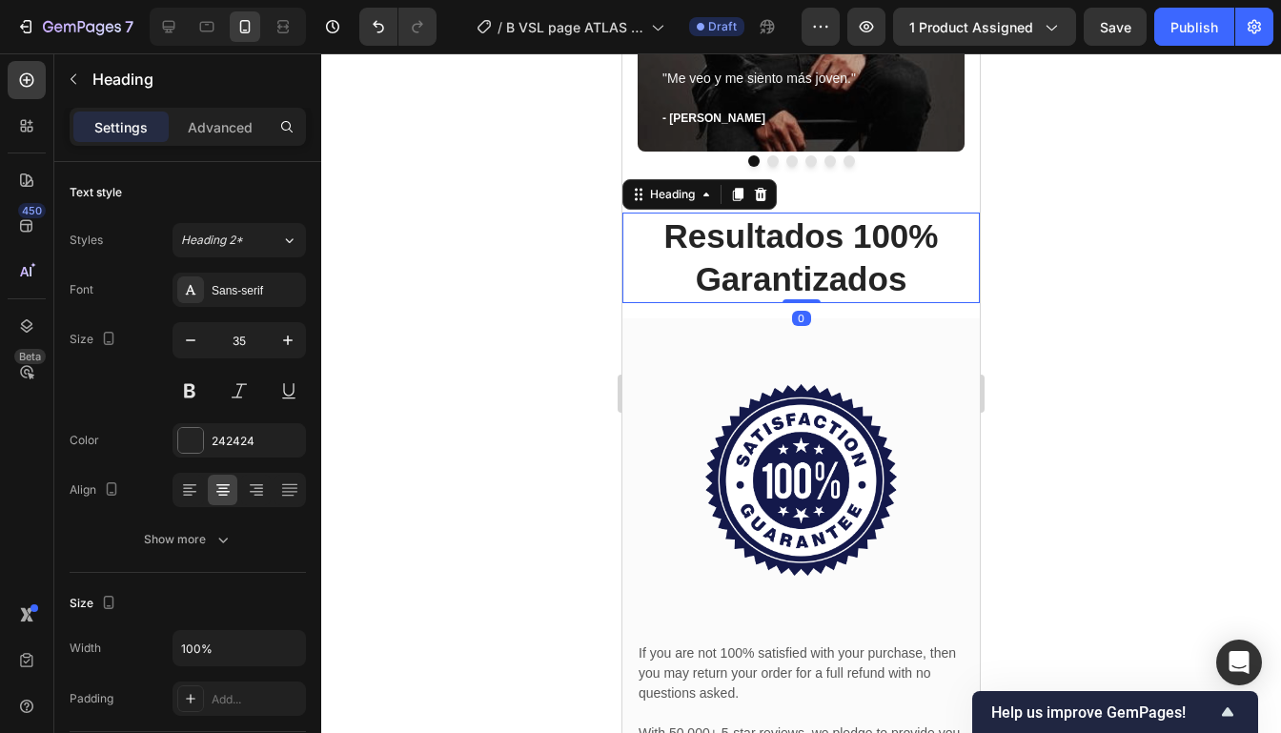
click at [1000, 288] on div at bounding box center [800, 392] width 959 height 679
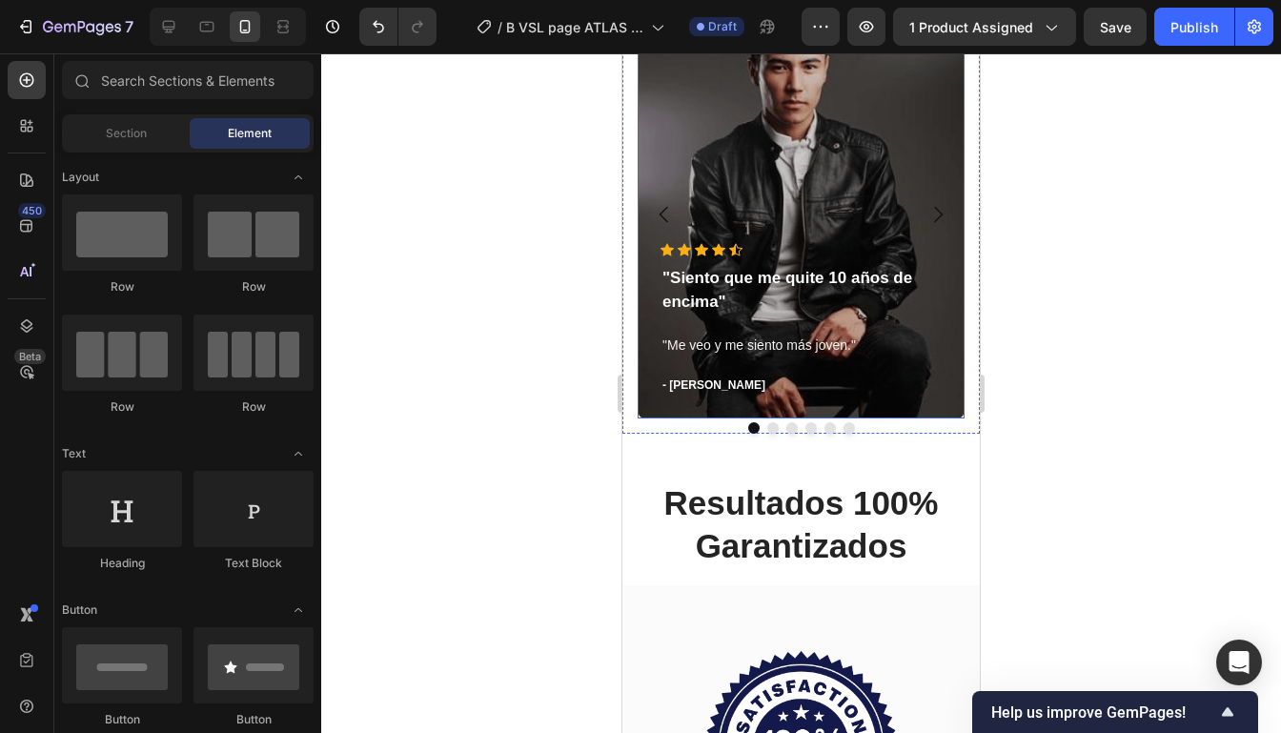
scroll to position [5587, 0]
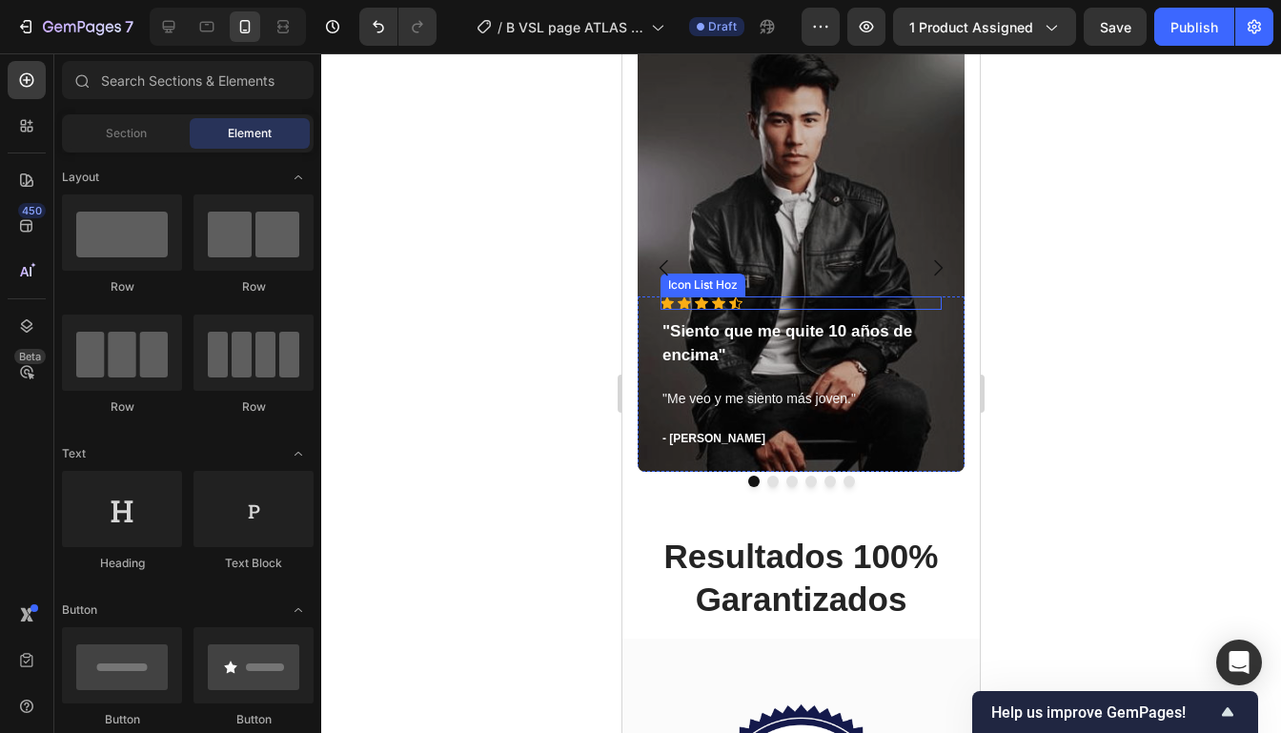
click at [765, 305] on div "Icon Icon Icon Icon Icon" at bounding box center [800, 302] width 281 height 13
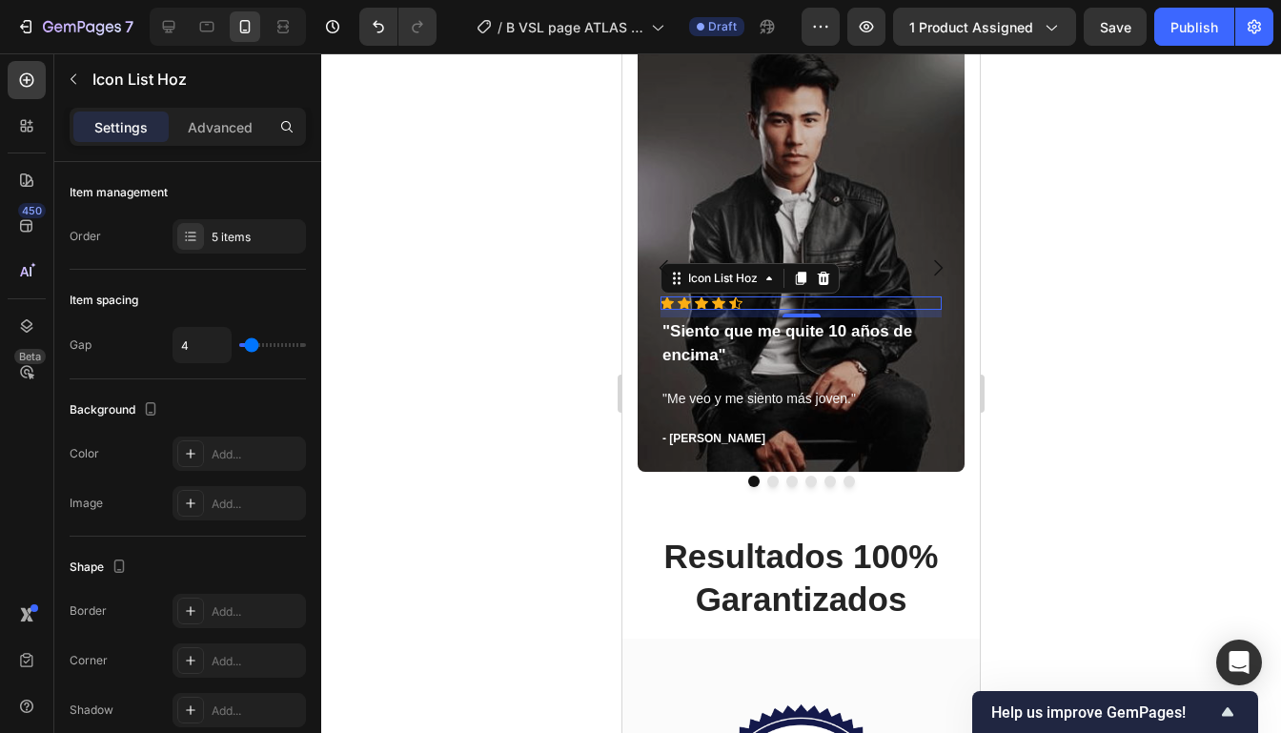
click at [1000, 393] on div at bounding box center [800, 392] width 959 height 679
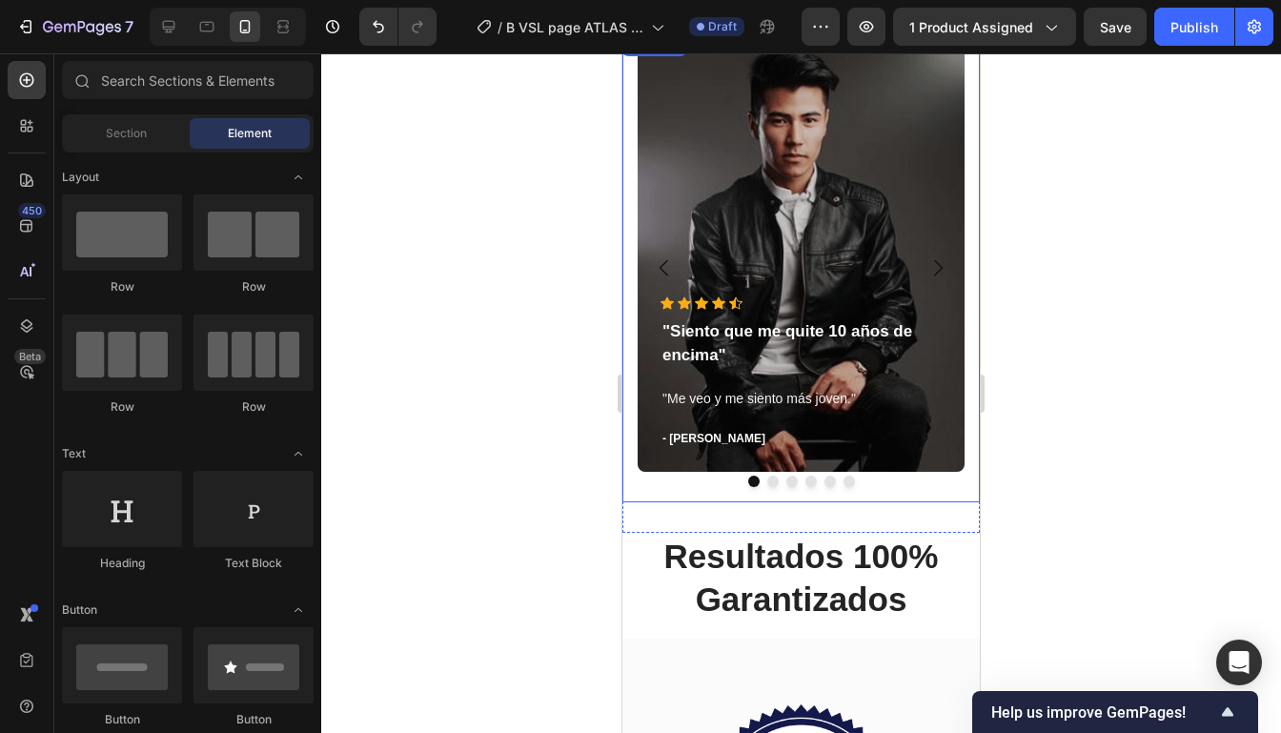
click at [932, 266] on icon "Carousel Next Arrow" at bounding box center [937, 267] width 23 height 23
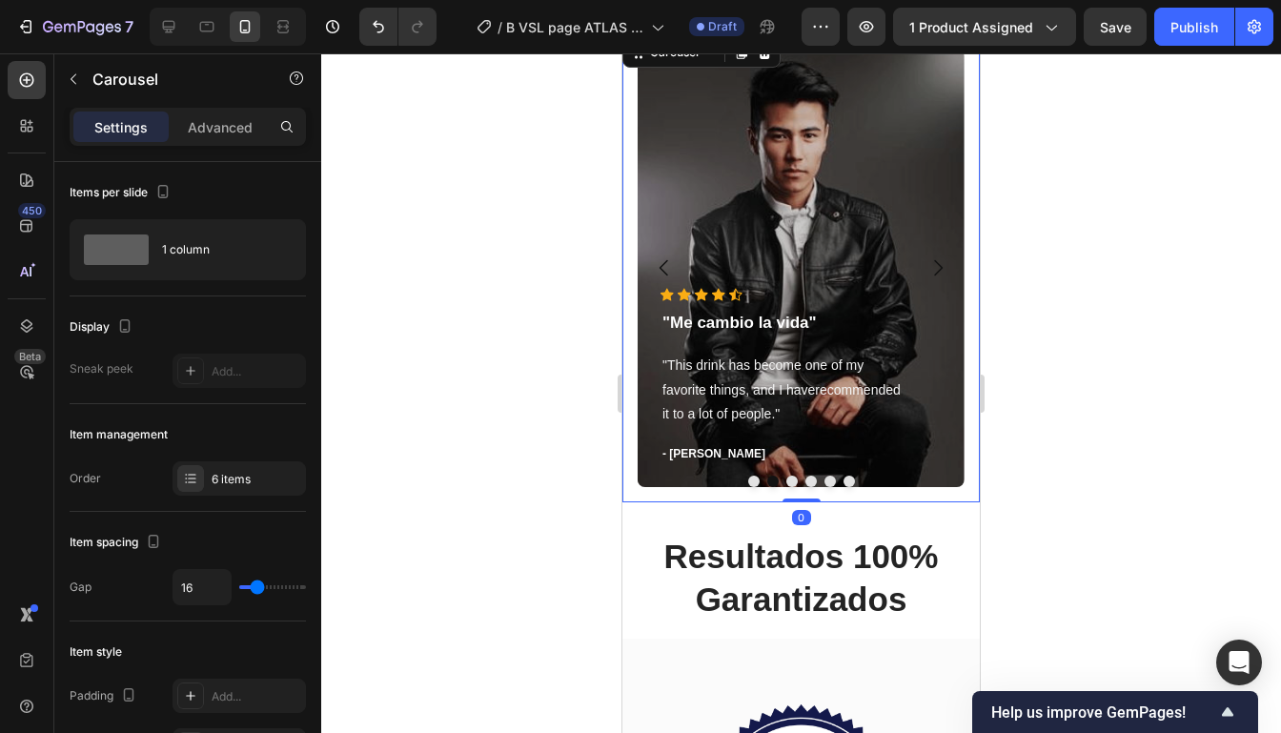
click at [932, 266] on icon "Carousel Next Arrow" at bounding box center [937, 267] width 23 height 23
click at [664, 266] on icon "Carousel Back Arrow" at bounding box center [664, 267] width 23 height 23
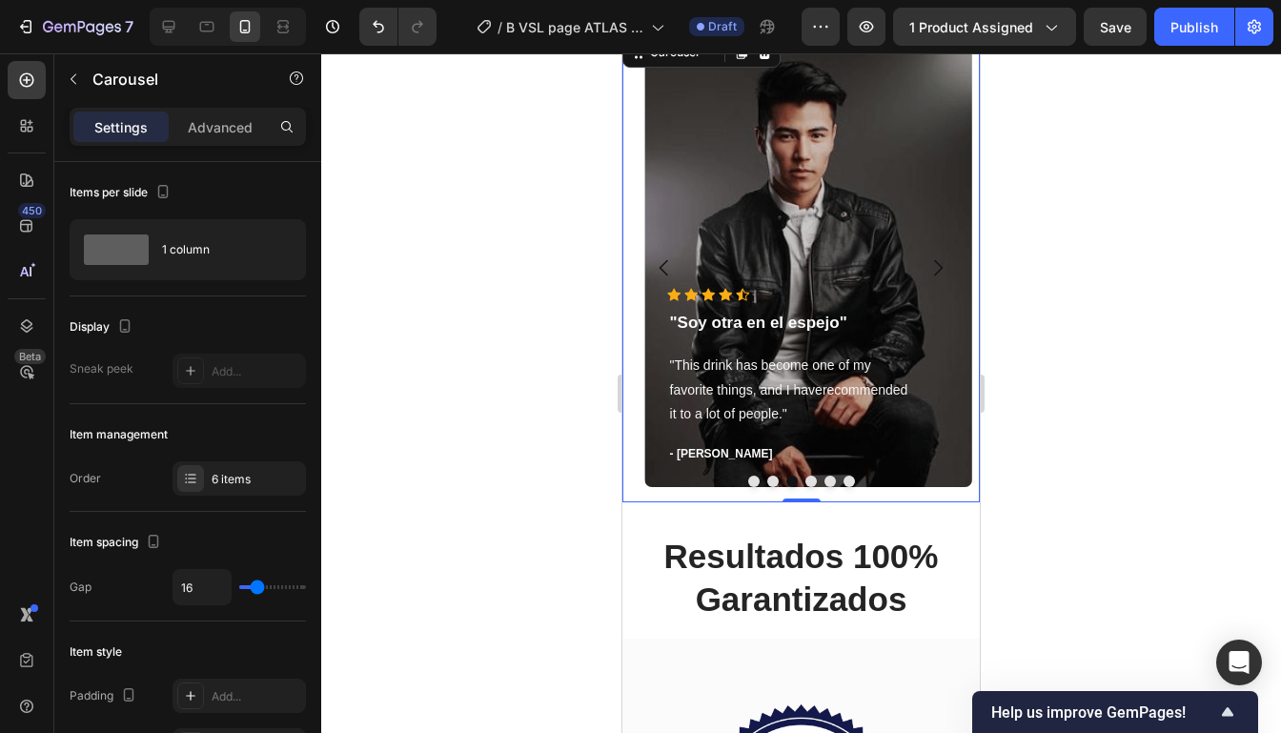
click at [664, 266] on icon "Carousel Back Arrow" at bounding box center [664, 267] width 23 height 23
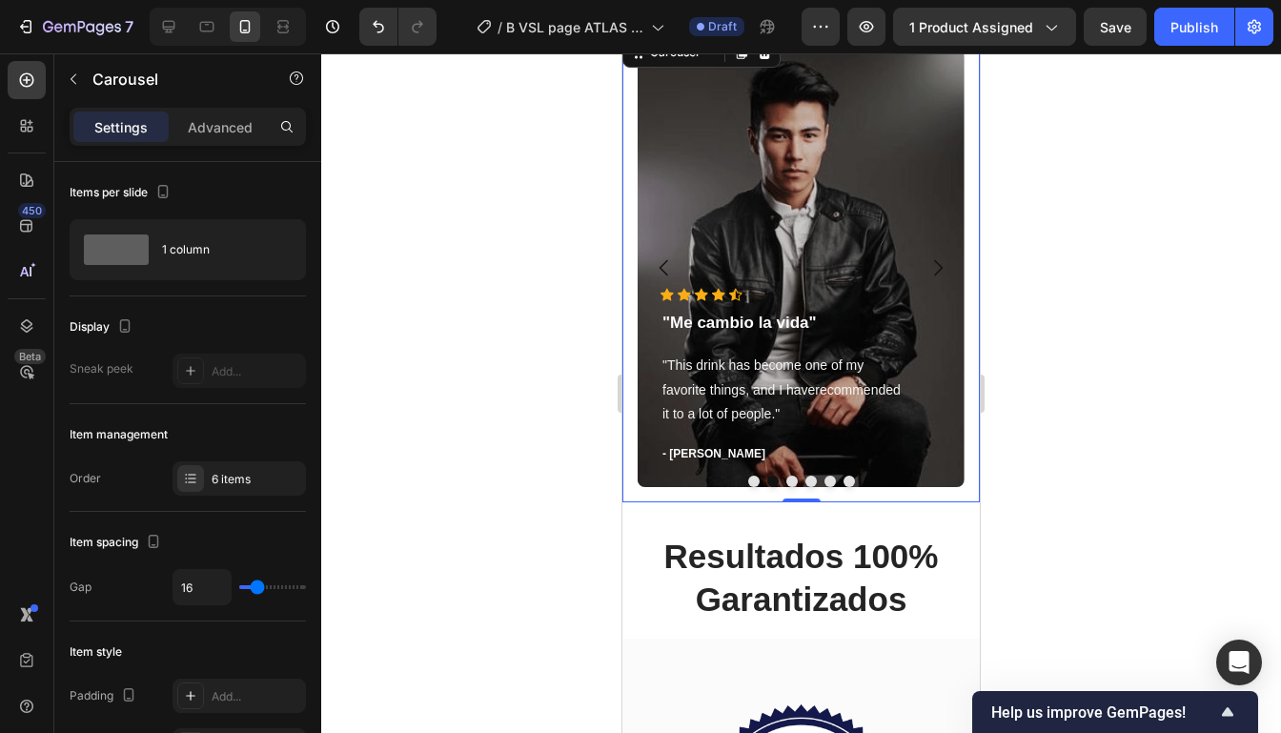
click at [664, 266] on icon "Carousel Back Arrow" at bounding box center [664, 267] width 23 height 23
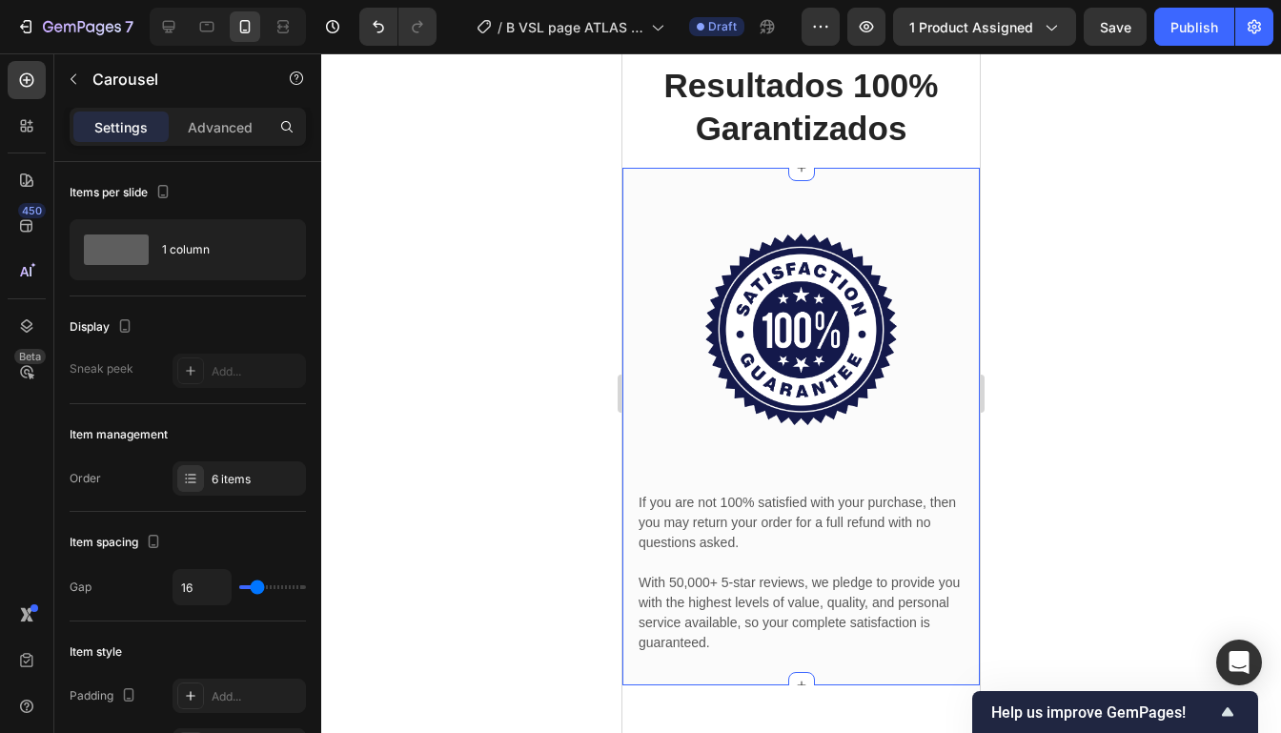
scroll to position [5997, 0]
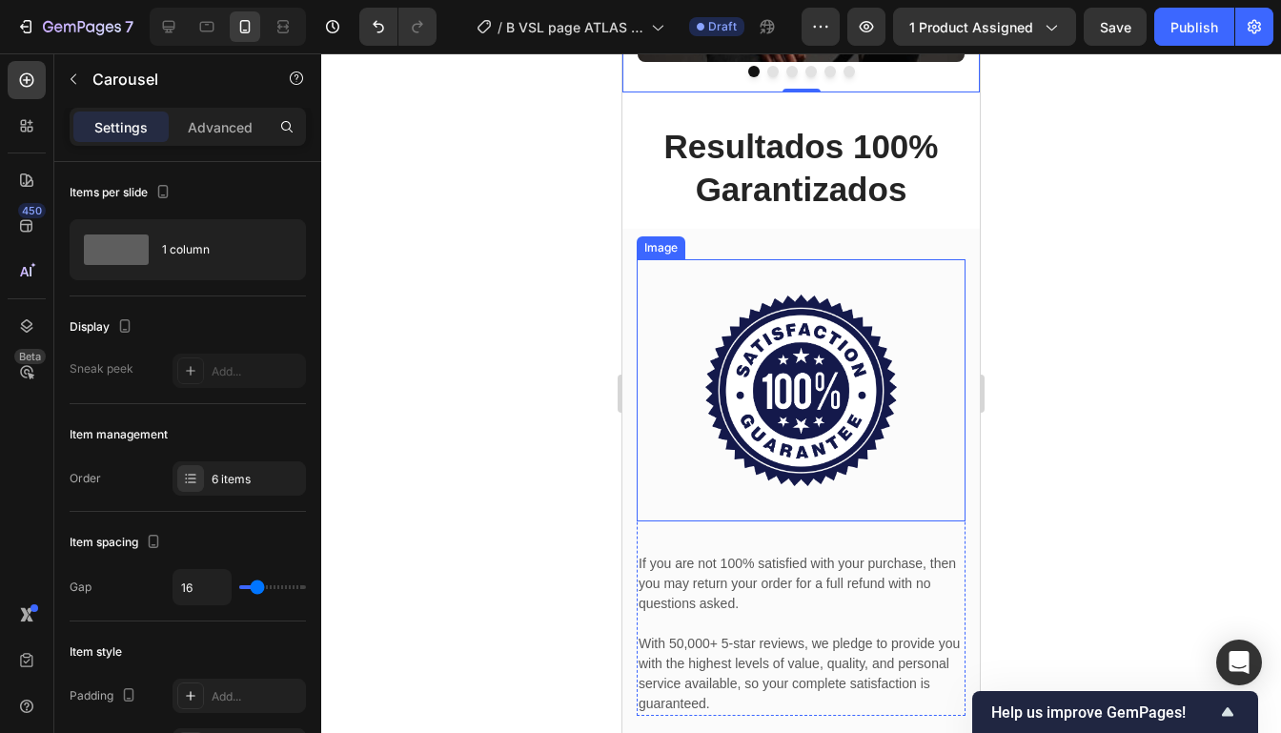
click at [905, 389] on div "Image" at bounding box center [800, 390] width 329 height 262
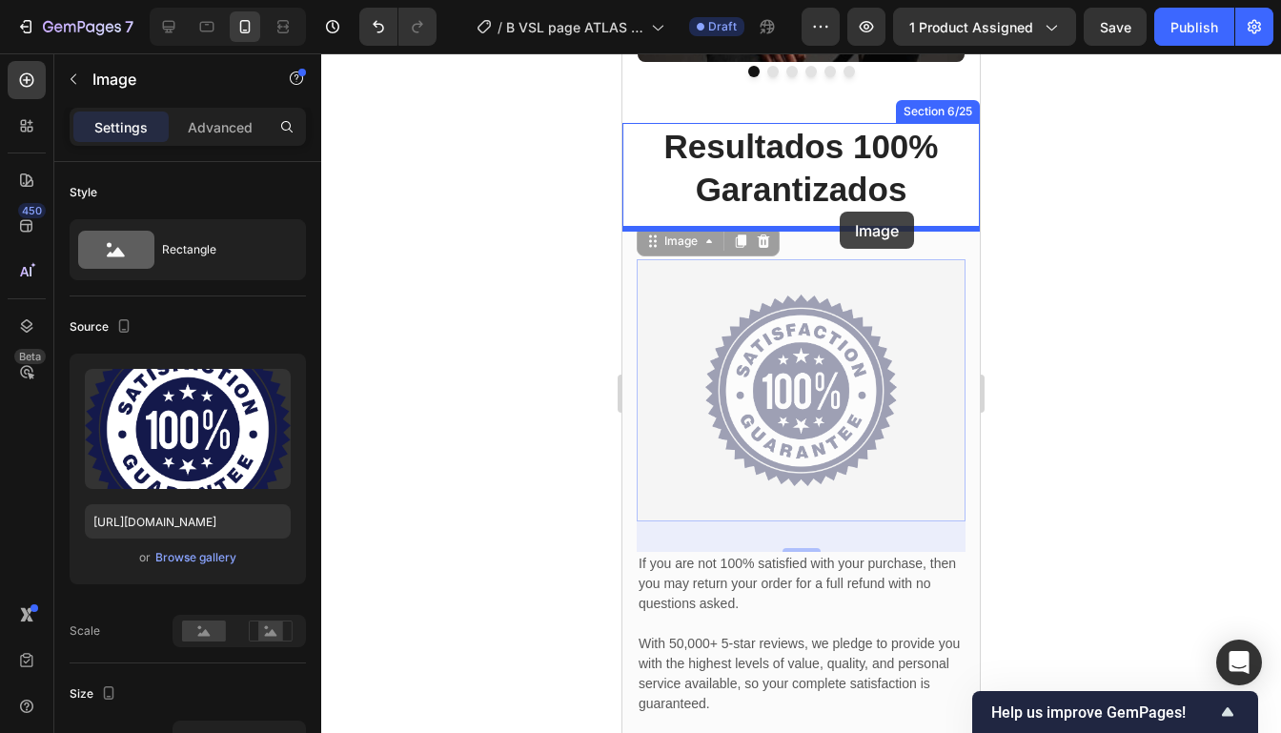
drag, startPoint x: 886, startPoint y: 307, endPoint x: 839, endPoint y: 213, distance: 104.4
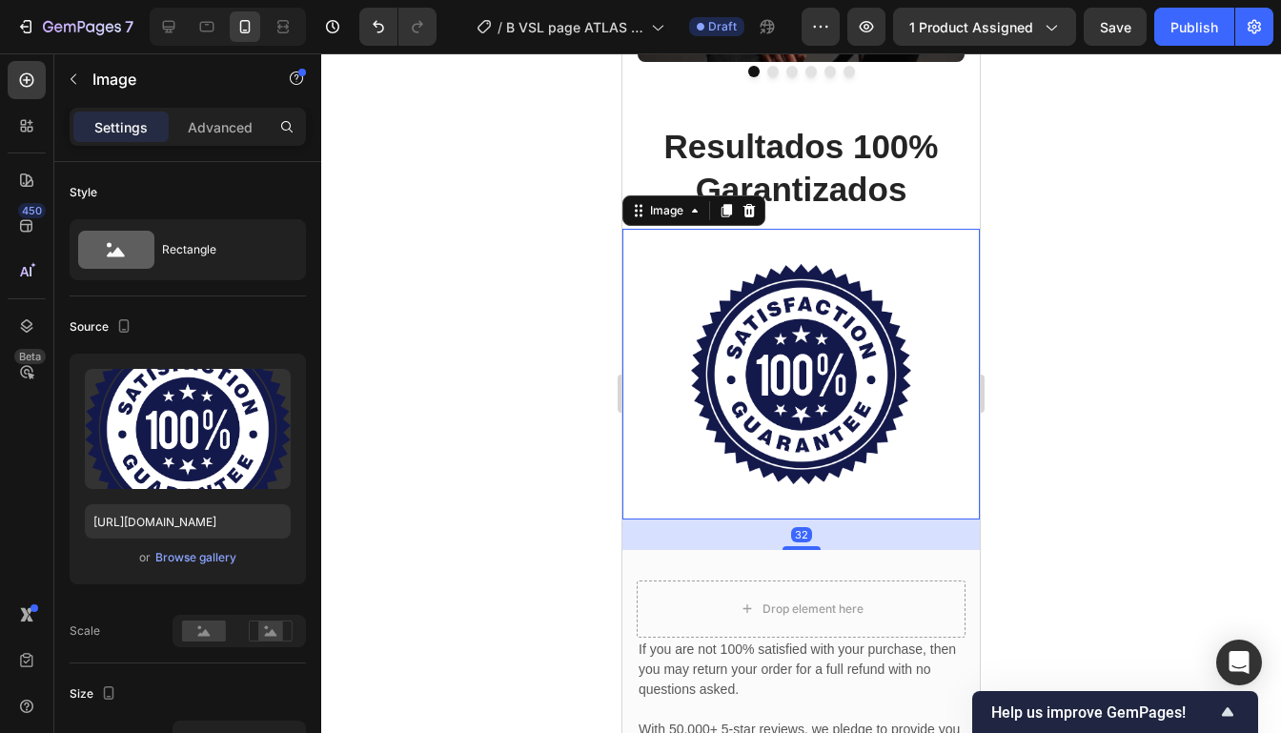
click at [1182, 311] on div at bounding box center [800, 392] width 959 height 679
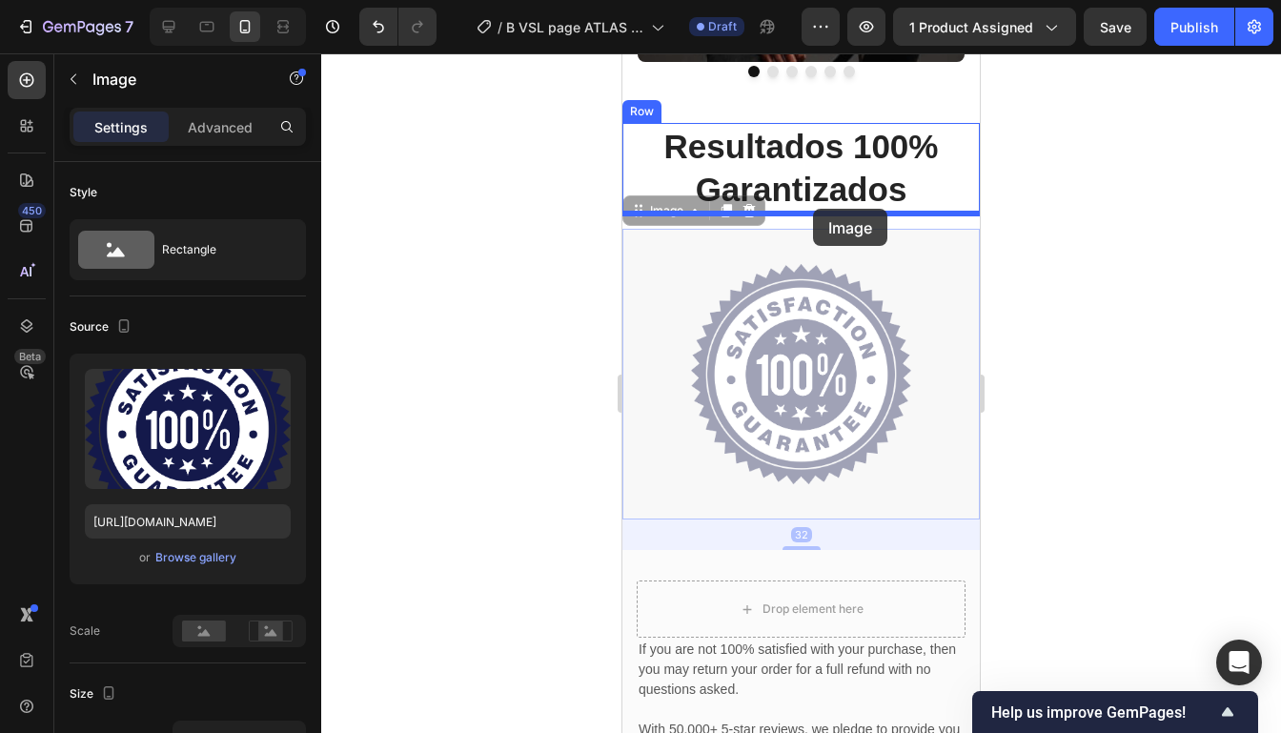
drag, startPoint x: 896, startPoint y: 375, endPoint x: 813, endPoint y: 209, distance: 186.2
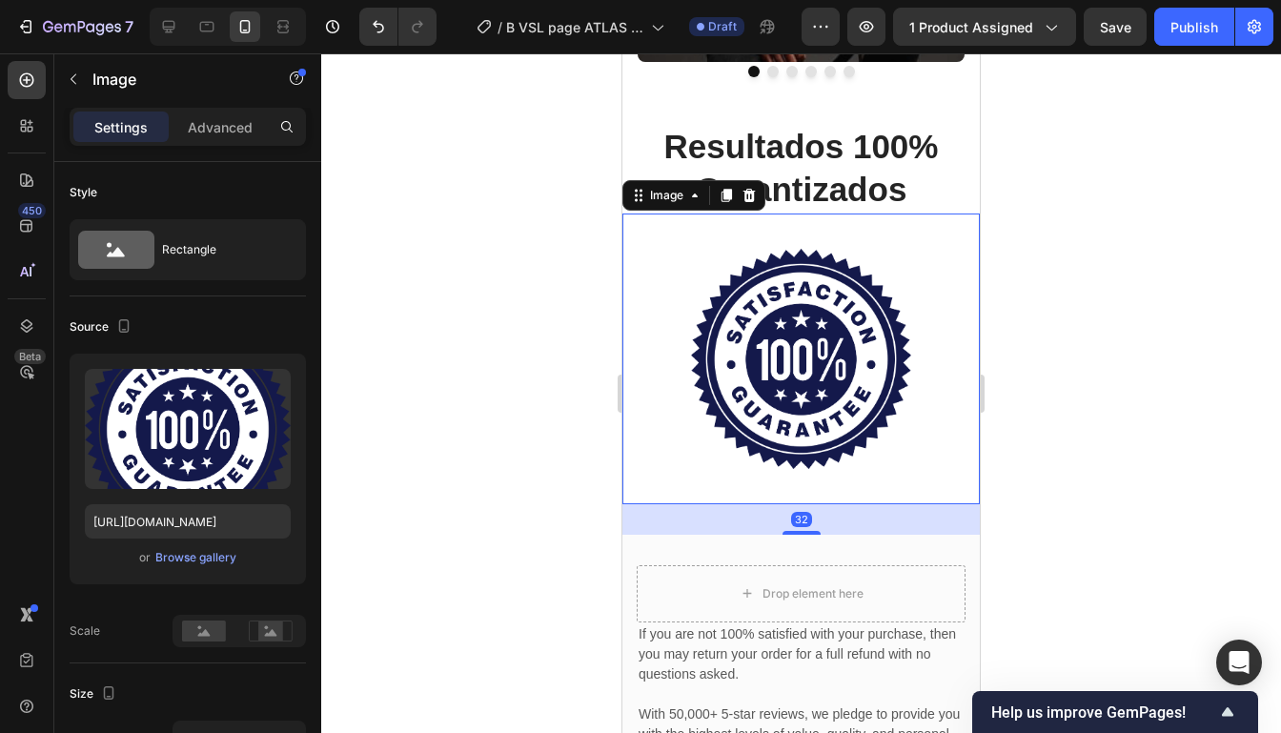
click at [1049, 232] on div at bounding box center [800, 392] width 959 height 679
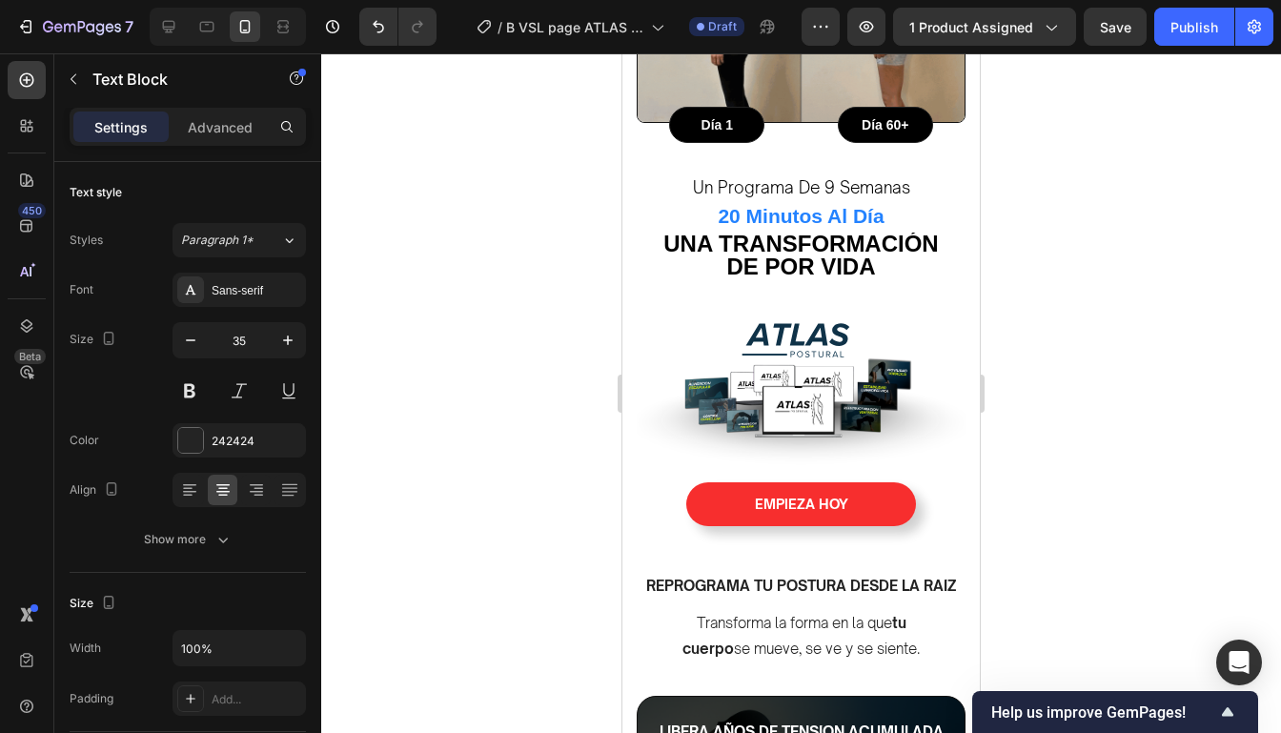
scroll to position [1664, 0]
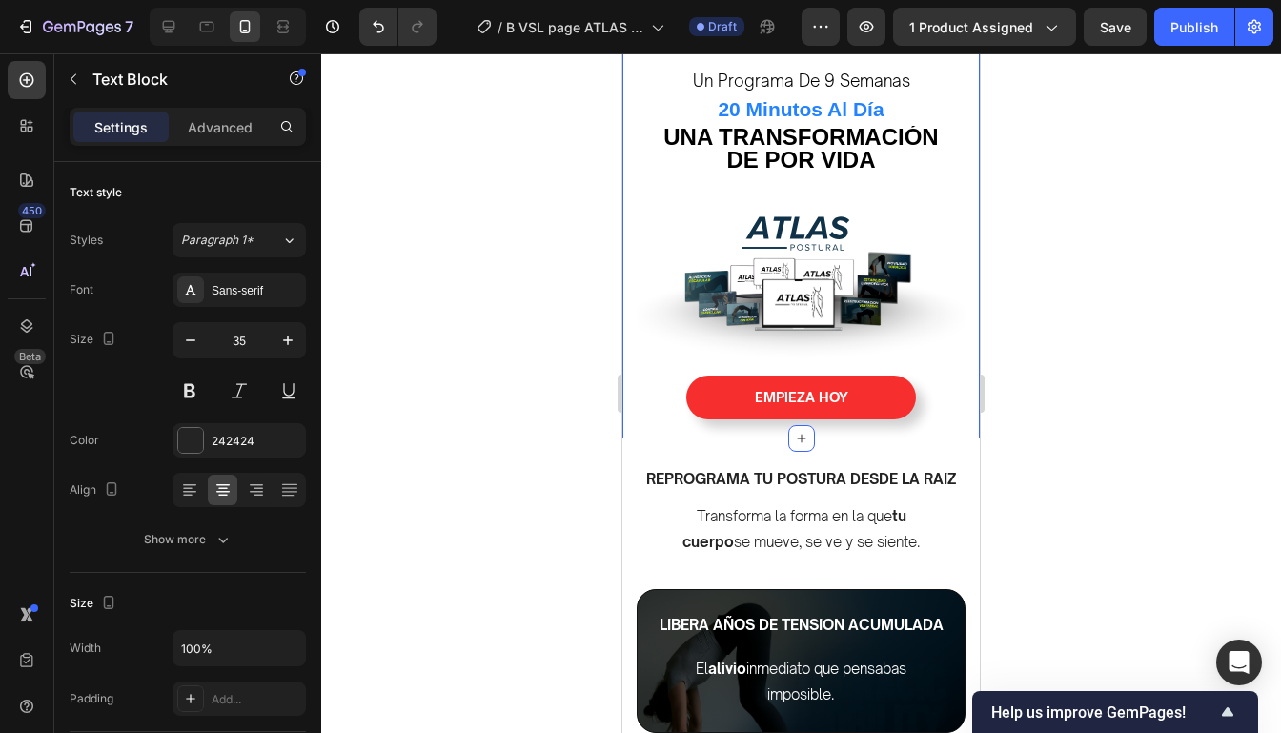
click at [1072, 473] on div at bounding box center [800, 392] width 959 height 679
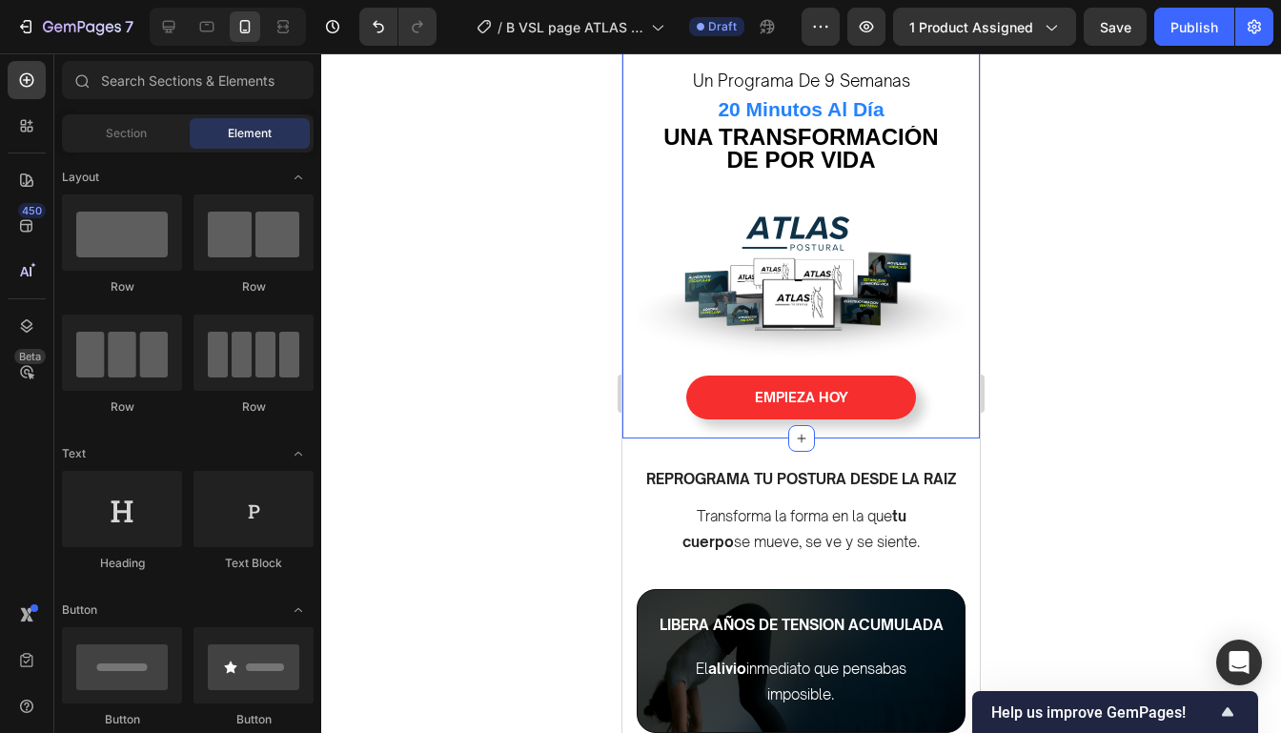
click at [1072, 473] on div at bounding box center [800, 392] width 959 height 679
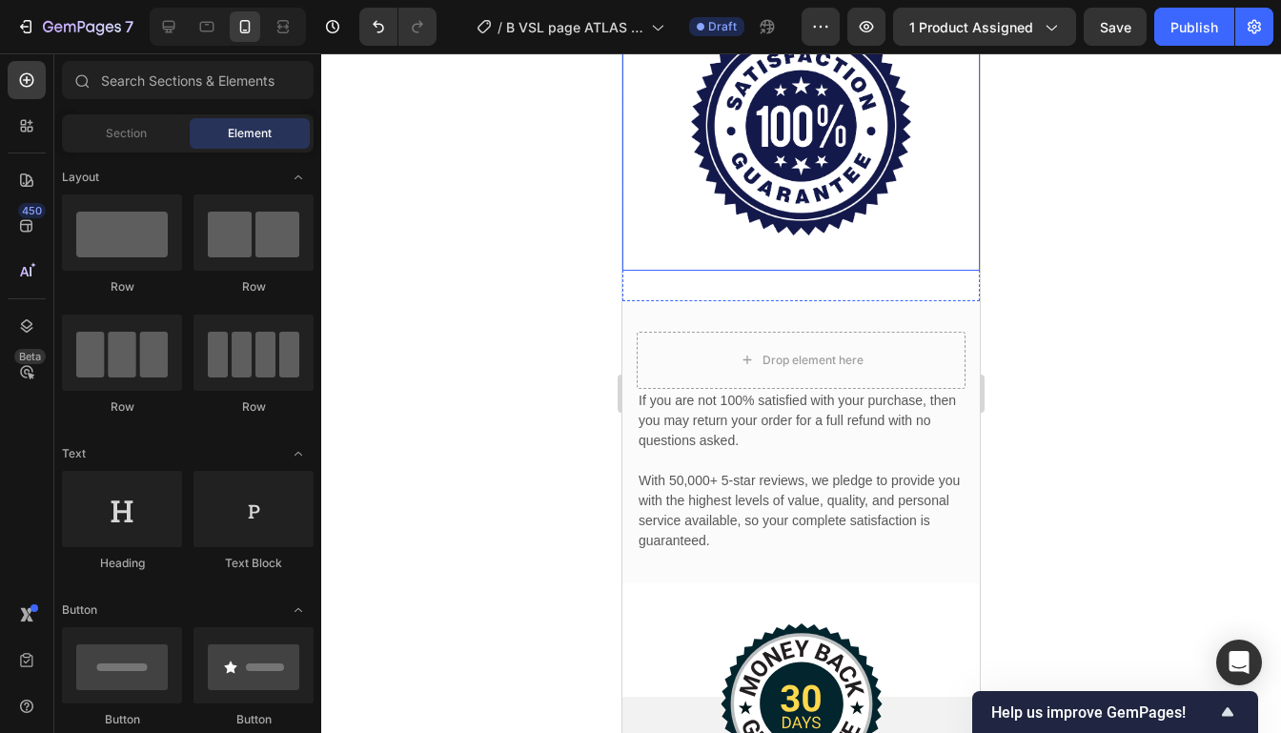
scroll to position [6113, 0]
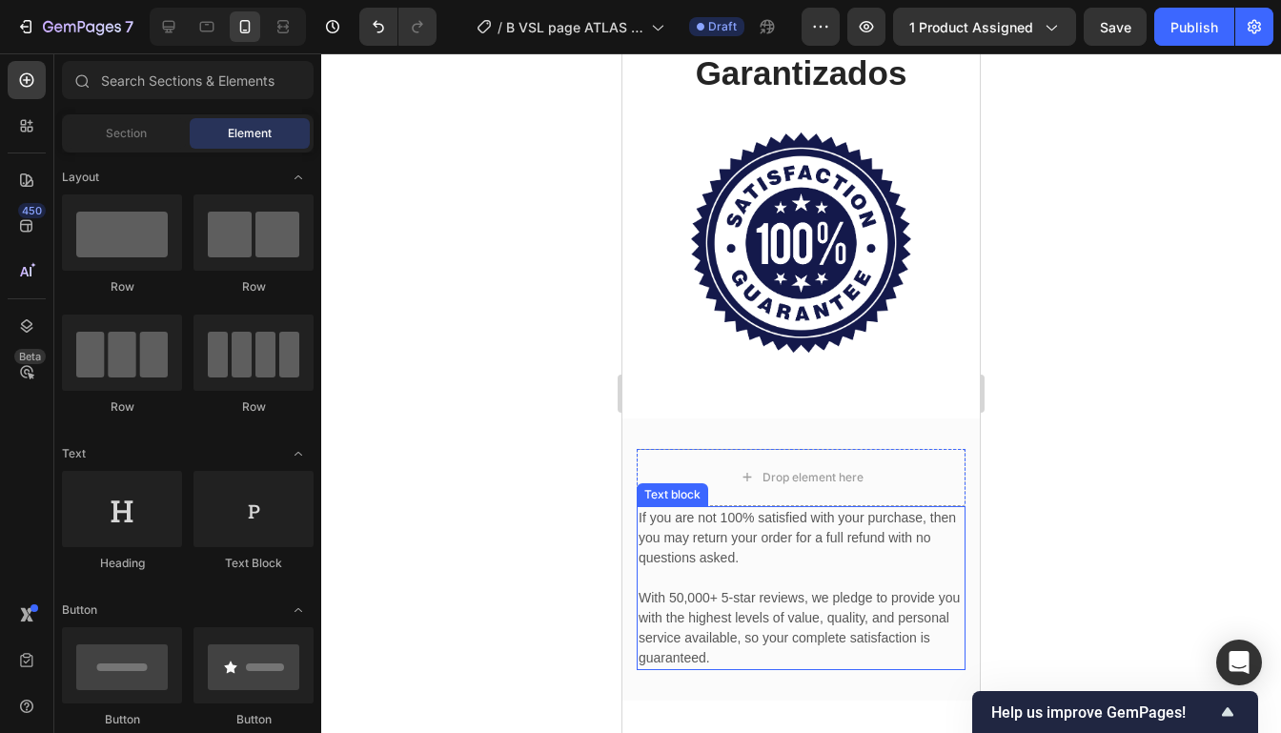
click at [820, 566] on p "If you are not 100% satisfied with your purchase, then you may return your orde…" at bounding box center [800, 538] width 325 height 60
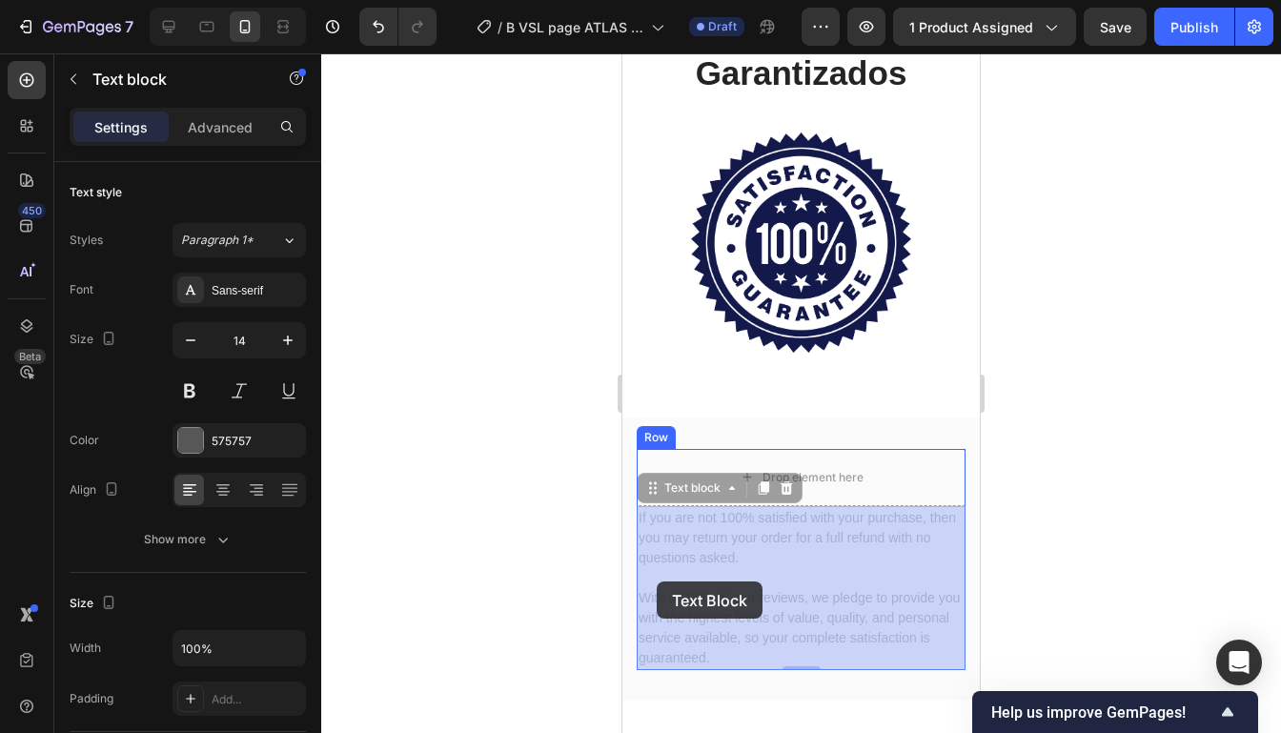
drag, startPoint x: 723, startPoint y: 657, endPoint x: 660, endPoint y: 595, distance: 88.9
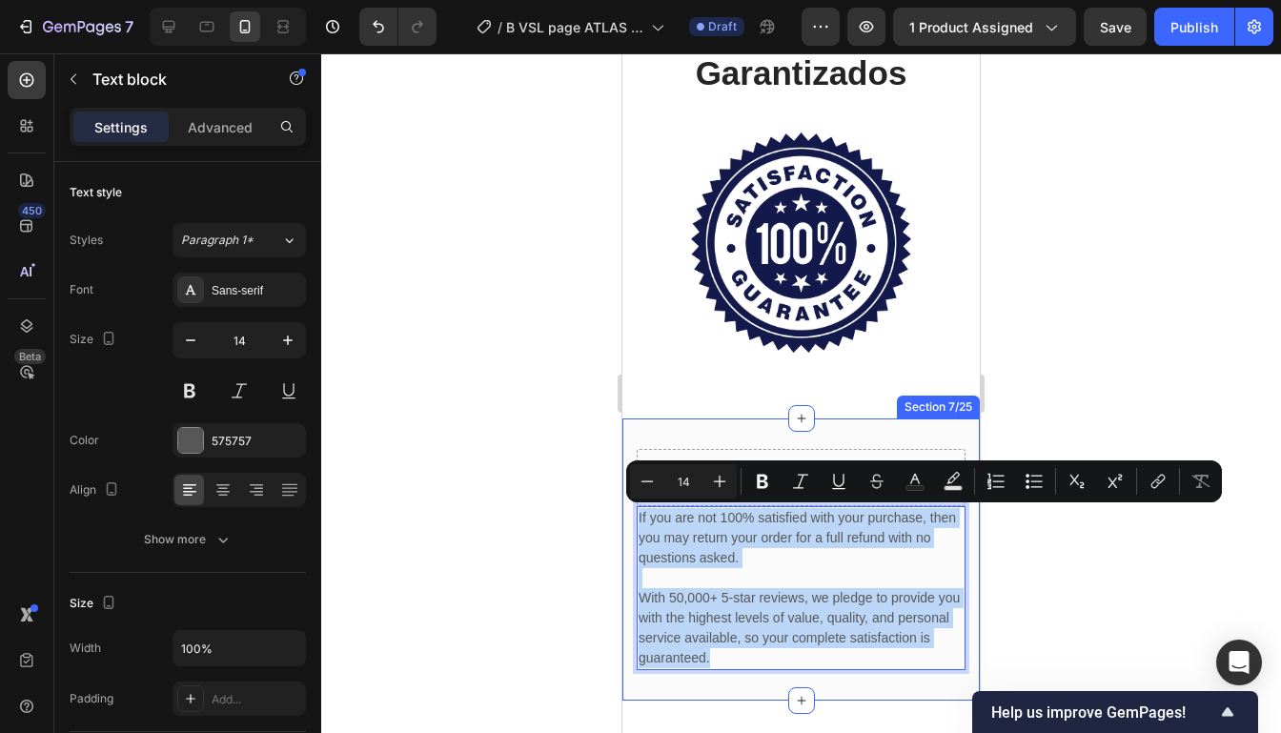
drag, startPoint x: 721, startPoint y: 661, endPoint x: 636, endPoint y: 522, distance: 163.4
click at [636, 522] on div "Drop element here If you are not 100% satisfied with your purchase, then you ma…" at bounding box center [800, 559] width 357 height 282
copy div "If you are not 100% satisfied with your purchase, then you may return your orde…"
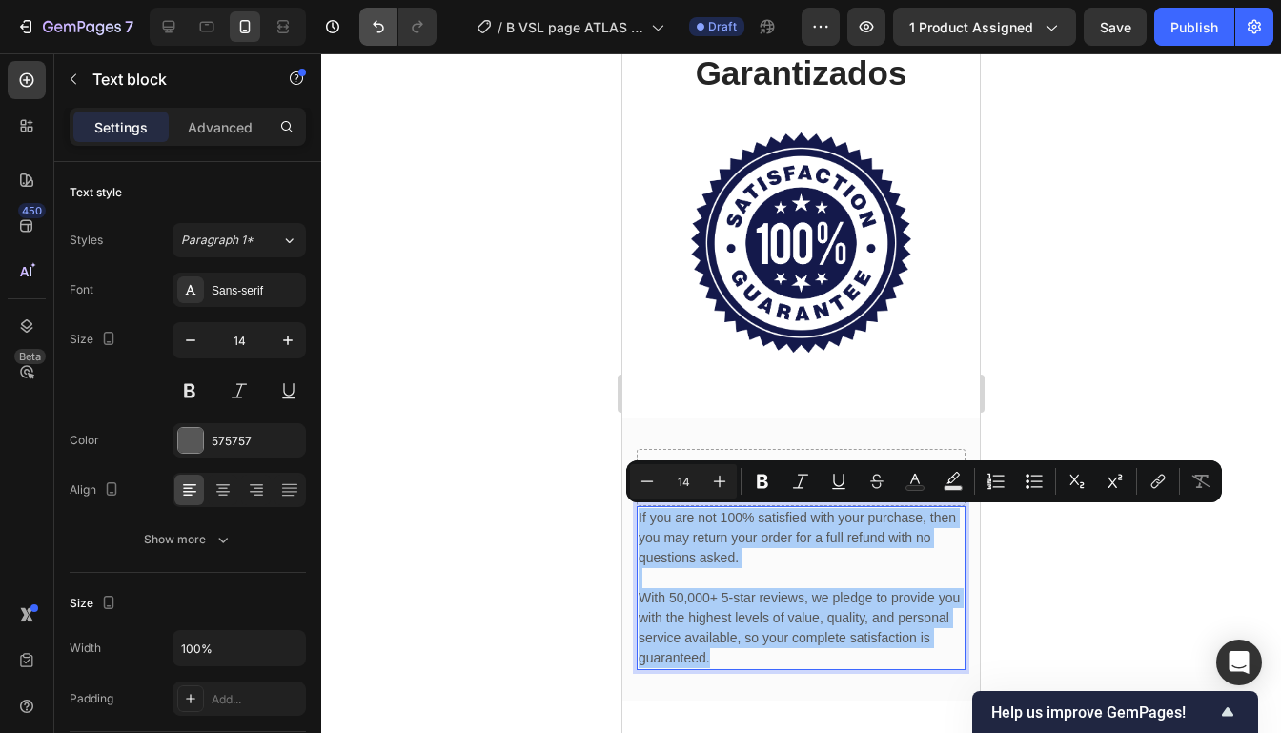
click at [371, 9] on button "Undo/Redo" at bounding box center [378, 27] width 38 height 38
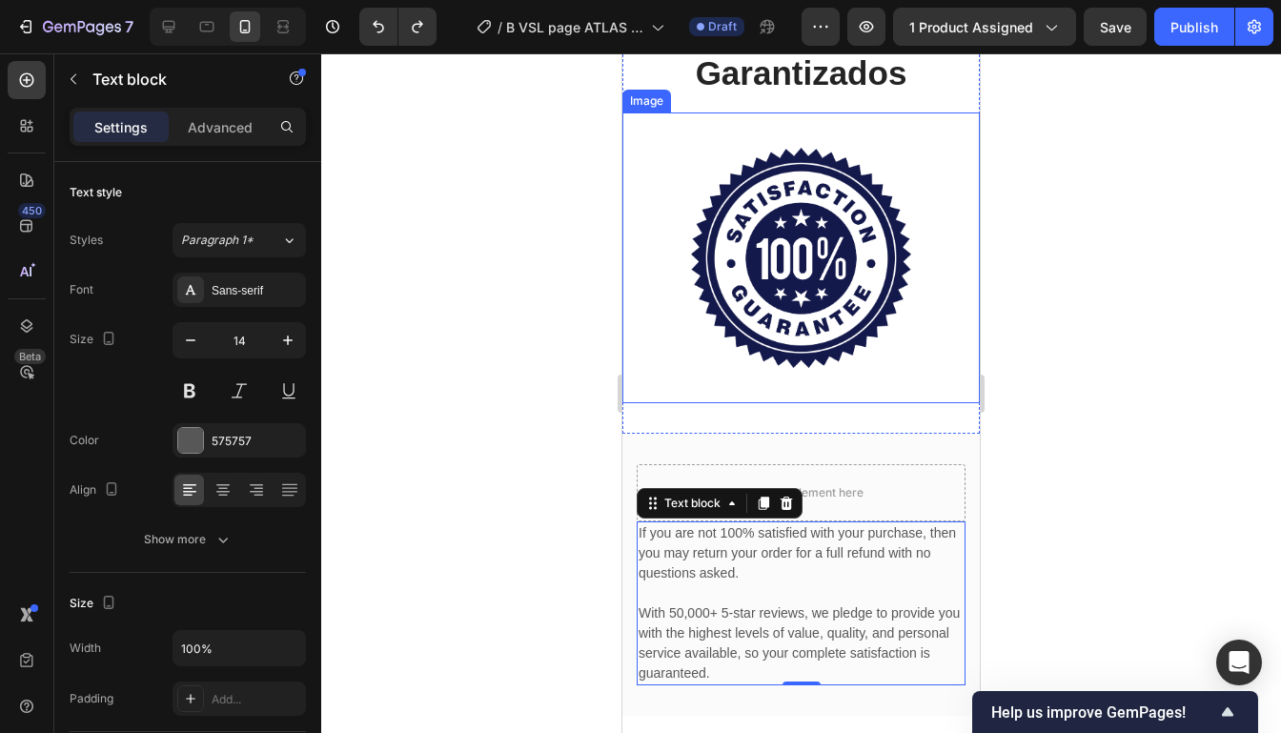
click at [1105, 382] on div at bounding box center [800, 392] width 959 height 679
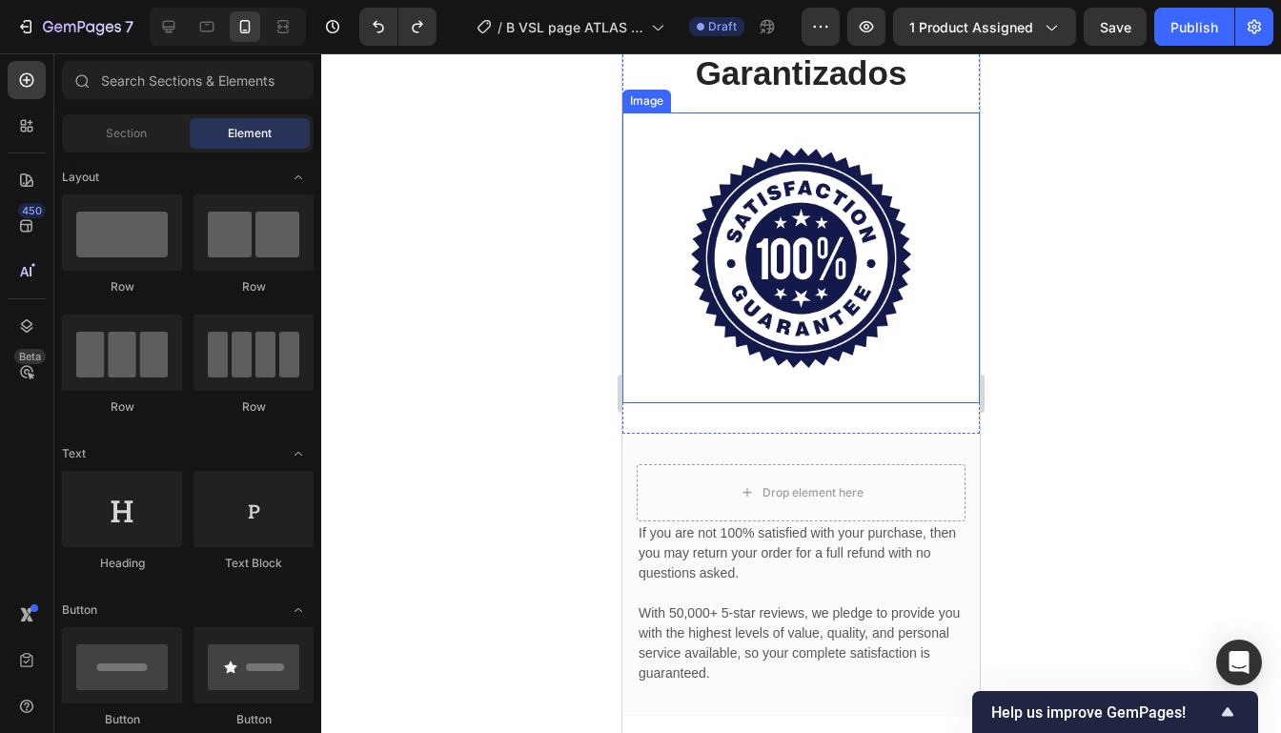
click at [1131, 320] on div at bounding box center [800, 392] width 959 height 679
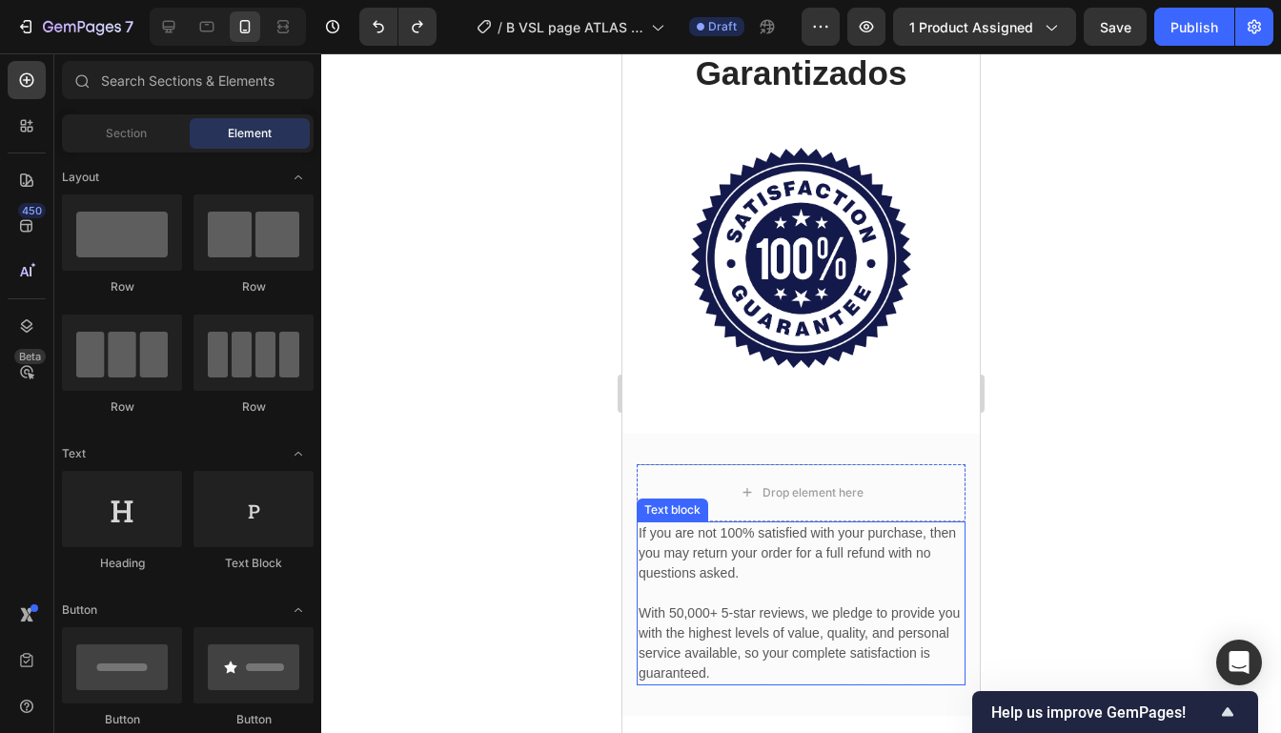
click at [870, 555] on p "If you are not 100% satisfied with your purchase, then you may return your orde…" at bounding box center [800, 553] width 325 height 60
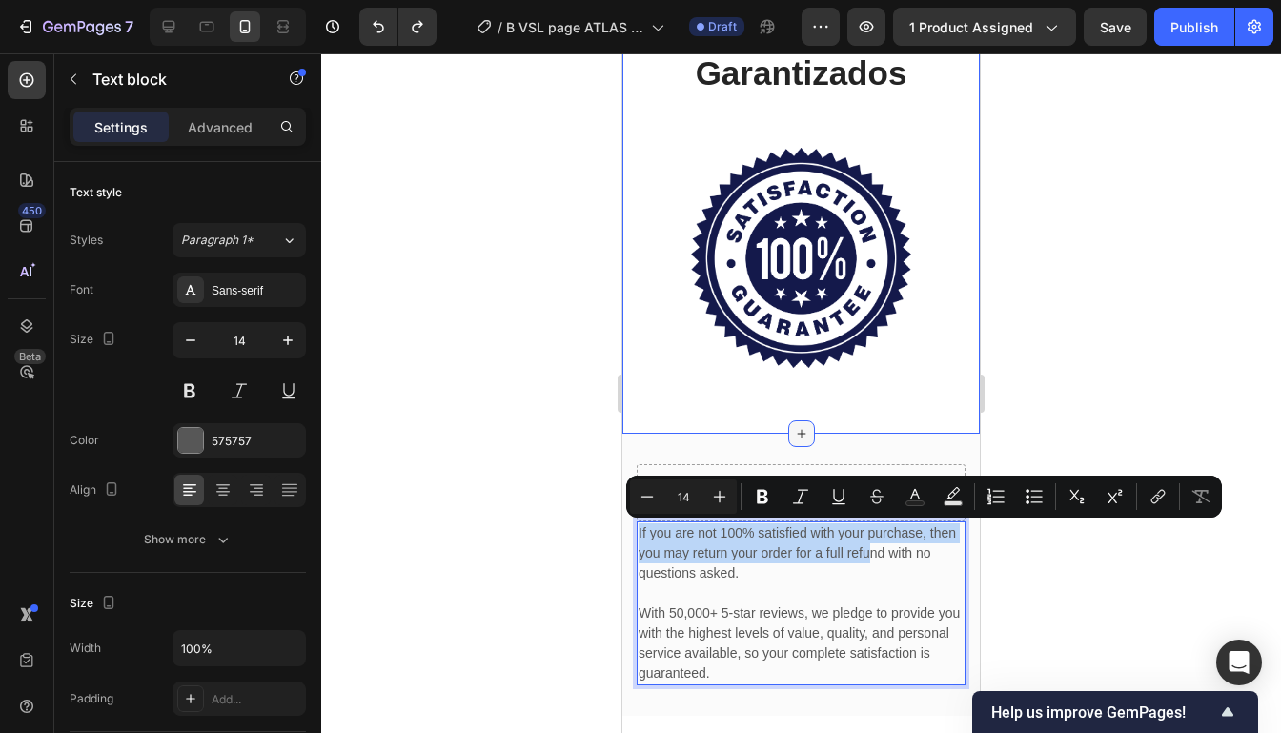
drag, startPoint x: 870, startPoint y: 555, endPoint x: 813, endPoint y: 427, distance: 140.8
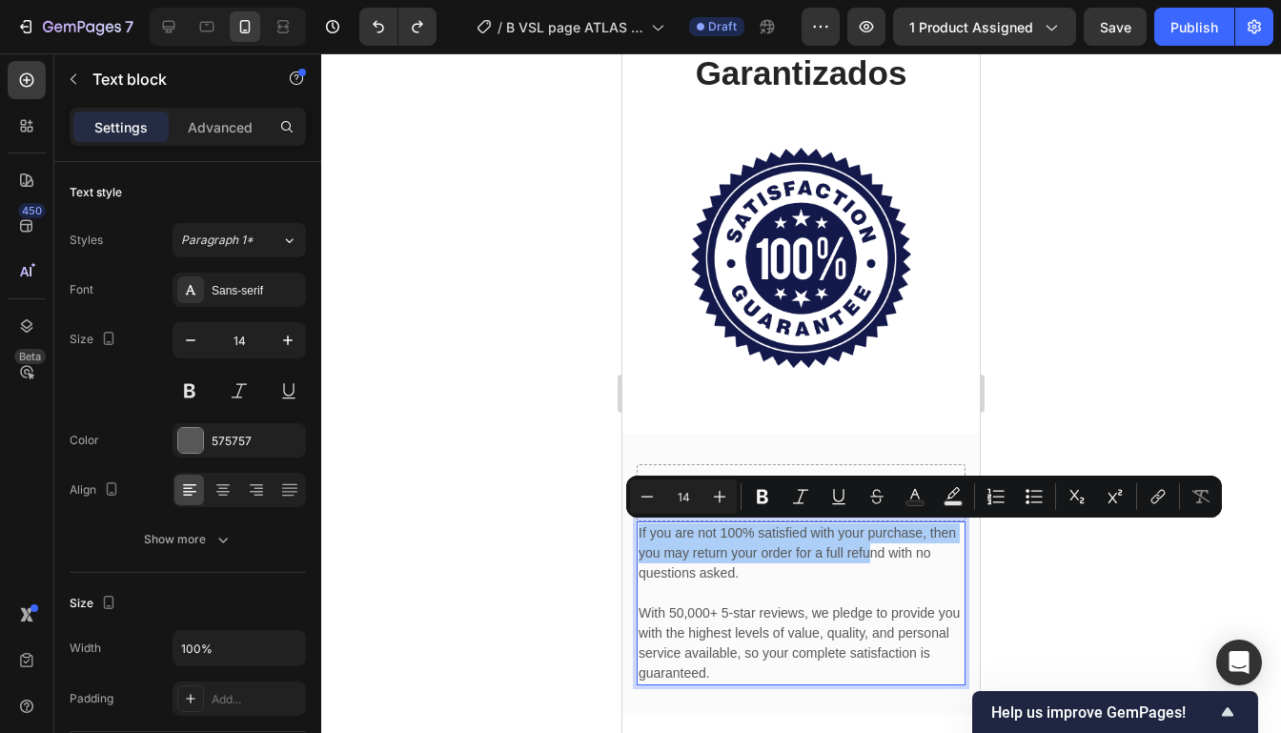
click at [1222, 307] on div at bounding box center [800, 392] width 959 height 679
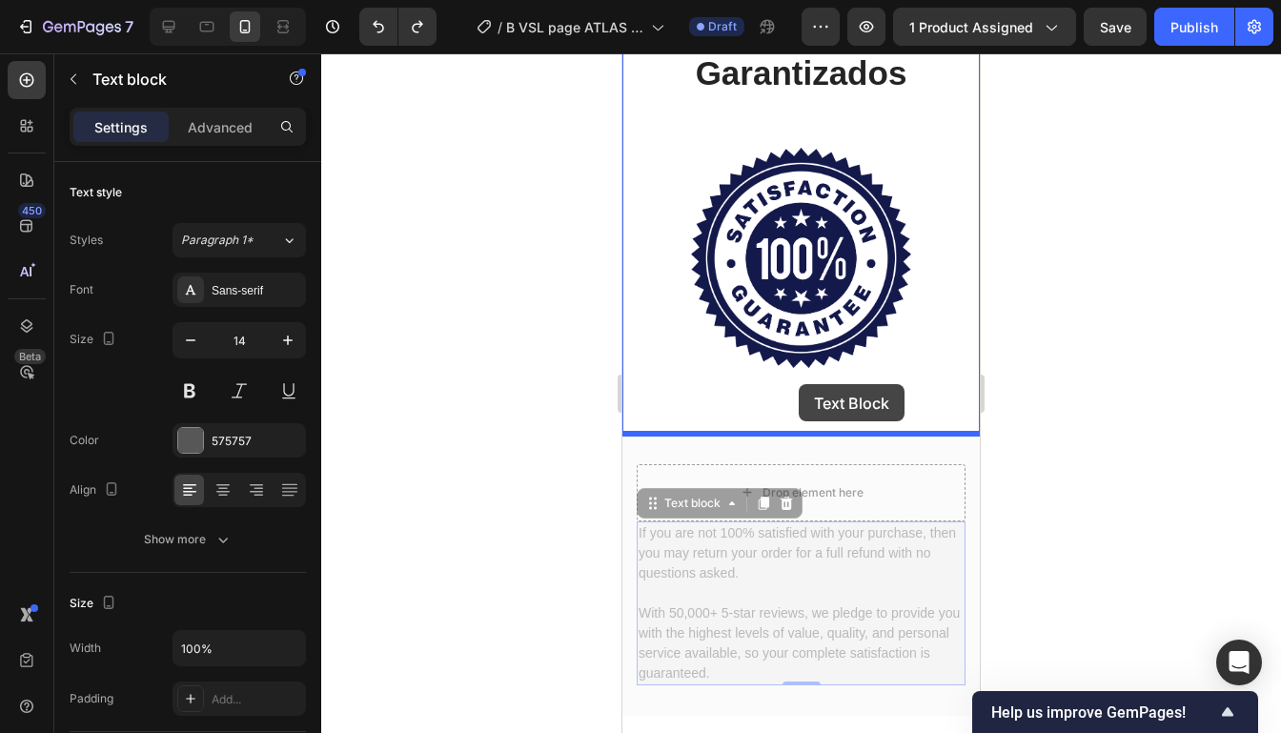
drag, startPoint x: 865, startPoint y: 667, endPoint x: 796, endPoint y: 395, distance: 280.3
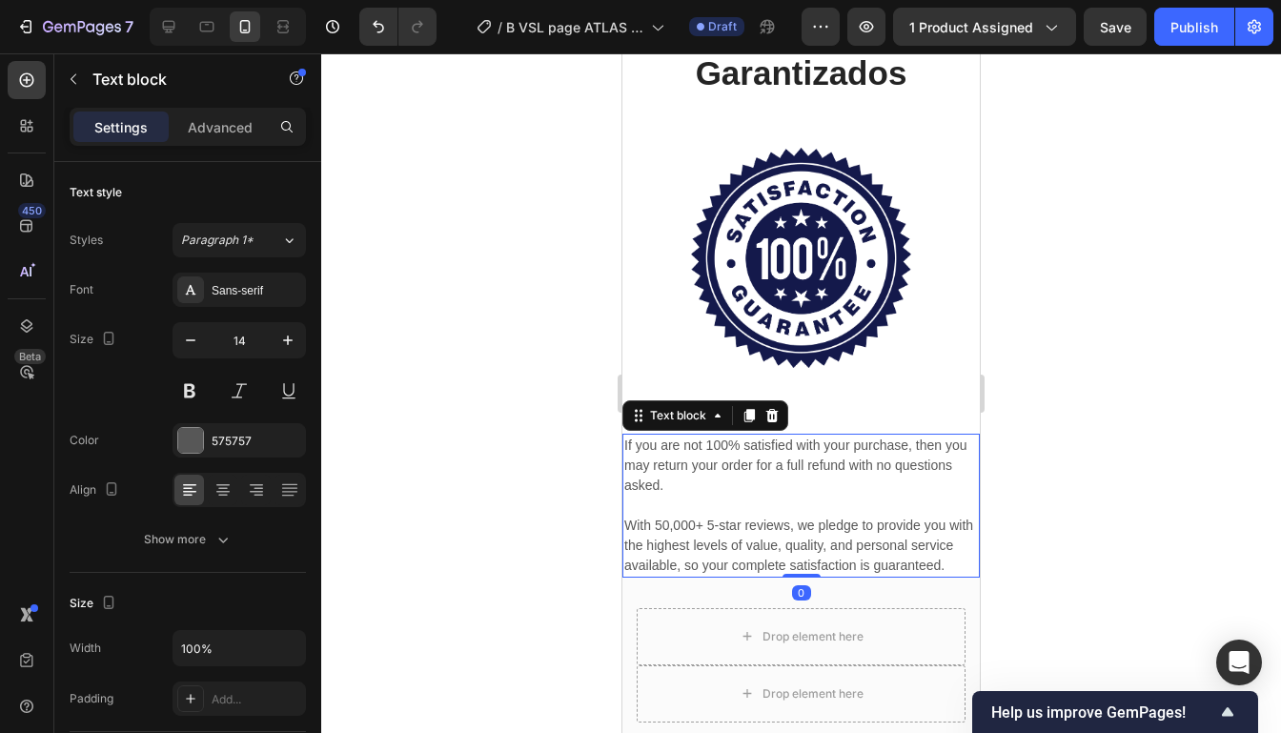
click at [1059, 387] on div at bounding box center [800, 392] width 959 height 679
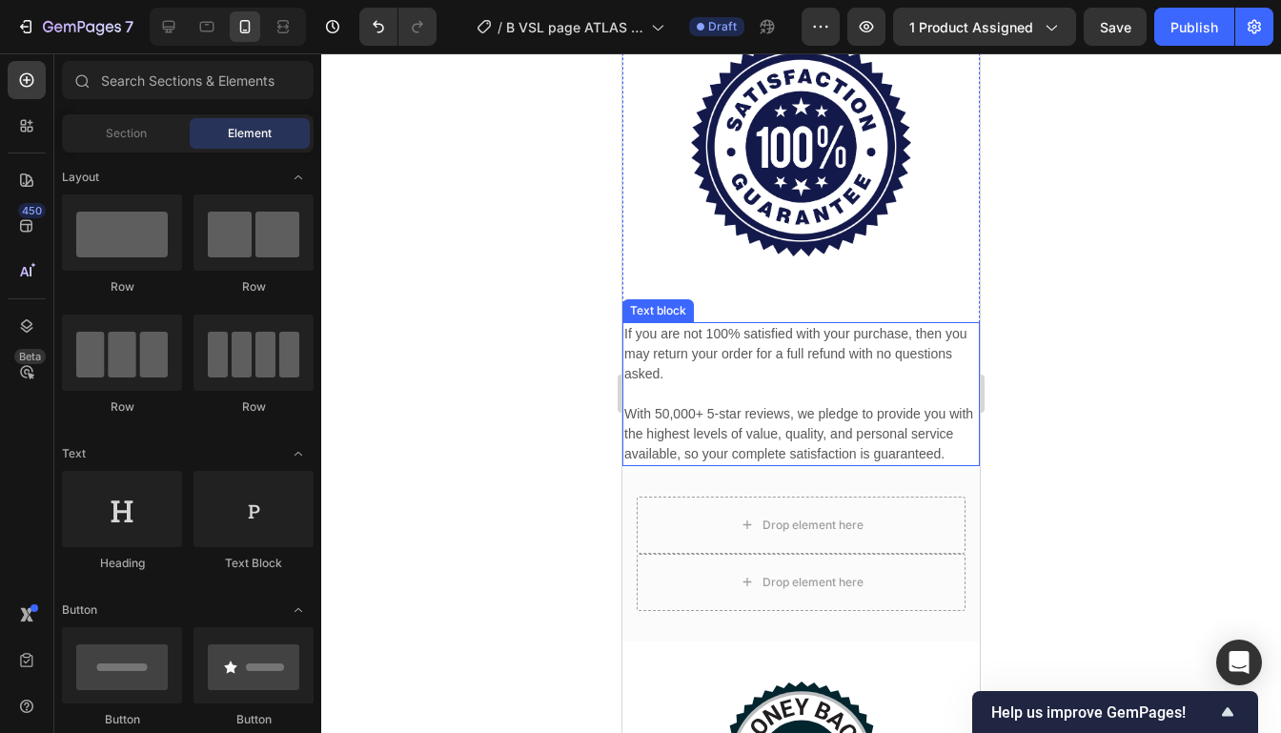
scroll to position [6231, 0]
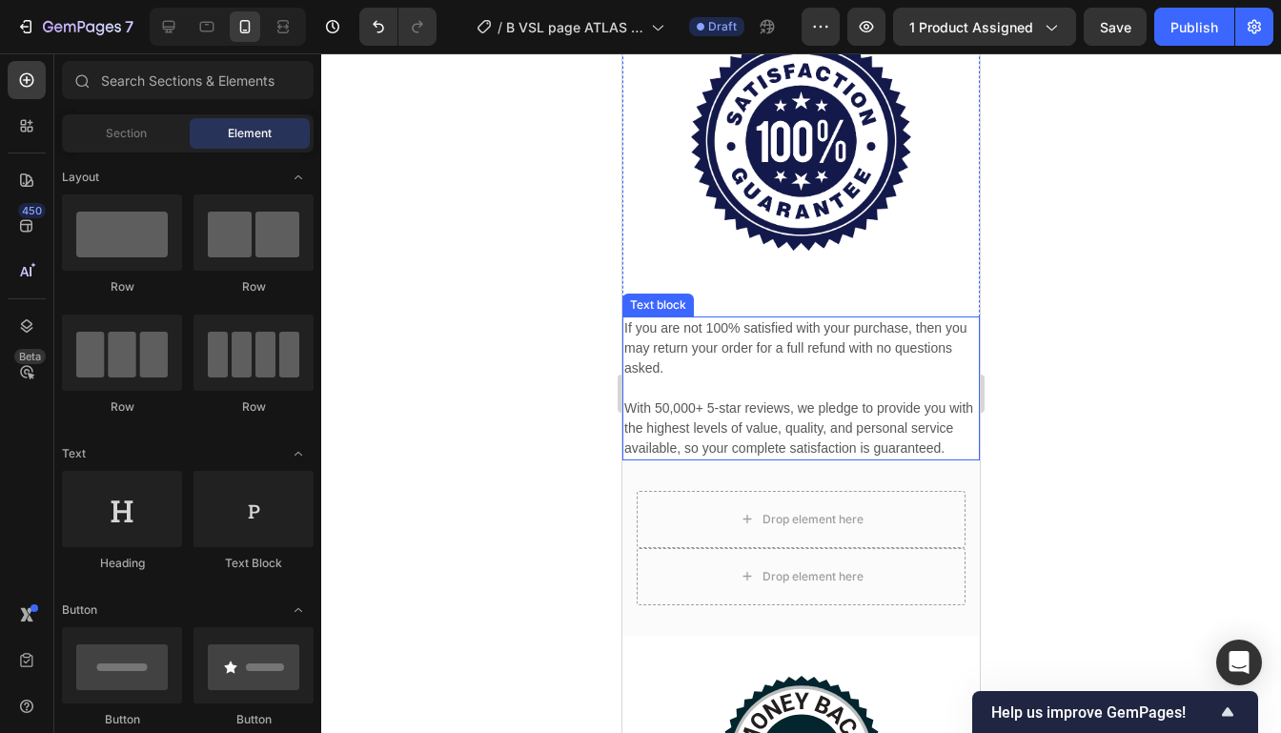
click at [924, 425] on p "With 50,000+ 5-star reviews, we pledge to provide you with the highest levels o…" at bounding box center [800, 428] width 353 height 60
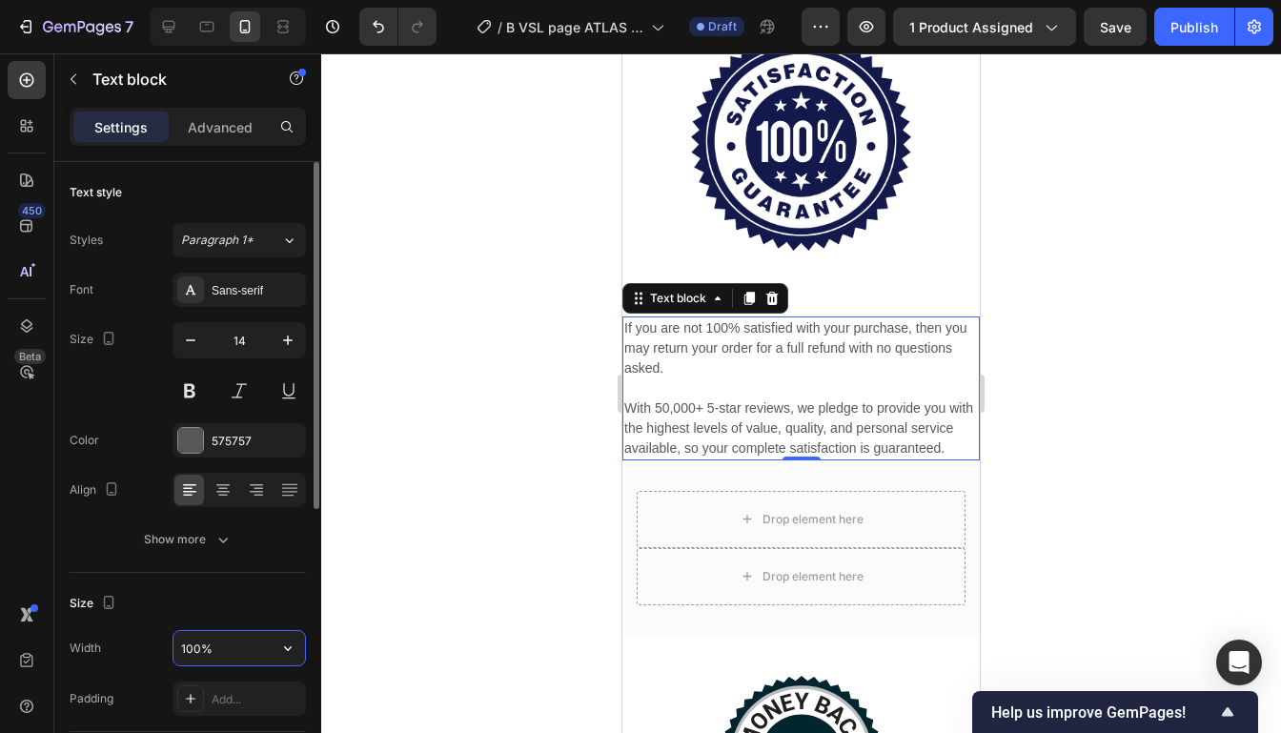
click at [215, 646] on input "100%" at bounding box center [238, 648] width 131 height 34
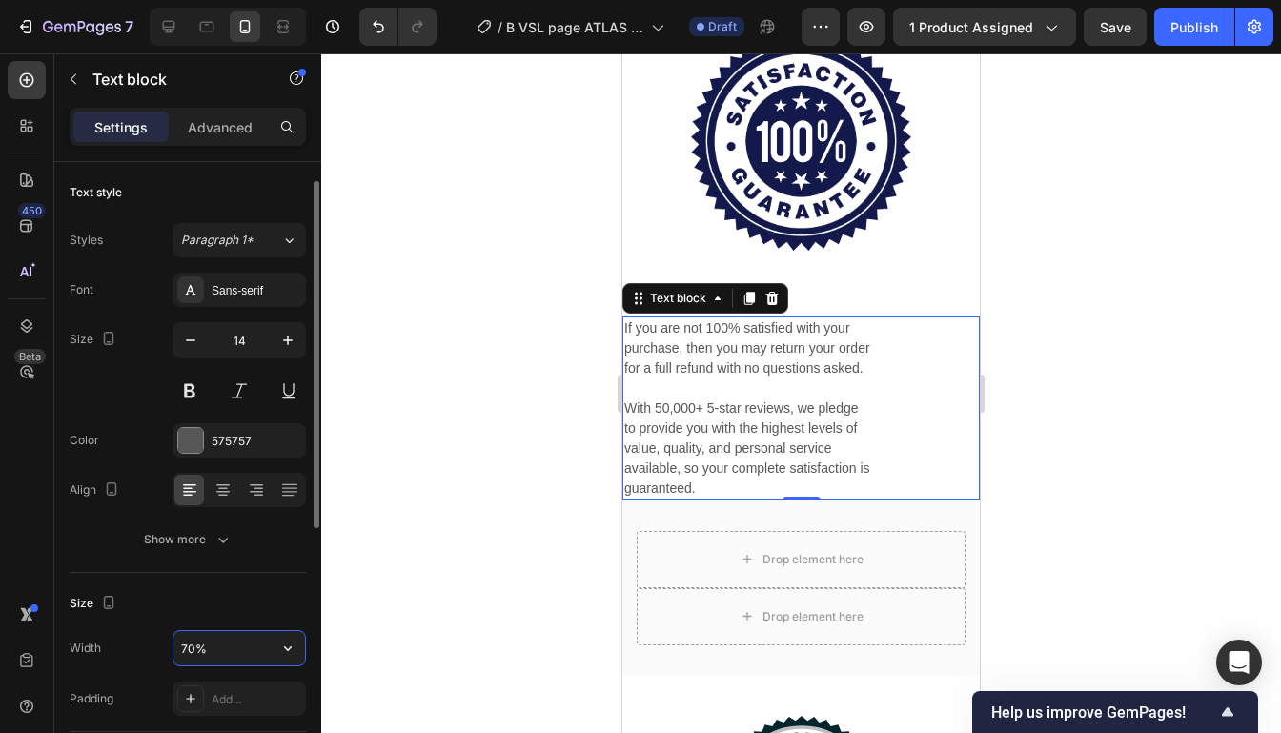
scroll to position [22, 0]
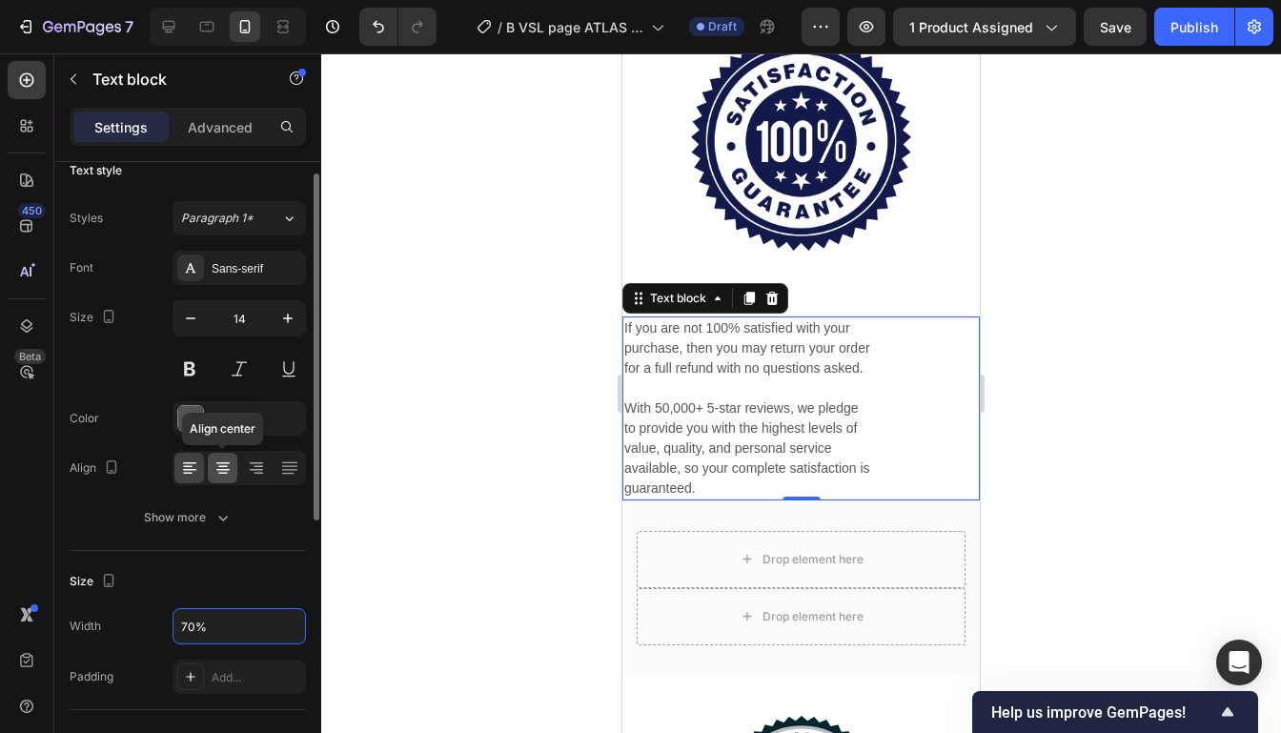
type input "70%"
click at [229, 466] on icon at bounding box center [222, 467] width 19 height 19
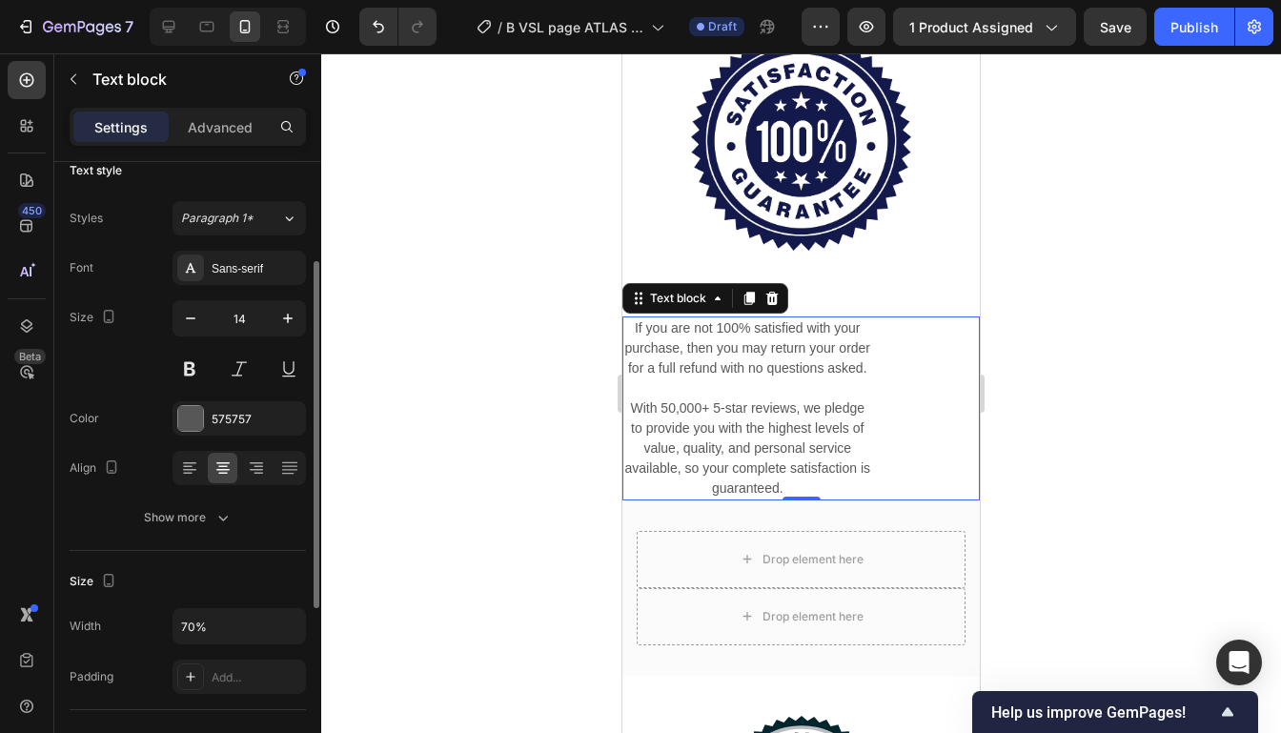
scroll to position [501, 0]
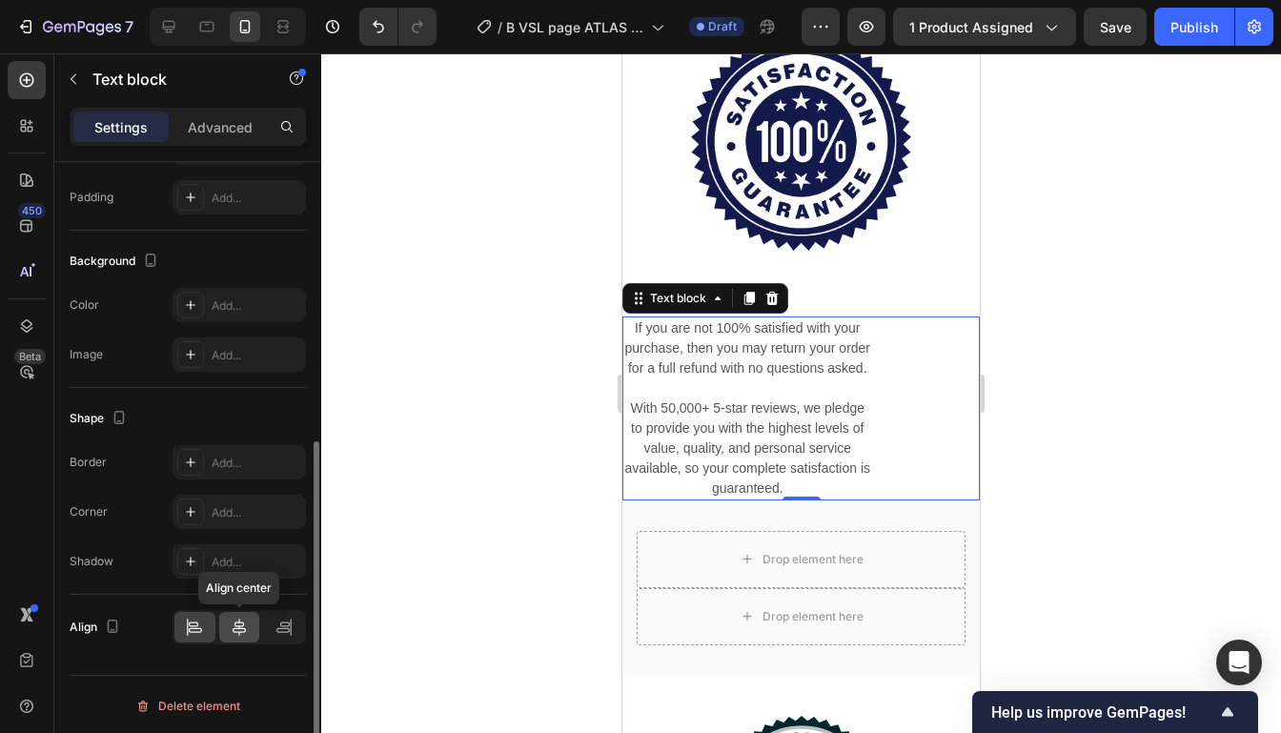
click at [243, 636] on div at bounding box center [239, 627] width 41 height 30
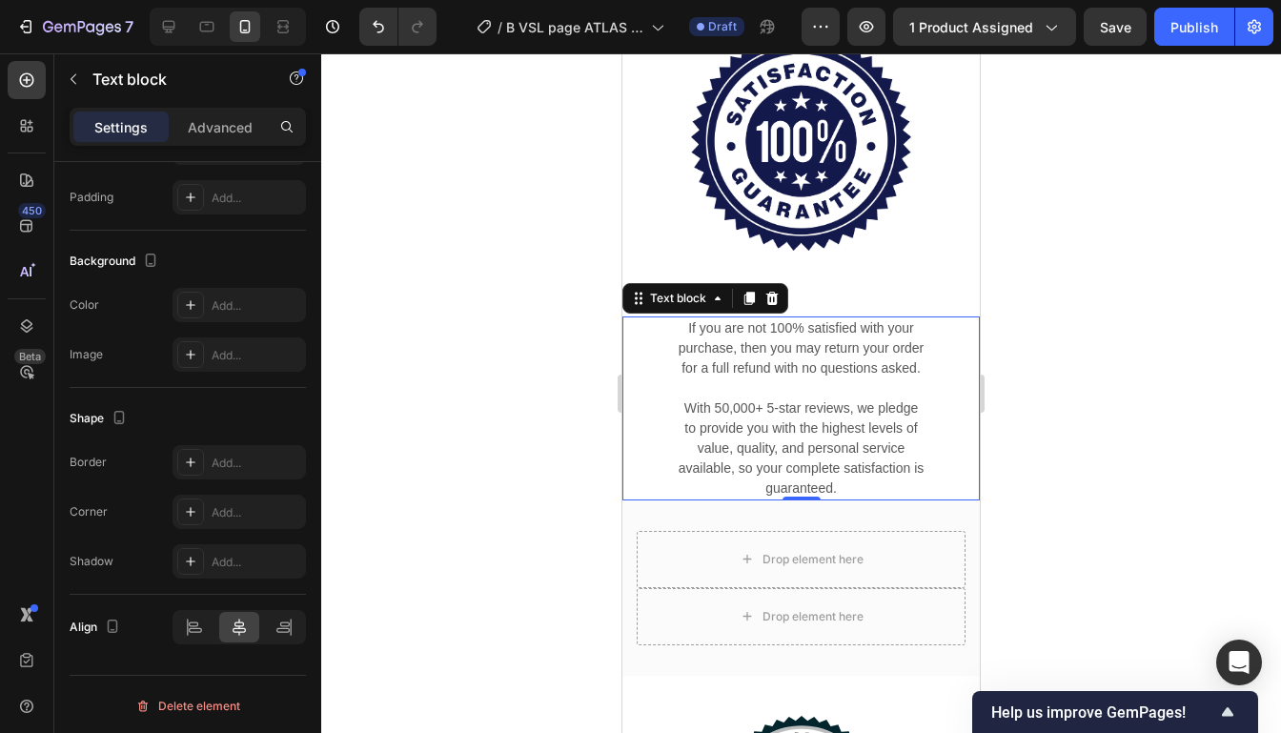
click at [1030, 280] on div at bounding box center [800, 392] width 959 height 679
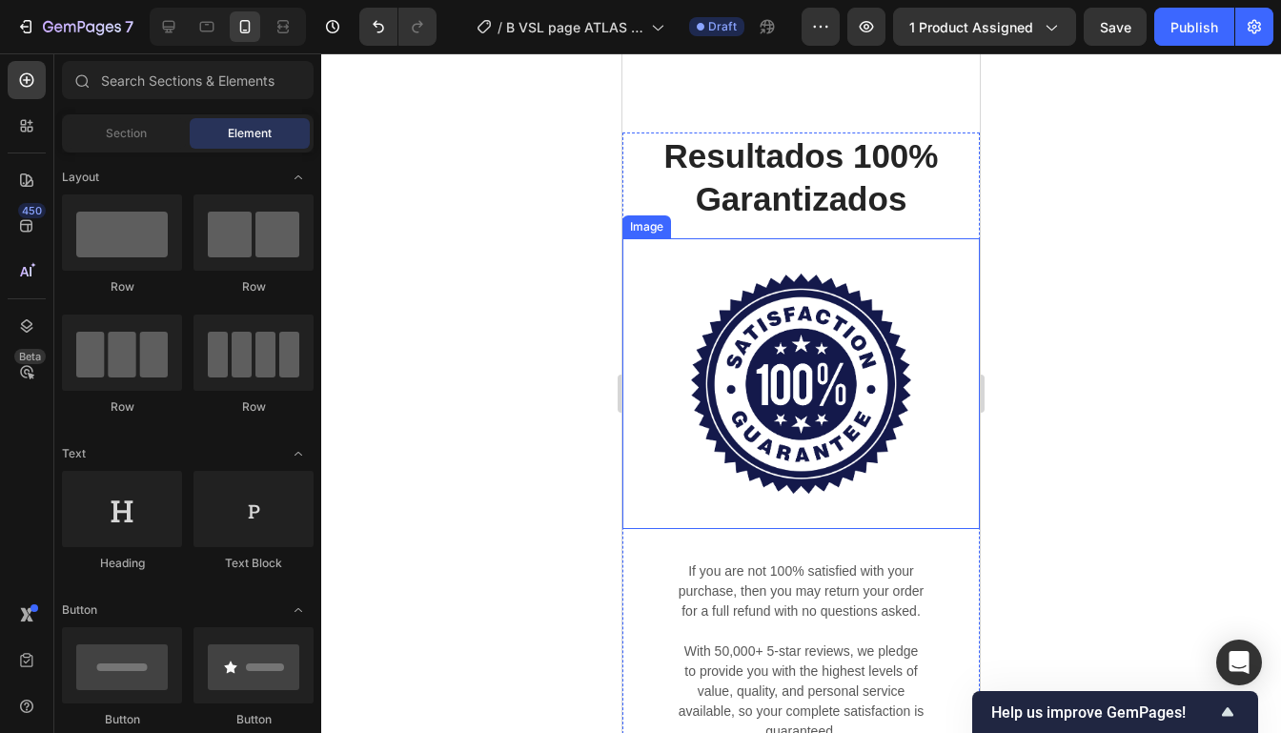
scroll to position [6165, 0]
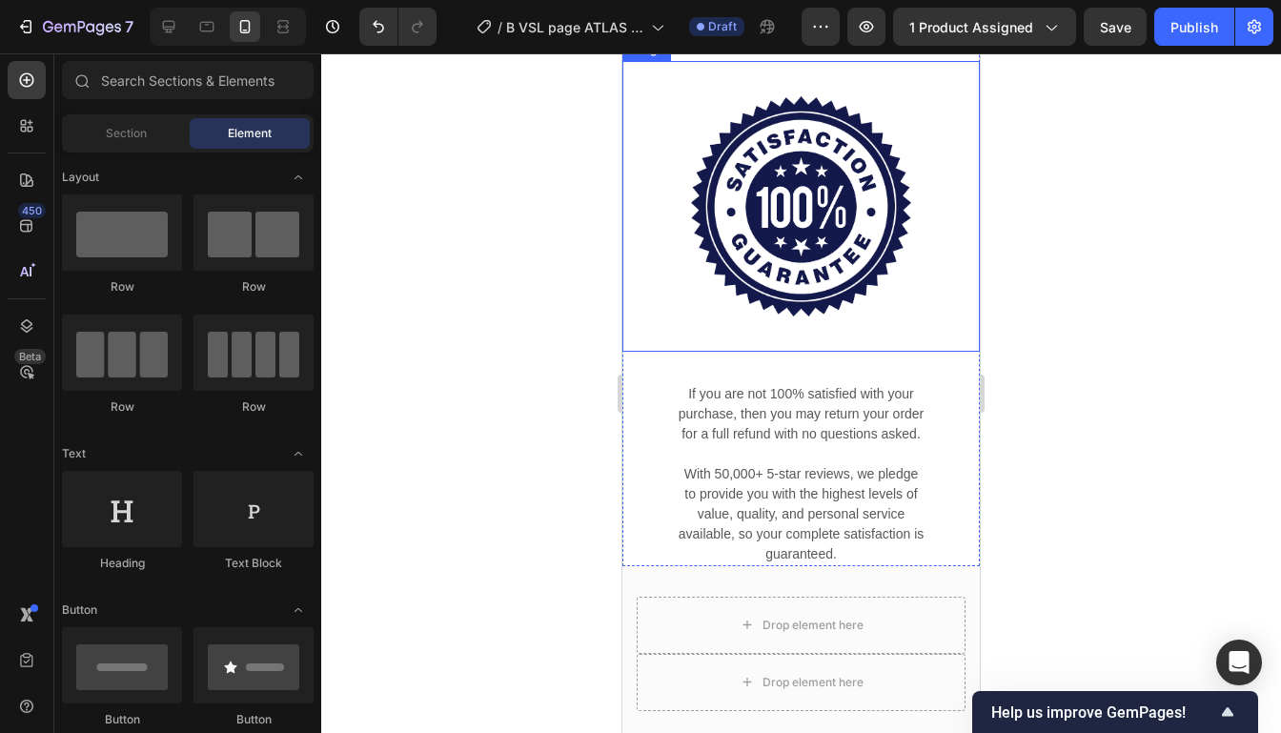
click at [902, 330] on div "Image" at bounding box center [800, 206] width 357 height 291
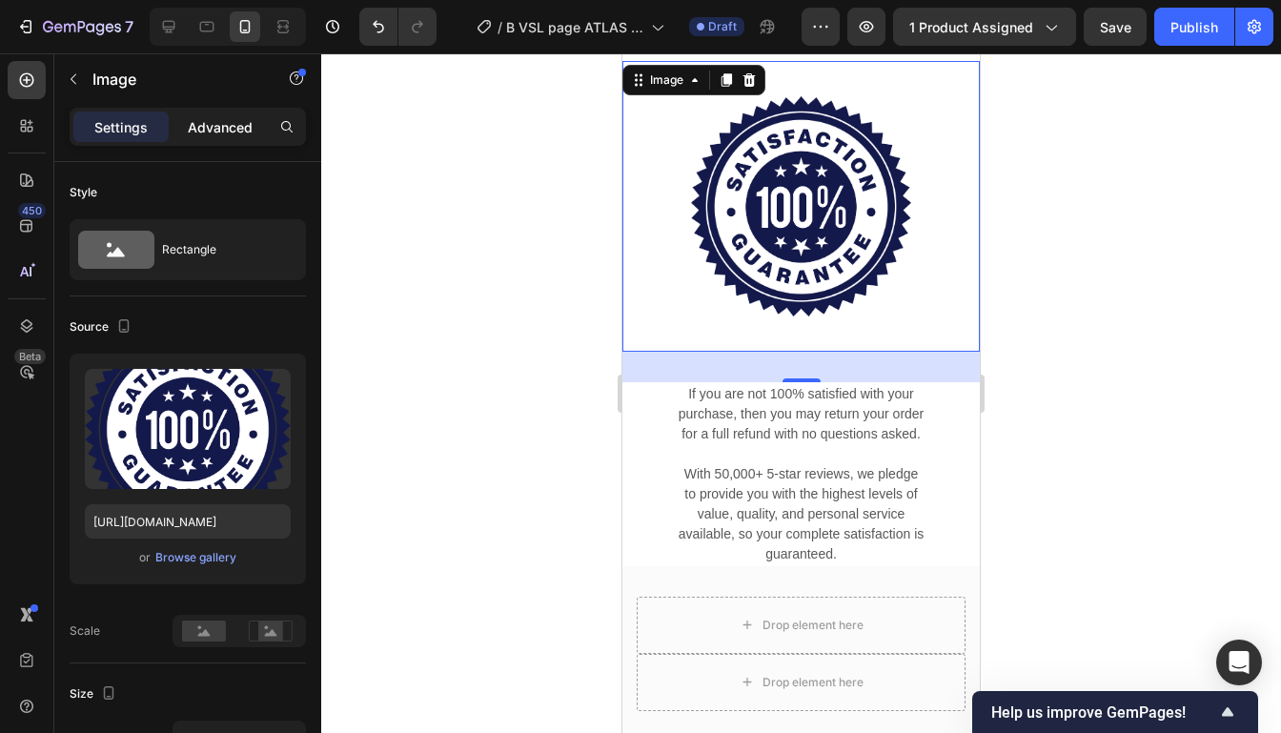
click at [217, 122] on p "Advanced" at bounding box center [220, 127] width 65 height 20
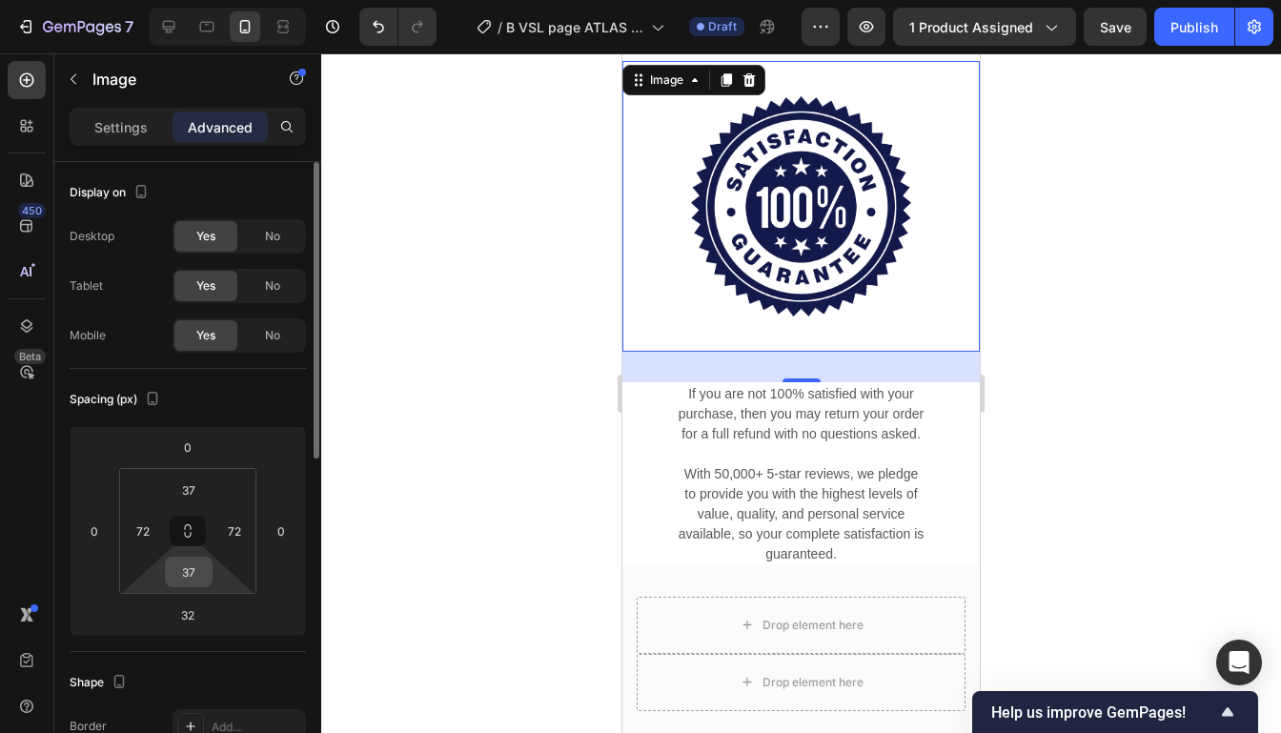
click at [188, 578] on input "37" at bounding box center [189, 571] width 38 height 29
type input "0"
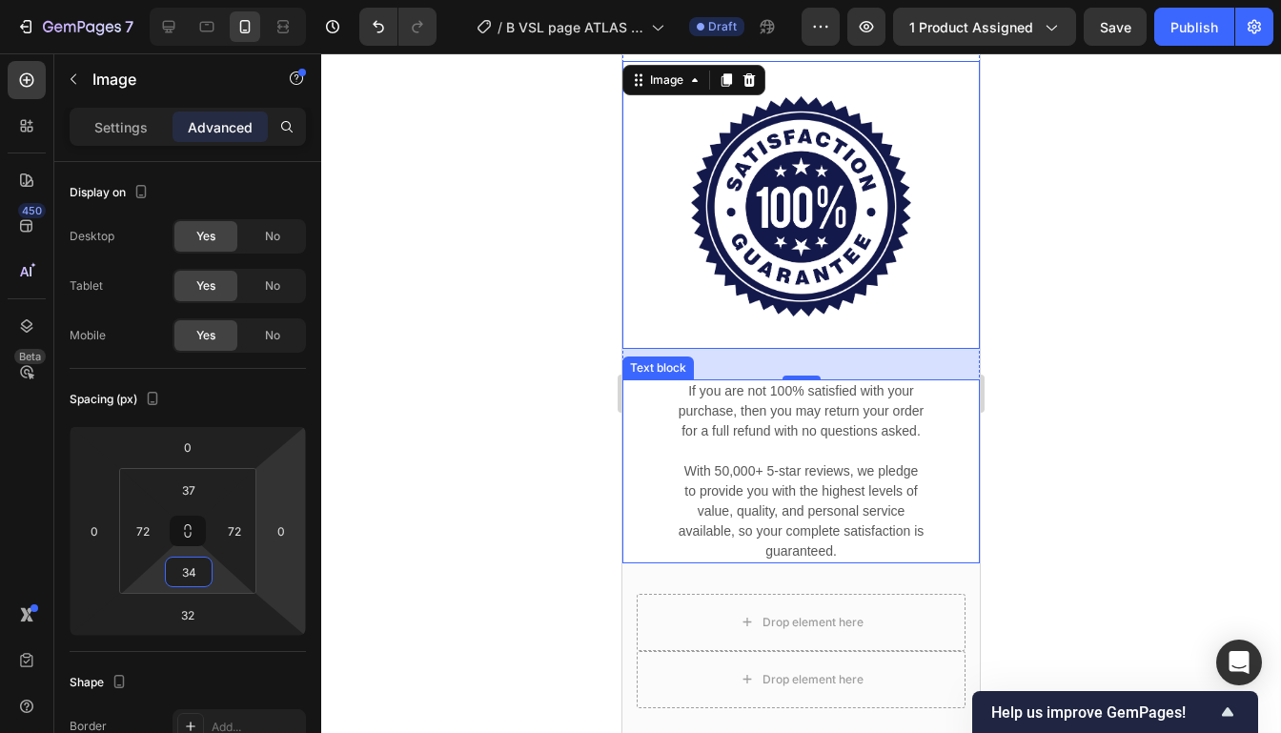
type input "3"
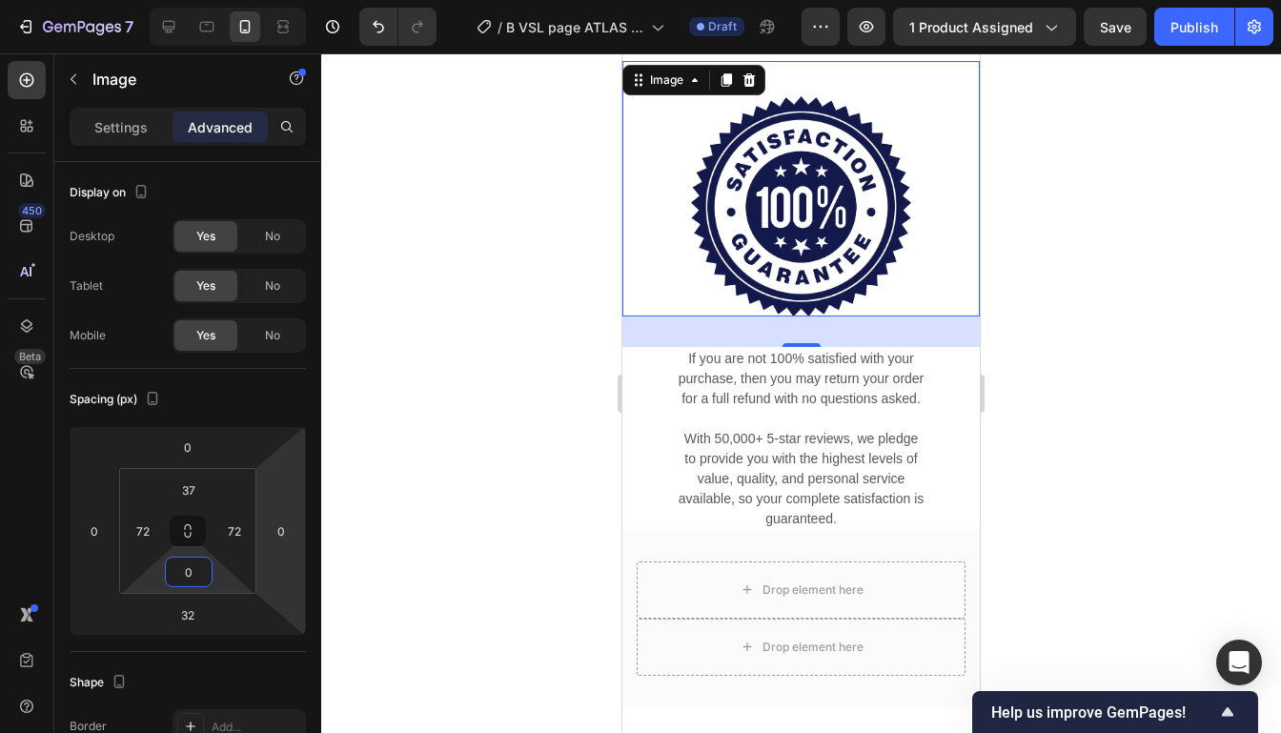
click at [1025, 225] on div at bounding box center [800, 392] width 959 height 679
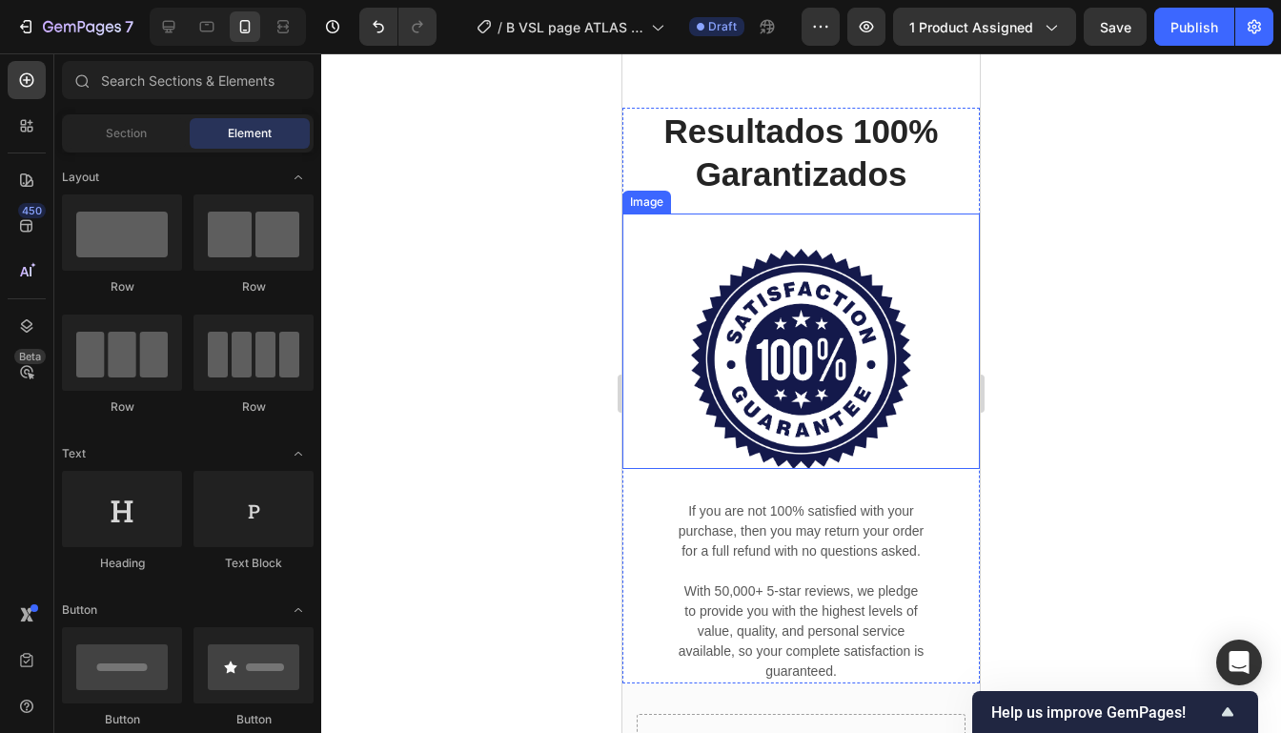
scroll to position [6110, 0]
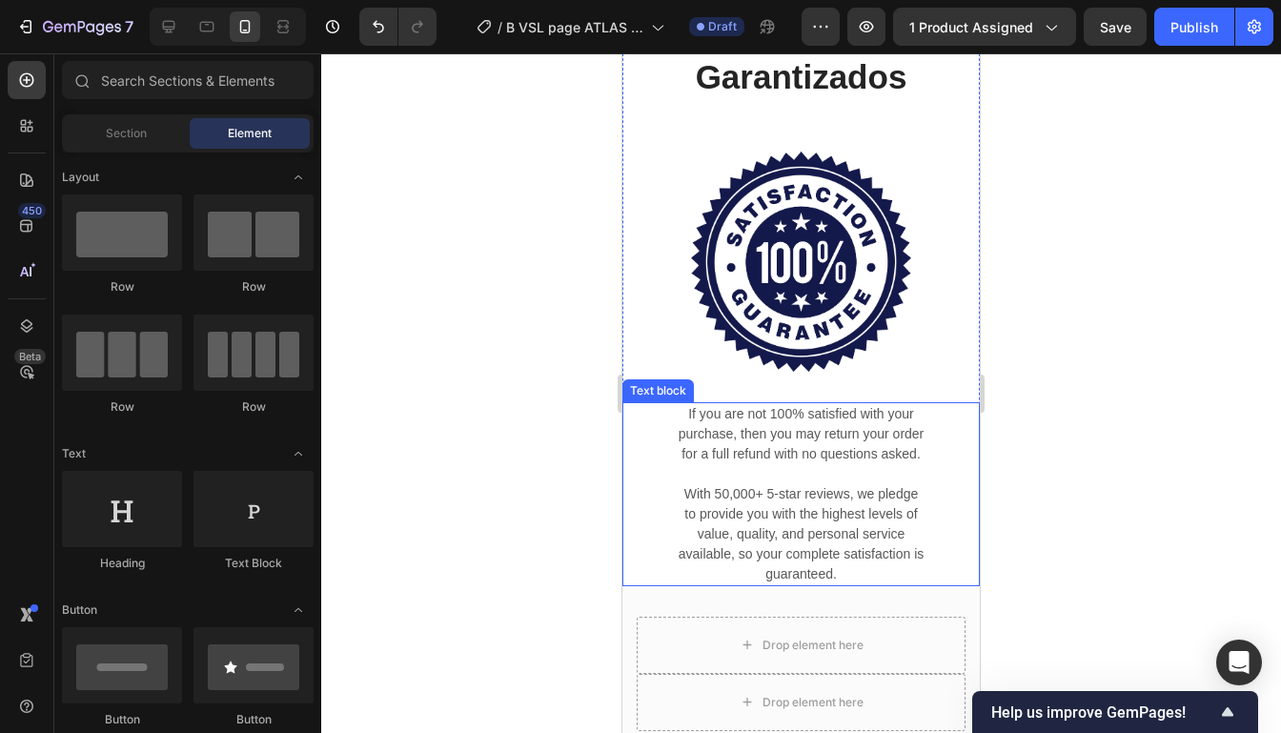
click at [897, 478] on p at bounding box center [800, 474] width 247 height 20
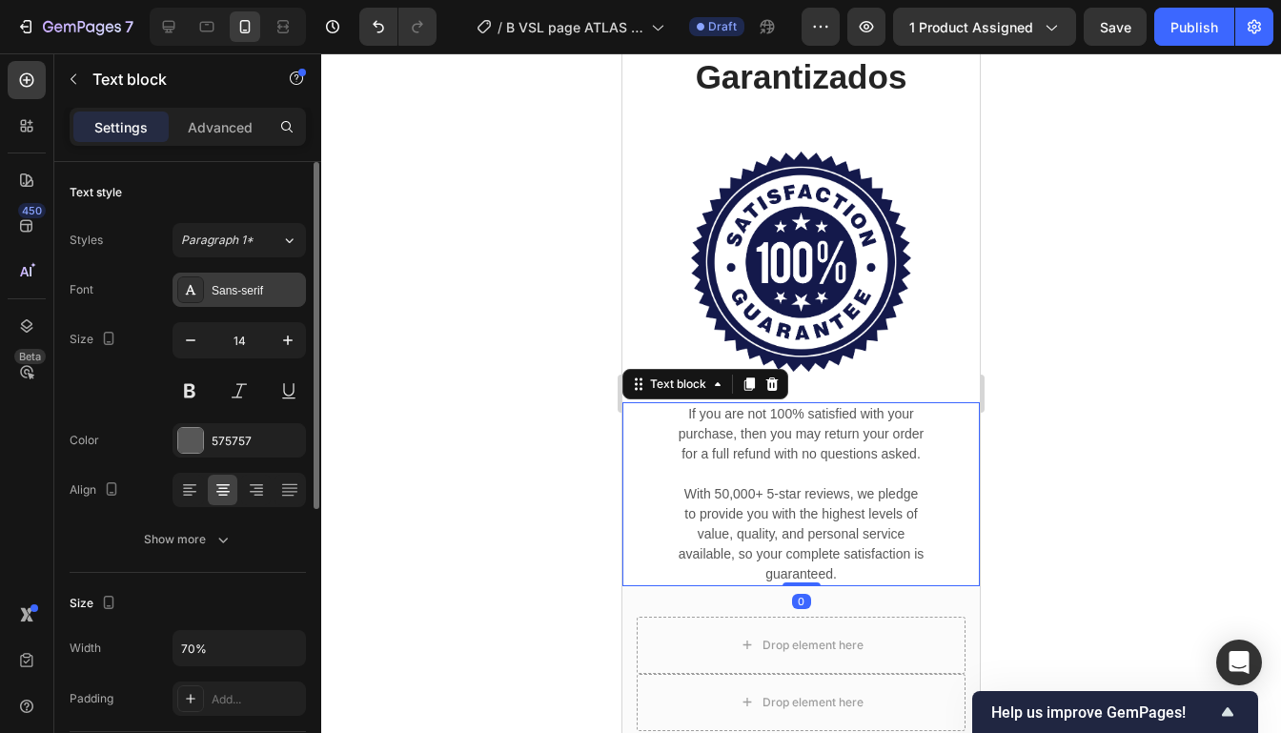
click at [238, 285] on div "Sans-serif" at bounding box center [257, 290] width 90 height 17
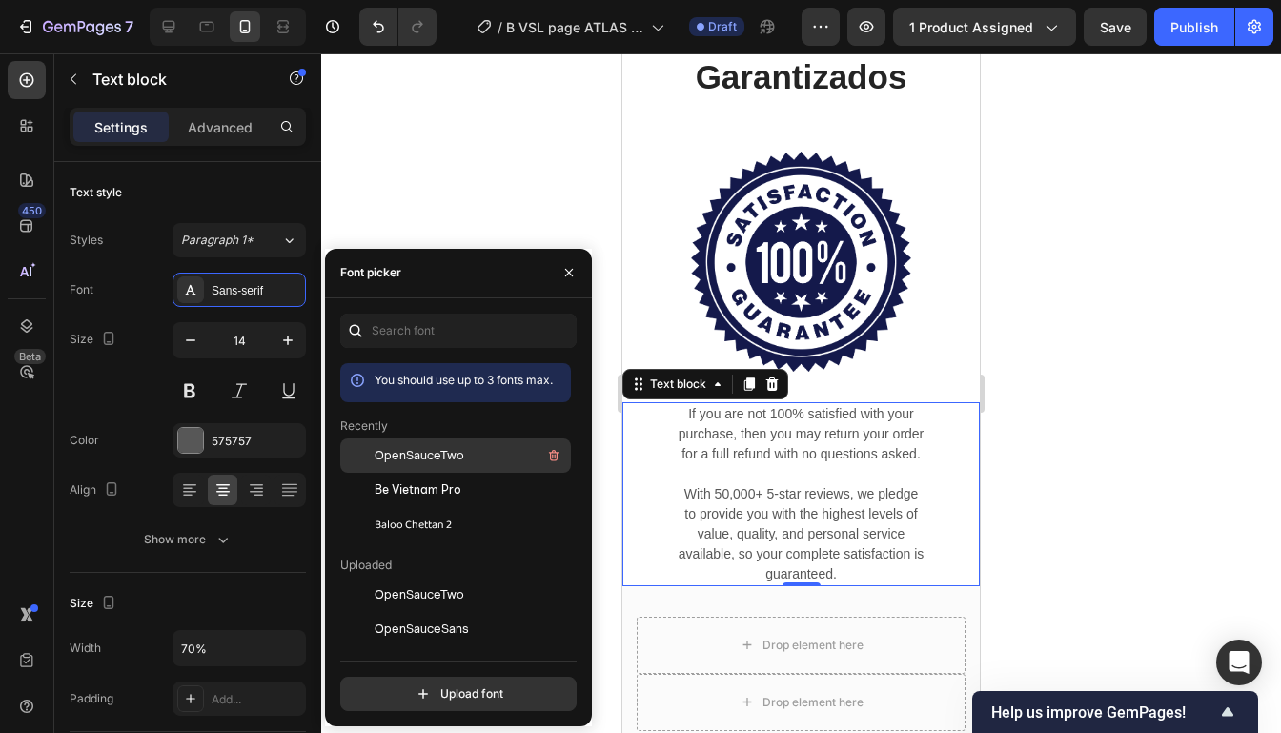
click at [433, 447] on span "OpenSauceTwo" at bounding box center [419, 455] width 90 height 17
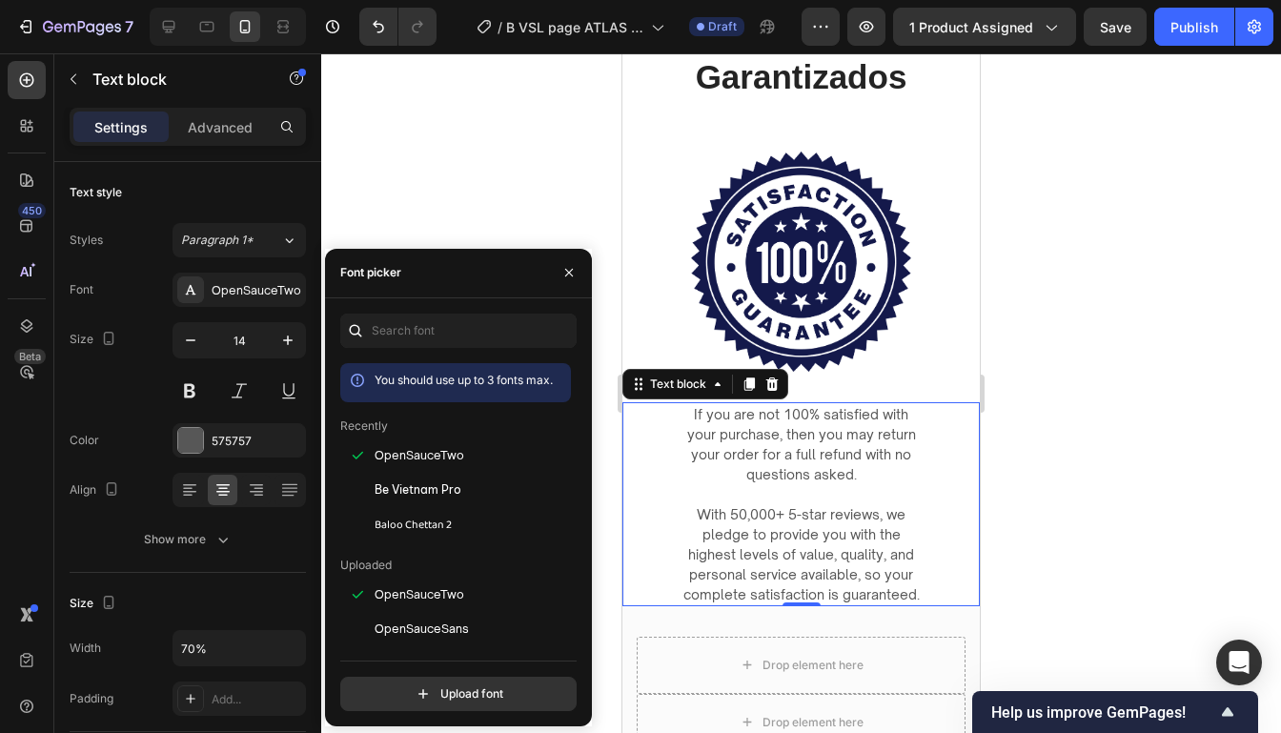
click at [409, 143] on div at bounding box center [800, 392] width 959 height 679
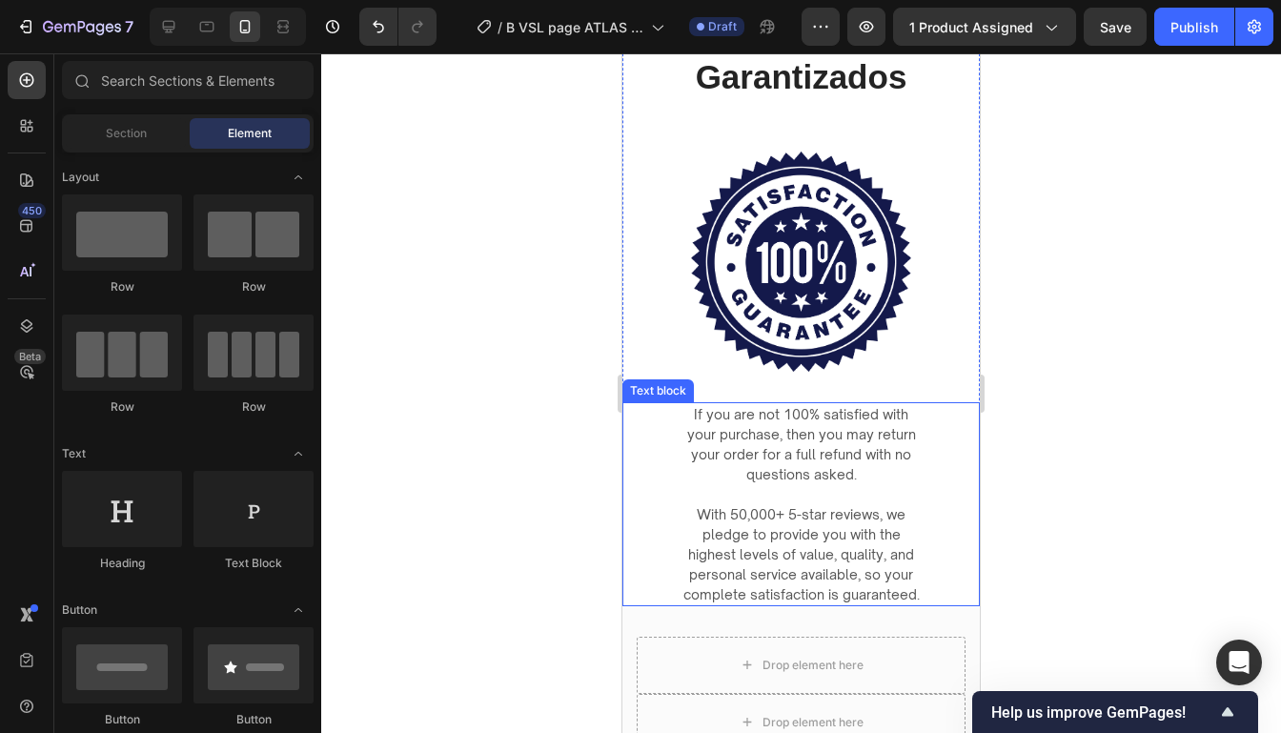
click at [857, 467] on p "If you are not 100% satisfied with your purchase, then you may return your orde…" at bounding box center [800, 444] width 247 height 80
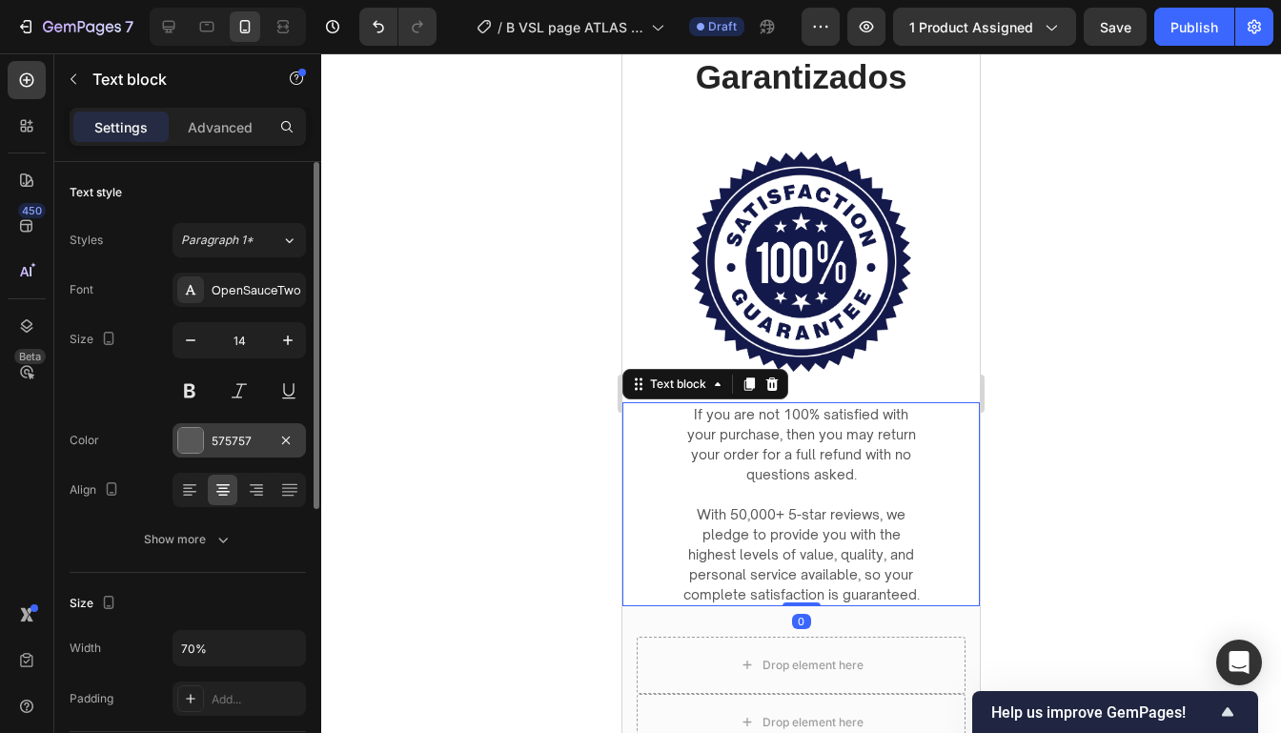
click at [240, 449] on div "575757" at bounding box center [238, 440] width 133 height 34
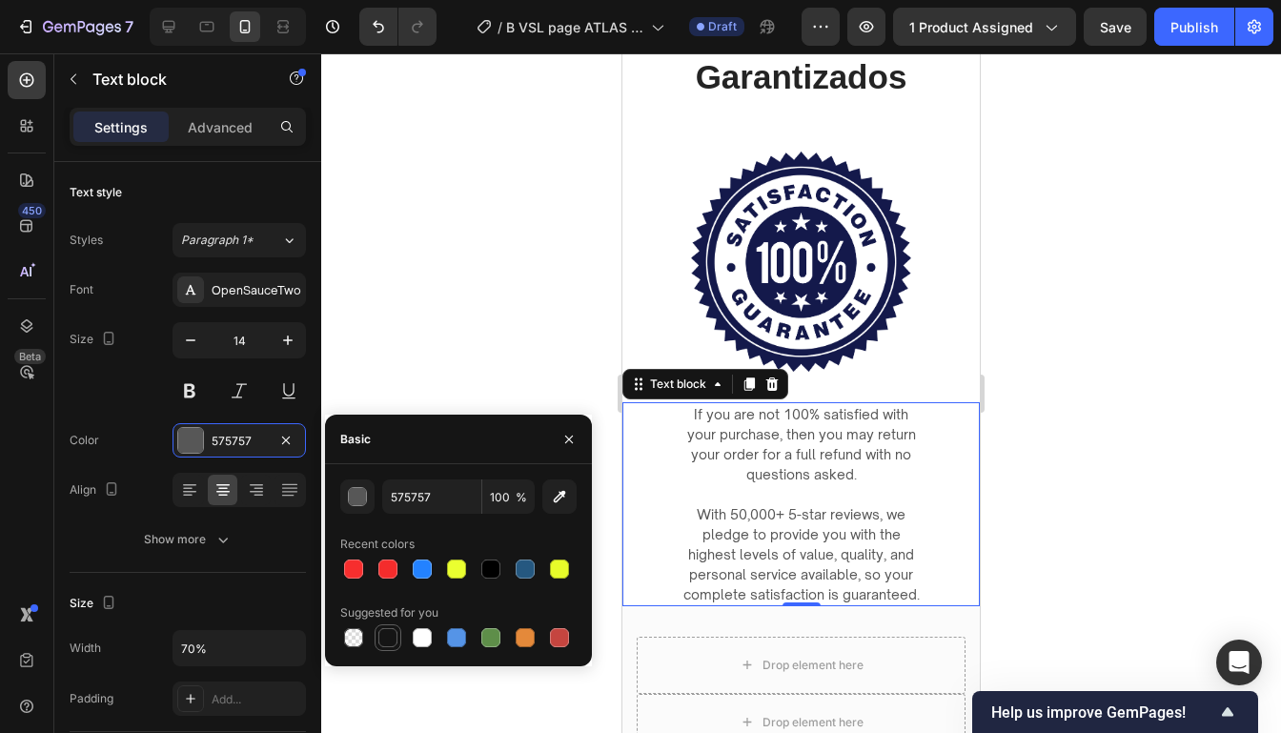
click at [389, 637] on div at bounding box center [387, 637] width 19 height 19
type input "151515"
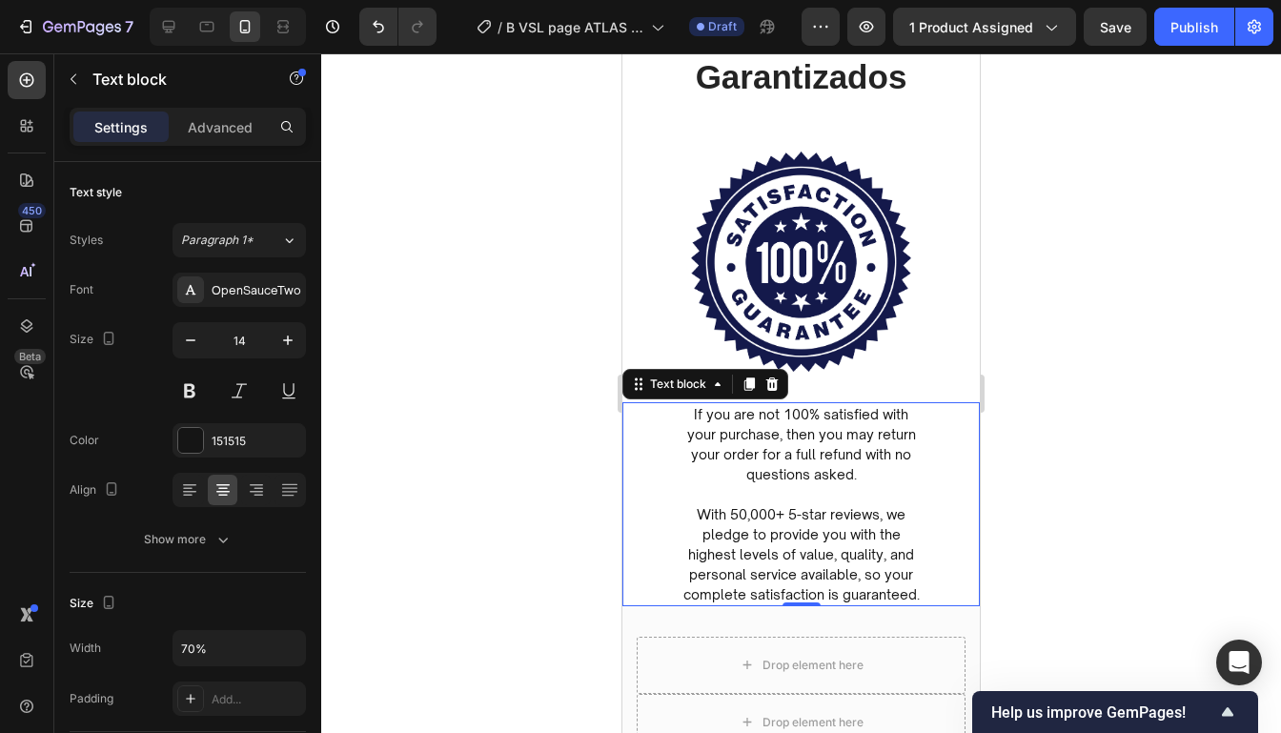
click at [1046, 411] on div at bounding box center [800, 392] width 959 height 679
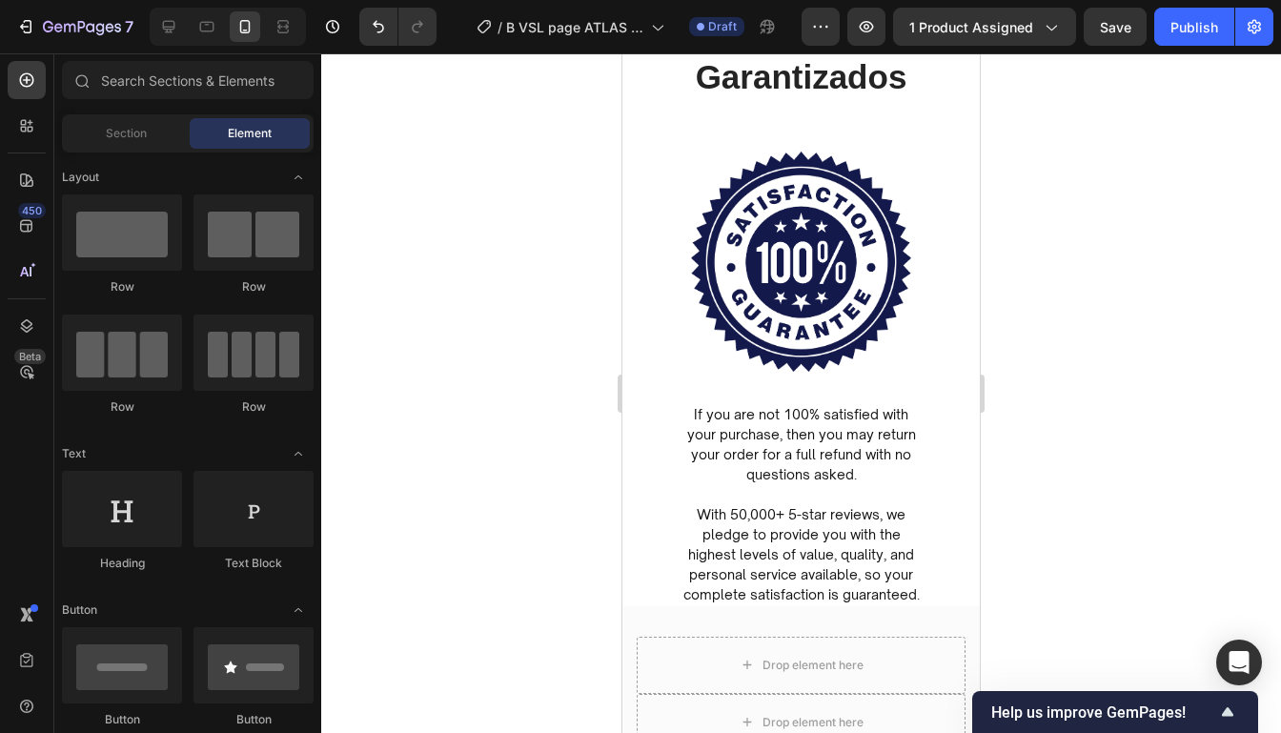
click at [1046, 411] on div at bounding box center [800, 392] width 959 height 679
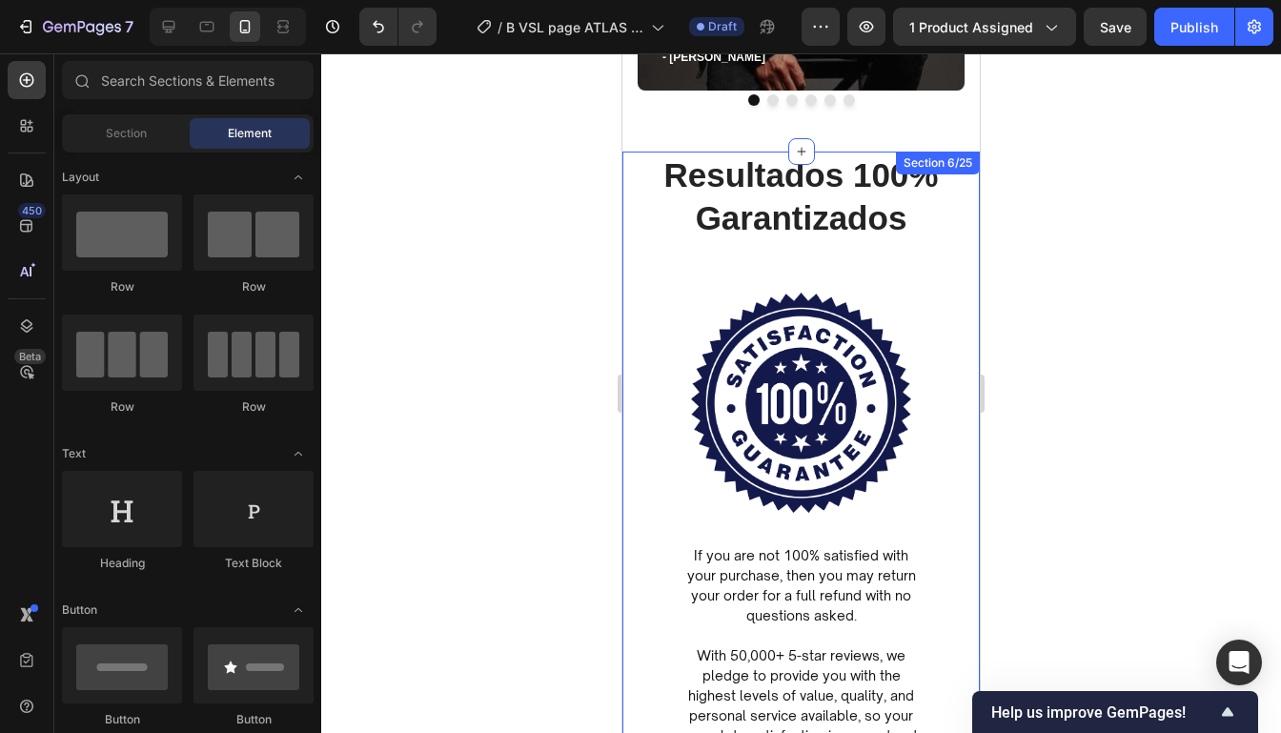
scroll to position [5997, 0]
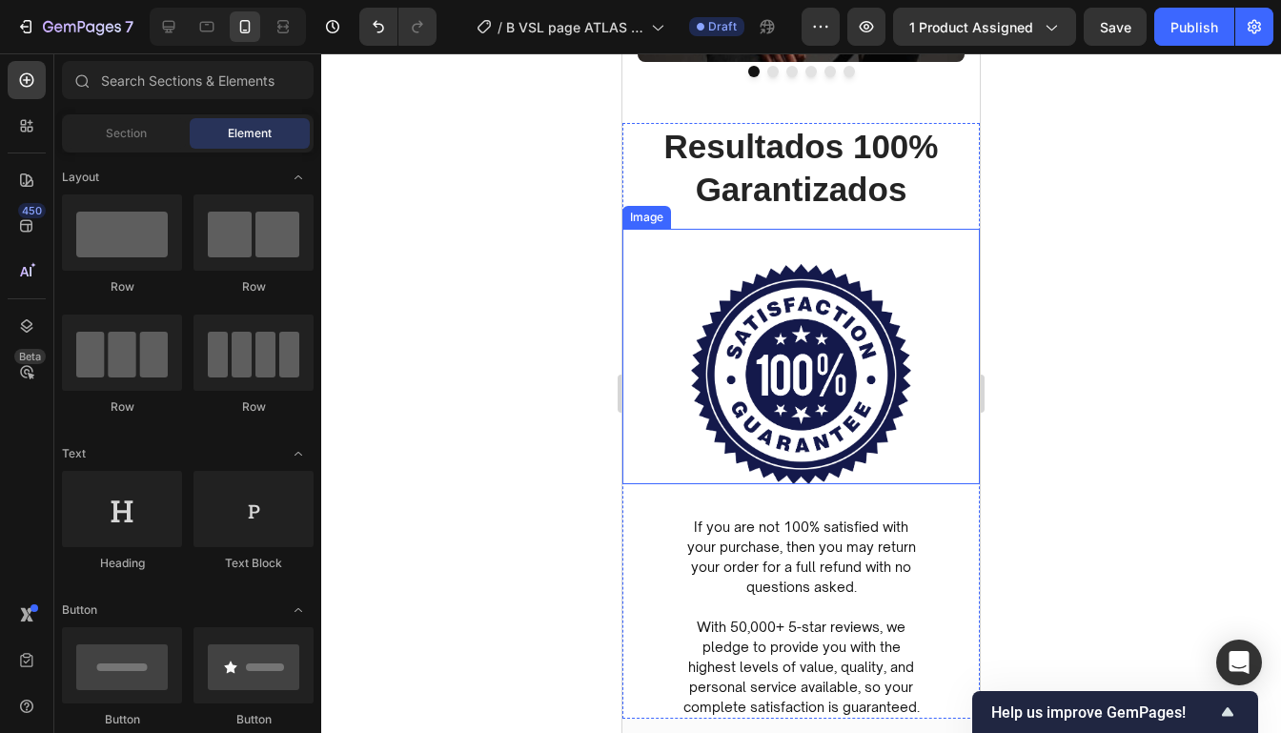
click at [1079, 273] on div at bounding box center [800, 392] width 959 height 679
click at [1110, 199] on div at bounding box center [800, 392] width 959 height 679
click at [934, 238] on div "Image" at bounding box center [800, 356] width 357 height 255
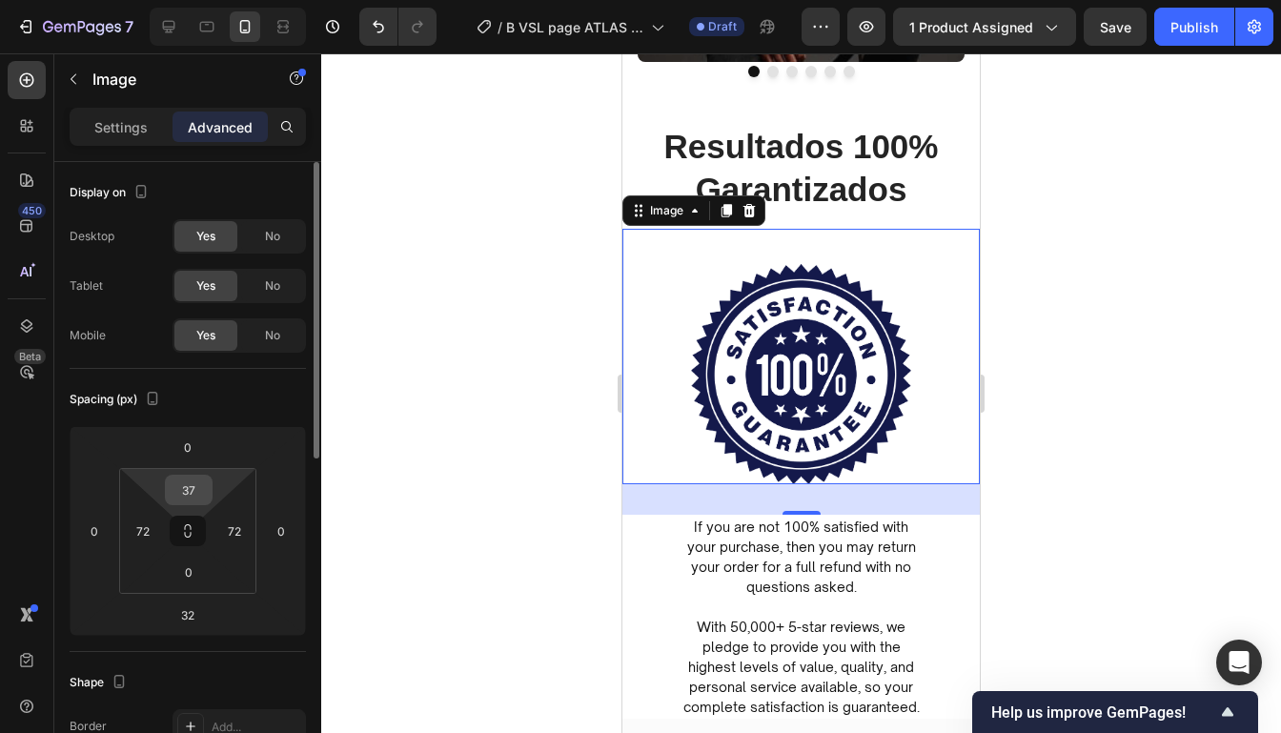
click at [196, 496] on input "37" at bounding box center [189, 489] width 38 height 29
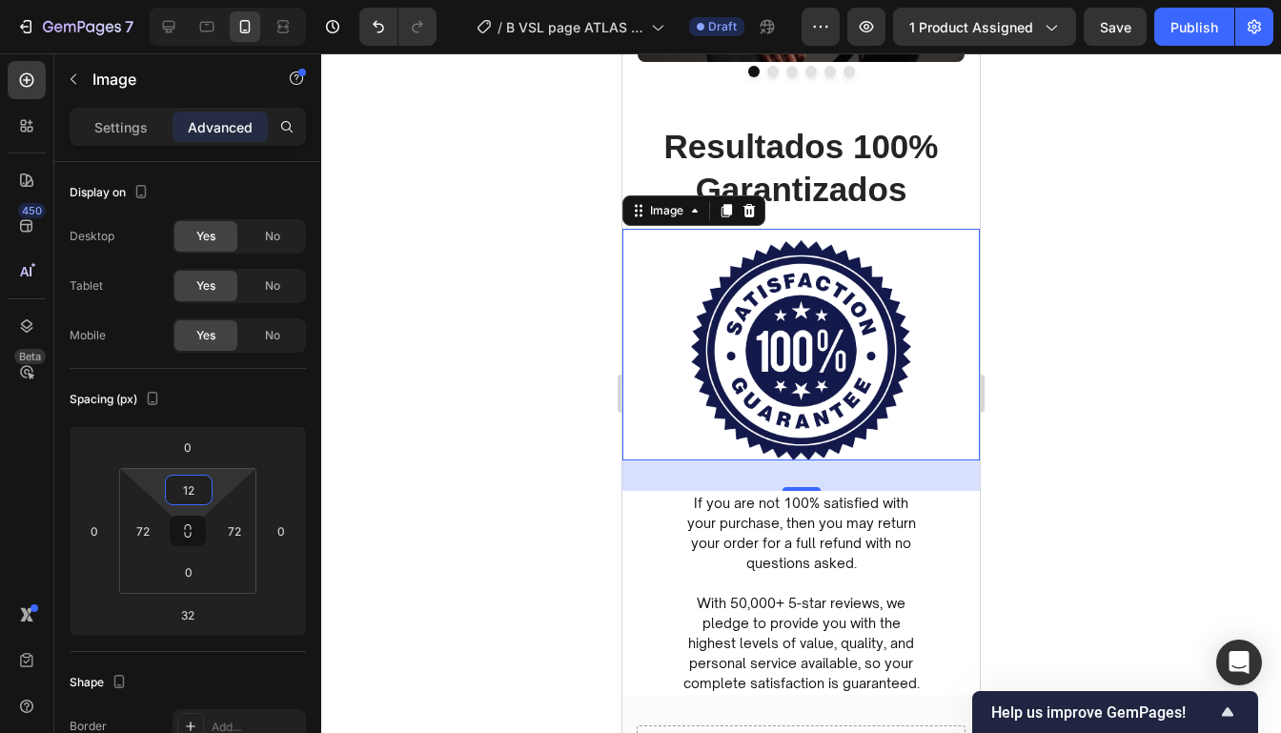
type input "1"
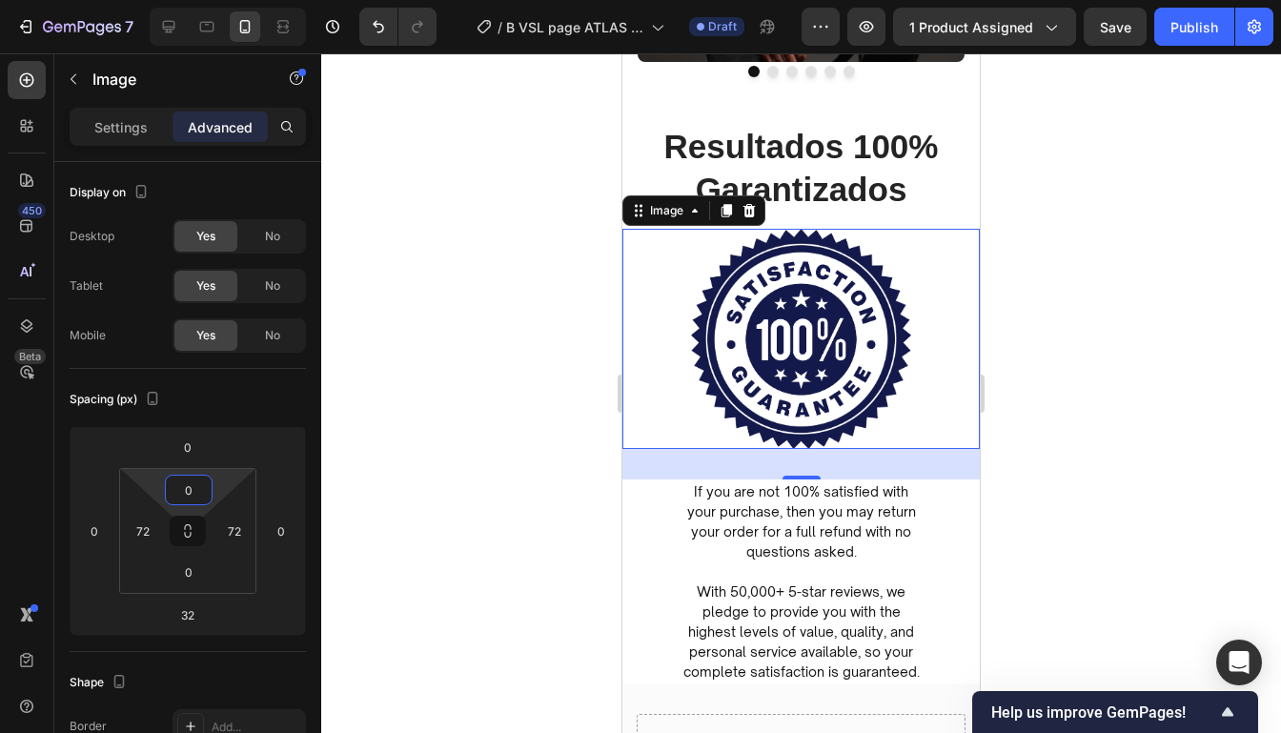
click at [1250, 192] on div at bounding box center [800, 392] width 959 height 679
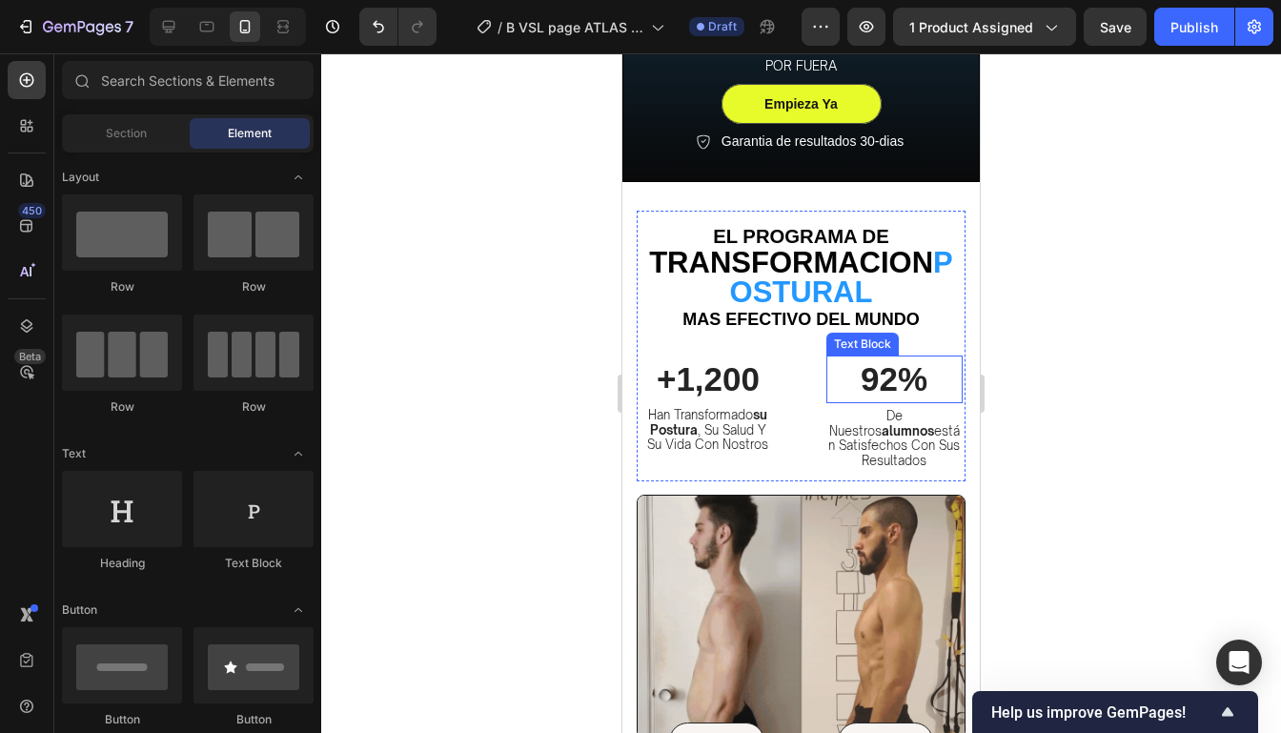
scroll to position [567, 0]
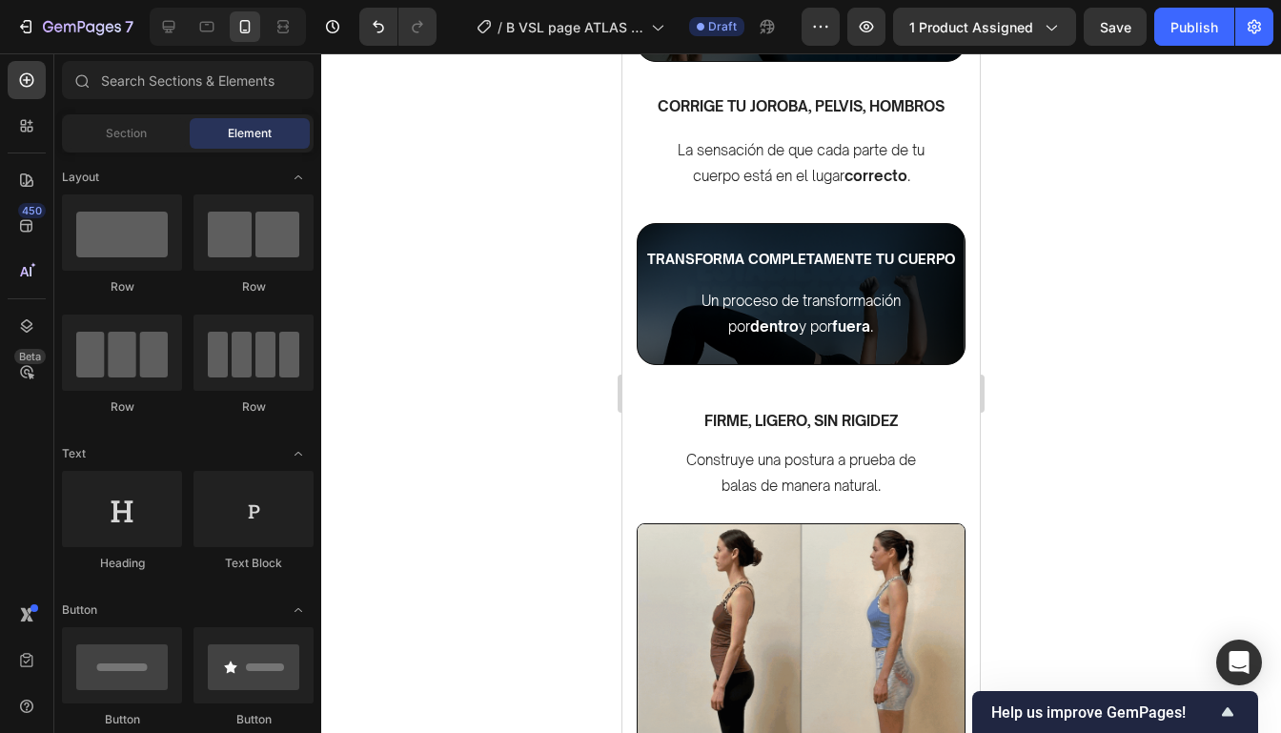
scroll to position [2703, 0]
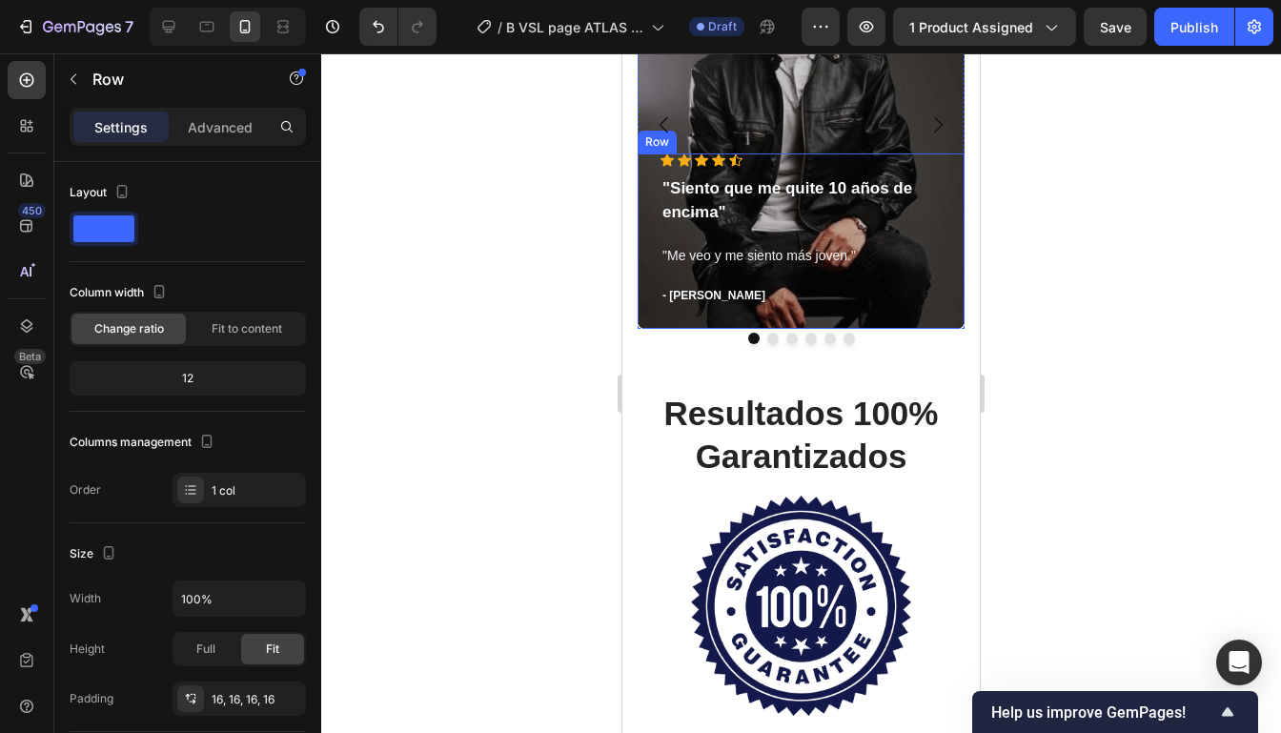
scroll to position [5862, 0]
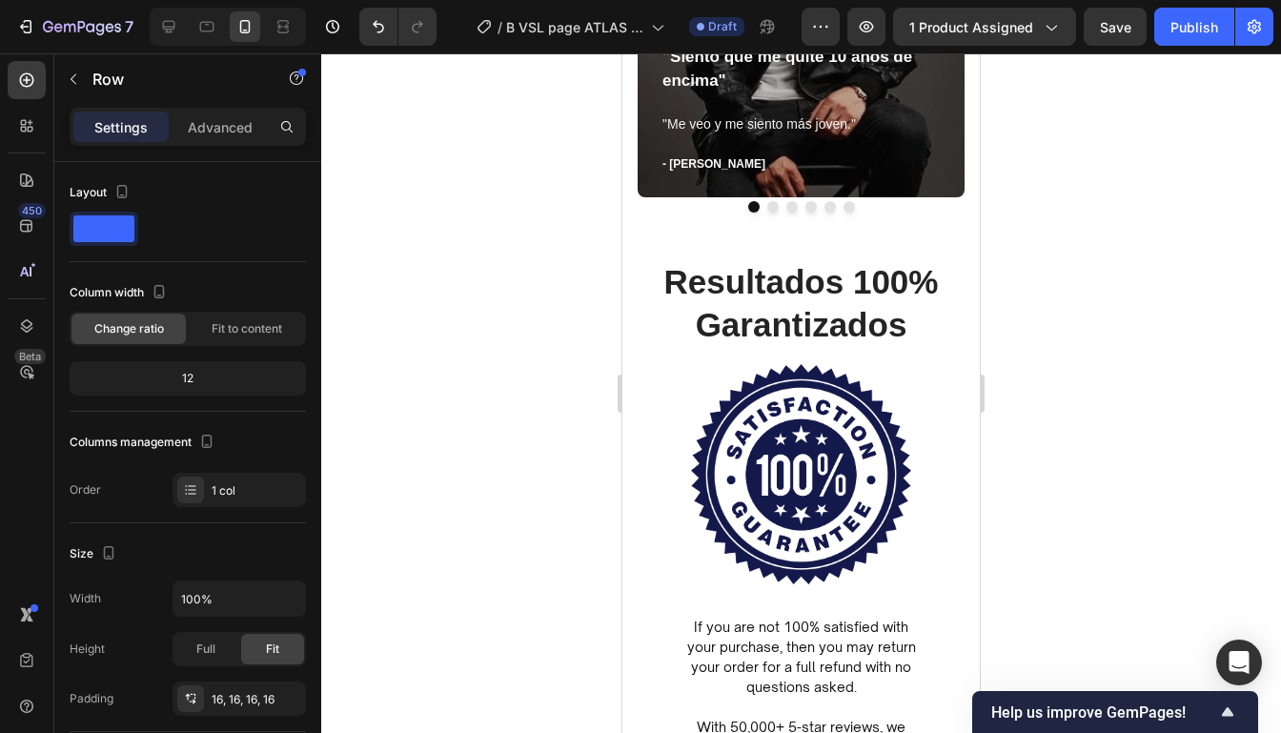
click at [1055, 382] on div at bounding box center [800, 392] width 959 height 679
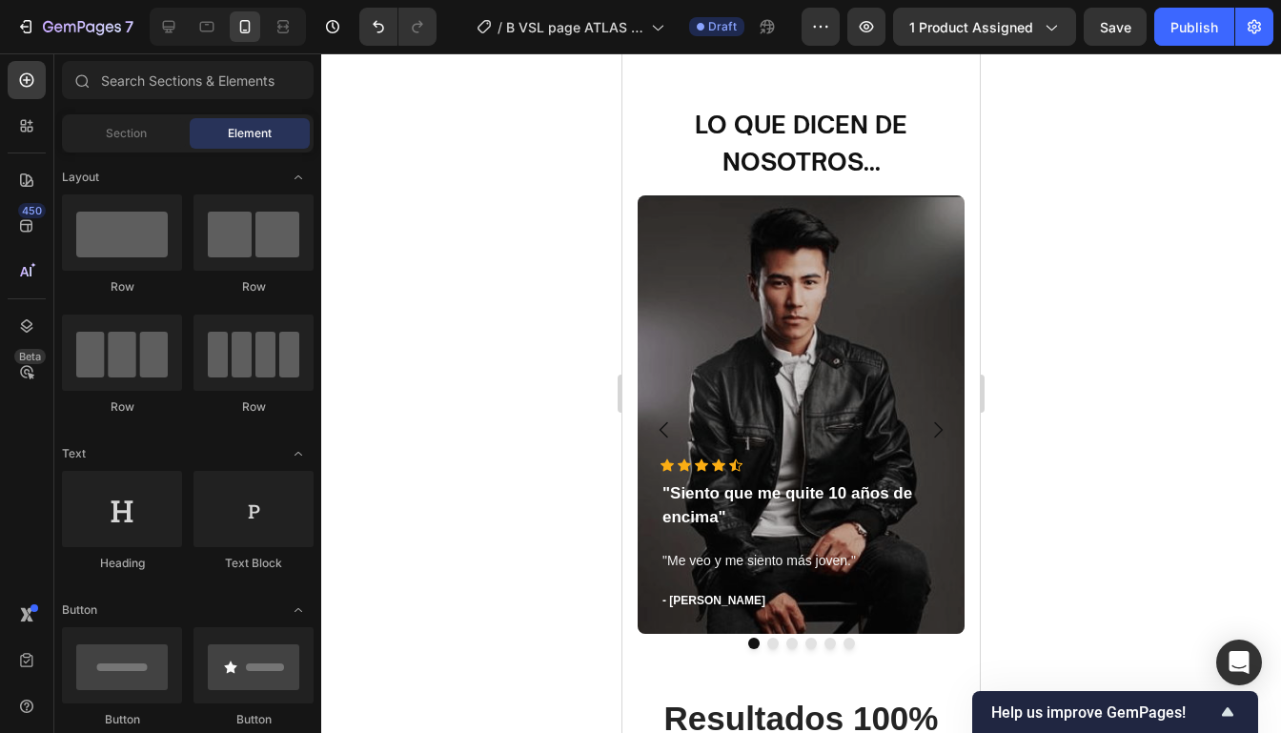
scroll to position [5492, 0]
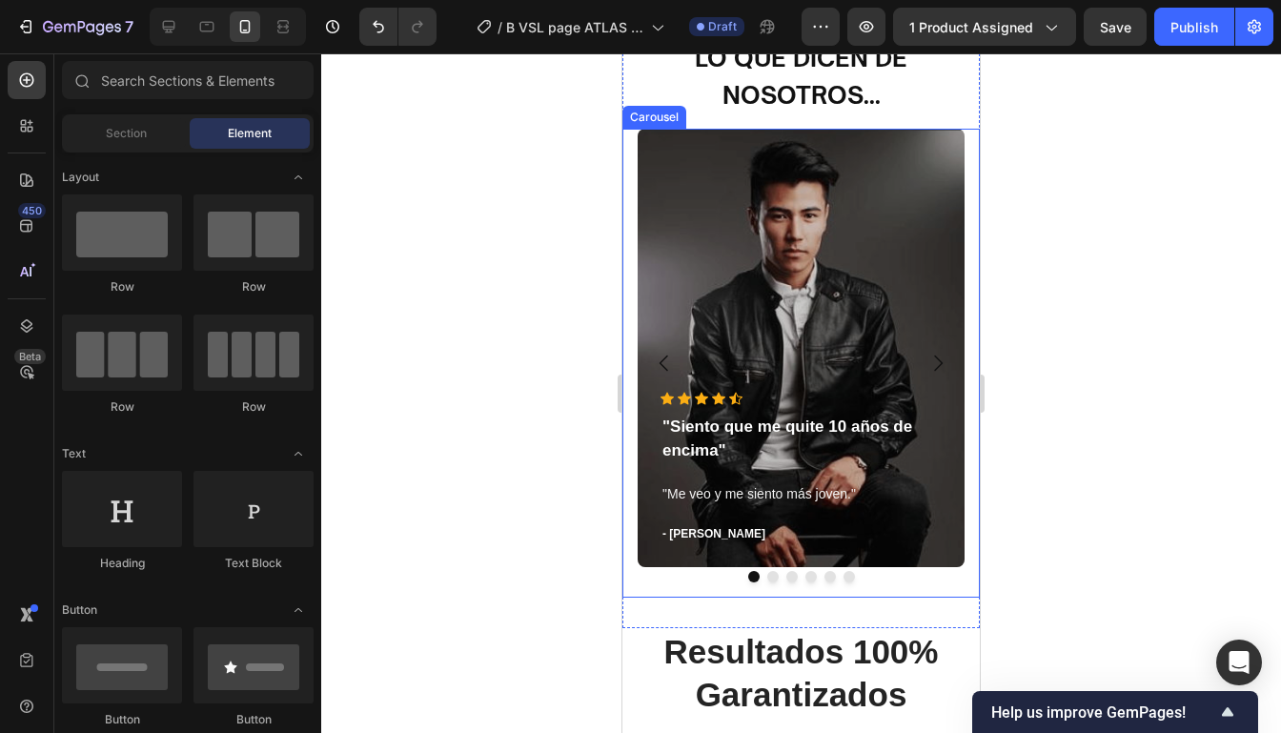
click at [933, 374] on button "Carousel Next Arrow" at bounding box center [937, 362] width 53 height 53
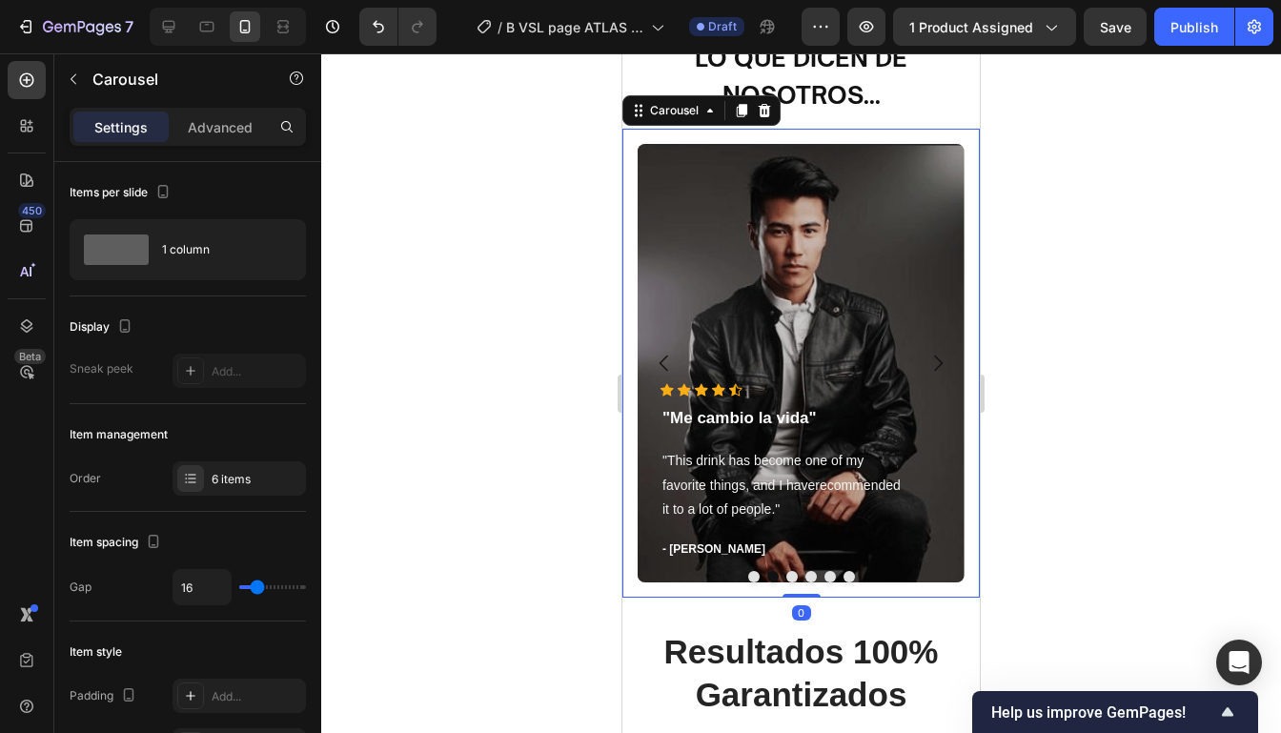
click at [933, 374] on button "Carousel Next Arrow" at bounding box center [937, 362] width 53 height 53
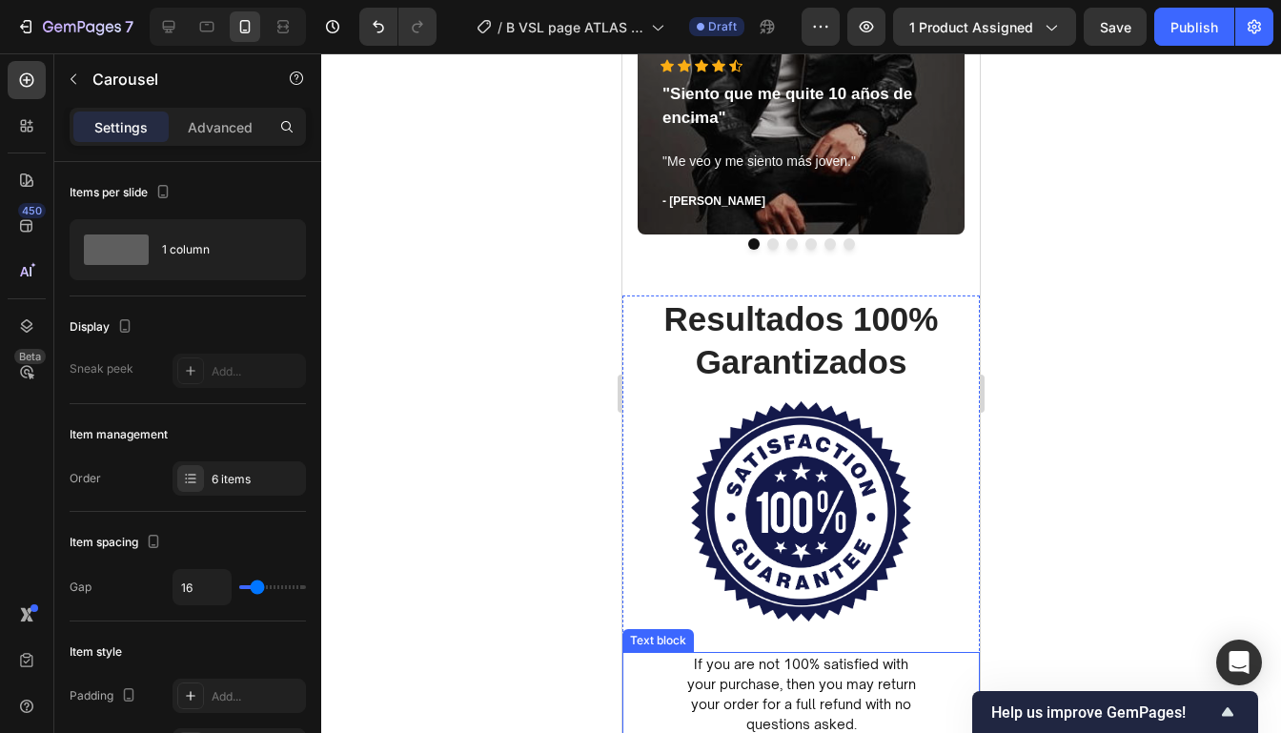
scroll to position [5827, 0]
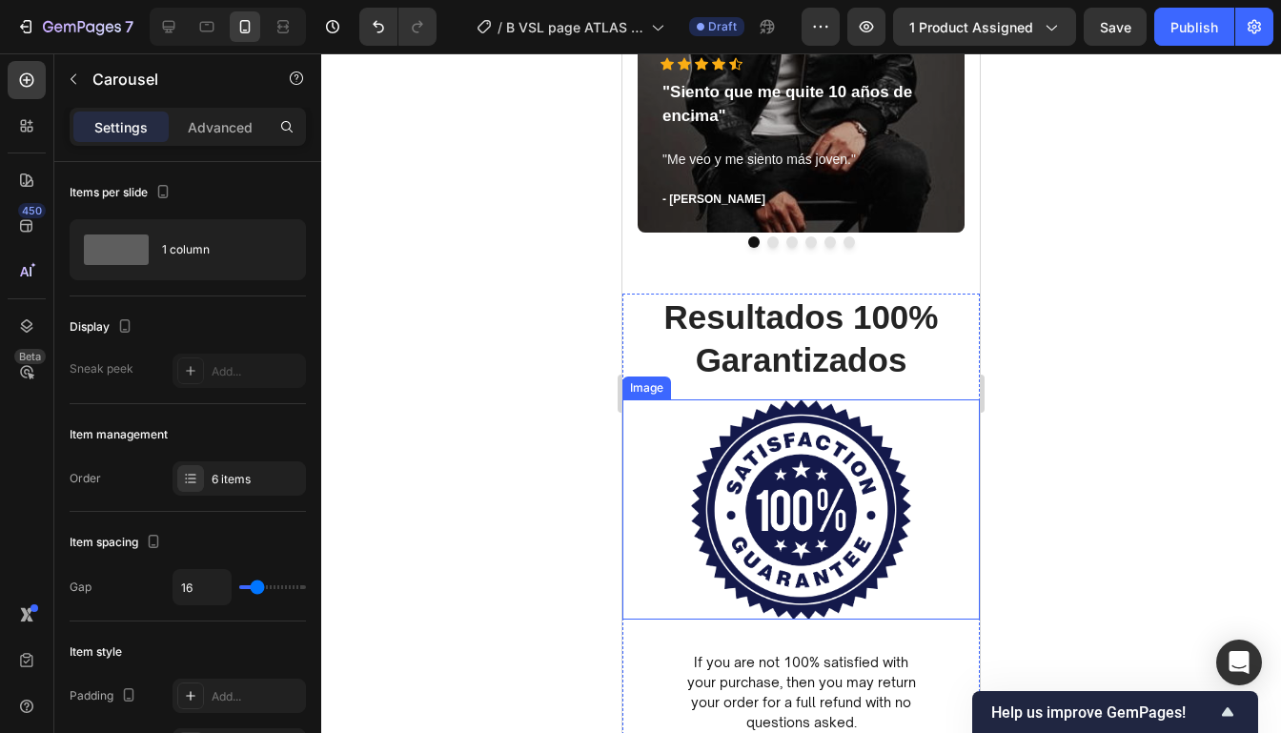
click at [1091, 340] on div at bounding box center [800, 392] width 959 height 679
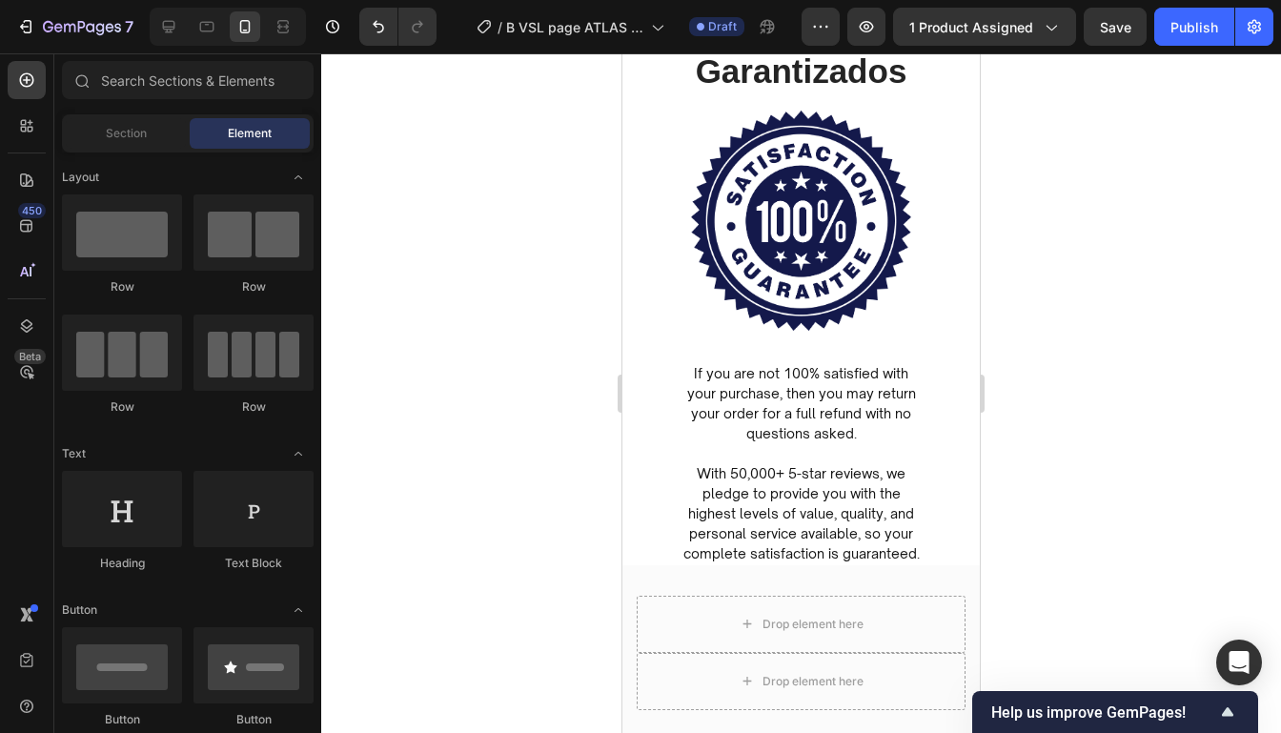
scroll to position [6108, 0]
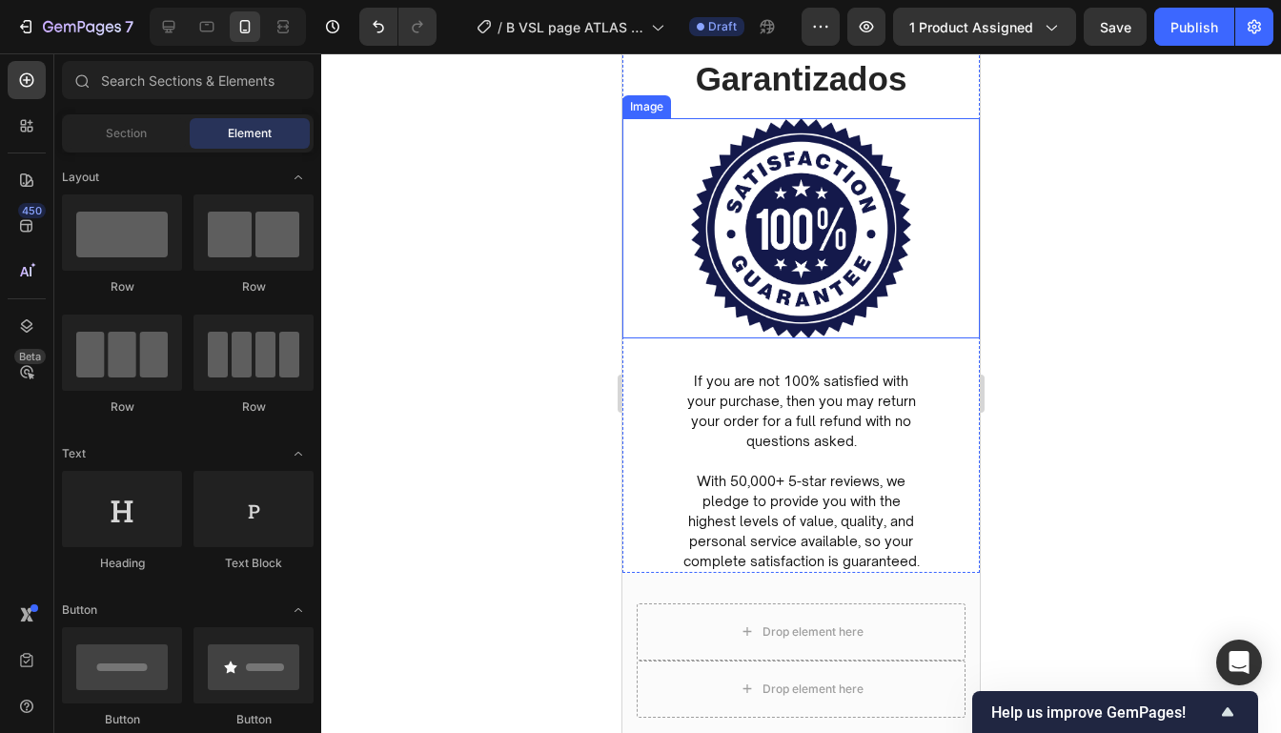
click at [934, 223] on div "Image" at bounding box center [800, 228] width 357 height 220
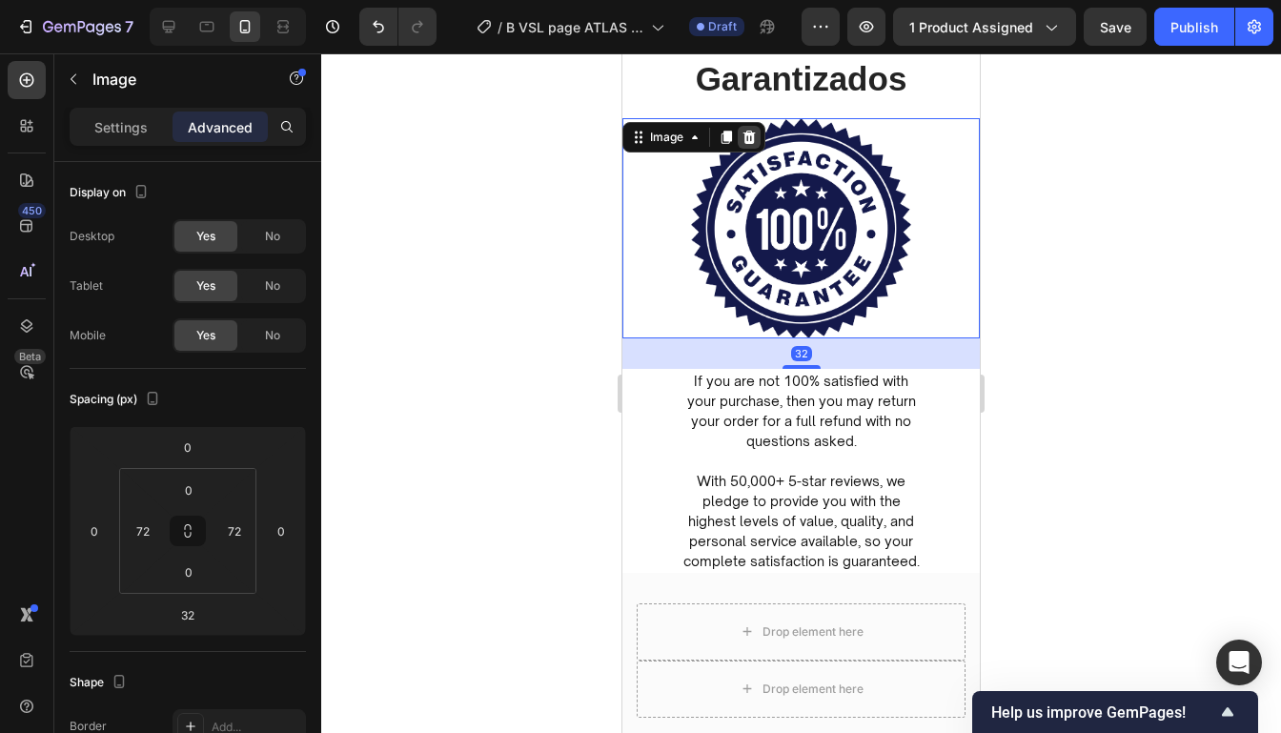
click at [759, 139] on div at bounding box center [748, 137] width 23 height 23
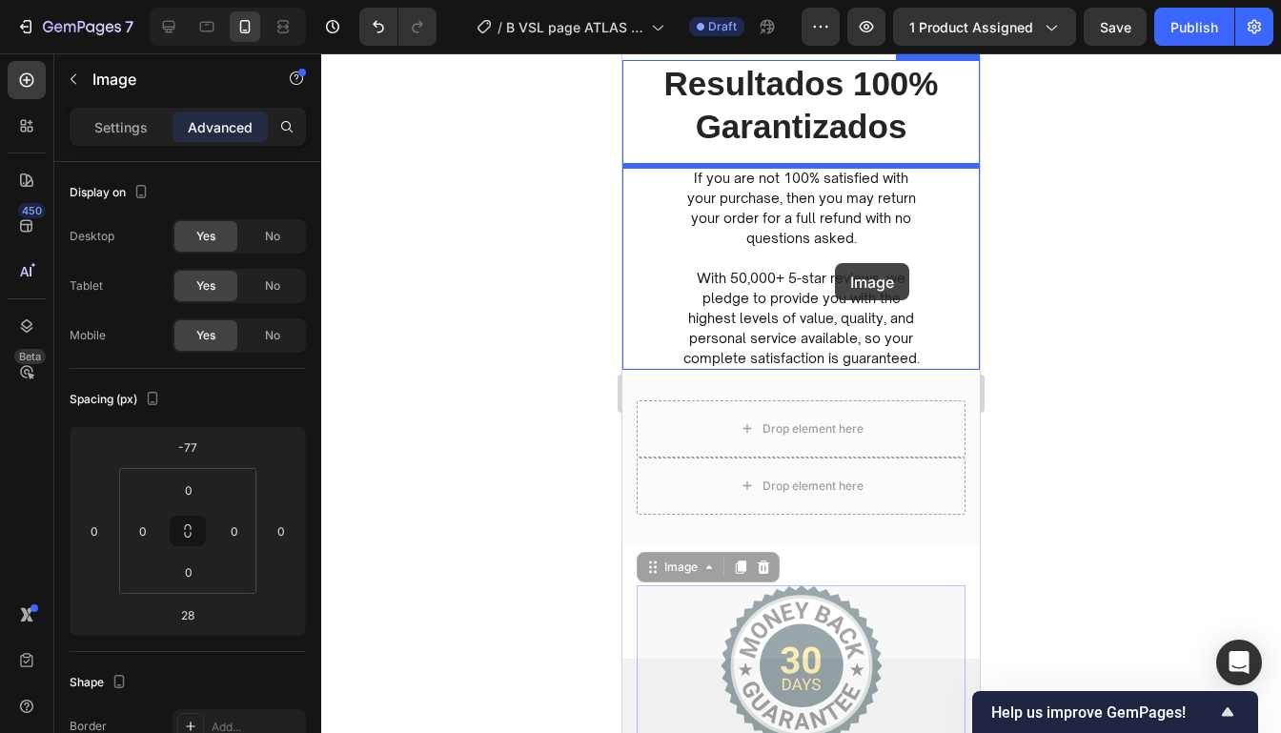
scroll to position [5961, 0]
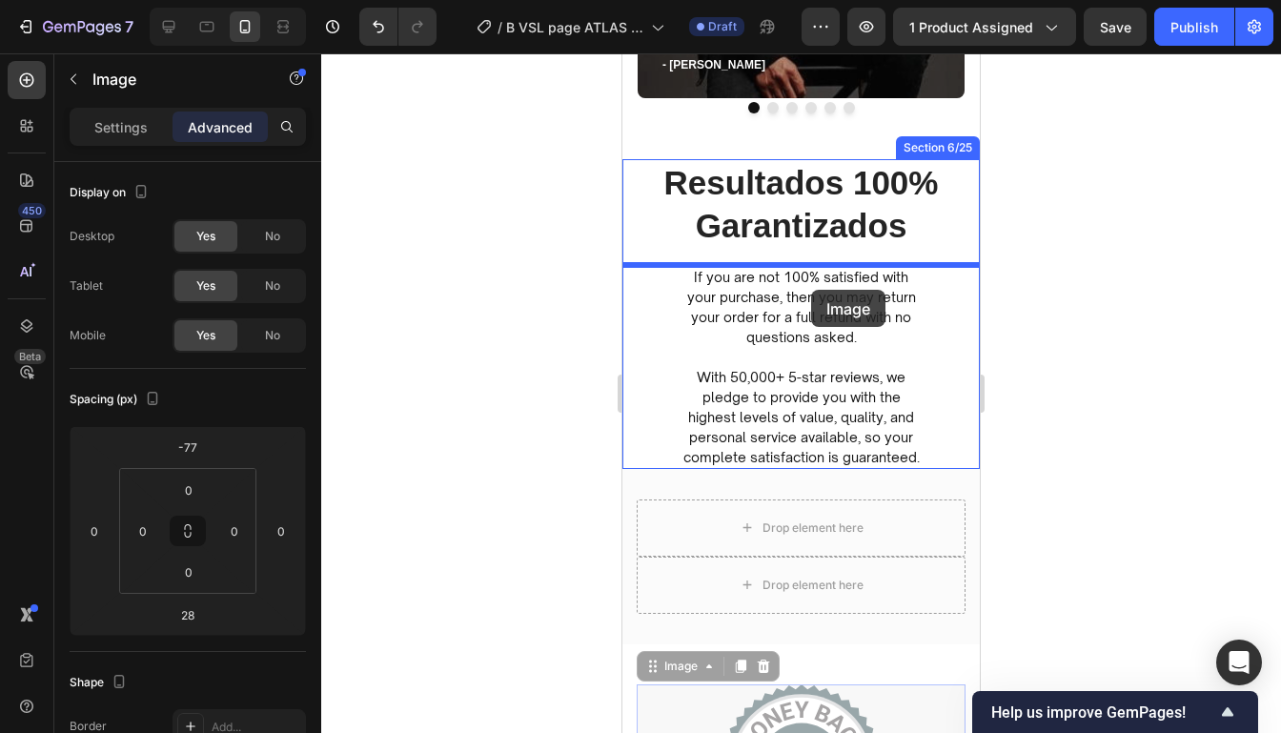
drag, startPoint x: 919, startPoint y: 343, endPoint x: 811, endPoint y: 290, distance: 120.2
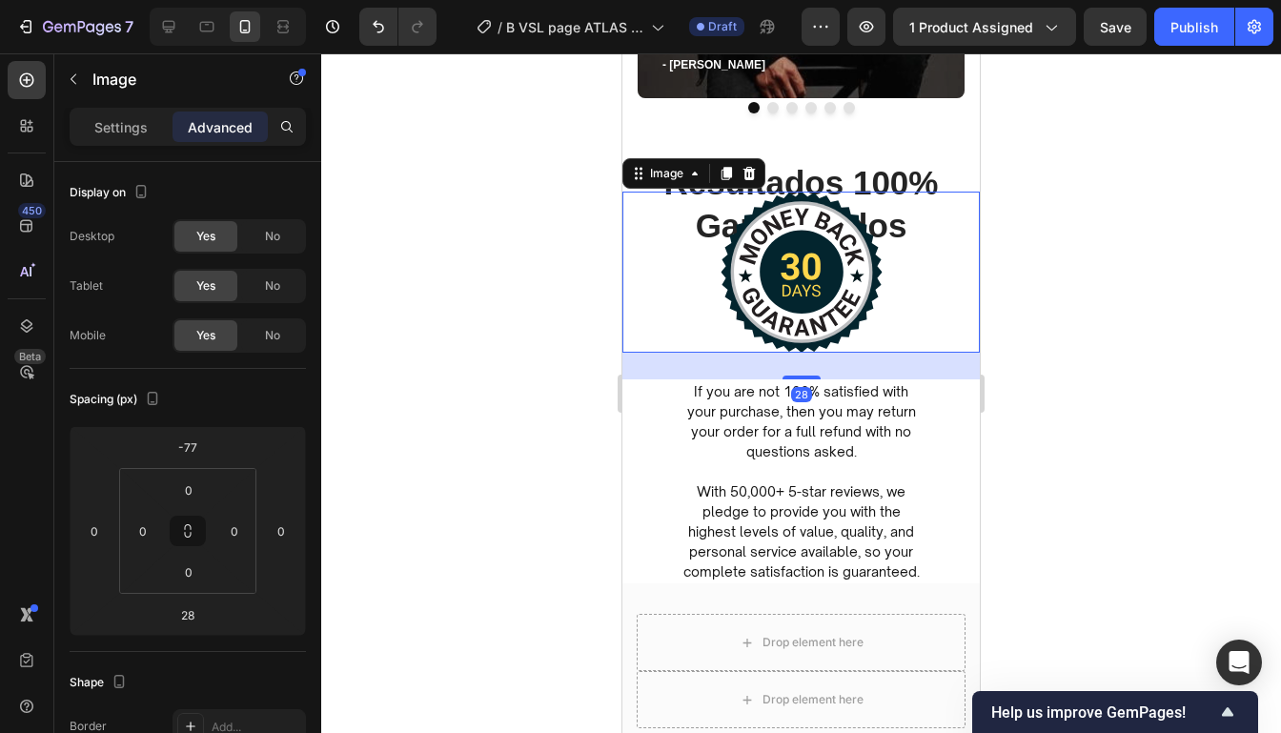
click at [1020, 206] on div at bounding box center [800, 392] width 959 height 679
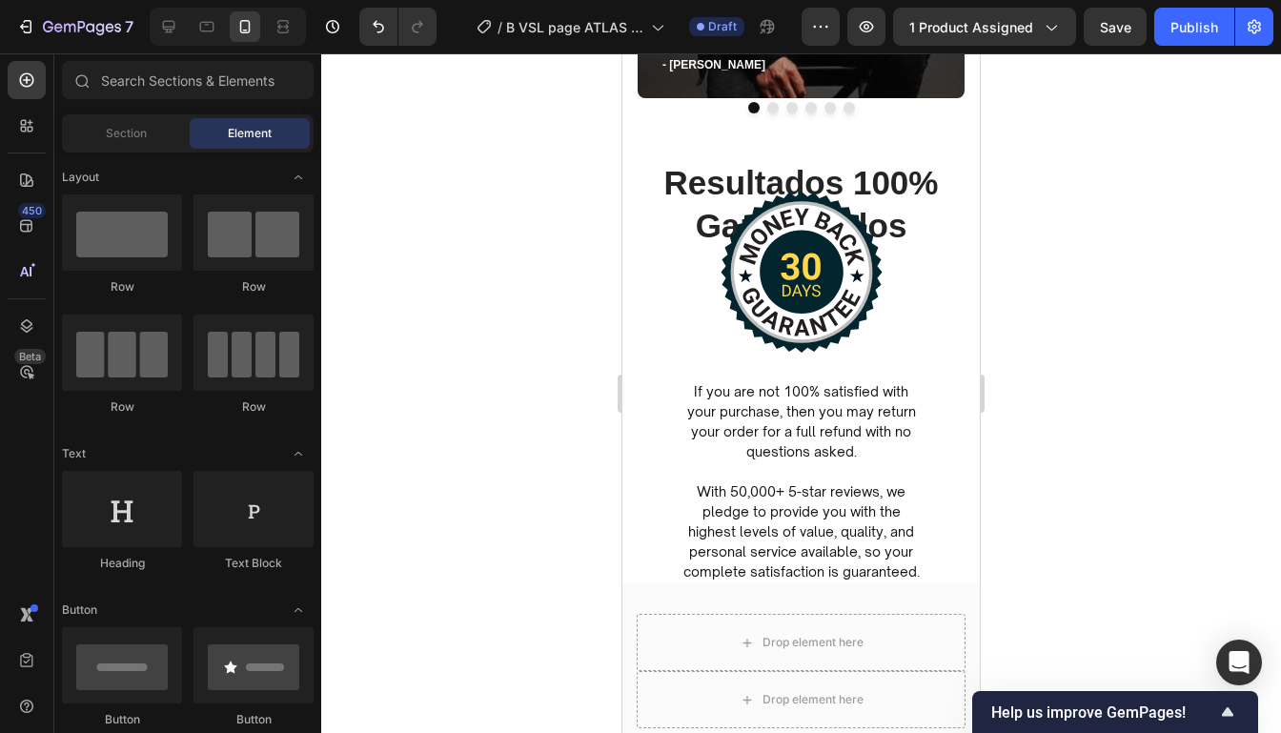
click at [1020, 206] on div at bounding box center [800, 392] width 959 height 679
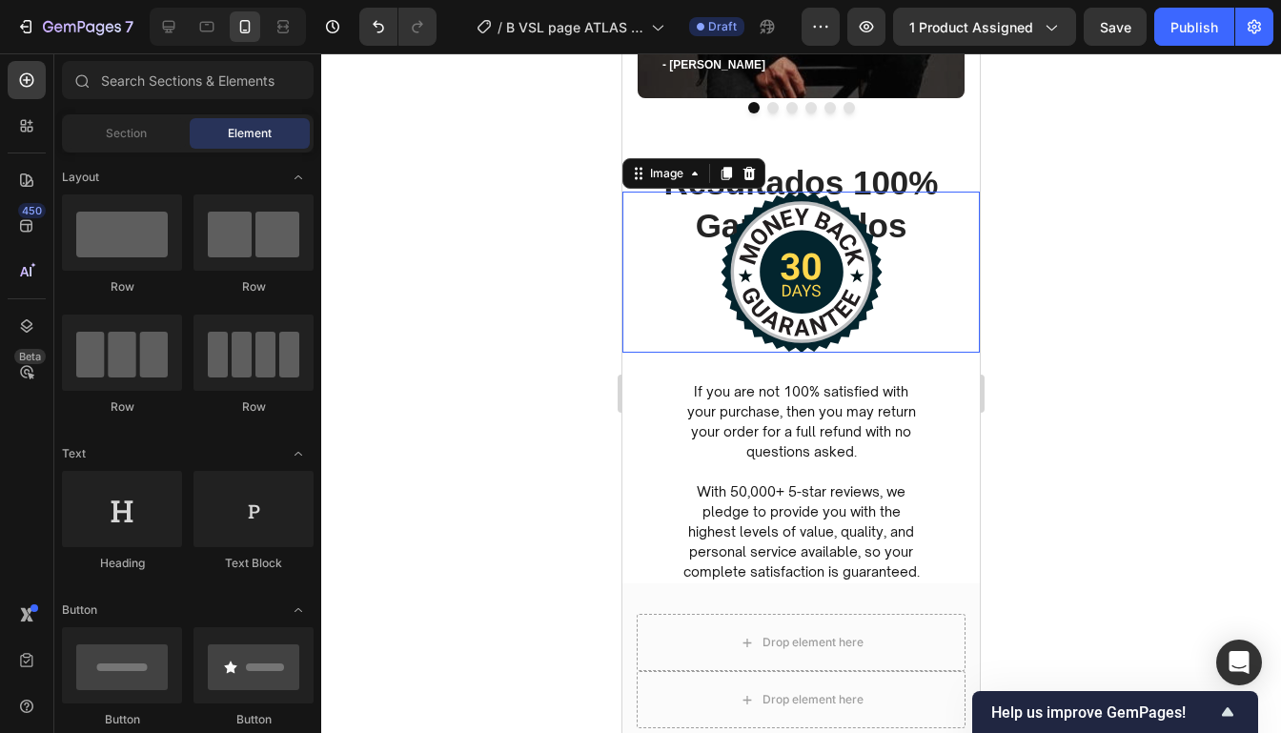
click at [914, 277] on div at bounding box center [800, 272] width 357 height 161
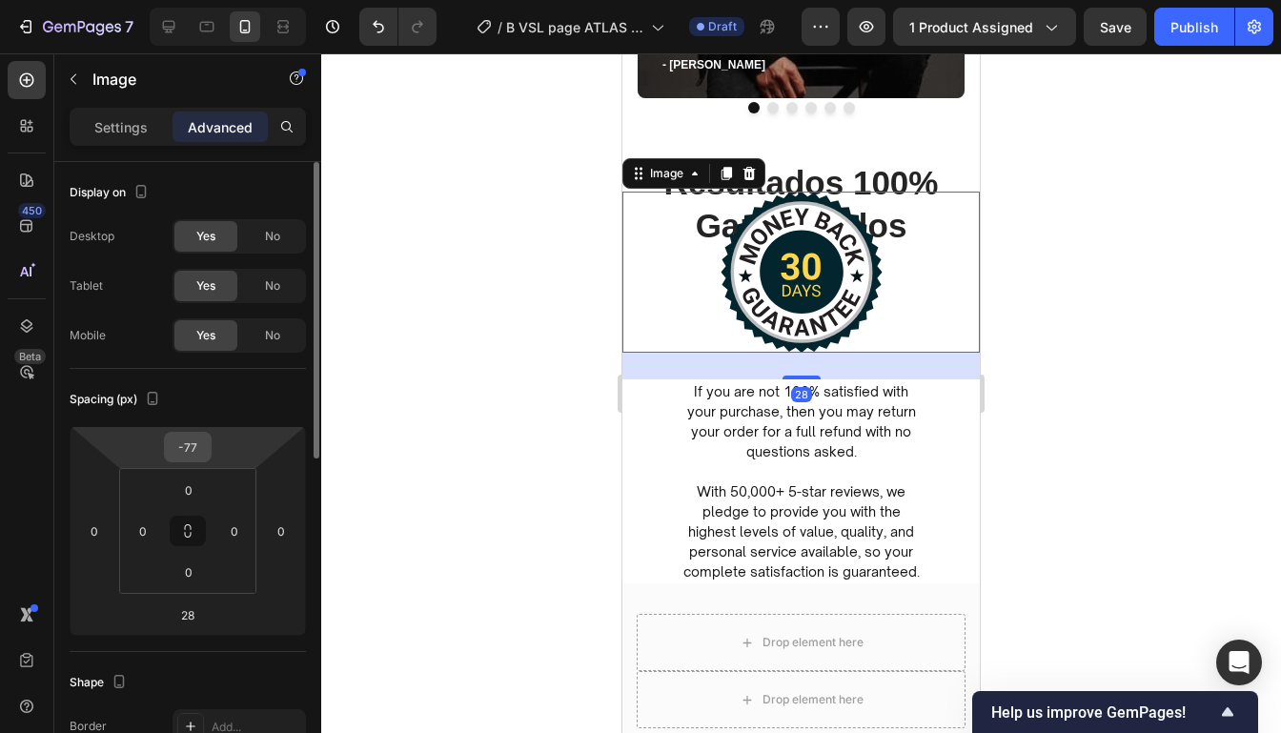
click at [197, 453] on input "-77" at bounding box center [188, 447] width 38 height 29
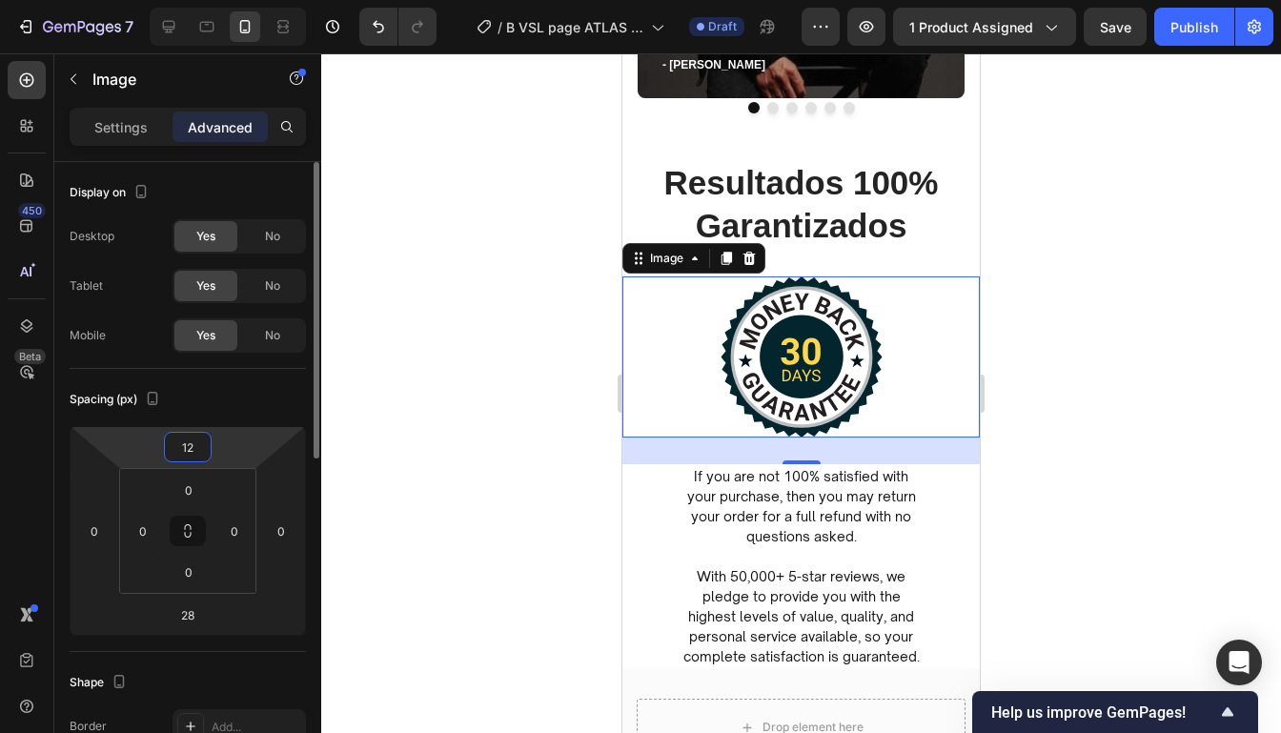
type input "1"
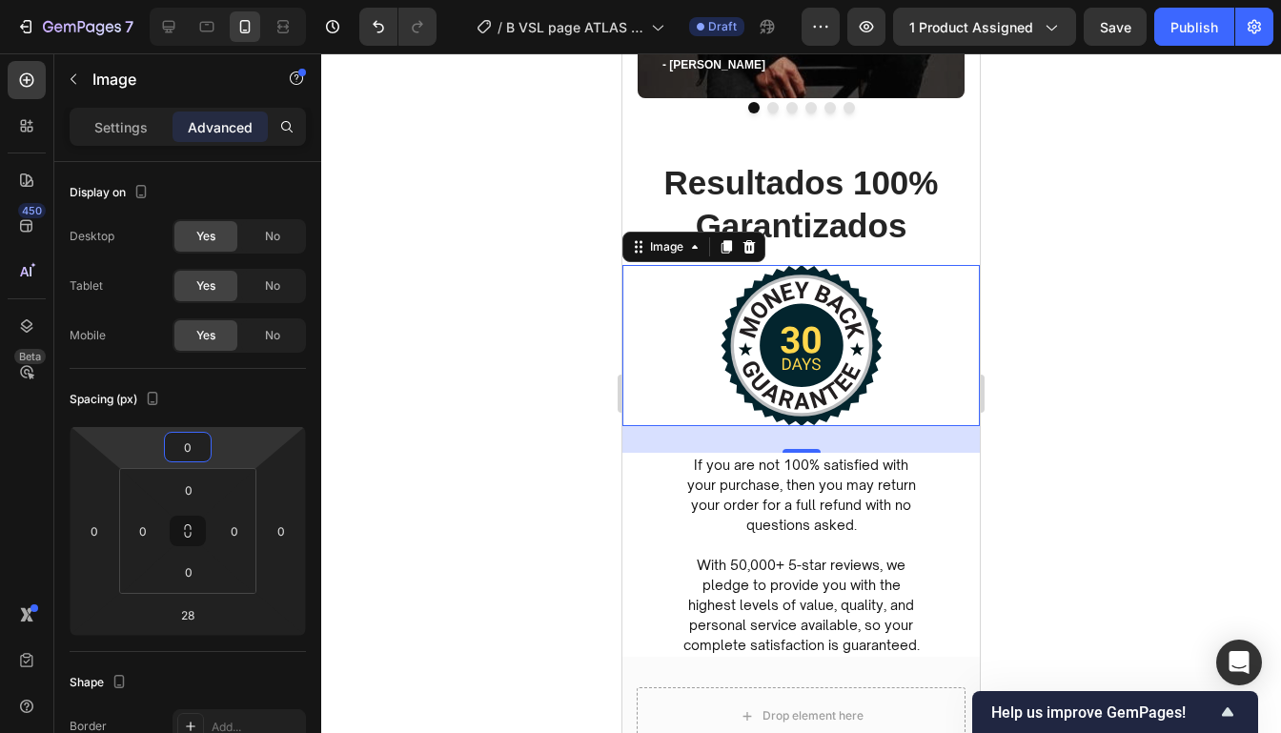
click at [1027, 420] on div at bounding box center [800, 392] width 959 height 679
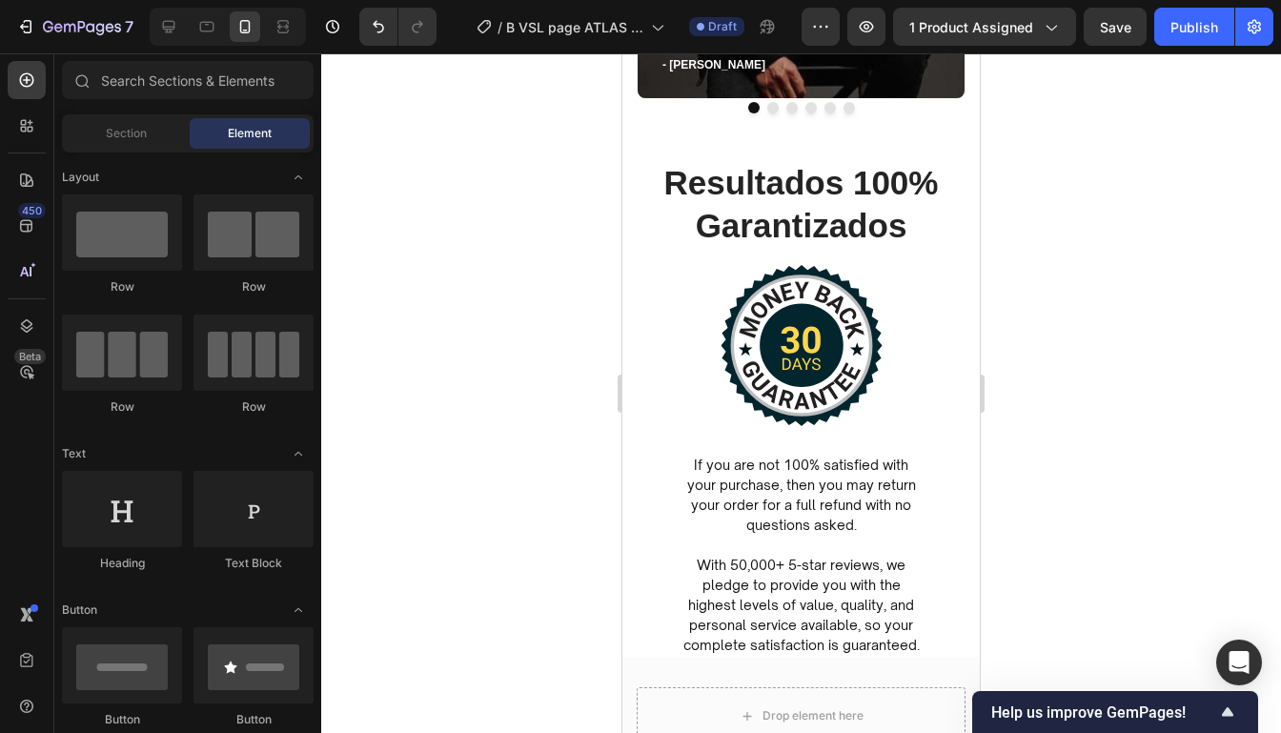
click at [1027, 420] on div at bounding box center [800, 392] width 959 height 679
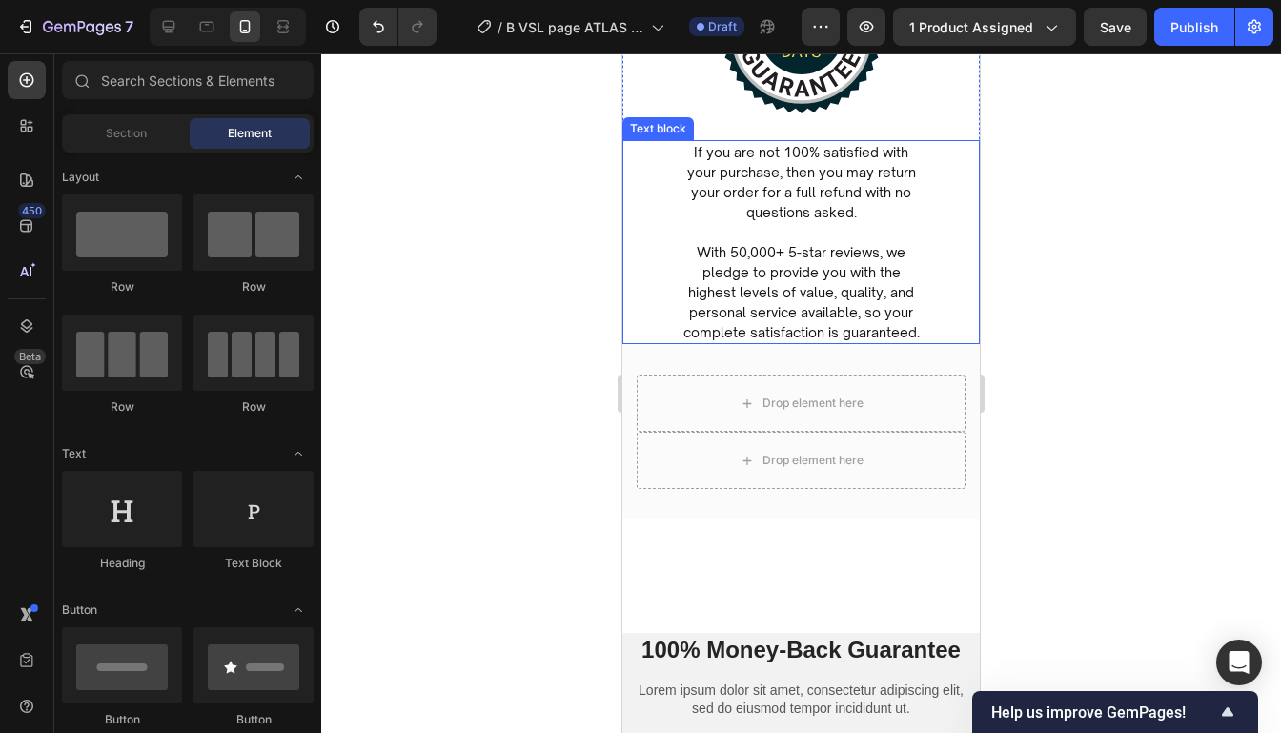
scroll to position [6523, 0]
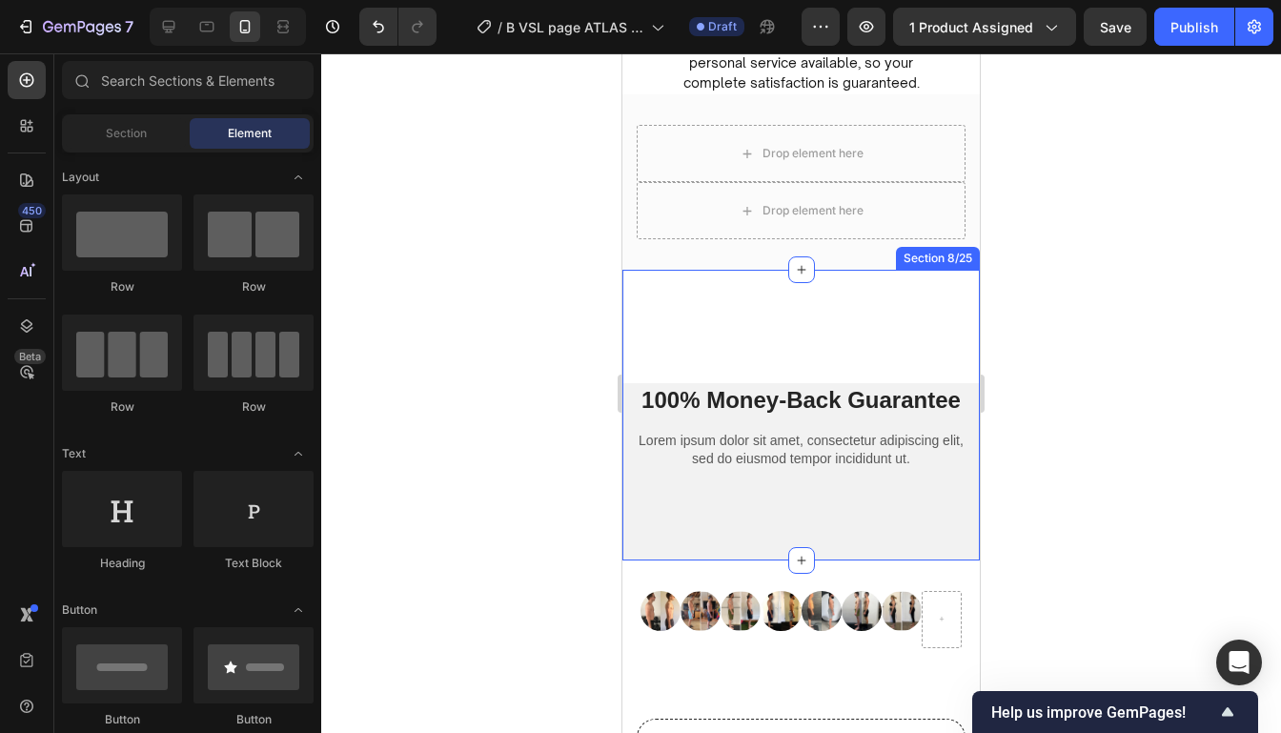
click at [872, 324] on div "100% Money-Back Guarantee Heading Lorem ipsum dolor sit amet, consectetur adipi…" at bounding box center [800, 415] width 357 height 291
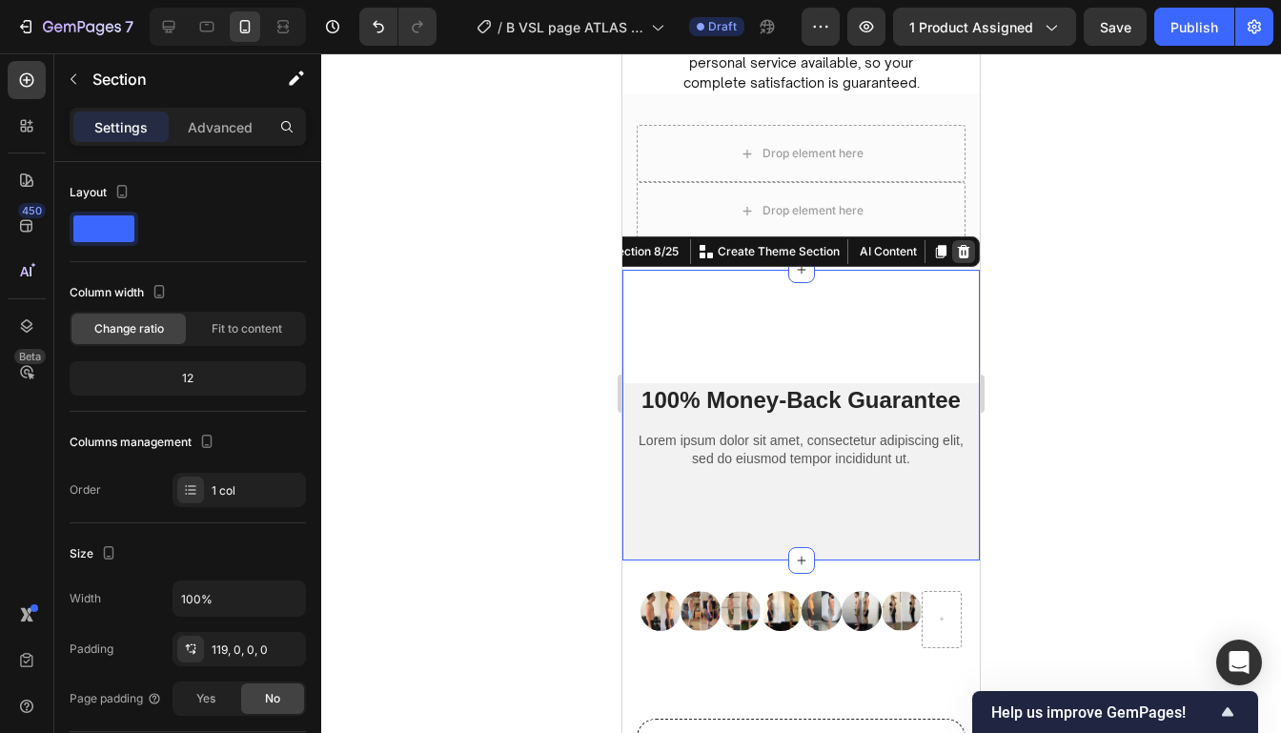
click at [959, 258] on div at bounding box center [963, 251] width 23 height 23
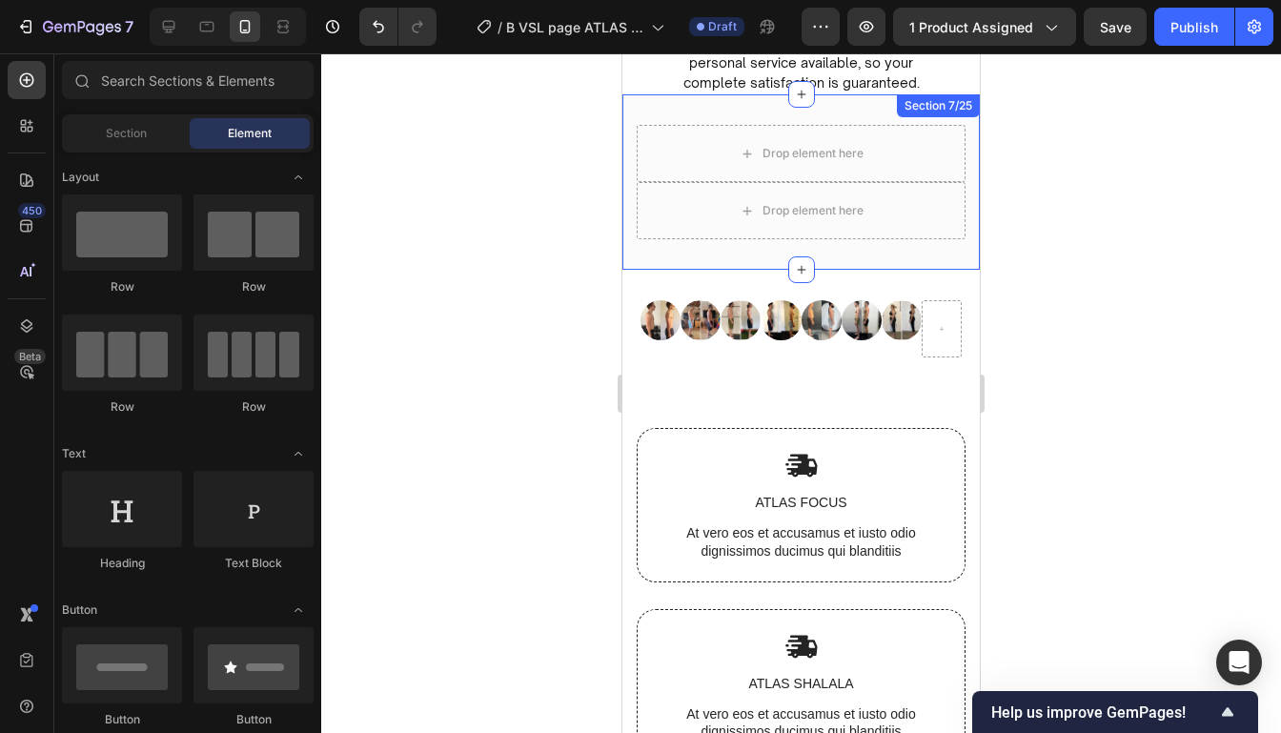
click at [975, 175] on div "Drop element here Drop element here Row Section 7/25" at bounding box center [800, 181] width 357 height 175
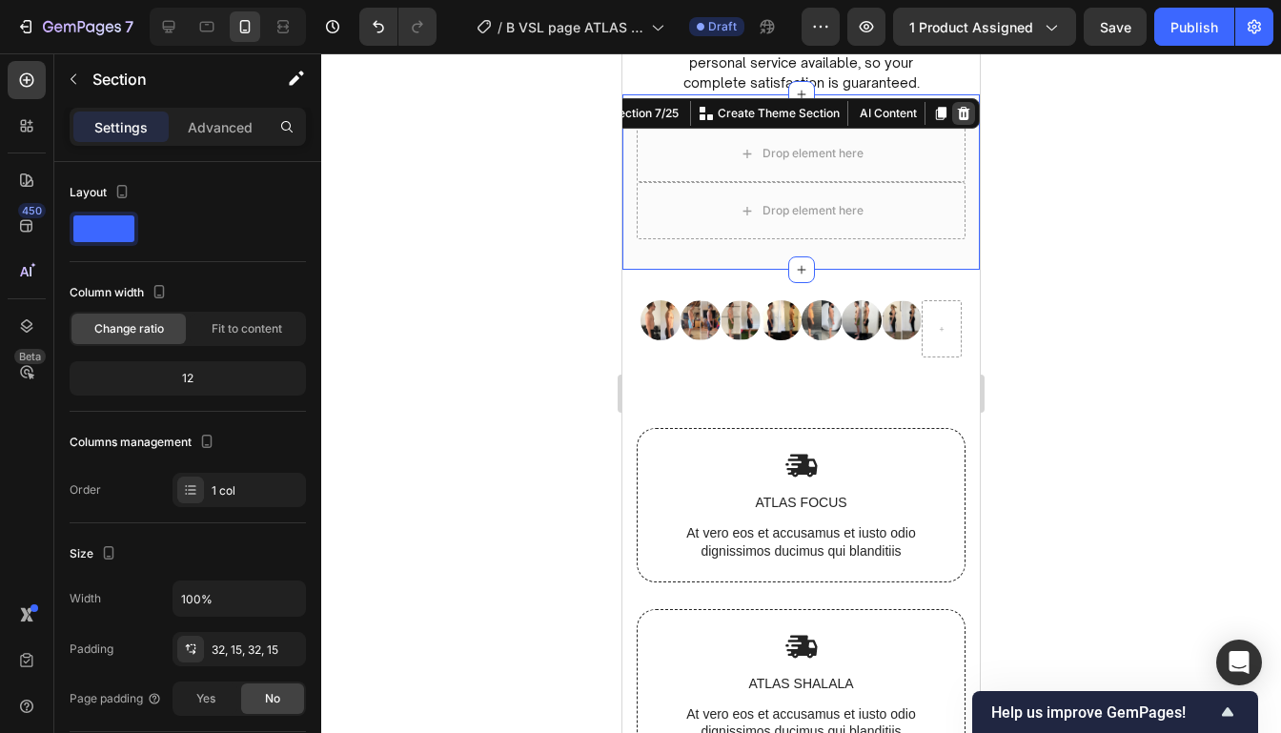
click at [959, 117] on icon at bounding box center [963, 113] width 15 height 15
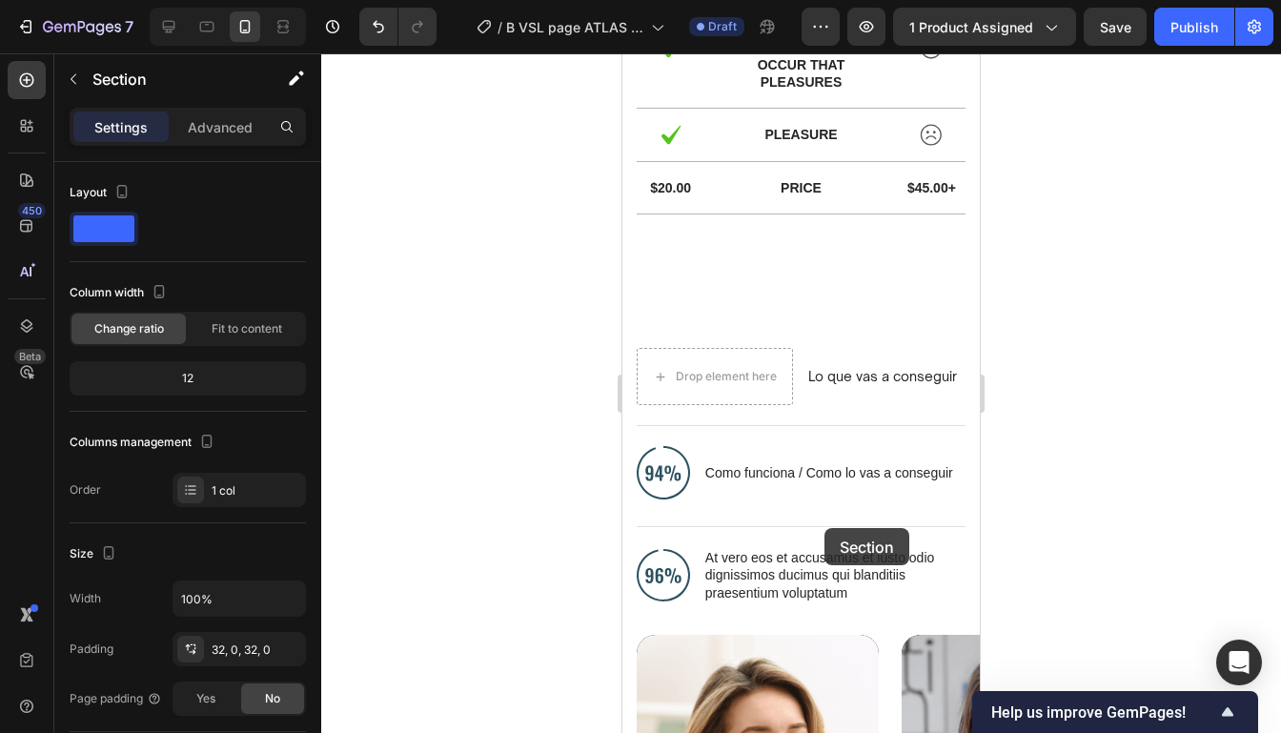
scroll to position [8109, 0]
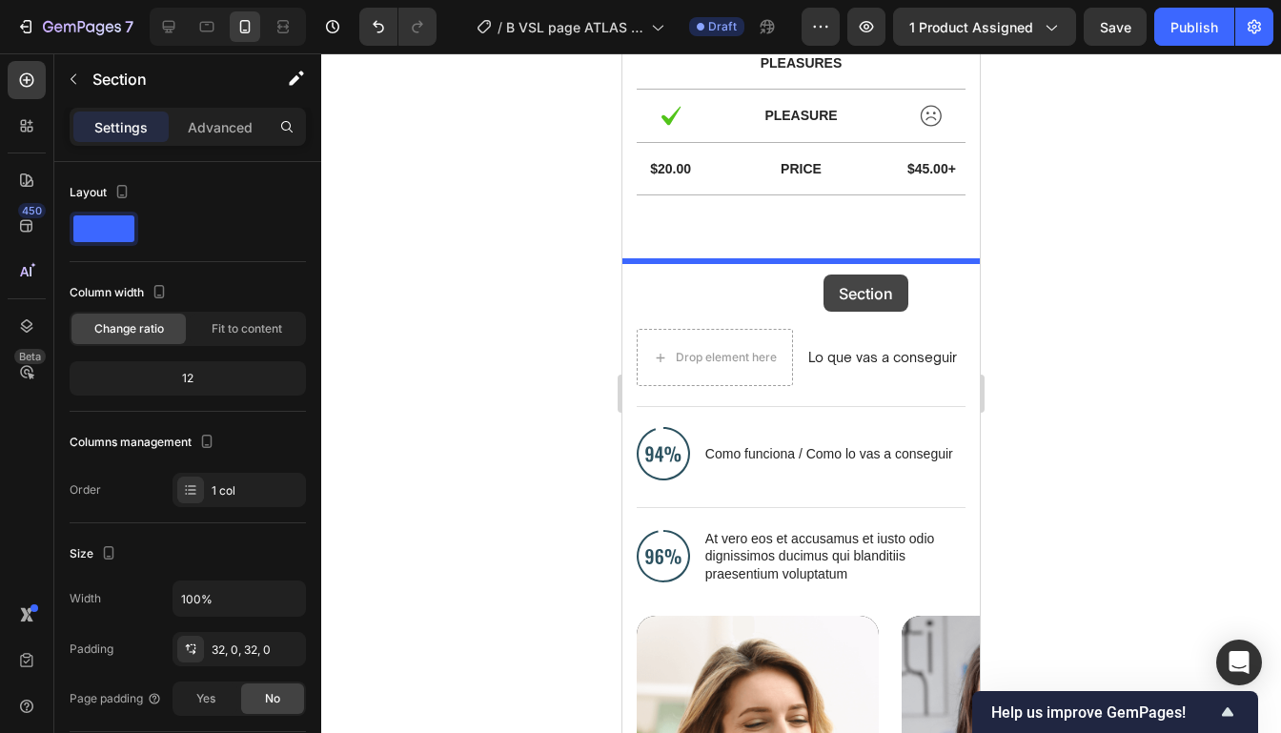
drag, startPoint x: 906, startPoint y: 269, endPoint x: 822, endPoint y: 273, distance: 84.0
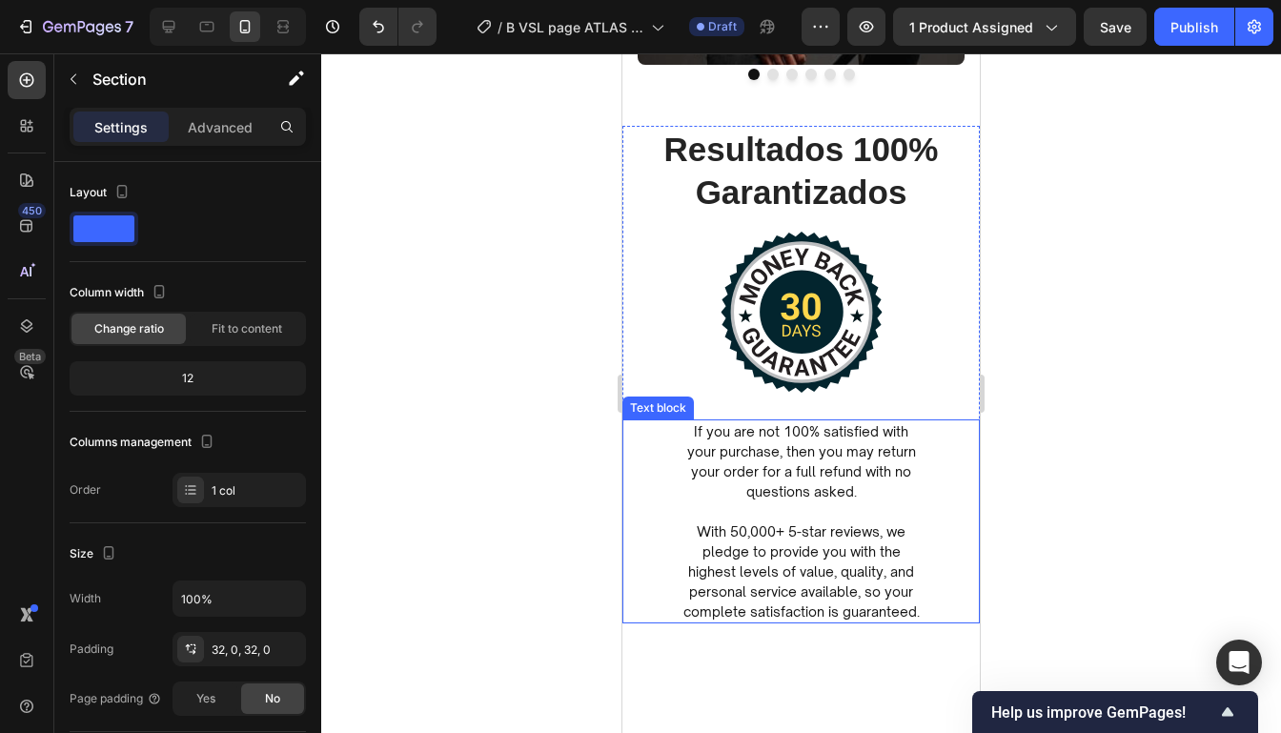
scroll to position [5804, 0]
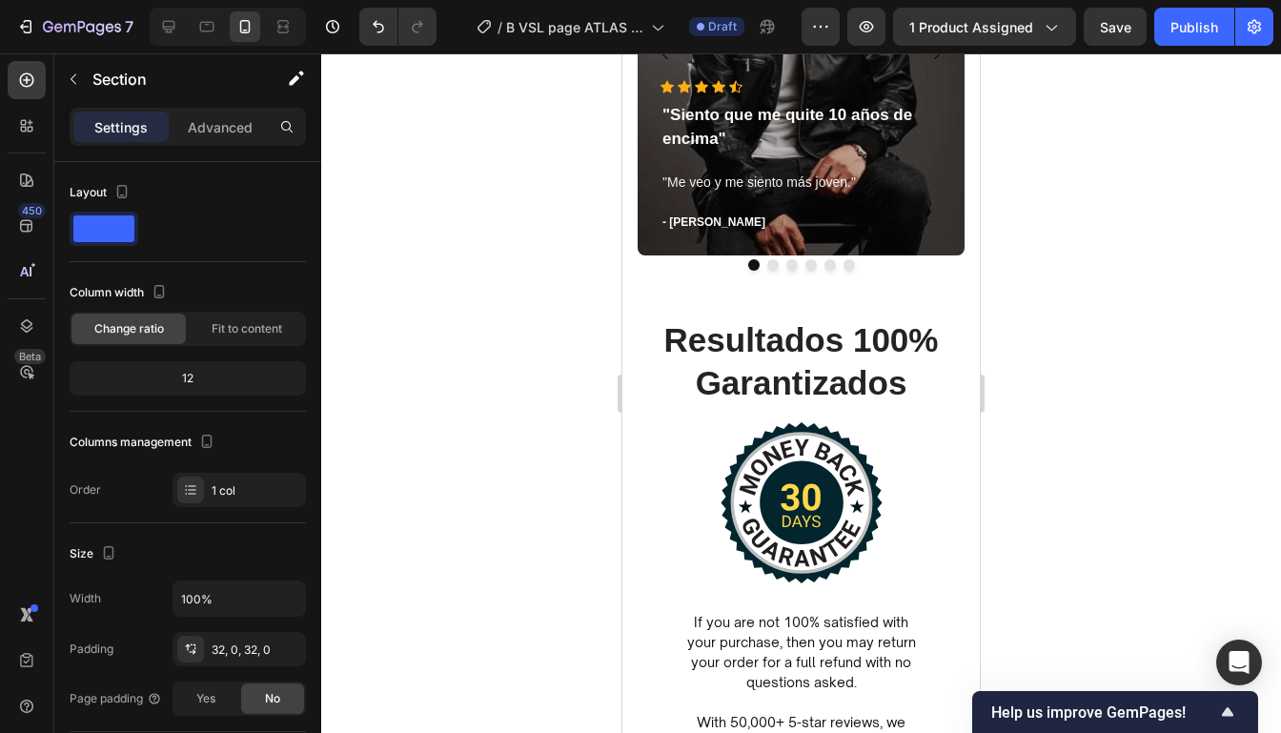
click at [1032, 309] on div at bounding box center [800, 392] width 959 height 679
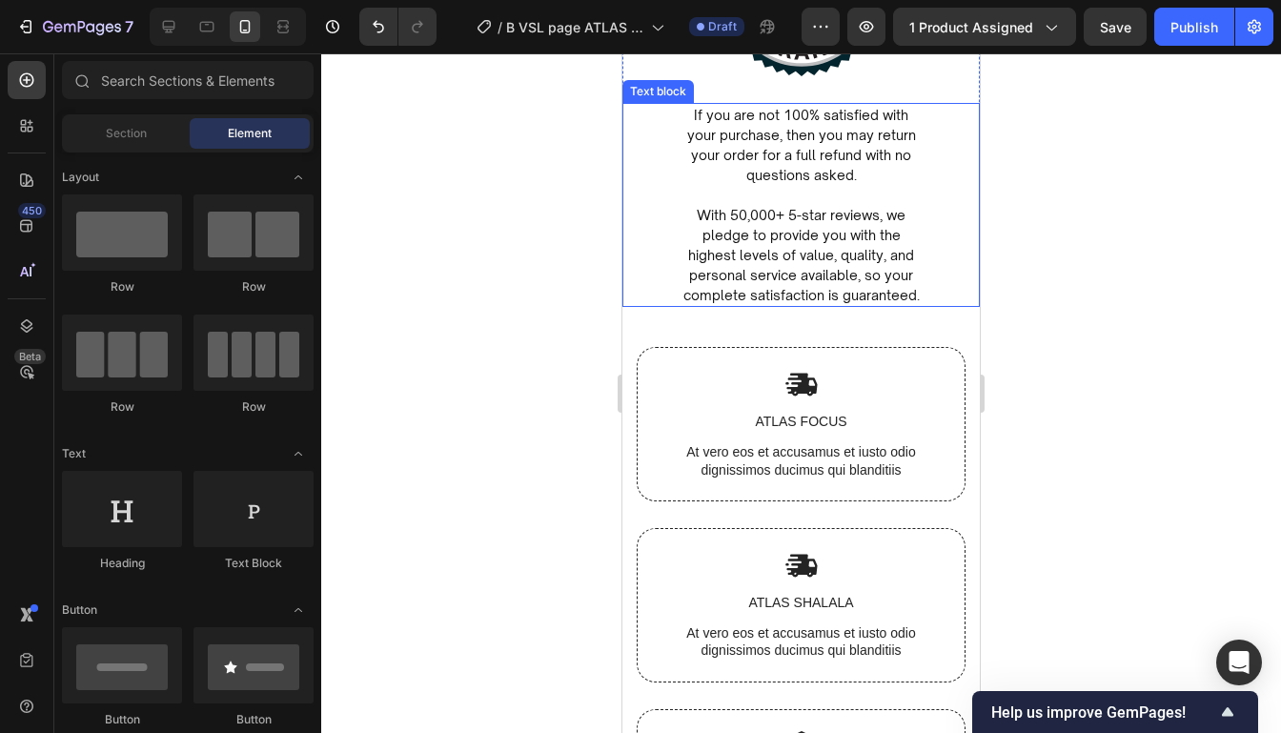
scroll to position [6283, 0]
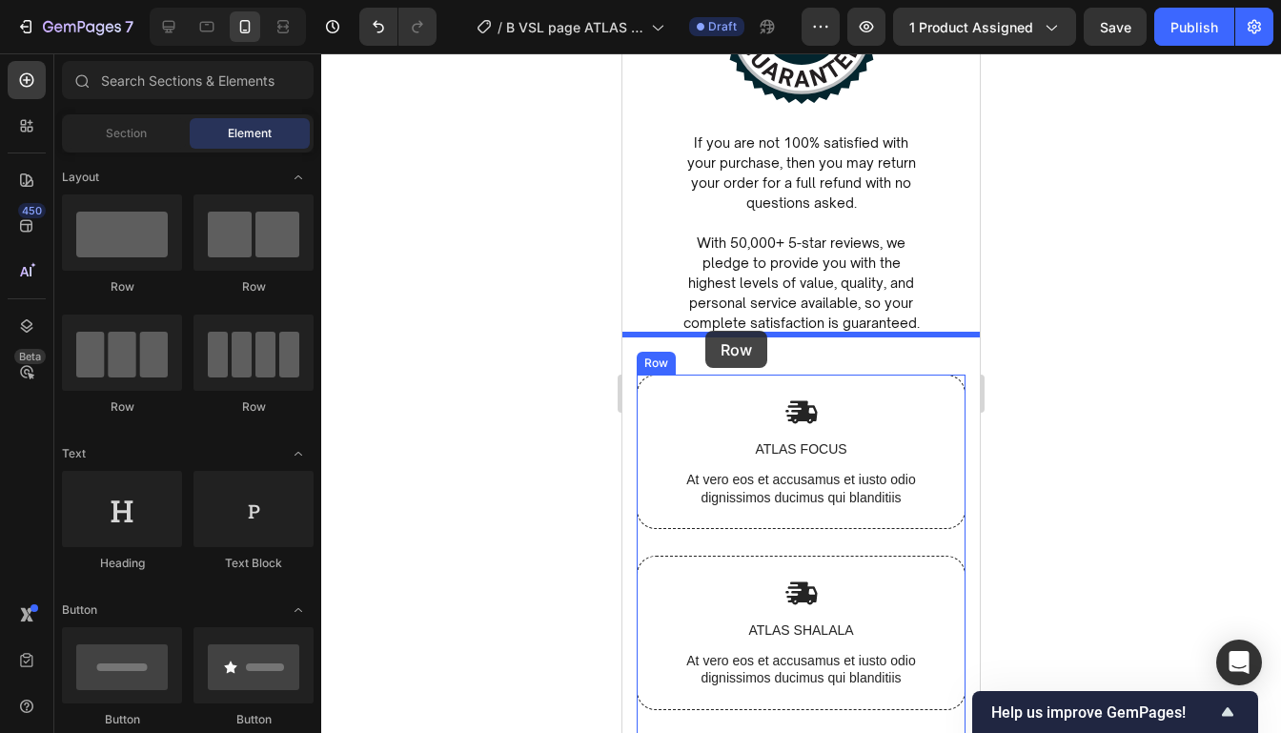
drag, startPoint x: 706, startPoint y: 293, endPoint x: 705, endPoint y: 331, distance: 38.1
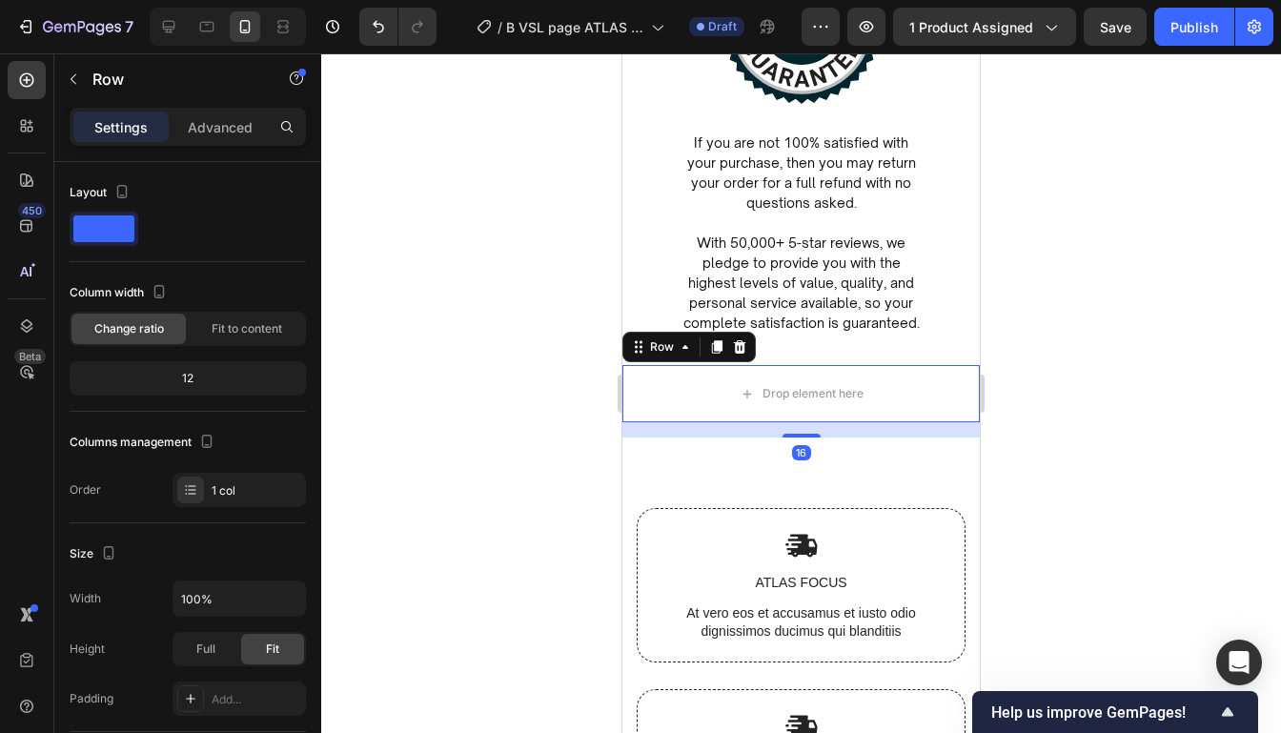
click at [1025, 293] on div at bounding box center [800, 392] width 959 height 679
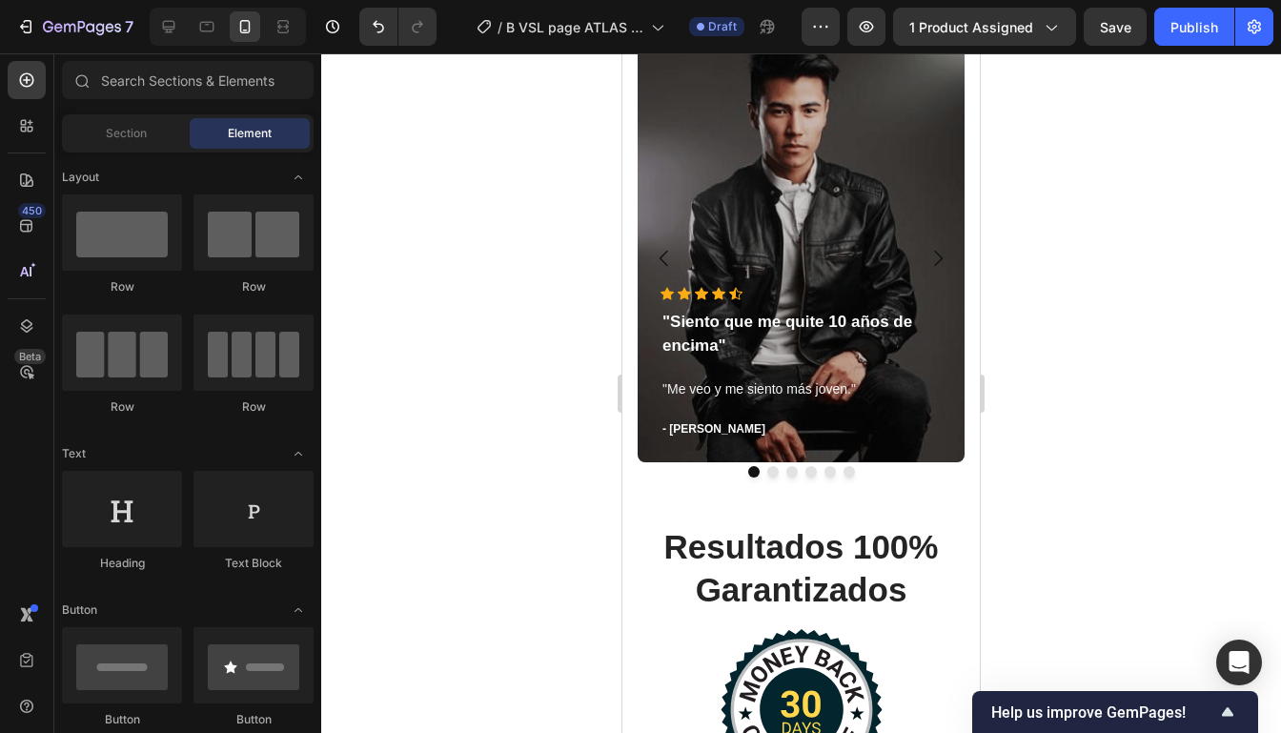
scroll to position [5571, 0]
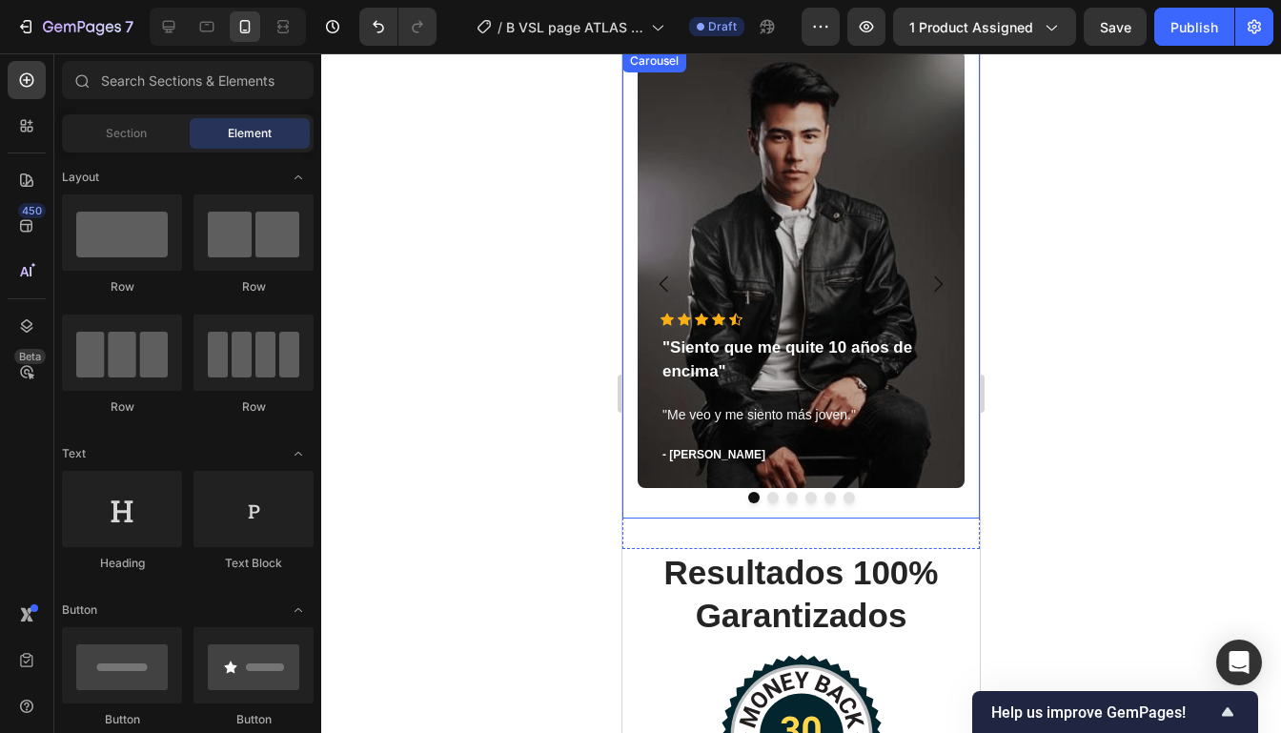
click at [942, 294] on icon "Carousel Next Arrow" at bounding box center [937, 284] width 23 height 23
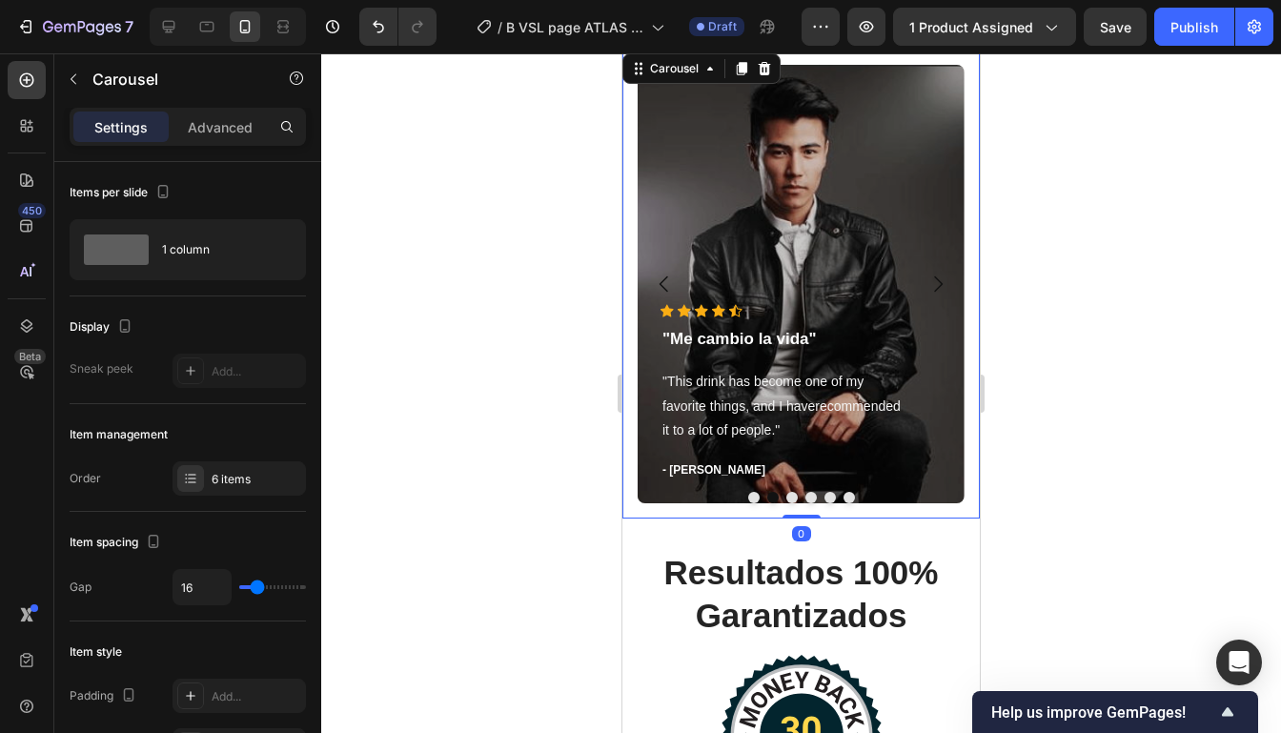
click at [942, 294] on icon "Carousel Next Arrow" at bounding box center [937, 284] width 23 height 23
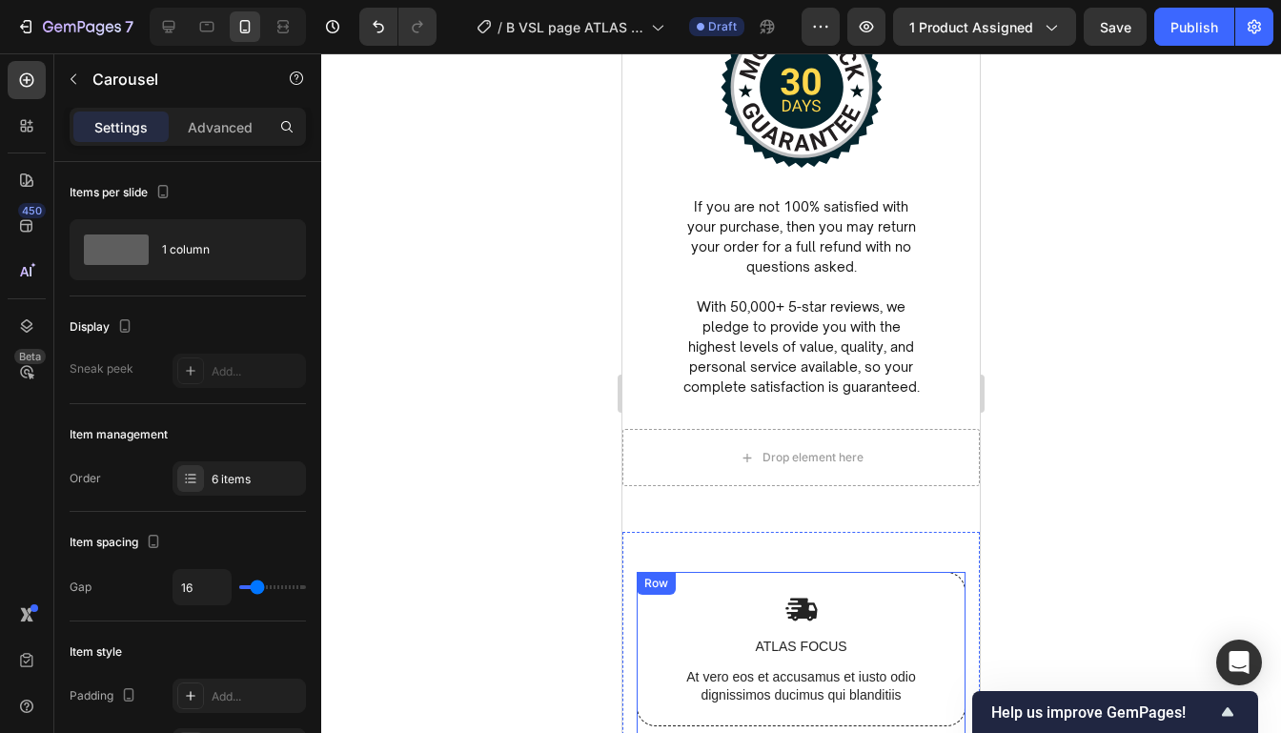
scroll to position [6198, 0]
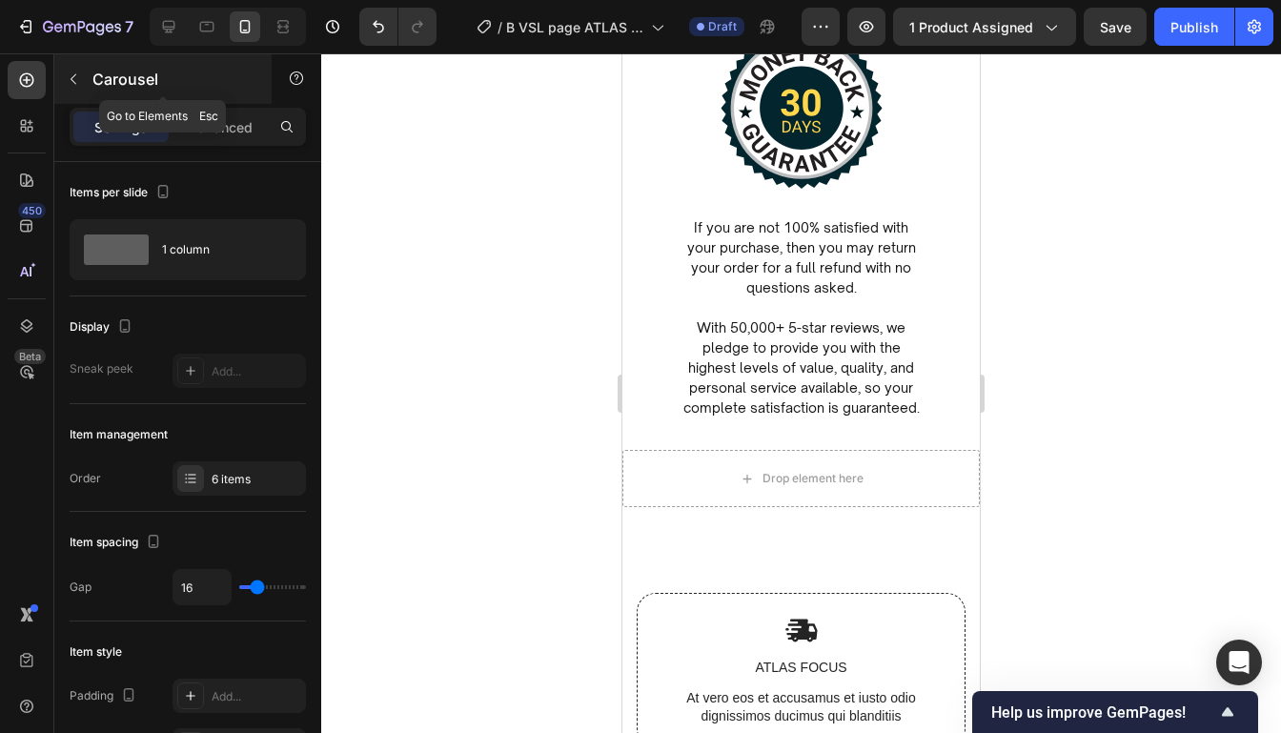
click at [76, 80] on icon "button" at bounding box center [73, 78] width 15 height 15
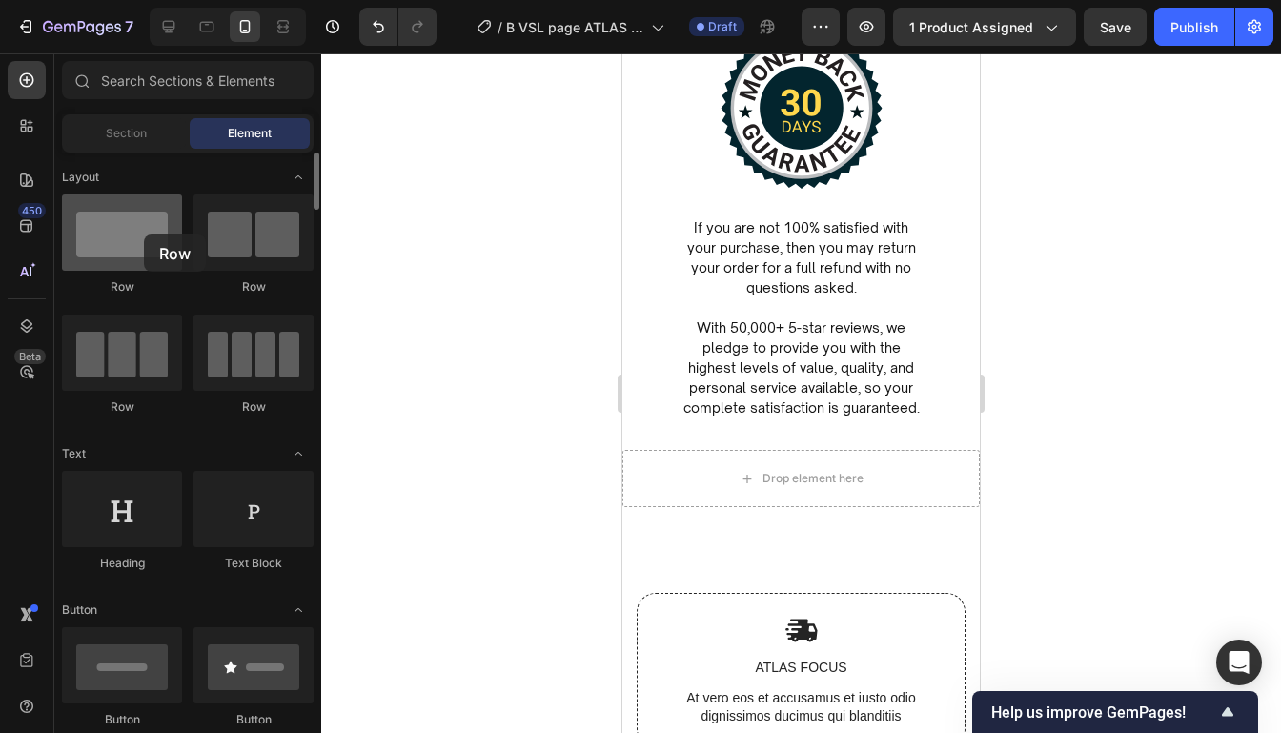
drag, startPoint x: 151, startPoint y: 217, endPoint x: 144, endPoint y: 234, distance: 18.8
click at [144, 234] on div at bounding box center [122, 232] width 120 height 76
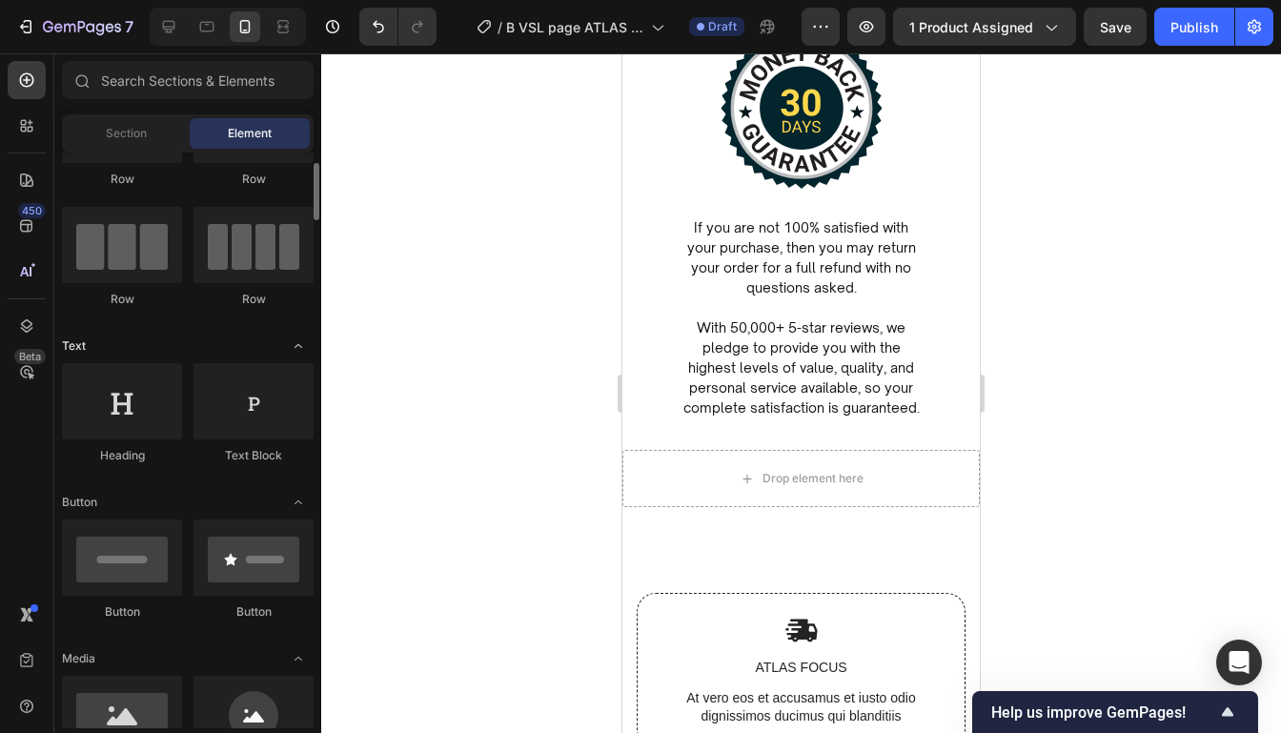
scroll to position [113, 0]
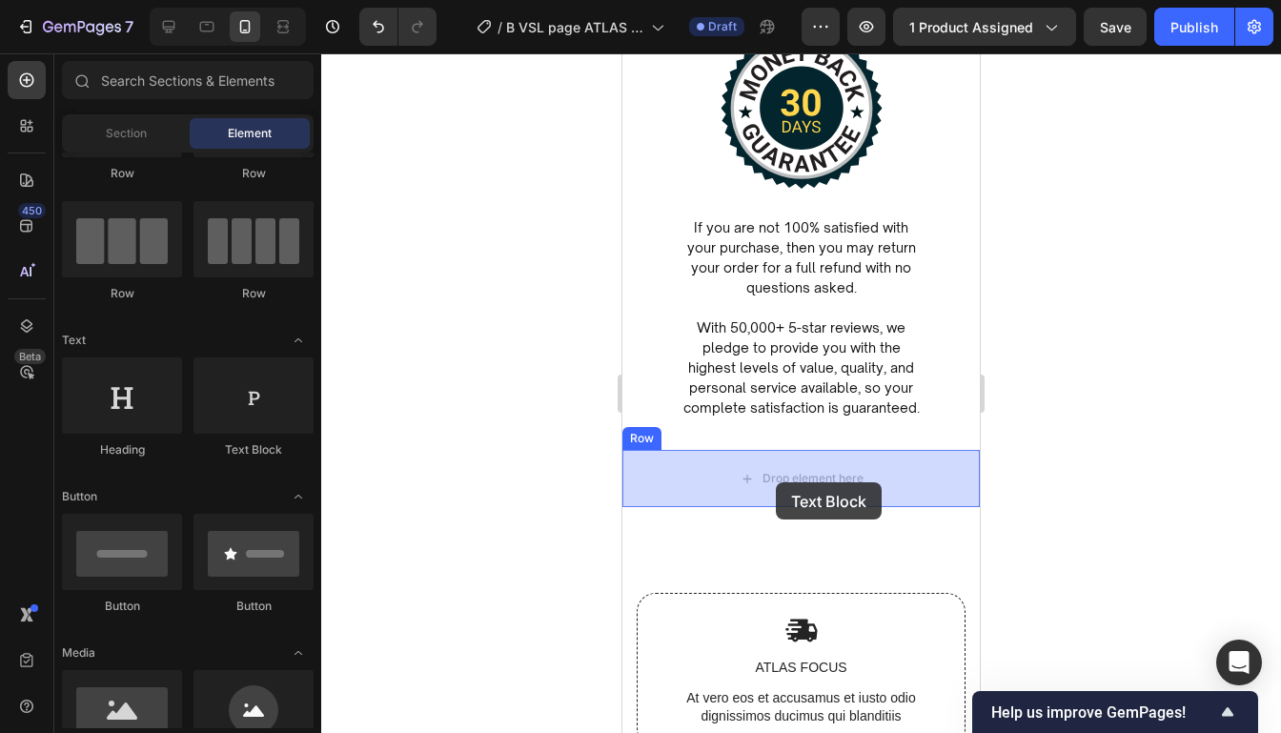
drag, startPoint x: 877, startPoint y: 456, endPoint x: 776, endPoint y: 482, distance: 104.2
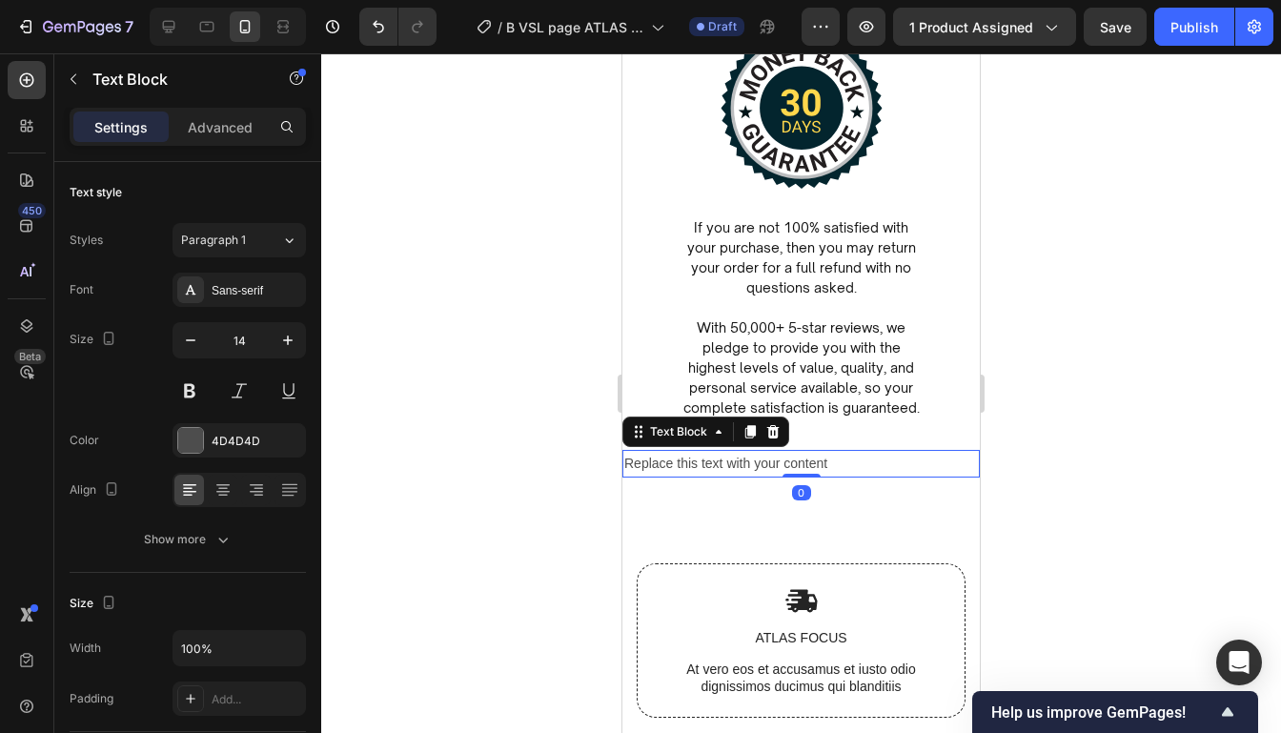
click at [995, 426] on div at bounding box center [800, 392] width 959 height 679
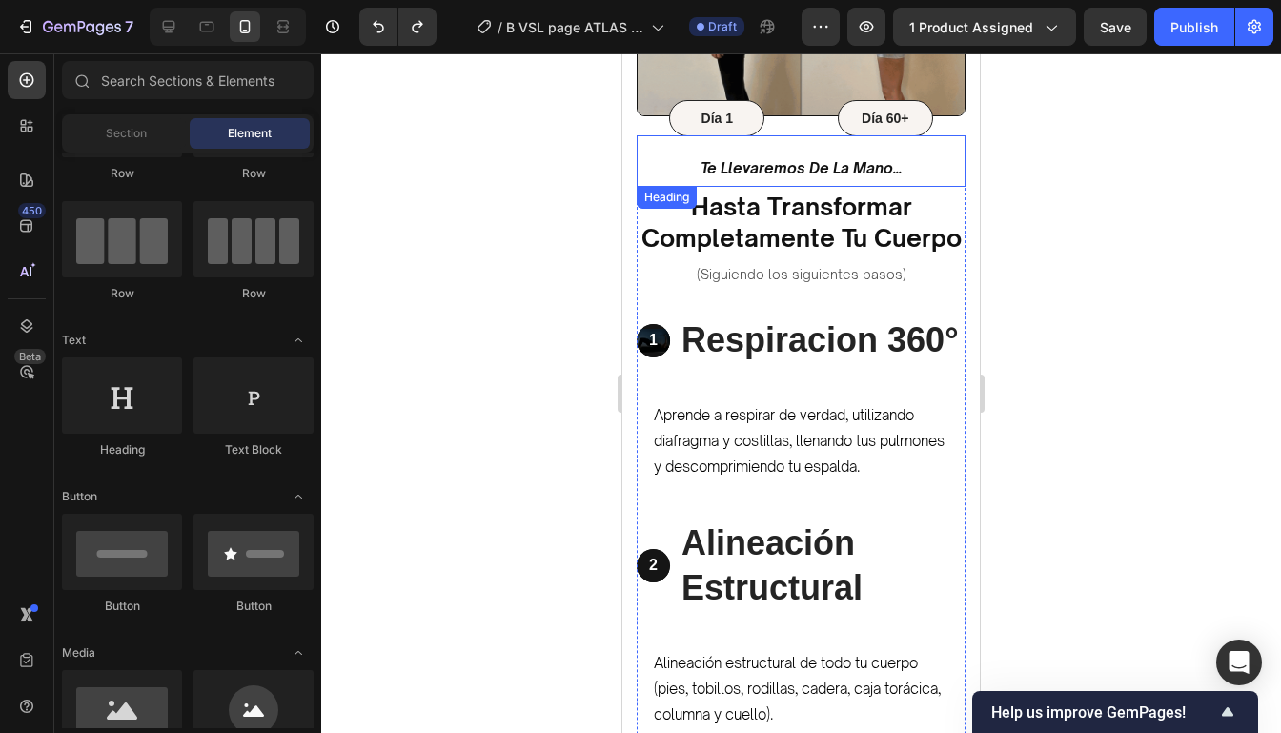
scroll to position [2965, 0]
click at [1103, 119] on div at bounding box center [800, 392] width 959 height 679
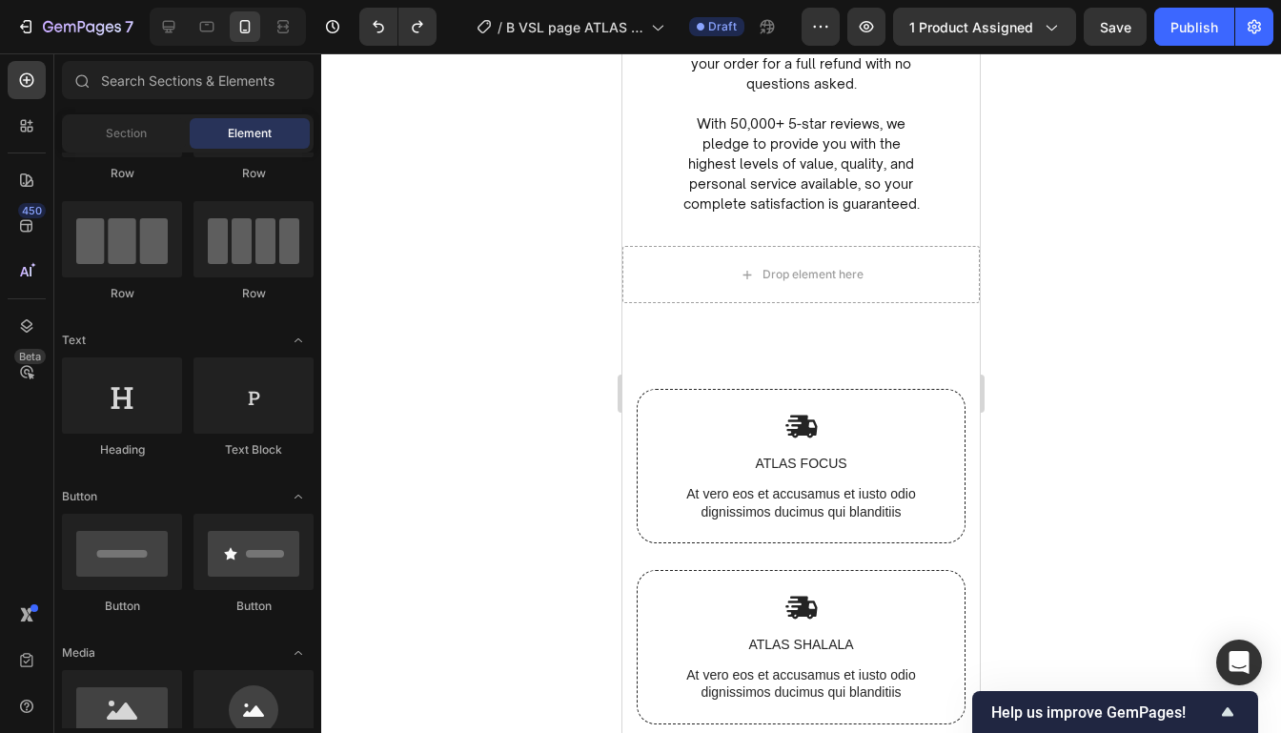
scroll to position [0, 0]
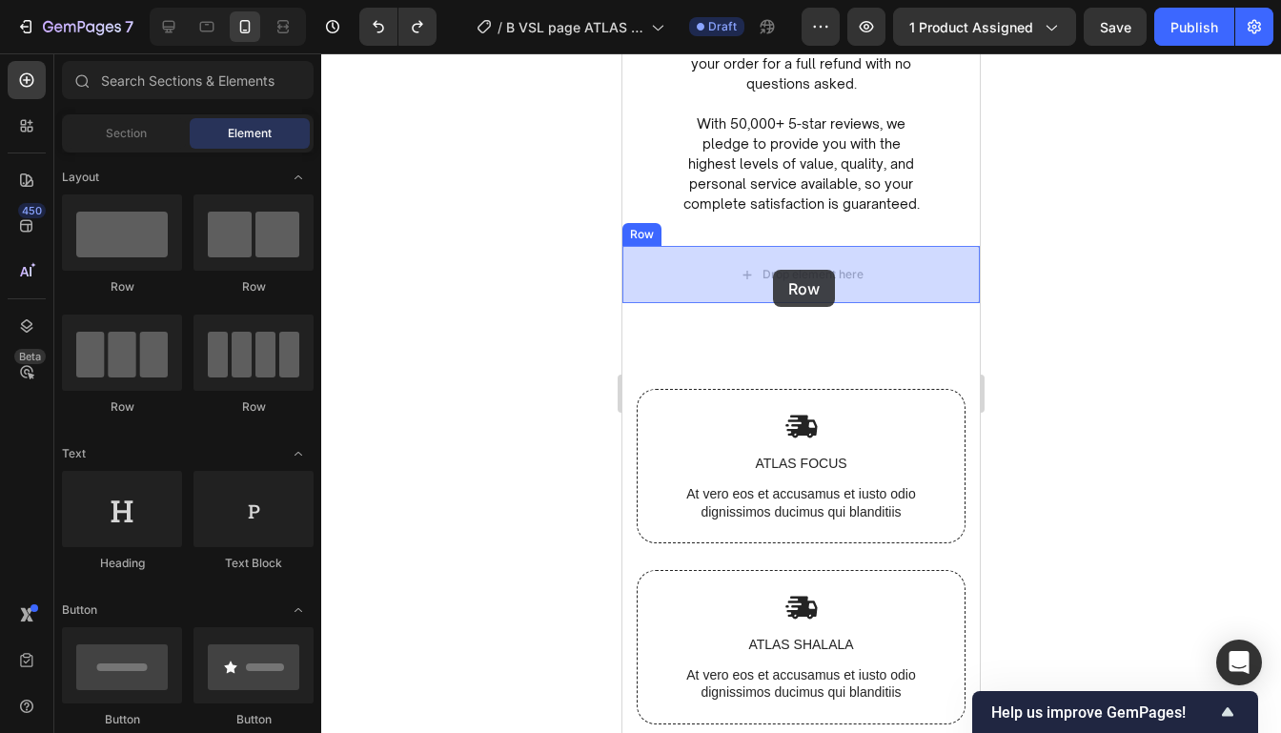
drag, startPoint x: 762, startPoint y: 305, endPoint x: 785, endPoint y: 261, distance: 49.4
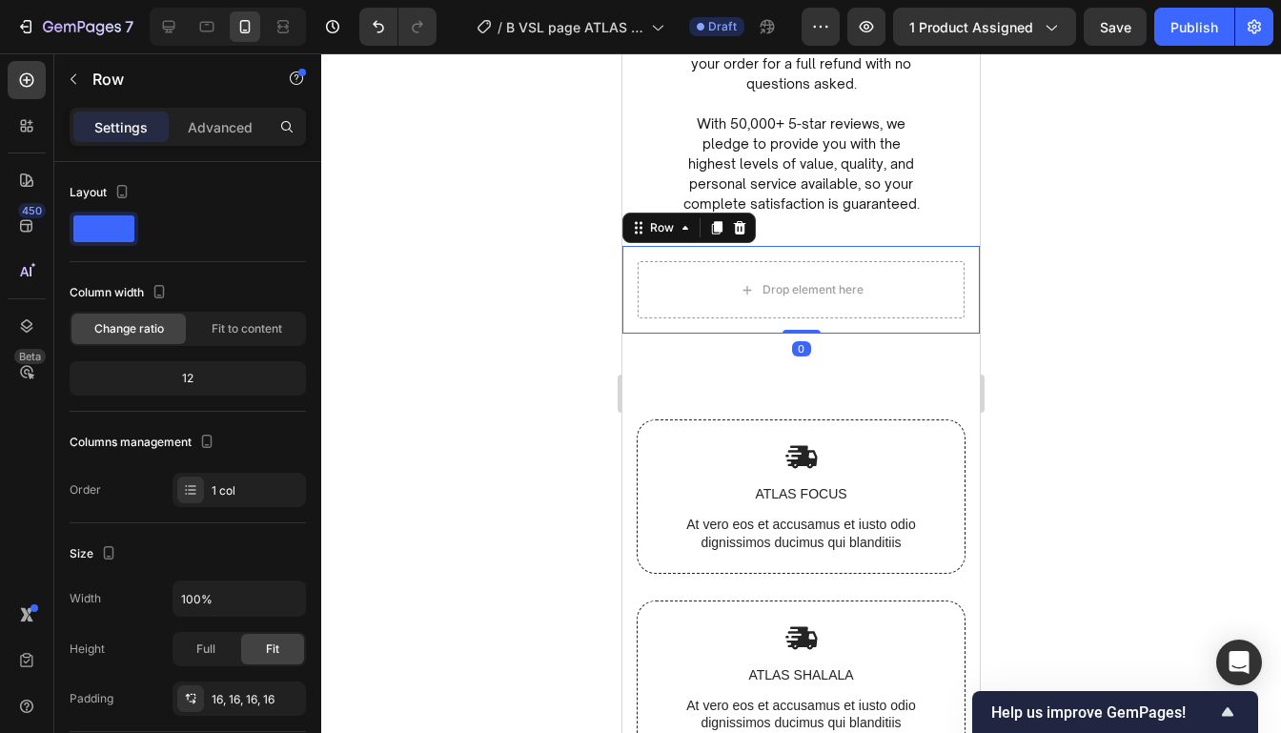
click at [1135, 167] on div at bounding box center [800, 392] width 959 height 679
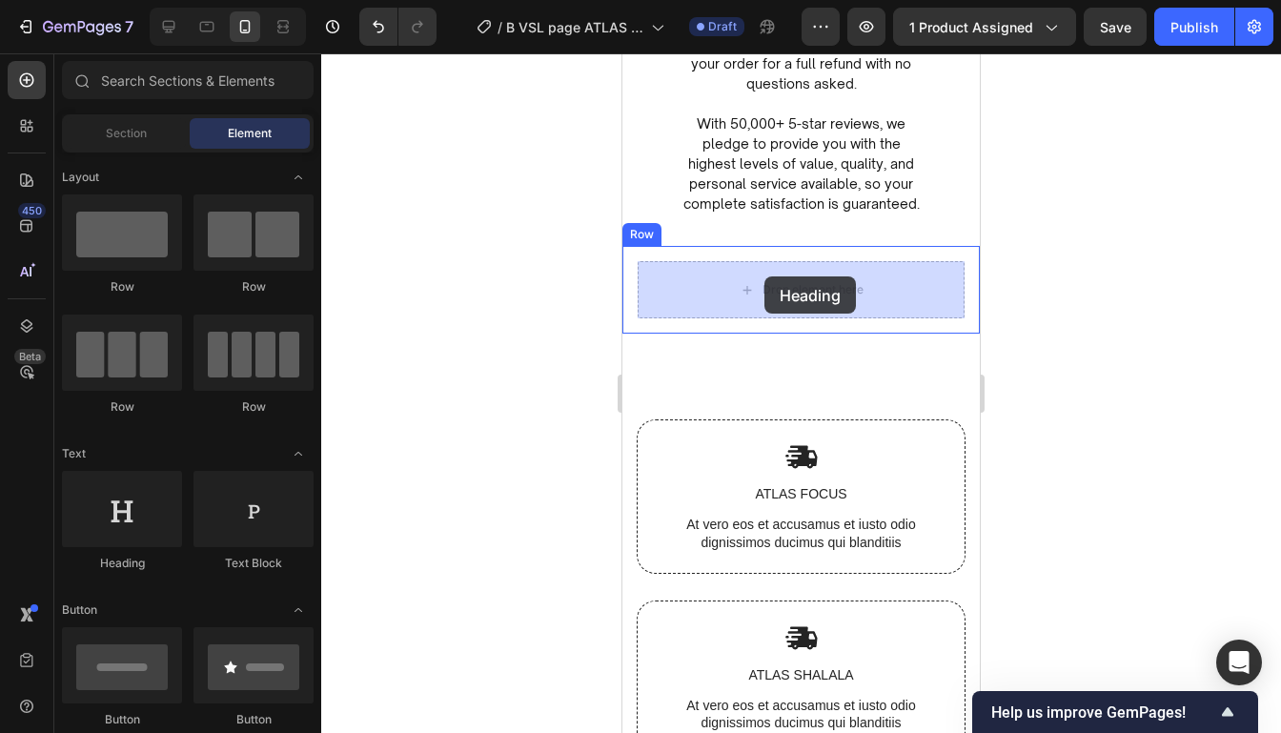
drag, startPoint x: 754, startPoint y: 543, endPoint x: 764, endPoint y: 276, distance: 267.0
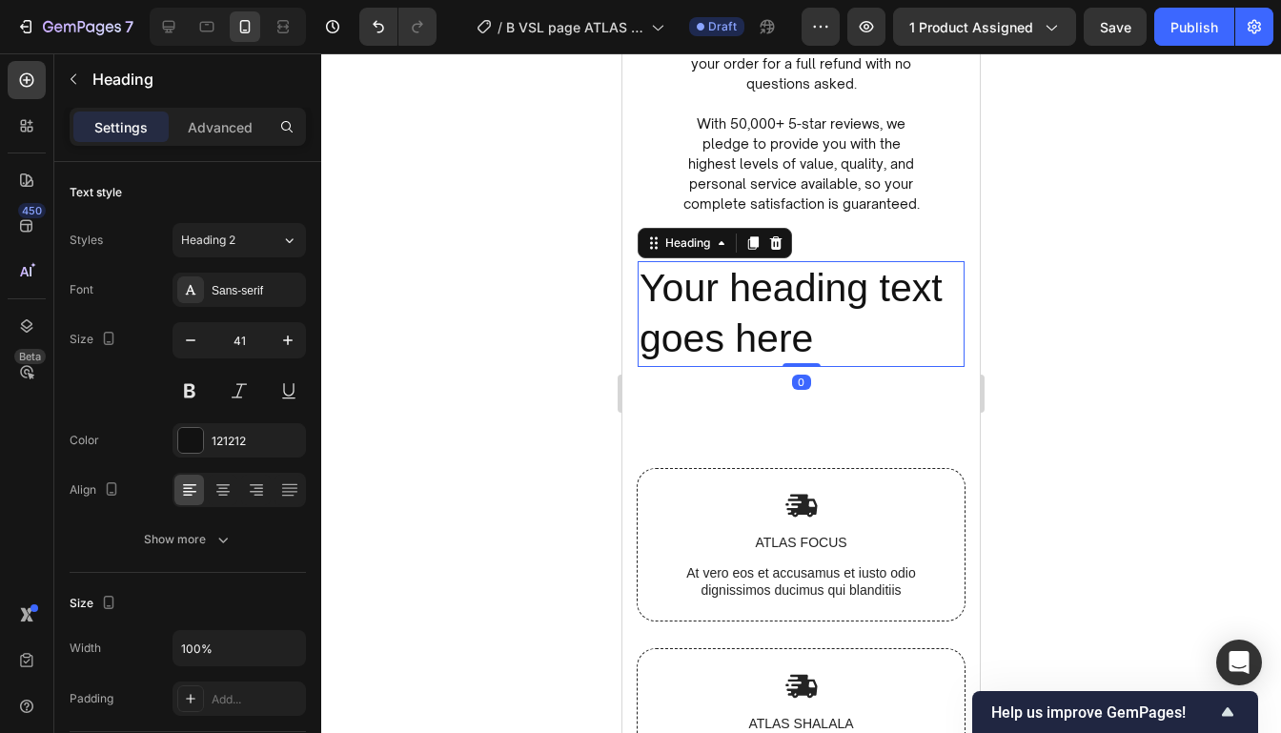
click at [849, 335] on h2 "Your heading text goes here" at bounding box center [800, 314] width 327 height 106
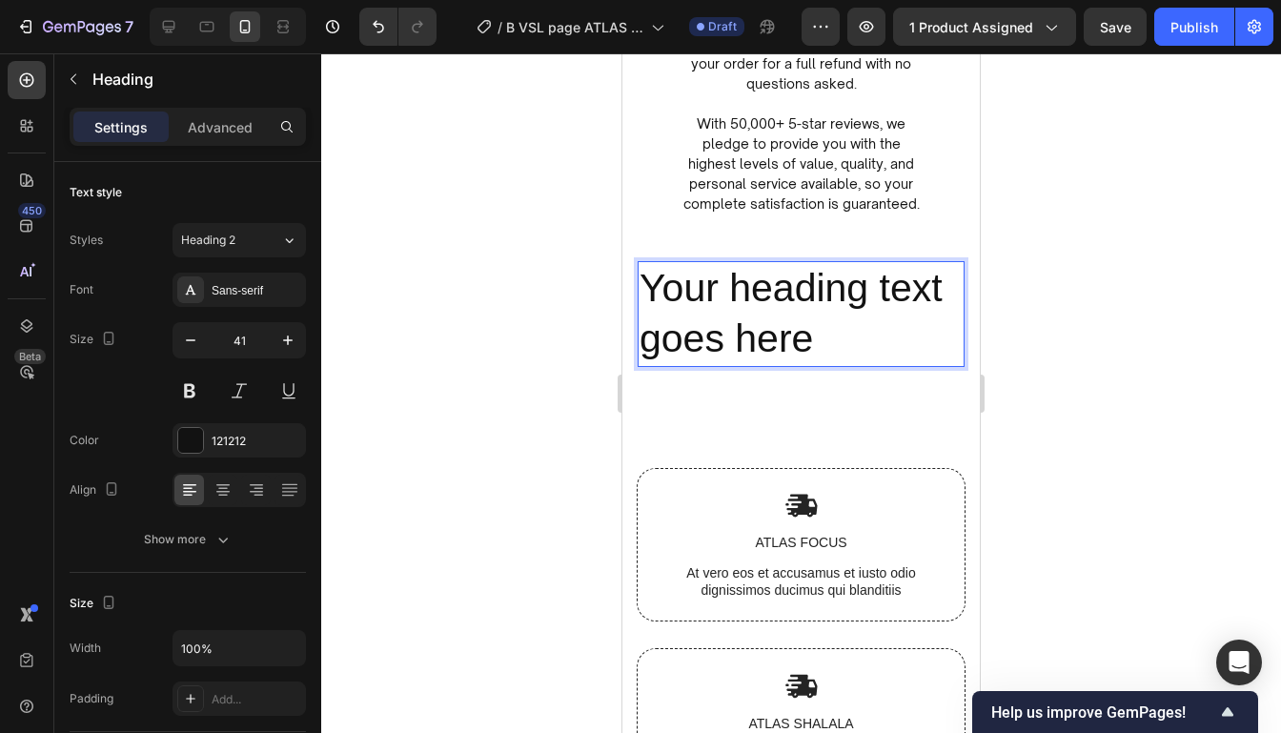
click at [1047, 231] on div at bounding box center [800, 392] width 959 height 679
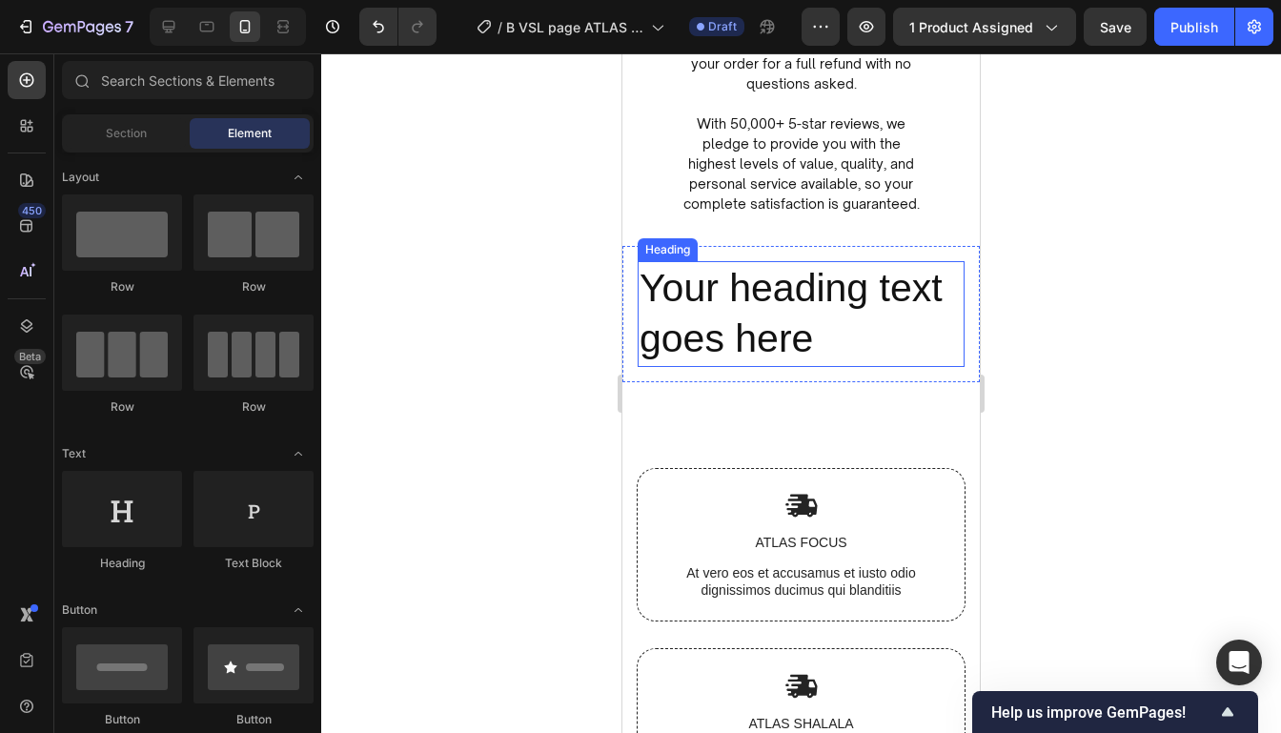
click at [840, 316] on p "Your heading text goes here" at bounding box center [800, 314] width 323 height 102
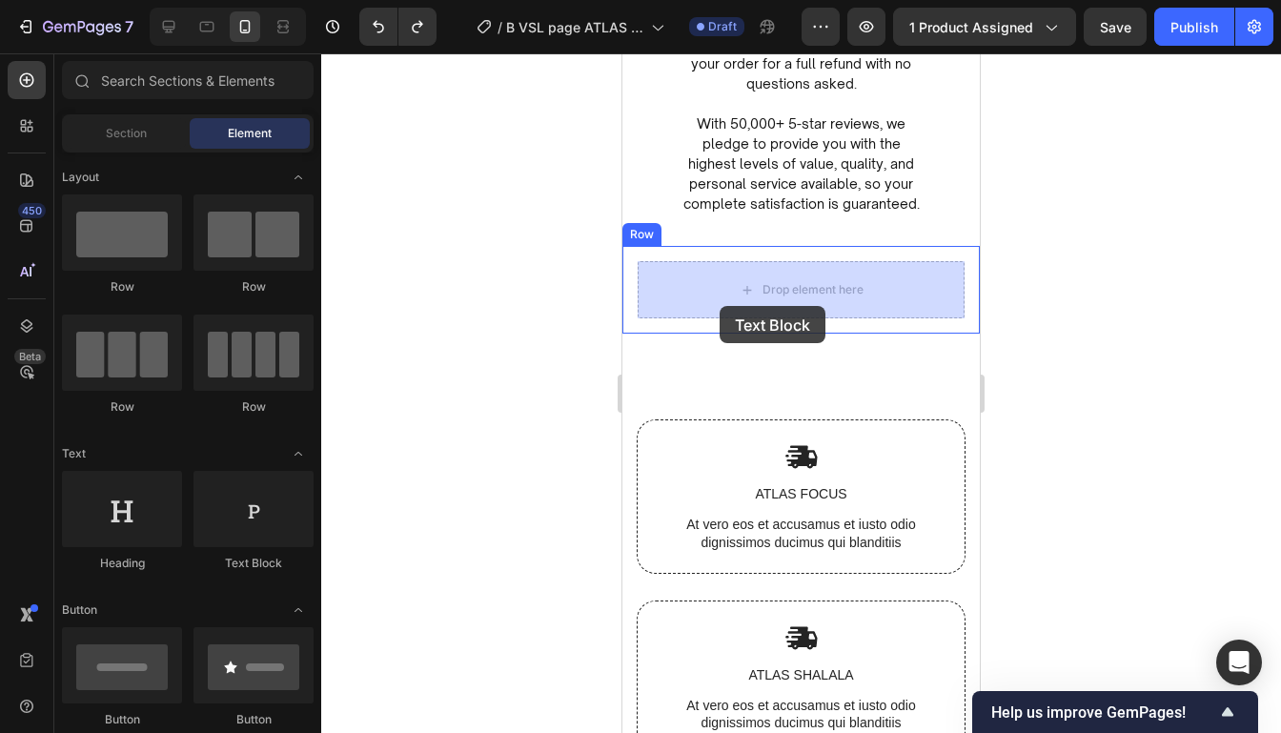
drag, startPoint x: 878, startPoint y: 563, endPoint x: 719, endPoint y: 306, distance: 302.0
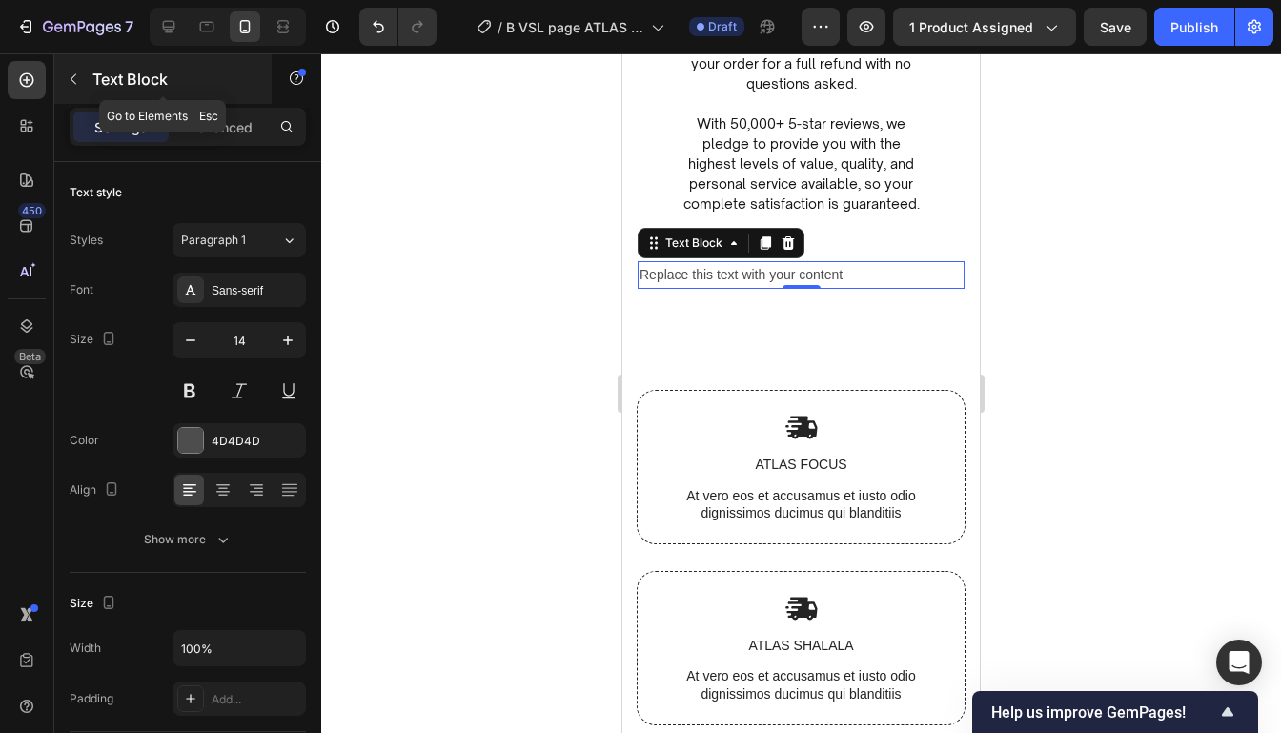
click at [78, 73] on icon "button" at bounding box center [73, 78] width 15 height 15
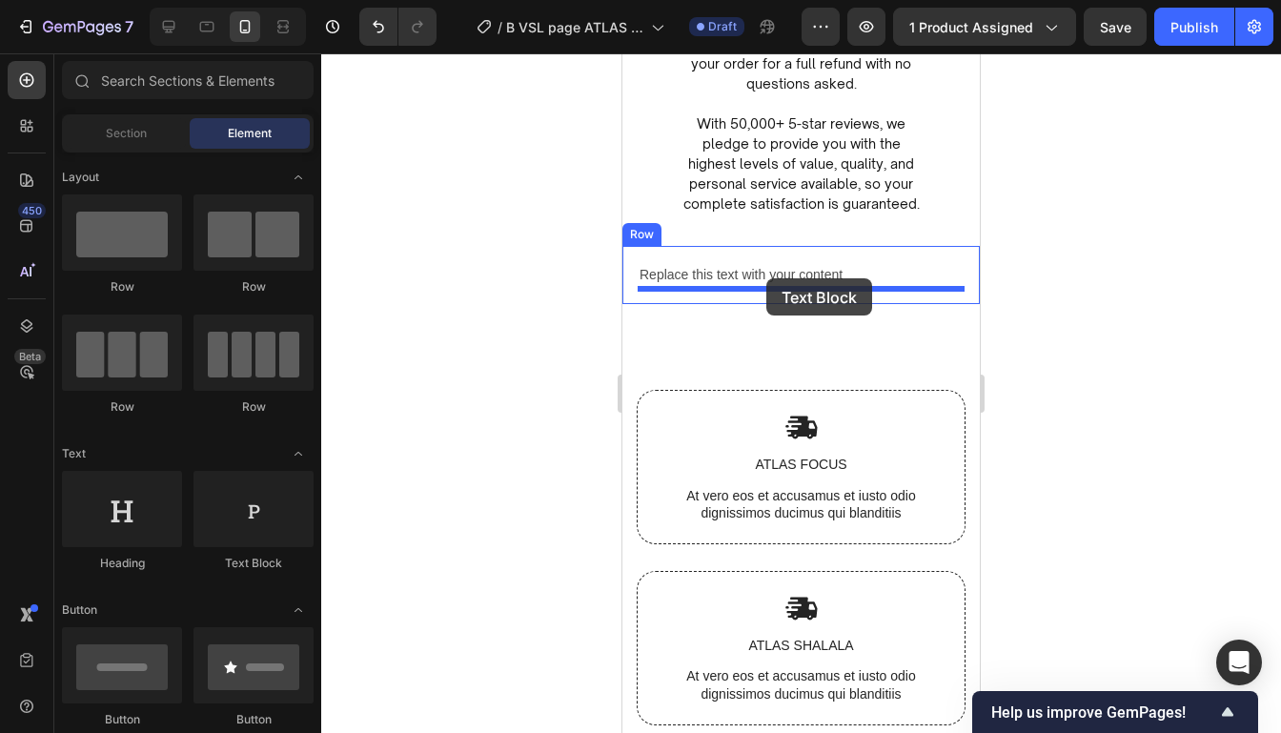
drag, startPoint x: 861, startPoint y: 555, endPoint x: 765, endPoint y: 281, distance: 290.8
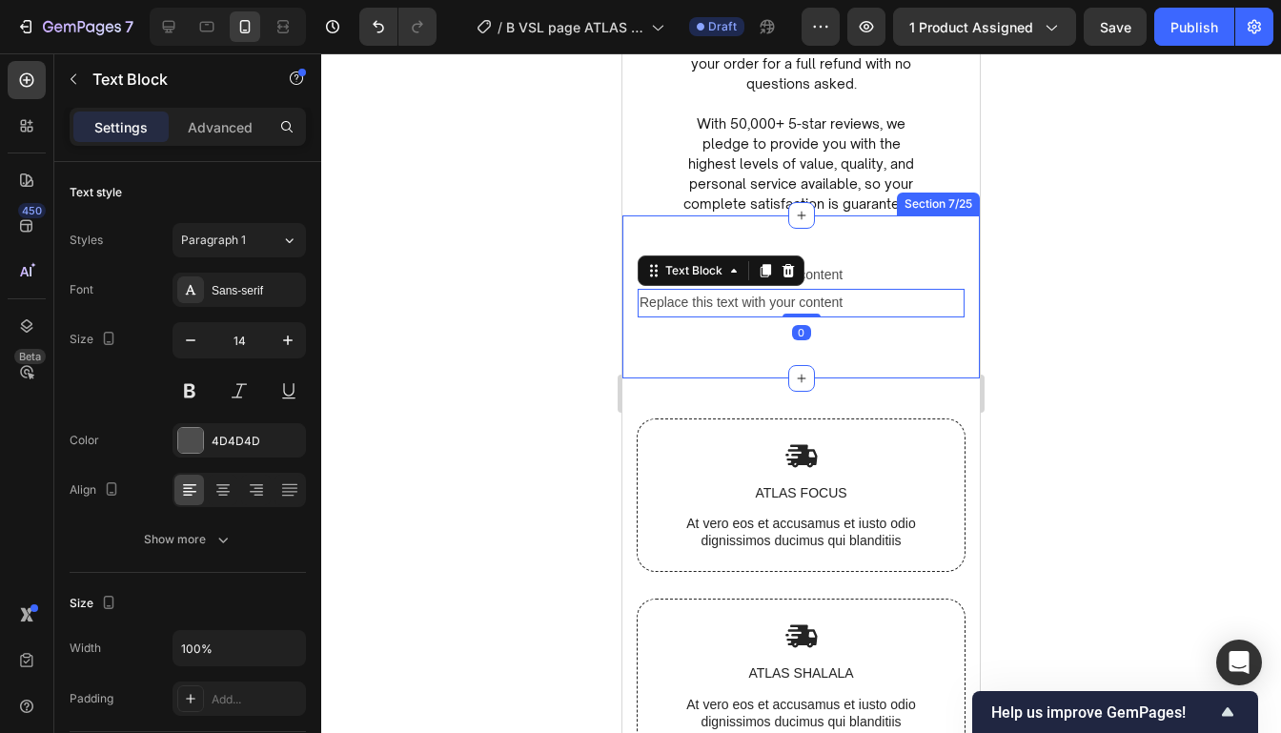
click at [1021, 325] on div at bounding box center [800, 392] width 959 height 679
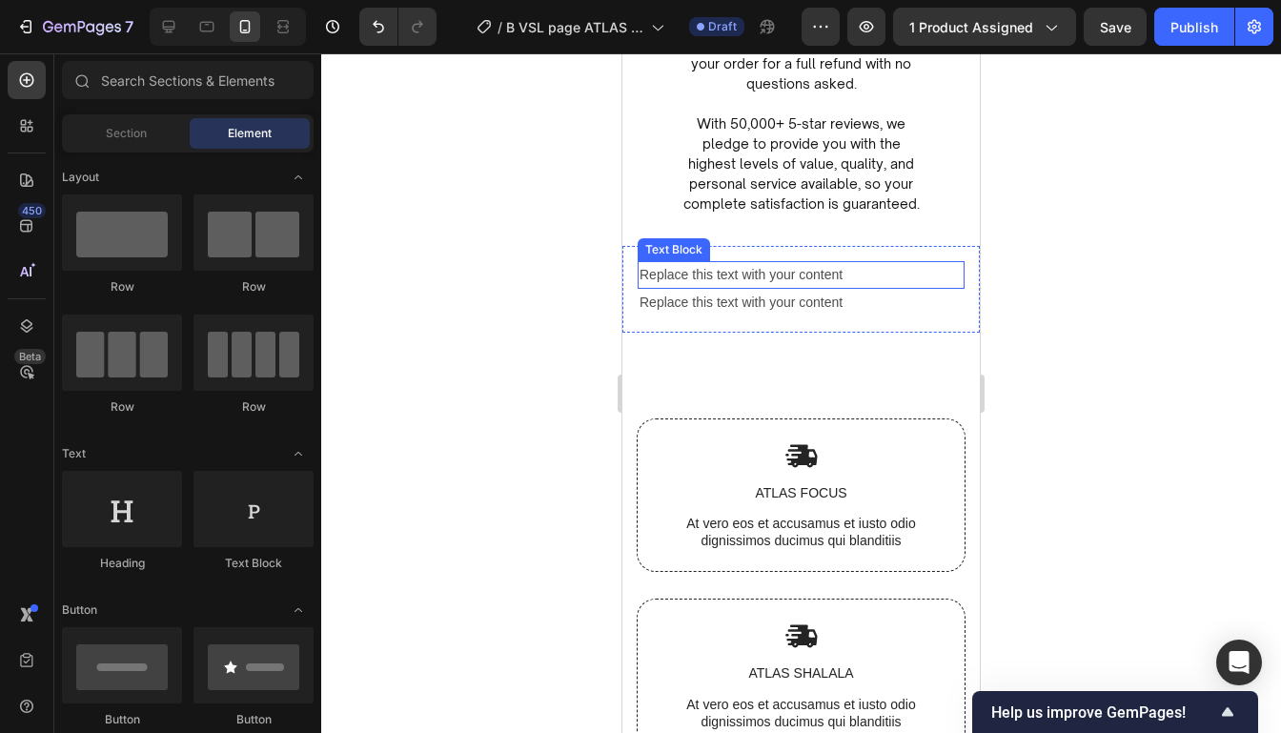
click at [906, 285] on div "Replace this text with your content" at bounding box center [800, 275] width 327 height 28
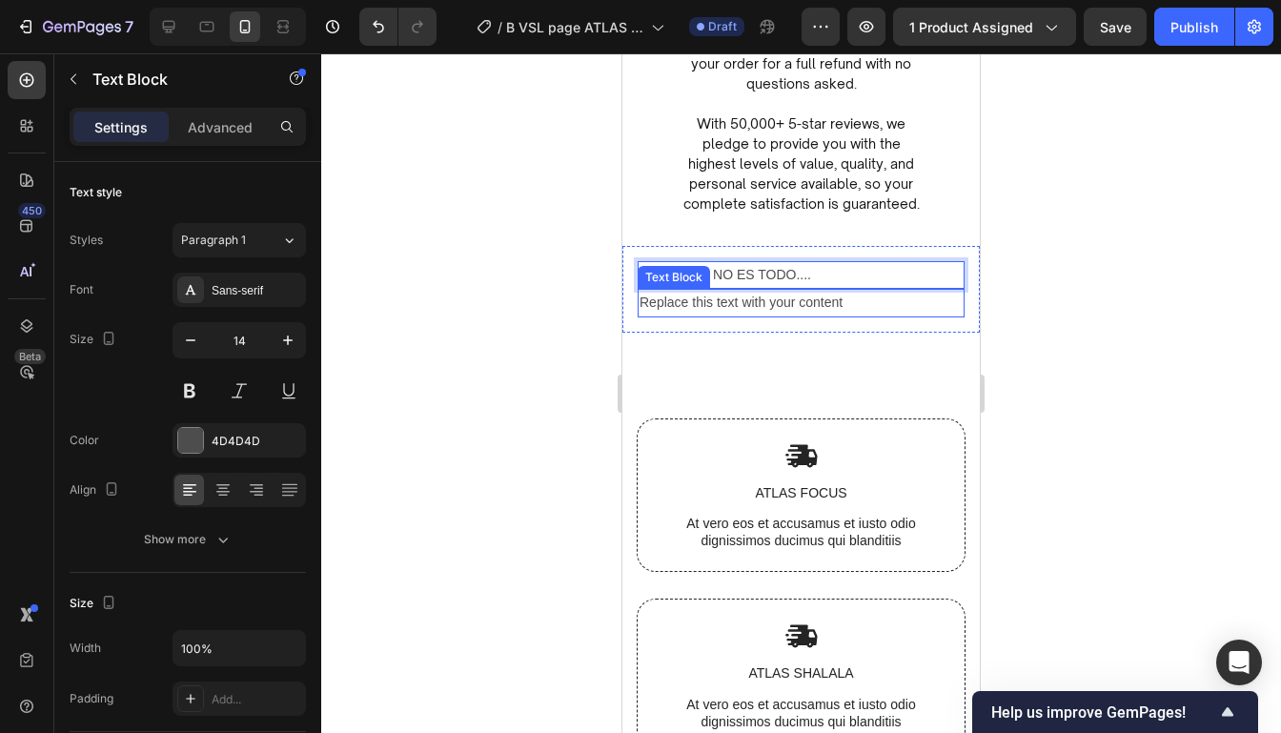
click at [859, 311] on div "Replace this text with your content" at bounding box center [800, 303] width 327 height 28
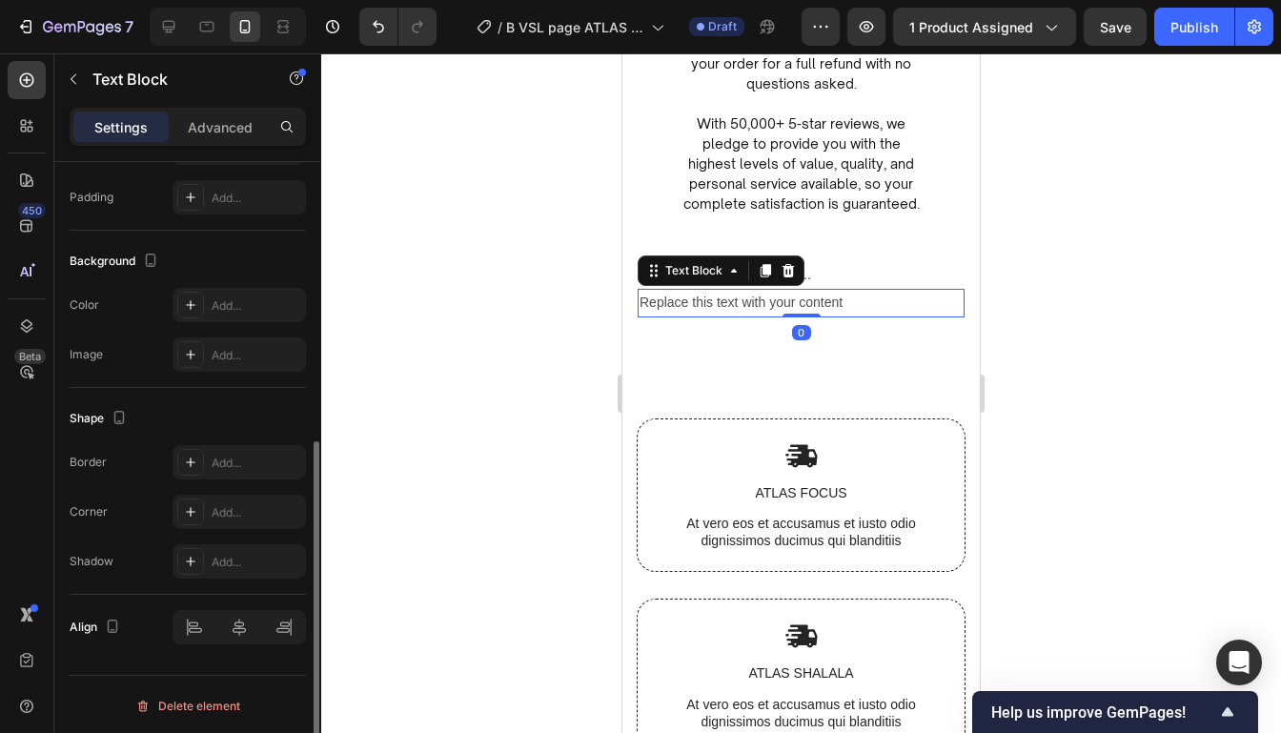
click at [855, 311] on div "Replace this text with your content" at bounding box center [800, 303] width 327 height 28
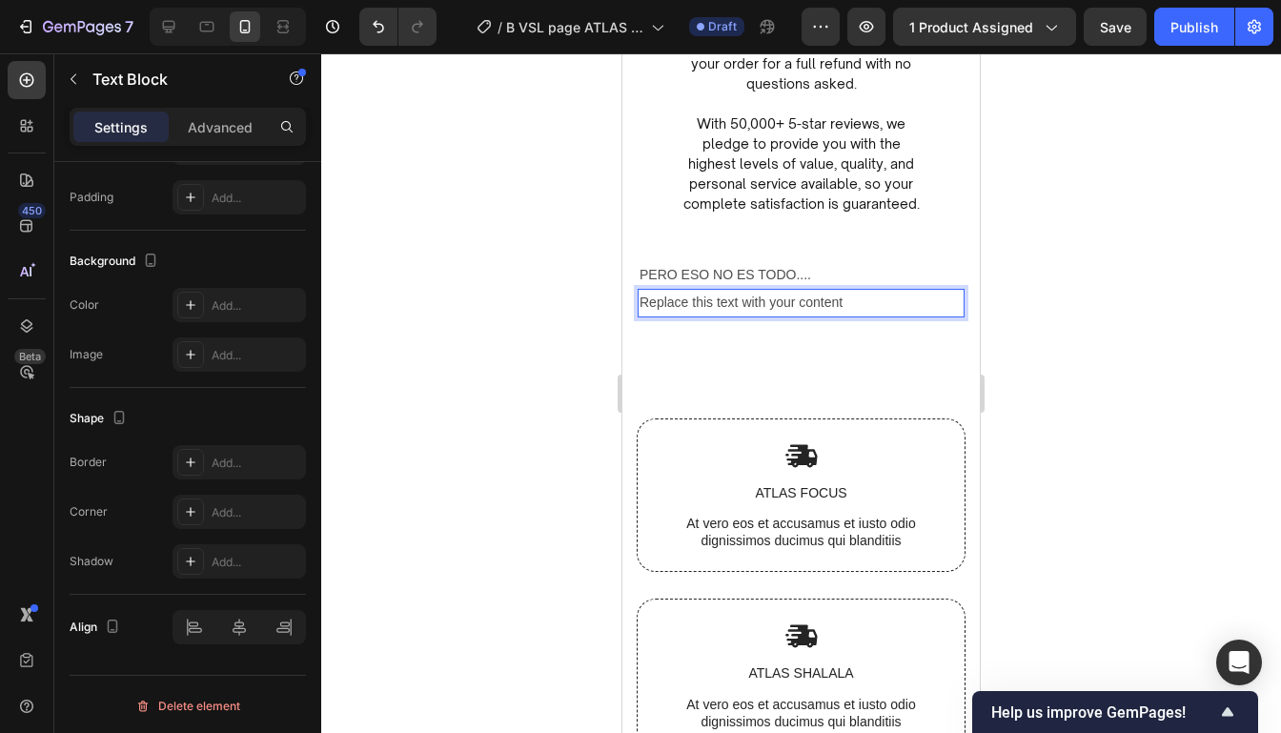
click at [855, 311] on p "Replace this text with your content" at bounding box center [800, 303] width 323 height 24
drag, startPoint x: 855, startPoint y: 311, endPoint x: 648, endPoint y: 297, distance: 207.2
click at [649, 297] on p "Replace this text with your content" at bounding box center [800, 303] width 323 height 24
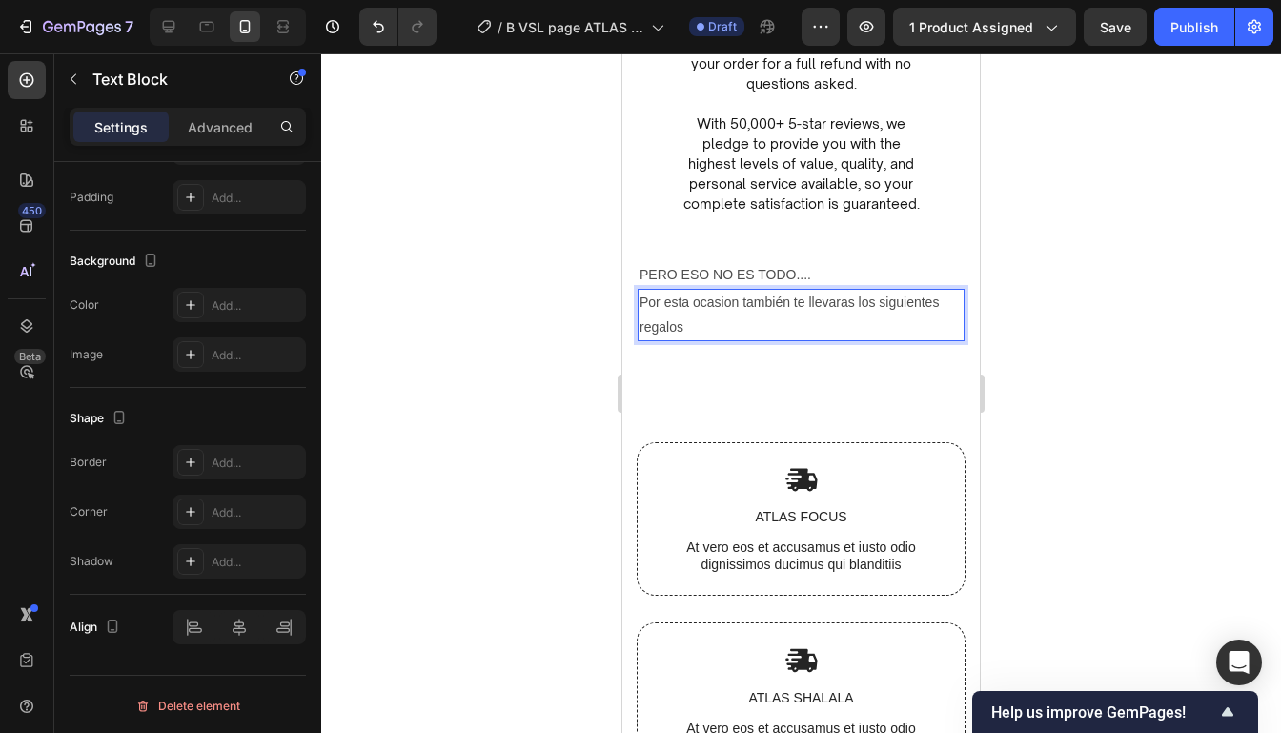
click at [1135, 325] on div at bounding box center [800, 392] width 959 height 679
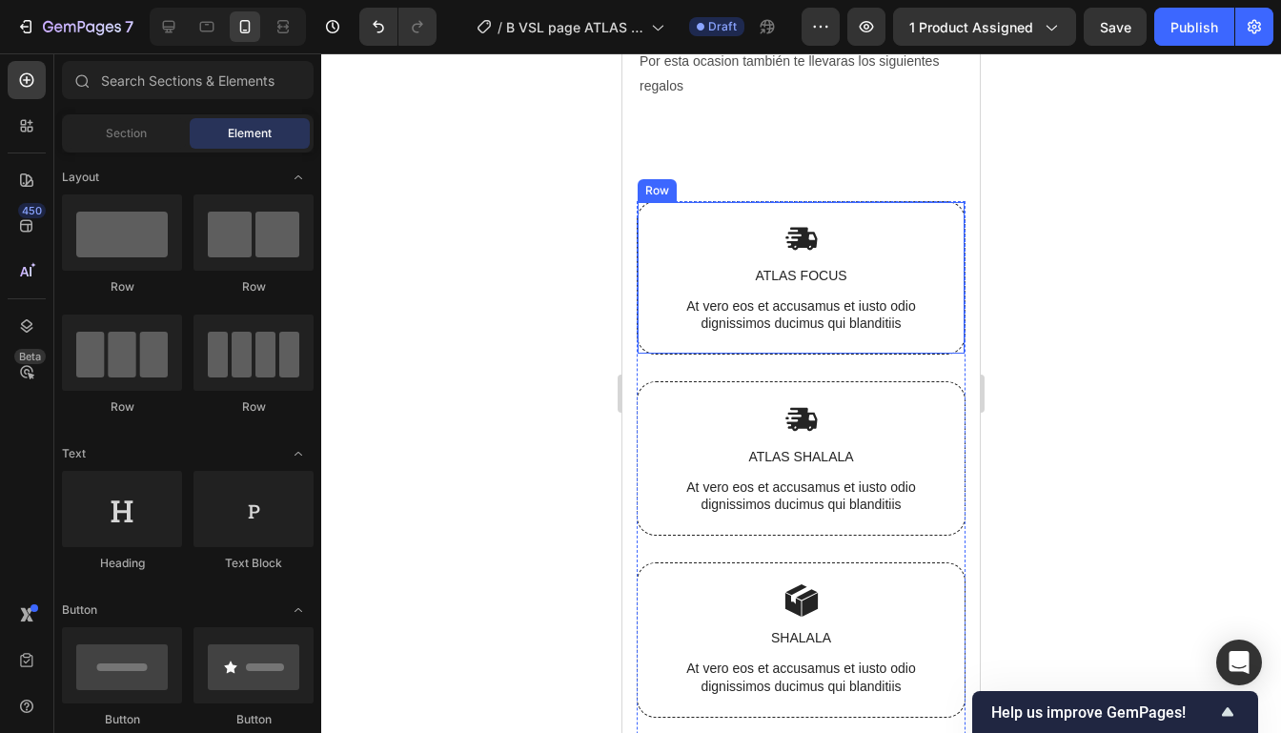
scroll to position [6635, 0]
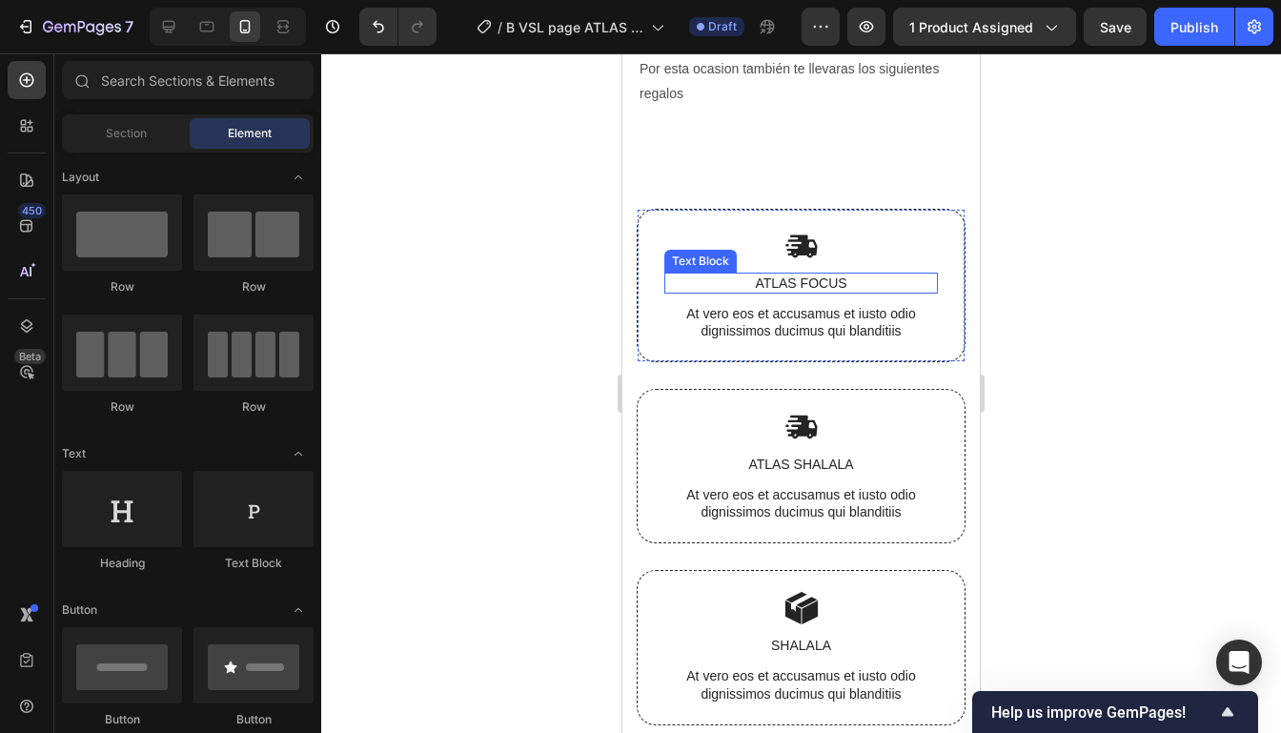
click at [826, 285] on p "ATLAS FOCUS" at bounding box center [801, 282] width 270 height 17
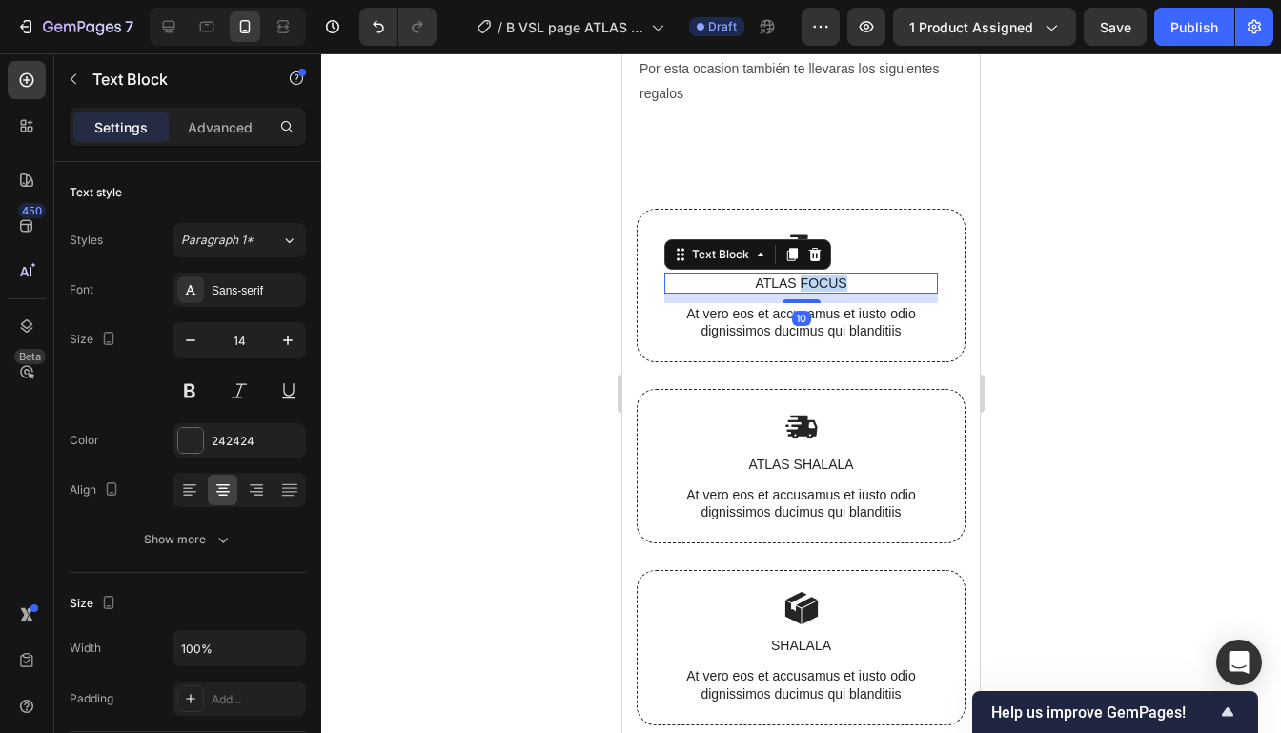
click at [826, 285] on p "ATLAS FOCUS" at bounding box center [801, 282] width 270 height 17
click at [1143, 320] on div at bounding box center [800, 392] width 959 height 679
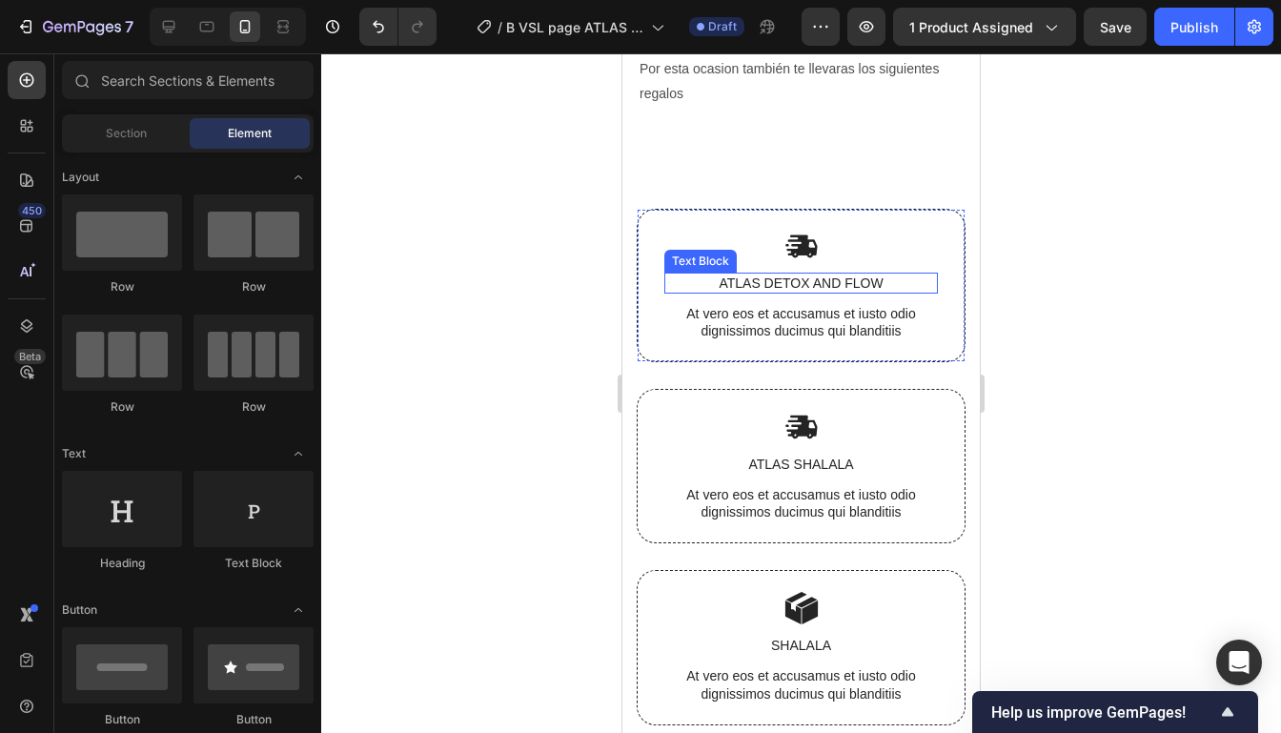
click at [879, 281] on p "ATLAS DETOX AND FLOW" at bounding box center [801, 282] width 270 height 17
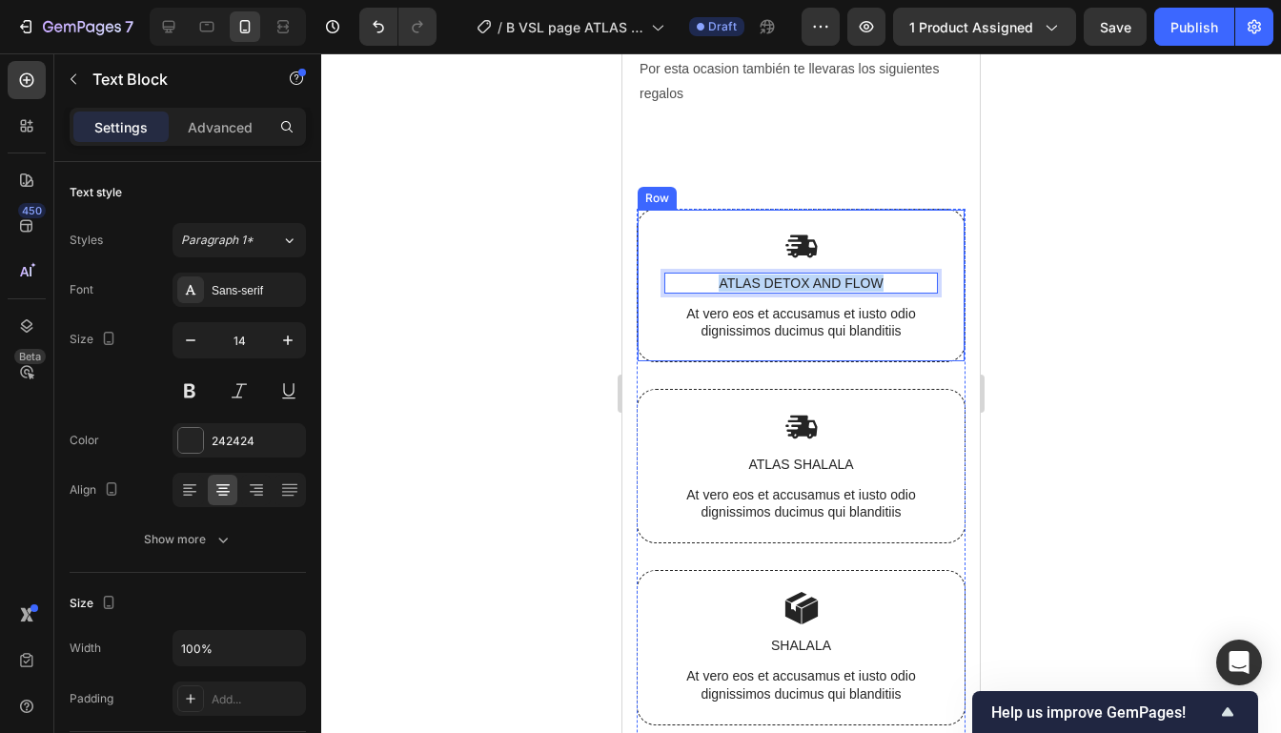
drag, startPoint x: 891, startPoint y: 286, endPoint x: 722, endPoint y: 269, distance: 169.5
click at [724, 269] on div "Image ATLAS DETOX AND FLOW Text Block 10 At vero eos et accusamus et iusto odio…" at bounding box center [800, 286] width 273 height 112
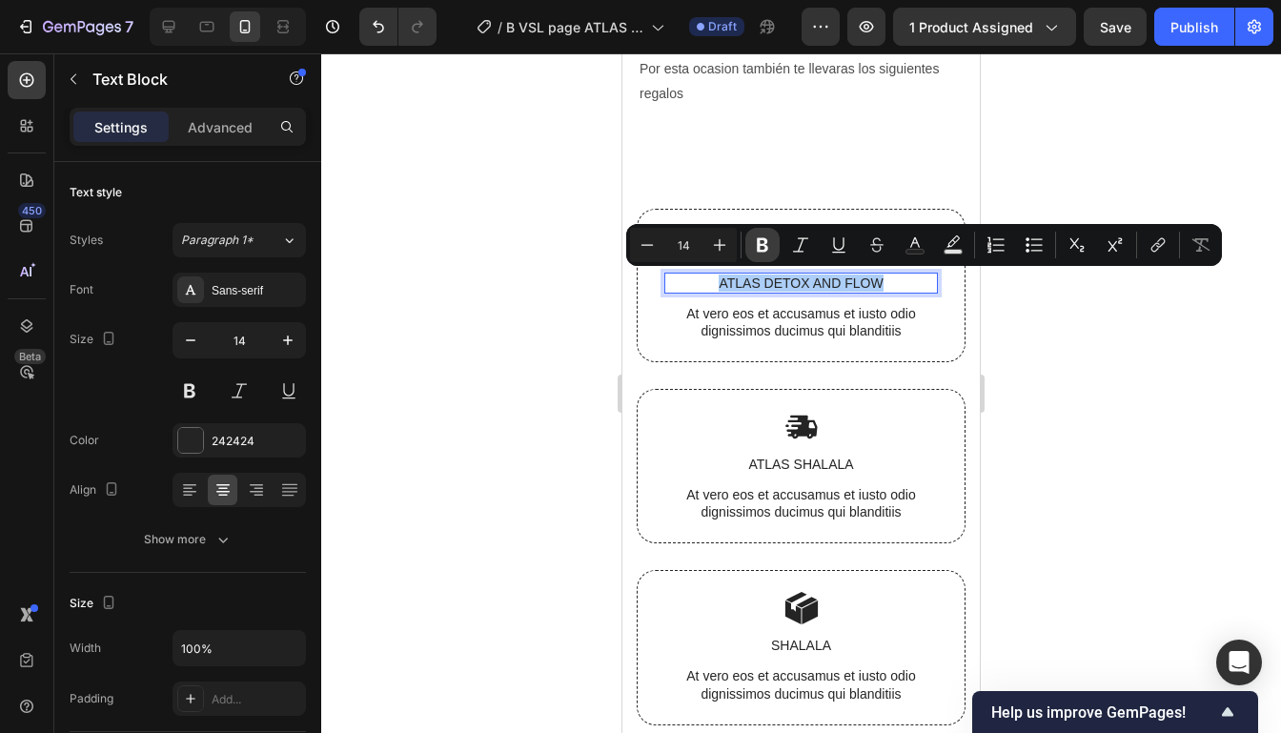
click at [754, 253] on icon "Editor contextual toolbar" at bounding box center [762, 244] width 19 height 19
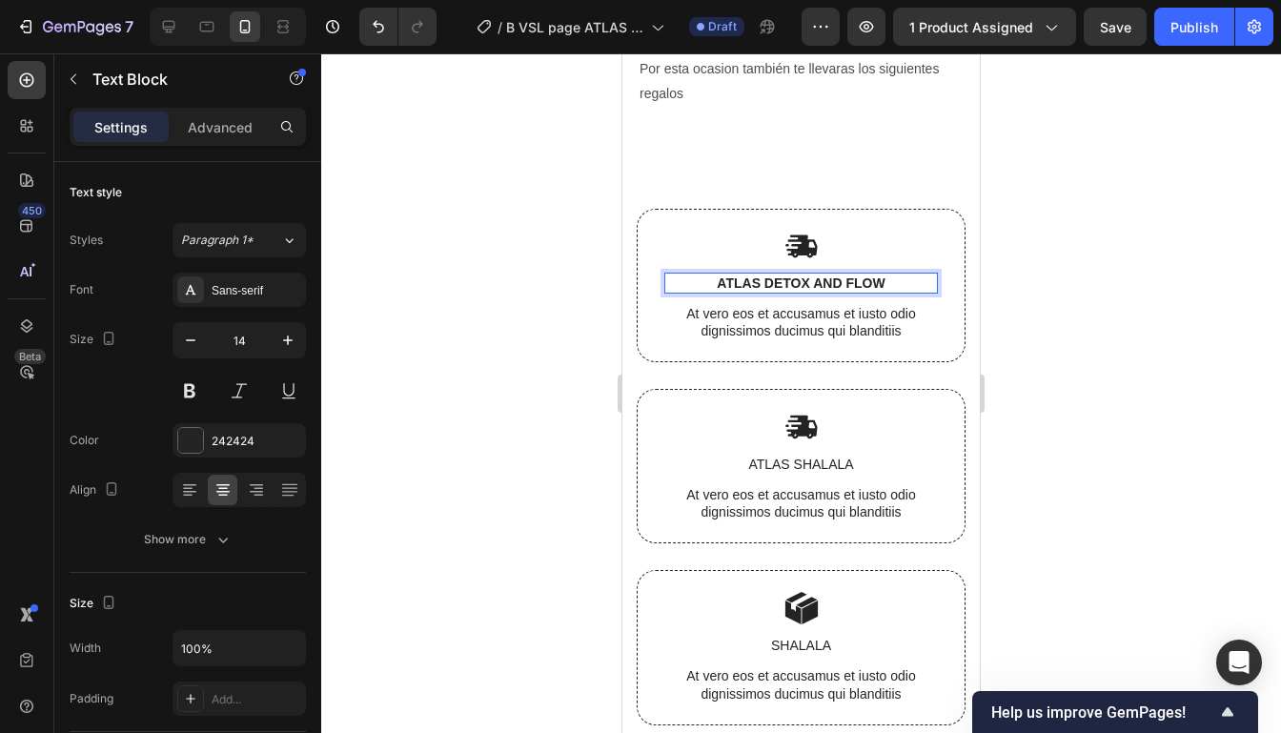
click at [1022, 162] on div at bounding box center [800, 392] width 959 height 679
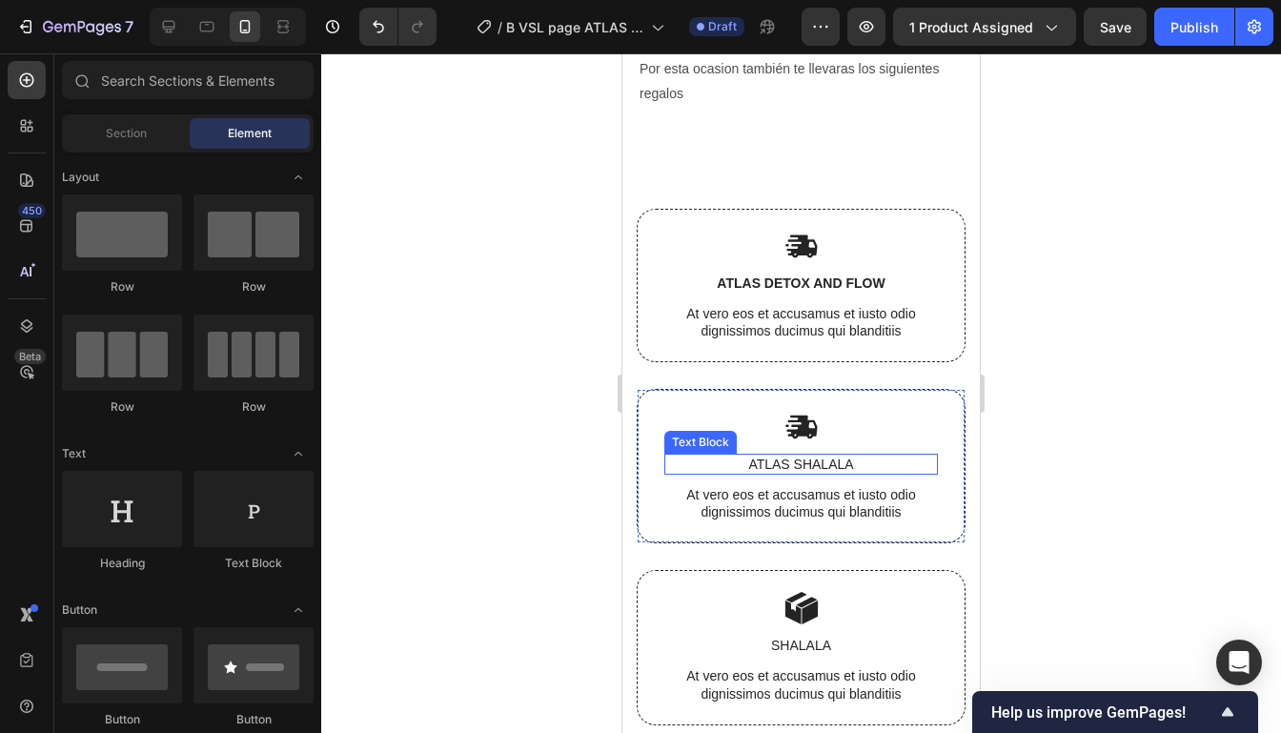
click at [808, 472] on div "ATLAS SHALALA" at bounding box center [800, 464] width 273 height 21
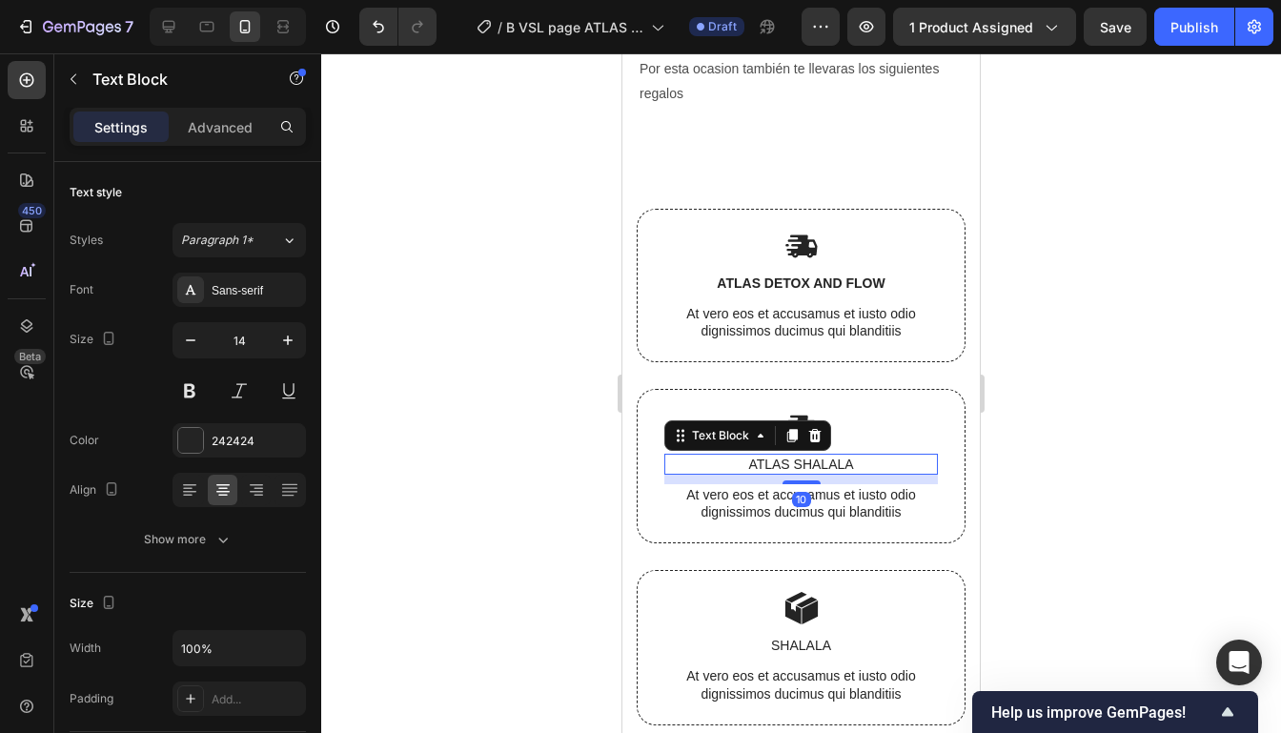
click at [808, 472] on div "ATLAS SHALALA" at bounding box center [800, 464] width 273 height 21
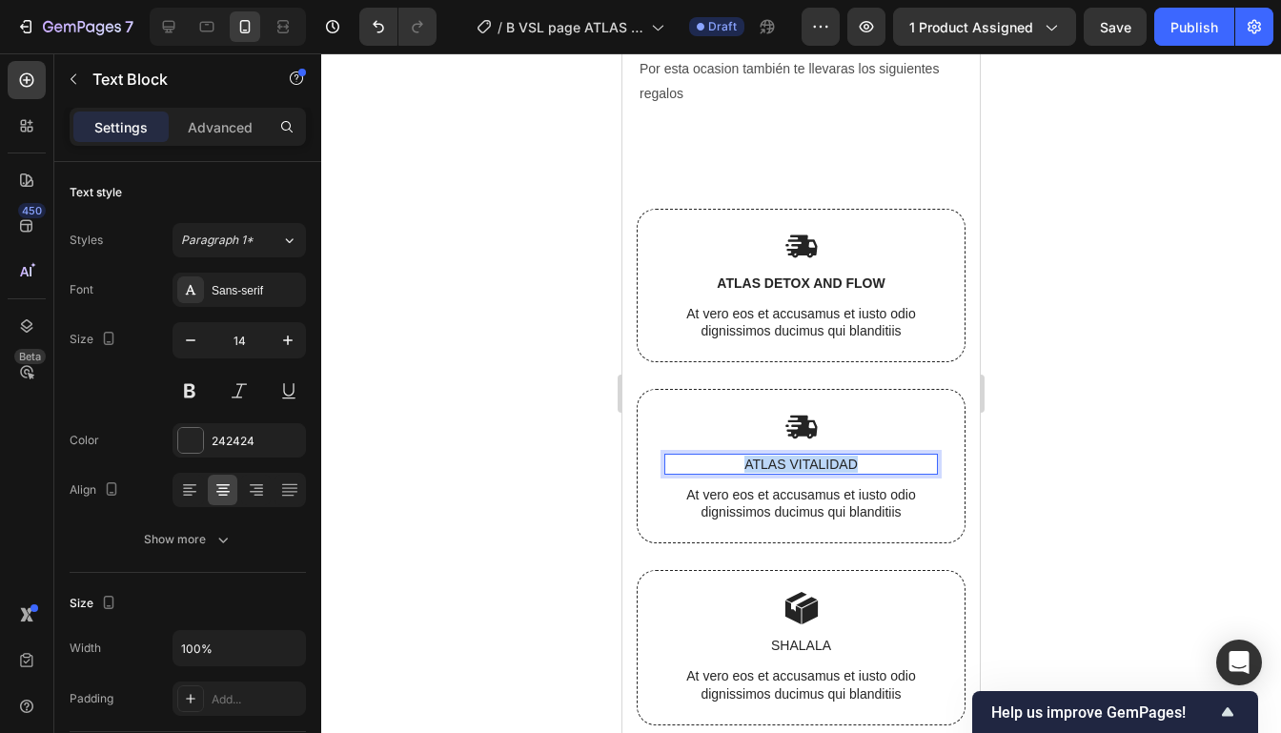
drag, startPoint x: 900, startPoint y: 456, endPoint x: 749, endPoint y: 451, distance: 151.6
click at [750, 451] on div "Image ATLAS VITALIDAD Text Block 10 At vero eos et accusamus et iusto odio dign…" at bounding box center [800, 466] width 273 height 112
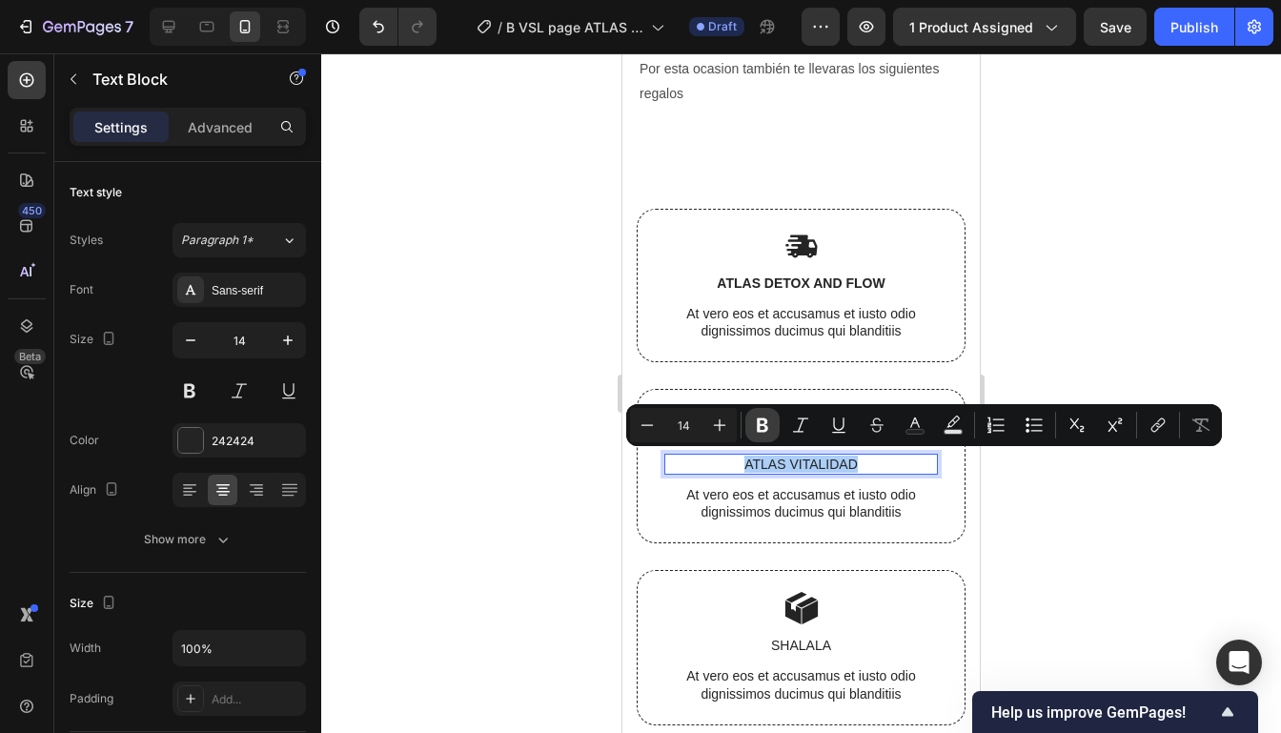
click at [750, 421] on button "Bold" at bounding box center [762, 425] width 34 height 34
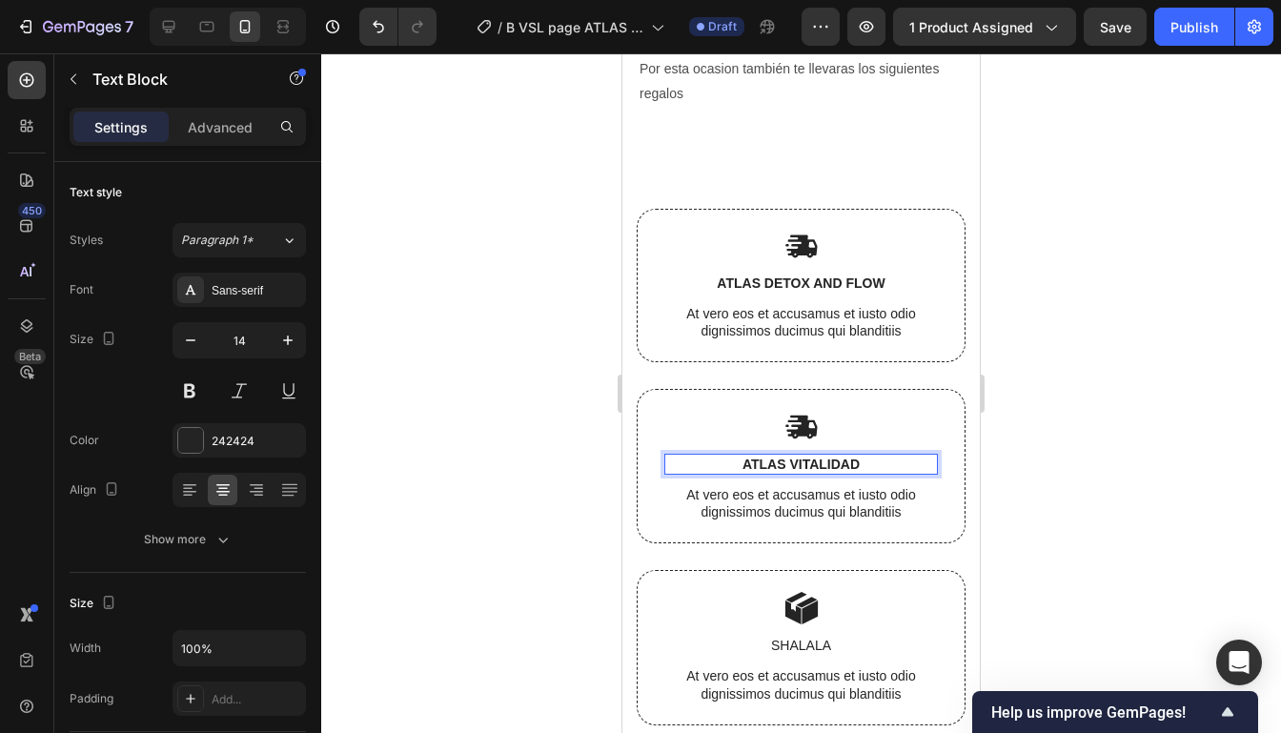
click at [995, 295] on div at bounding box center [800, 392] width 959 height 679
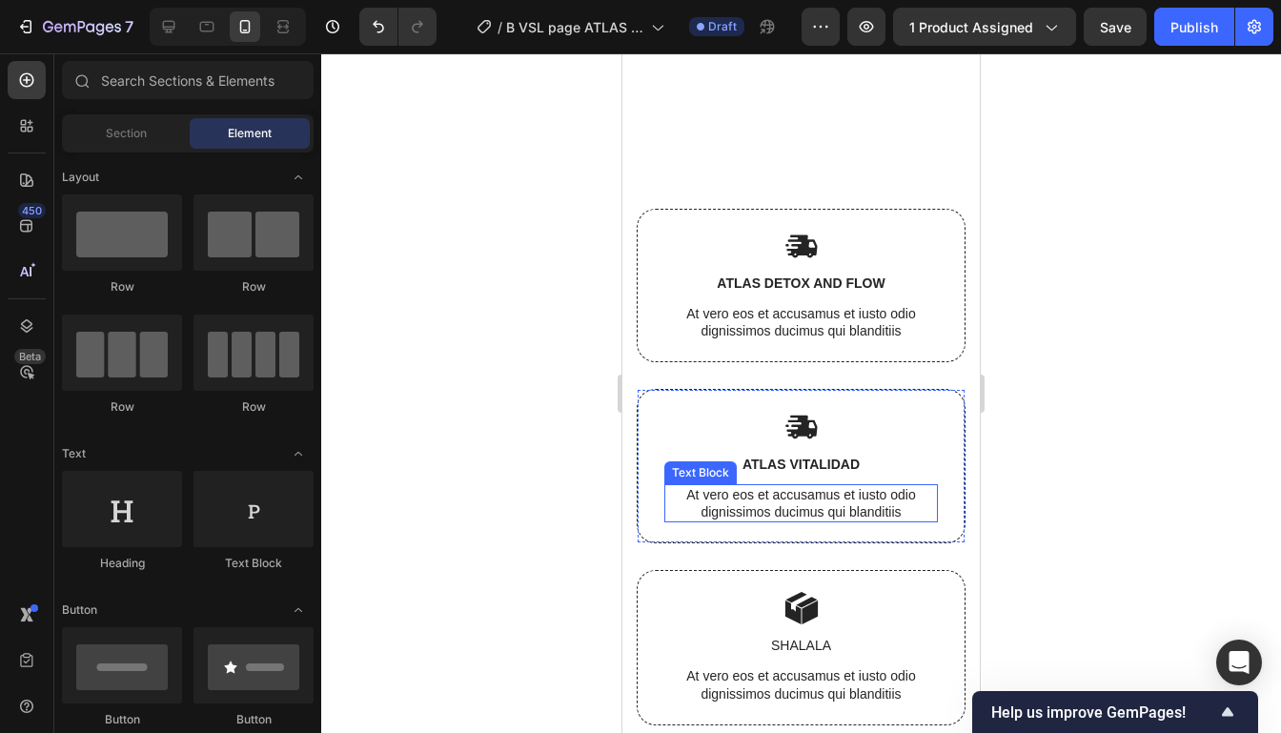
scroll to position [6859, 0]
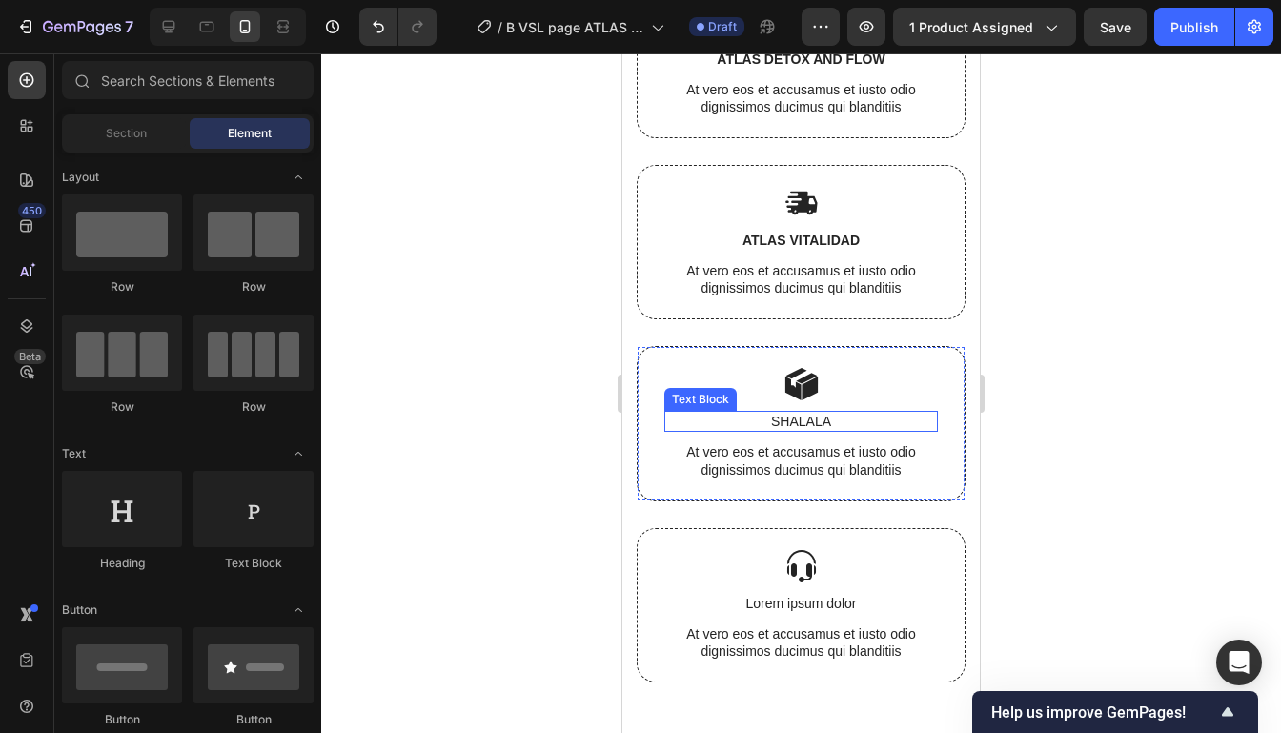
click at [816, 425] on p "SHALALA" at bounding box center [801, 421] width 270 height 17
click at [816, 424] on p "SHALALA" at bounding box center [801, 421] width 270 height 17
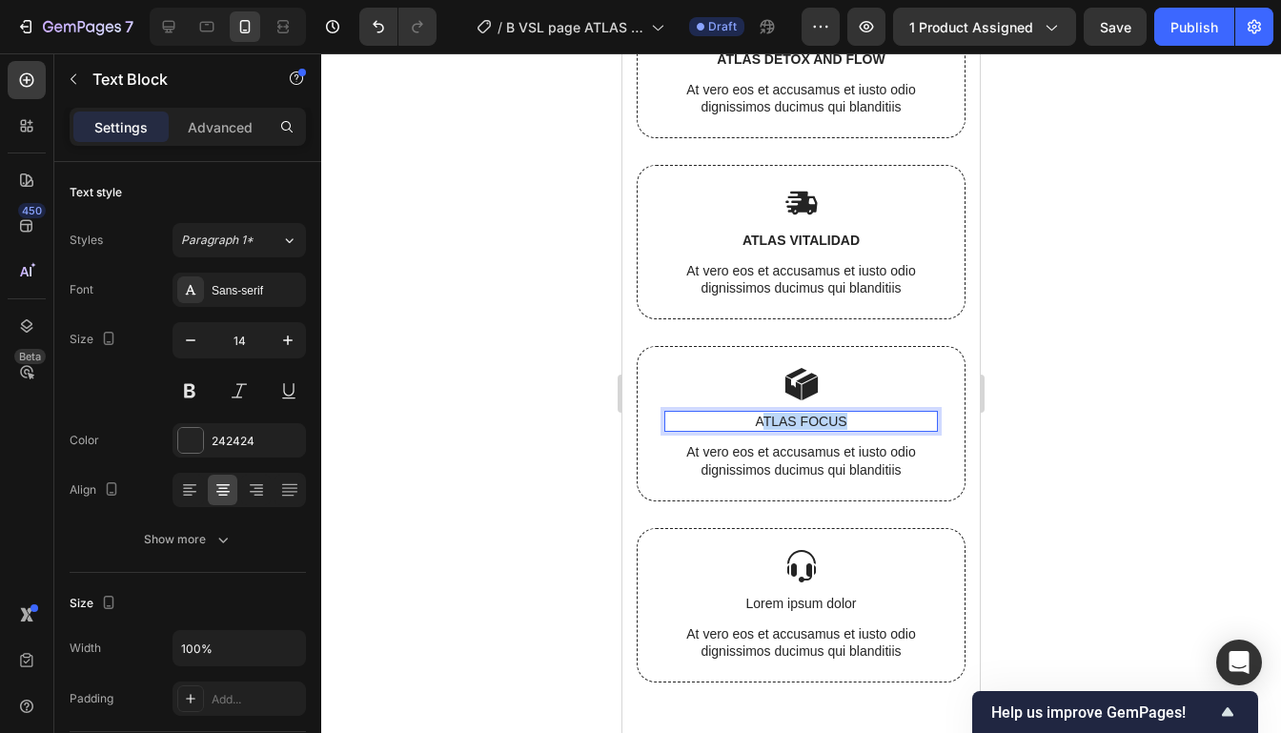
drag, startPoint x: 869, startPoint y: 421, endPoint x: 758, endPoint y: 417, distance: 110.6
click at [758, 417] on p "ATLAS FOCUS" at bounding box center [801, 421] width 270 height 17
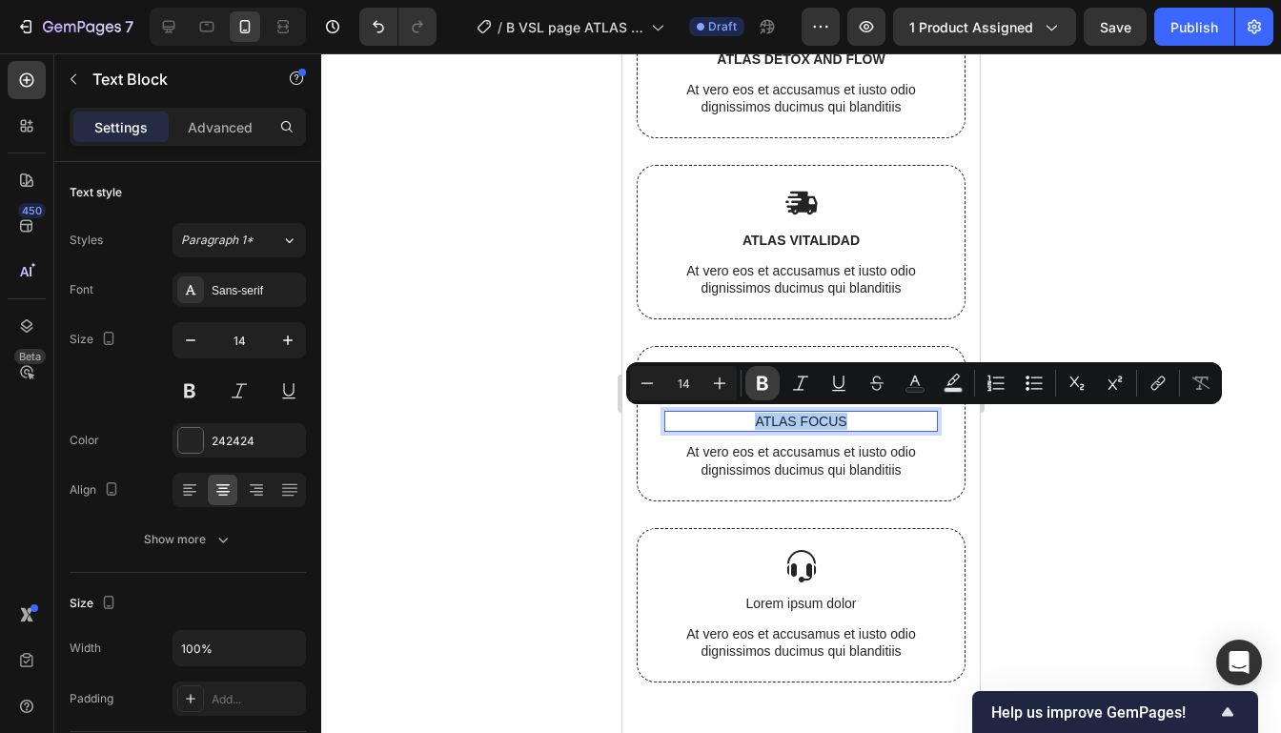
click at [763, 394] on button "Bold" at bounding box center [762, 383] width 34 height 34
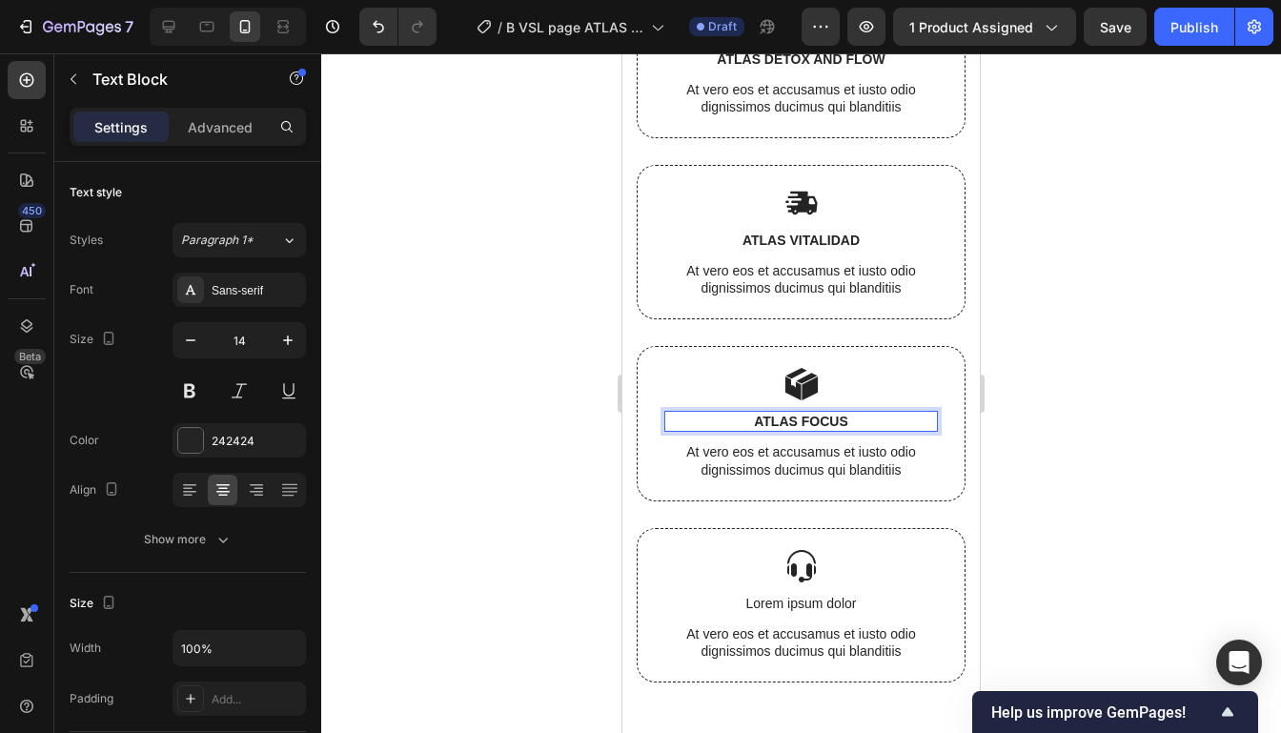
click at [1068, 405] on div at bounding box center [800, 392] width 959 height 679
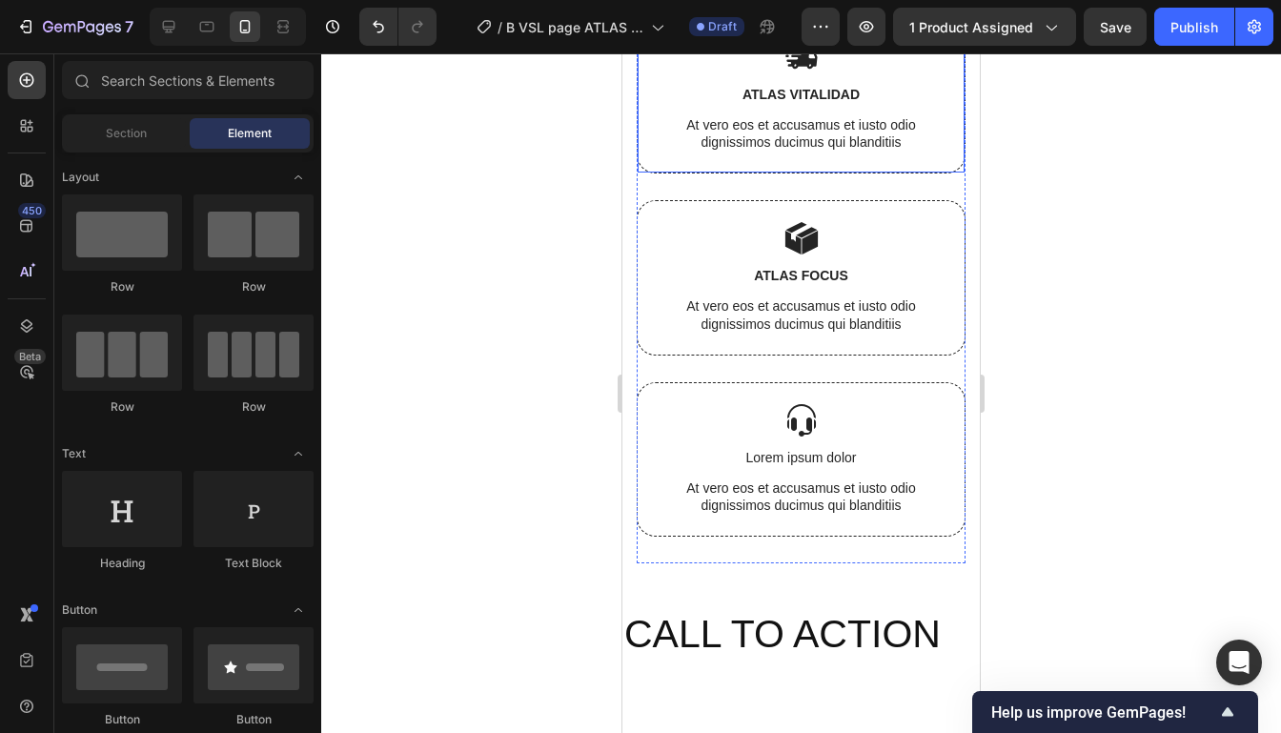
scroll to position [7023, 0]
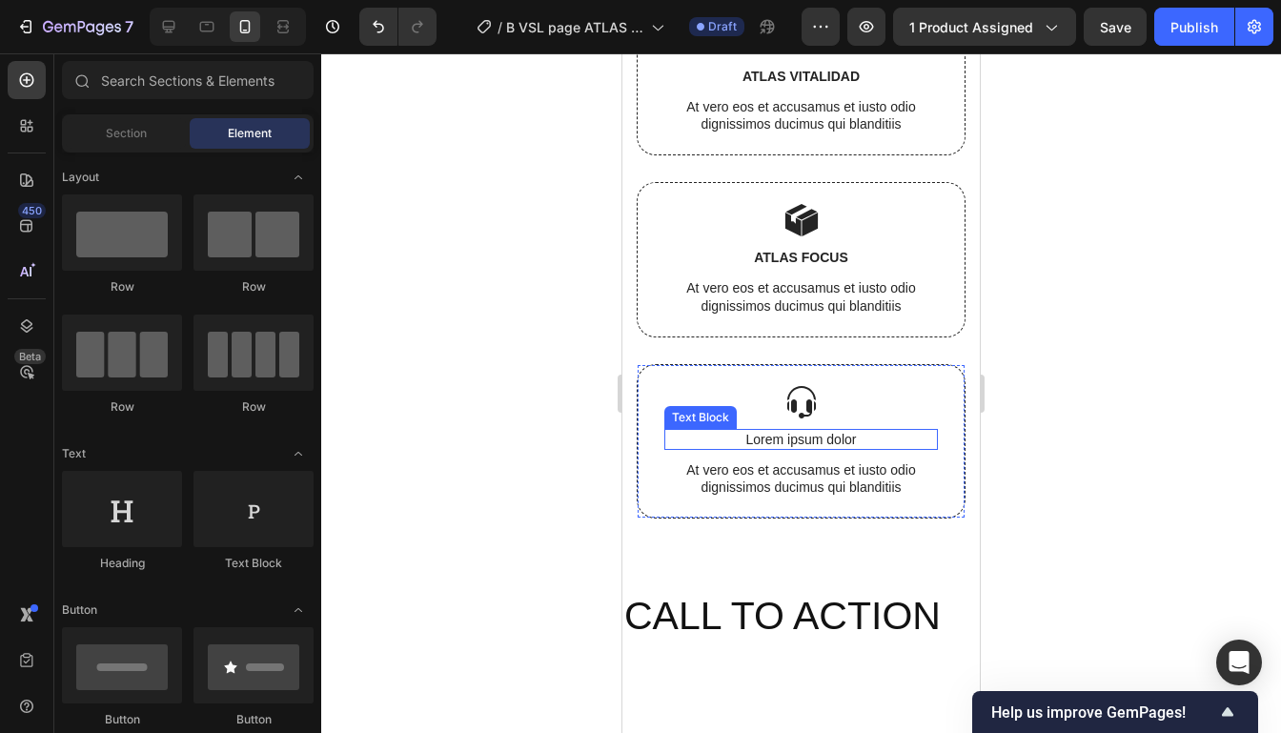
click at [819, 441] on p "Lorem ipsum dolor" at bounding box center [801, 439] width 270 height 17
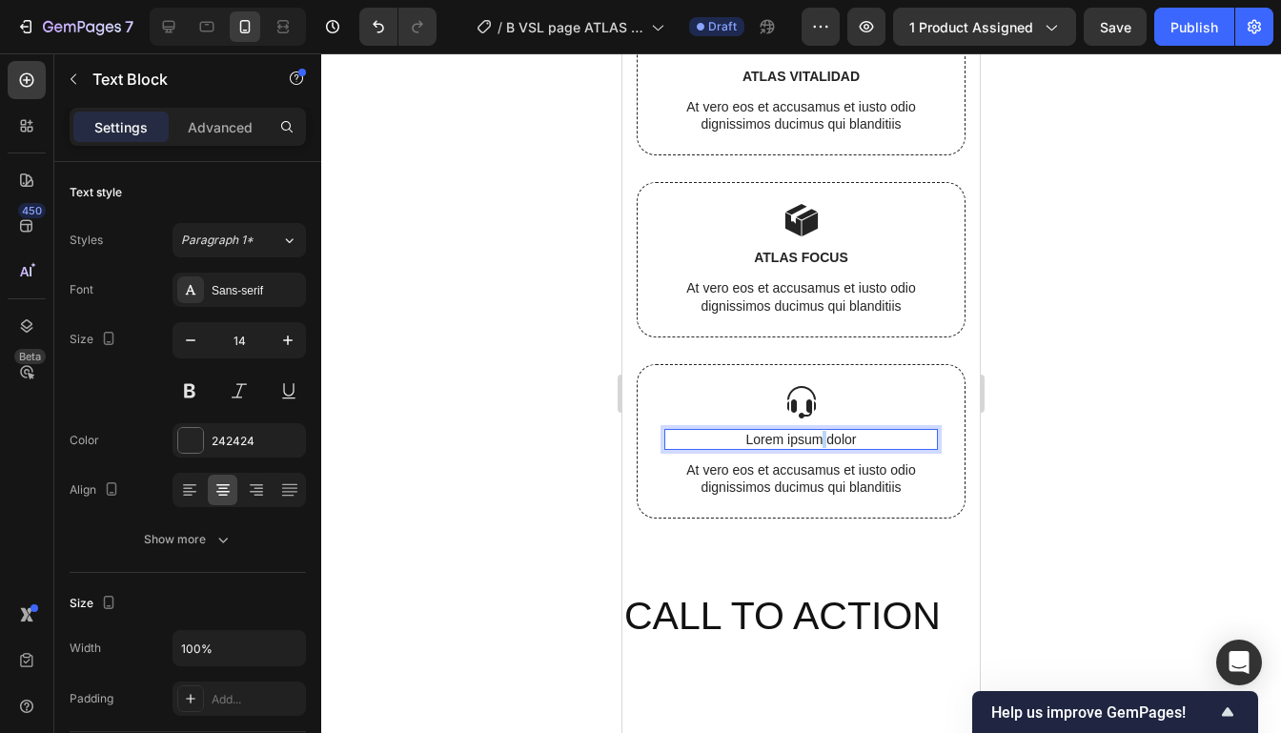
click at [819, 441] on p "Lorem ipsum dolor" at bounding box center [801, 439] width 270 height 17
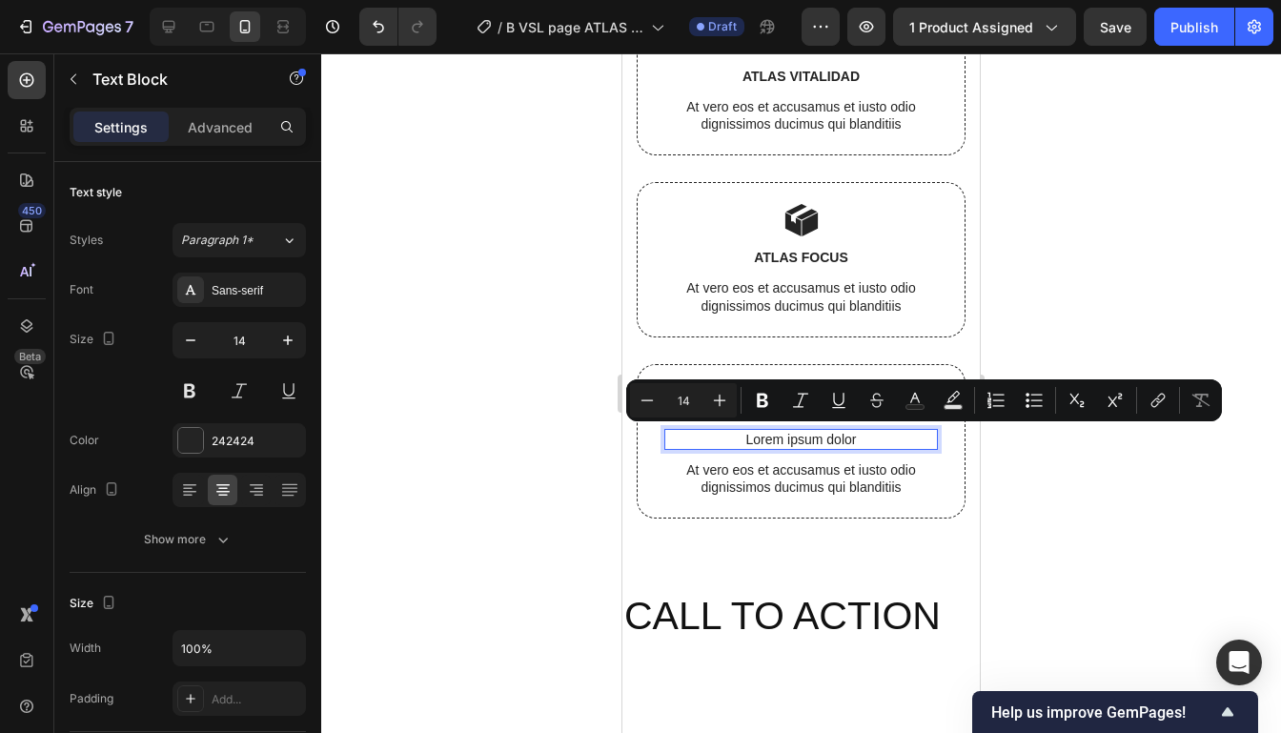
click at [851, 440] on p "Lorem ipsum dolor" at bounding box center [801, 439] width 270 height 17
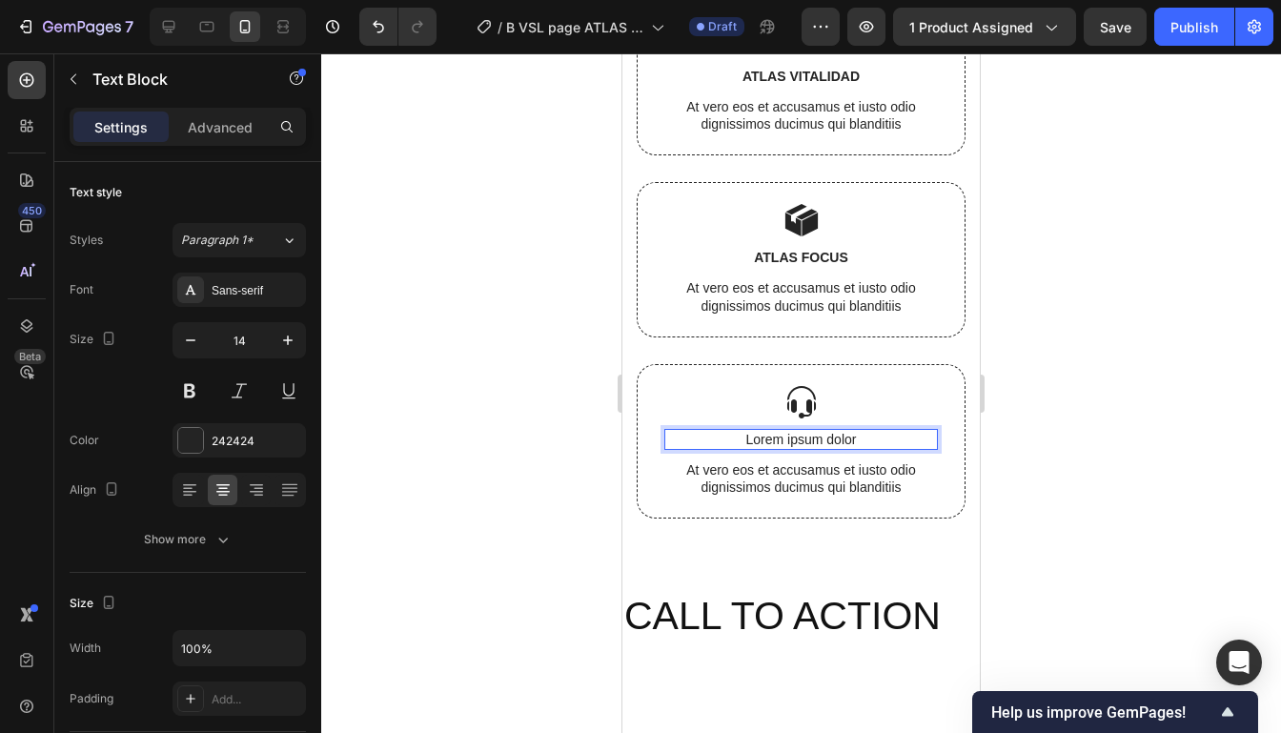
drag, startPoint x: 859, startPoint y: 441, endPoint x: 740, endPoint y: 439, distance: 119.1
click at [741, 439] on p "Lorem ipsum dolor" at bounding box center [801, 439] width 270 height 17
drag, startPoint x: 883, startPoint y: 442, endPoint x: 737, endPoint y: 440, distance: 146.7
click at [737, 440] on p "ATLAS REJUVENECE" at bounding box center [801, 439] width 270 height 17
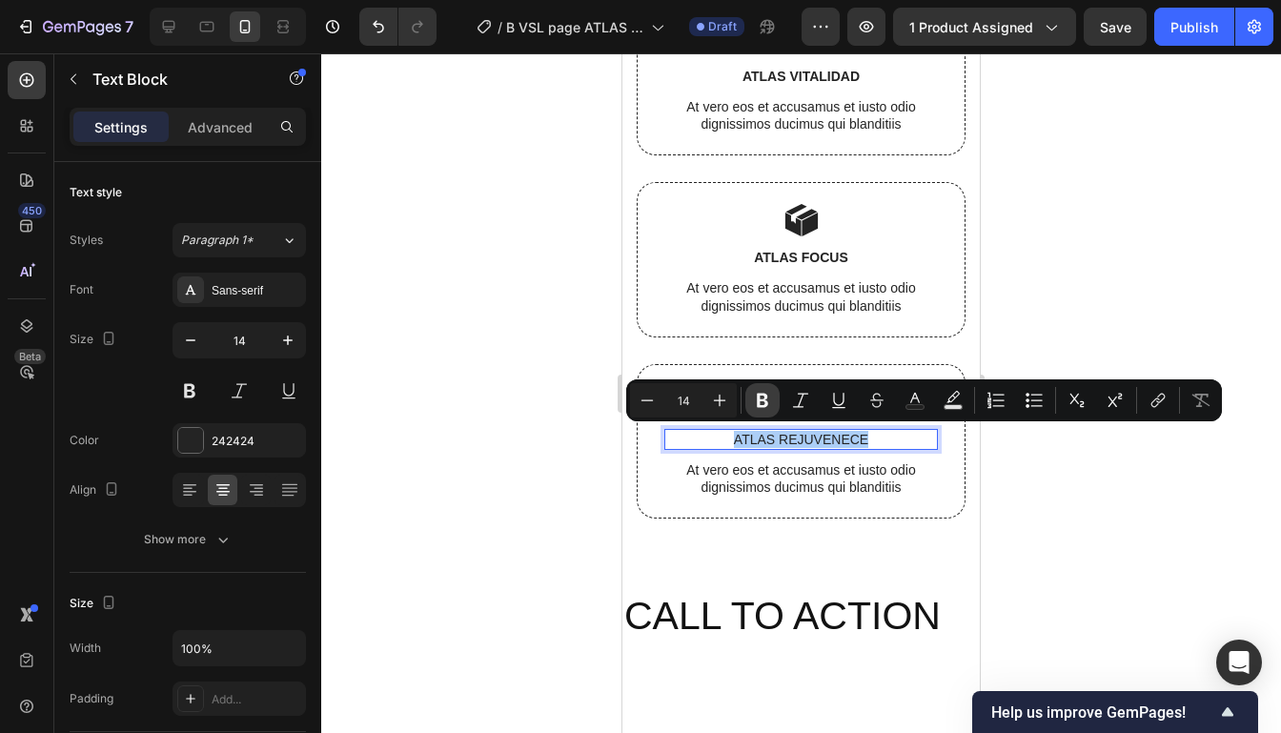
click at [758, 412] on button "Bold" at bounding box center [762, 400] width 34 height 34
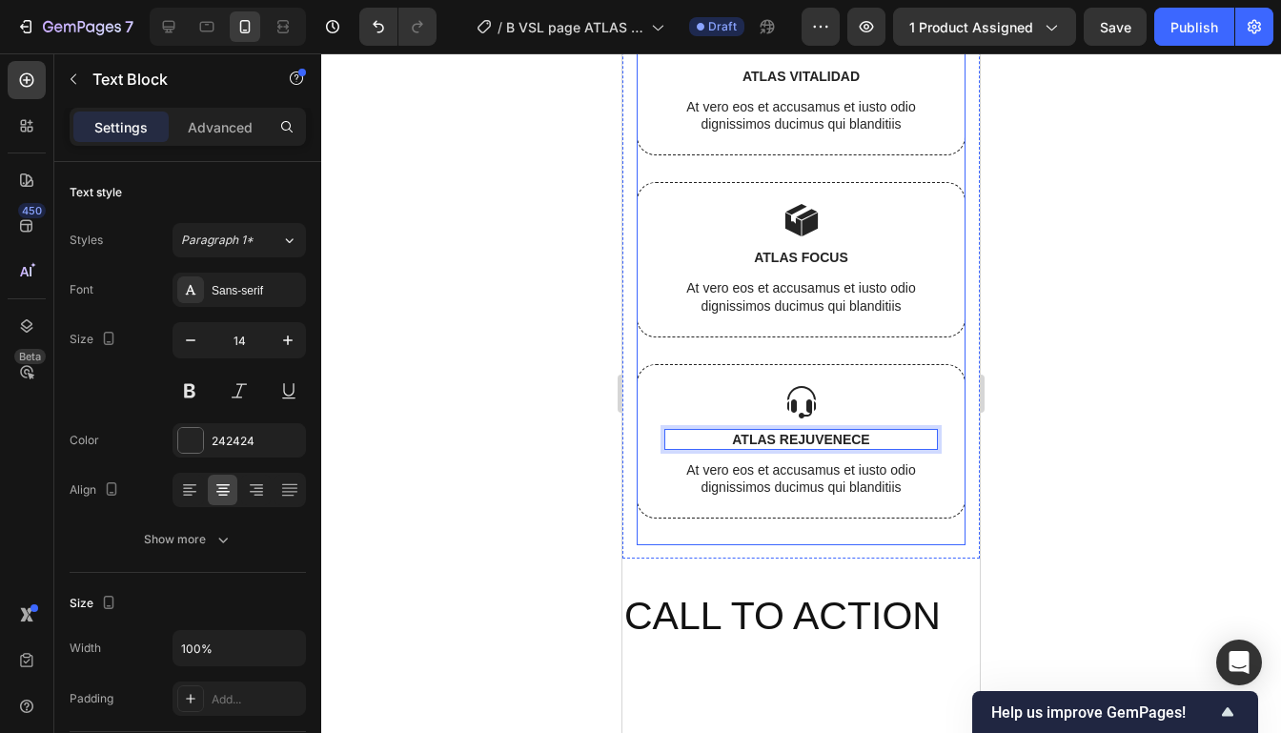
click at [1060, 278] on div at bounding box center [800, 392] width 959 height 679
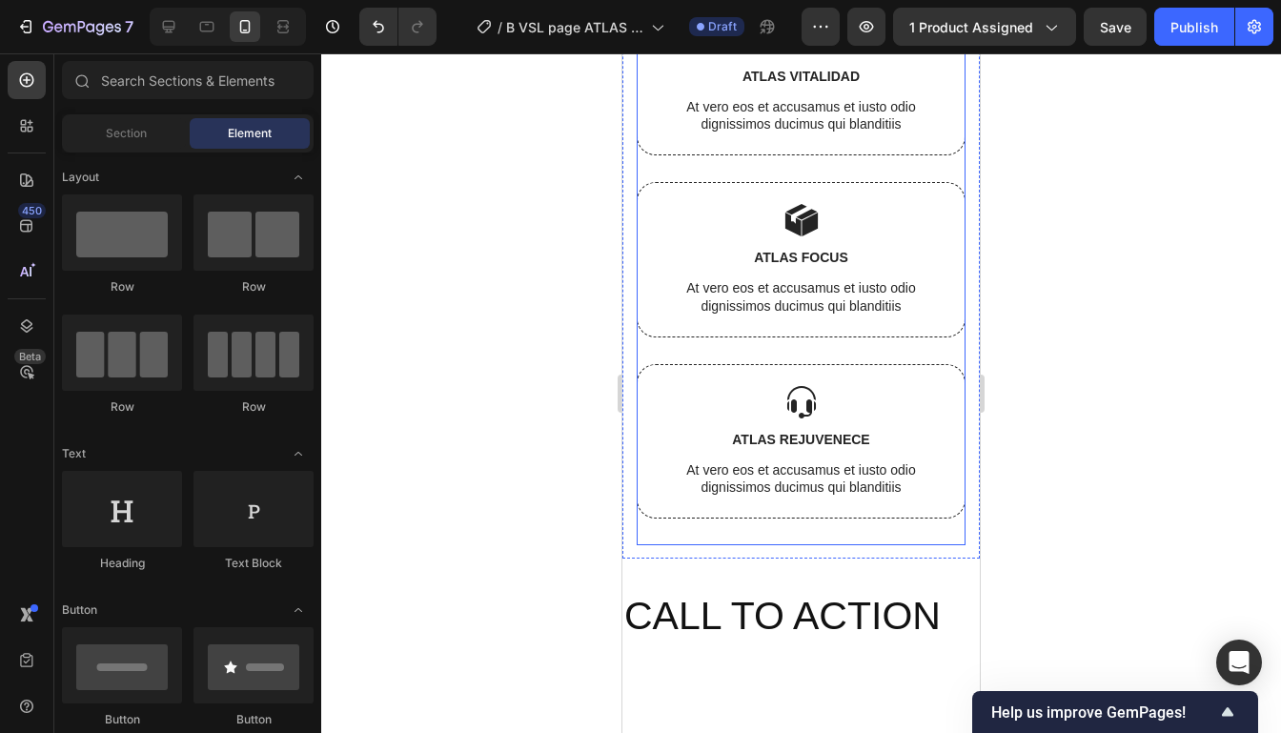
click at [1051, 278] on div at bounding box center [800, 392] width 959 height 679
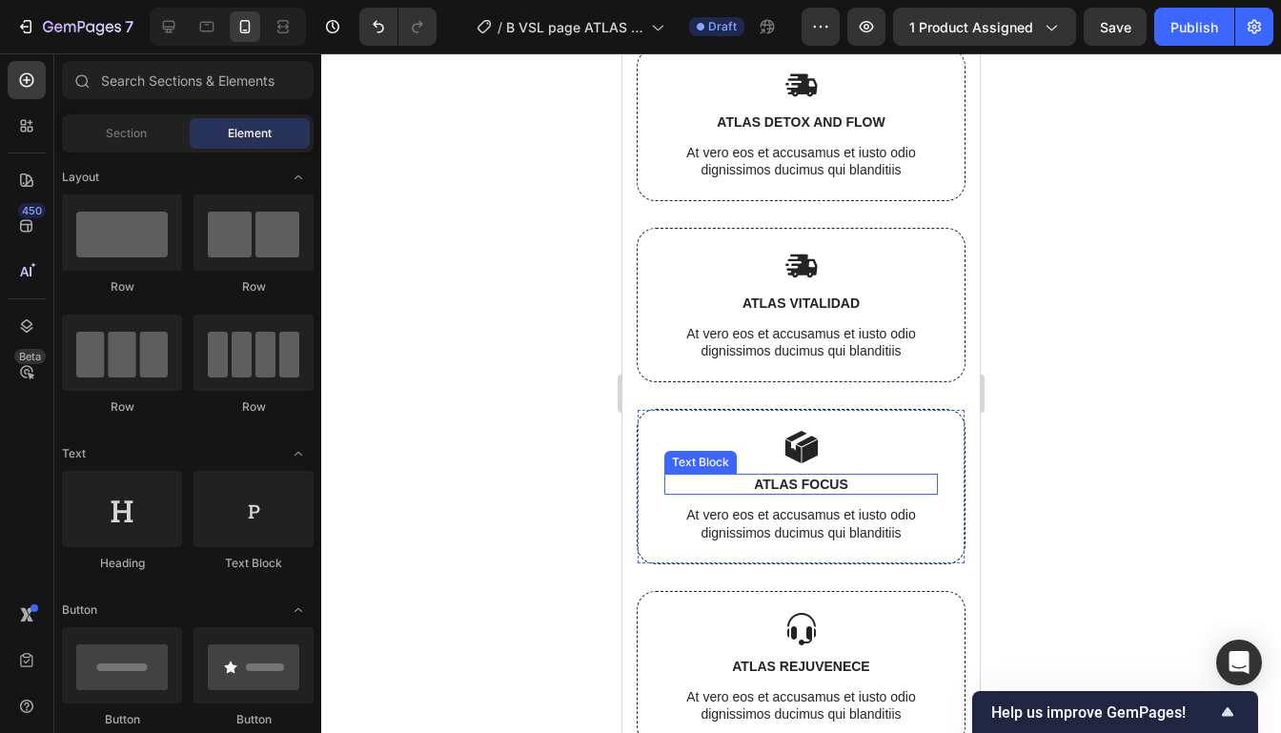
scroll to position [6777, 0]
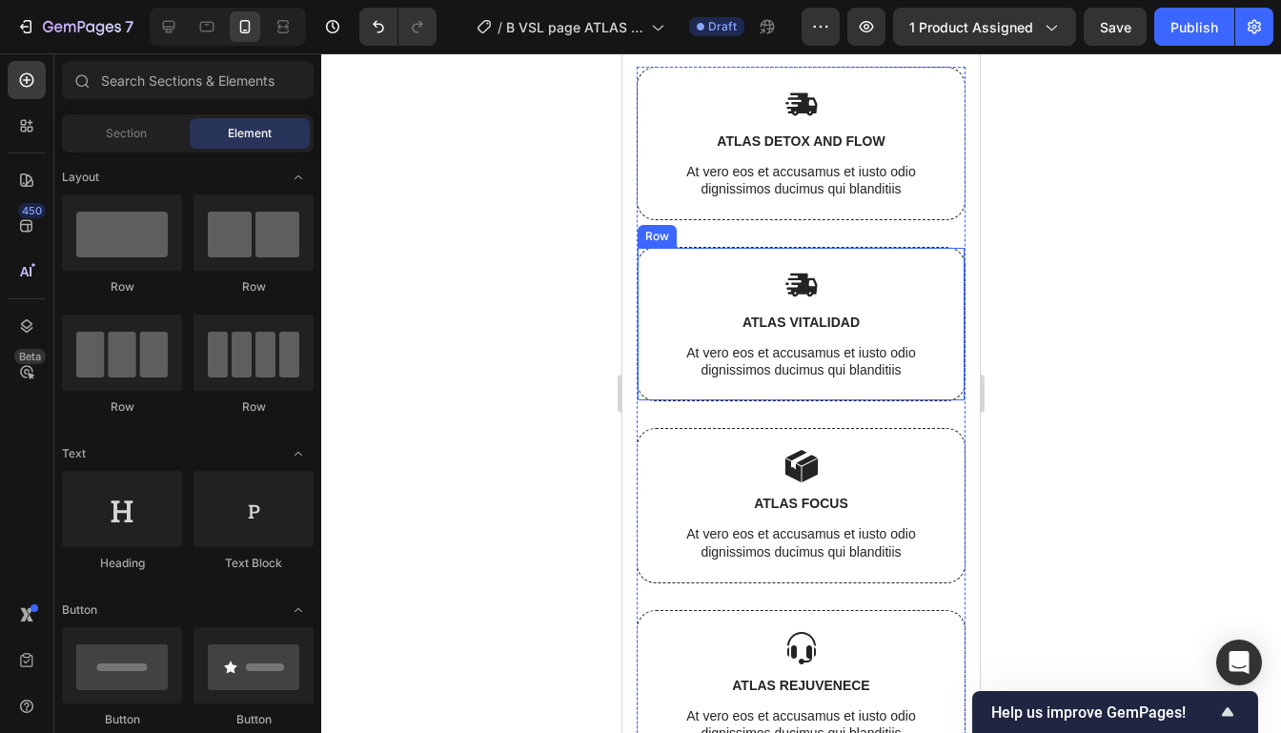
click at [1077, 221] on div at bounding box center [800, 392] width 959 height 679
click at [1043, 206] on div at bounding box center [800, 392] width 959 height 679
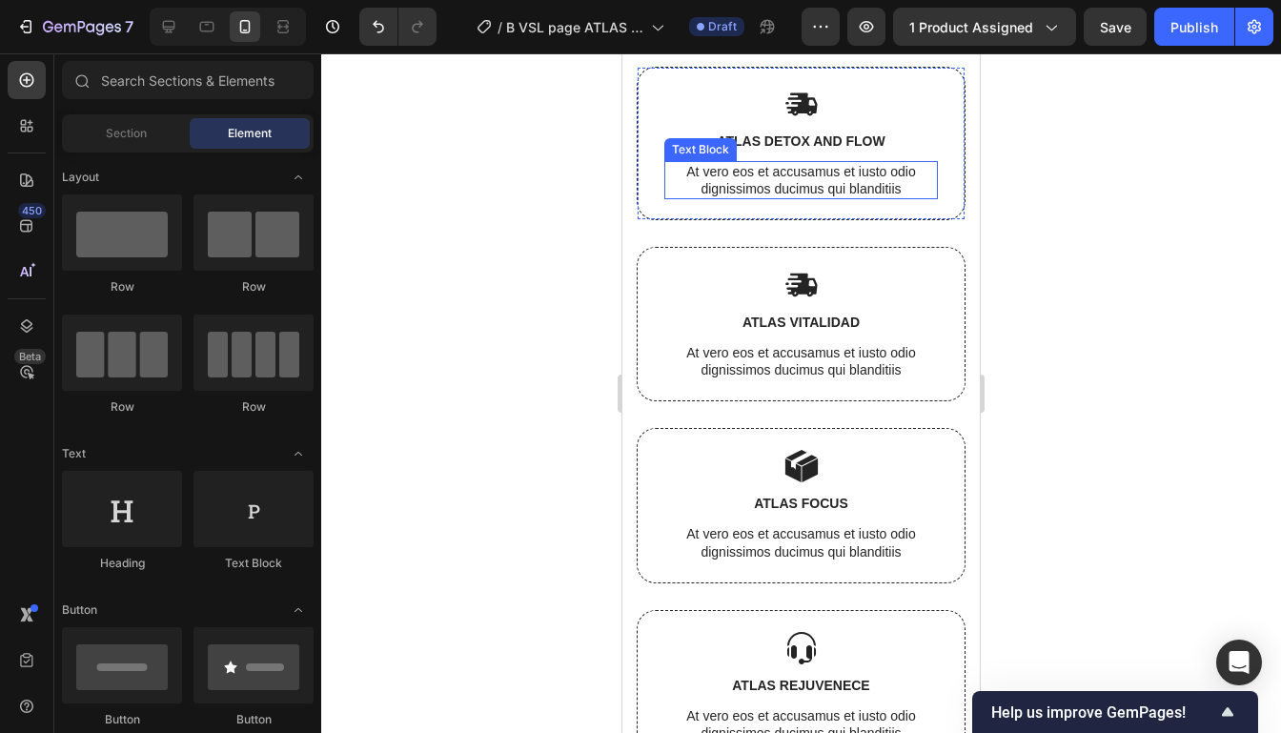
scroll to position [6697, 0]
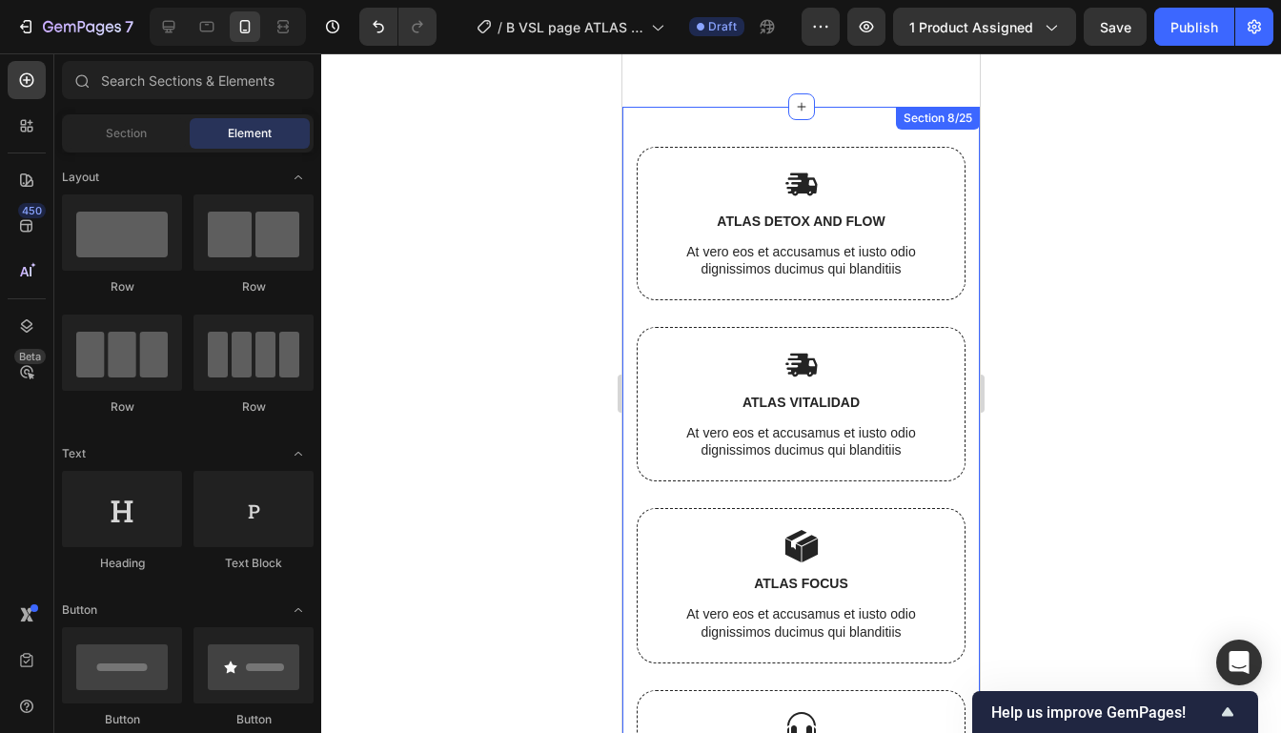
click at [972, 267] on div "Image ATLAS DETOX AND FLOW Text Block At vero eos et accusamus et iusto odio di…" at bounding box center [800, 496] width 357 height 778
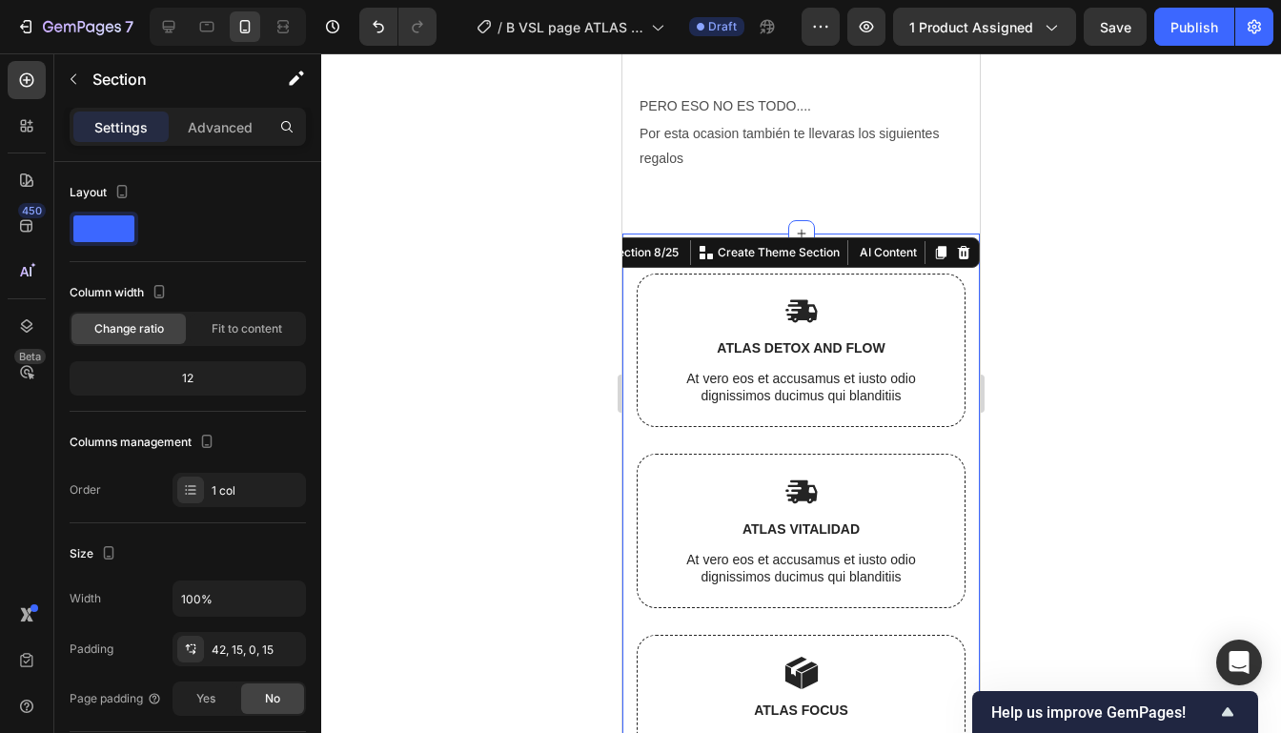
scroll to position [6529, 0]
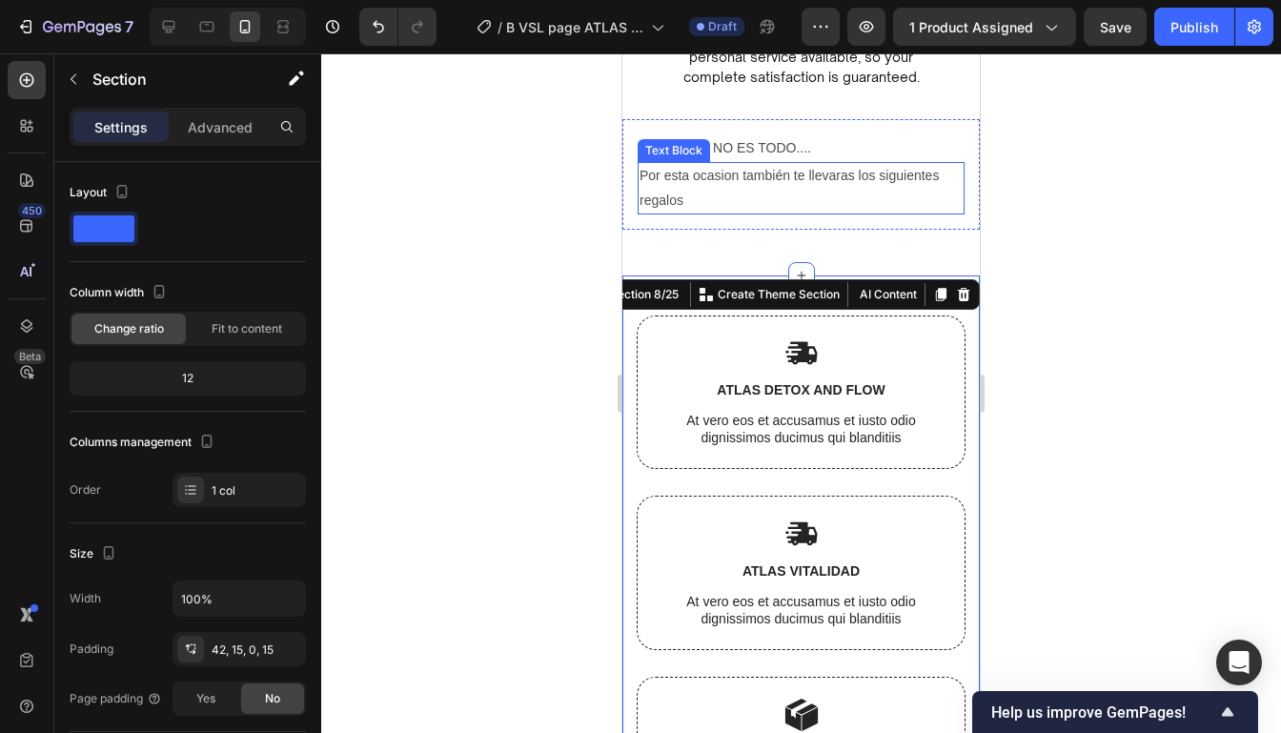
click at [857, 205] on p "Por esta ocasion también te llevaras los siguientes regalos" at bounding box center [800, 188] width 323 height 48
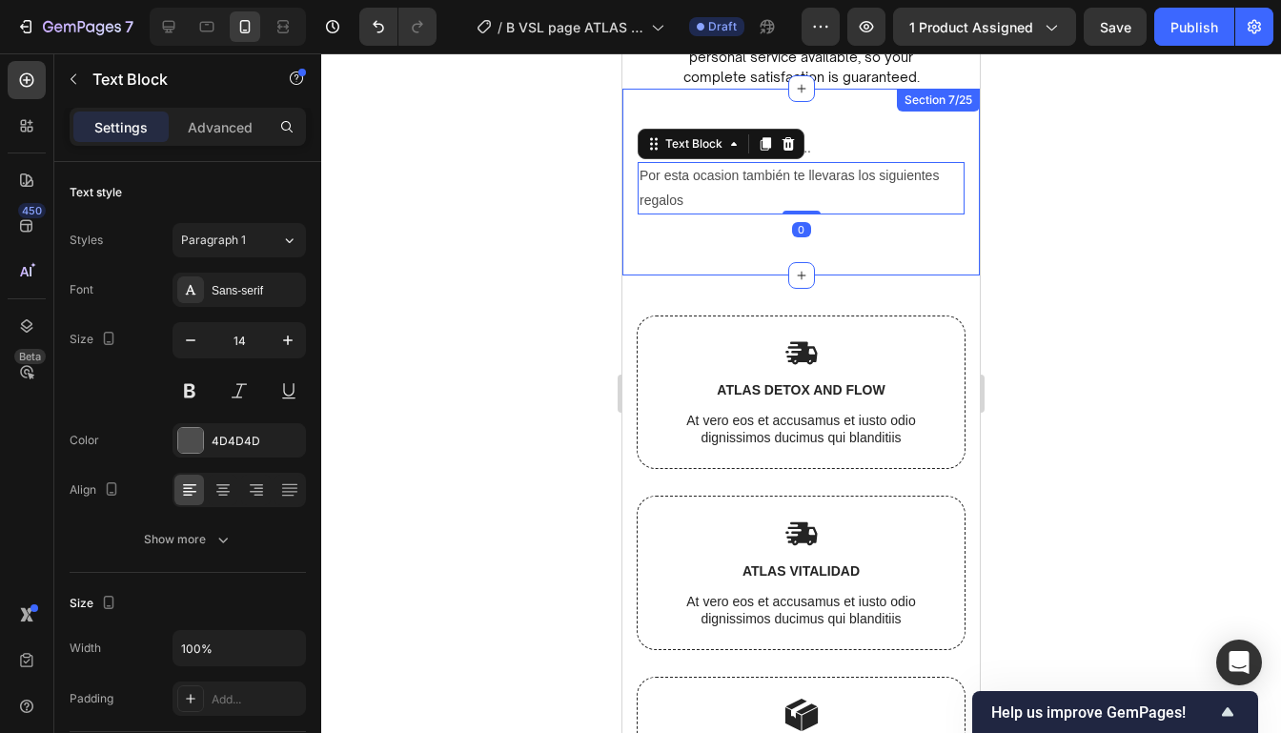
click at [860, 252] on div "PERO ESO NO ES TODO.... Text Block Por esta ocasion también te llevaras los sig…" at bounding box center [800, 182] width 357 height 187
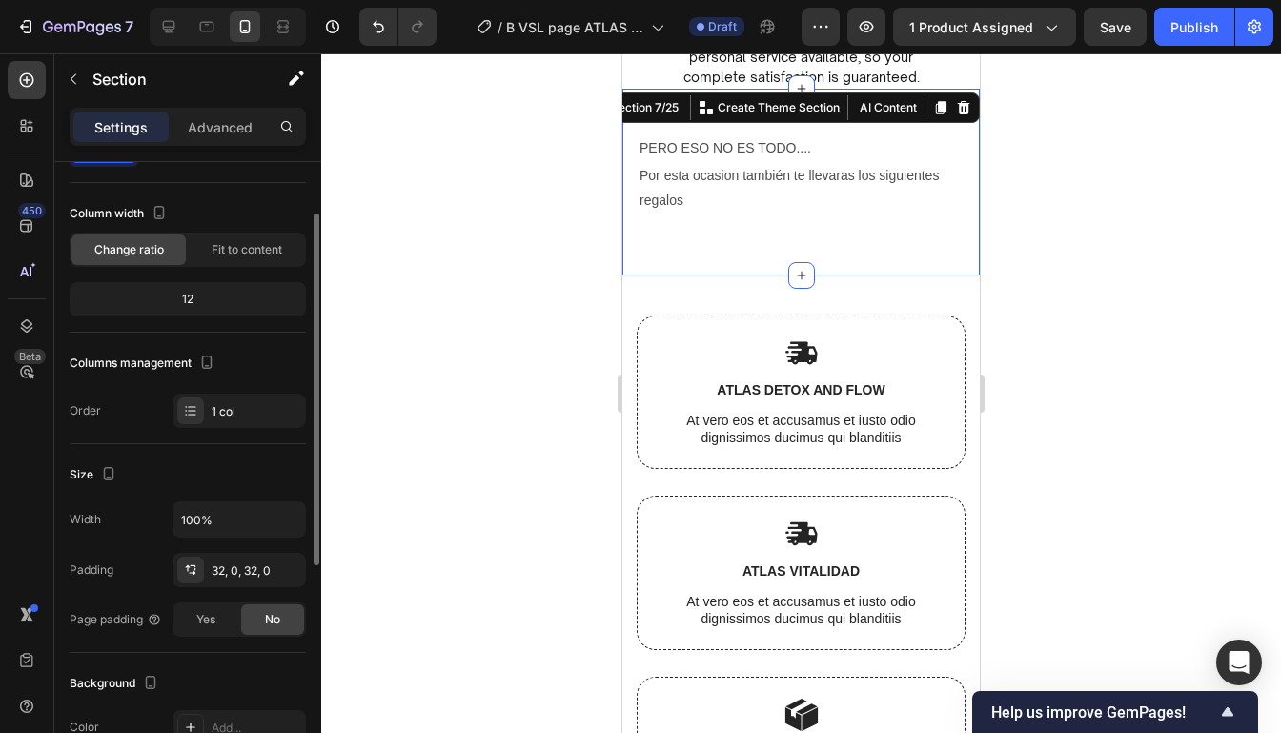
scroll to position [92, 0]
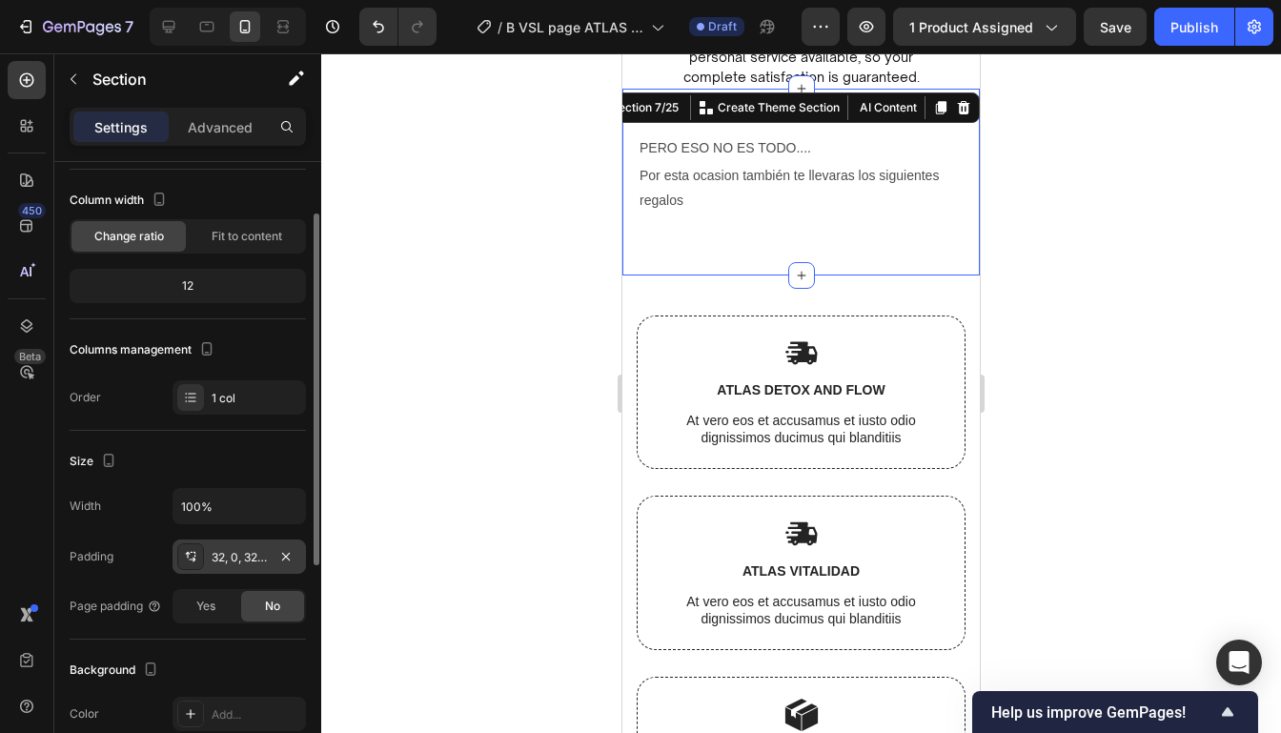
click at [258, 567] on div "32, 0, 32, 0" at bounding box center [238, 556] width 133 height 34
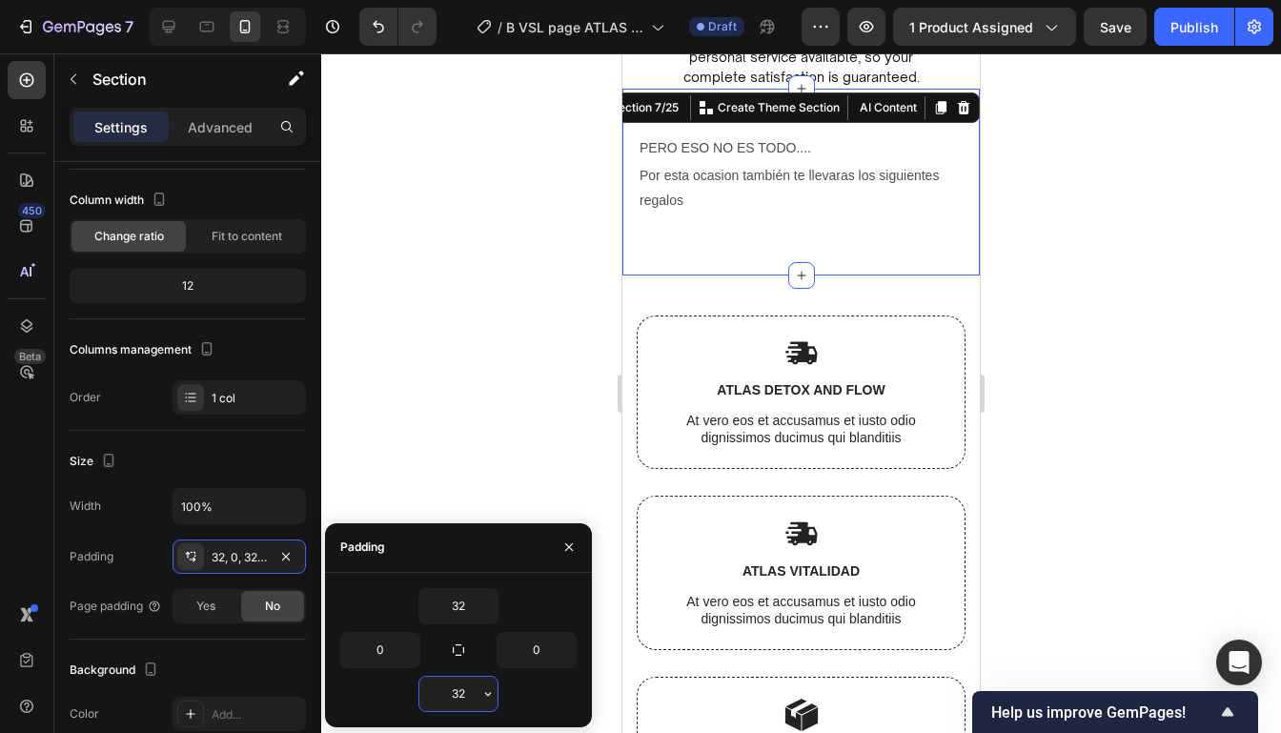
click at [449, 683] on input "32" at bounding box center [458, 694] width 78 height 34
type input "0"
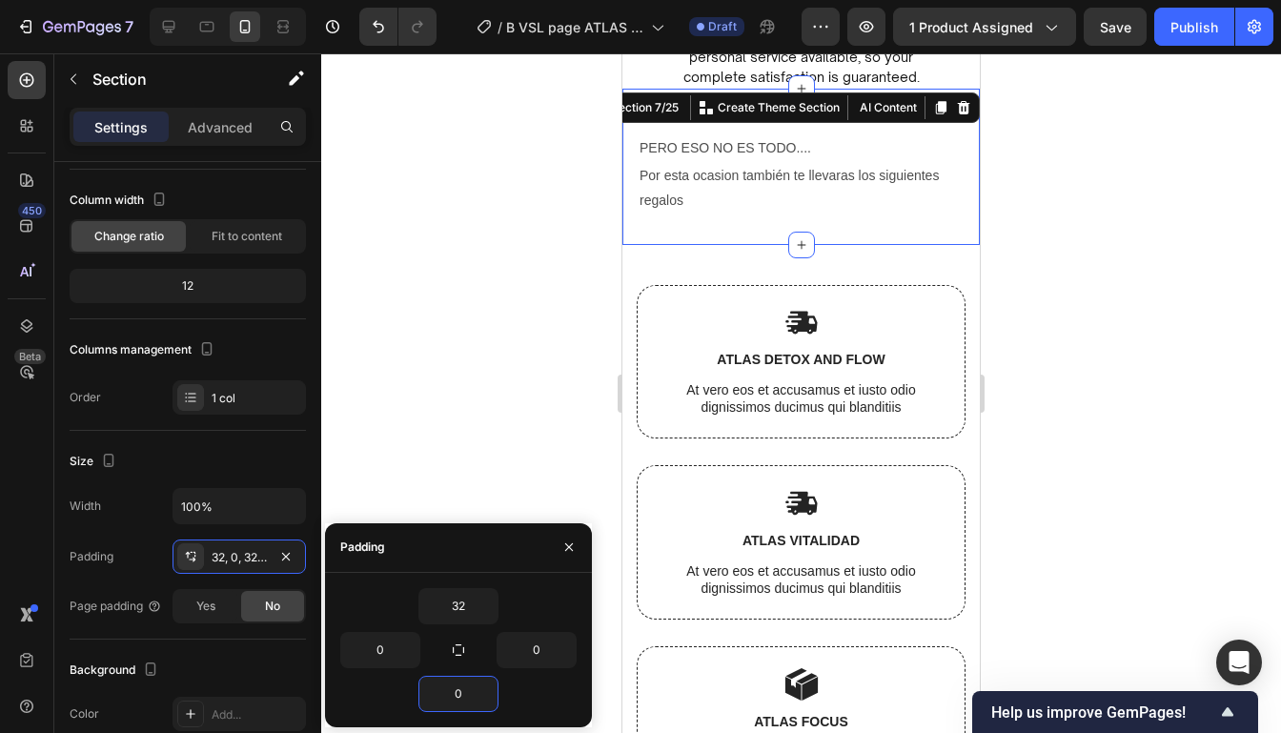
click at [1175, 402] on div at bounding box center [800, 392] width 959 height 679
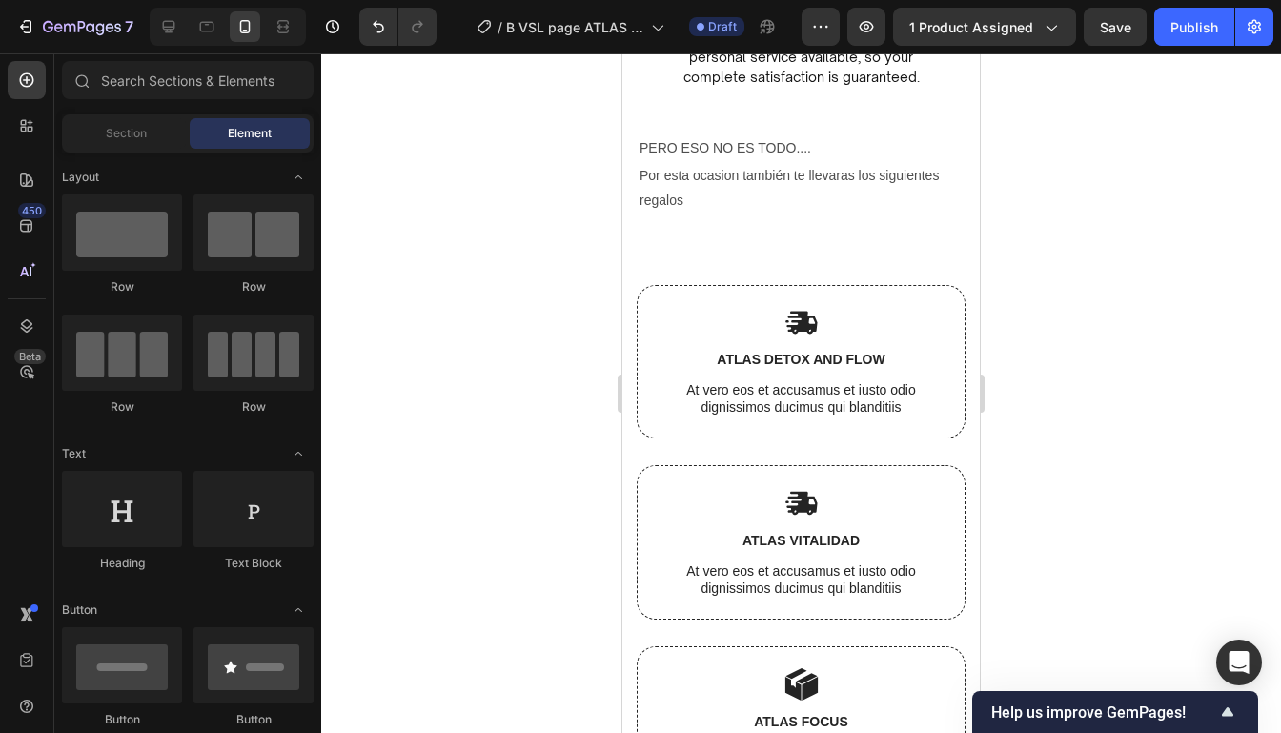
click at [1175, 402] on div at bounding box center [800, 392] width 959 height 679
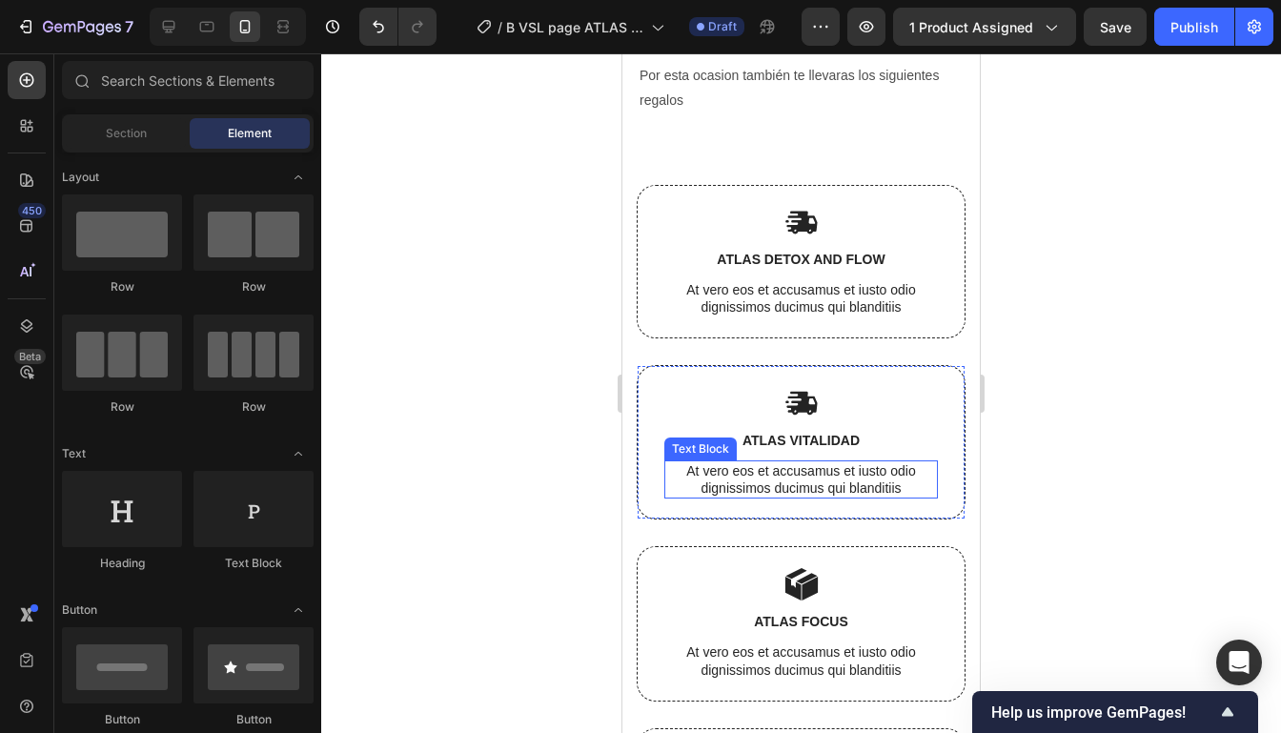
scroll to position [6603, 0]
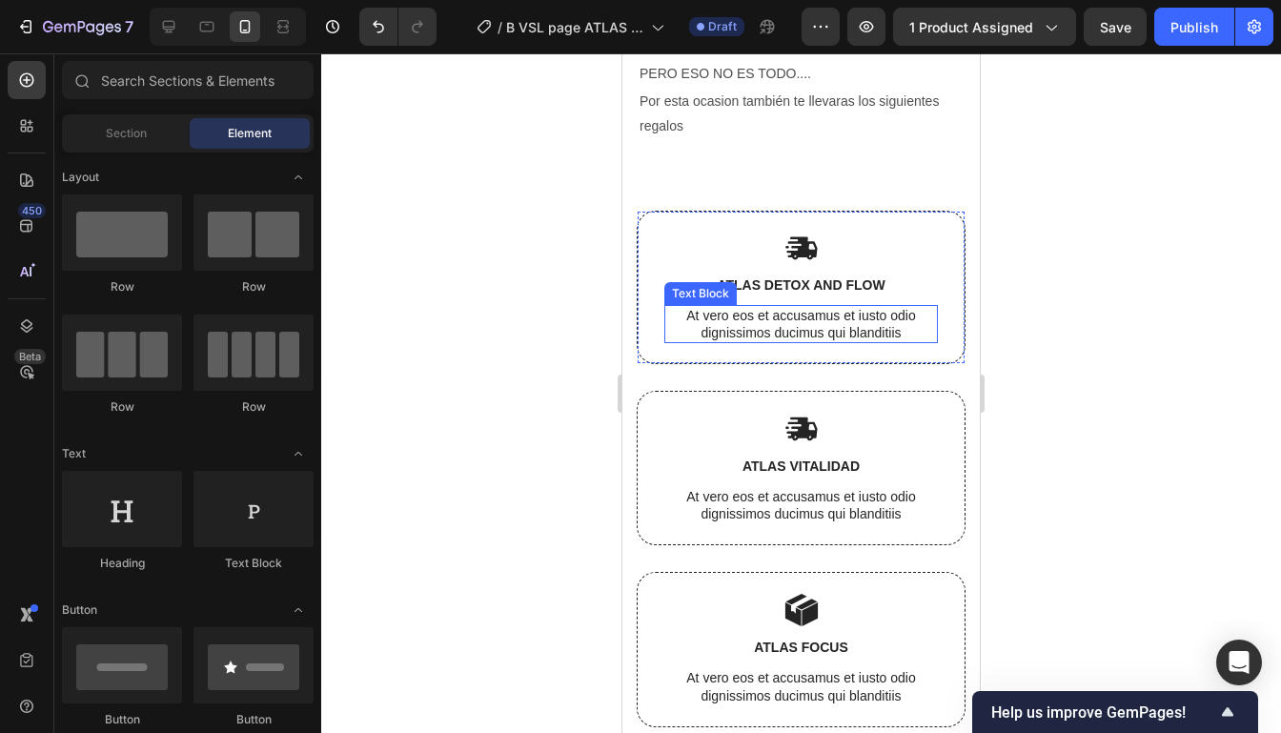
click at [768, 323] on p "At vero eos et accusamus et iusto odio dignissimos ducimus qui blanditiis" at bounding box center [801, 324] width 270 height 34
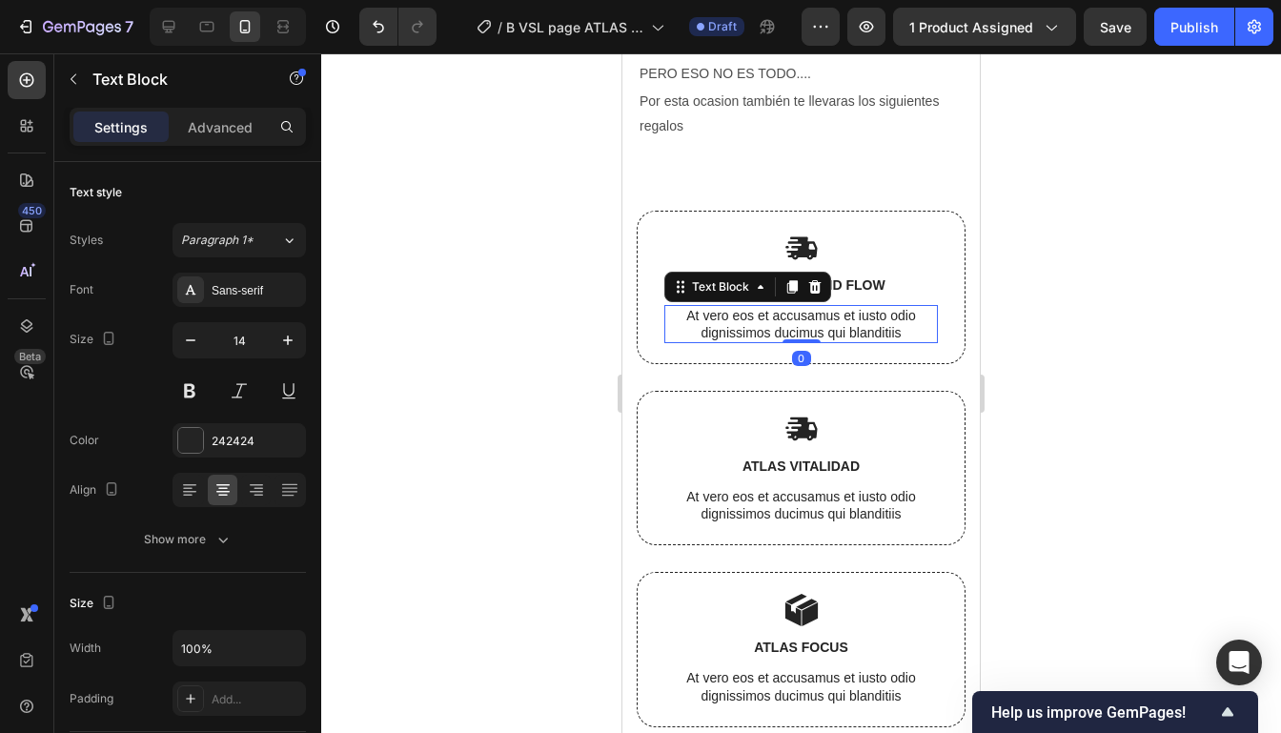
click at [901, 327] on p "At vero eos et accusamus et iusto odio dignissimos ducimus qui blanditiis" at bounding box center [801, 324] width 270 height 34
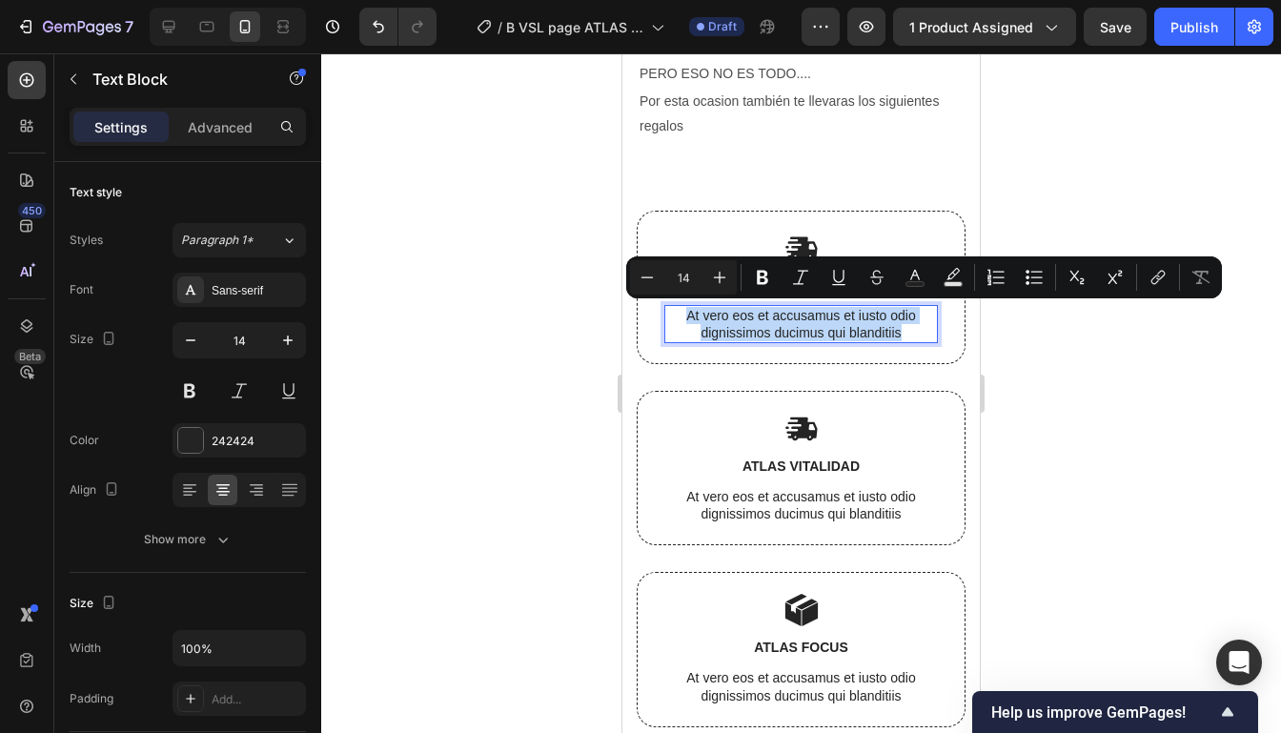
drag, startPoint x: 904, startPoint y: 332, endPoint x: 667, endPoint y: 316, distance: 237.7
click at [667, 316] on p "At vero eos et accusamus et iusto odio dignissimos ducimus qui blanditiis" at bounding box center [801, 324] width 270 height 34
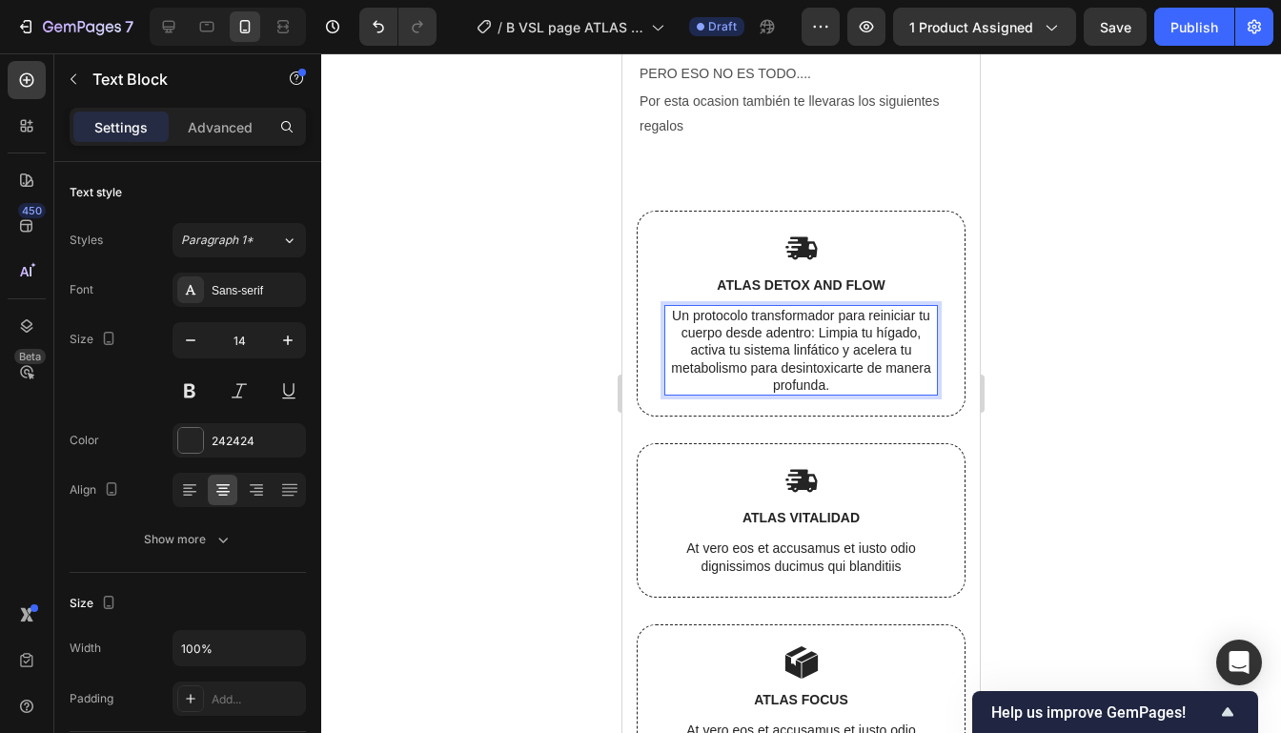
click at [817, 330] on p "Un protocolo transformador para reiniciar tu cuerpo desde adentro: Limpia tu hí…" at bounding box center [801, 350] width 270 height 87
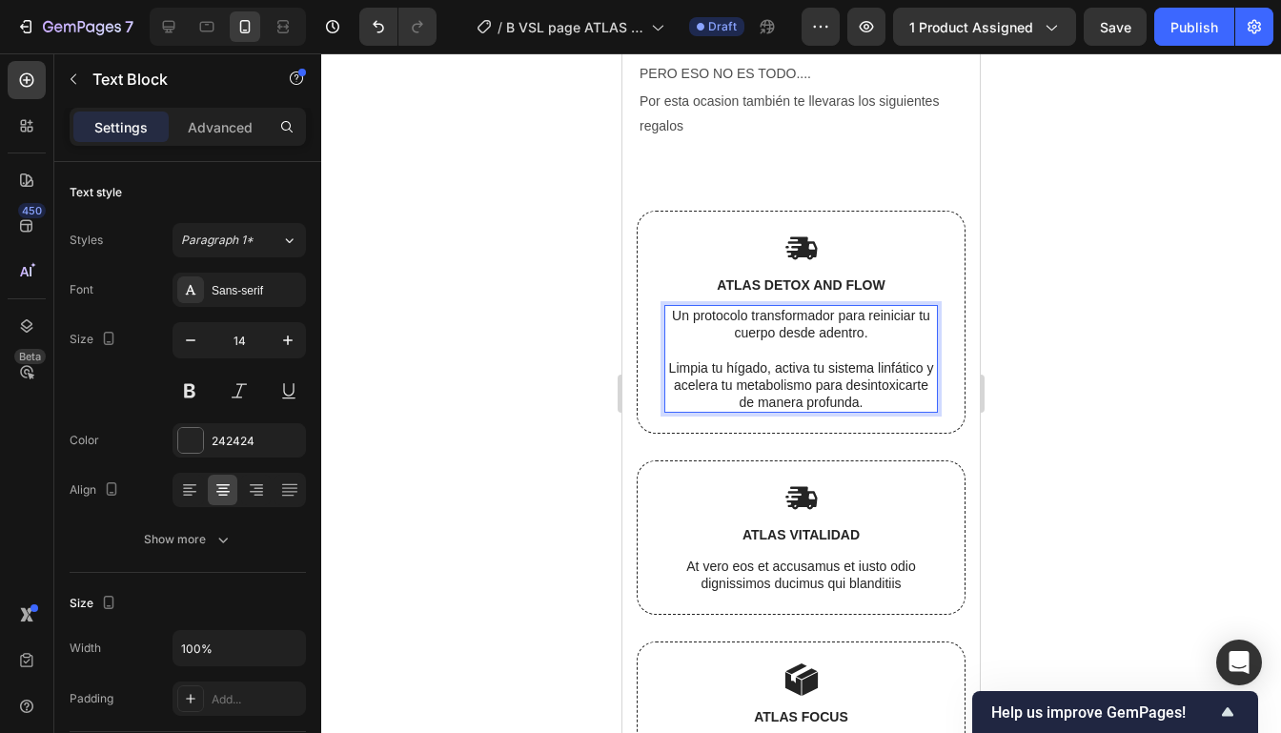
click at [1131, 311] on div at bounding box center [800, 392] width 959 height 679
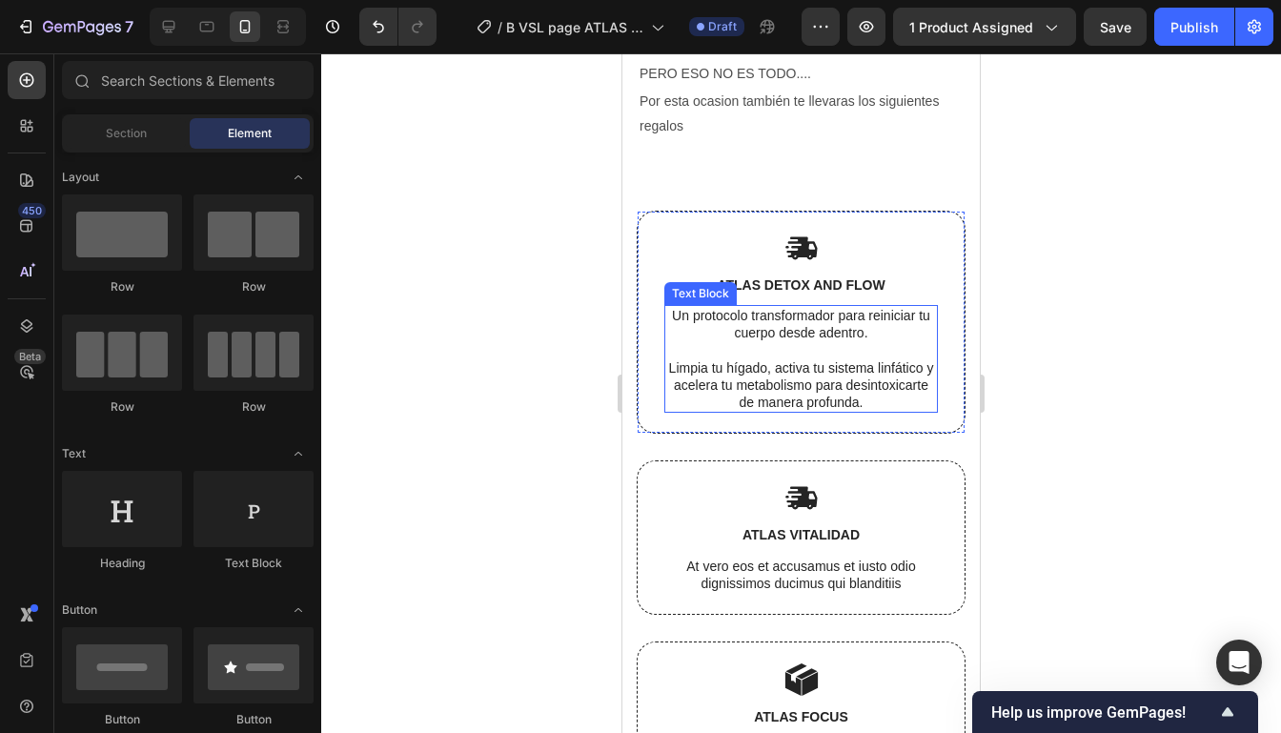
click at [874, 390] on p "Limpia tu hígado, activa tu sistema linfático y acelera tu metabolismo para des…" at bounding box center [801, 385] width 270 height 52
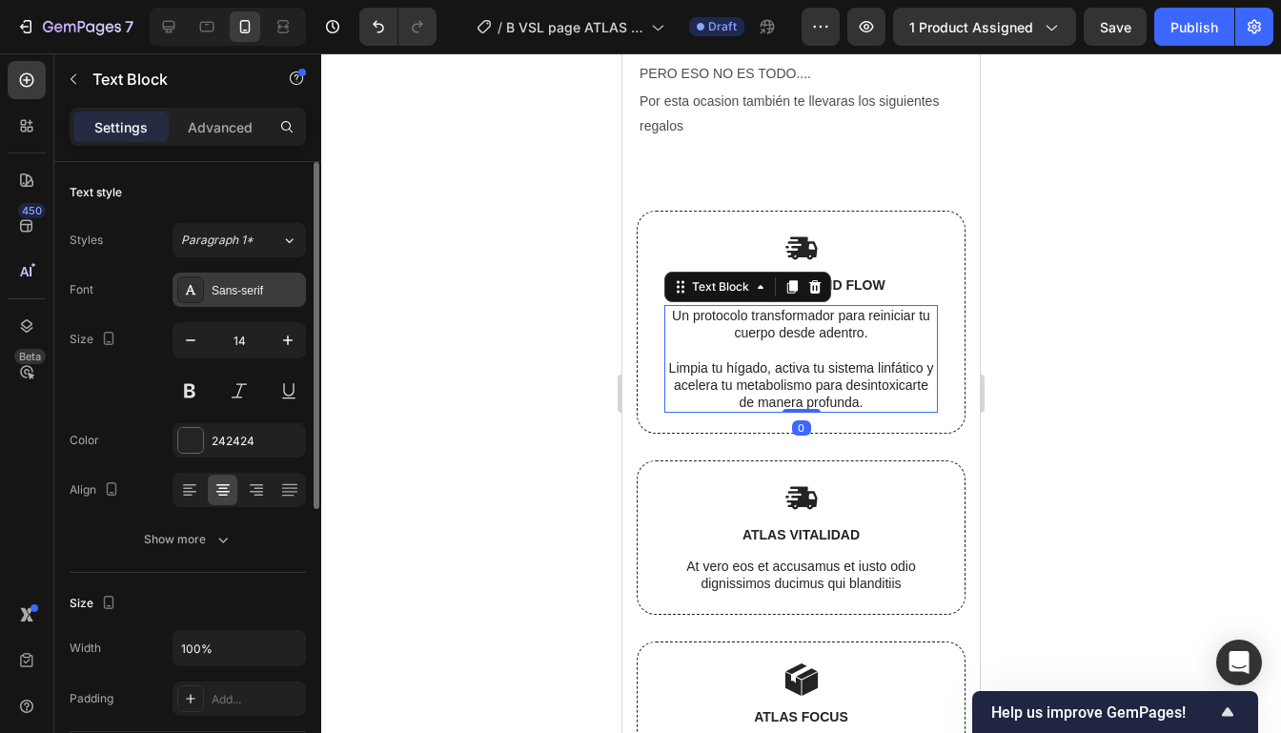
click at [219, 283] on div "Sans-serif" at bounding box center [257, 290] width 90 height 17
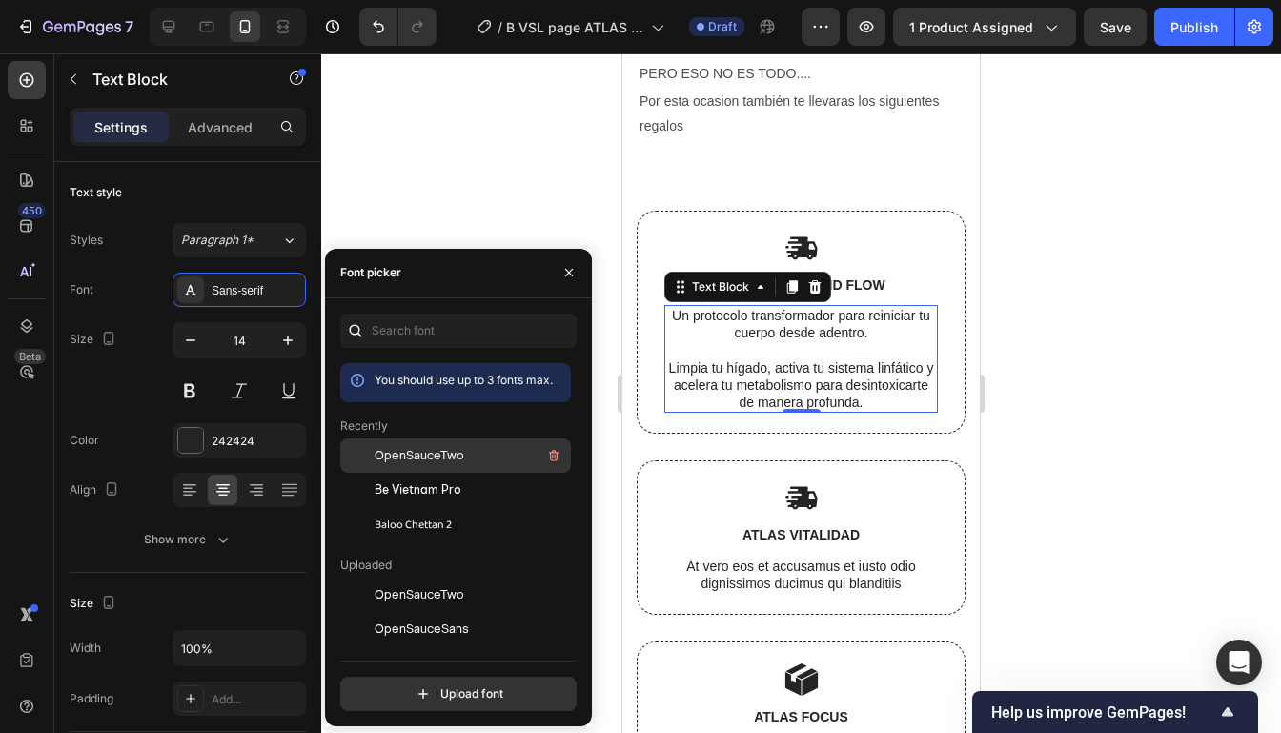
click at [435, 460] on span "OpenSauceTwo" at bounding box center [419, 455] width 90 height 17
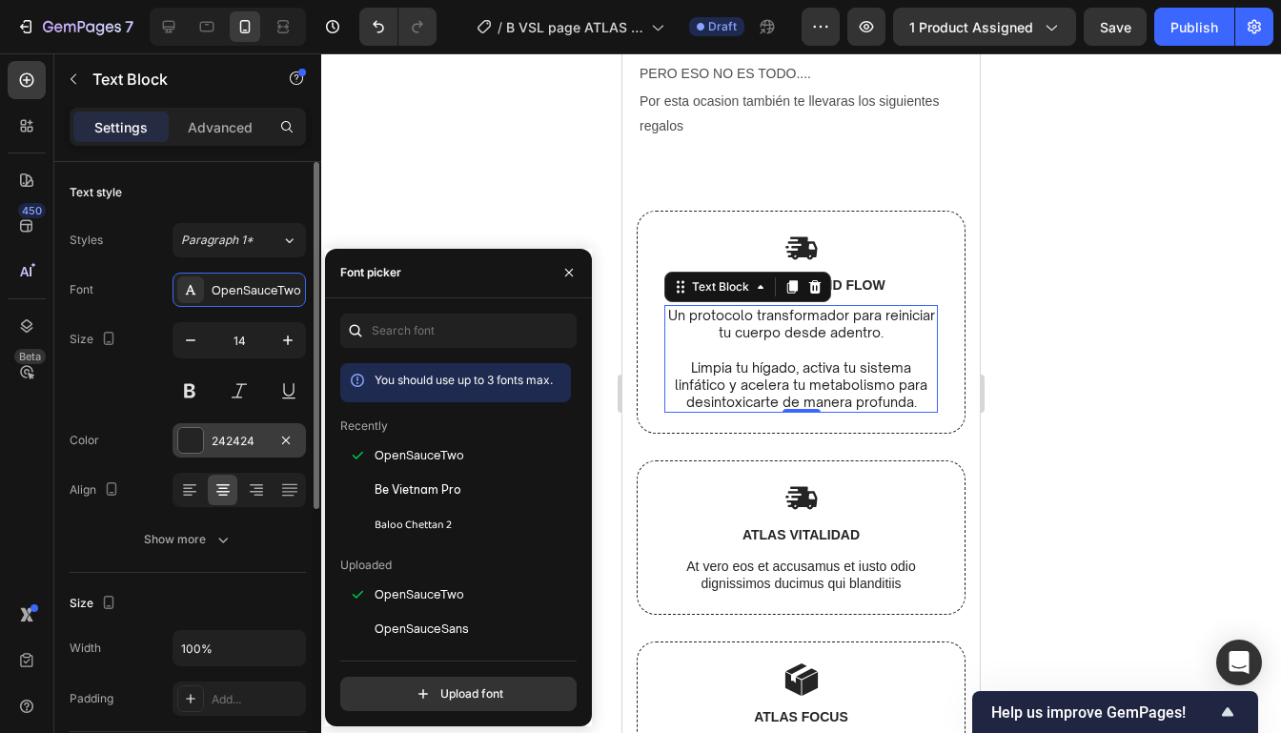
click at [190, 446] on div at bounding box center [190, 440] width 25 height 25
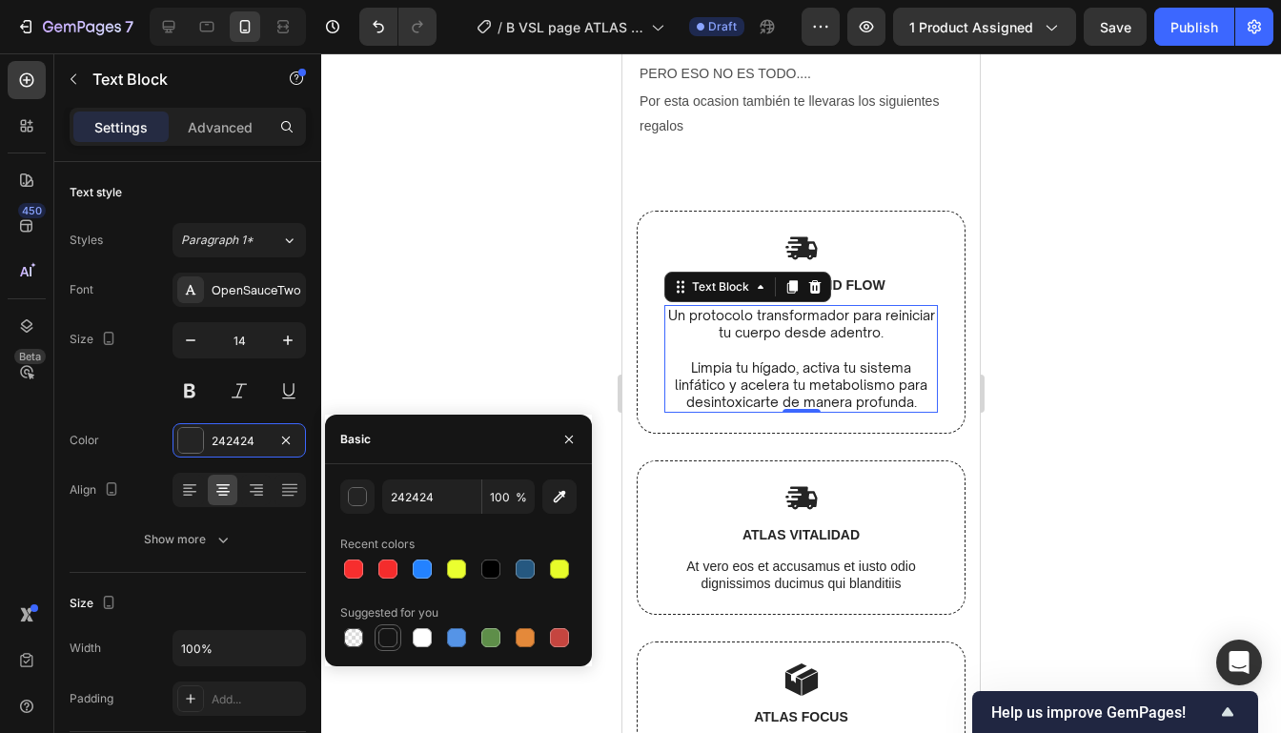
click at [396, 640] on div at bounding box center [387, 637] width 19 height 19
type input "151515"
click at [442, 264] on div at bounding box center [800, 392] width 959 height 679
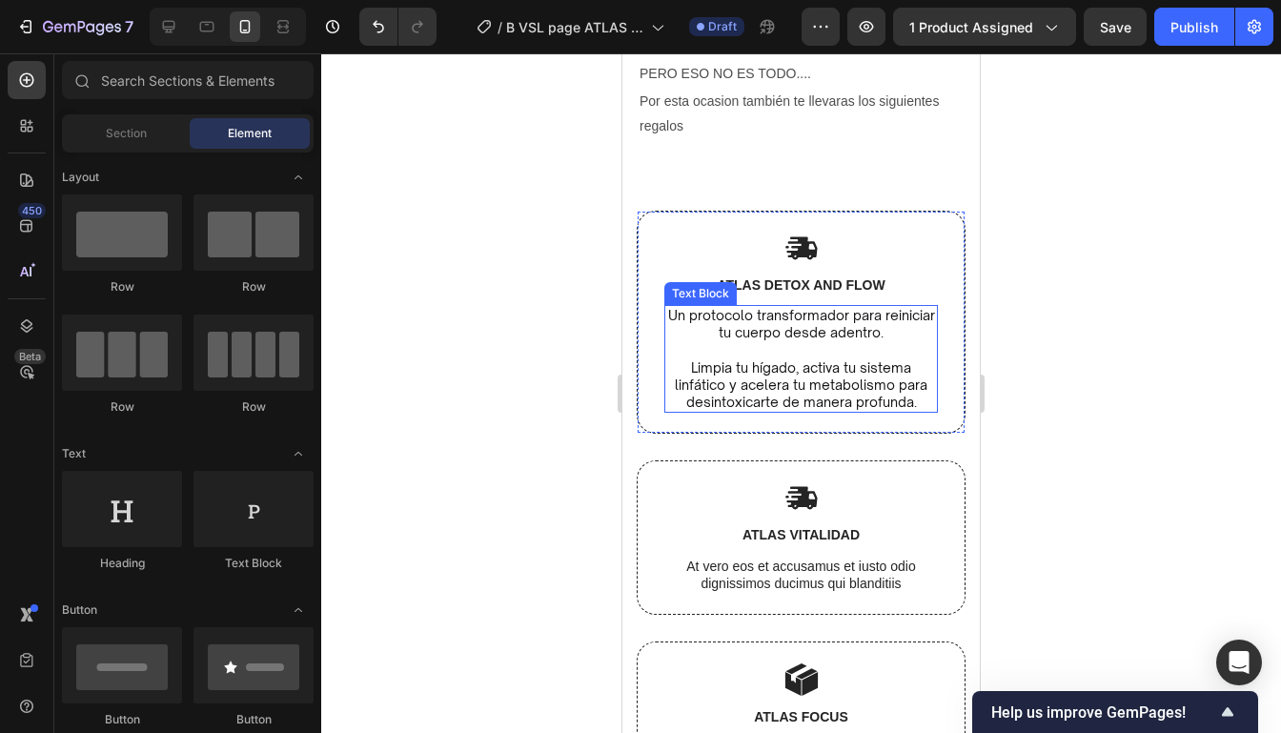
click at [731, 330] on p "Un protocolo transformador para reiniciar tu cuerpo desde adentro." at bounding box center [801, 324] width 270 height 34
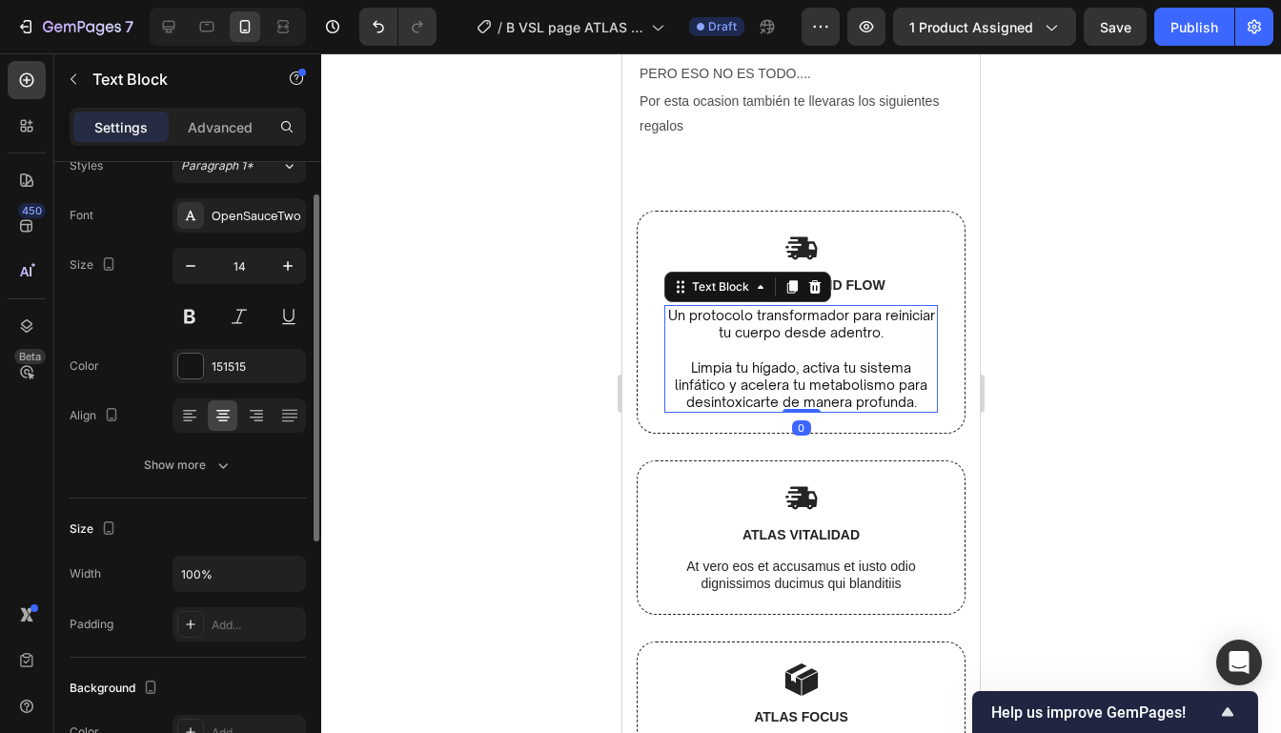
scroll to position [75, 0]
click at [181, 457] on div "Show more" at bounding box center [188, 463] width 89 height 19
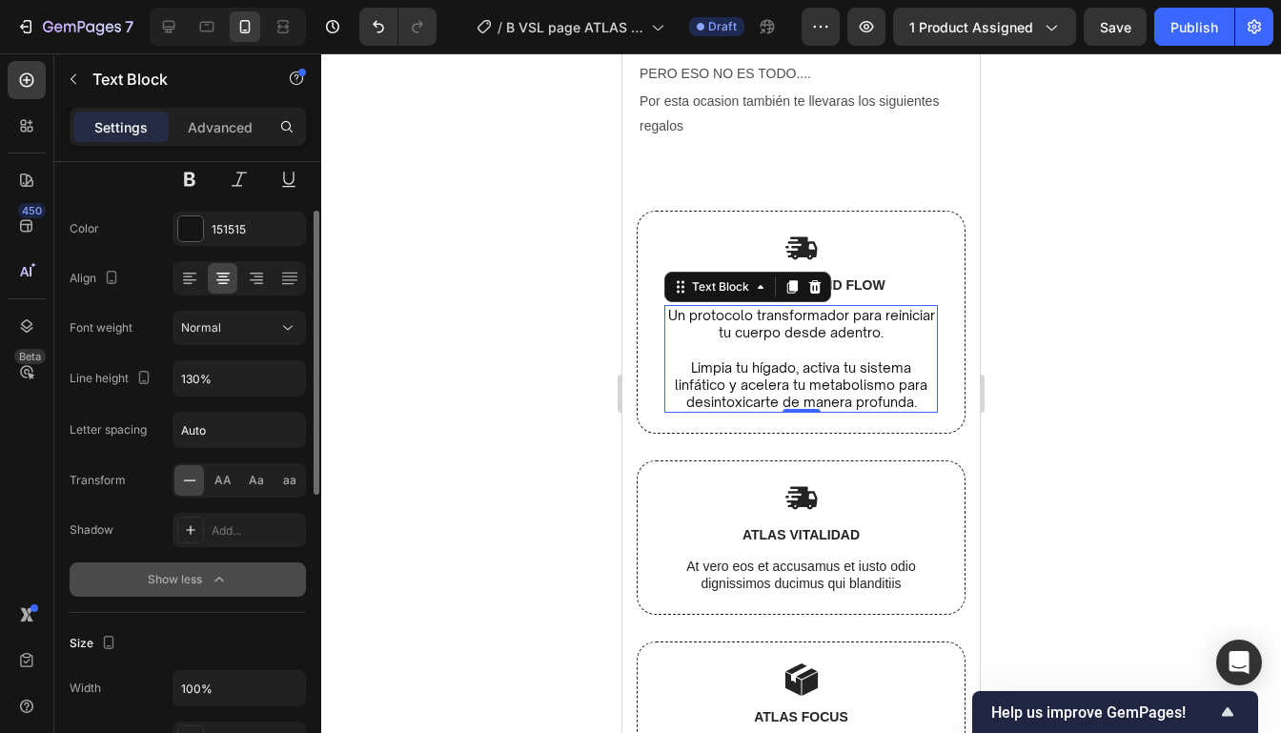
scroll to position [223, 0]
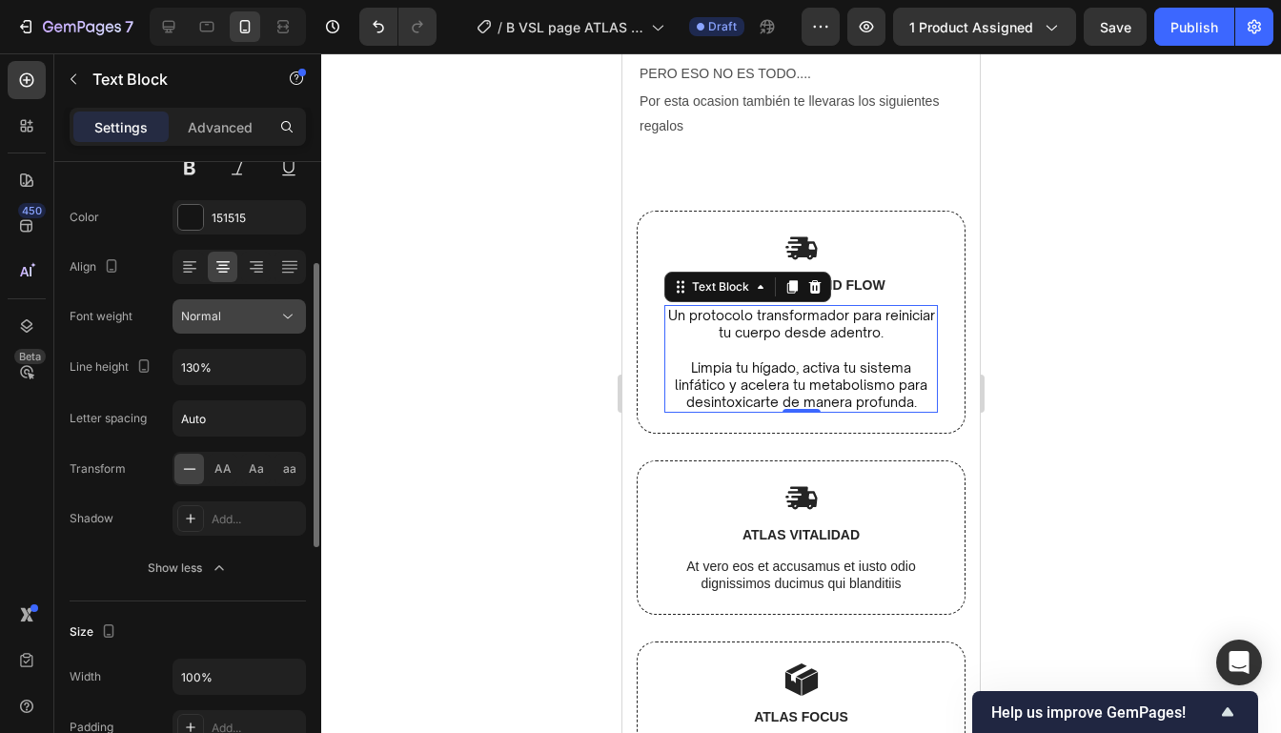
click at [253, 300] on button "Normal" at bounding box center [238, 316] width 133 height 34
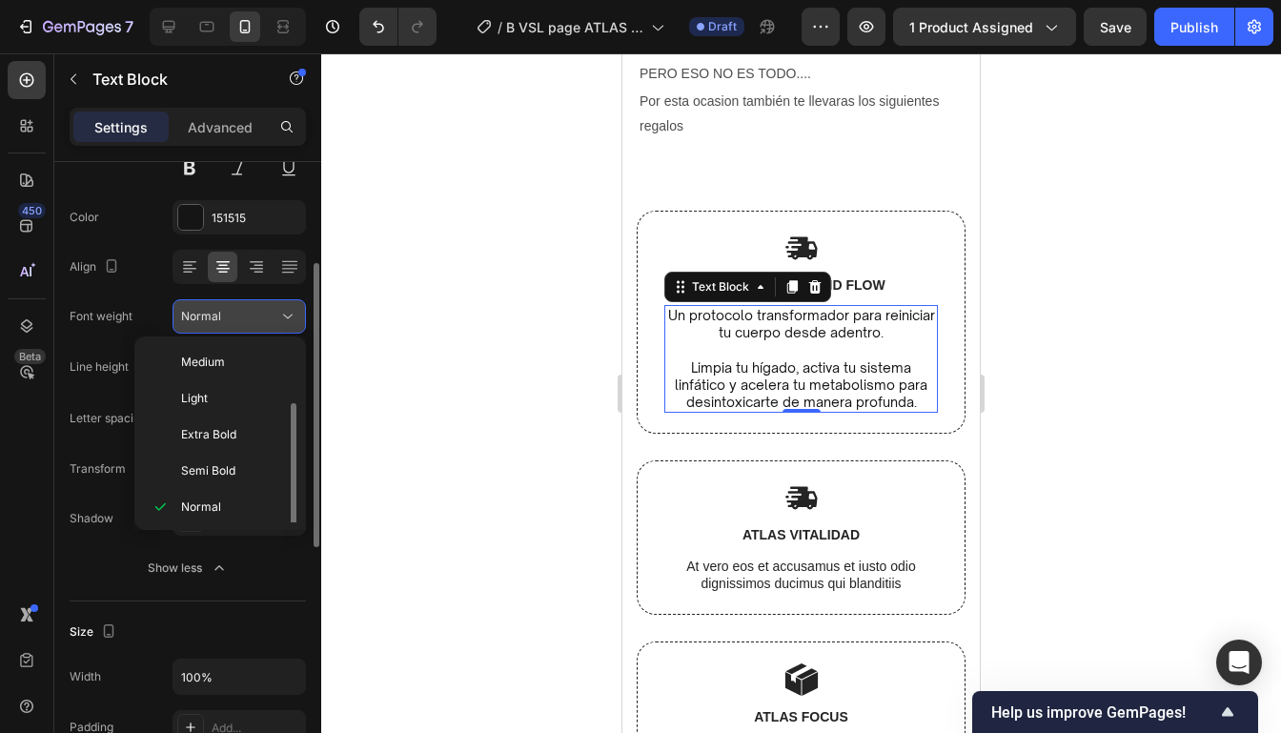
scroll to position [34, 0]
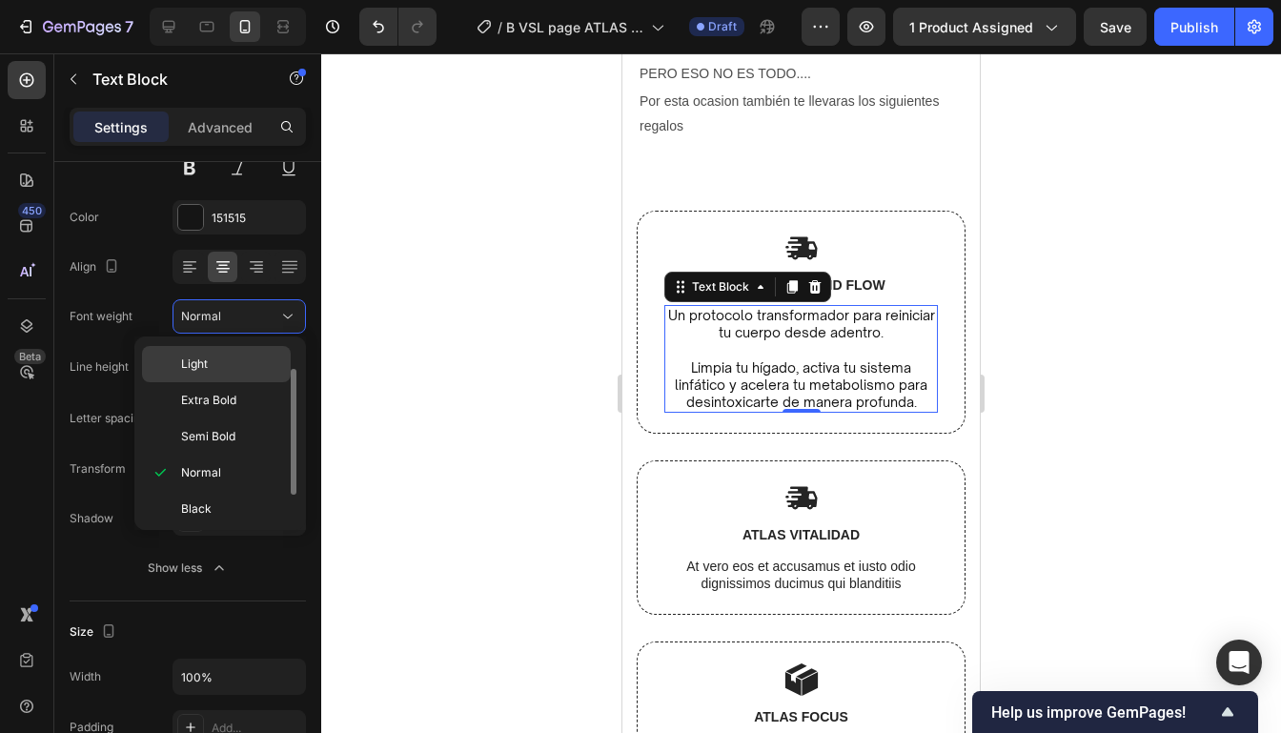
click at [238, 359] on p "Light" at bounding box center [231, 363] width 101 height 17
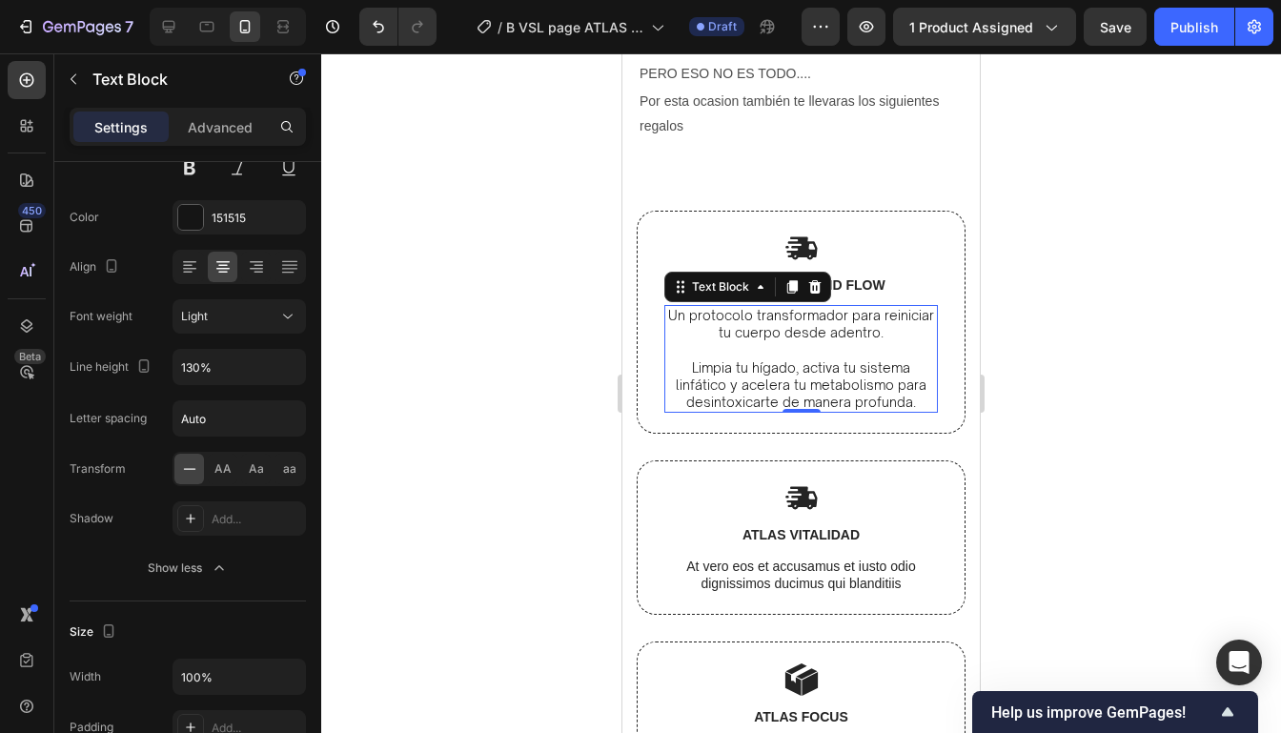
click at [1022, 409] on div at bounding box center [800, 392] width 959 height 679
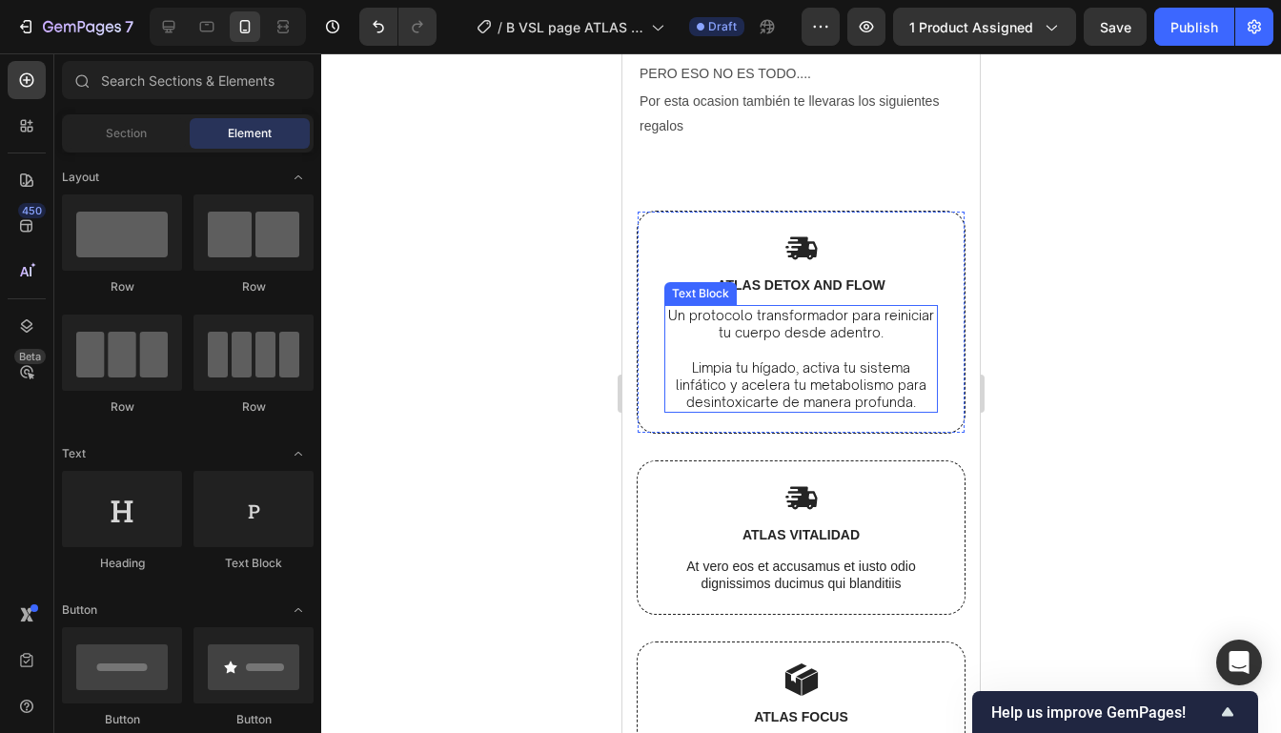
click at [859, 361] on p "Limpia tu hígado, activa tu sistema linfático y acelera tu metabolismo para des…" at bounding box center [801, 385] width 270 height 52
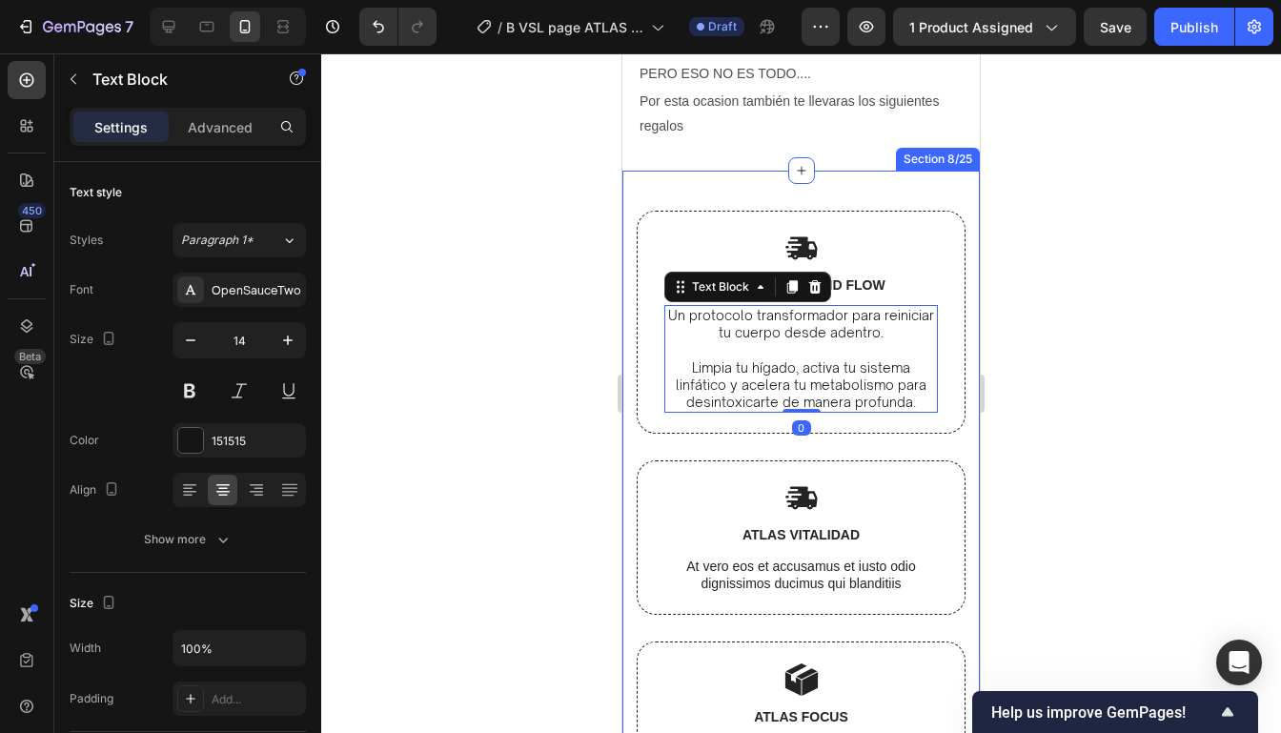
click at [1034, 313] on div at bounding box center [800, 392] width 959 height 679
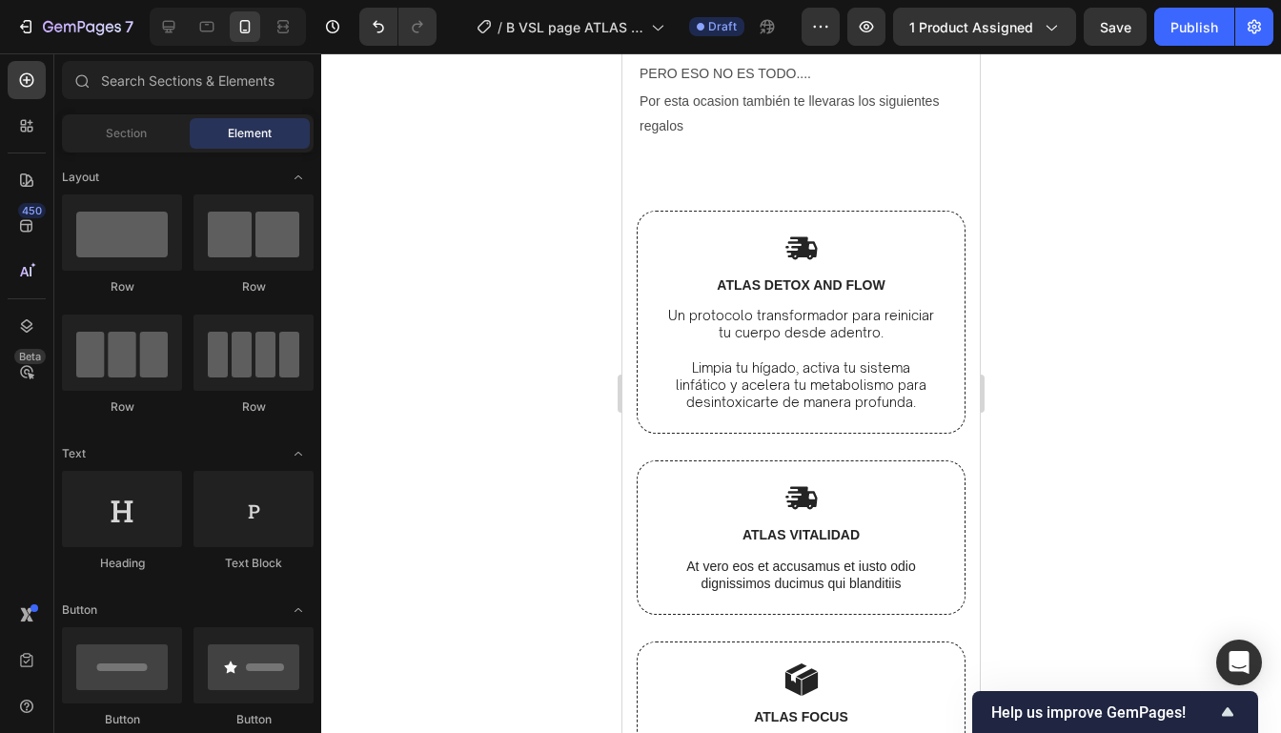
click at [1044, 353] on div at bounding box center [800, 392] width 959 height 679
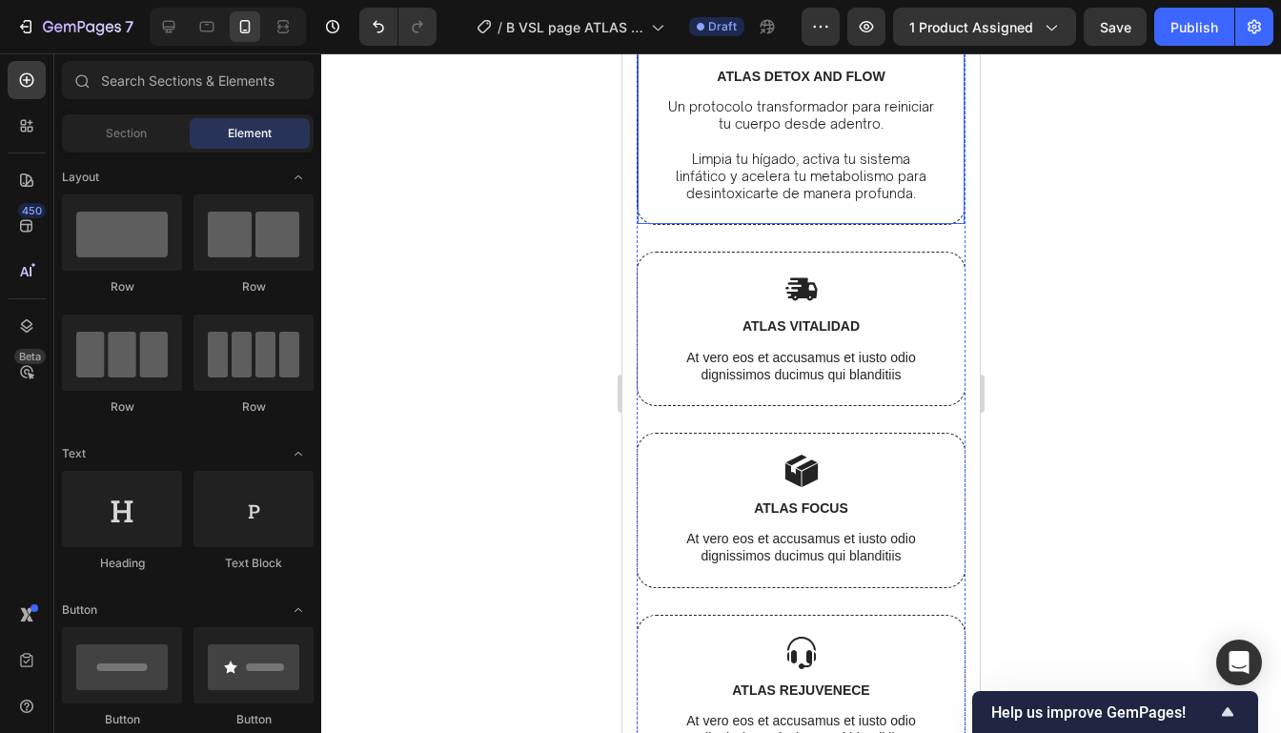
scroll to position [6830, 0]
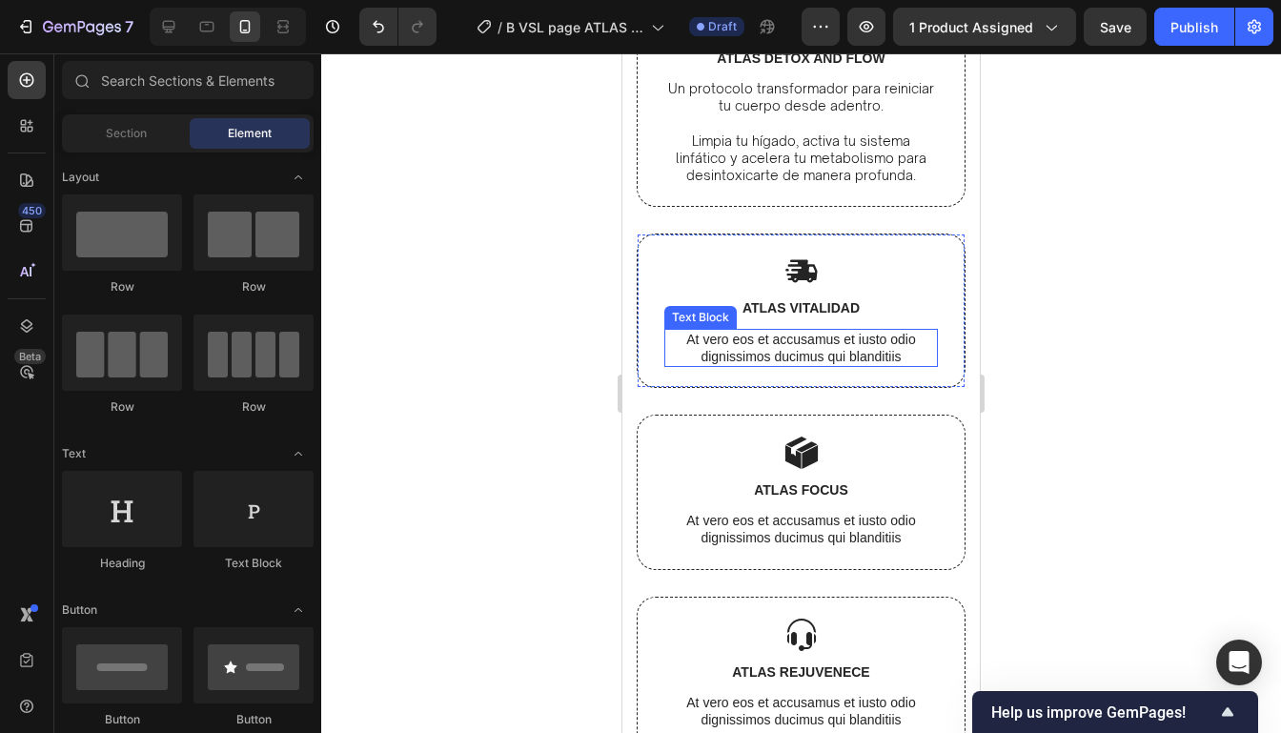
click at [916, 337] on p "At vero eos et accusamus et iusto odio dignissimos ducimus qui blanditiis" at bounding box center [801, 348] width 270 height 34
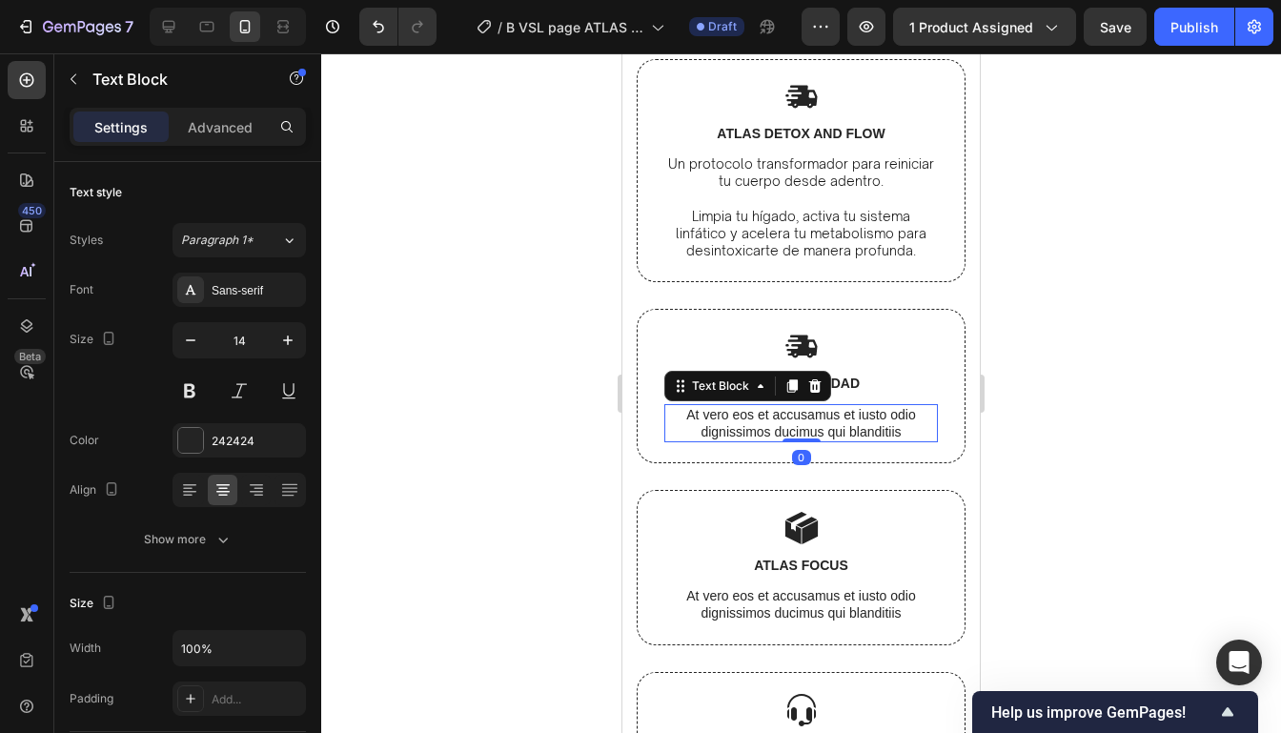
scroll to position [6746, 0]
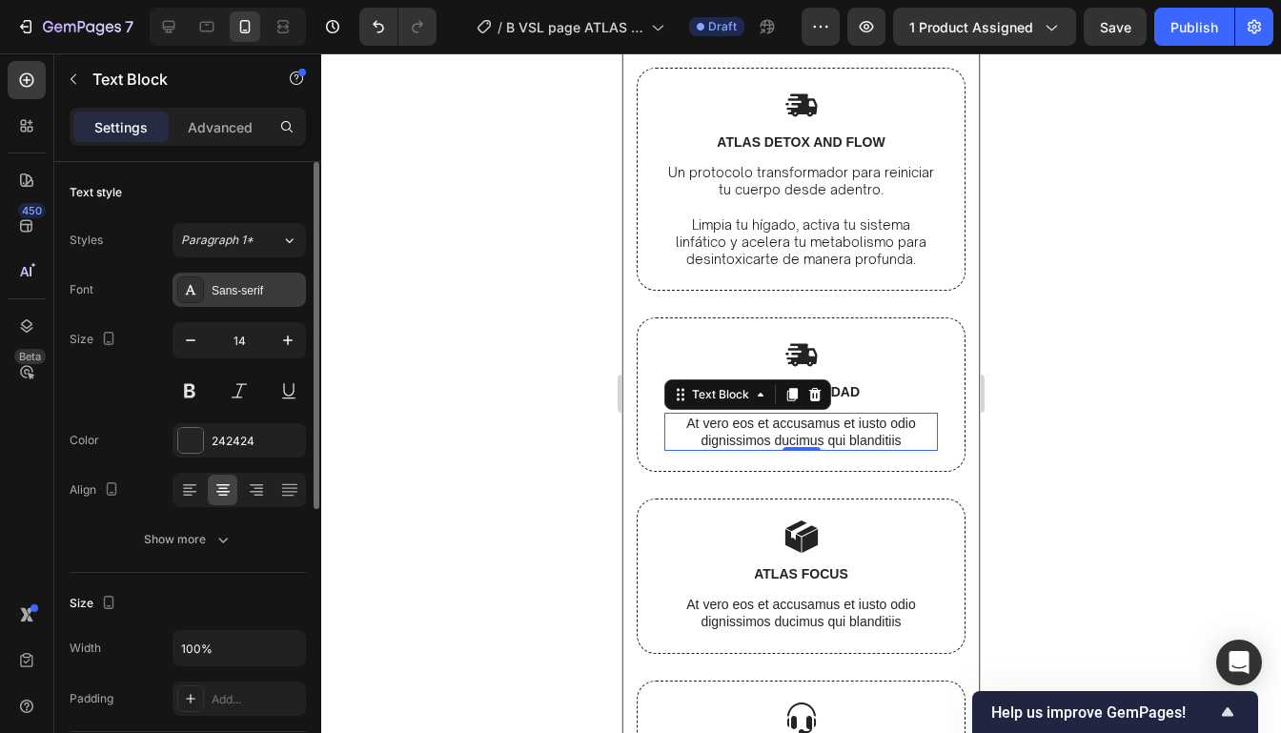
click at [276, 291] on div "Sans-serif" at bounding box center [257, 290] width 90 height 17
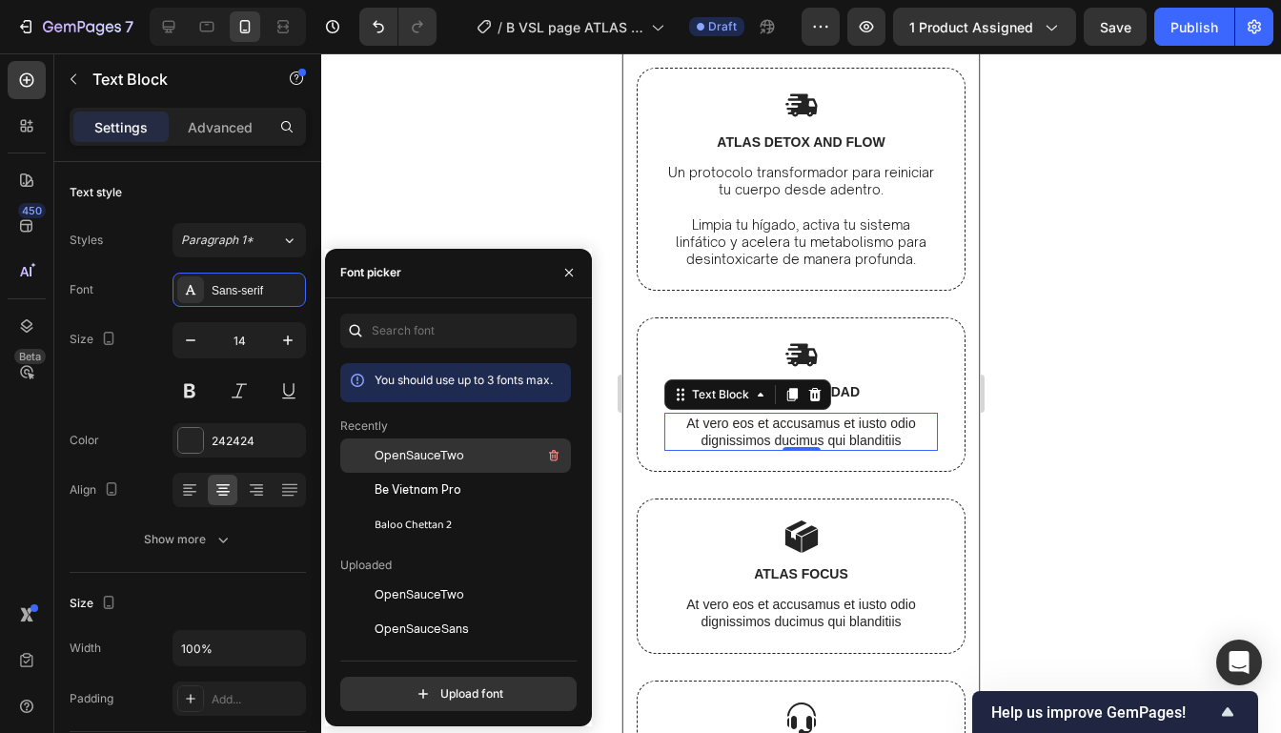
click at [481, 449] on div "OpenSauceTwo" at bounding box center [470, 455] width 192 height 23
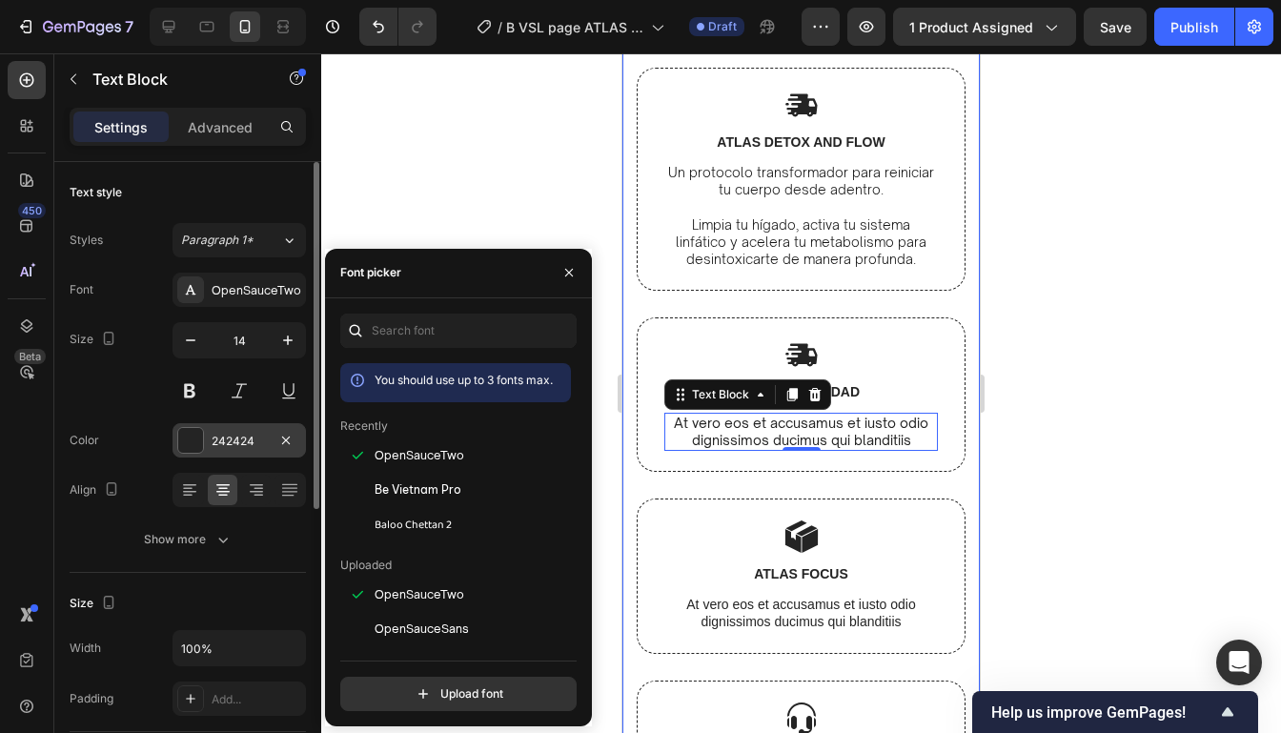
click at [223, 434] on div "242424" at bounding box center [239, 441] width 55 height 17
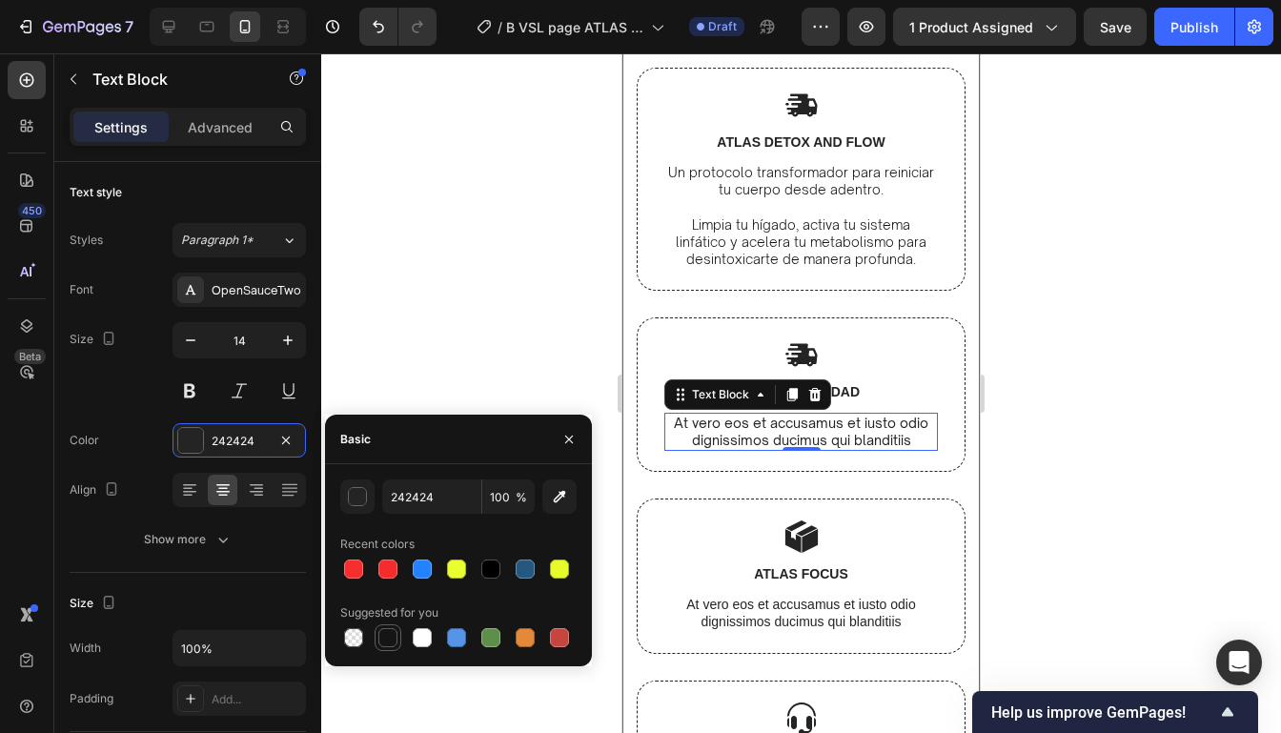
click at [387, 642] on div at bounding box center [387, 637] width 19 height 19
type input "151515"
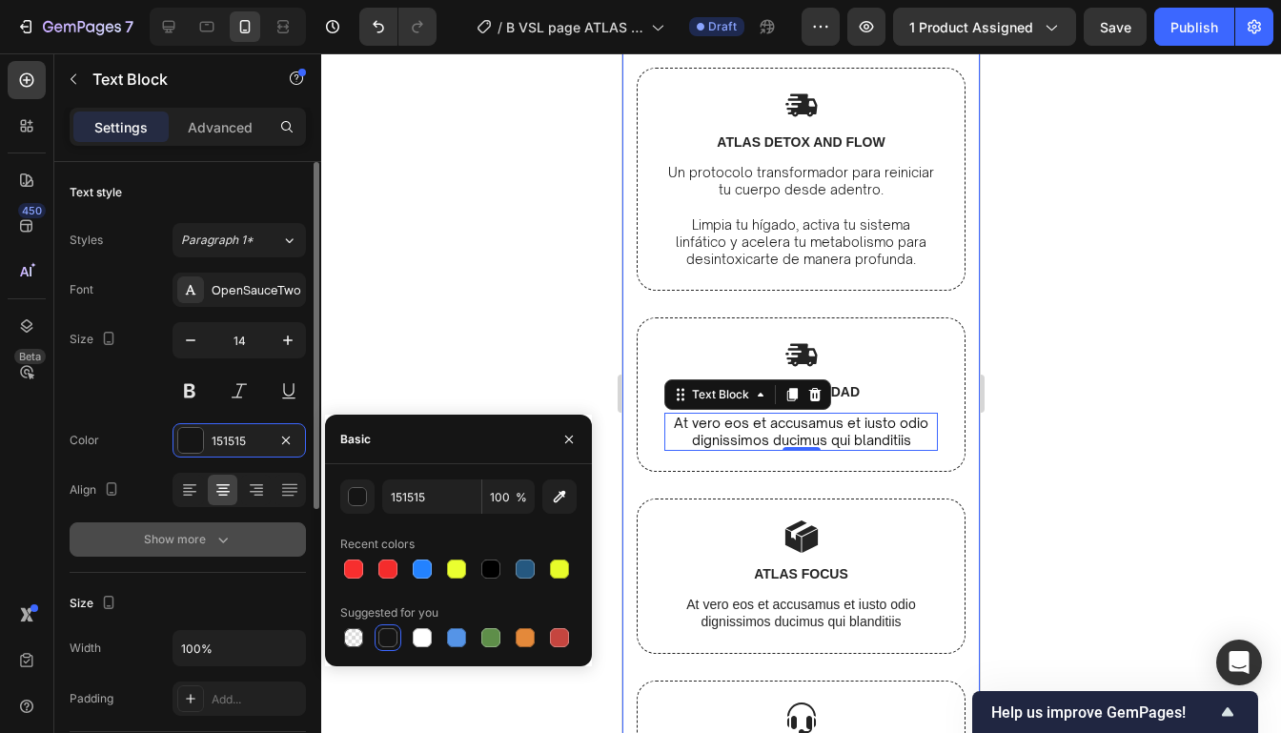
click at [203, 538] on div "Show more" at bounding box center [188, 539] width 89 height 19
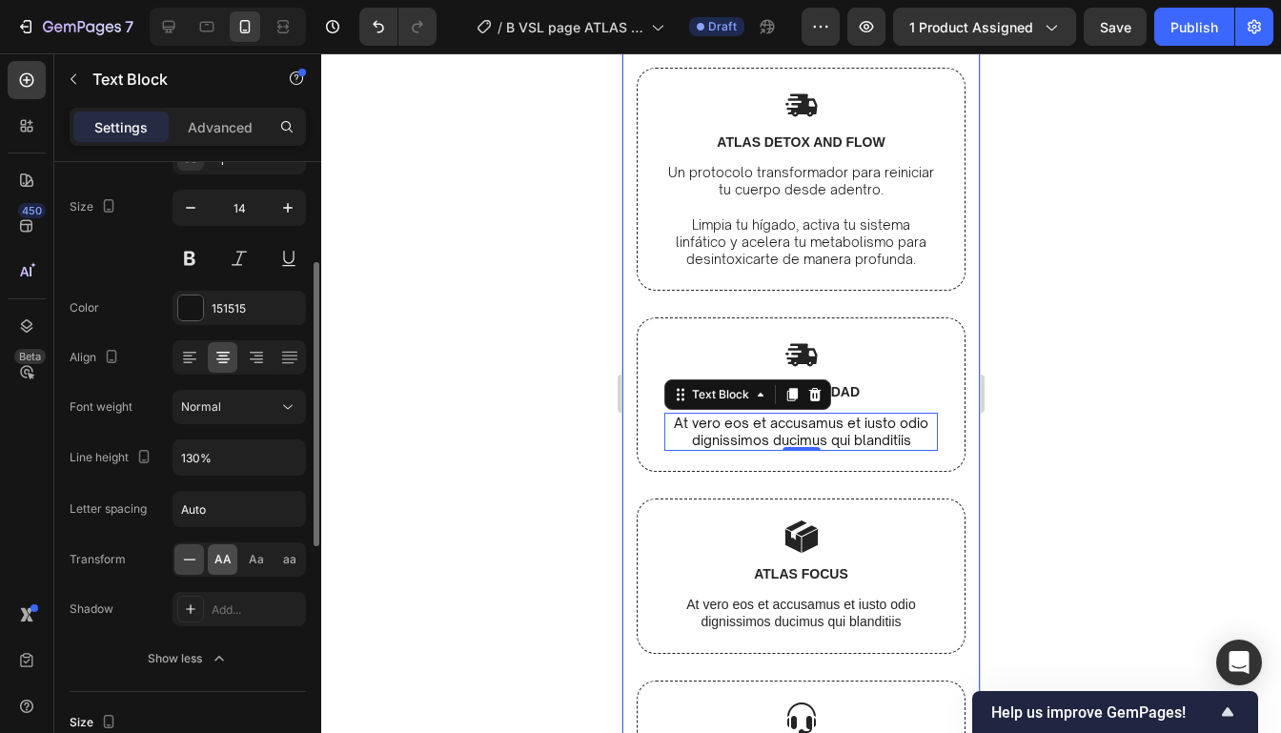
scroll to position [170, 0]
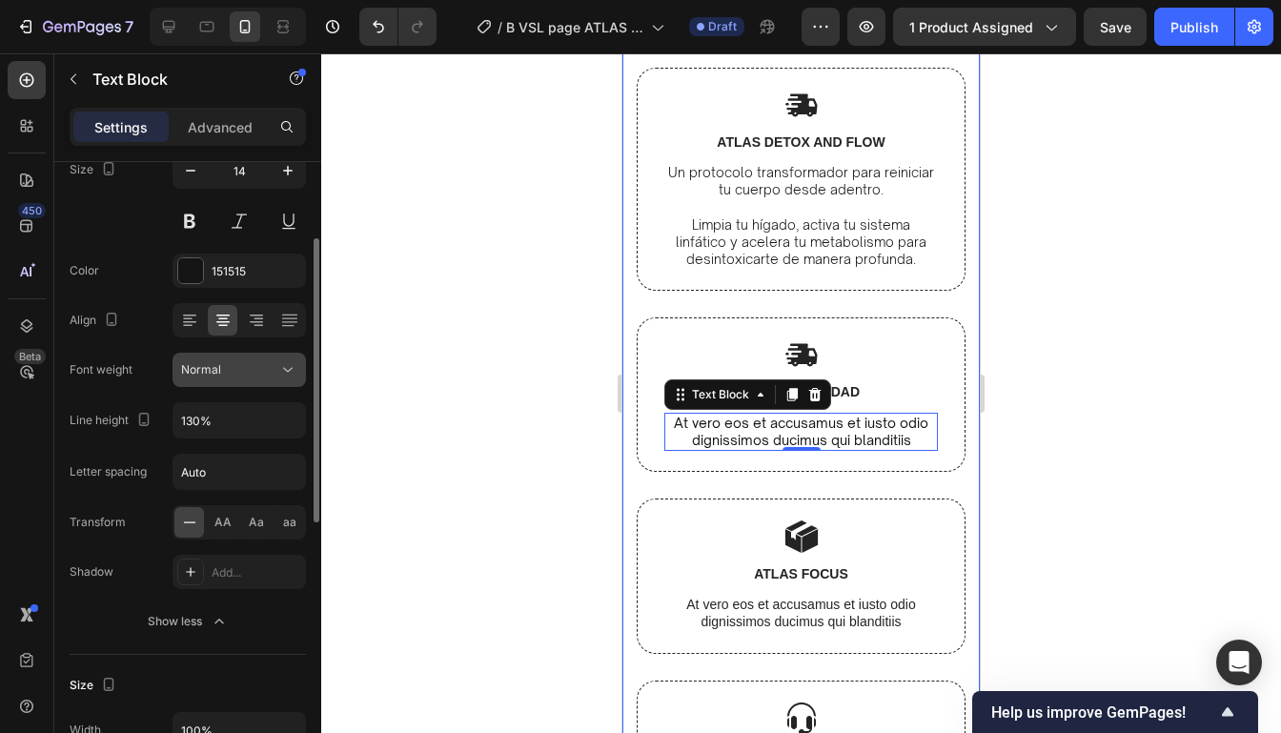
click at [230, 365] on div "Normal" at bounding box center [229, 369] width 97 height 17
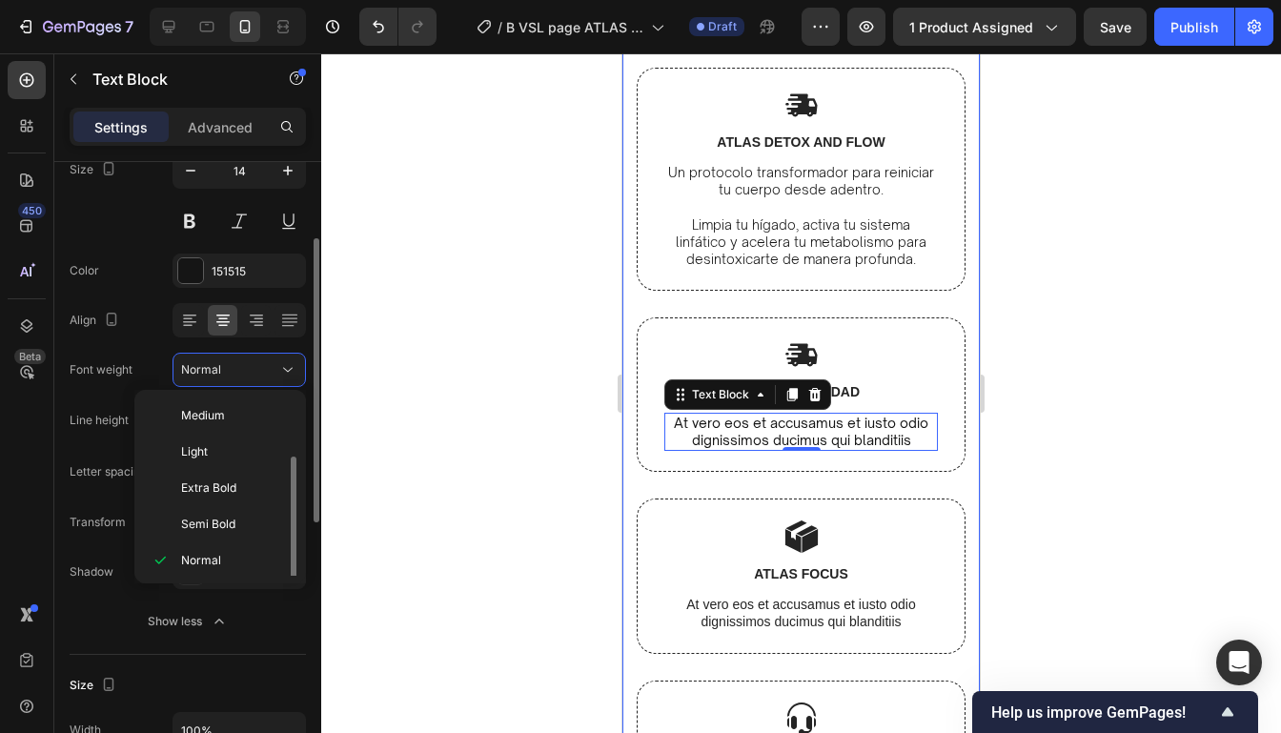
scroll to position [34, 0]
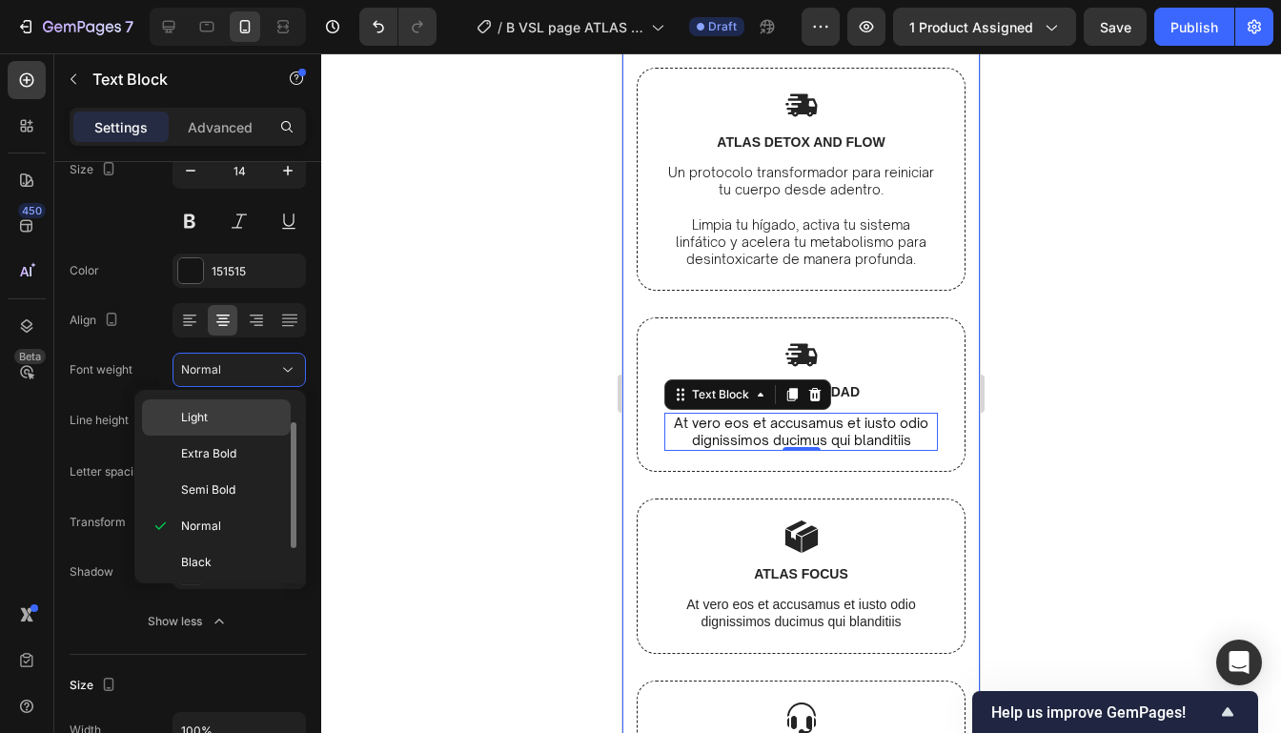
click at [239, 412] on p "Light" at bounding box center [231, 417] width 101 height 17
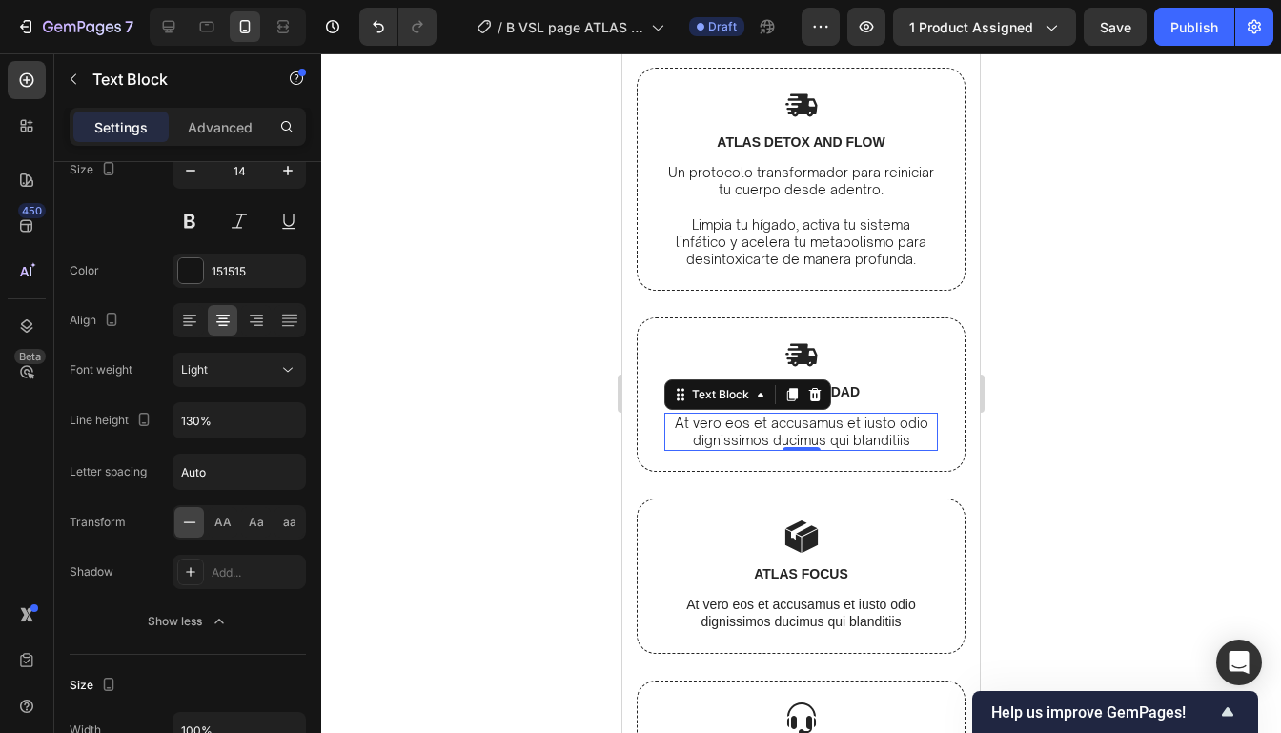
click at [1025, 302] on div at bounding box center [800, 392] width 959 height 679
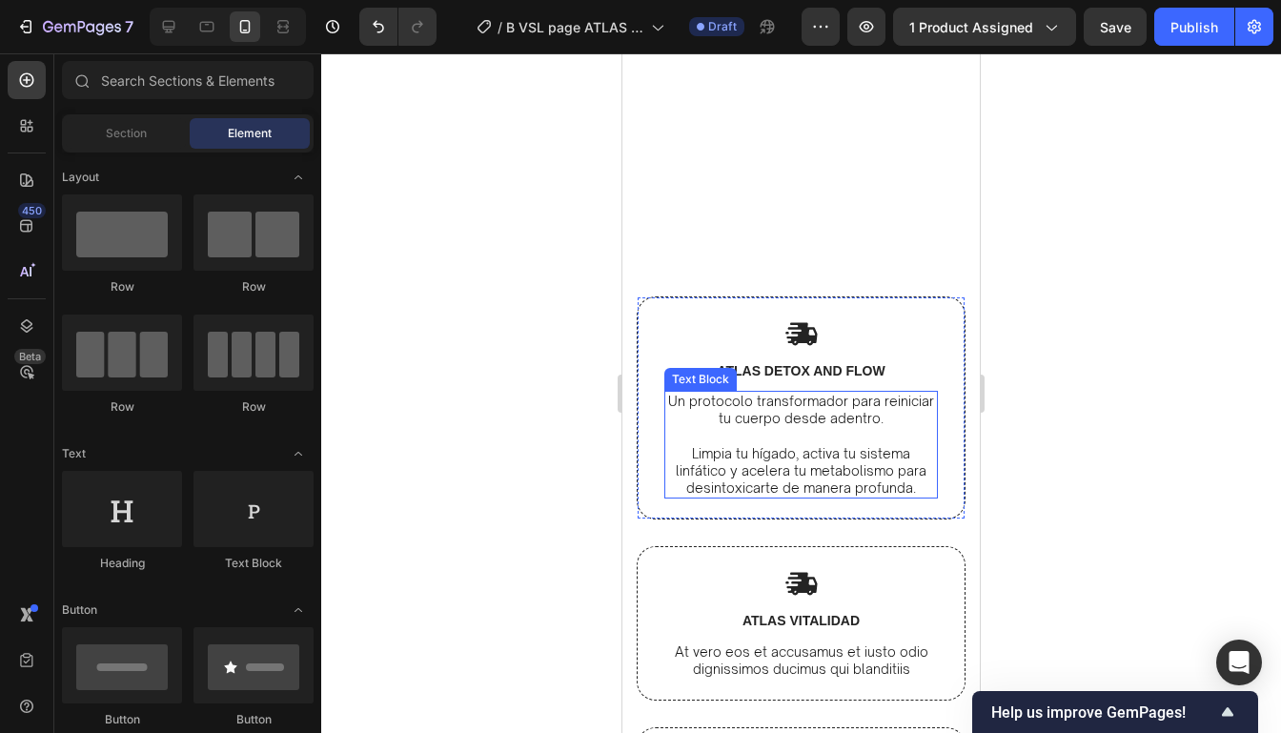
scroll to position [6800, 0]
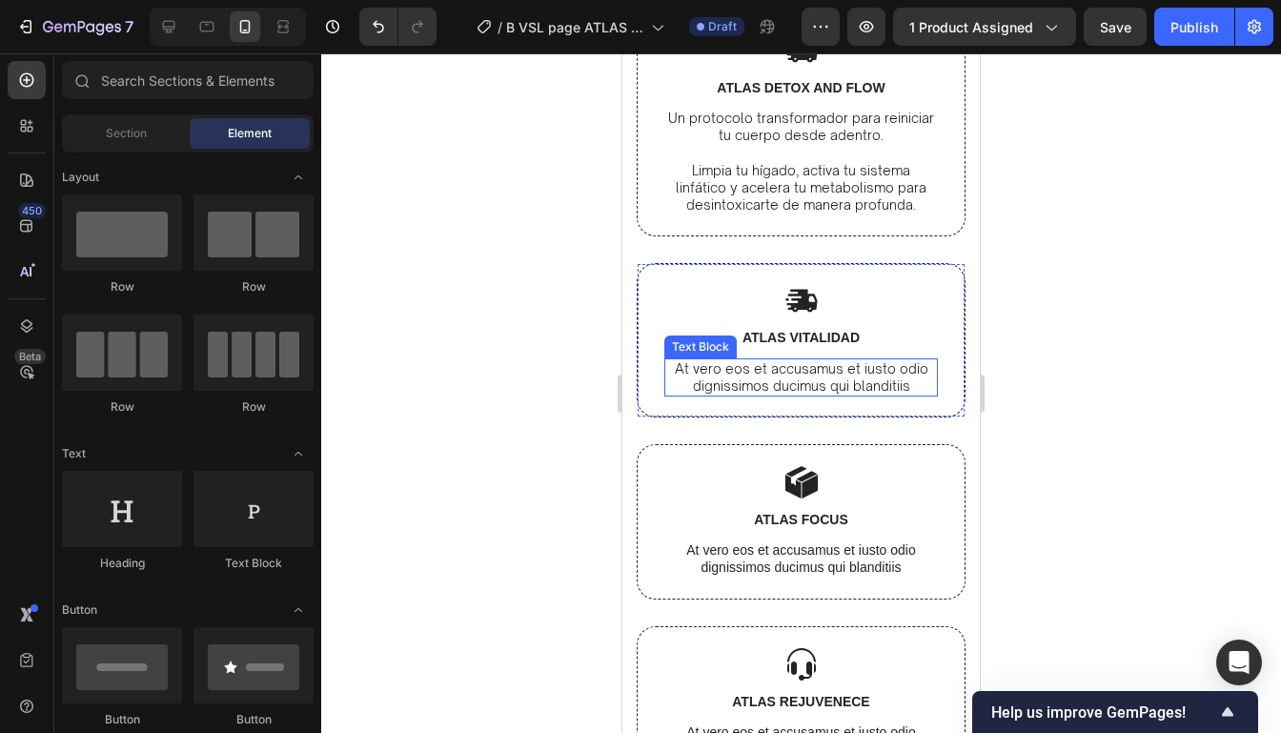
click at [858, 379] on p "At vero eos et accusamus et iusto odio dignissimos ducimus qui blanditiis" at bounding box center [801, 377] width 270 height 34
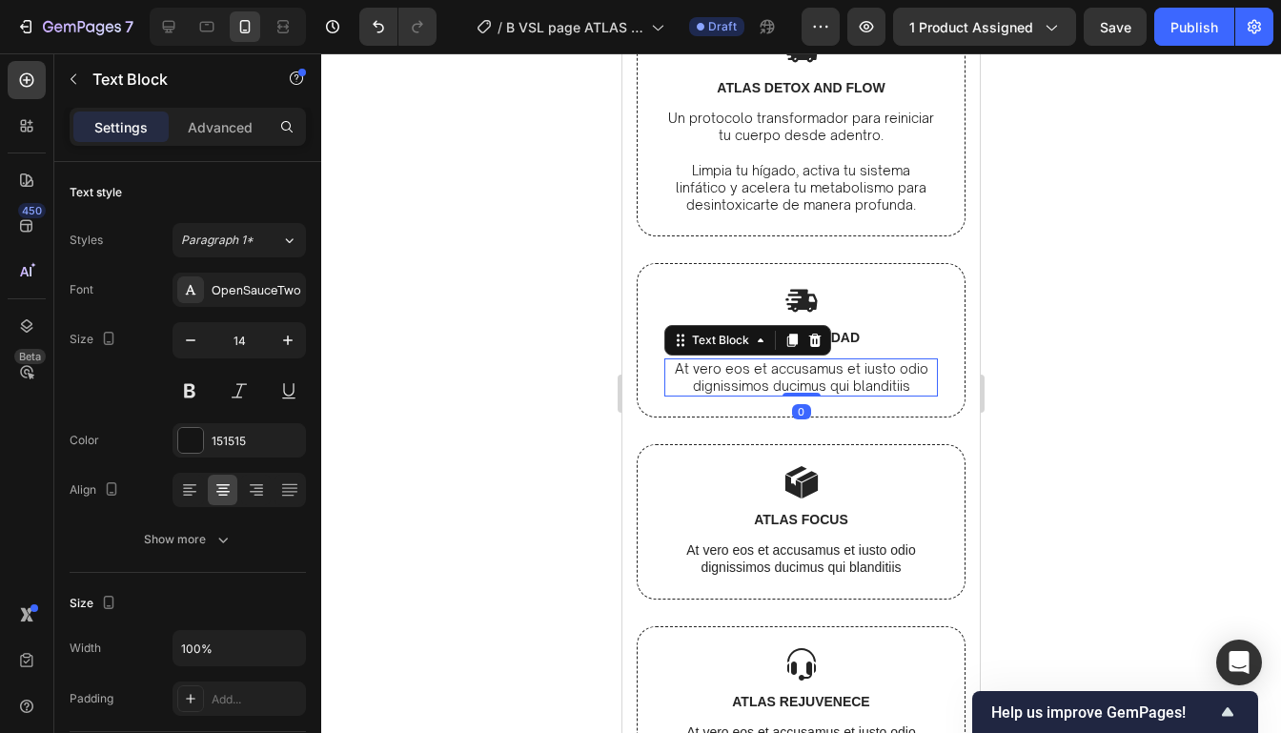
click at [858, 377] on p "At vero eos et accusamus et iusto odio dignissimos ducimus qui blanditiis" at bounding box center [801, 377] width 270 height 34
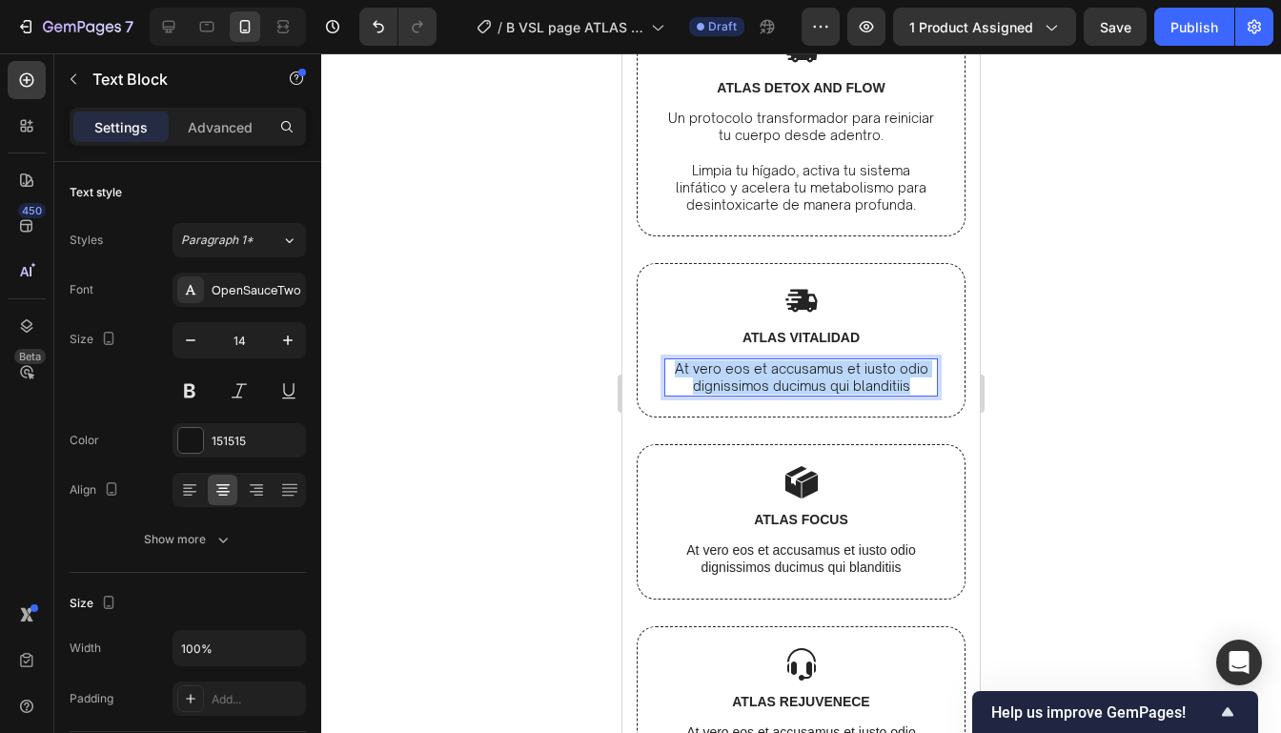
drag, startPoint x: 909, startPoint y: 385, endPoint x: 679, endPoint y: 360, distance: 231.0
click at [679, 360] on p "At vero eos et accusamus et iusto odio dignissimos ducimus qui blanditiis" at bounding box center [801, 377] width 270 height 34
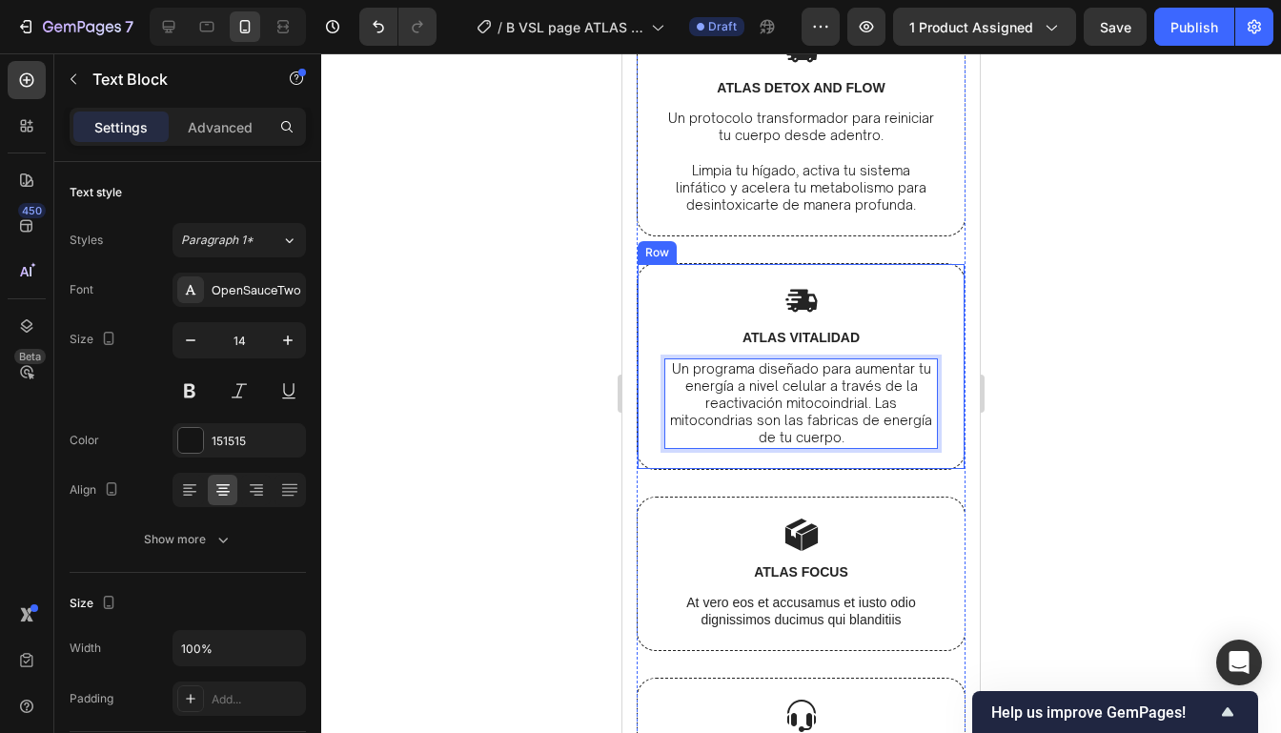
click at [1101, 301] on div at bounding box center [800, 392] width 959 height 679
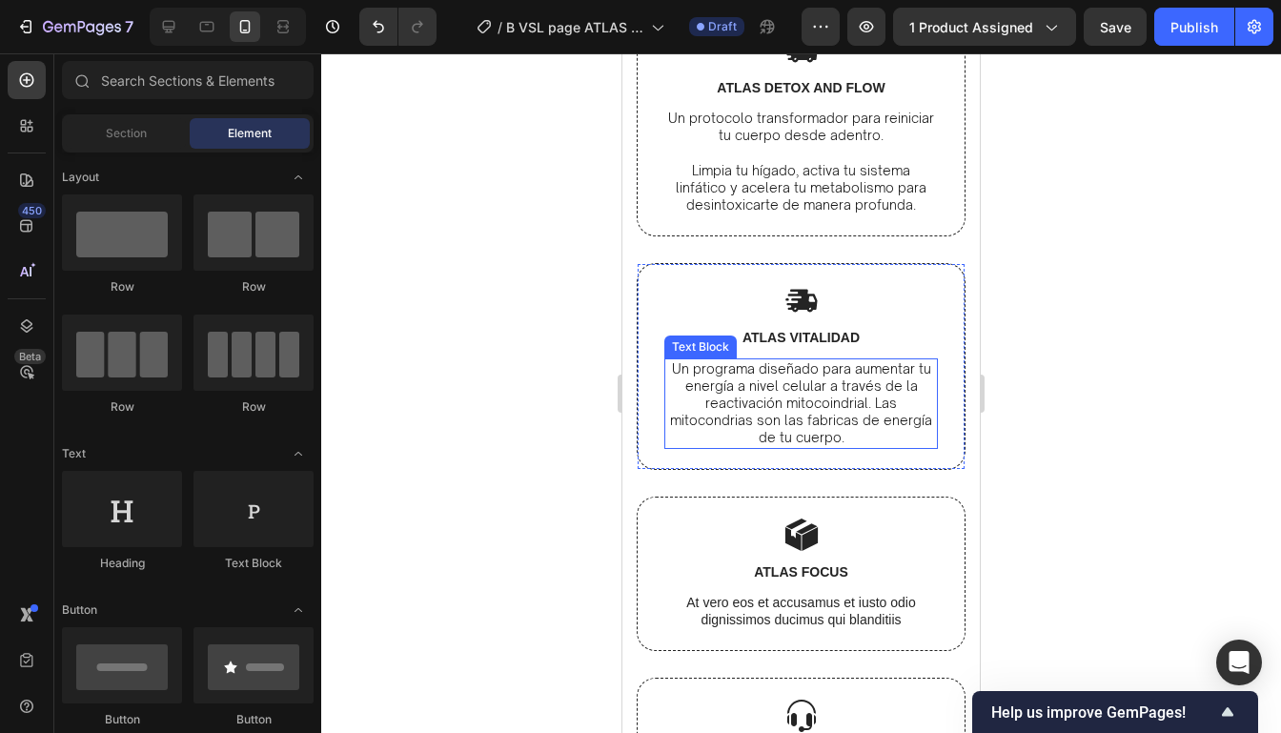
click at [906, 434] on p "Un programa diseñado para aumentar tu energía a nivel celular a través de la re…" at bounding box center [801, 403] width 270 height 87
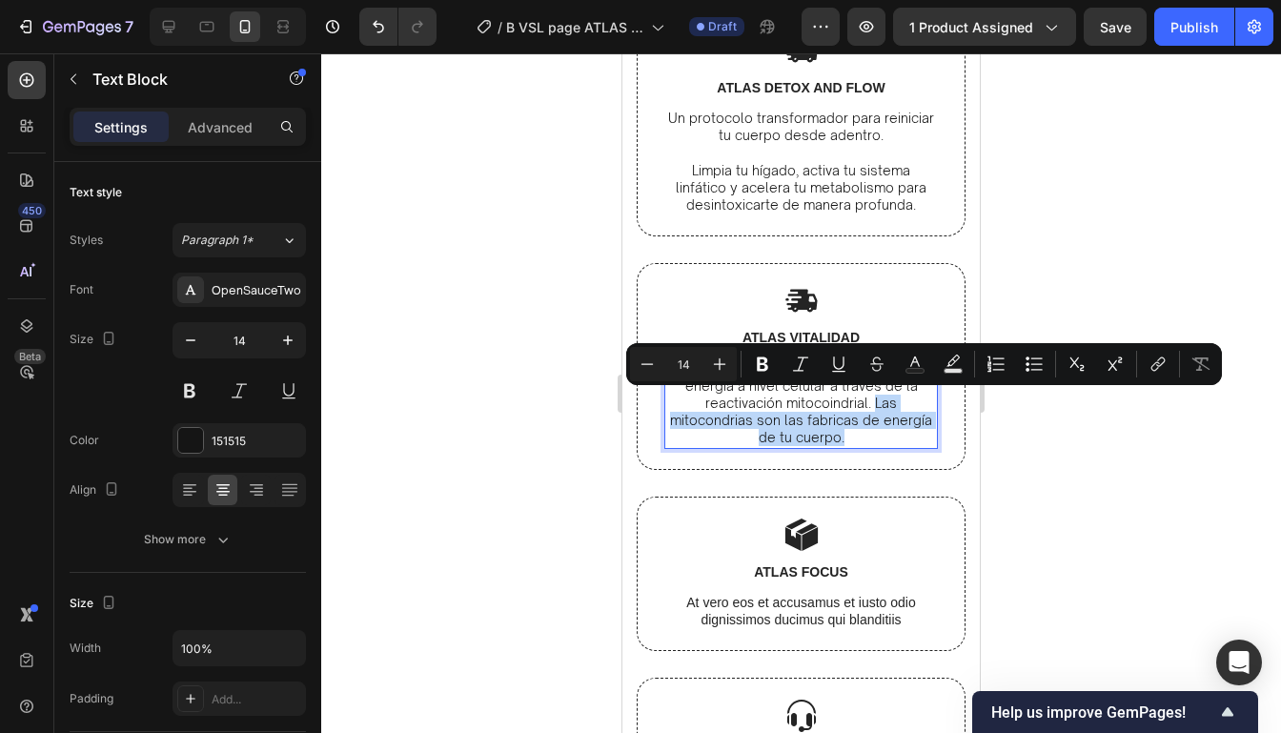
drag, startPoint x: 906, startPoint y: 434, endPoint x: 872, endPoint y: 404, distance: 45.9
click at [872, 404] on p "Un programa diseñado para aumentar tu energía a nivel celular a través de la re…" at bounding box center [801, 403] width 270 height 87
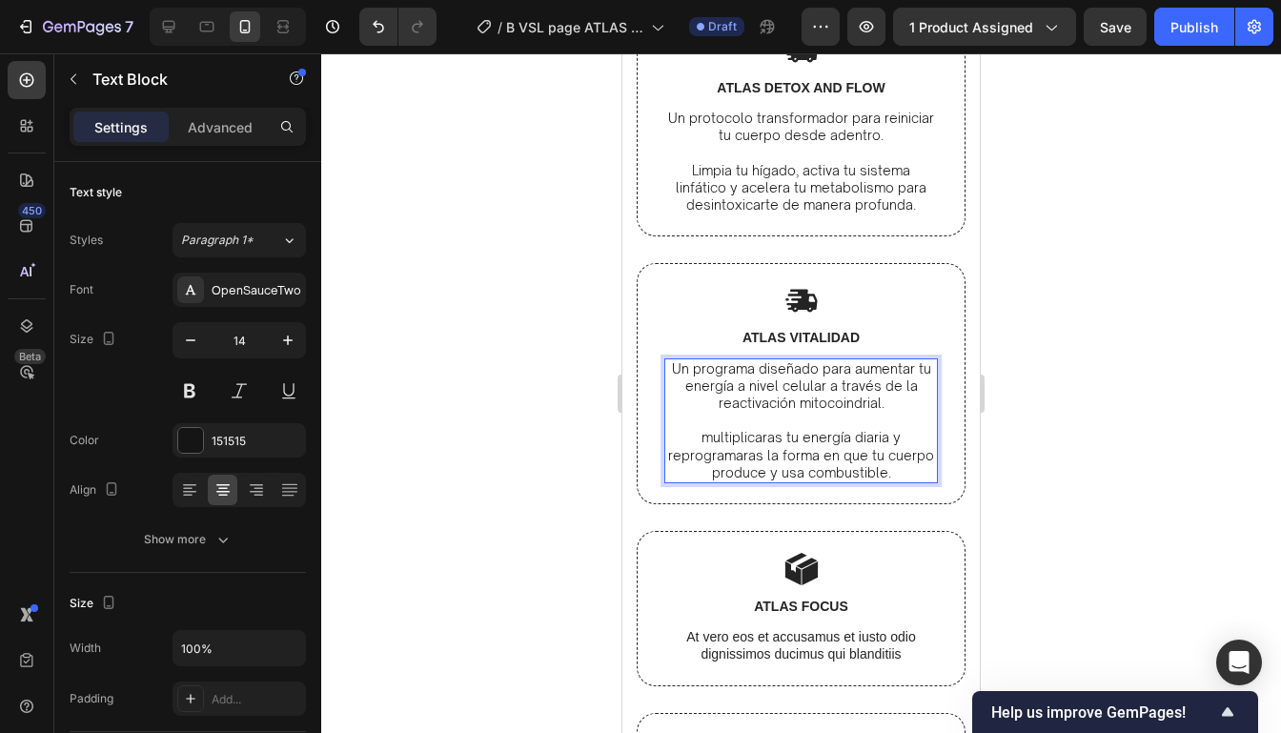
click at [718, 435] on p "multiplicaras tu energía diaria y reprogramaras la forma en que tu cuerpo produ…" at bounding box center [801, 455] width 270 height 52
click at [834, 403] on p "Un programa diseñado para aumentar tu energía a nivel celular a través de la re…" at bounding box center [801, 386] width 270 height 52
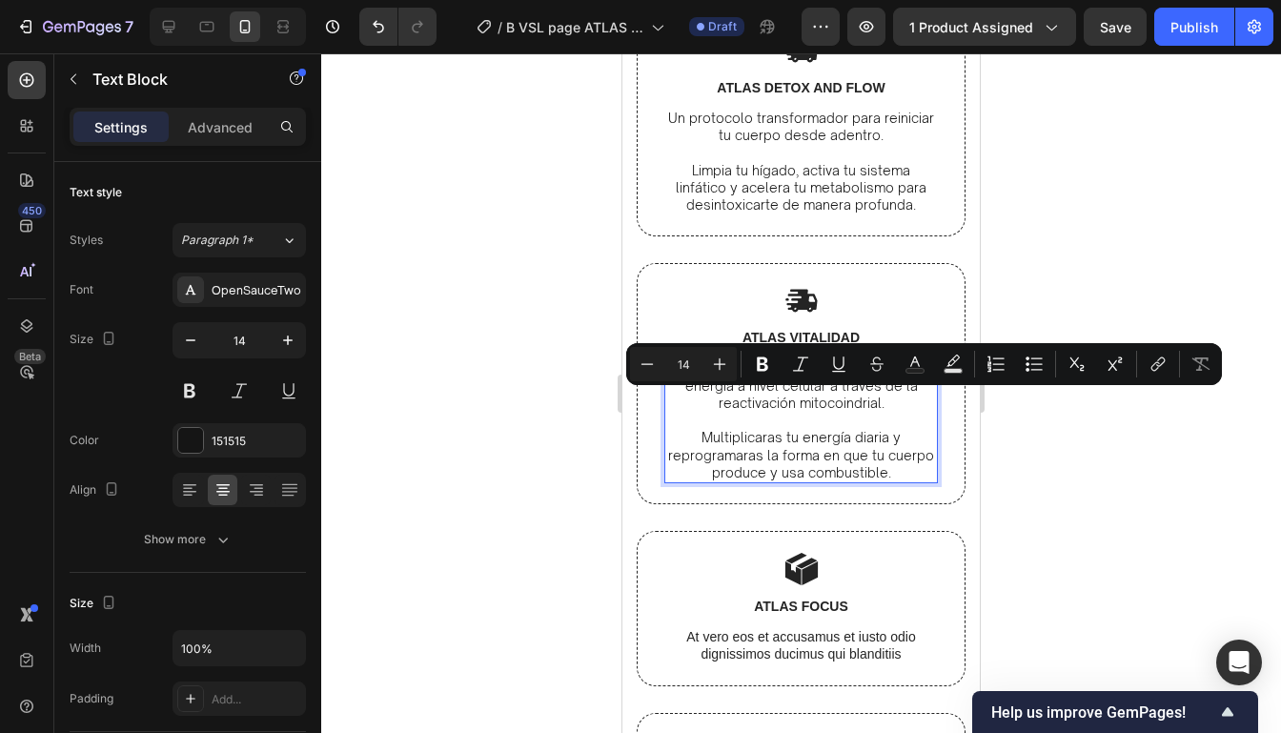
click at [841, 418] on p "Rich Text Editor. Editing area: main" at bounding box center [801, 420] width 270 height 17
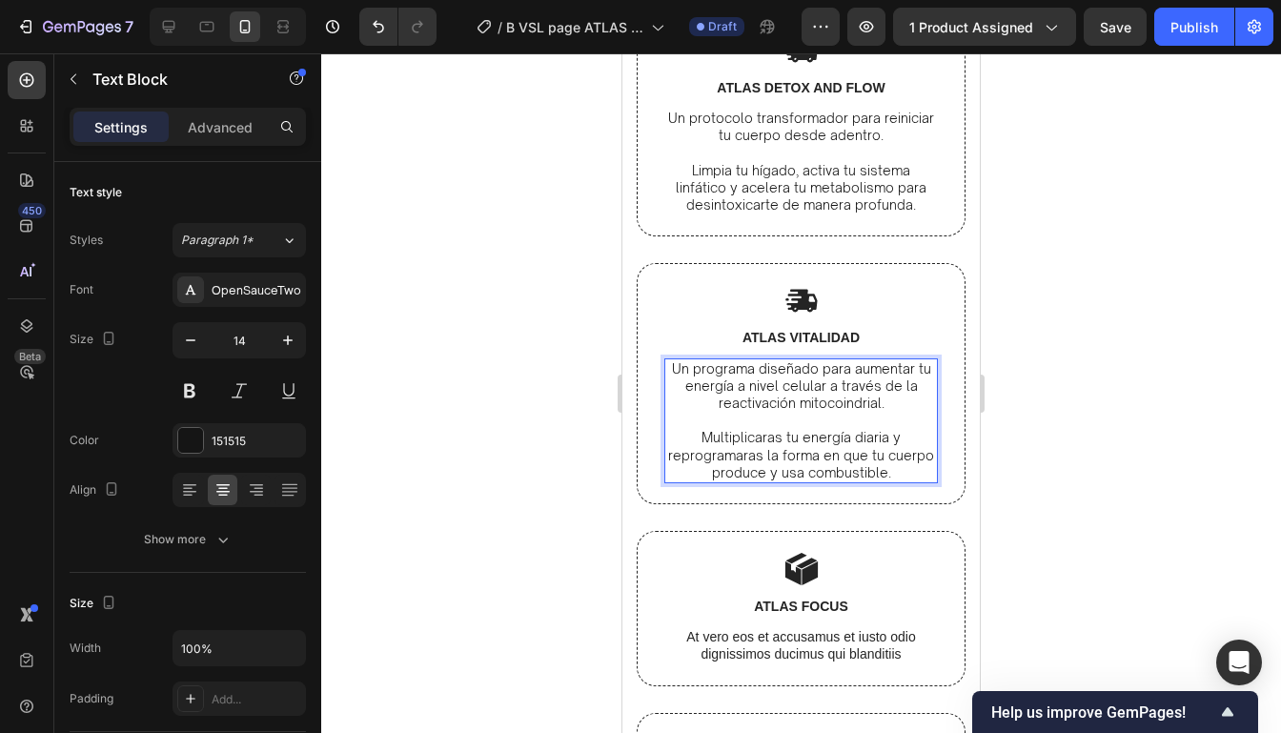
click at [774, 438] on p "Multiplicaras tu energía diaria y reprogramaras la forma en que tu cuerpo produ…" at bounding box center [801, 455] width 270 height 52
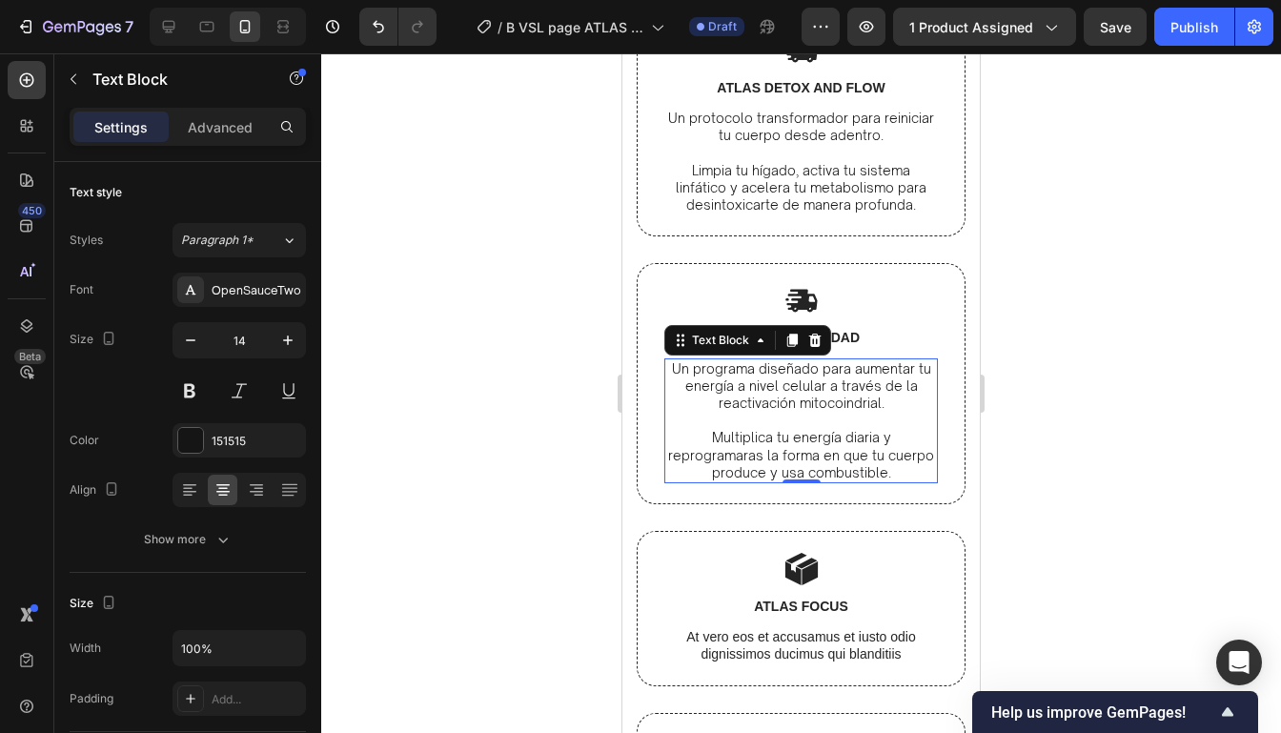
drag, startPoint x: 994, startPoint y: 422, endPoint x: 356, endPoint y: 373, distance: 639.4
click at [994, 422] on div at bounding box center [800, 392] width 959 height 679
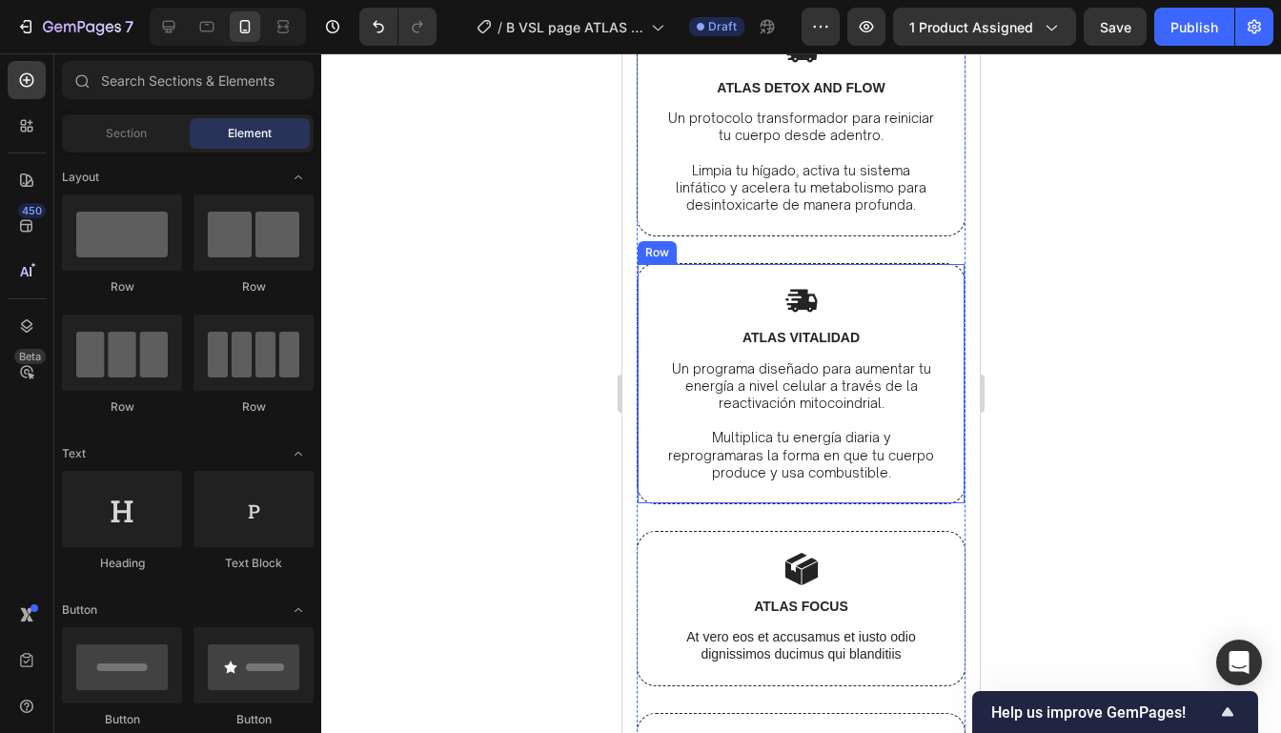
click at [1073, 399] on div at bounding box center [800, 392] width 959 height 679
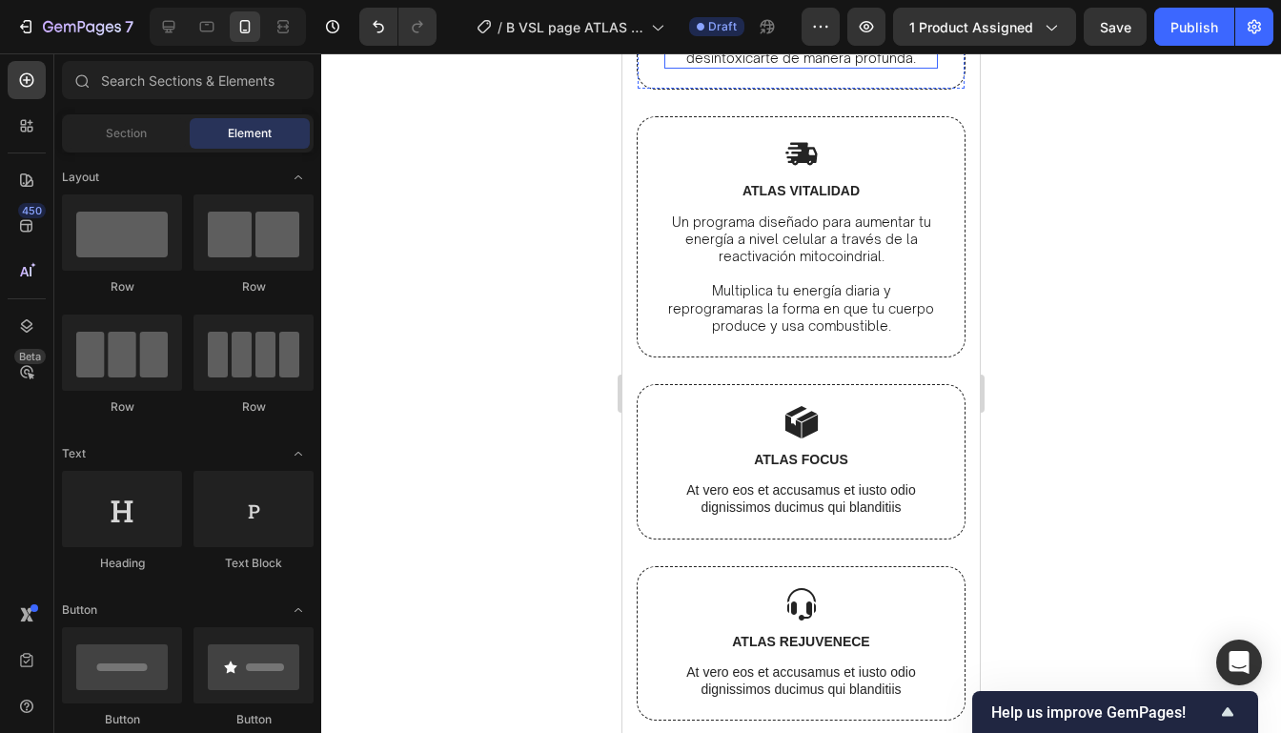
scroll to position [6922, 0]
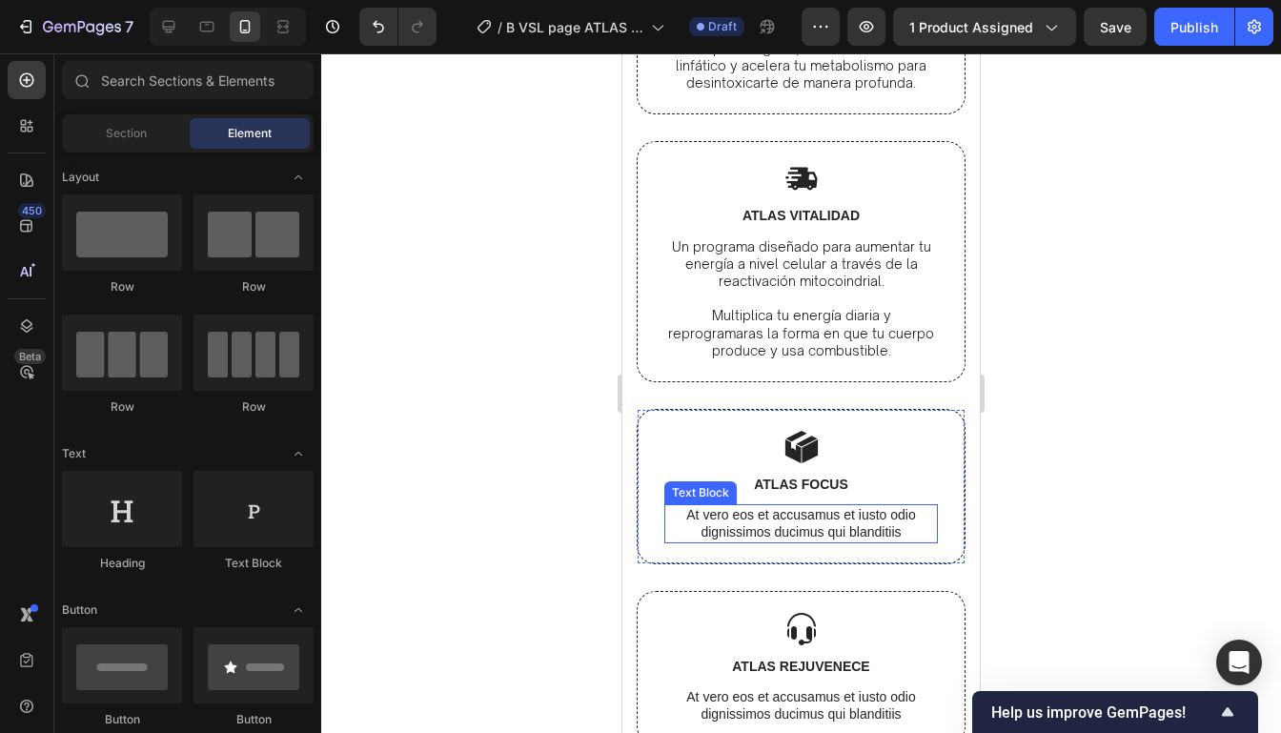
click at [900, 508] on p "At vero eos et accusamus et iusto odio dignissimos ducimus qui blanditiis" at bounding box center [801, 523] width 270 height 34
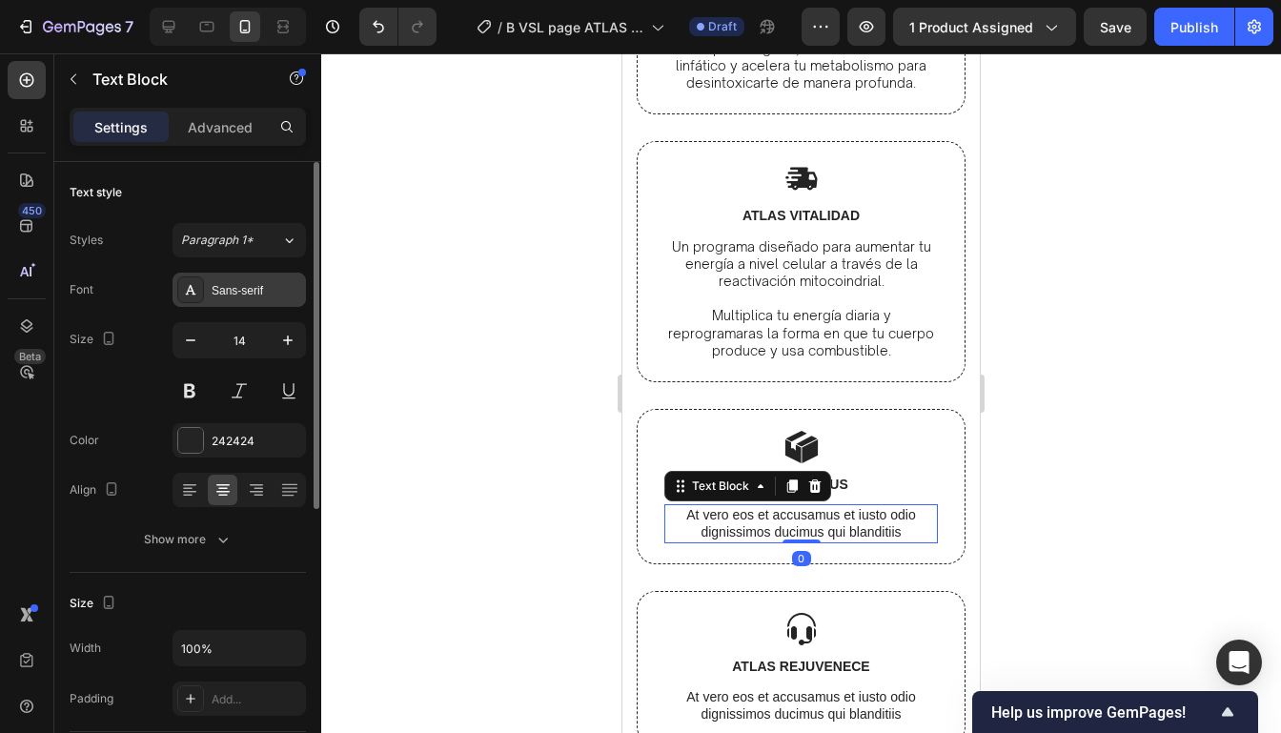
click at [260, 288] on div "Sans-serif" at bounding box center [257, 290] width 90 height 17
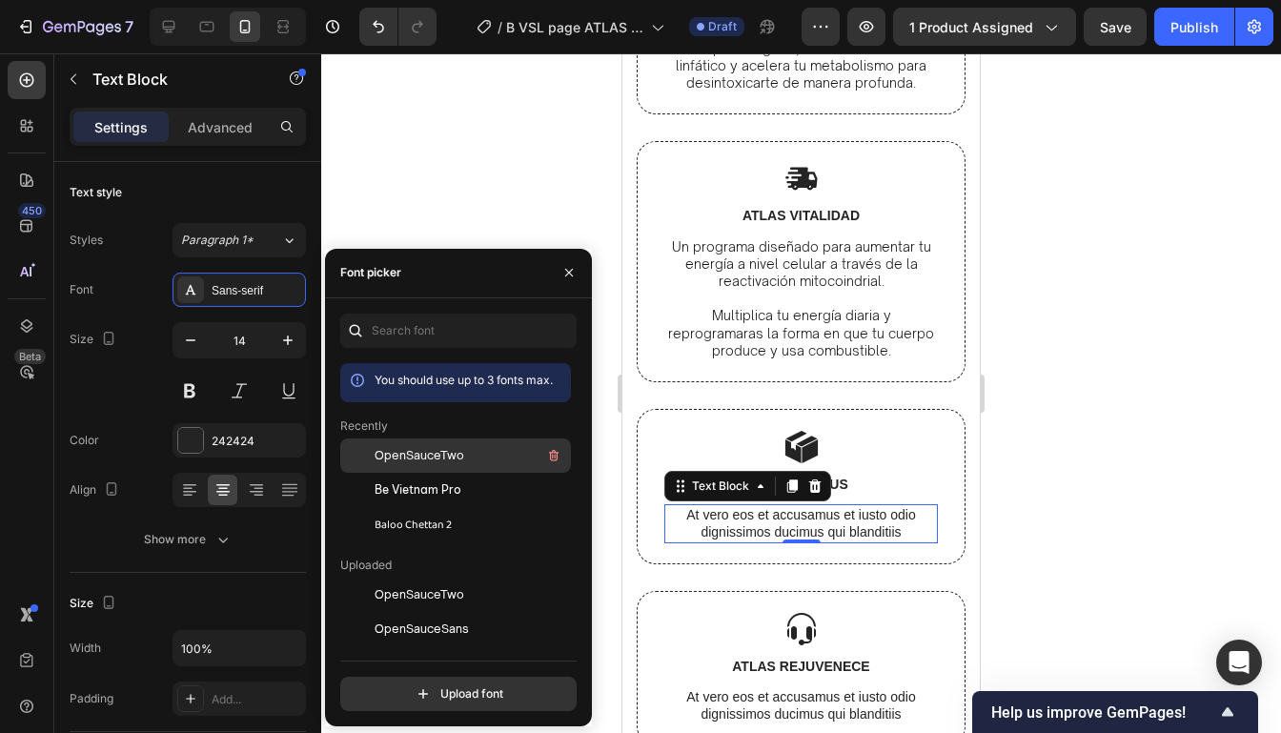
click at [394, 449] on span "OpenSauceTwo" at bounding box center [419, 455] width 90 height 17
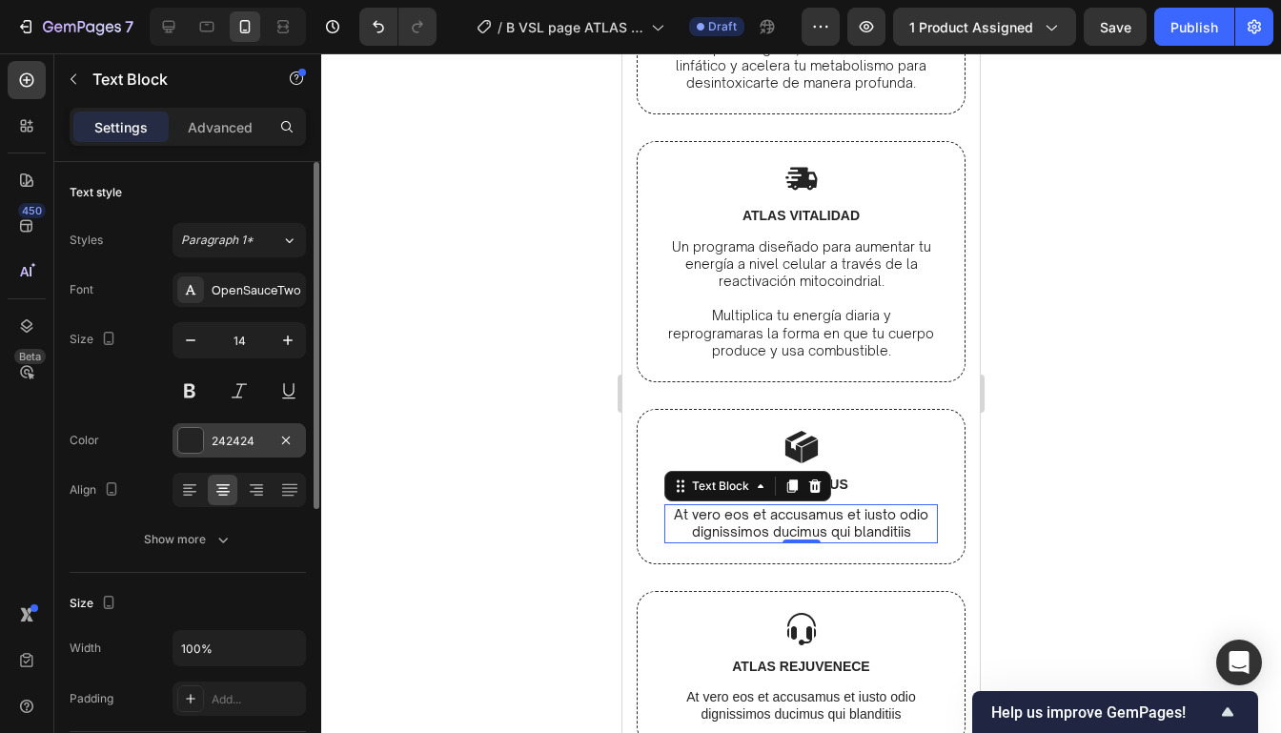
click at [173, 442] on div "242424" at bounding box center [238, 440] width 133 height 34
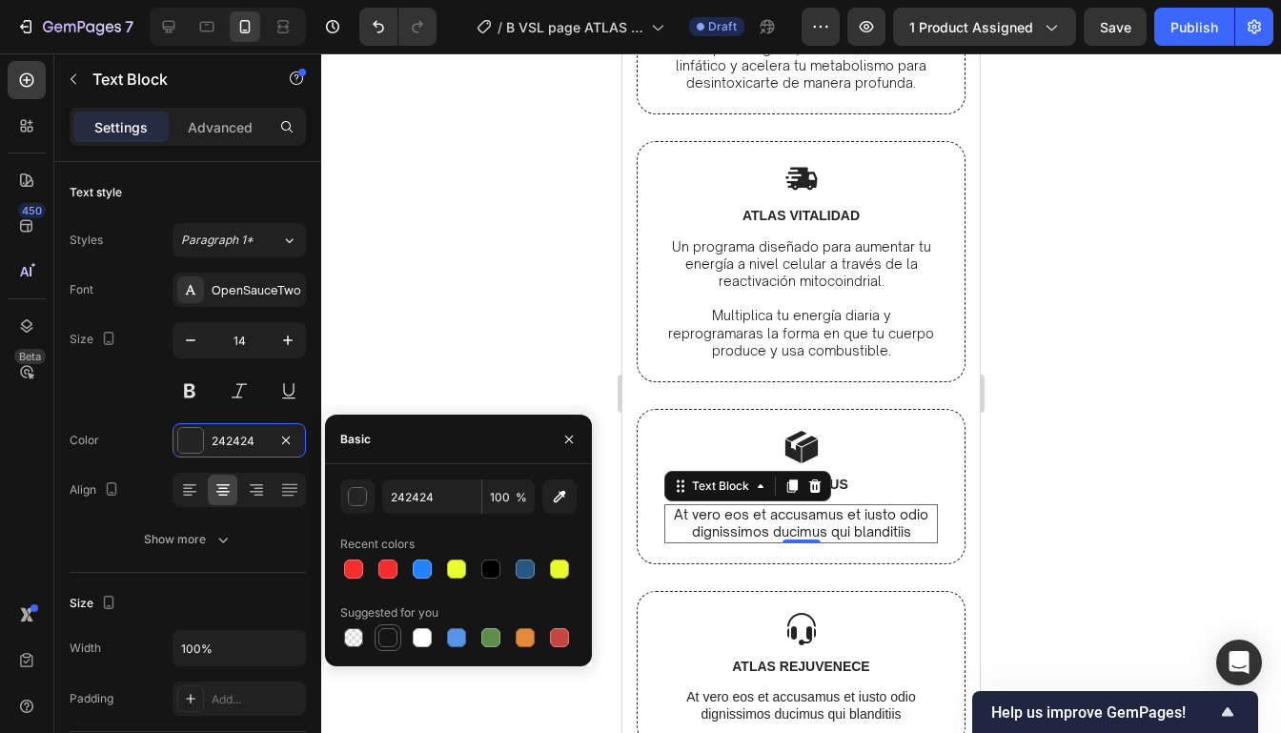
click at [381, 634] on div at bounding box center [387, 637] width 19 height 19
type input "151515"
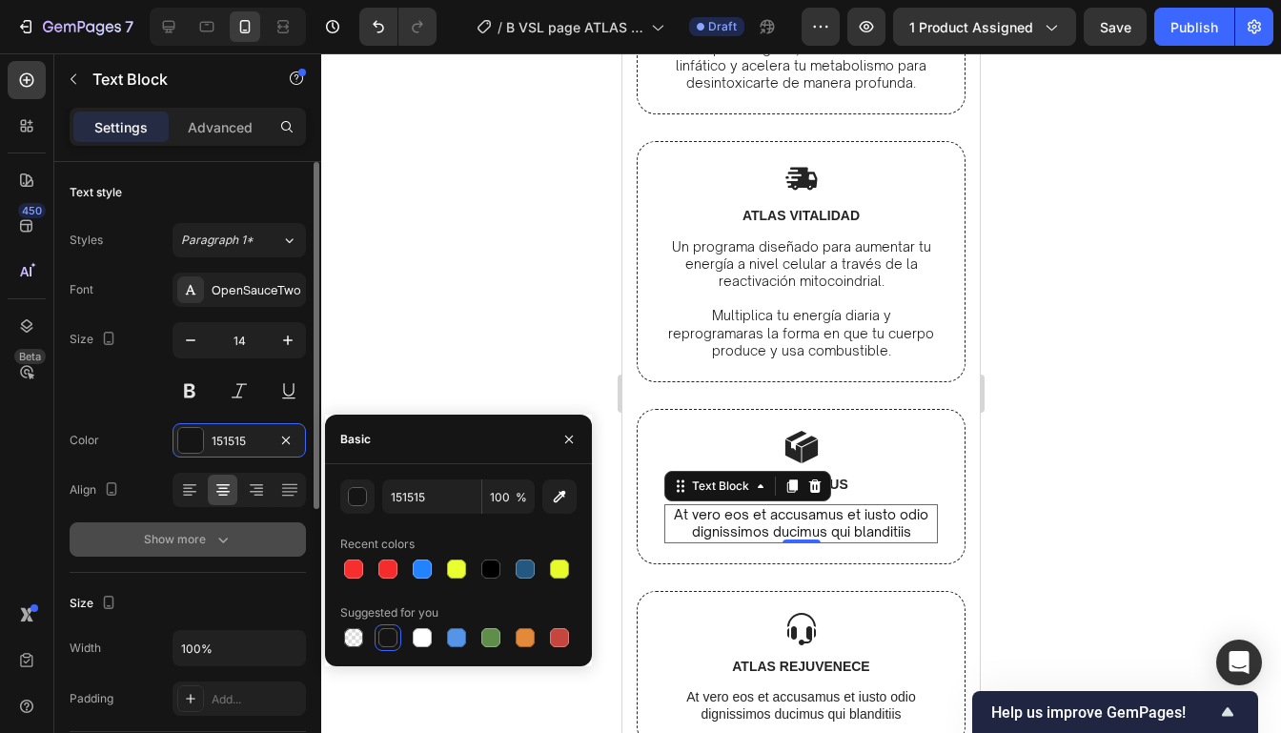
click at [201, 537] on div "Show more" at bounding box center [188, 539] width 89 height 19
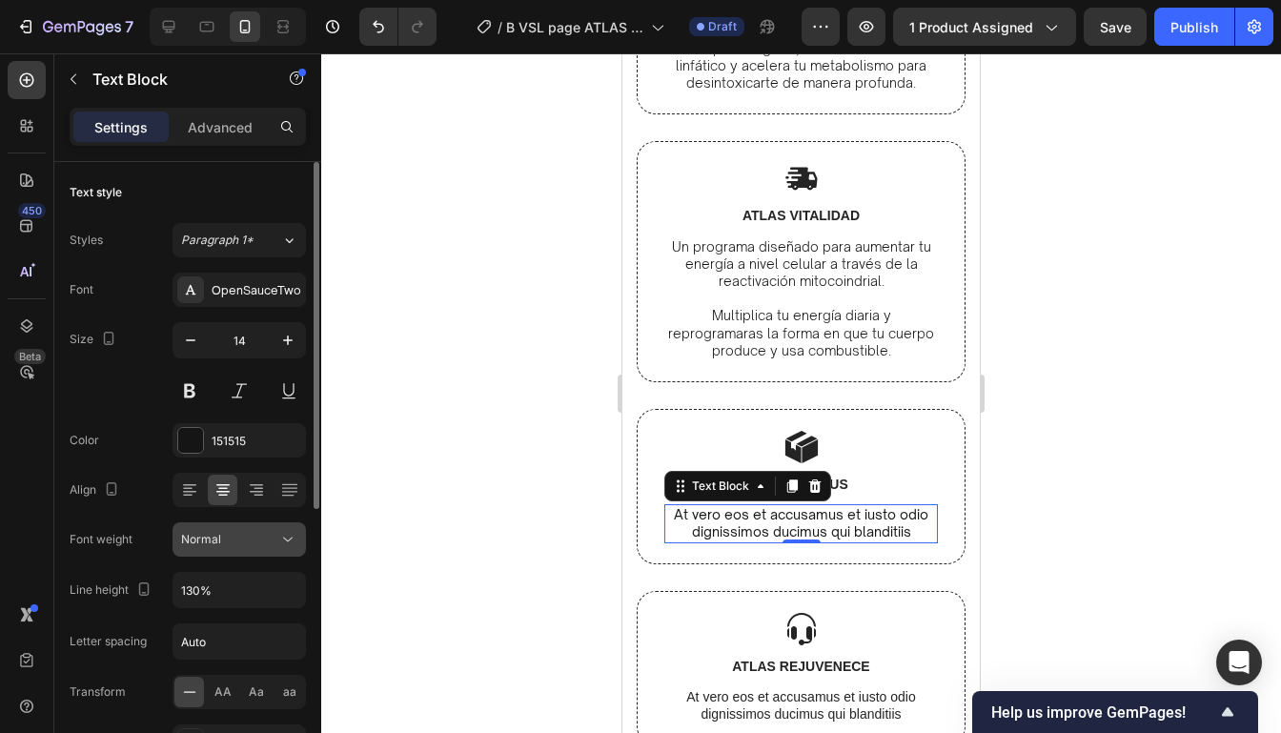
click at [232, 544] on div "Normal" at bounding box center [229, 539] width 97 height 17
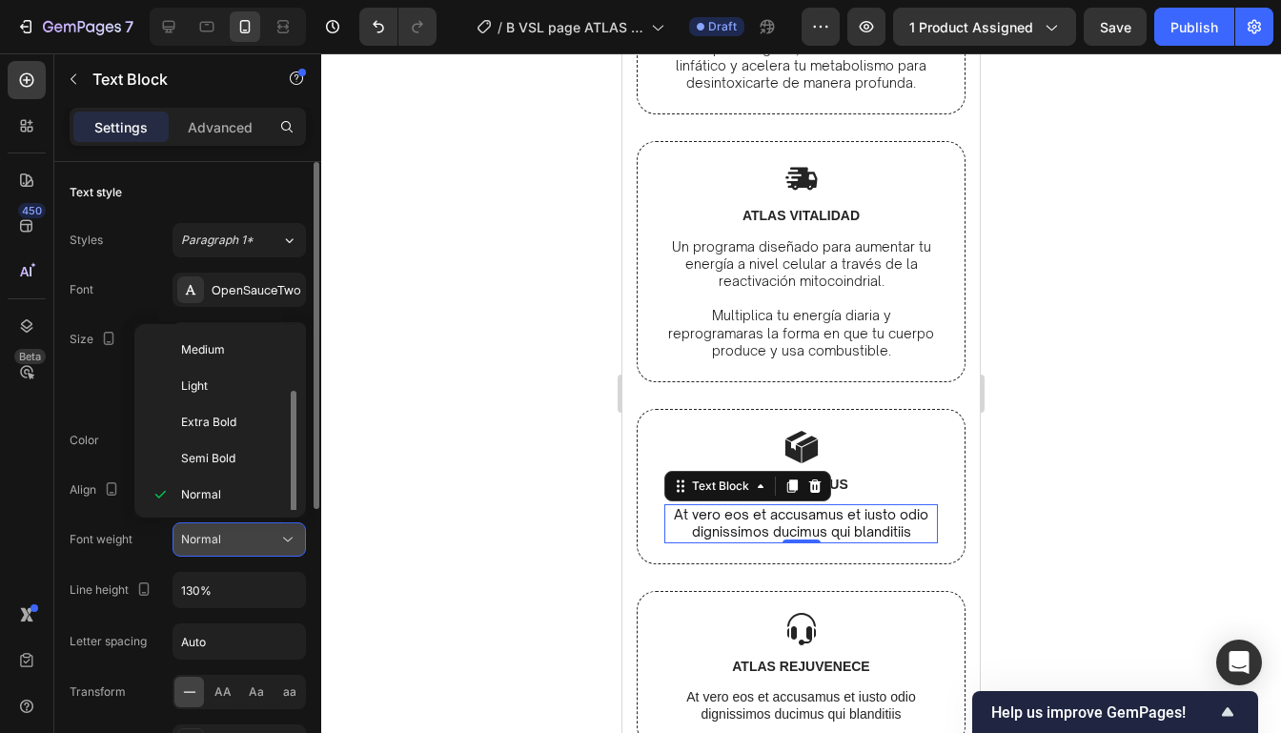
scroll to position [34, 0]
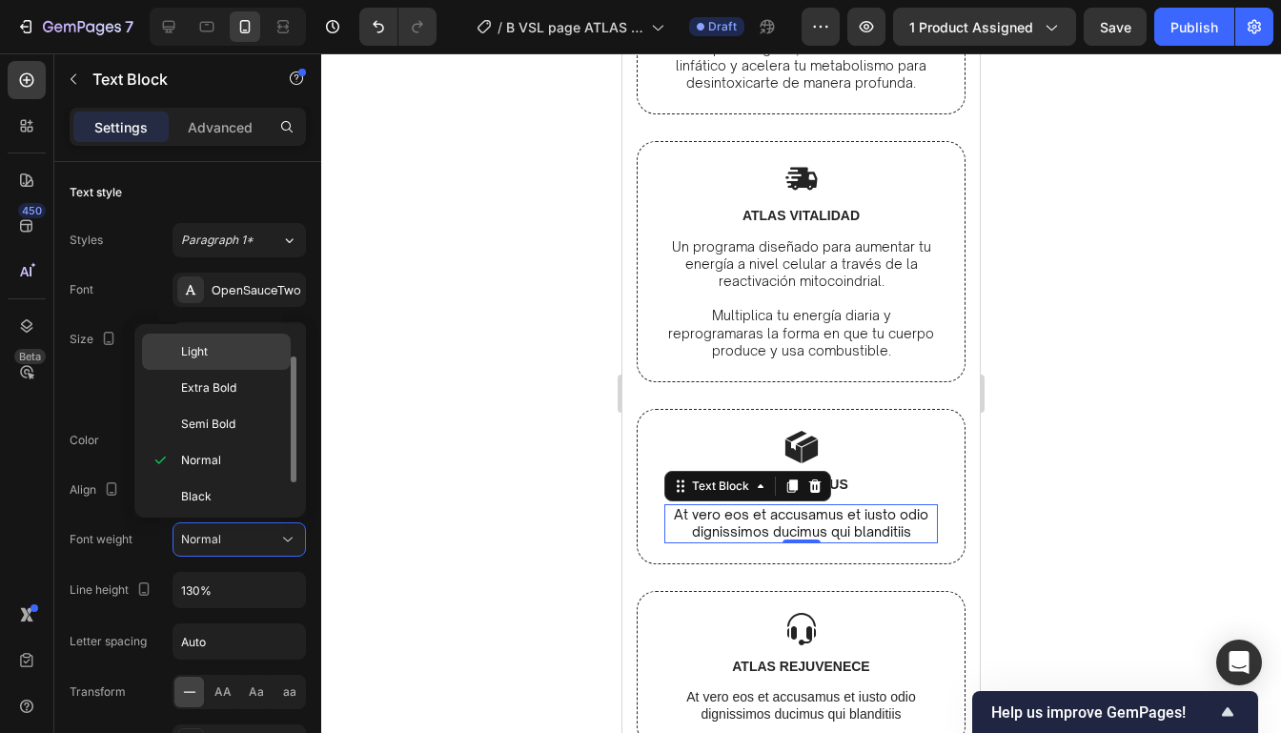
click at [233, 348] on p "Light" at bounding box center [231, 351] width 101 height 17
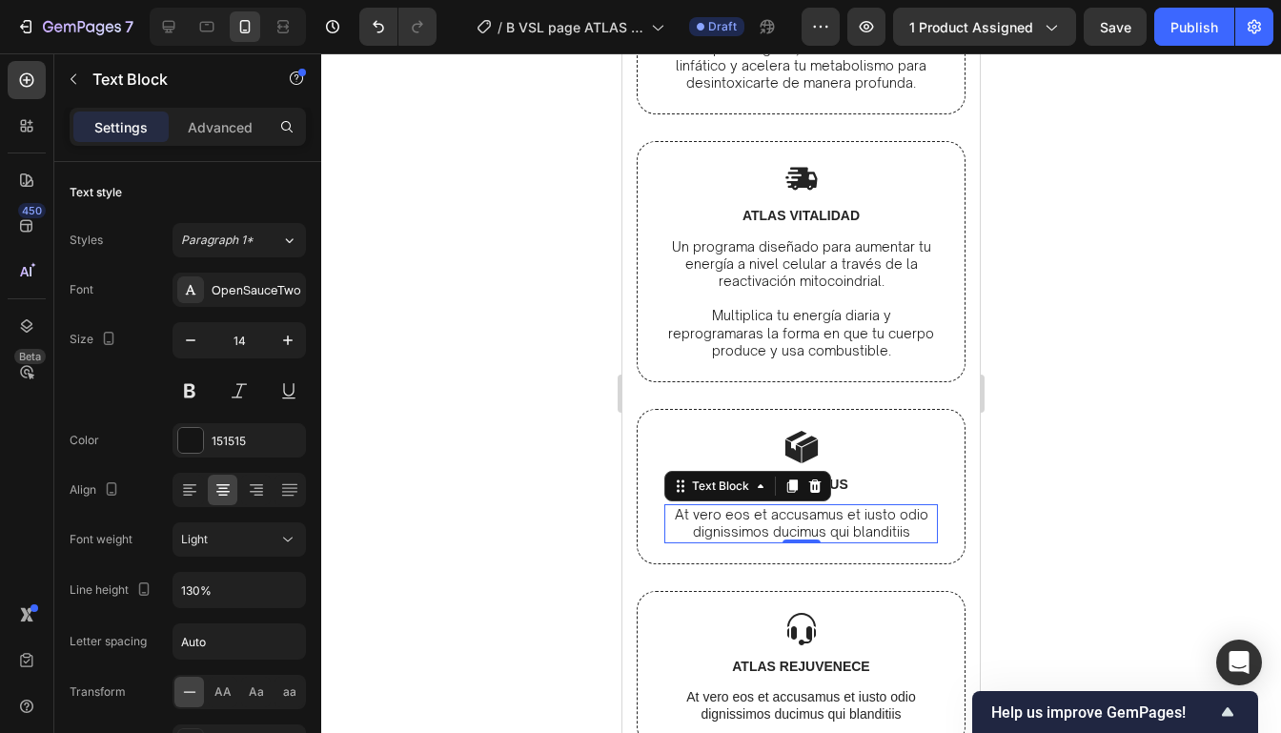
click at [1055, 384] on div at bounding box center [800, 392] width 959 height 679
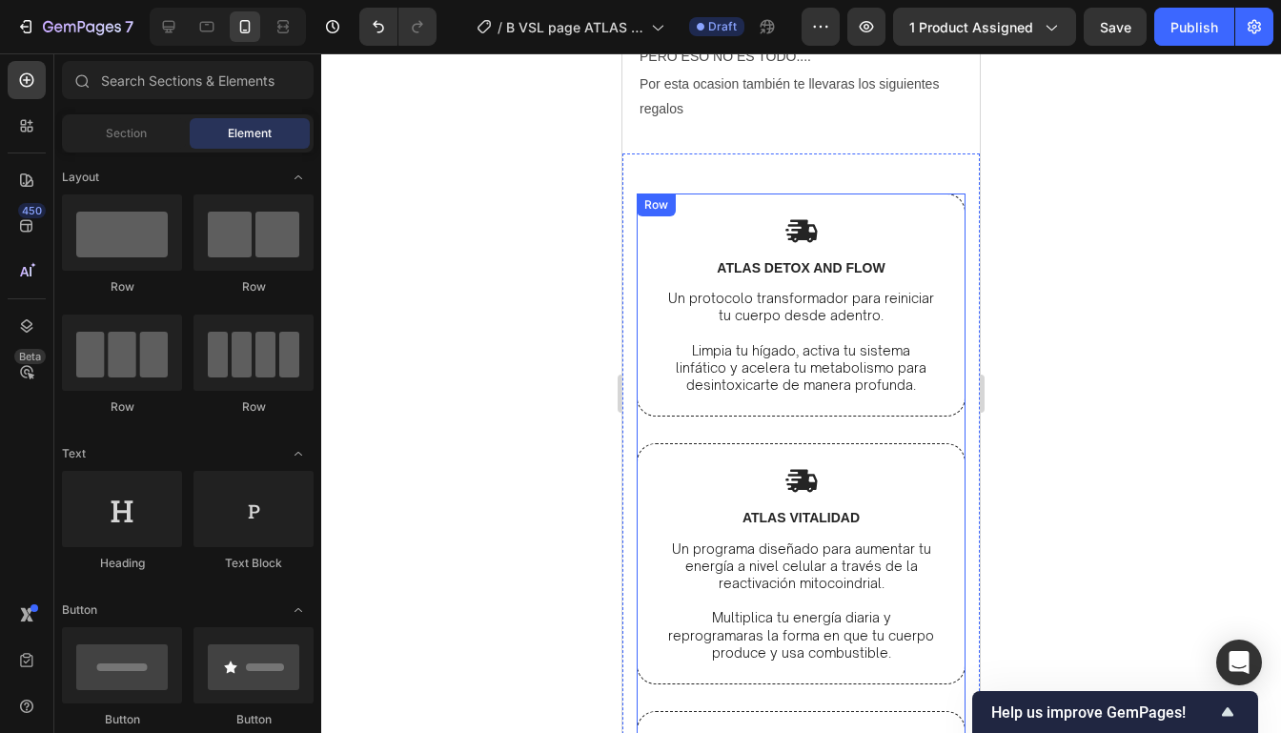
scroll to position [6632, 0]
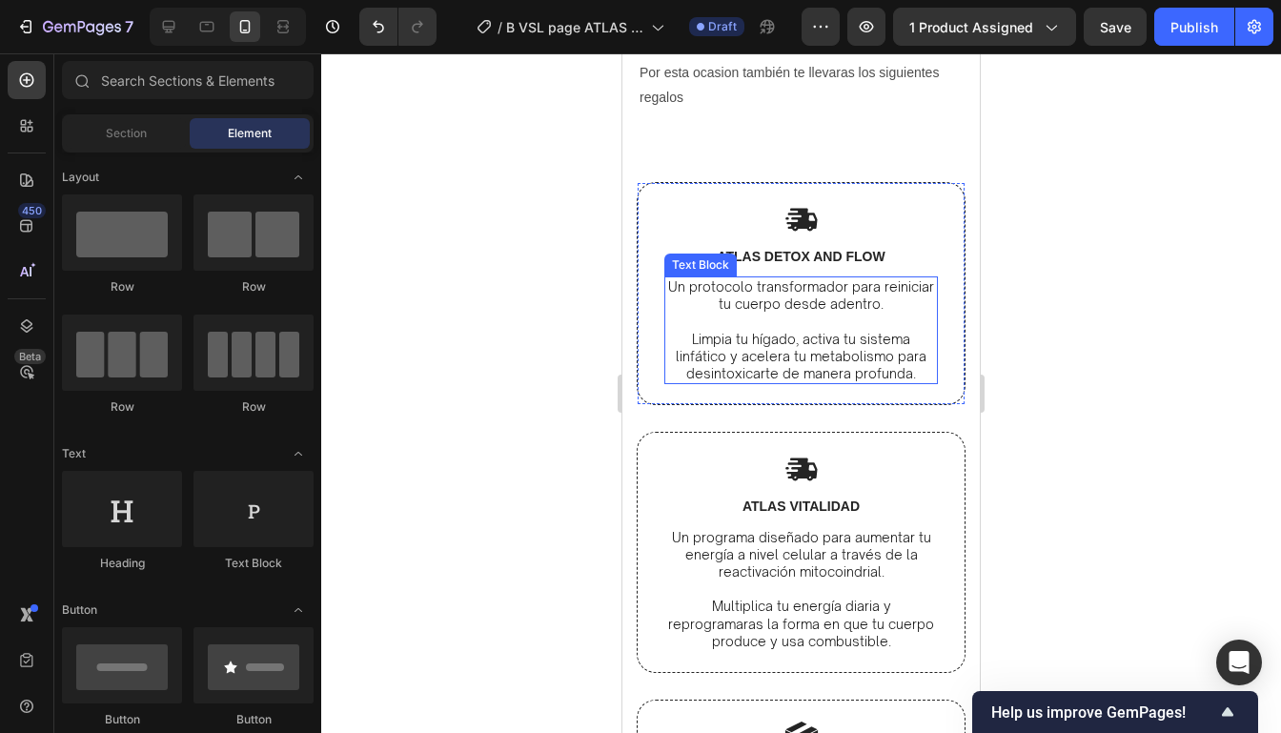
click at [1121, 351] on div at bounding box center [800, 392] width 959 height 679
click at [1096, 343] on div at bounding box center [800, 392] width 959 height 679
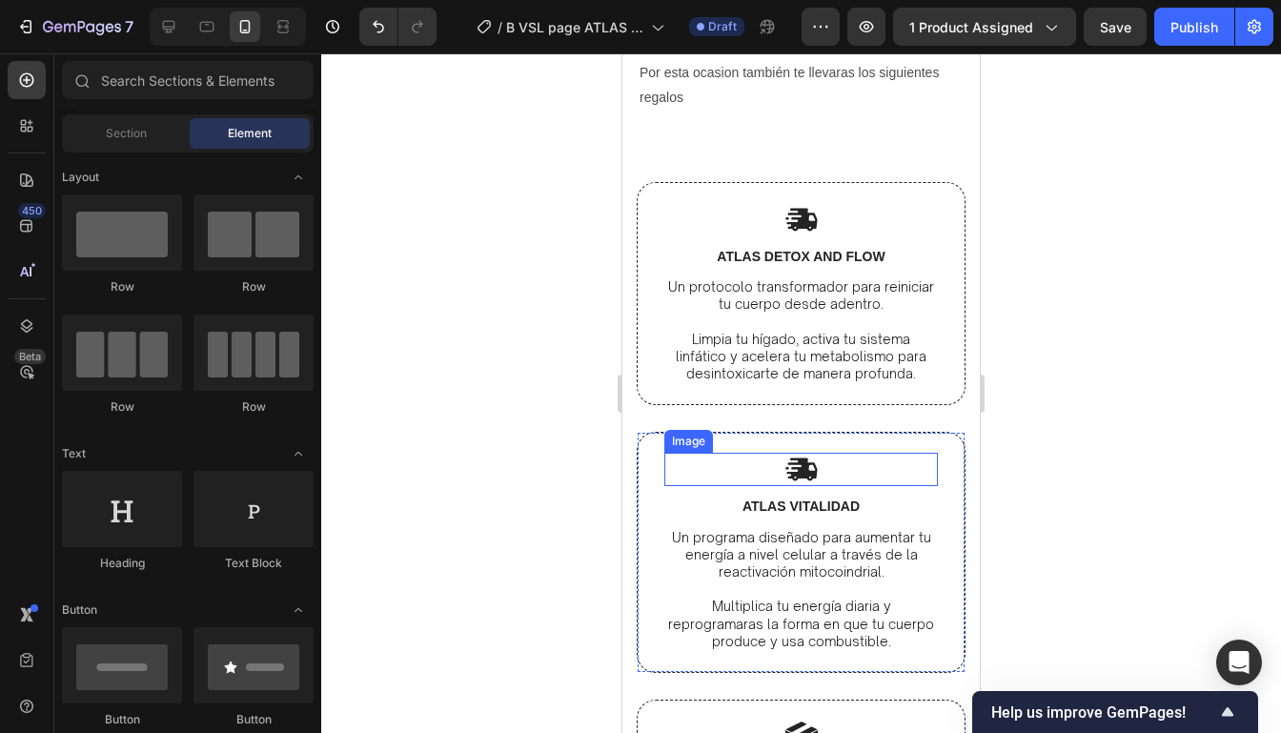
scroll to position [6878, 0]
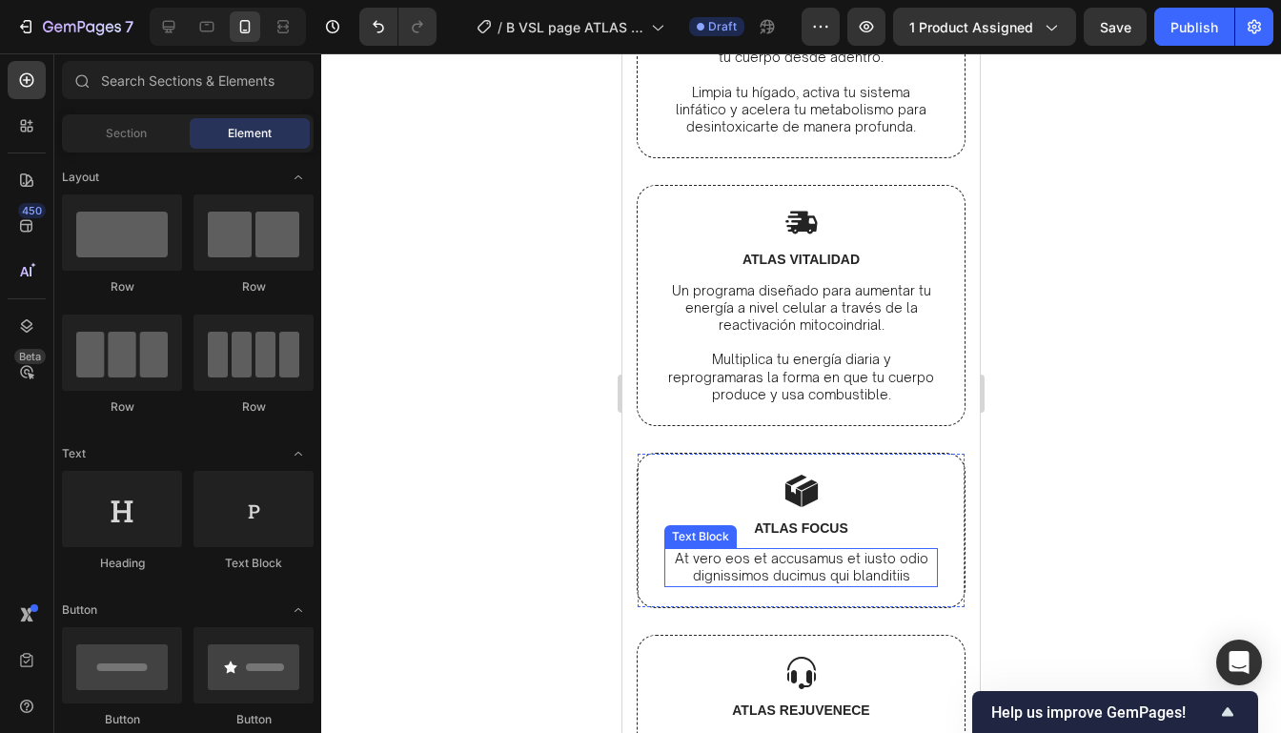
click at [823, 563] on p "At vero eos et accusamus et iusto odio dignissimos ducimus qui blanditiis" at bounding box center [801, 567] width 270 height 34
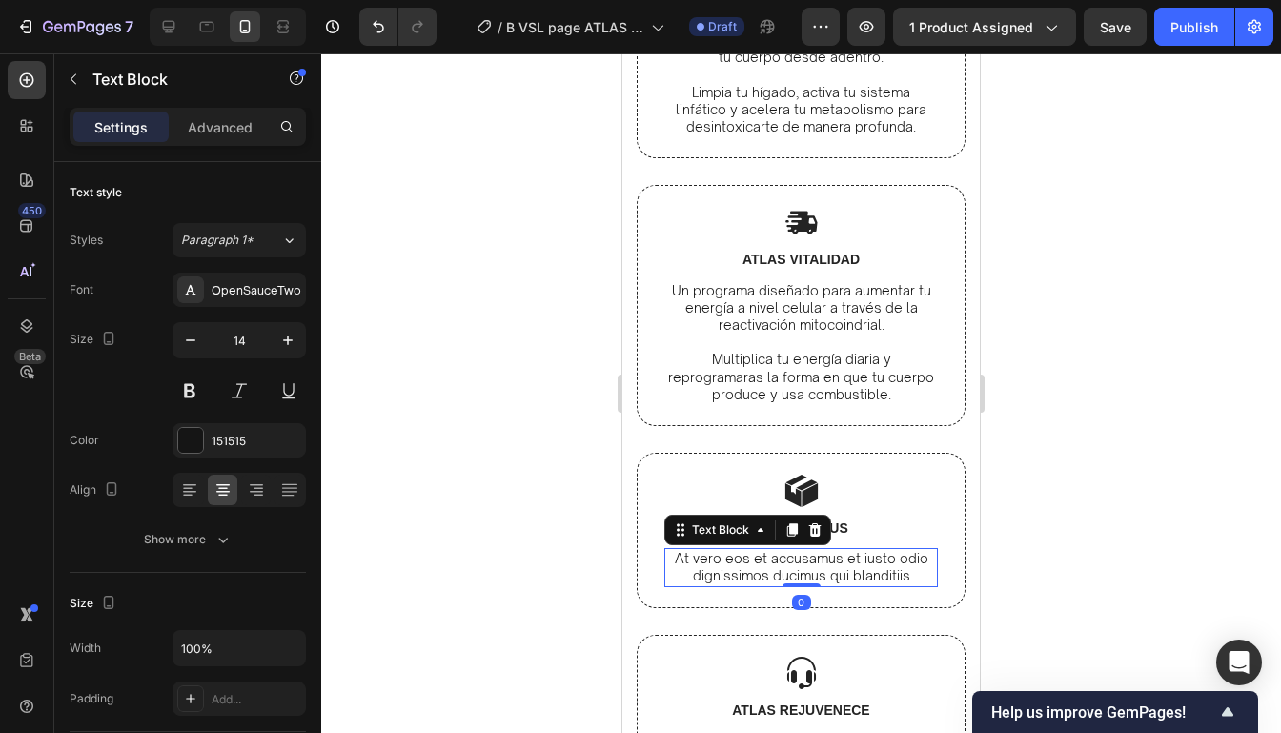
click at [916, 564] on p "At vero eos et accusamus et iusto odio dignissimos ducimus qui blanditiis" at bounding box center [801, 567] width 270 height 34
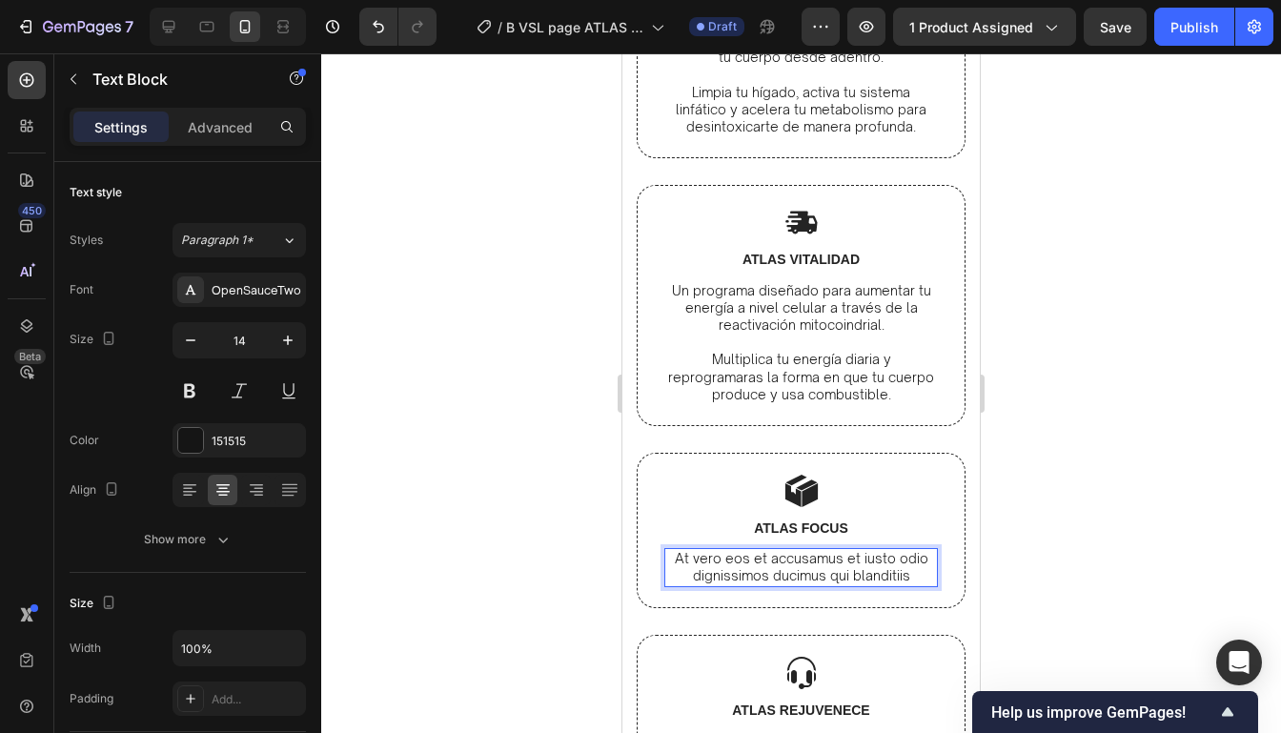
click at [915, 574] on p "At vero eos et accusamus et iusto odio dignissimos ducimus qui blanditiis" at bounding box center [801, 567] width 270 height 34
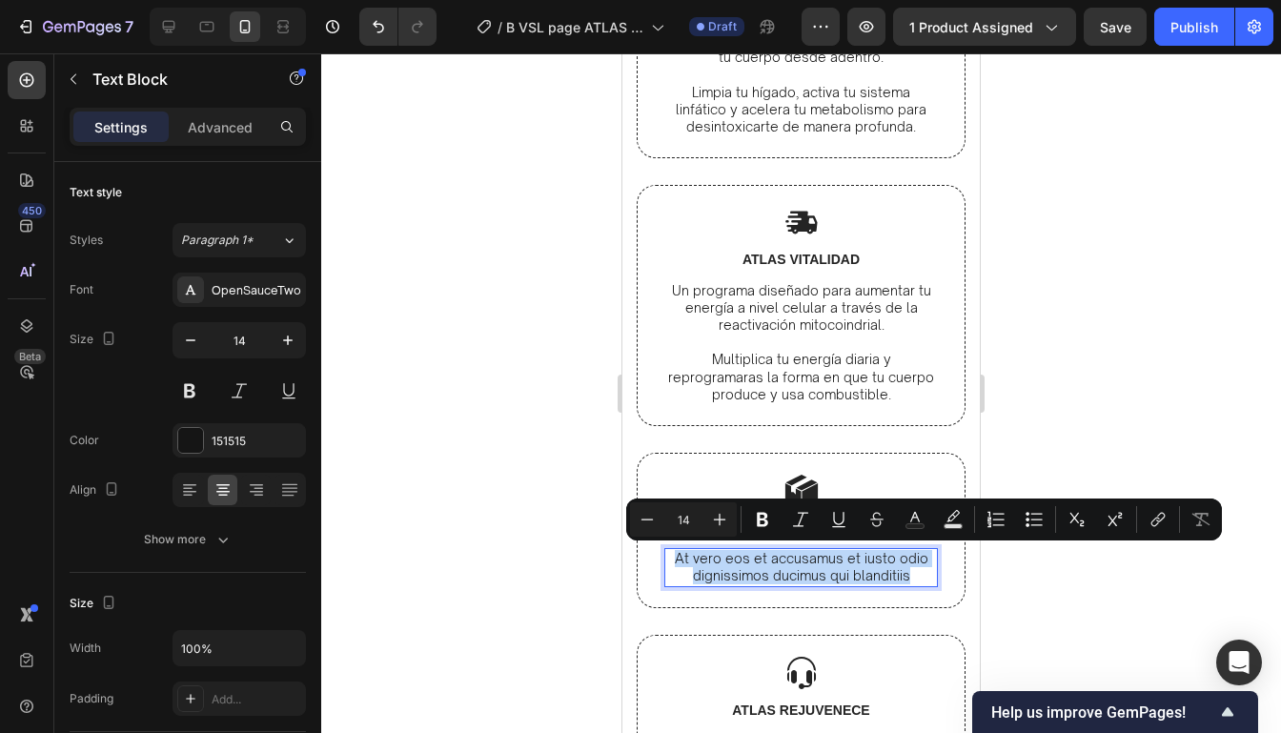
drag, startPoint x: 915, startPoint y: 574, endPoint x: 640, endPoint y: 550, distance: 275.4
click at [640, 550] on div "Image ATLAS FOCUS Text Block At vero eos et accusamus et iusto odio dignissimos…" at bounding box center [800, 530] width 329 height 155
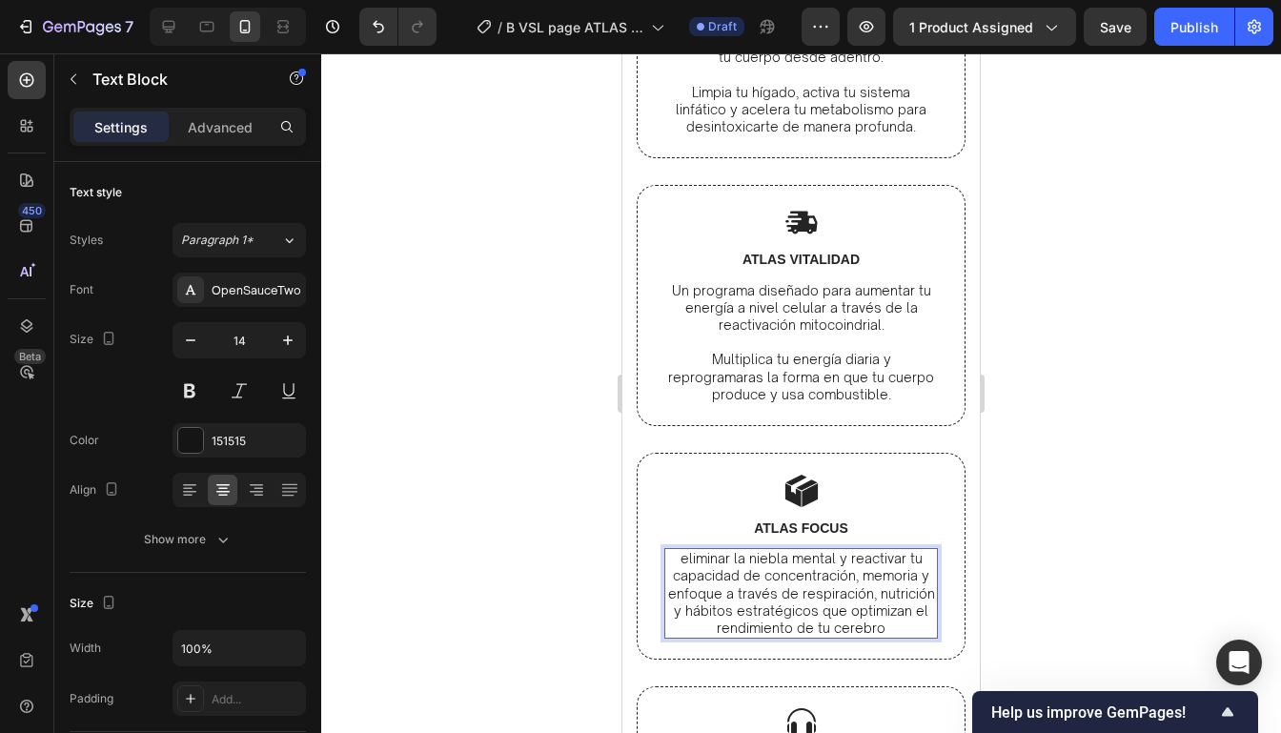
click at [696, 555] on p "eliminar la niebla mental y reactivar tu capacidad de concentración, memoria y …" at bounding box center [801, 593] width 270 height 87
click at [901, 564] on p "Elimina la niebla mental y reactivar tu capacidad de concentración, memoria y e…" at bounding box center [801, 593] width 270 height 87
click at [881, 594] on p "Elimina la niebla mental y reactiva tu capacidad de concentración, memoria y en…" at bounding box center [801, 593] width 270 height 87
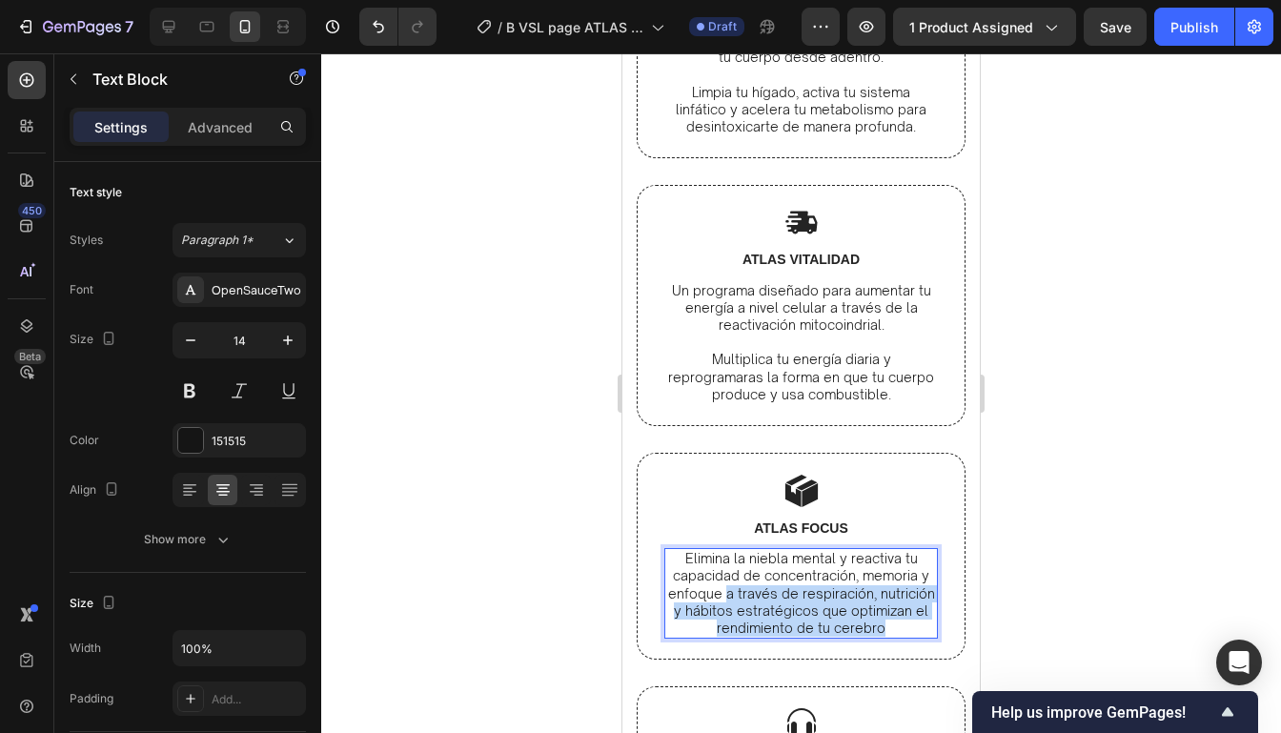
drag, startPoint x: 719, startPoint y: 589, endPoint x: 885, endPoint y: 626, distance: 169.9
click at [885, 626] on p "Elimina la niebla mental y reactiva tu capacidad de concentración, memoria y en…" at bounding box center [801, 593] width 270 height 87
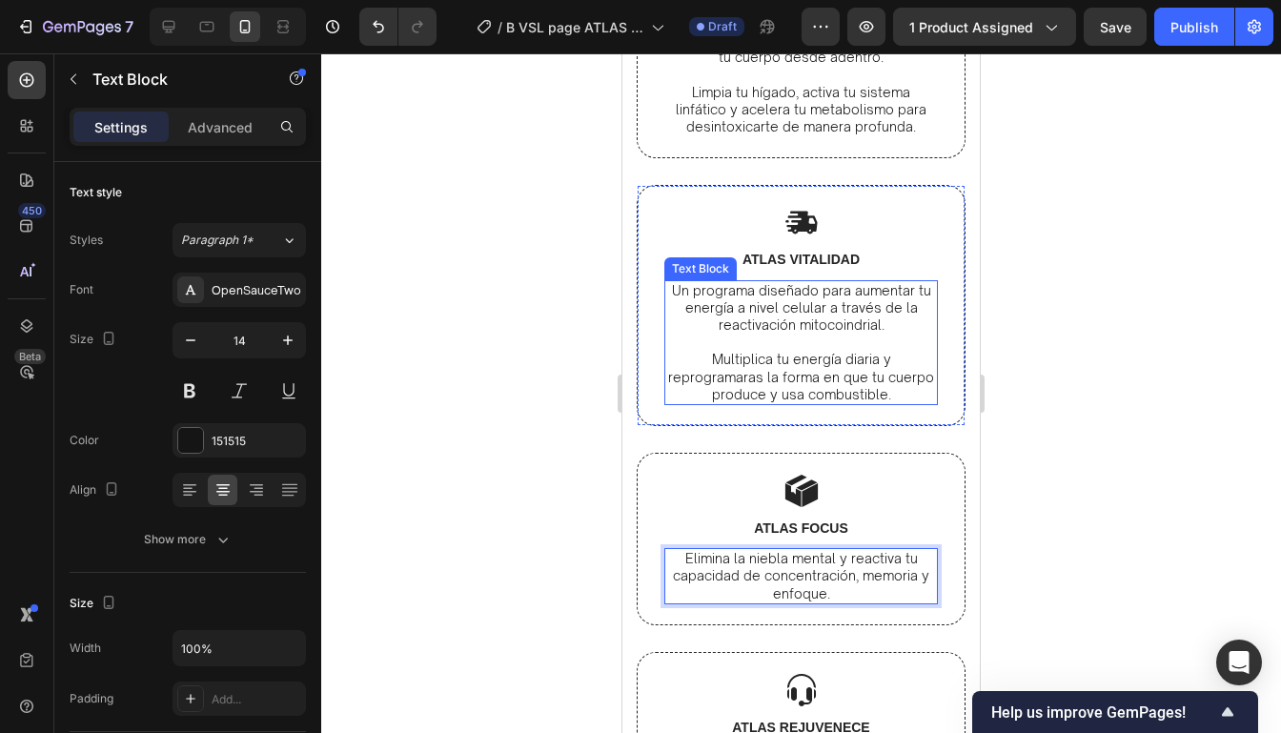
click at [1093, 328] on div at bounding box center [800, 392] width 959 height 679
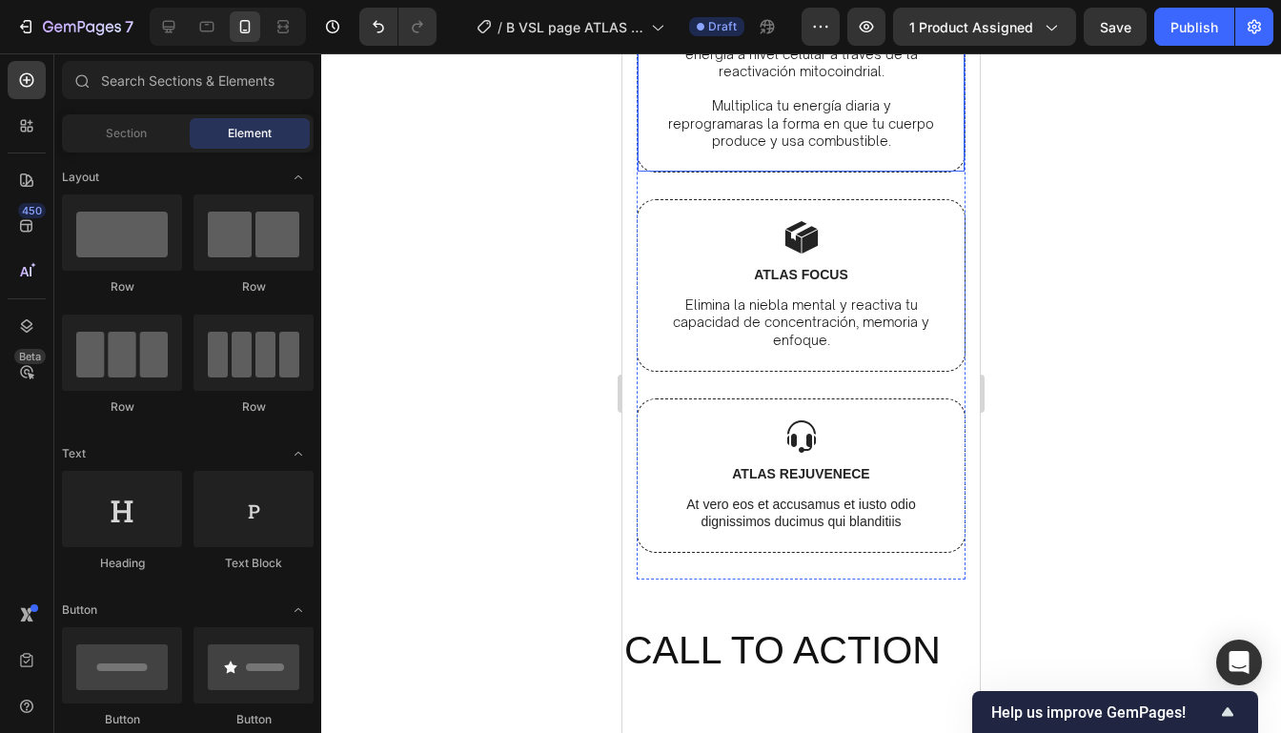
scroll to position [7185, 0]
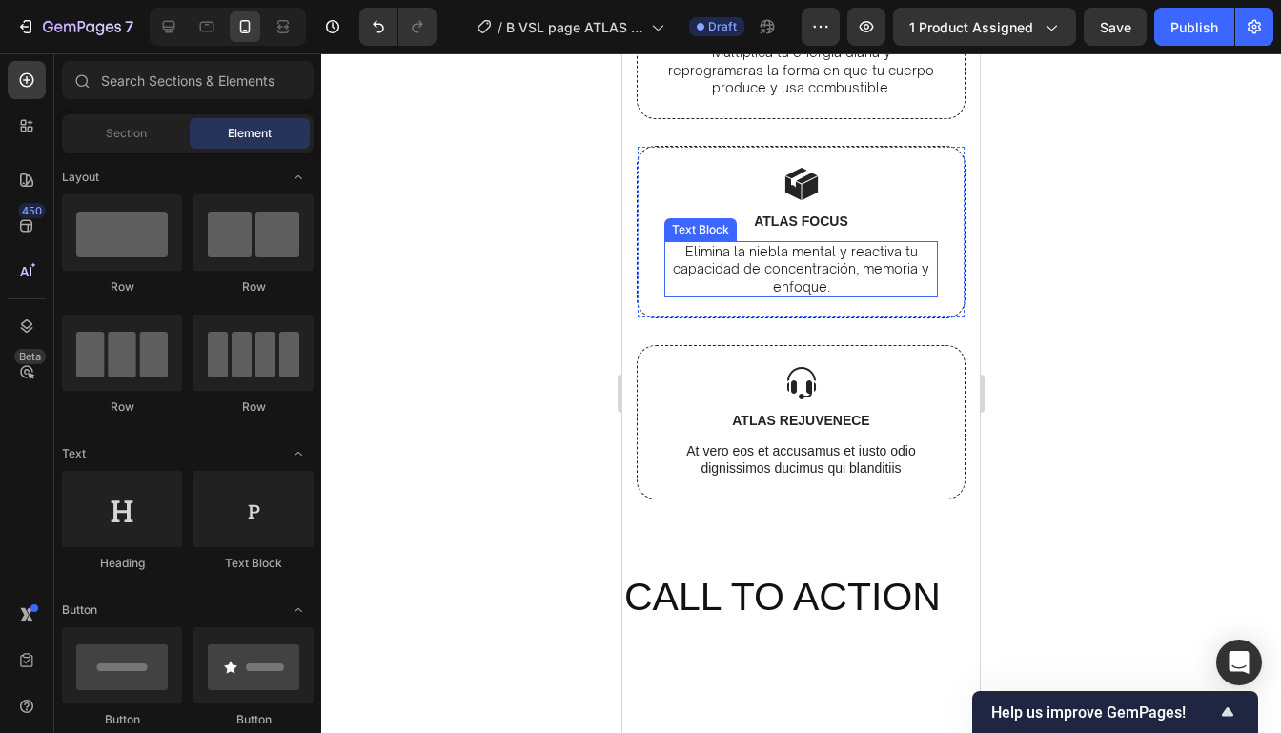
click at [879, 289] on p "Elimina la niebla mental y reactiva tu capacidad de concentración, memoria y en…" at bounding box center [801, 269] width 270 height 52
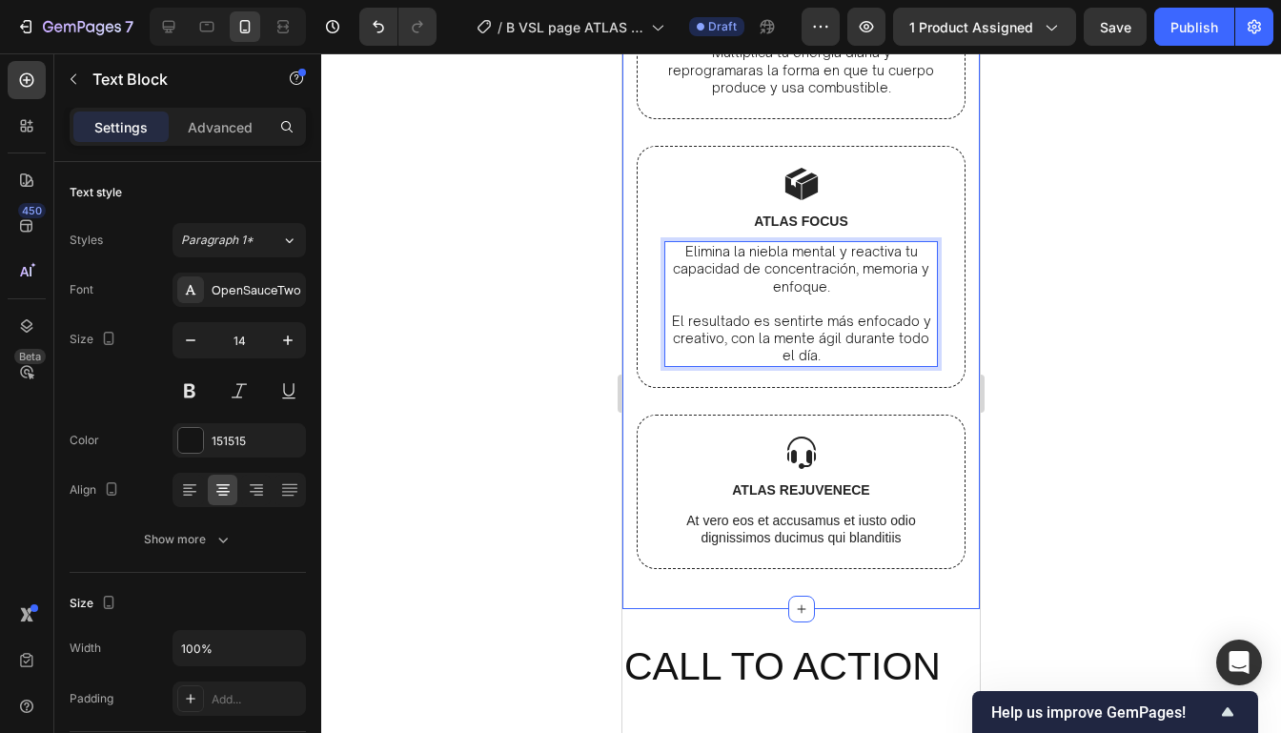
click at [1066, 290] on div at bounding box center [800, 392] width 959 height 679
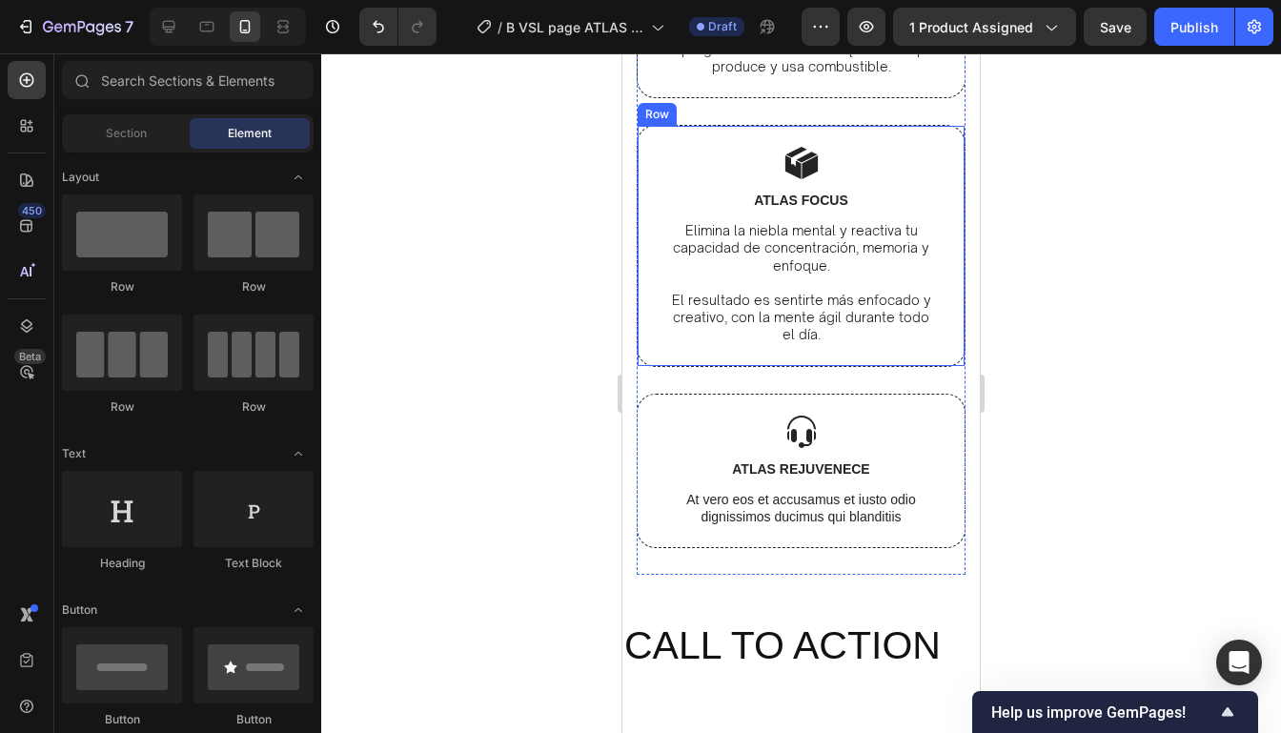
scroll to position [7223, 0]
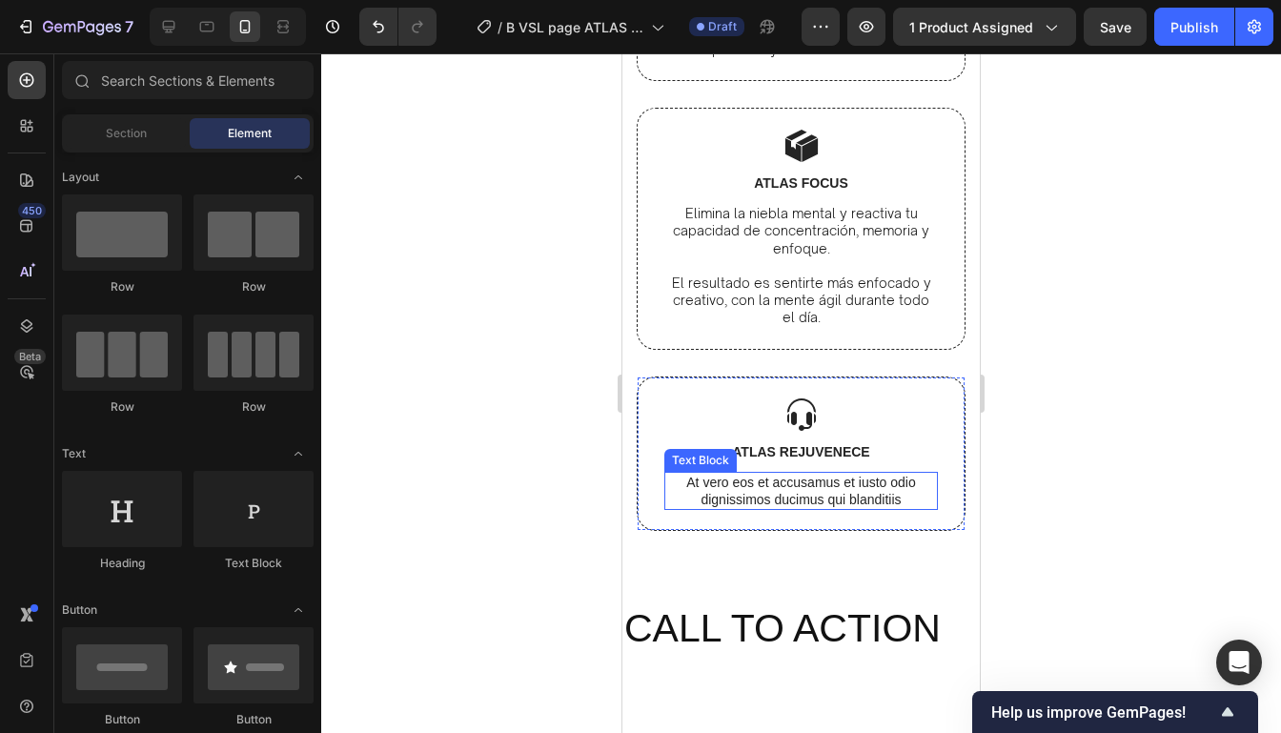
click at [877, 474] on p "At vero eos et accusamus et iusto odio dignissimos ducimus qui blanditiis" at bounding box center [801, 491] width 270 height 34
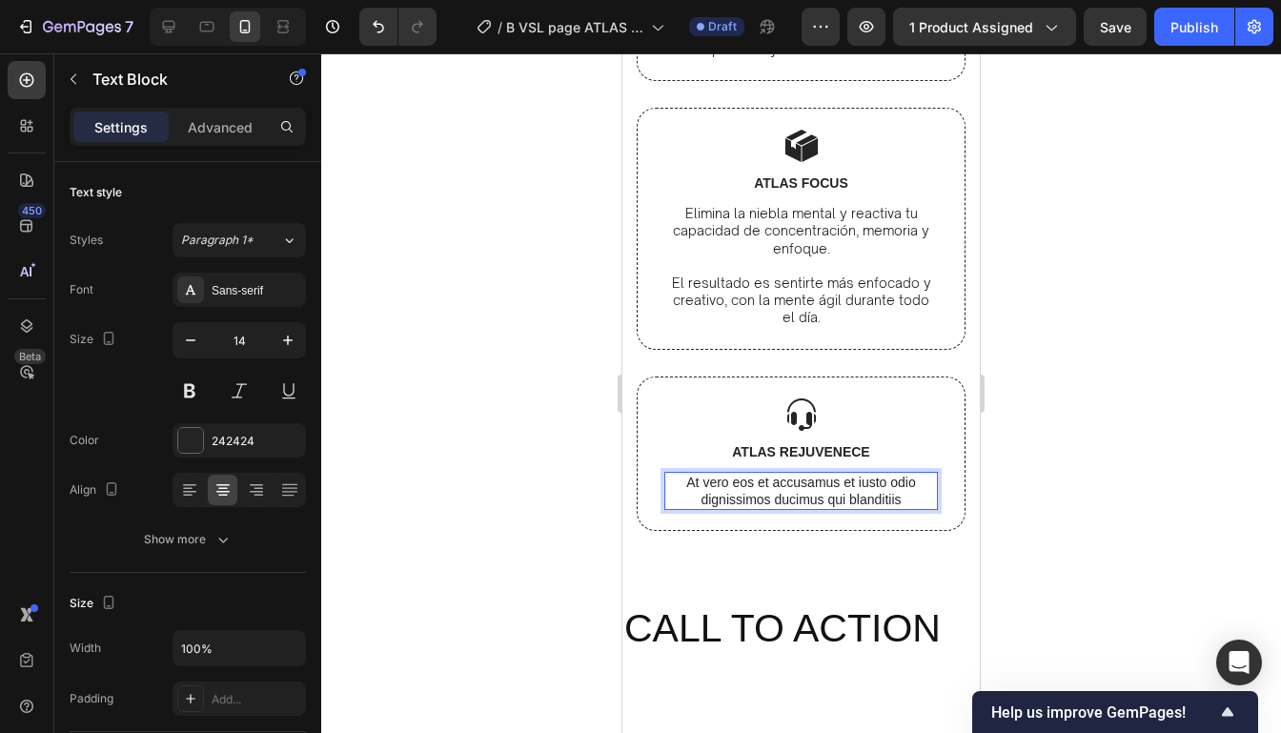
click at [905, 496] on p "At vero eos et accusamus et iusto odio dignissimos ducimus qui blanditiis" at bounding box center [801, 491] width 270 height 34
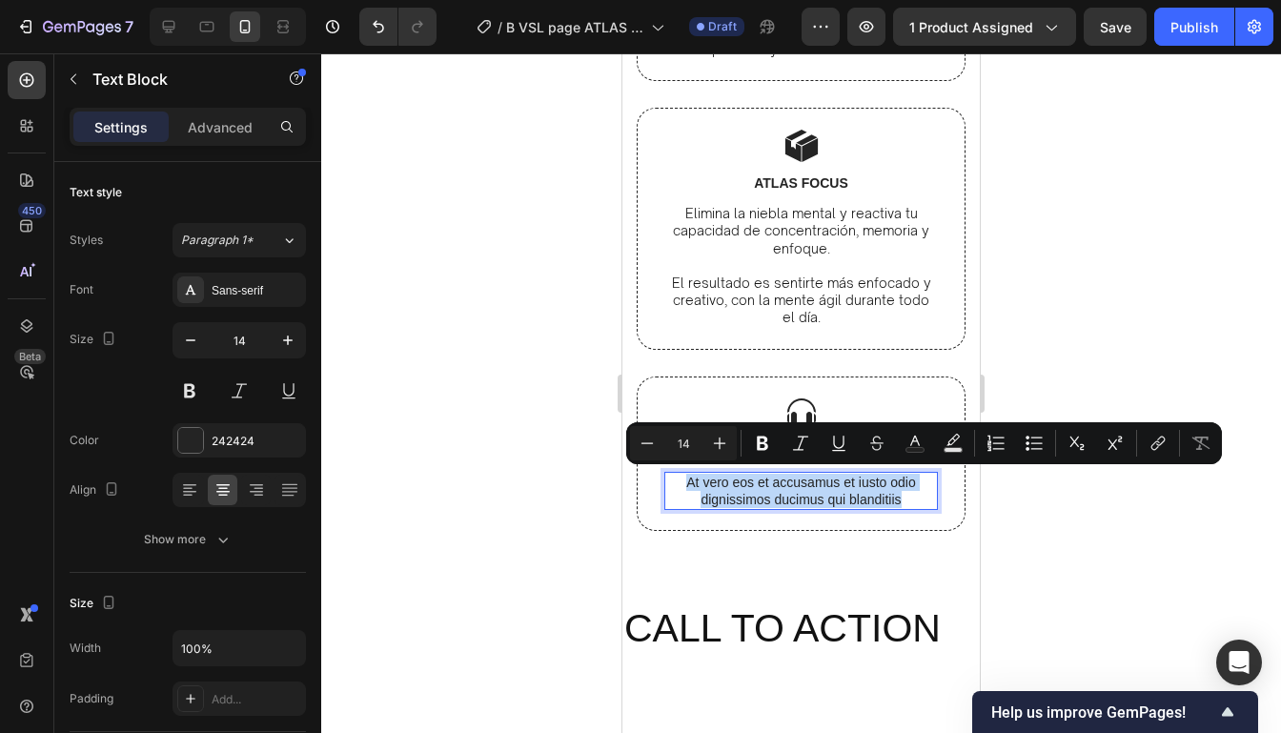
drag, startPoint x: 905, startPoint y: 496, endPoint x: 617, endPoint y: 476, distance: 288.4
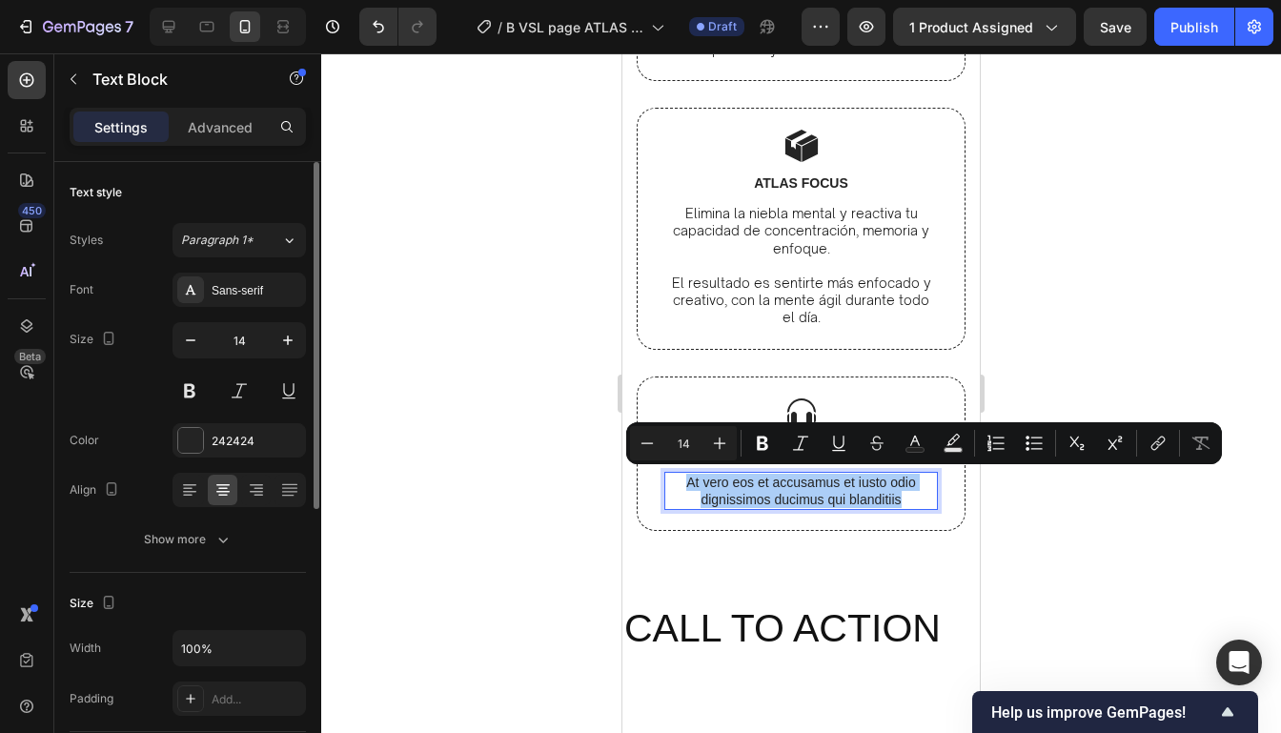
click at [223, 556] on div "Text style Styles Paragraph 1* Font Sans-serif Size 14 Color 242424 Align Show …" at bounding box center [188, 367] width 236 height 411
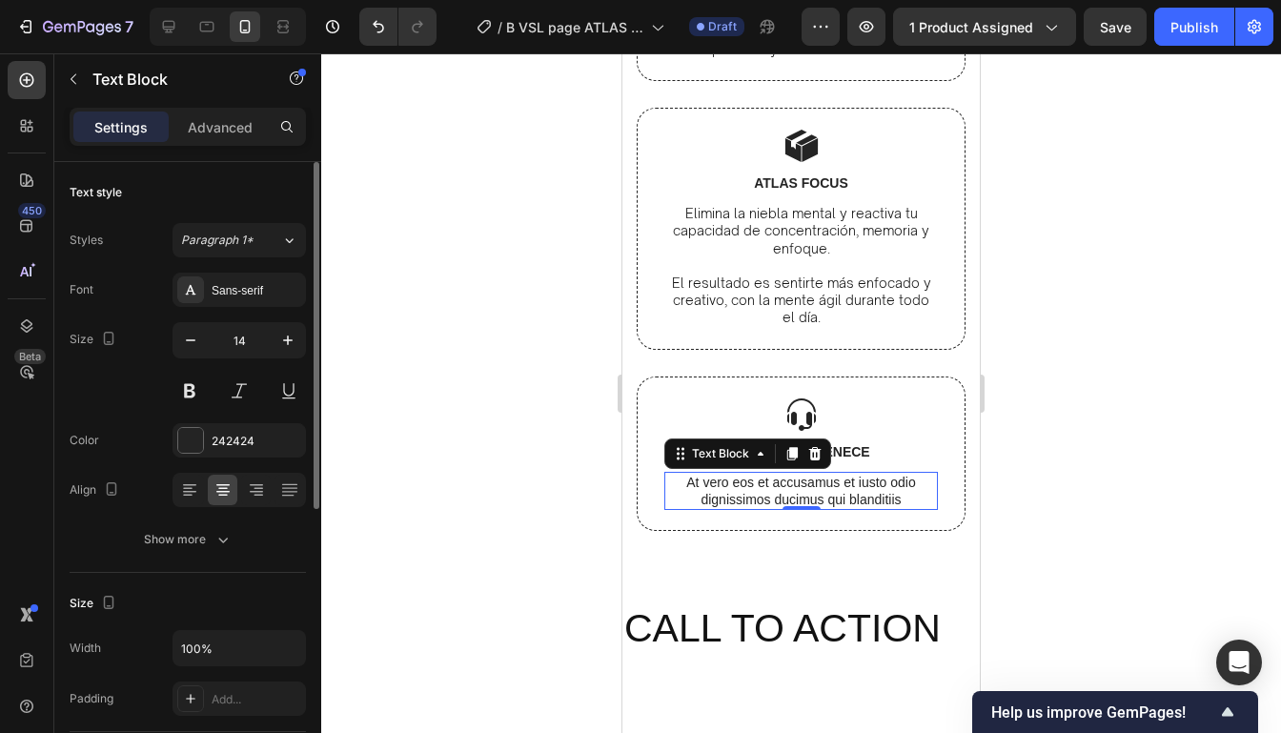
click at [198, 463] on div "Font Sans-serif Size 14 Color 242424 Align Show more" at bounding box center [188, 415] width 236 height 284
click at [190, 425] on div "242424" at bounding box center [238, 440] width 133 height 34
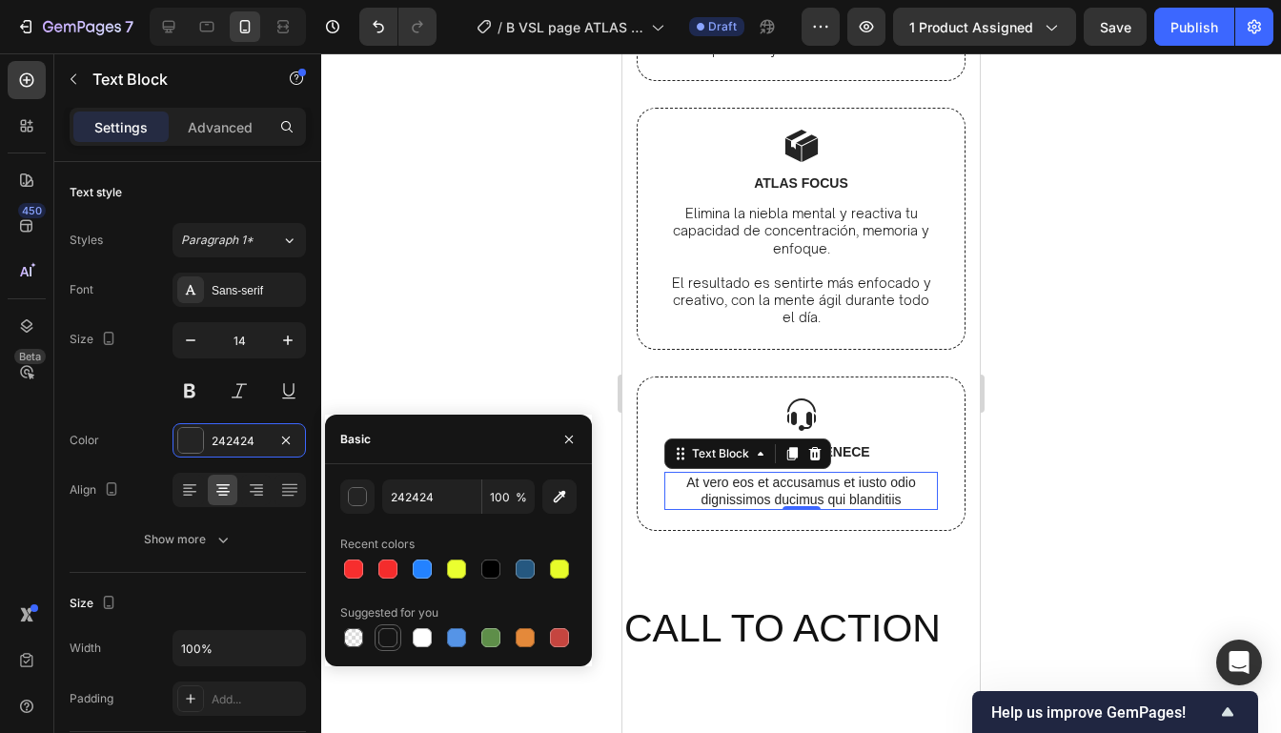
click at [390, 641] on div at bounding box center [387, 637] width 19 height 19
type input "151515"
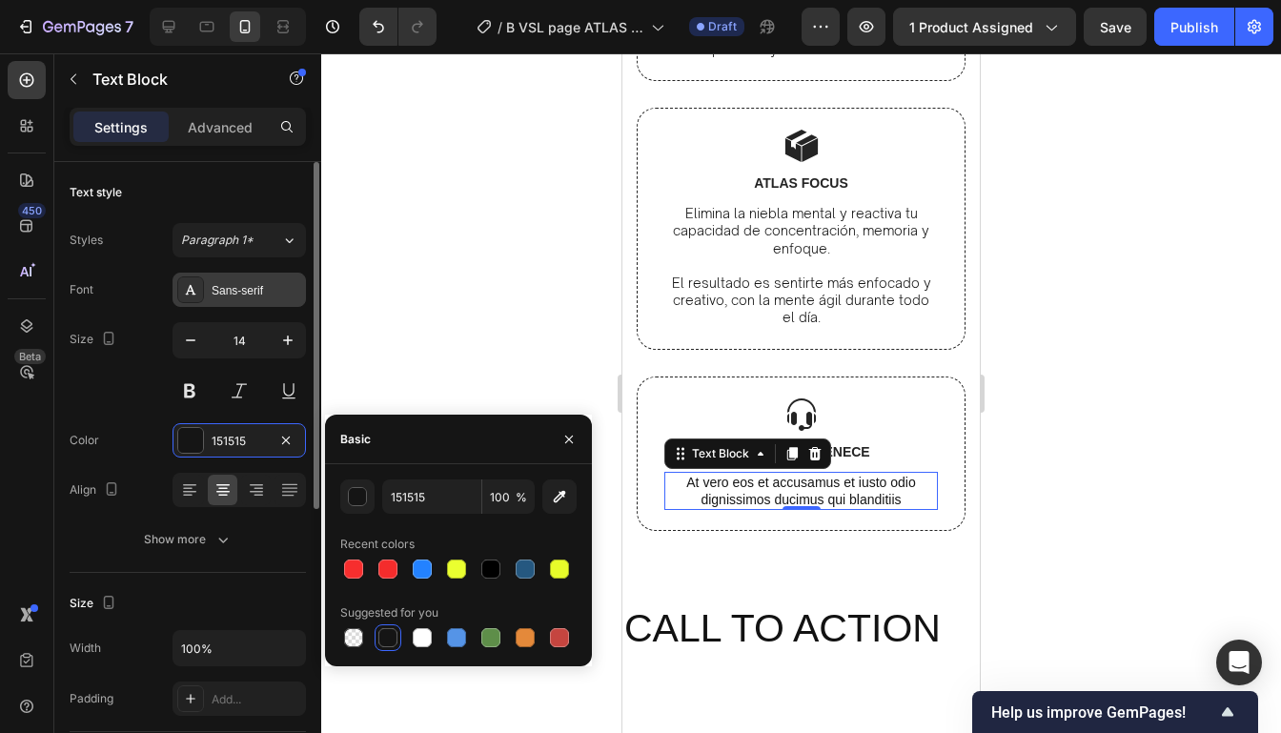
click at [247, 285] on div "Sans-serif" at bounding box center [257, 290] width 90 height 17
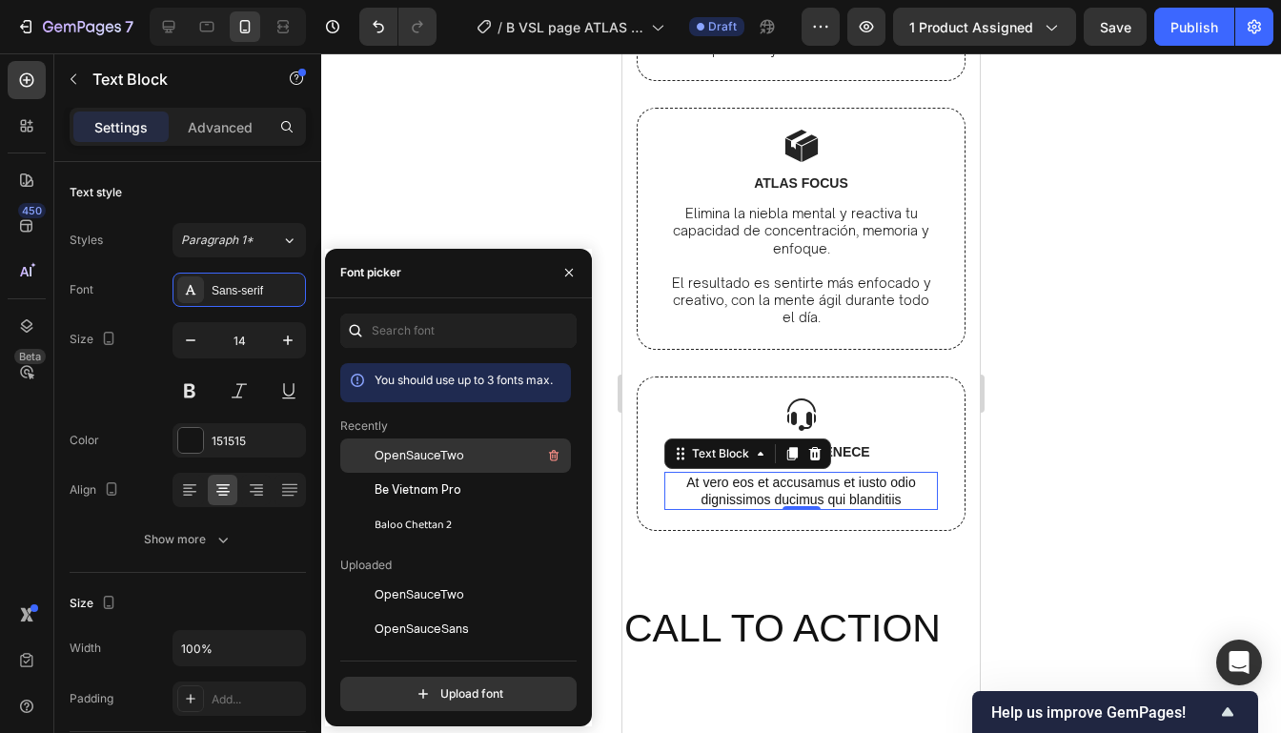
click at [409, 453] on span "OpenSauceTwo" at bounding box center [419, 455] width 90 height 17
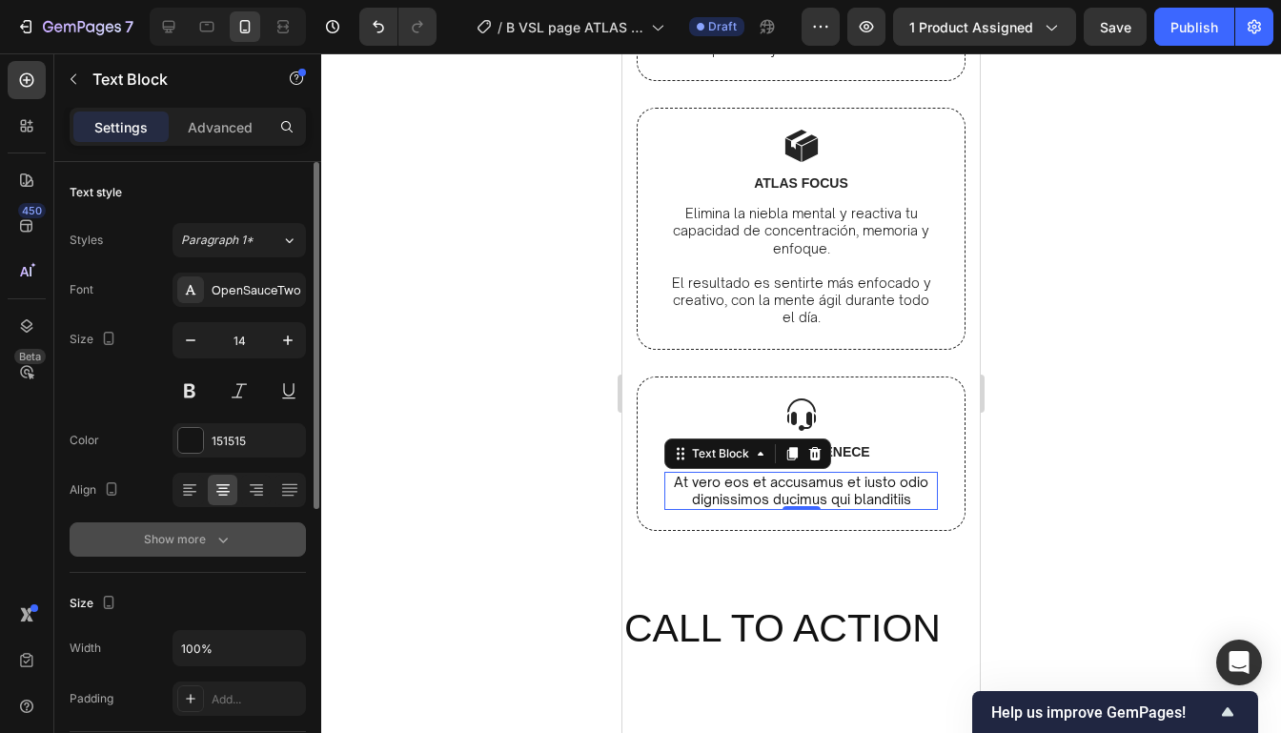
click at [217, 528] on button "Show more" at bounding box center [188, 539] width 236 height 34
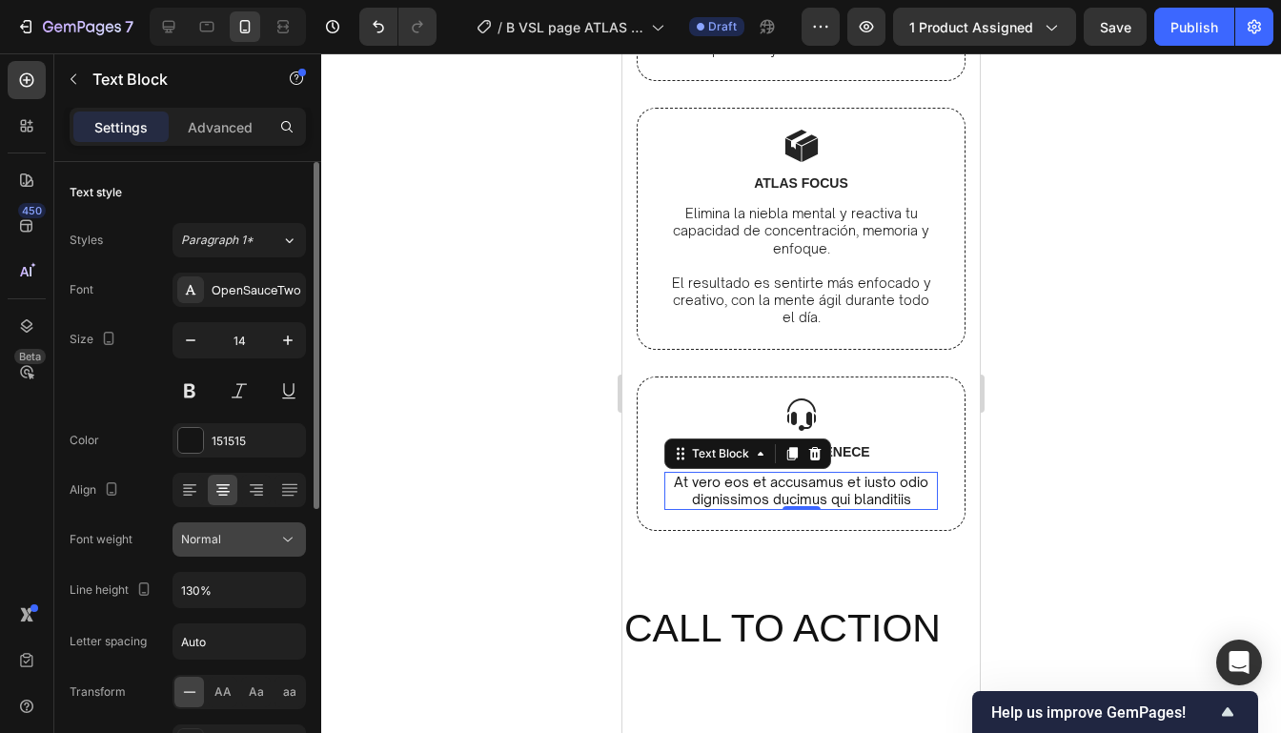
click at [245, 548] on button "Normal" at bounding box center [238, 539] width 133 height 34
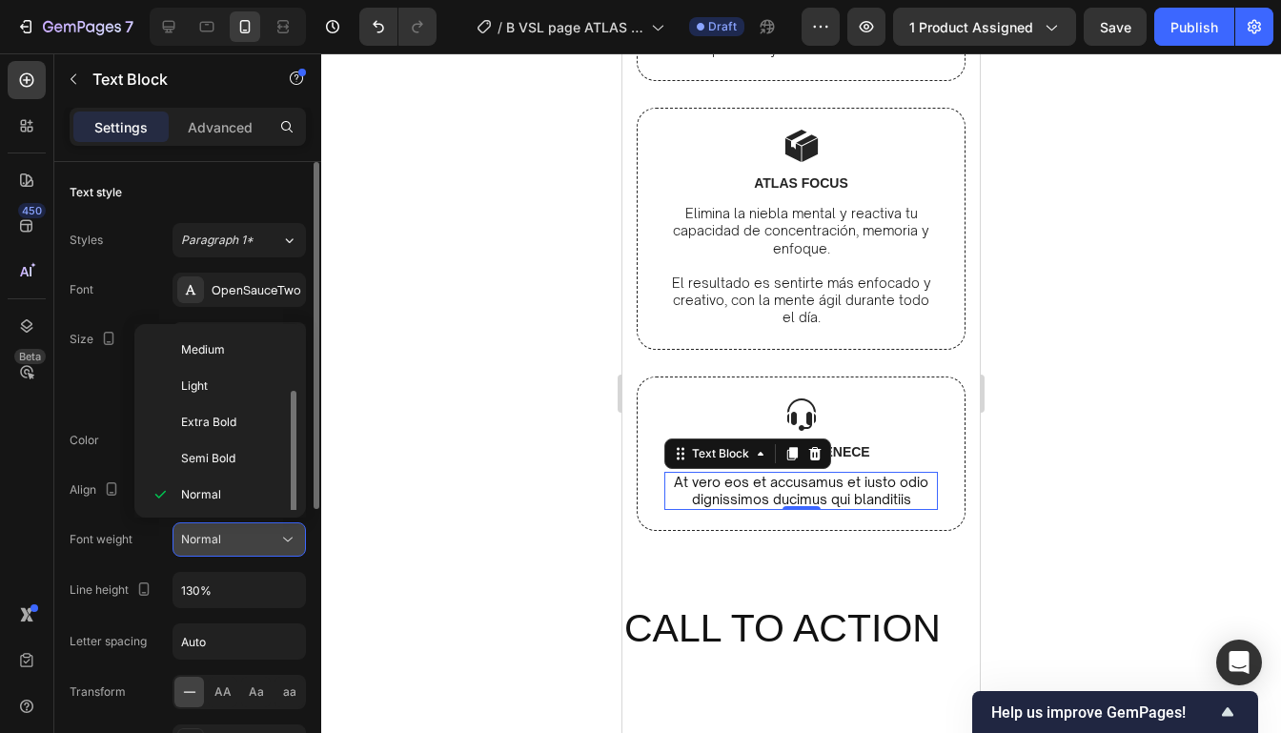
scroll to position [34, 0]
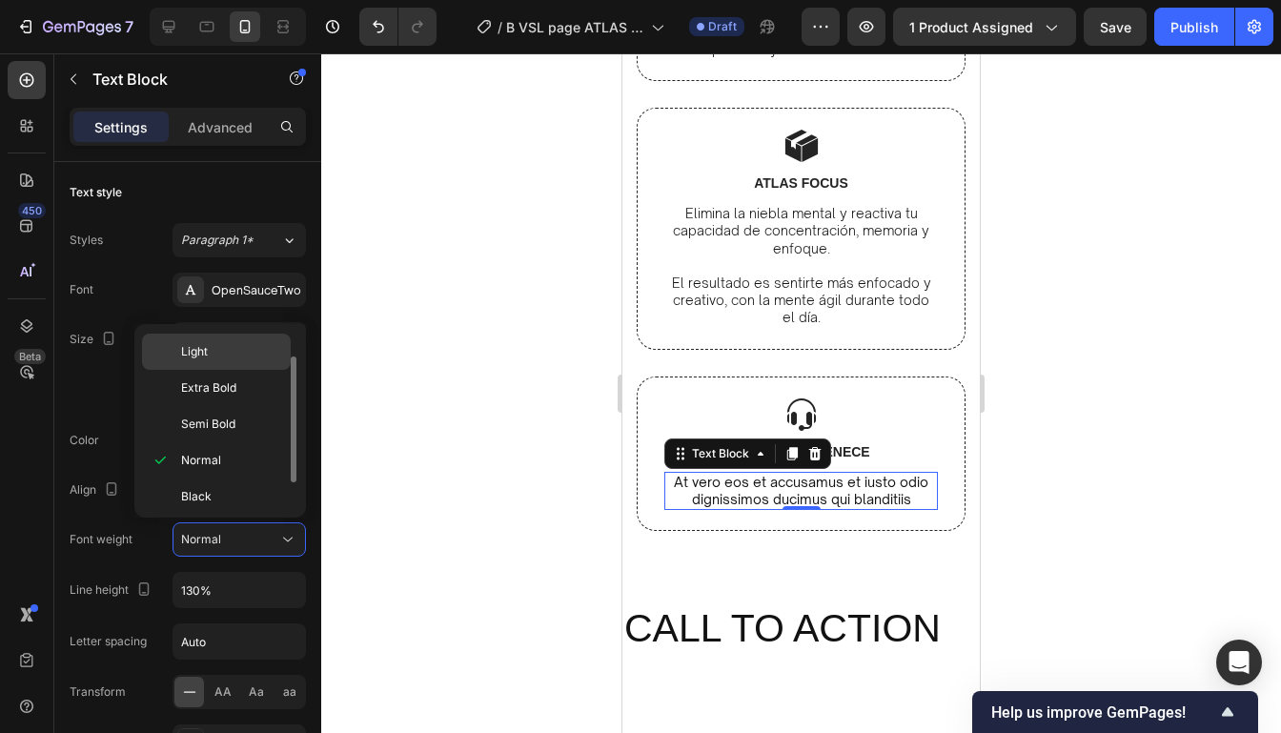
click at [243, 361] on div "Light" at bounding box center [216, 351] width 149 height 36
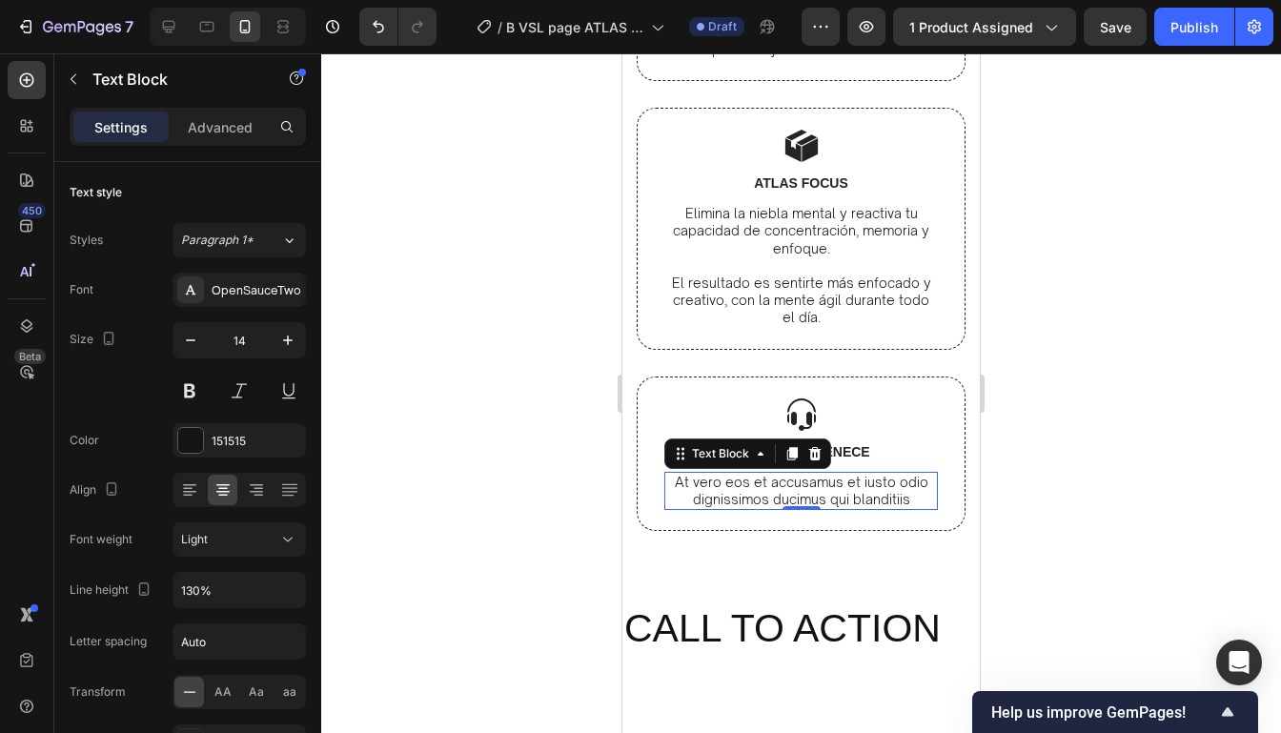
click at [1058, 294] on div at bounding box center [800, 392] width 959 height 679
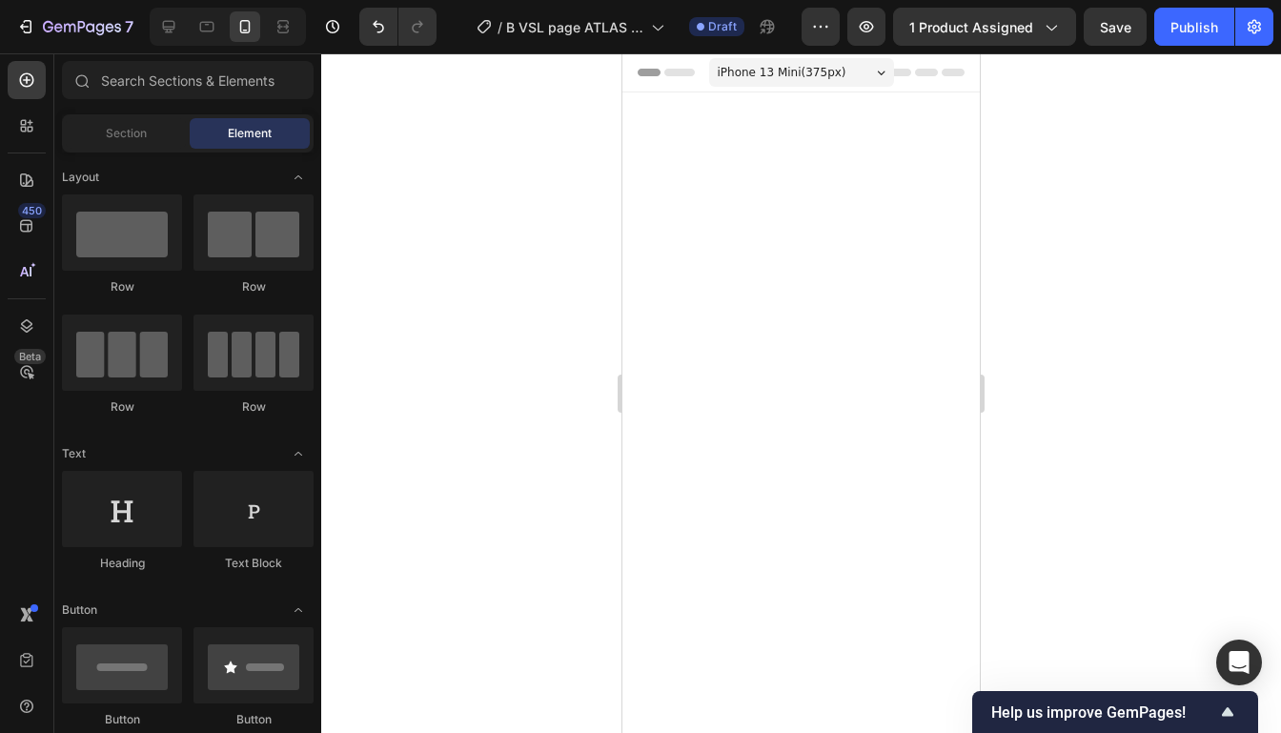
scroll to position [7223, 0]
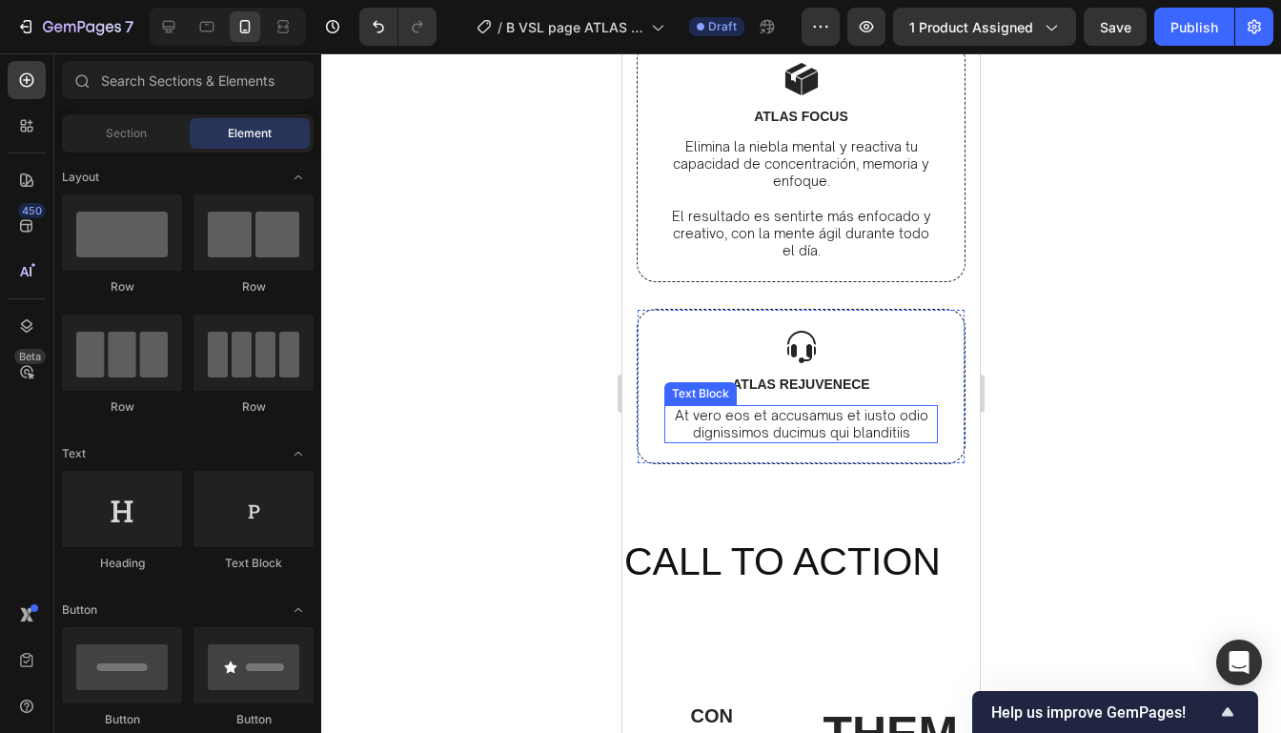
click at [815, 441] on p "At vero eos et accusamus et iusto odio dignissimos ducimus qui blanditiis" at bounding box center [801, 424] width 270 height 34
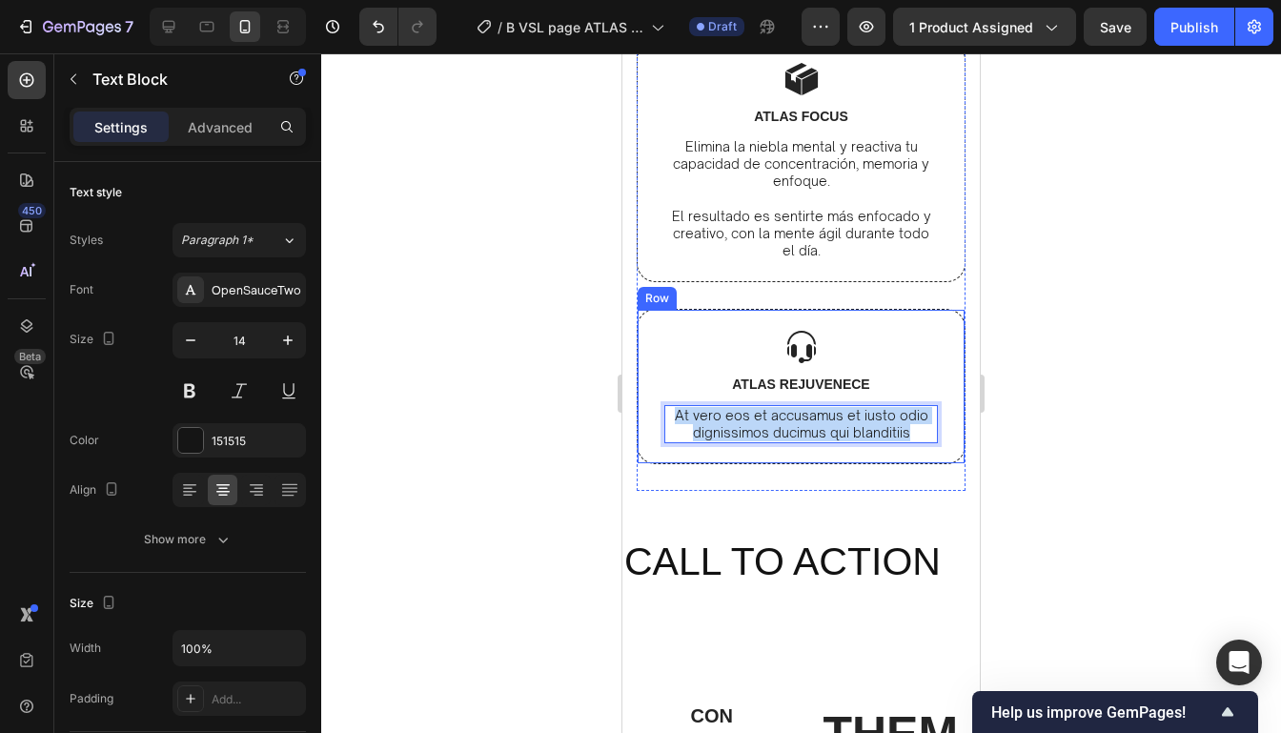
drag, startPoint x: 903, startPoint y: 495, endPoint x: 660, endPoint y: 485, distance: 243.2
click at [660, 464] on div "Image ATLAS REJUVENECE Text Block At vero eos et accusamus et iusto odio dignis…" at bounding box center [800, 386] width 329 height 155
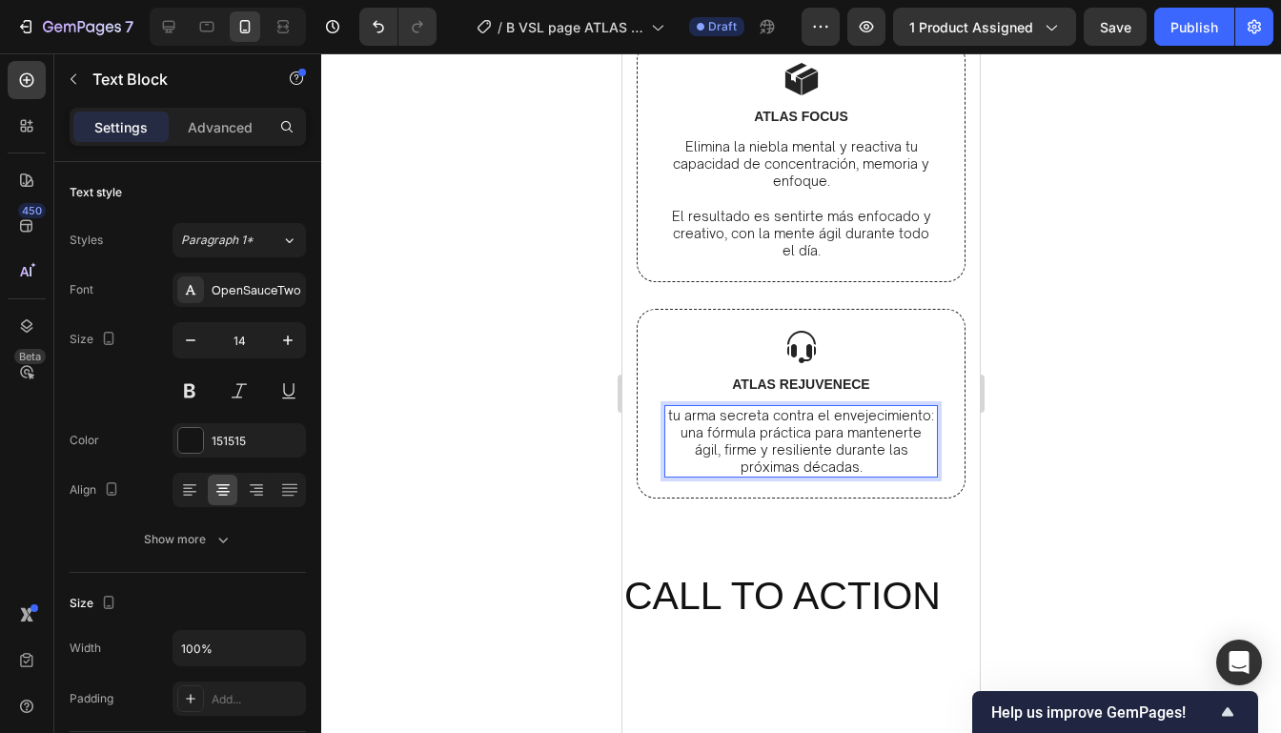
click at [685, 476] on p "tu arma secreta contra el envejecimiento: una fórmula práctica para mantenerte …" at bounding box center [801, 442] width 270 height 70
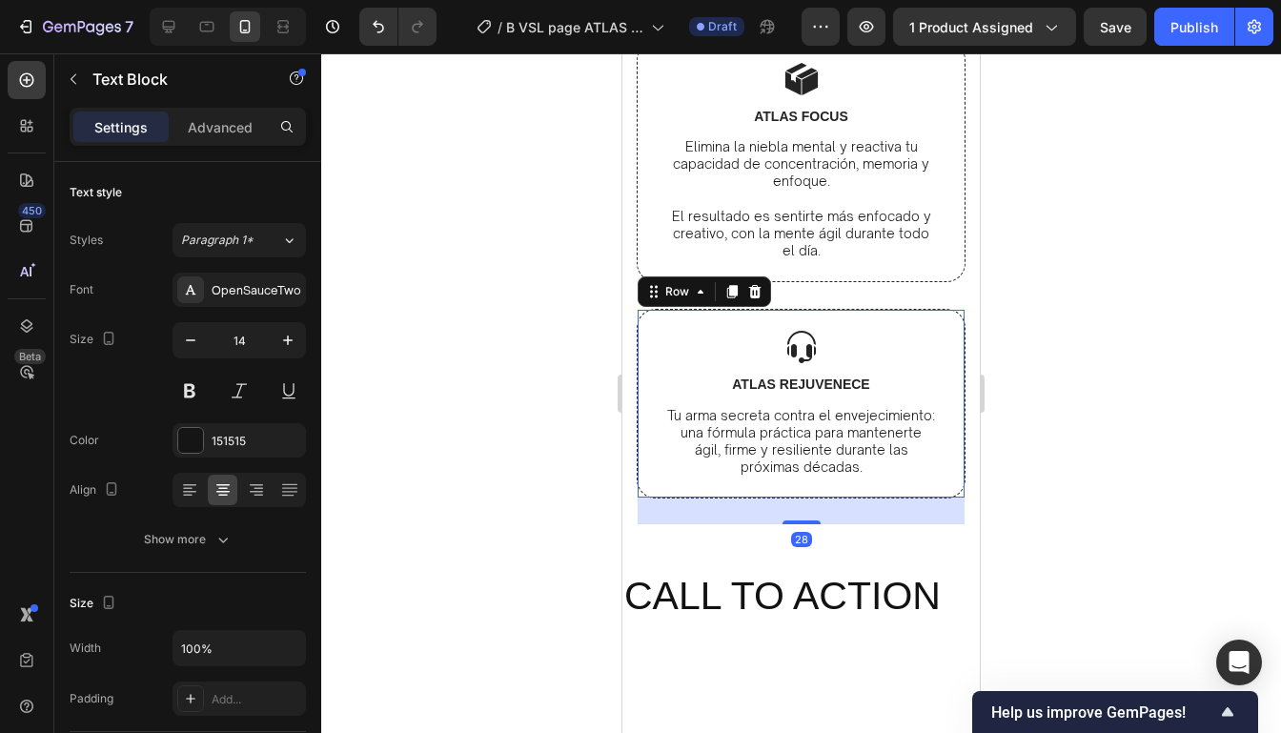
click at [939, 498] on div "Image ATLAS REJUVENECE Text Block Tu arma secreta contra el envejecimiento: una…" at bounding box center [800, 404] width 329 height 190
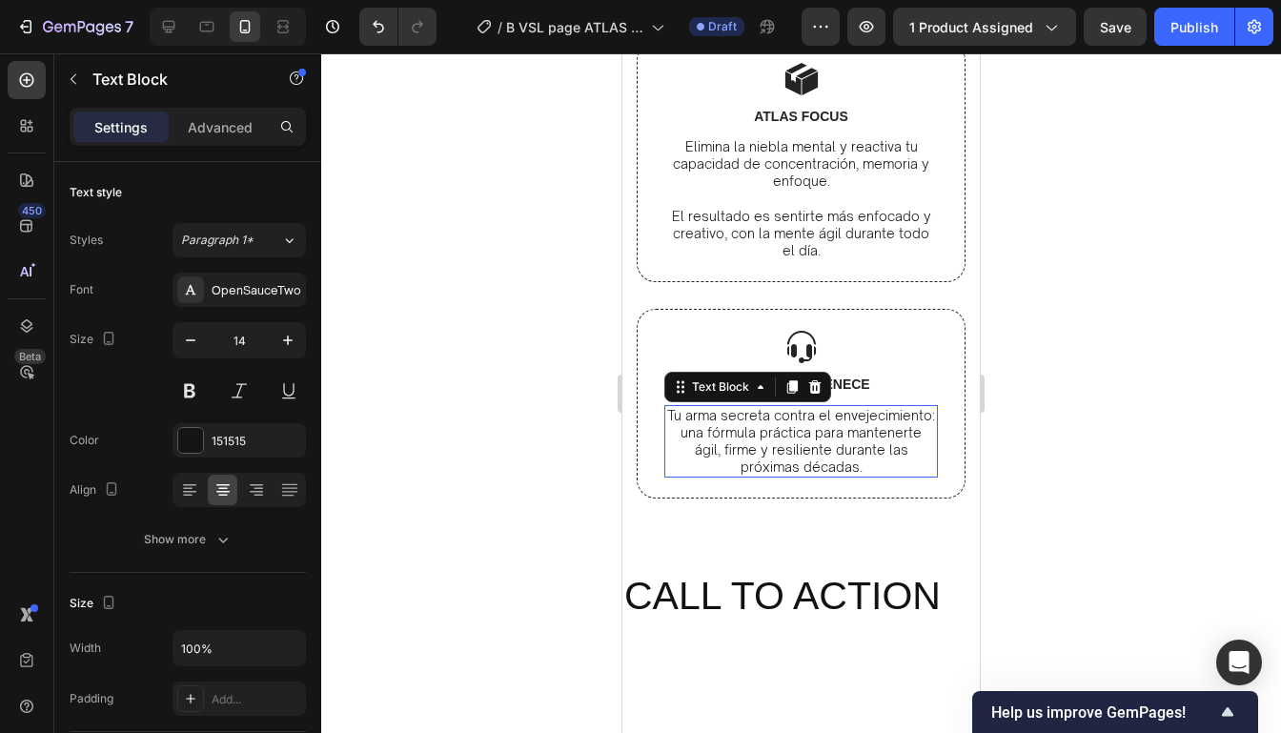
click at [927, 476] on p "Tu arma secreta contra el envejecimiento: una fórmula práctica para mantenerte …" at bounding box center [801, 442] width 270 height 70
click at [930, 476] on p "Tu arma secreta contra el envejecimiento: una fórmula práctica para mantenerte …" at bounding box center [801, 442] width 270 height 70
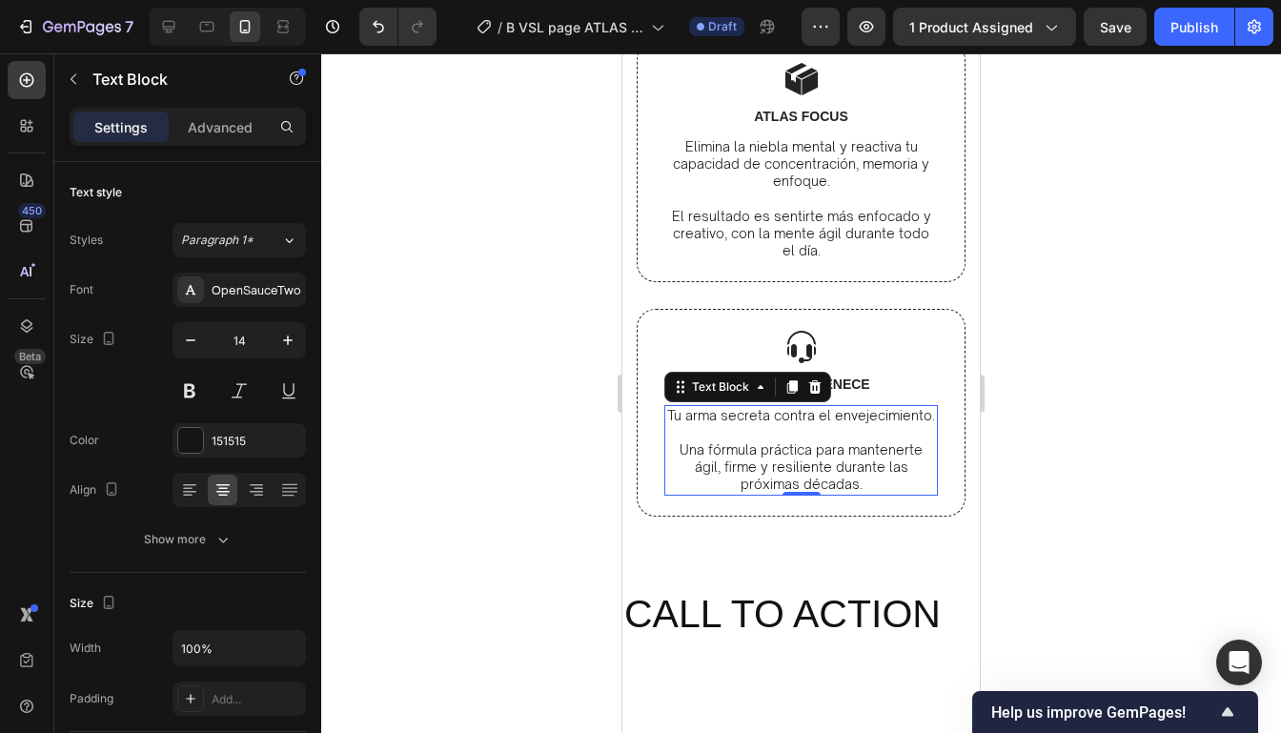
click at [1126, 352] on div at bounding box center [800, 392] width 959 height 679
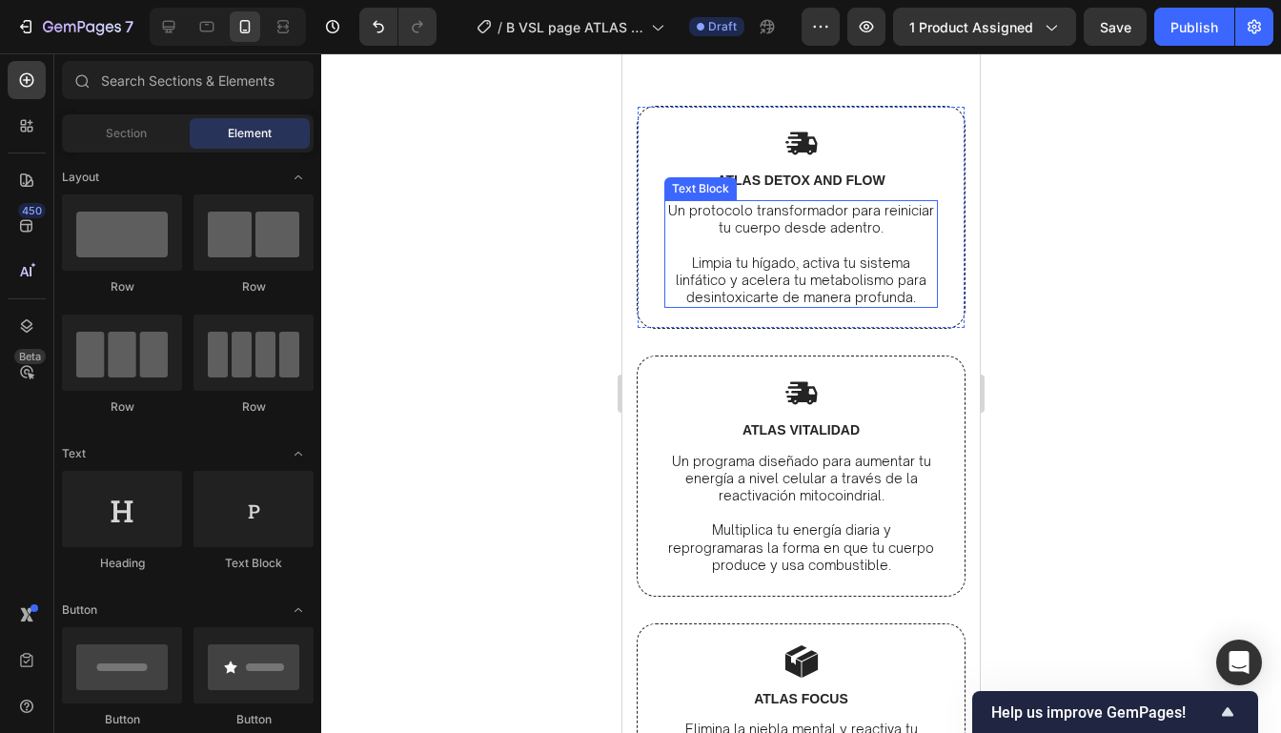
scroll to position [6731, 0]
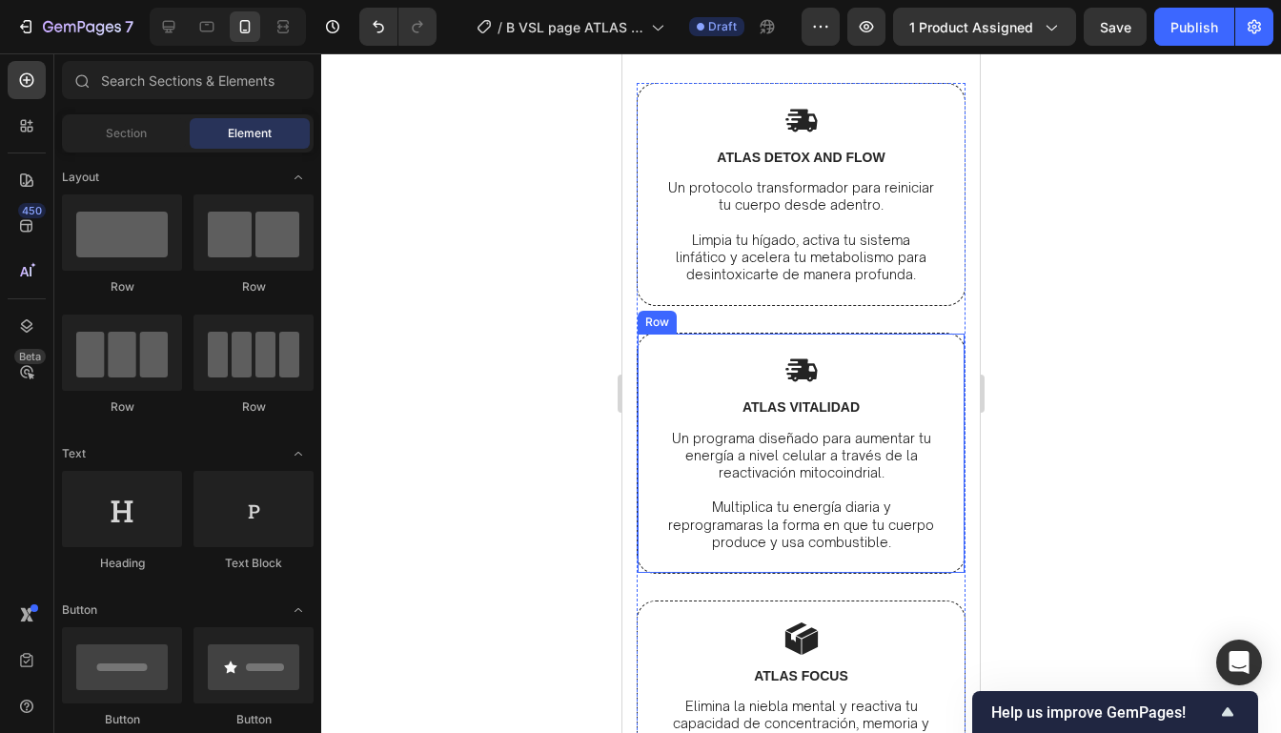
click at [1074, 325] on div at bounding box center [800, 392] width 959 height 679
click at [1058, 335] on div at bounding box center [800, 392] width 959 height 679
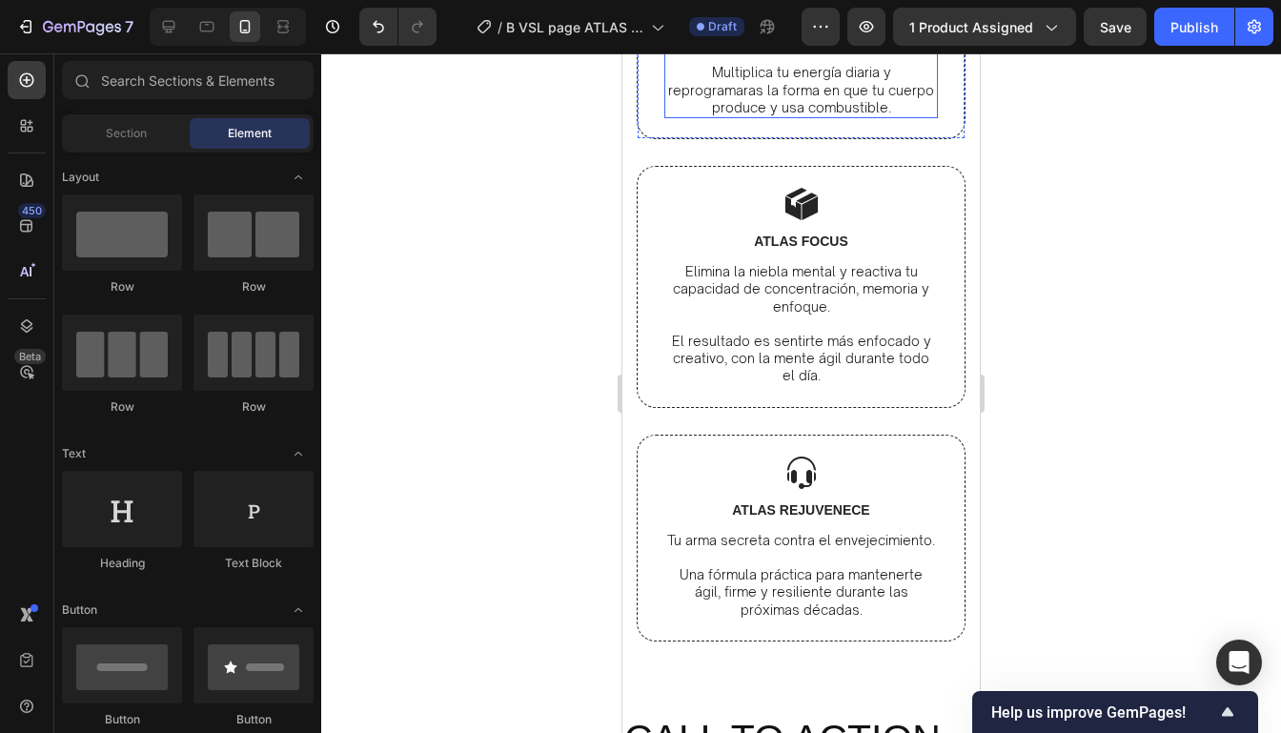
scroll to position [7256, 0]
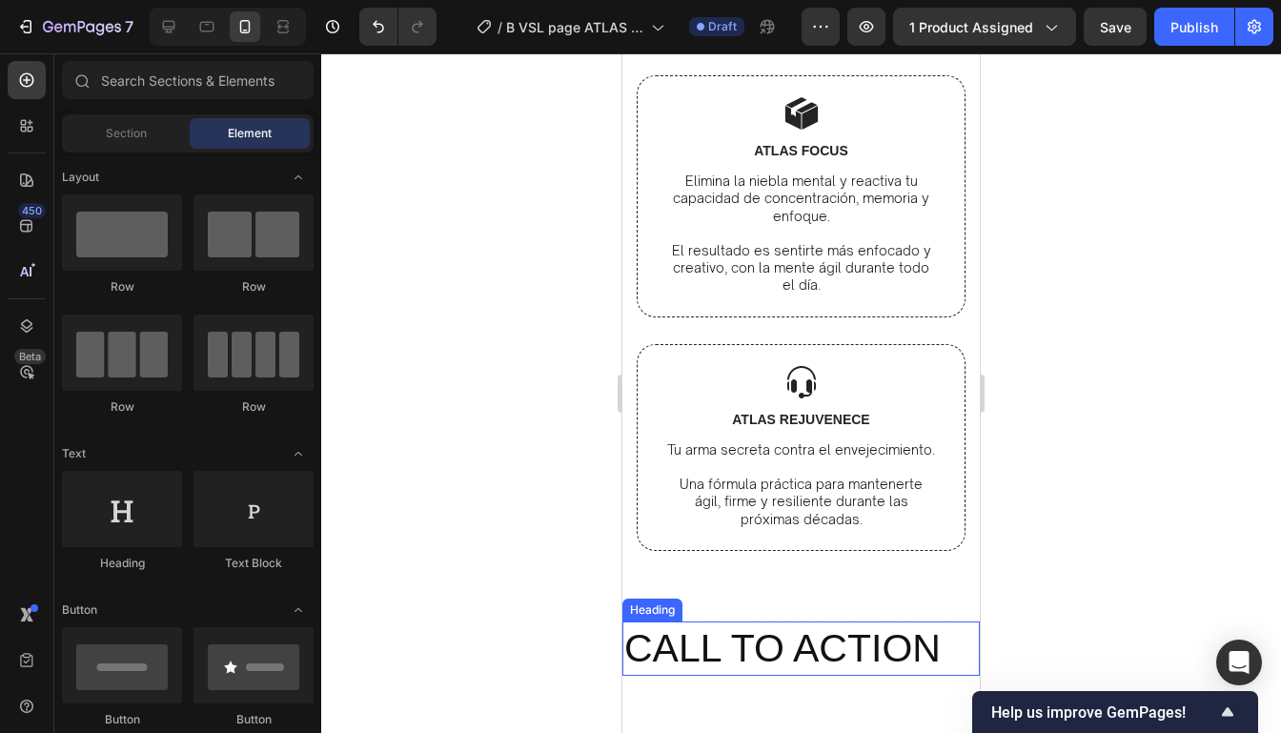
click at [782, 647] on h2 "CALL TO ACTION" at bounding box center [800, 648] width 357 height 54
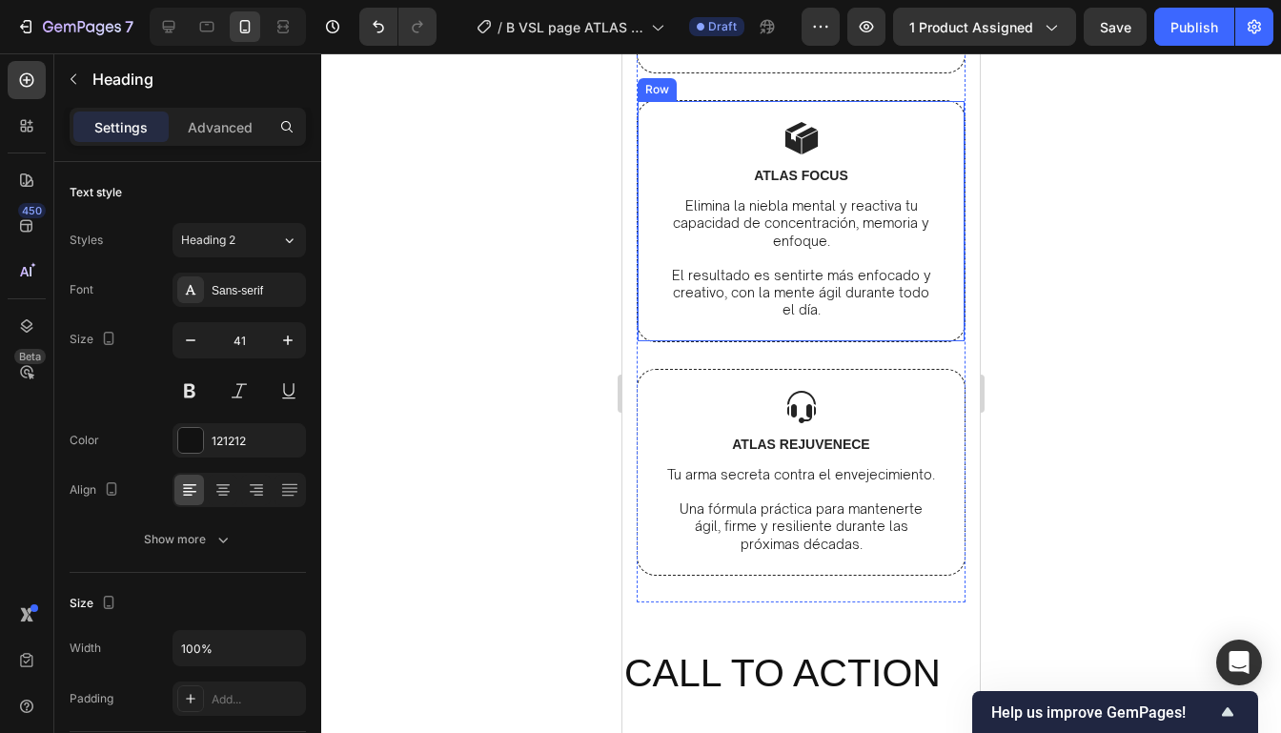
scroll to position [7421, 0]
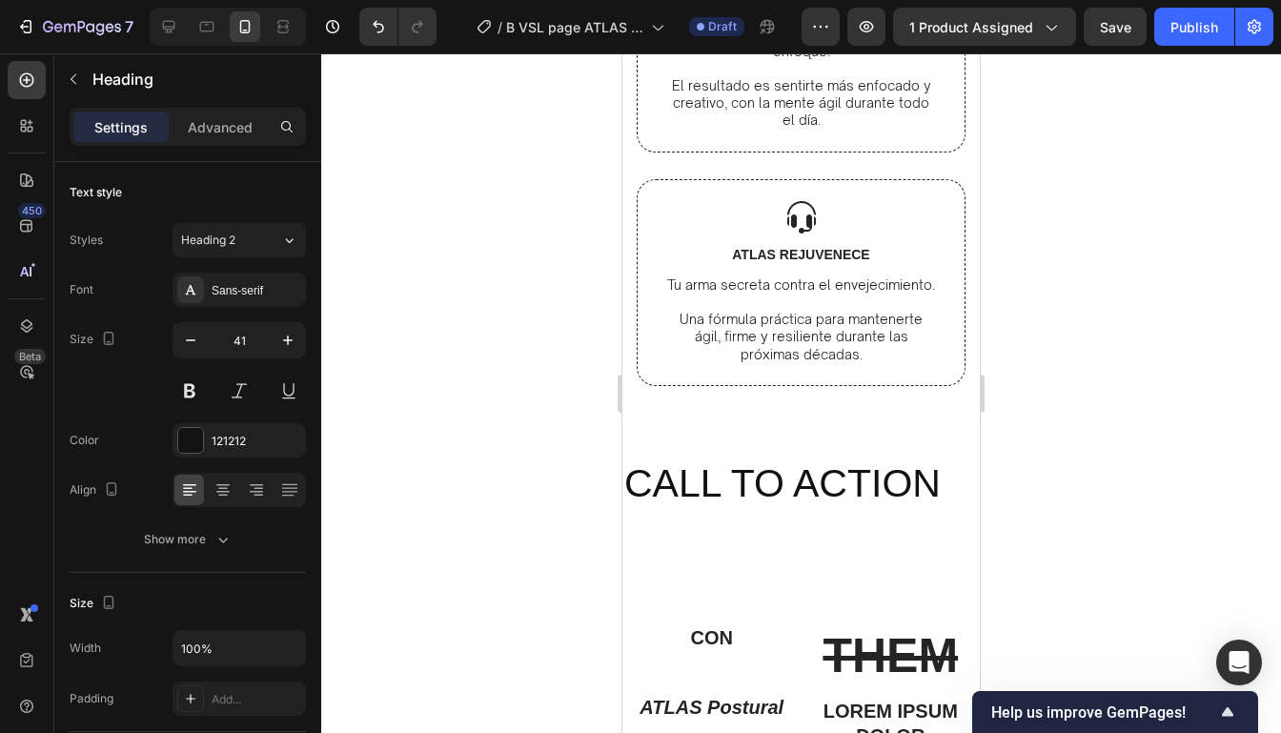
click at [1093, 223] on div at bounding box center [800, 392] width 959 height 679
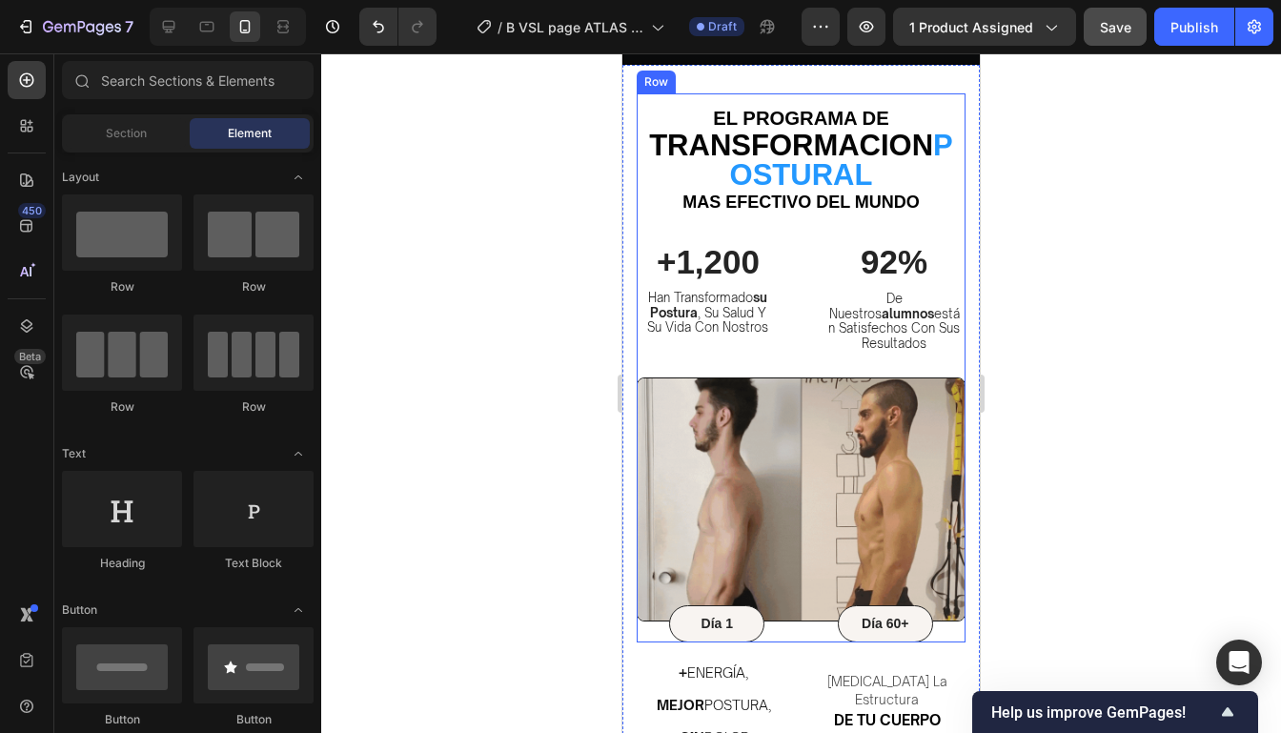
scroll to position [596, 0]
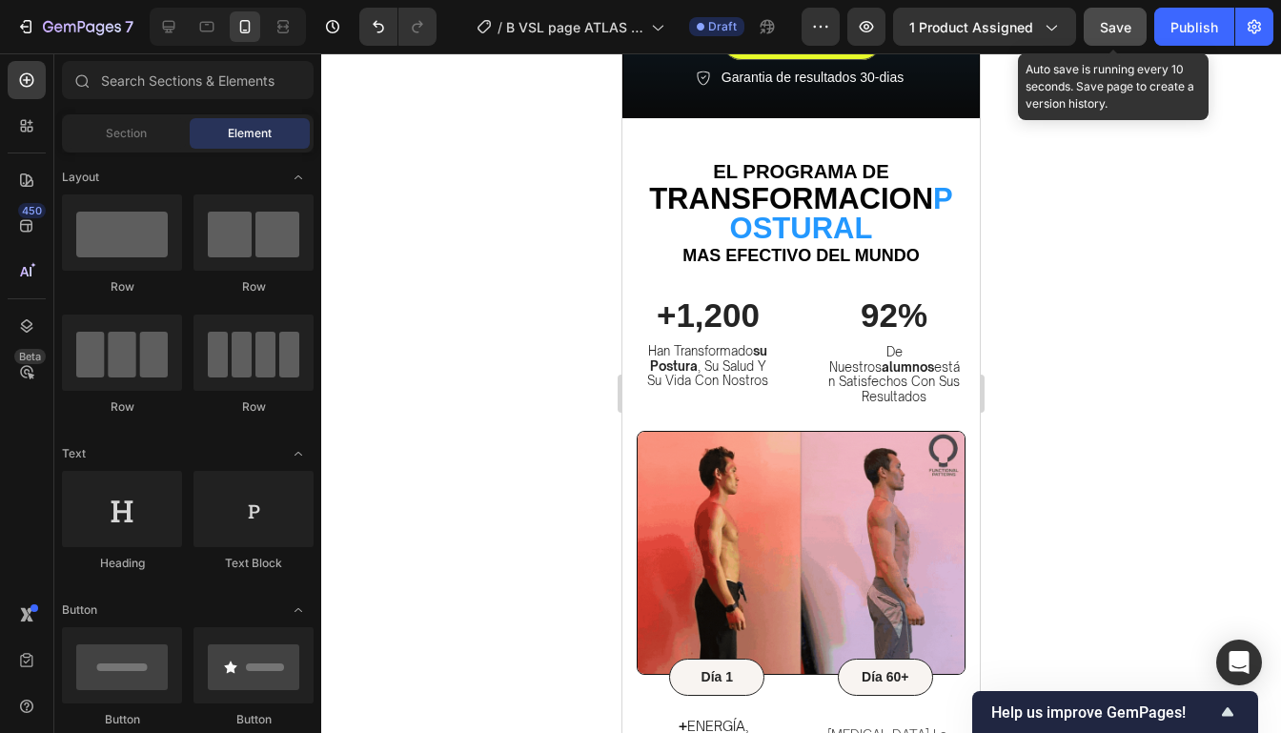
click at [1114, 24] on span "Save" at bounding box center [1115, 27] width 31 height 16
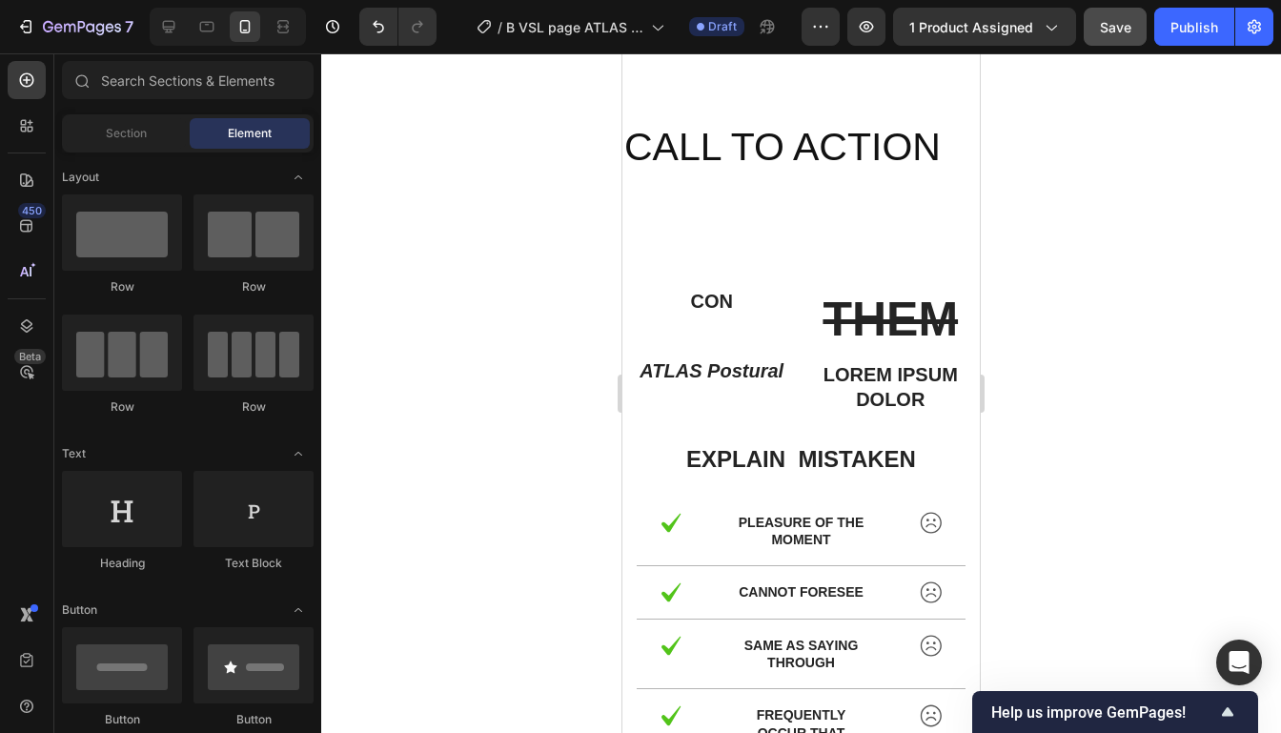
scroll to position [7745, 0]
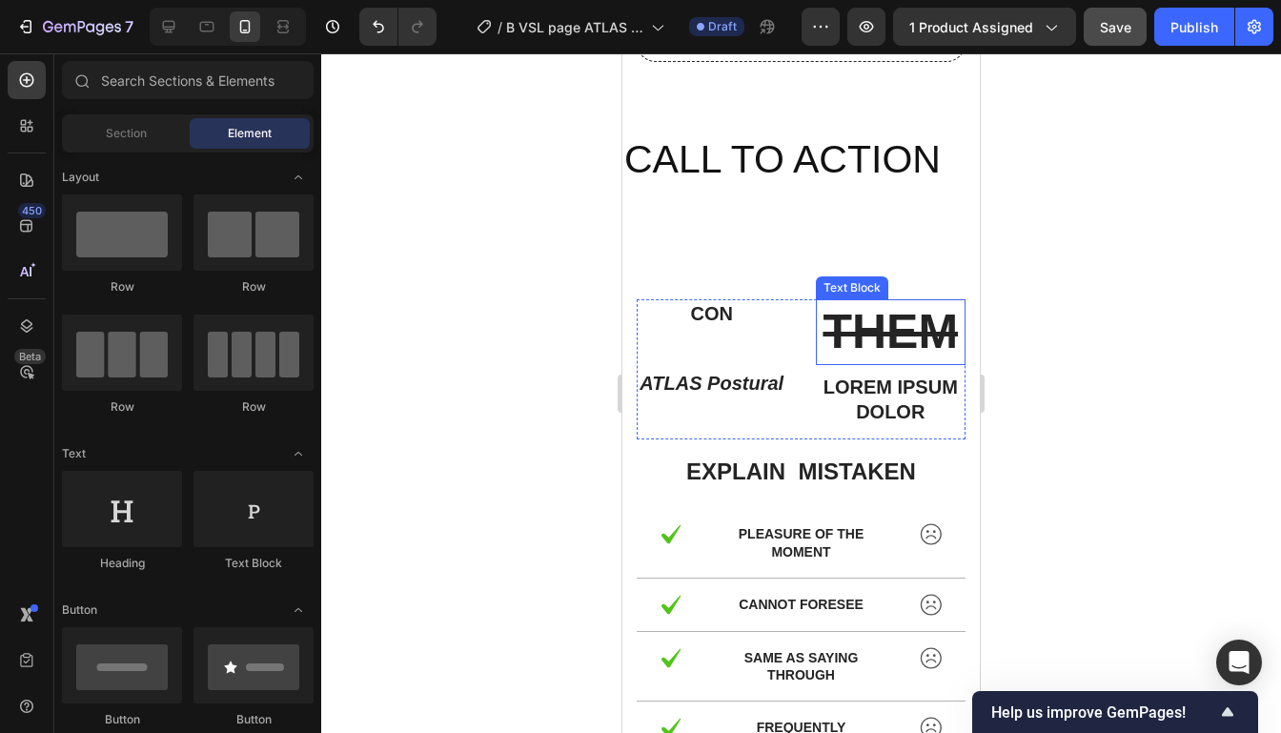
click at [834, 355] on s "THEM" at bounding box center [889, 331] width 135 height 53
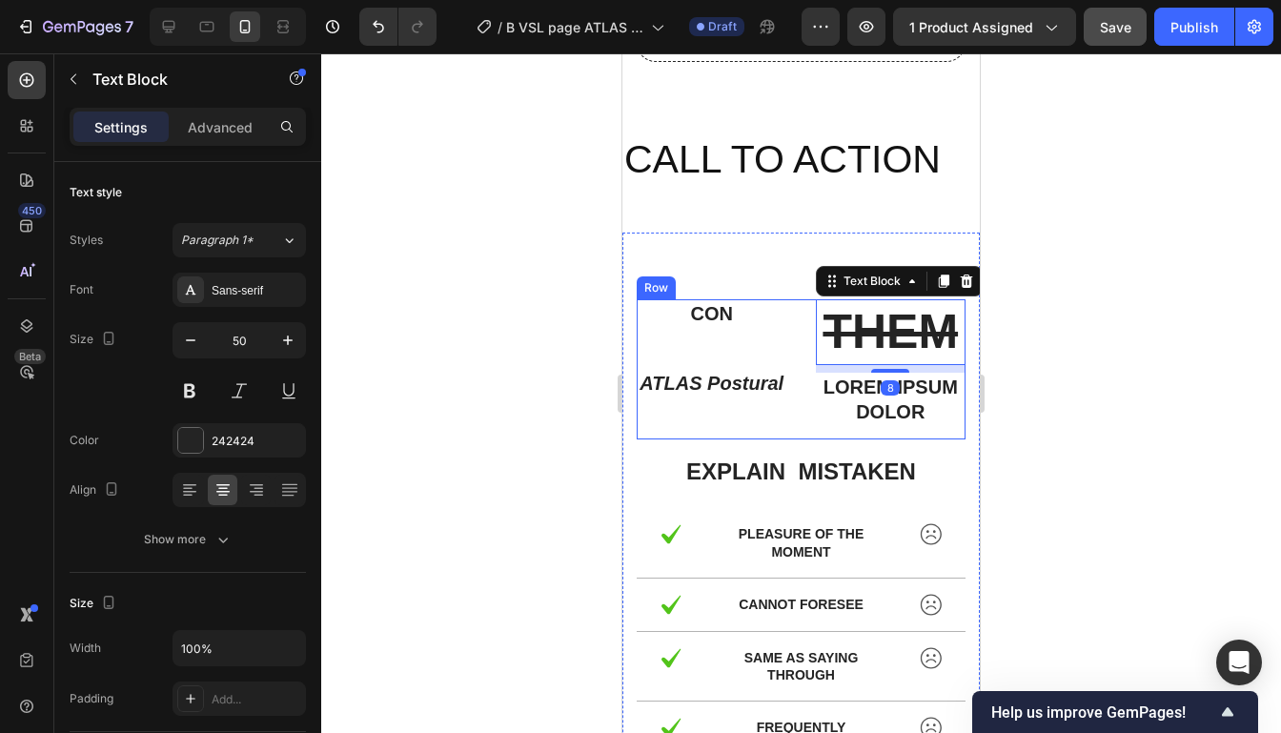
click at [802, 320] on div "con Text Block ATLAS Postural Text Block THEM Text Block 8 Lorem ipsum dolor Te…" at bounding box center [800, 369] width 329 height 140
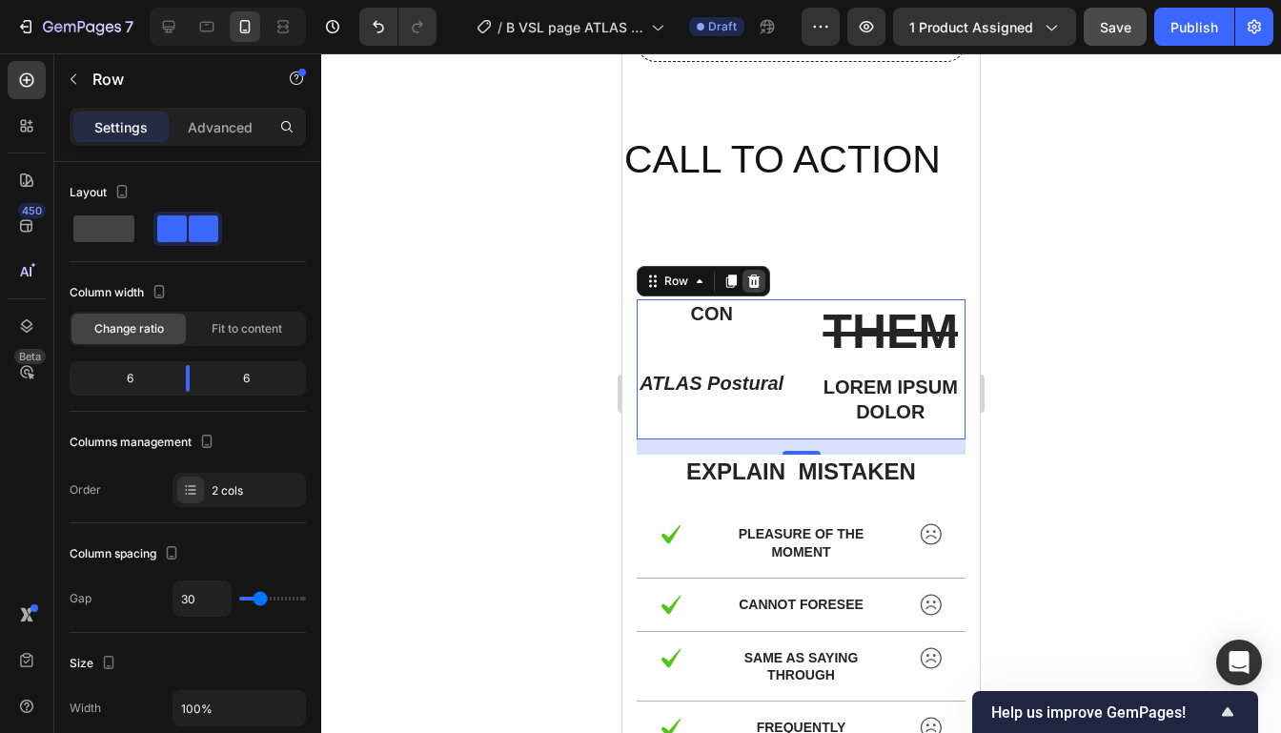
click at [757, 285] on icon at bounding box center [754, 280] width 12 height 13
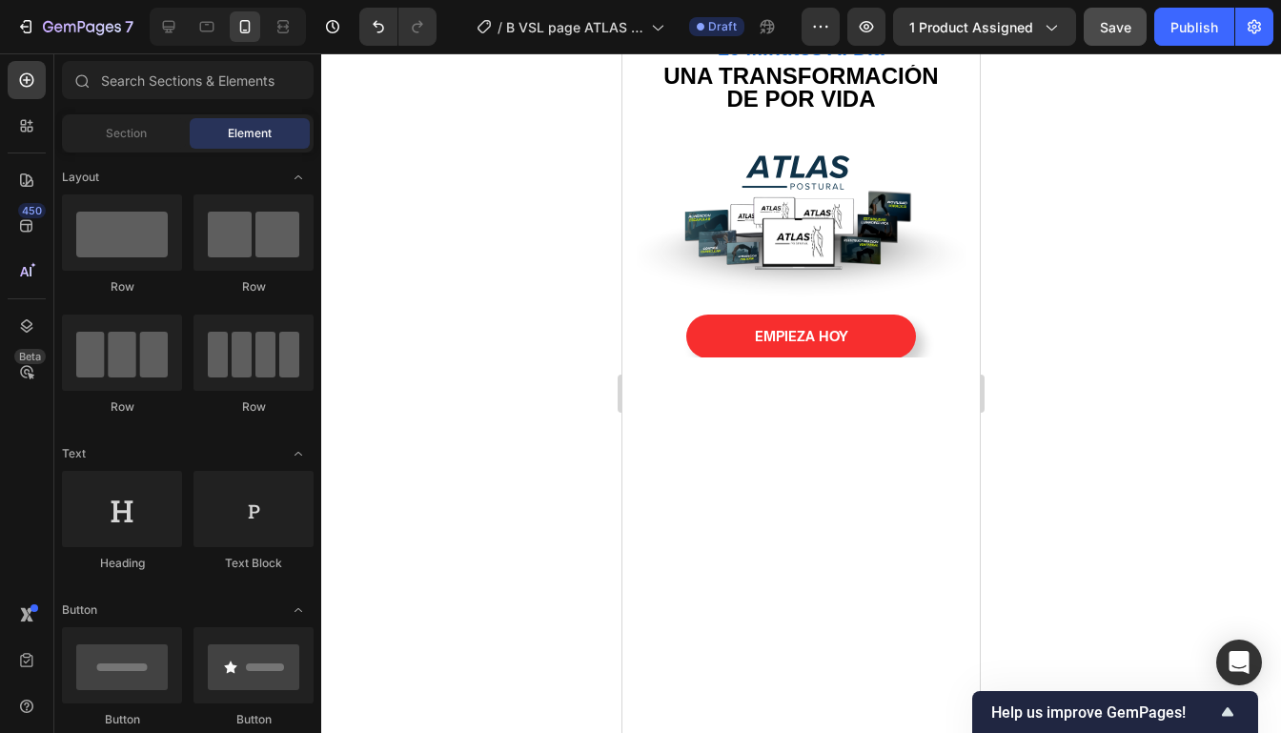
scroll to position [0, 0]
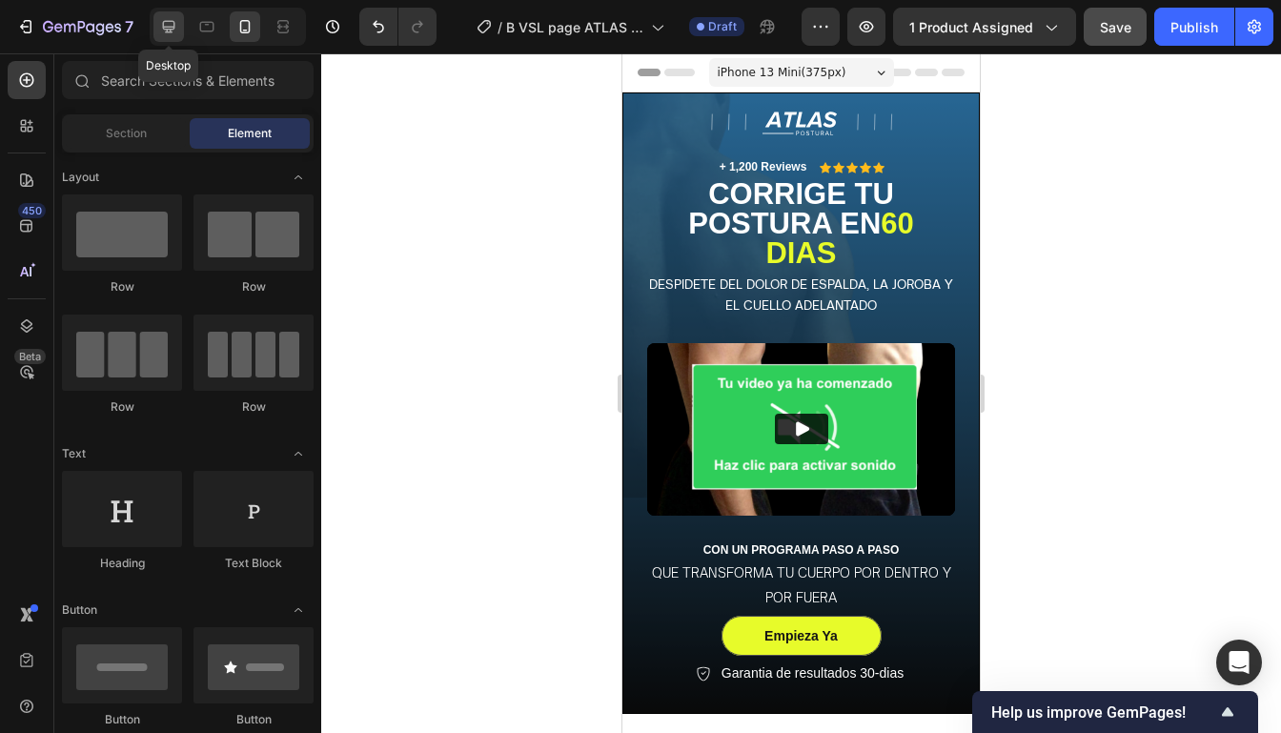
click at [178, 35] on div at bounding box center [168, 26] width 30 height 30
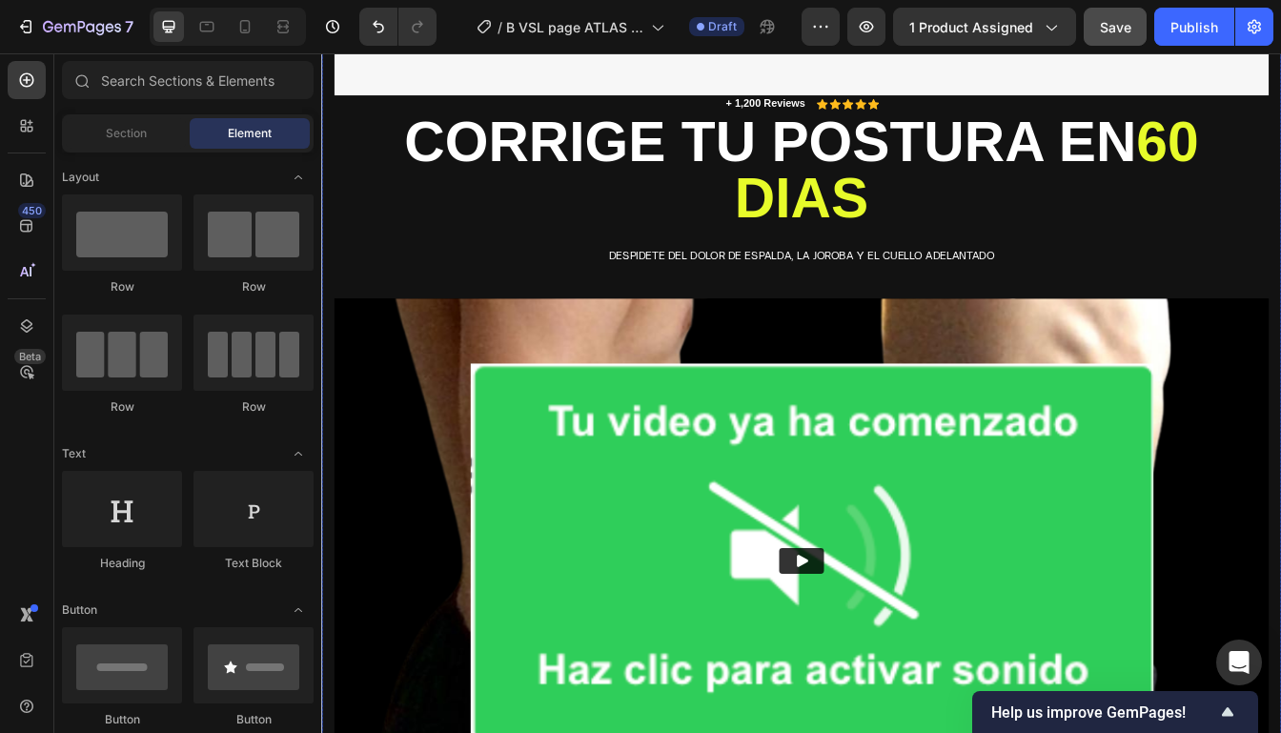
scroll to position [937, 0]
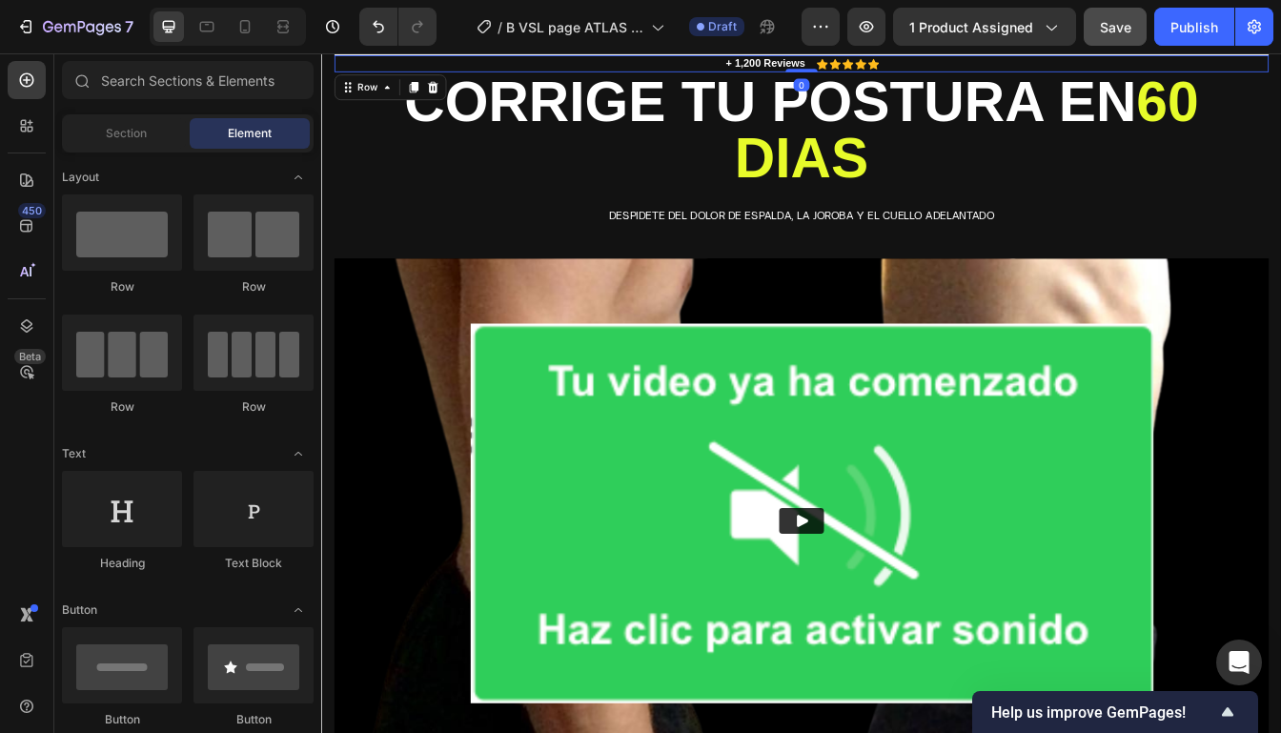
click at [1280, 67] on div "+ 1,200 reviews Text Block Icon Icon Icon Icon Icon Icon List Row 0" at bounding box center [892, 65] width 1113 height 20
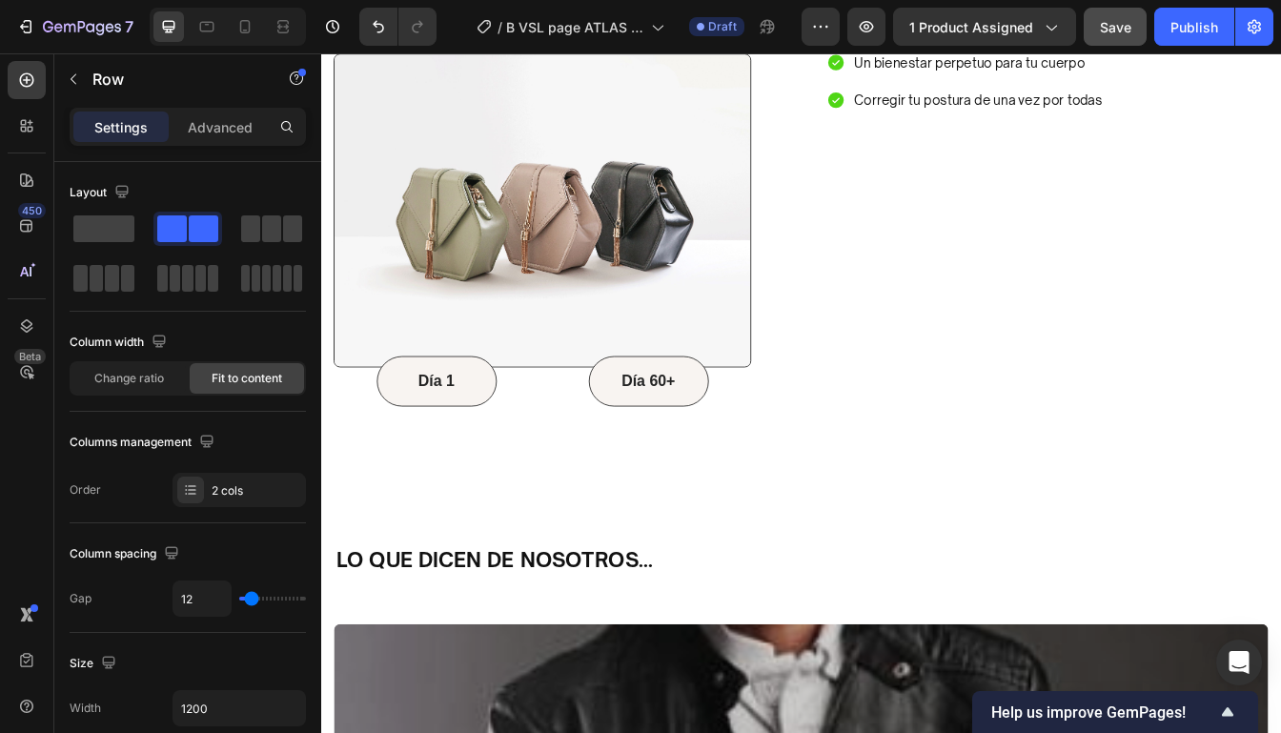
scroll to position [6980, 0]
